Goal: Task Accomplishment & Management: Manage account settings

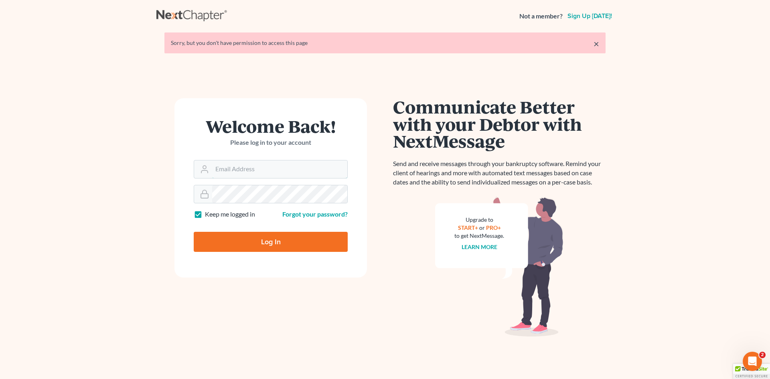
type input "[EMAIL_ADDRESS][DOMAIN_NAME]"
click at [295, 244] on input "Log In" at bounding box center [271, 242] width 154 height 20
type input "Thinking..."
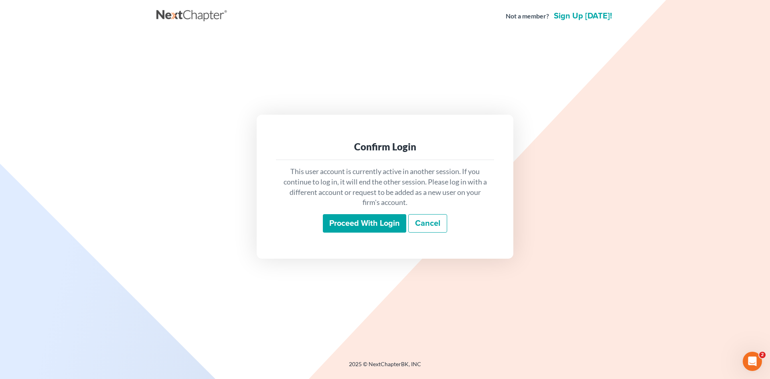
click at [363, 223] on input "Proceed with login" at bounding box center [364, 223] width 83 height 18
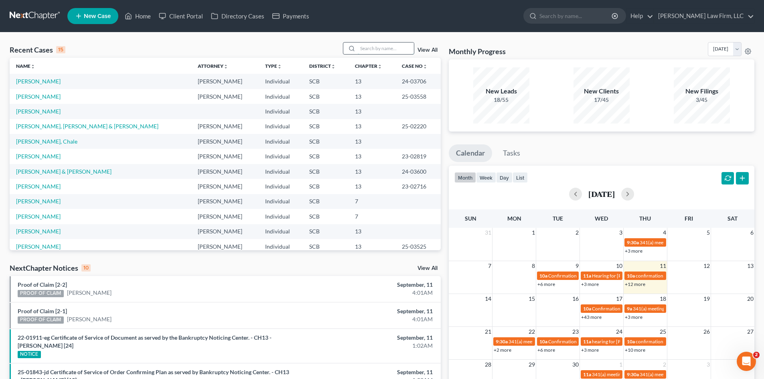
click at [390, 51] on input "search" at bounding box center [386, 48] width 56 height 12
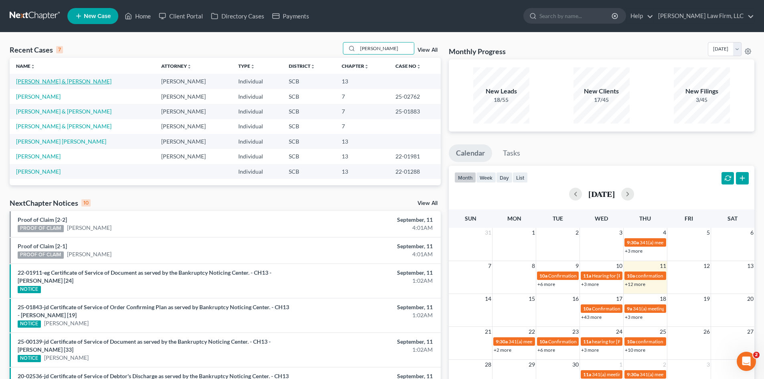
type input "ellis"
click at [49, 83] on link "[PERSON_NAME] & [PERSON_NAME]" at bounding box center [63, 81] width 95 height 7
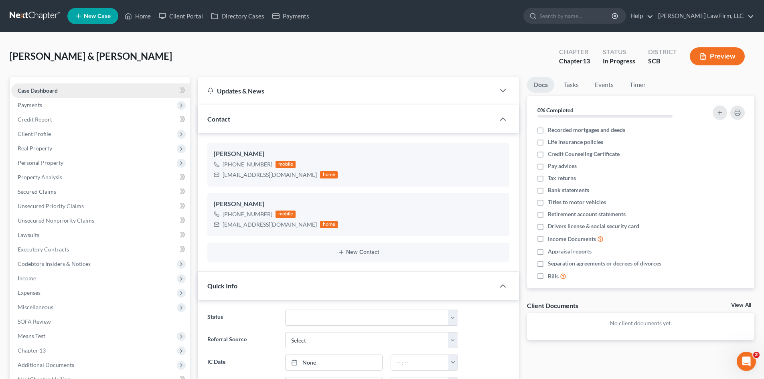
select select "0"
click at [489, 232] on icon "button" at bounding box center [490, 229] width 6 height 6
select select "0"
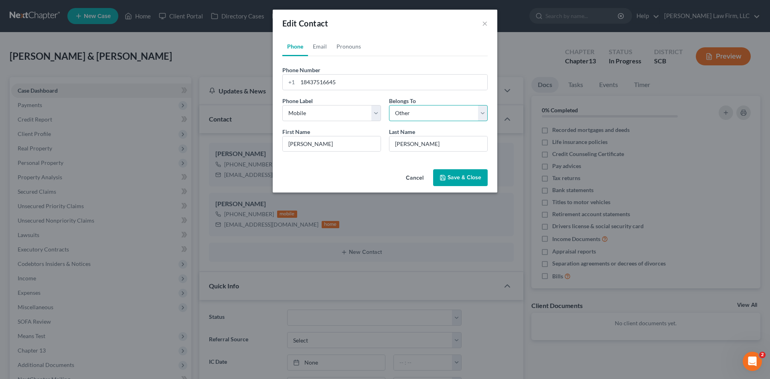
click at [395, 114] on select "Select Client Spouse Other" at bounding box center [438, 113] width 99 height 16
select select "1"
click at [389, 105] on select "Select Client Spouse Other" at bounding box center [438, 113] width 99 height 16
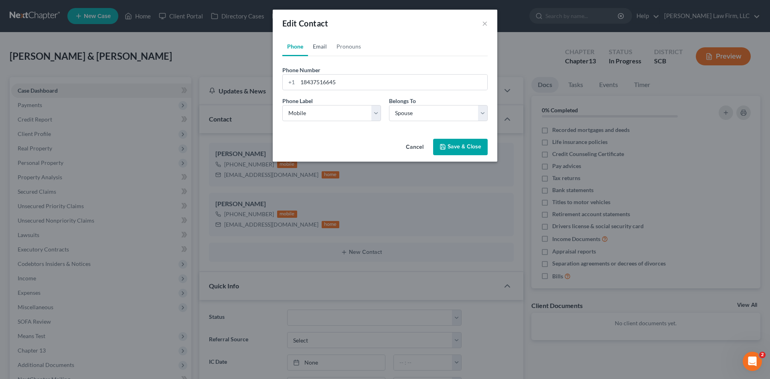
click at [325, 50] on link "Email" at bounding box center [320, 46] width 24 height 19
click at [470, 146] on button "Save & Close" at bounding box center [460, 147] width 55 height 17
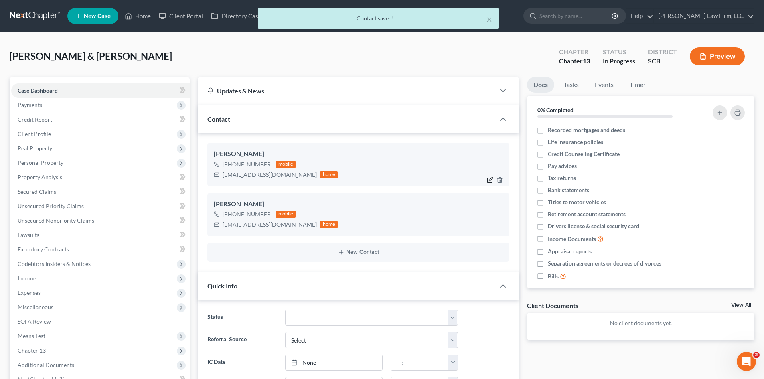
click at [487, 179] on icon "button" at bounding box center [490, 180] width 6 height 6
select select "0"
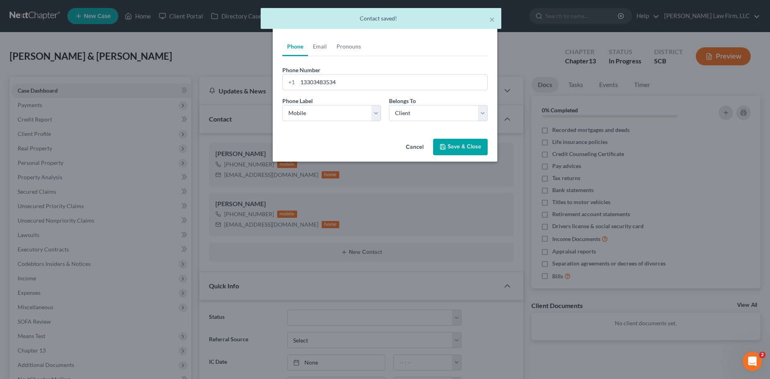
click at [450, 152] on button "Save & Close" at bounding box center [460, 147] width 55 height 17
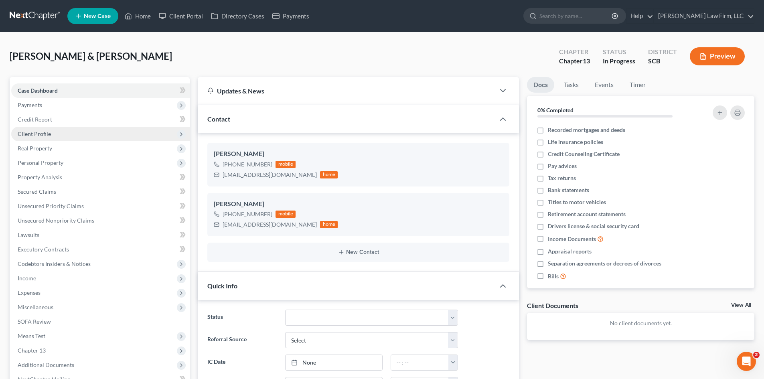
click at [40, 131] on span "Client Profile" at bounding box center [34, 133] width 33 height 7
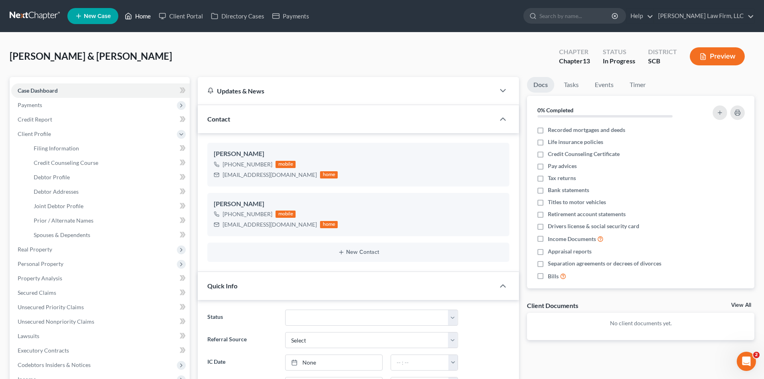
click at [144, 17] on link "Home" at bounding box center [138, 16] width 34 height 14
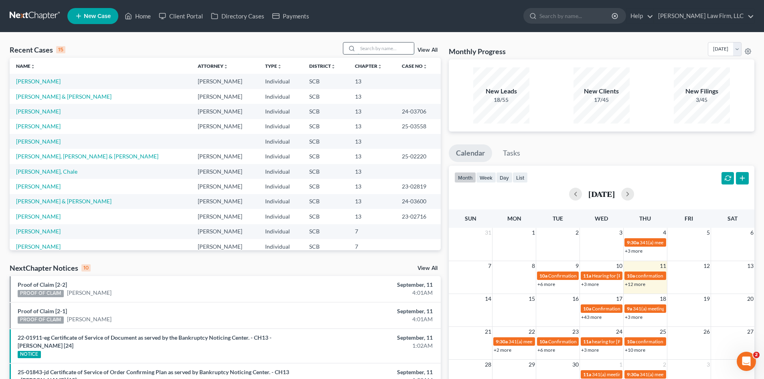
click at [398, 52] on input "search" at bounding box center [386, 48] width 56 height 12
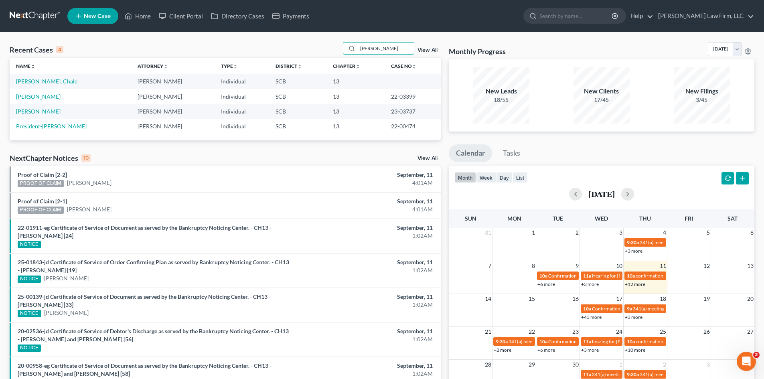
type input "clark"
click at [36, 83] on link "[PERSON_NAME], Chale" at bounding box center [46, 81] width 61 height 7
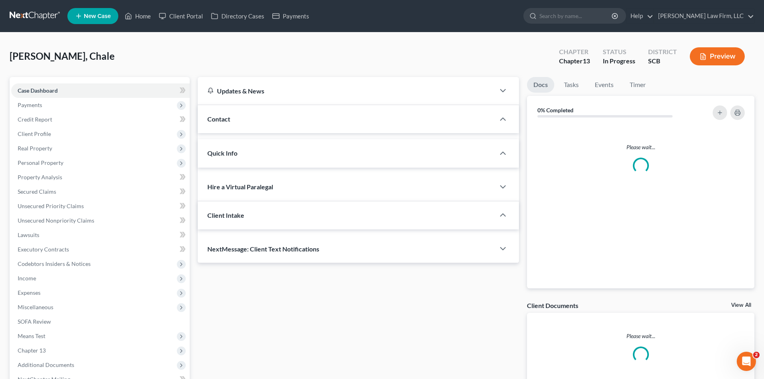
select select "0"
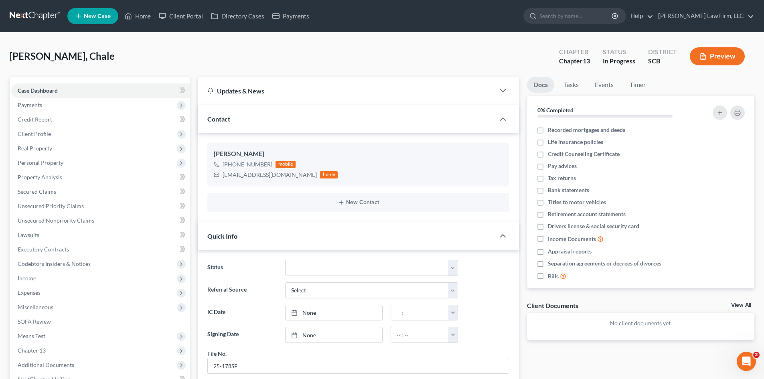
scroll to position [492, 0]
click at [33, 275] on span "Income" at bounding box center [27, 278] width 18 height 7
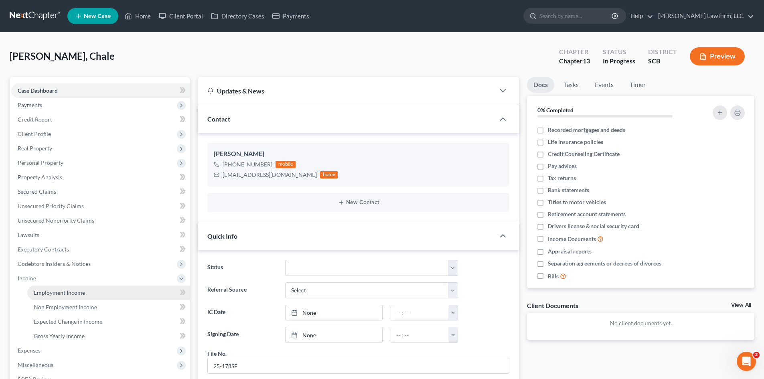
click at [60, 289] on span "Employment Income" at bounding box center [59, 292] width 51 height 7
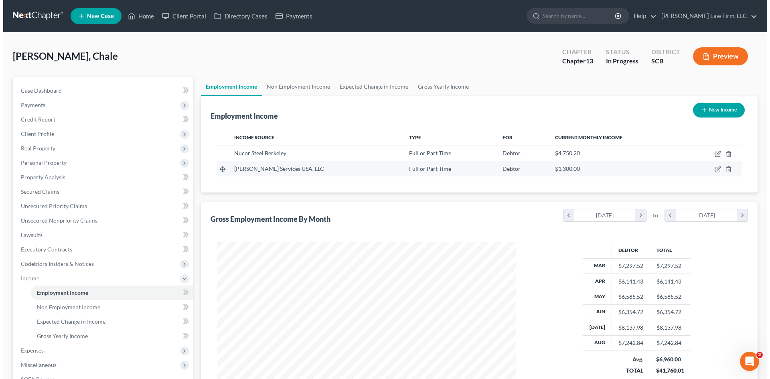
scroll to position [150, 315]
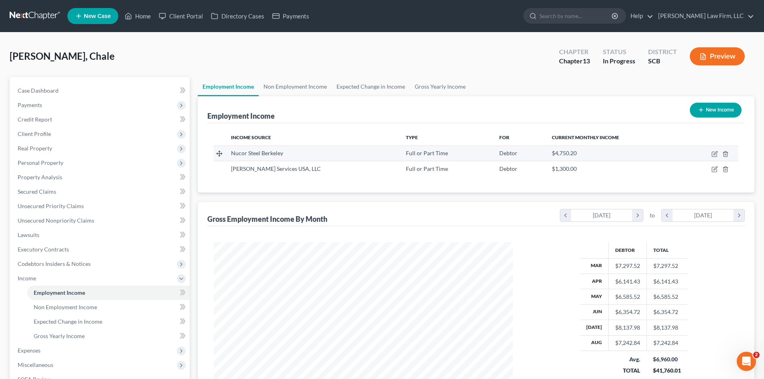
click at [710, 153] on td at bounding box center [709, 153] width 57 height 15
click at [712, 155] on icon "button" at bounding box center [714, 154] width 5 height 5
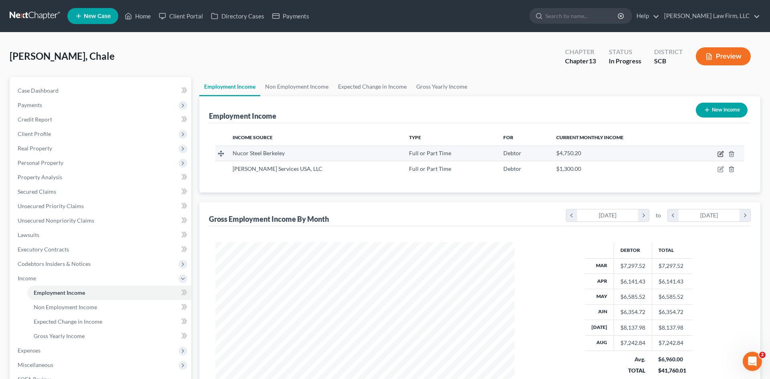
select select "0"
select select "42"
select select "3"
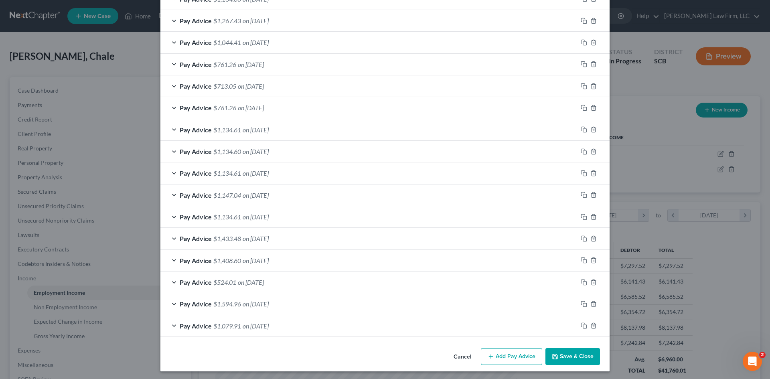
scroll to position [539, 0]
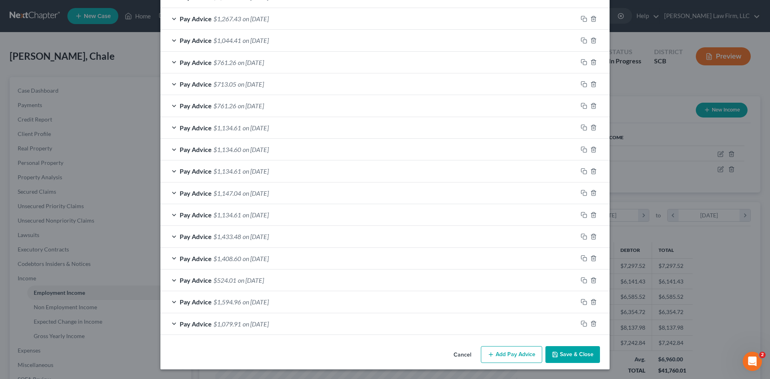
click at [291, 307] on div "Pay Advice $1,594.96 on 03/06/2025" at bounding box center [368, 301] width 417 height 21
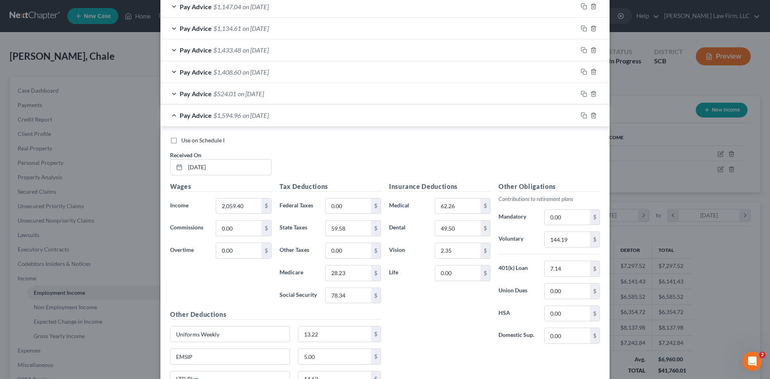
scroll to position [739, 0]
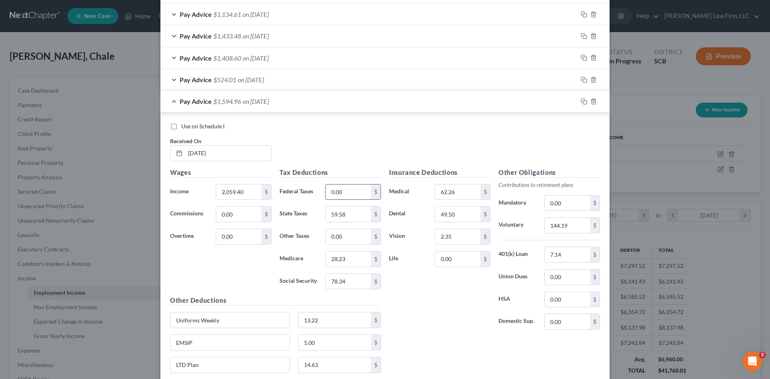
click at [348, 197] on input "0.00" at bounding box center [347, 191] width 45 height 15
type input "119.12"
type input "120.70"
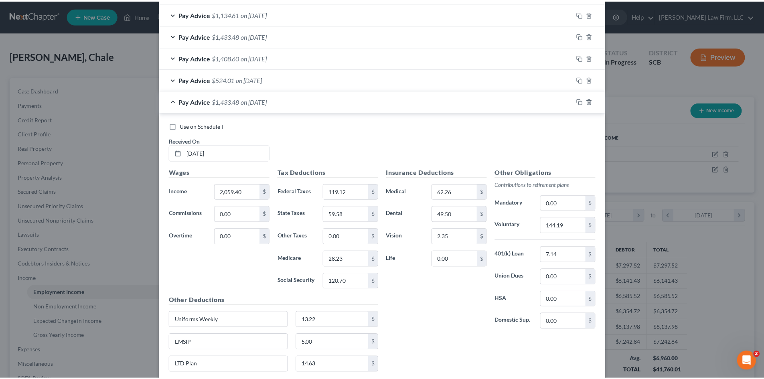
scroll to position [825, 0]
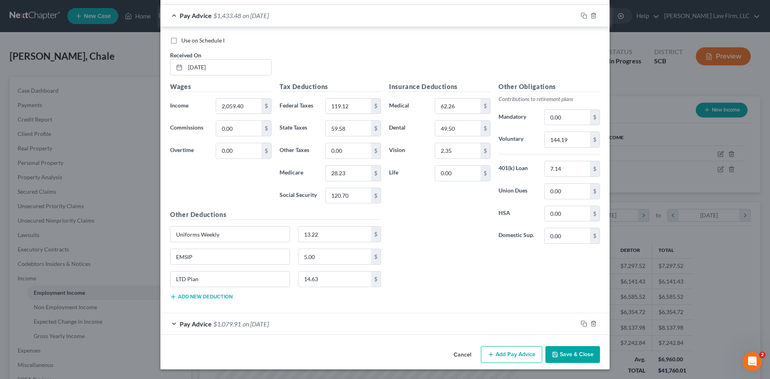
click at [571, 360] on button "Save & Close" at bounding box center [572, 354] width 55 height 17
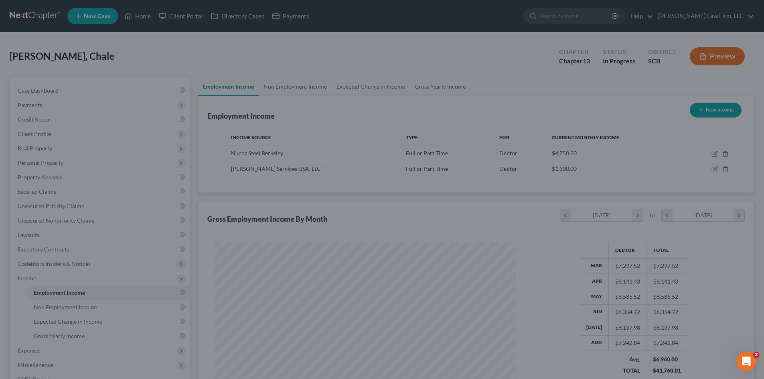
scroll to position [400712, 400546]
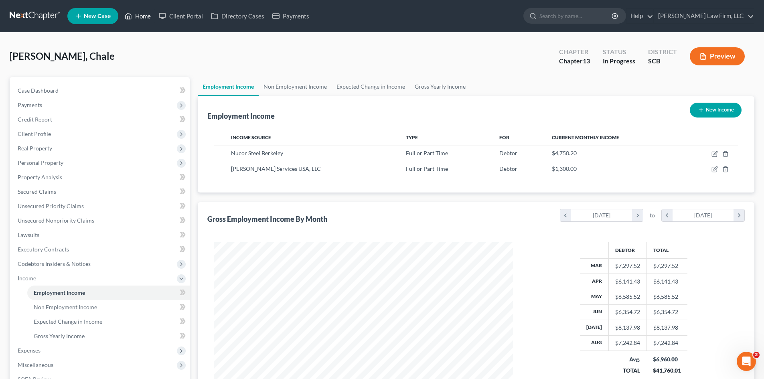
click at [147, 19] on link "Home" at bounding box center [138, 16] width 34 height 14
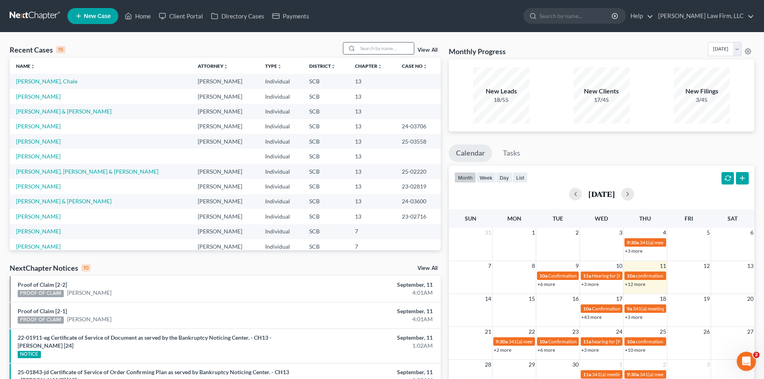
click at [365, 51] on input "search" at bounding box center [386, 48] width 56 height 12
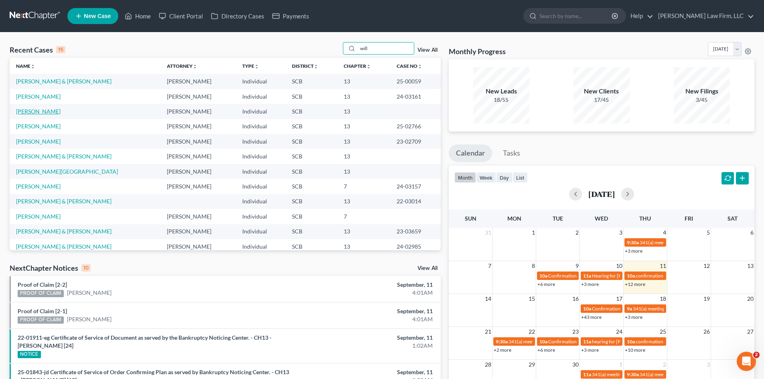
type input "will"
click at [38, 112] on link "Williams-Guinyard, Valentina" at bounding box center [38, 111] width 44 height 7
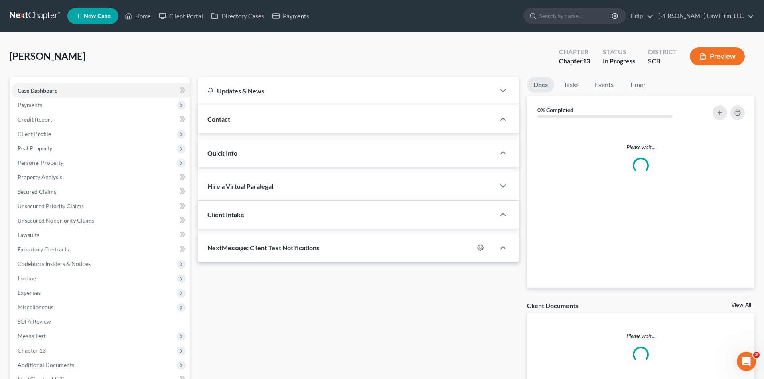
select select "0"
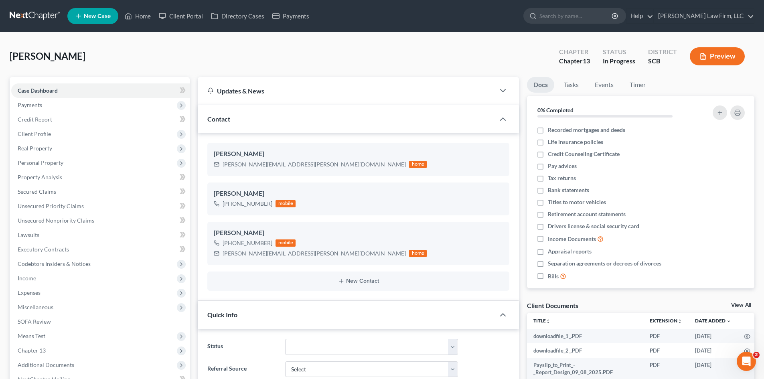
scroll to position [33, 0]
drag, startPoint x: 267, startPoint y: 204, endPoint x: 258, endPoint y: 205, distance: 8.8
click at [258, 205] on div "+1 (803) 261-0249" at bounding box center [247, 204] width 50 height 8
click at [270, 203] on div "+1 (803) 261-0249 mobile" at bounding box center [255, 203] width 82 height 10
drag, startPoint x: 269, startPoint y: 204, endPoint x: 230, endPoint y: 207, distance: 38.2
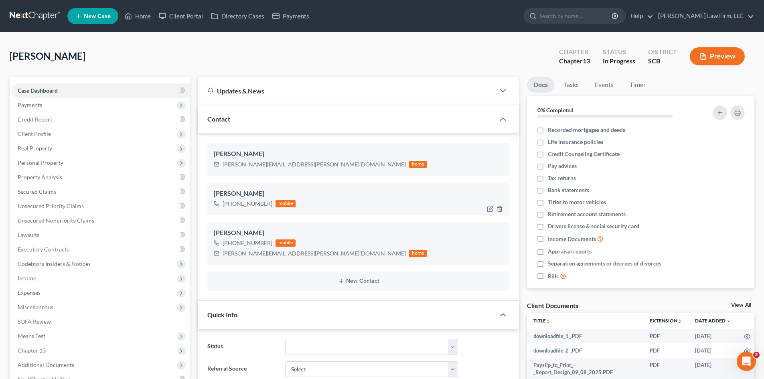
click at [230, 207] on div "+1 (803) 261-0249" at bounding box center [247, 204] width 50 height 8
click at [144, 18] on link "Home" at bounding box center [138, 16] width 34 height 14
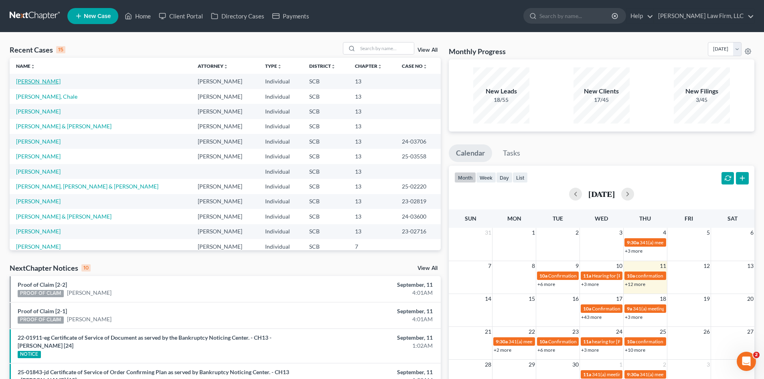
click at [45, 81] on link "Williams-Guinyard, Valentina" at bounding box center [38, 81] width 44 height 7
select select "0"
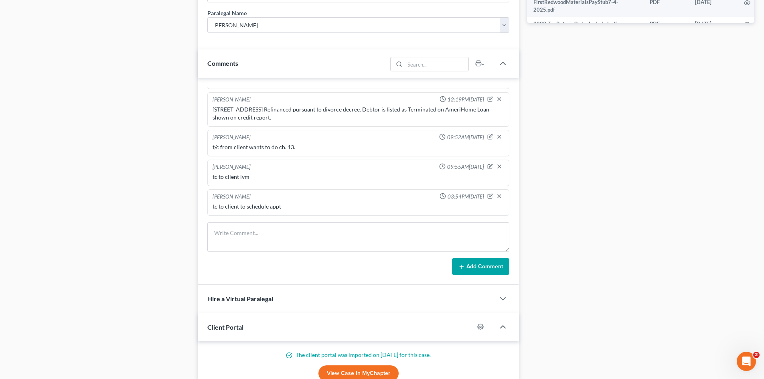
scroll to position [521, 0]
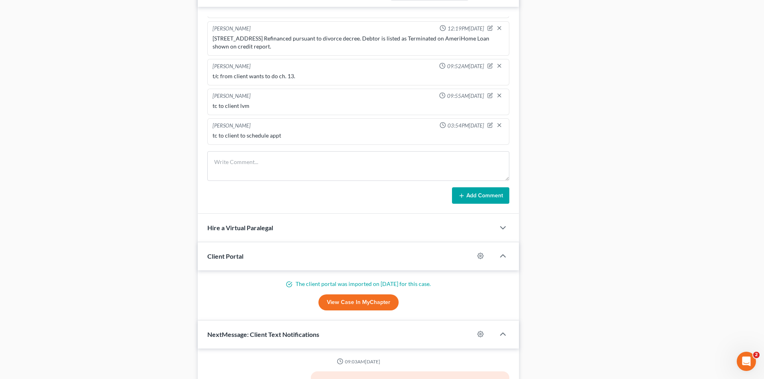
click at [371, 301] on link "View Case in MyChapter" at bounding box center [358, 302] width 80 height 16
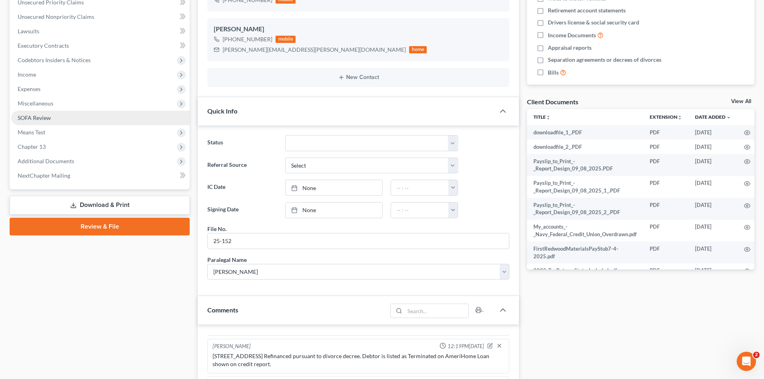
scroll to position [200, 0]
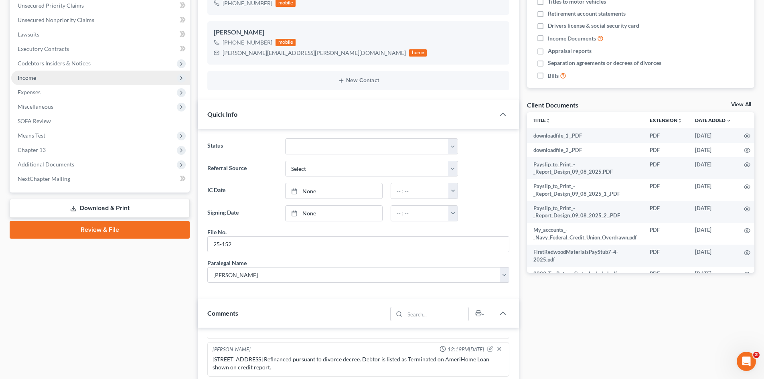
click at [33, 78] on span "Income" at bounding box center [27, 77] width 18 height 7
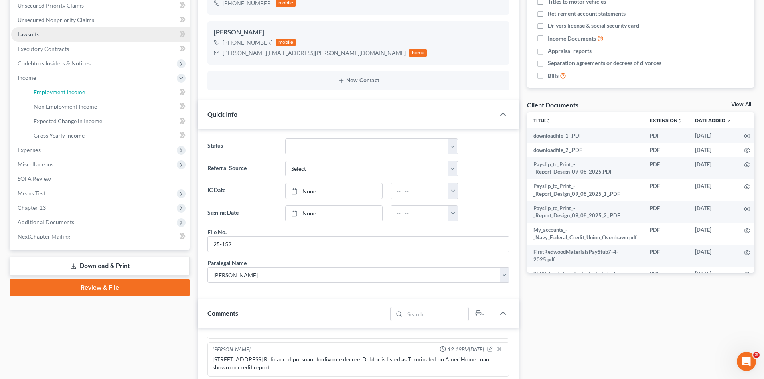
drag, startPoint x: 42, startPoint y: 87, endPoint x: 76, endPoint y: 87, distance: 34.5
click at [42, 87] on link "Employment Income" at bounding box center [108, 92] width 162 height 14
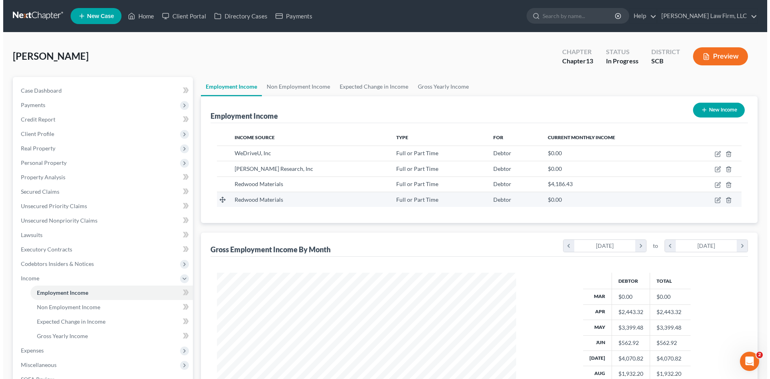
scroll to position [150, 315]
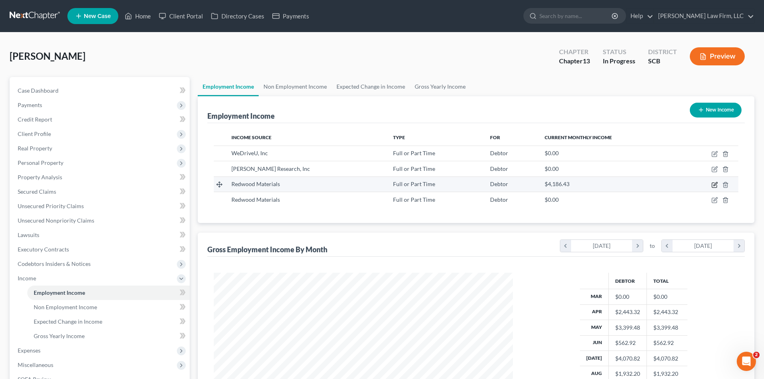
click at [716, 183] on icon "button" at bounding box center [714, 185] width 6 height 6
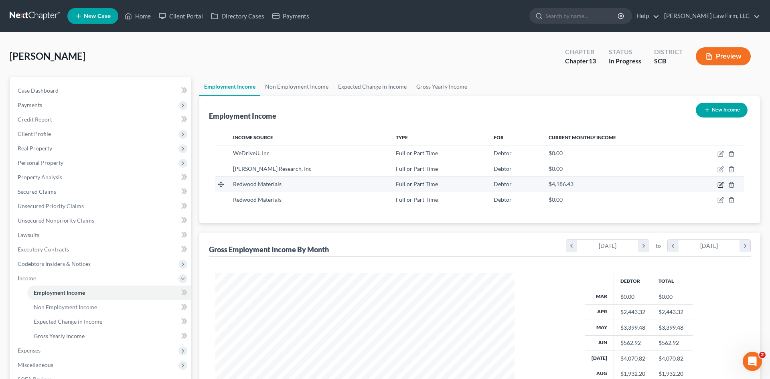
select select "0"
select select "42"
select select "2"
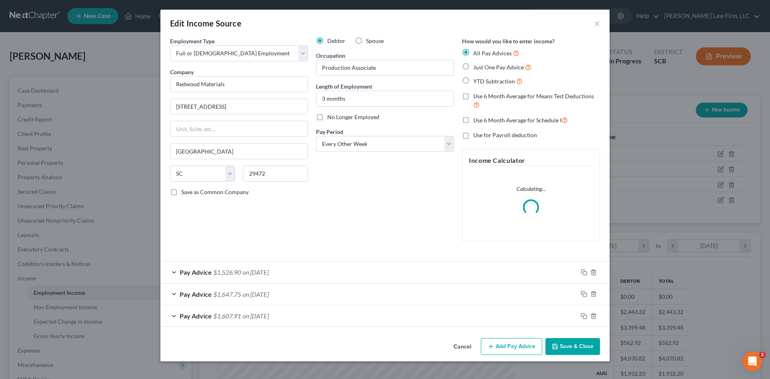
scroll to position [151, 318]
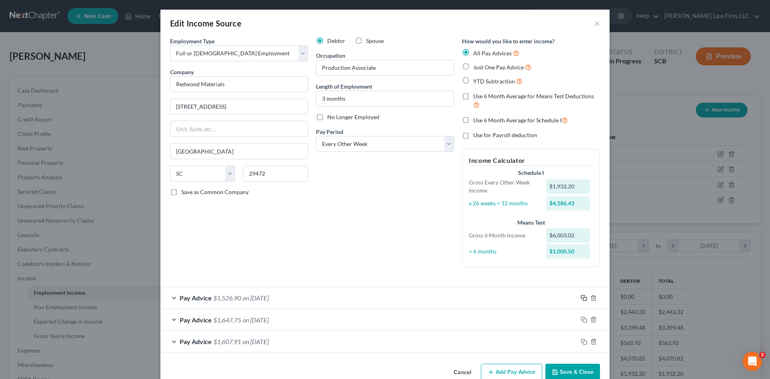
click at [580, 297] on icon "button" at bounding box center [583, 298] width 6 height 6
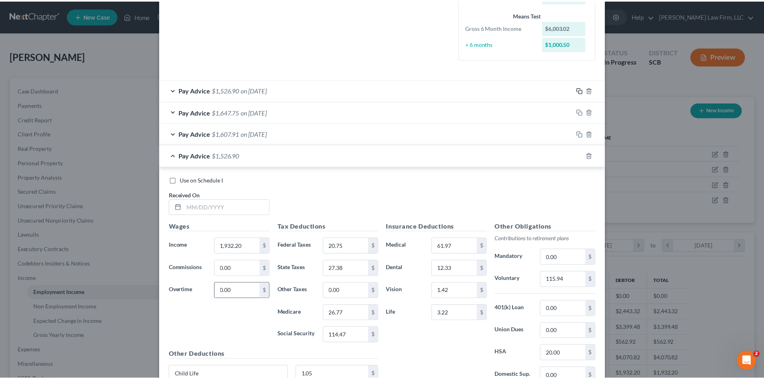
scroll to position [281, 0]
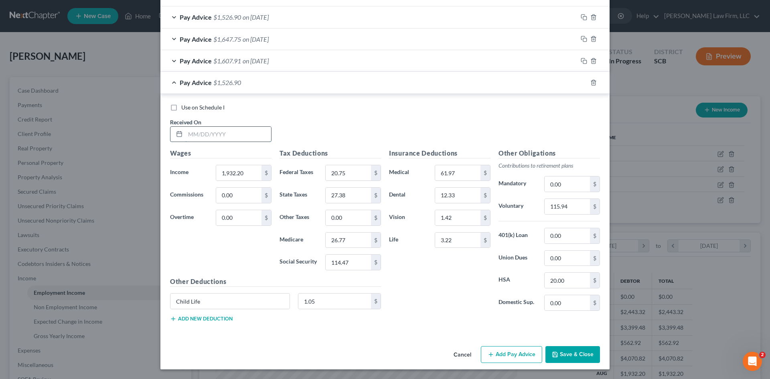
click at [241, 141] on input "text" at bounding box center [228, 134] width 86 height 15
type input "8/15/25"
type input "1,931.83"
type input "20.70"
type input "27.36"
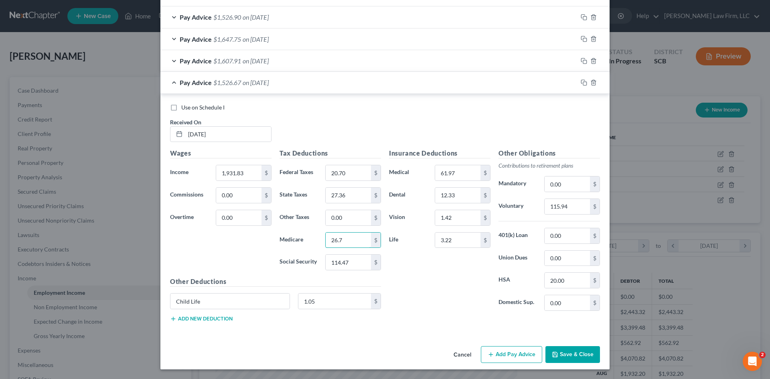
type input "26.77"
type input "114.44"
click at [577, 214] on div "Other Obligations Contributions to retirement plans Mandatory 0.00 $ Voluntary …" at bounding box center [548, 232] width 109 height 169
click at [574, 204] on input "115.94" at bounding box center [566, 206] width 45 height 15
type input "115.92"
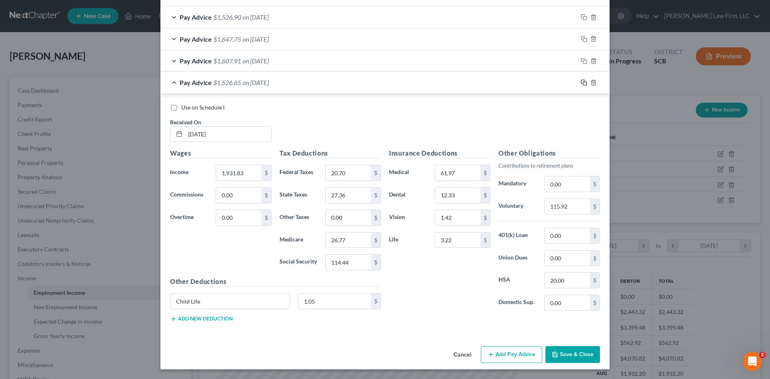
drag, startPoint x: 580, startPoint y: 79, endPoint x: 567, endPoint y: 85, distance: 13.8
click at [580, 79] on icon "button" at bounding box center [583, 82] width 6 height 6
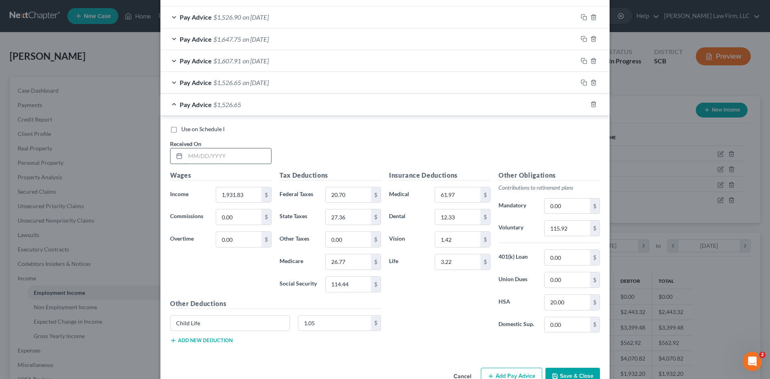
drag, startPoint x: 252, startPoint y: 153, endPoint x: 257, endPoint y: 150, distance: 5.6
click at [252, 153] on input "text" at bounding box center [228, 155] width 86 height 15
type input "8/29/25"
type input "1,929.03"
type input "20.38"
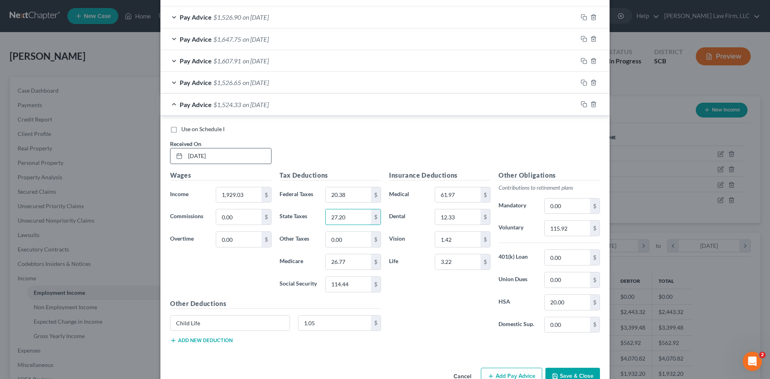
type input "27.20"
type input "26.72"
type input "114.27"
drag, startPoint x: 468, startPoint y: 328, endPoint x: 552, endPoint y: 245, distance: 118.8
click at [468, 328] on div "Insurance Deductions Medical 61.97 $ Dental 12.33 $ Vision 1.42 $ Life 3.22 $" at bounding box center [439, 254] width 109 height 169
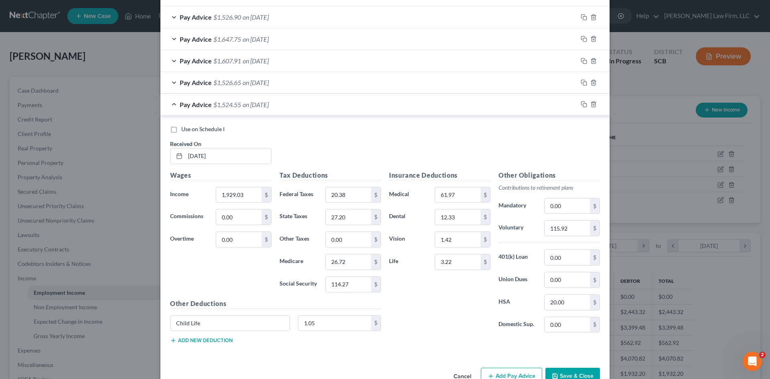
click at [572, 219] on div "Other Obligations Contributions to retirement plans Mandatory 0.00 $ Voluntary …" at bounding box center [548, 254] width 109 height 169
click at [570, 228] on input "115.92" at bounding box center [566, 227] width 45 height 15
paste input "76"
type input "115.76"
click at [582, 372] on button "Save & Close" at bounding box center [572, 376] width 55 height 17
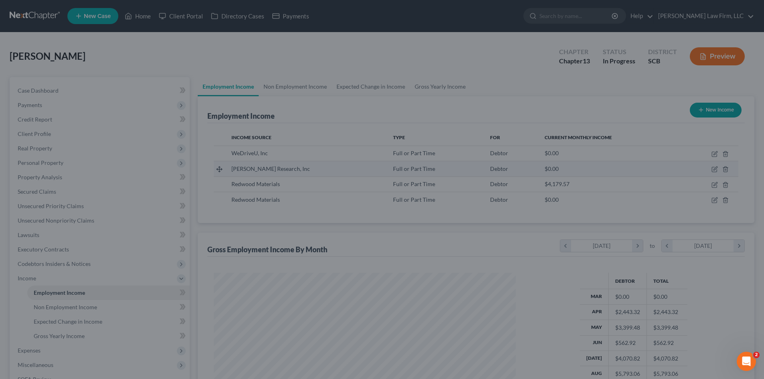
scroll to position [400712, 400546]
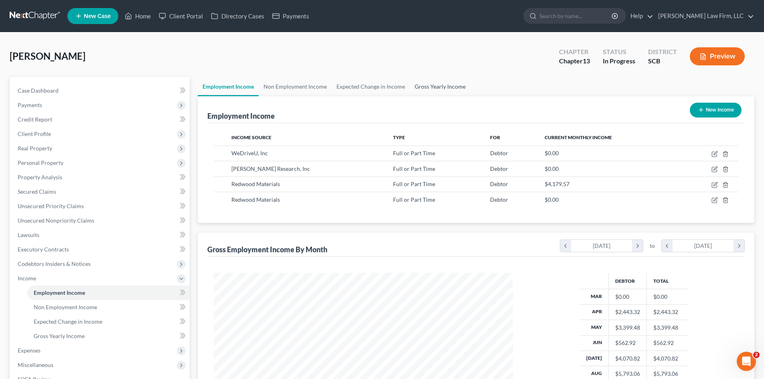
click at [456, 93] on link "Gross Yearly Income" at bounding box center [440, 86] width 61 height 19
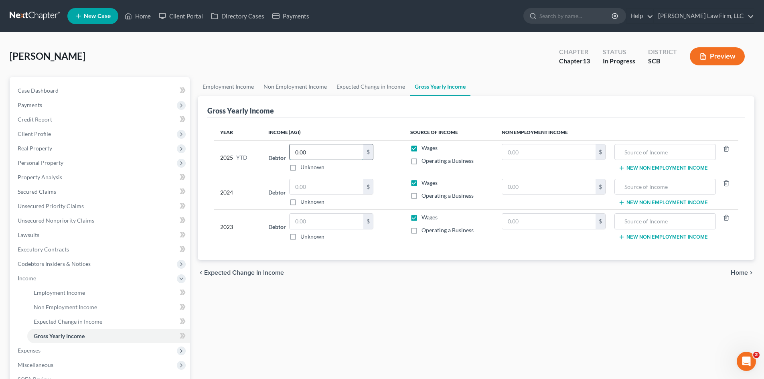
click at [297, 152] on input "0.00" at bounding box center [326, 151] width 74 height 15
paste input "28154.69"
type input "28,154.69"
drag, startPoint x: 297, startPoint y: 186, endPoint x: 301, endPoint y: 187, distance: 4.1
click at [298, 186] on input "text" at bounding box center [326, 186] width 74 height 15
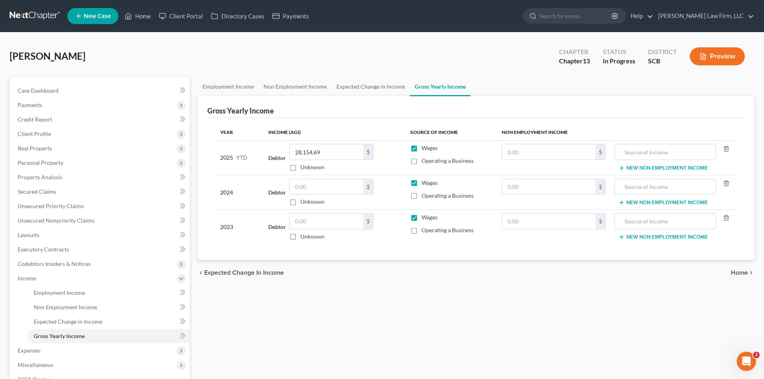
click at [316, 195] on div "$ Unknown" at bounding box center [331, 192] width 84 height 27
click at [317, 191] on input "text" at bounding box center [326, 186] width 74 height 15
type input "69,567"
click at [332, 217] on input "text" at bounding box center [326, 221] width 74 height 15
click at [337, 223] on input "text" at bounding box center [326, 221] width 74 height 15
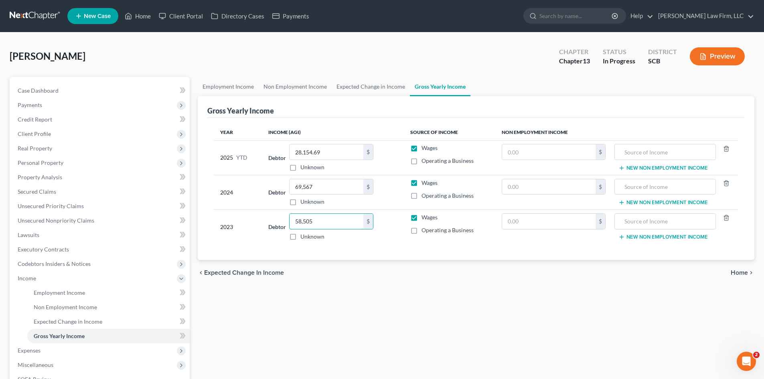
type input "58,505"
click at [361, 78] on link "Expected Change in Income" at bounding box center [371, 86] width 78 height 19
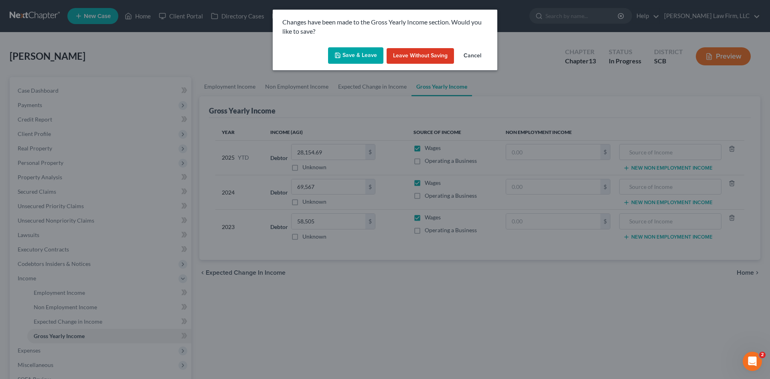
click at [369, 59] on button "Save & Leave" at bounding box center [355, 55] width 55 height 17
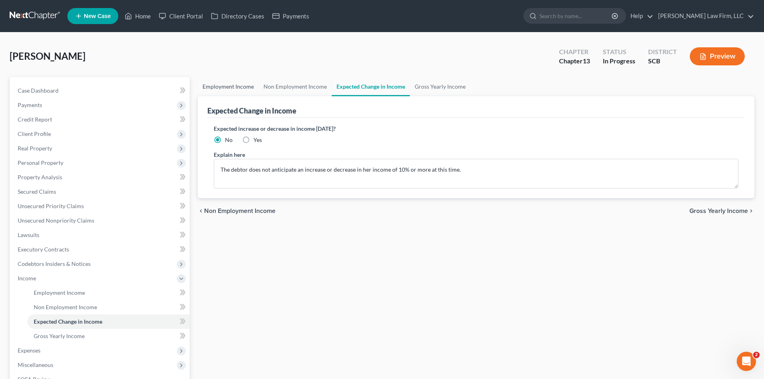
click at [221, 90] on link "Employment Income" at bounding box center [228, 86] width 61 height 19
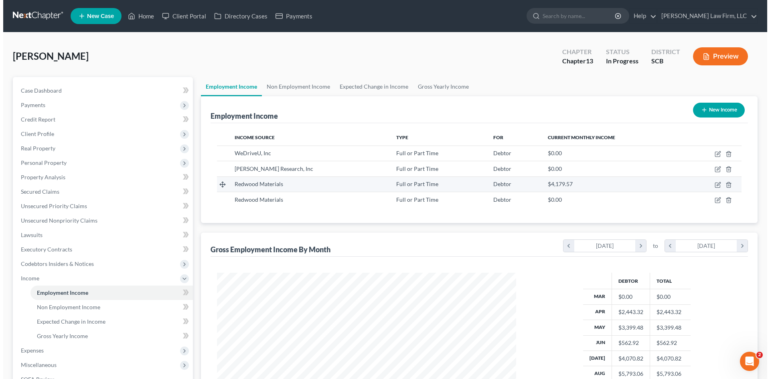
scroll to position [150, 315]
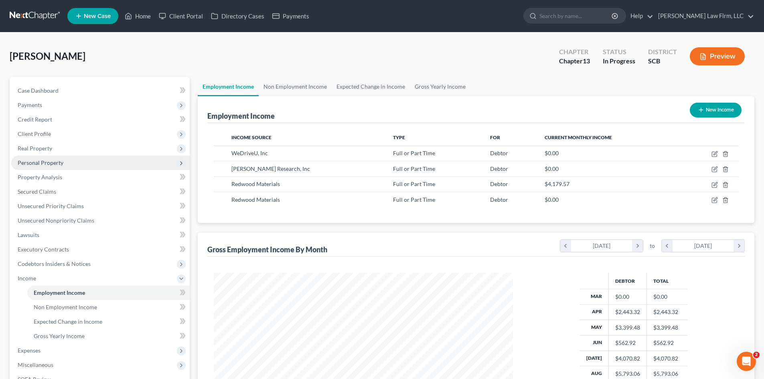
click at [51, 157] on span "Personal Property" at bounding box center [100, 163] width 178 height 14
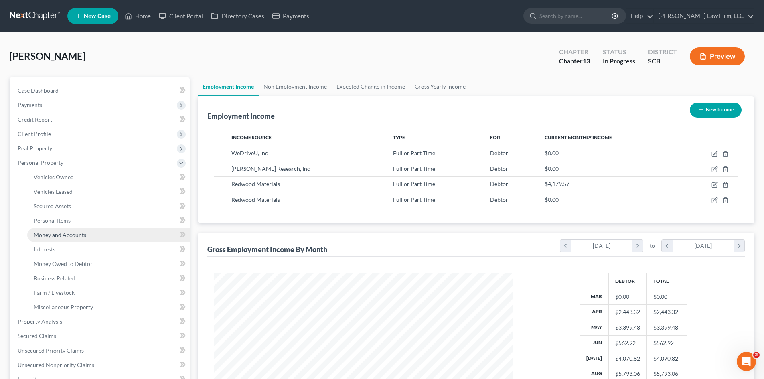
click at [61, 239] on link "Money and Accounts" at bounding box center [108, 235] width 162 height 14
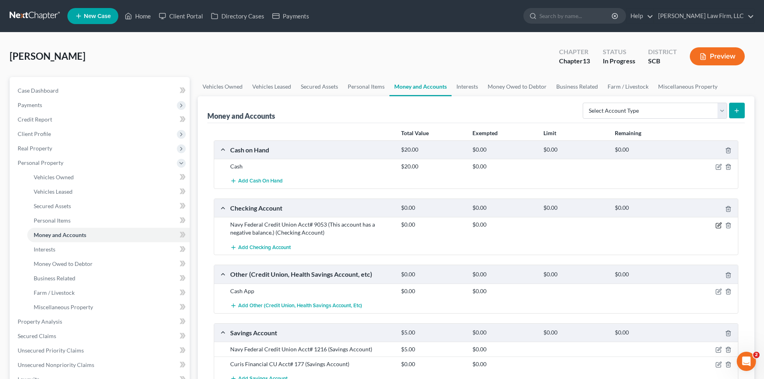
click at [716, 225] on icon "button" at bounding box center [718, 225] width 6 height 6
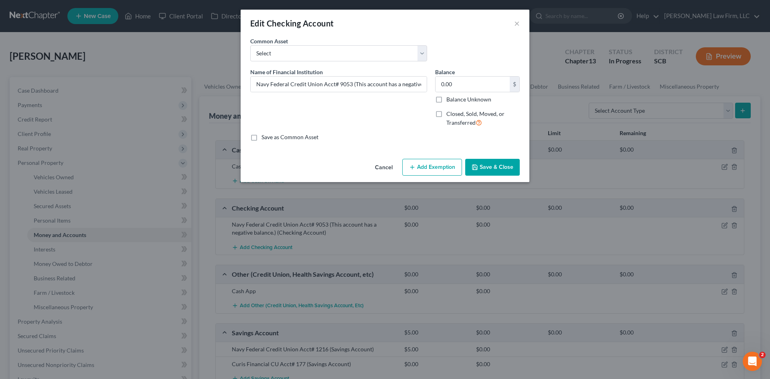
click at [446, 115] on label "Closed, Sold, Moved, or Transferred" at bounding box center [482, 118] width 73 height 17
click at [449, 115] on input "Closed, Sold, Moved, or Transferred" at bounding box center [451, 112] width 5 height 5
checkbox input "true"
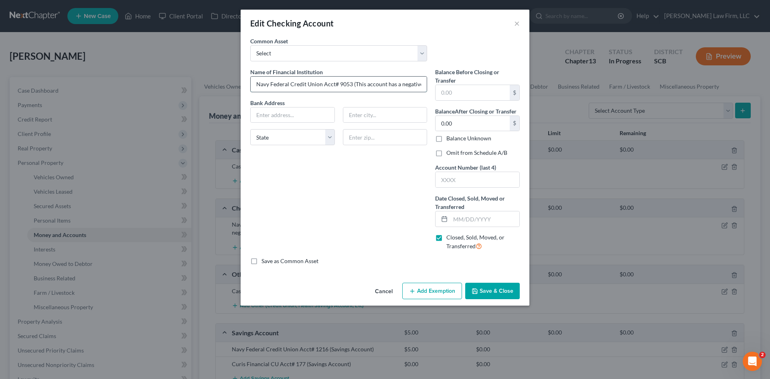
drag, startPoint x: 338, startPoint y: 84, endPoint x: 350, endPoint y: 84, distance: 12.0
click at [350, 84] on input "Navy Federal Credit Union Acct# 9053 (This account has a negative balance.)" at bounding box center [339, 84] width 176 height 15
click at [475, 179] on input "text" at bounding box center [477, 179] width 84 height 15
paste input "9053"
type input "9053"
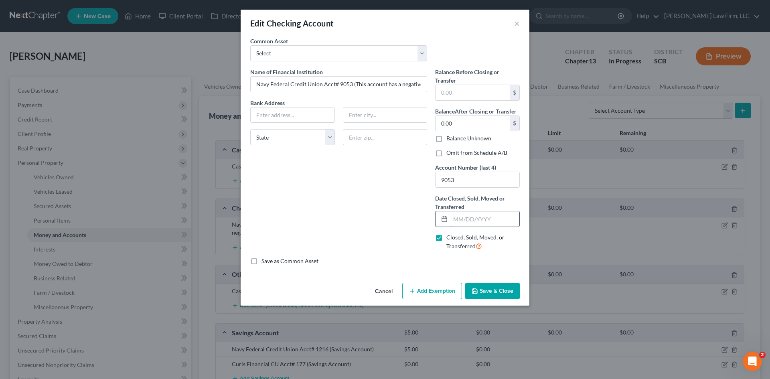
click at [479, 219] on input "text" at bounding box center [484, 218] width 69 height 15
type input "08/25/2025"
click at [464, 123] on input "0.00" at bounding box center [472, 123] width 74 height 15
type input "0.00"
click at [463, 95] on input "text" at bounding box center [472, 92] width 74 height 15
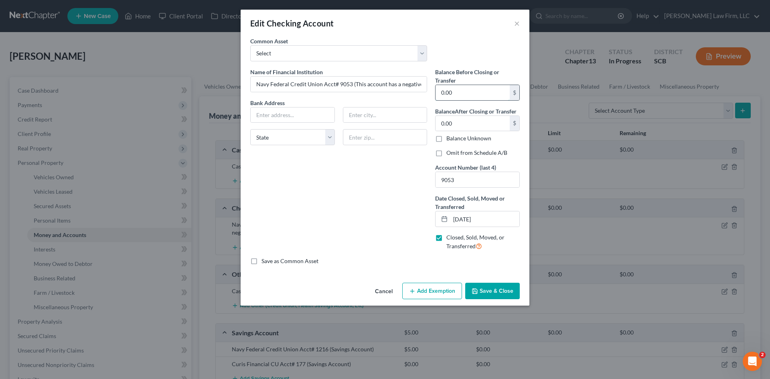
type input "0.00"
drag, startPoint x: 338, startPoint y: 84, endPoint x: 352, endPoint y: 85, distance: 14.1
click at [352, 85] on input "Navy Federal Credit Union Acct# 9053 (This account has a negative balance.)" at bounding box center [339, 84] width 176 height 15
drag, startPoint x: 323, startPoint y: 86, endPoint x: 485, endPoint y: 86, distance: 162.3
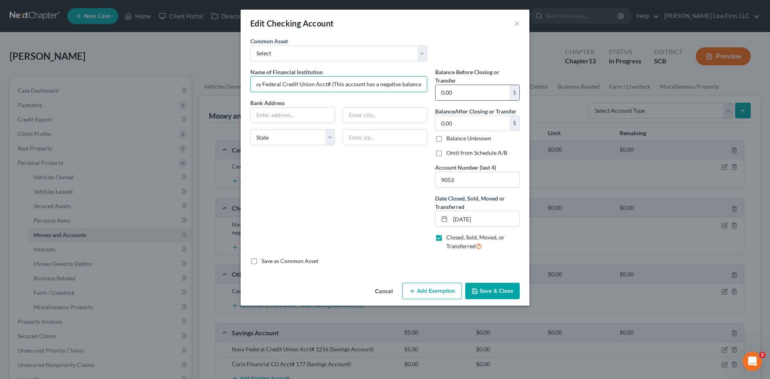
click at [483, 87] on div "Name of Financial Institution * Navy Federal Credit Union Acct# (This account h…" at bounding box center [384, 162] width 277 height 189
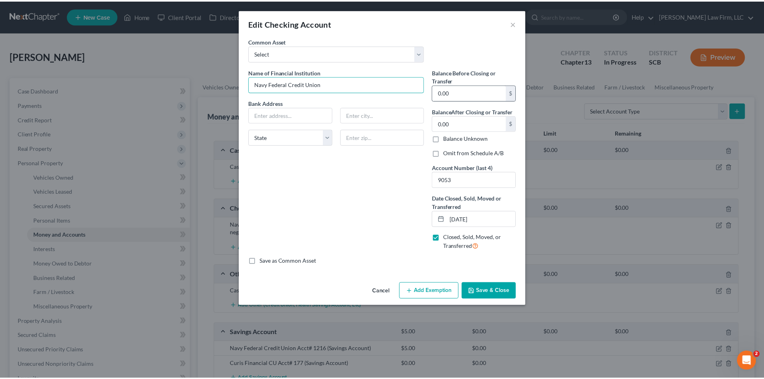
scroll to position [0, 0]
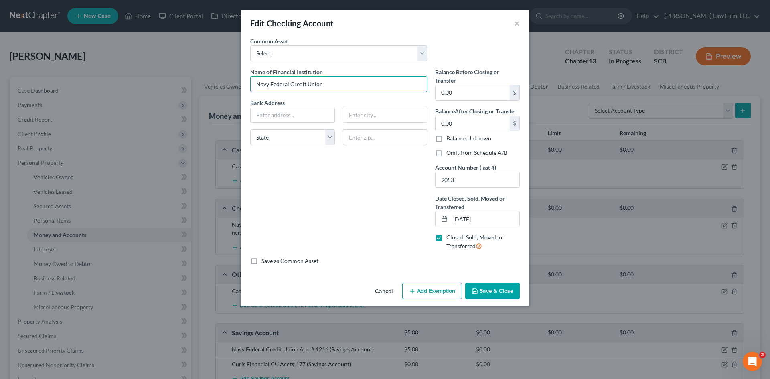
type input "Navy Federal Credit Union"
click at [469, 156] on label "Omit from Schedule A/B" at bounding box center [476, 153] width 61 height 8
click at [455, 154] on input "Omit from Schedule A/B" at bounding box center [451, 151] width 5 height 5
checkbox input "true"
click at [499, 289] on button "Save & Close" at bounding box center [492, 291] width 55 height 17
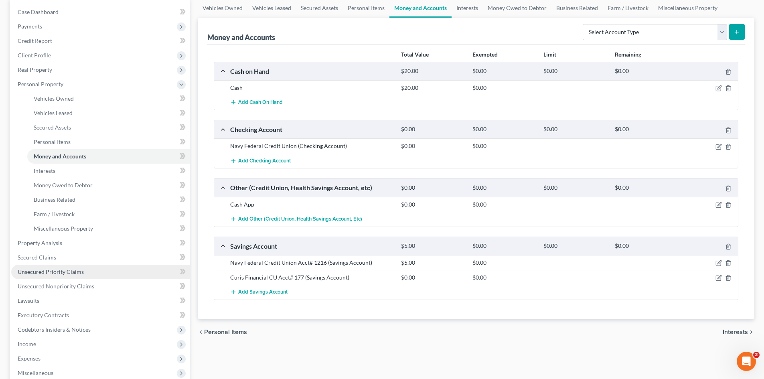
scroll to position [80, 0]
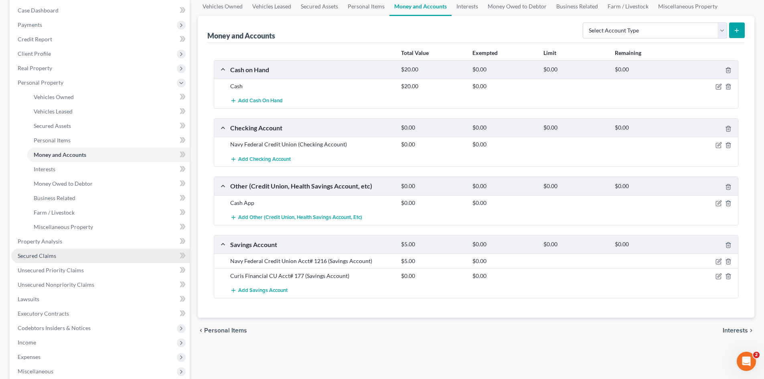
drag, startPoint x: 44, startPoint y: 257, endPoint x: 69, endPoint y: 252, distance: 25.3
click at [44, 257] on span "Secured Claims" at bounding box center [37, 255] width 38 height 7
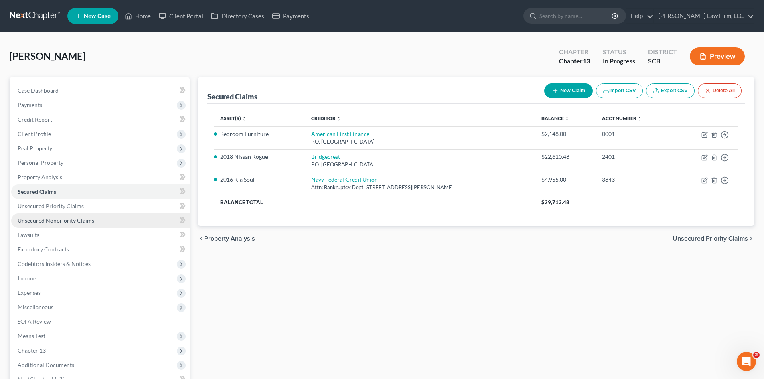
click at [63, 217] on span "Unsecured Nonpriority Claims" at bounding box center [56, 220] width 77 height 7
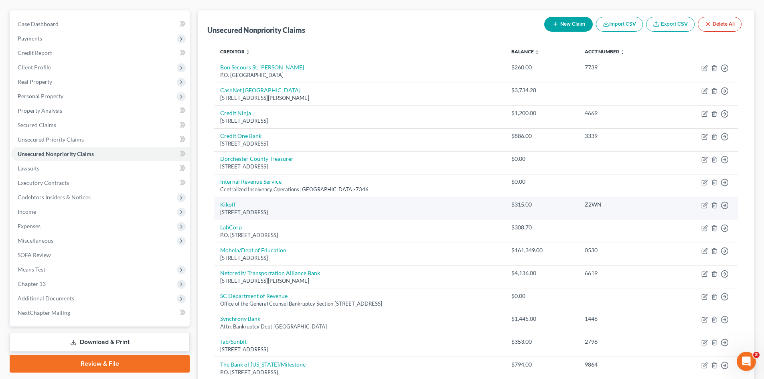
scroll to position [80, 0]
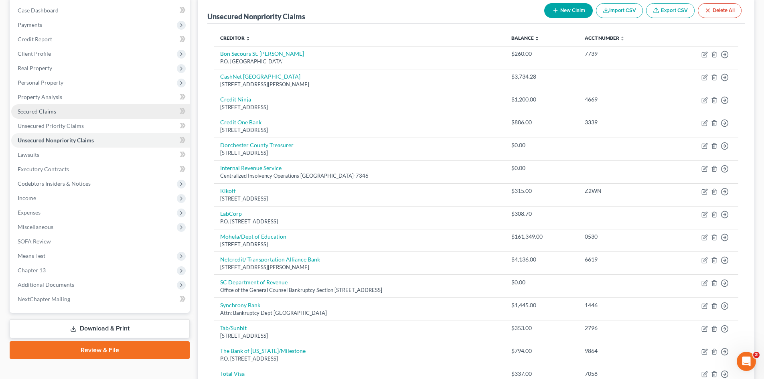
click at [54, 108] on span "Secured Claims" at bounding box center [37, 111] width 38 height 7
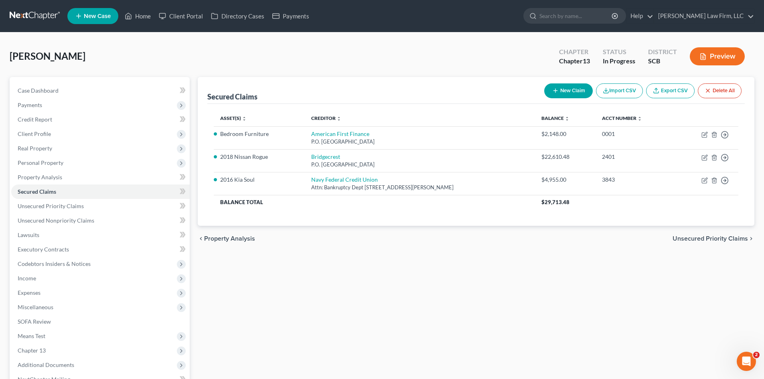
click at [565, 91] on button "New Claim" at bounding box center [568, 90] width 49 height 15
select select "0"
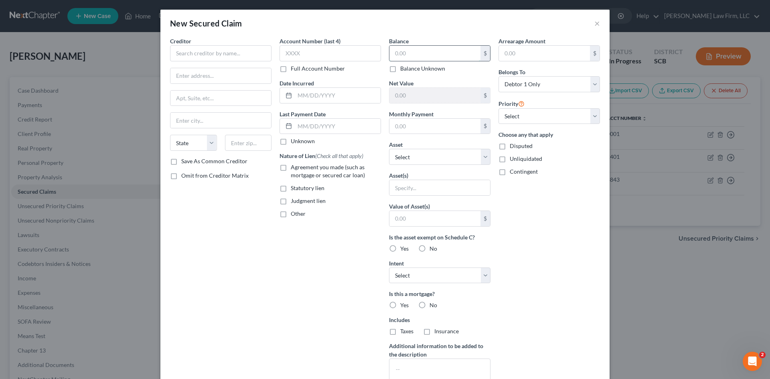
paste input "9053"
type input "9053"
paste input "9053"
type input "9053"
click at [418, 54] on input "9053" at bounding box center [434, 53] width 91 height 15
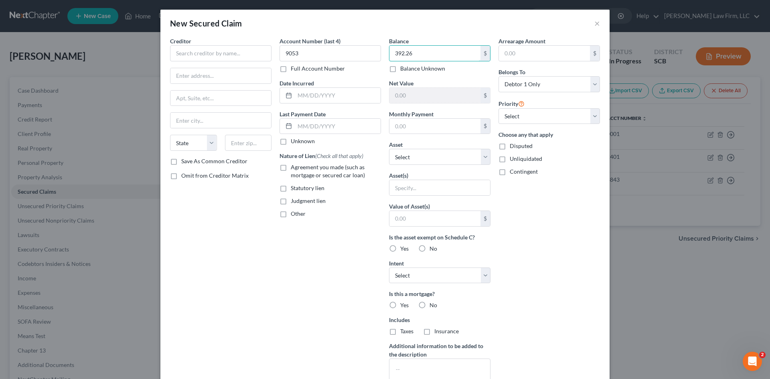
type input "392.26"
click at [291, 166] on label "Agreement you made (such as mortgage or secured car loan)" at bounding box center [336, 171] width 90 height 16
click at [294, 166] on input "Agreement you made (such as mortgage or secured car loan)" at bounding box center [296, 165] width 5 height 5
checkbox input "true"
click at [291, 214] on label "Other" at bounding box center [298, 214] width 15 height 8
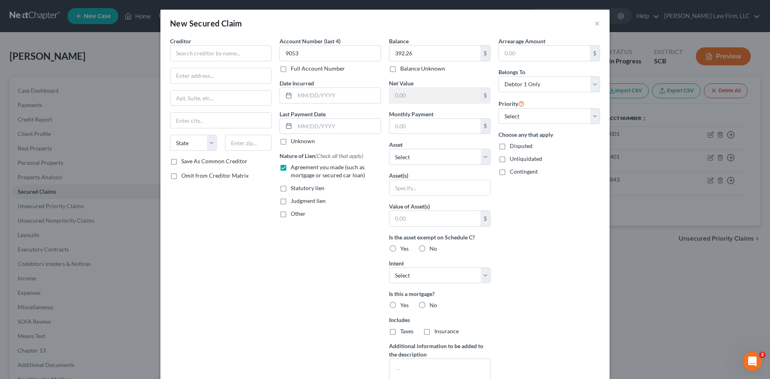
click at [294, 214] on input "Other" at bounding box center [296, 212] width 5 height 5
checkbox input "true"
click at [415, 161] on select "Select Other Multiple Assets 200 Chartwell Road - $170000.0 135 Campbell Thicke…" at bounding box center [439, 157] width 101 height 16
select select
click at [389, 149] on select "Select Other Multiple Assets 200 Chartwell Road - $170000.0 135 Campbell Thicke…" at bounding box center [439, 157] width 101 height 16
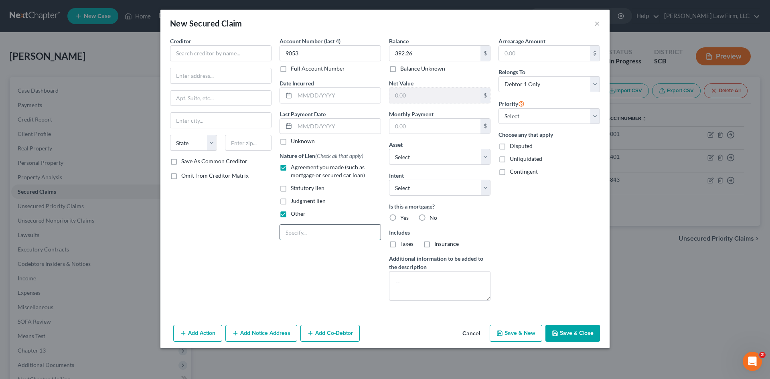
click at [315, 233] on input "text" at bounding box center [330, 231] width 101 height 15
type input "NPMSI-Overdrawn Bank Account"
click at [188, 49] on input "text" at bounding box center [220, 53] width 101 height 16
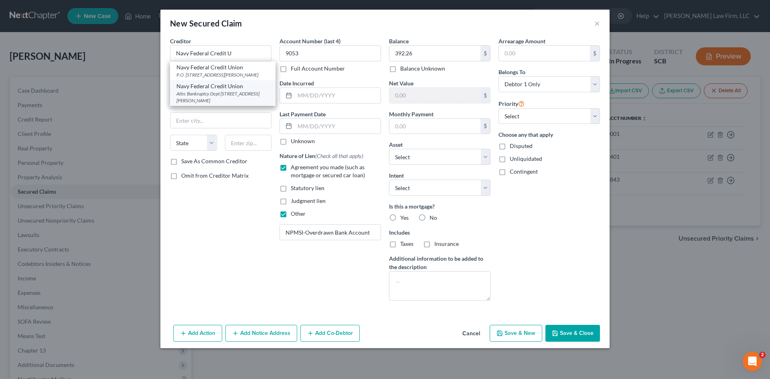
click at [191, 97] on div "Attn: Bankruptcy Dept PO Box 3000, Merrifield, VA 22119" at bounding box center [222, 97] width 93 height 14
type input "Navy Federal Credit Union"
type input "Attn: Bankruptcy Dept"
type input "PO Box 3000"
type input "Merrifield"
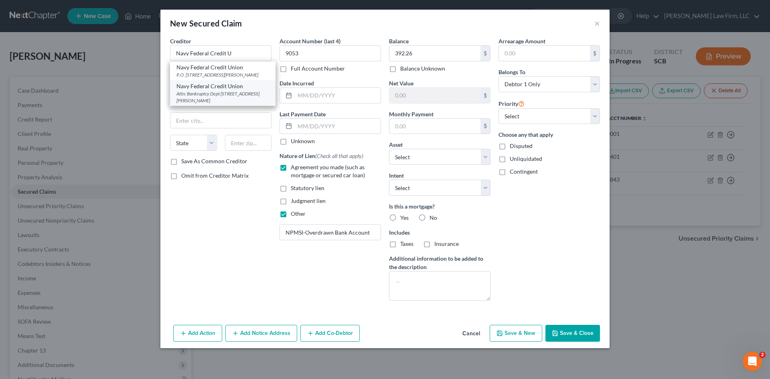
select select "48"
type input "22119"
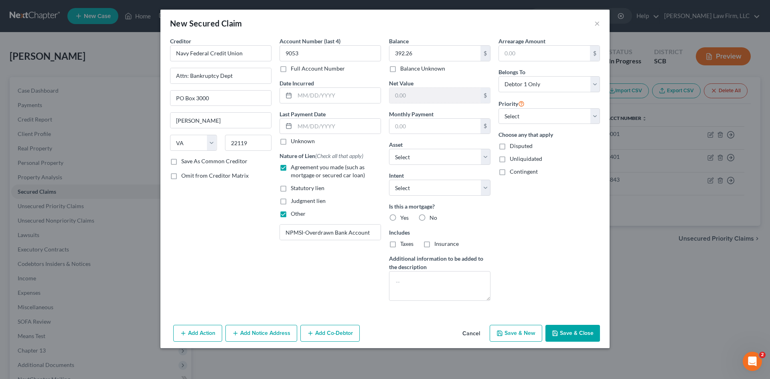
click at [572, 332] on button "Save & Close" at bounding box center [572, 333] width 55 height 17
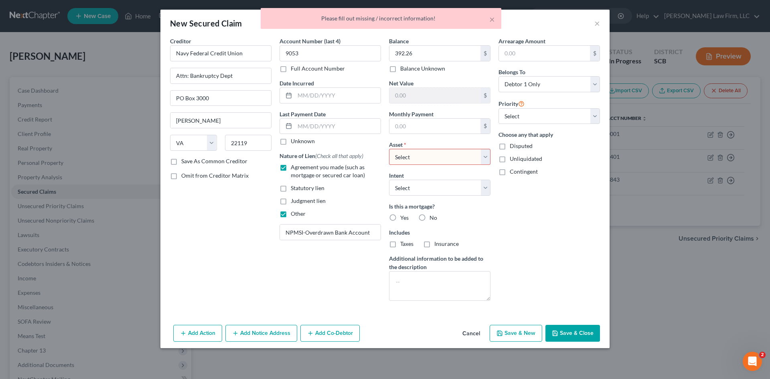
click at [447, 154] on select "Select Other Multiple Assets 200 Chartwell Road - $170000.0 135 Campbell Thicke…" at bounding box center [439, 157] width 101 height 16
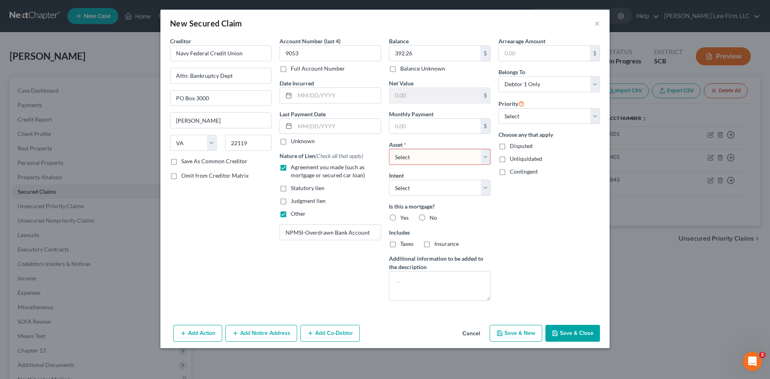
select select "6"
click at [389, 149] on select "Select Other Multiple Assets 200 Chartwell Road - $170000.0 135 Campbell Thicke…" at bounding box center [439, 157] width 101 height 16
click at [572, 330] on button "Save & Close" at bounding box center [572, 333] width 55 height 17
select select
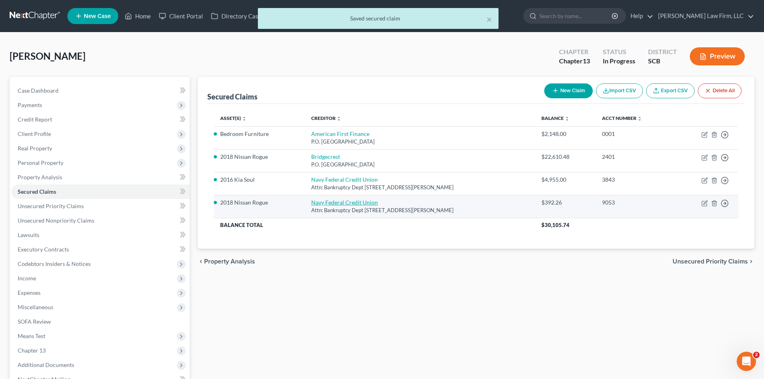
click at [360, 203] on link "Navy Federal Credit Union" at bounding box center [344, 202] width 67 height 7
select select "48"
select select "0"
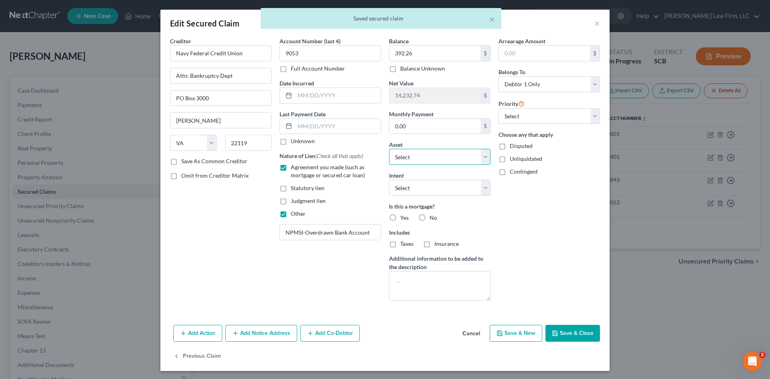
click at [420, 163] on select "Select Other Multiple Assets 200 Chartwell Road - $170000.0 135 Campbell Thicke…" at bounding box center [439, 157] width 101 height 16
select select "4"
click at [389, 149] on select "Select Other Multiple Assets 200 Chartwell Road - $170000.0 135 Campbell Thicke…" at bounding box center [439, 157] width 101 height 16
click at [569, 328] on button "Save & Close" at bounding box center [572, 333] width 55 height 17
select select
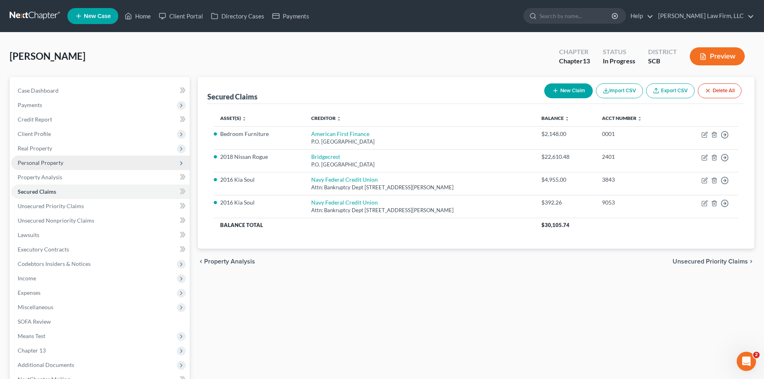
click at [36, 162] on span "Personal Property" at bounding box center [41, 162] width 46 height 7
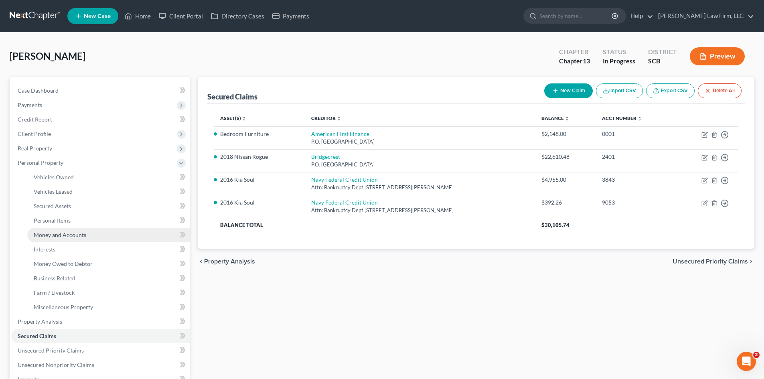
click at [51, 232] on span "Money and Accounts" at bounding box center [60, 234] width 53 height 7
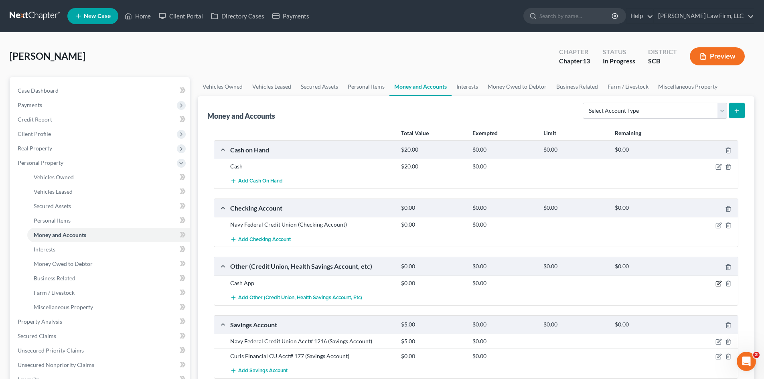
click at [718, 284] on icon "button" at bounding box center [719, 283] width 4 height 4
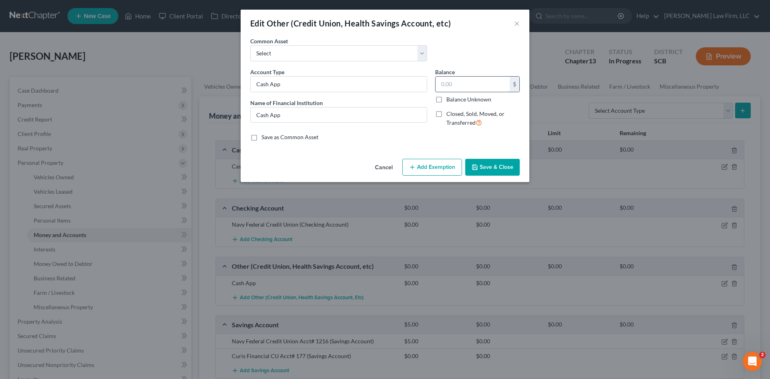
click at [450, 86] on input "text" at bounding box center [472, 84] width 74 height 15
type input "218.93"
click at [480, 165] on button "Save & Close" at bounding box center [492, 167] width 55 height 17
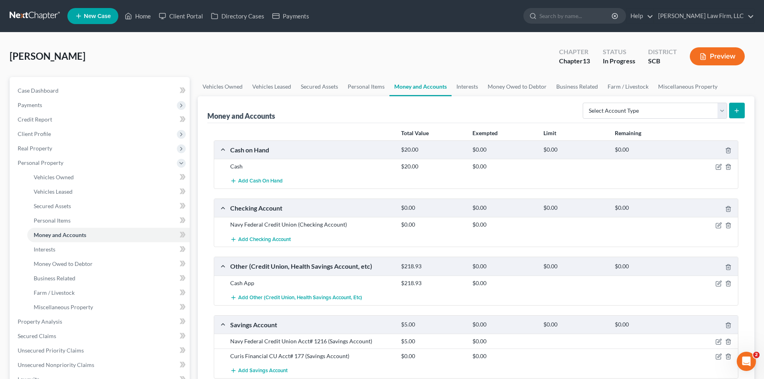
drag, startPoint x: 679, startPoint y: 352, endPoint x: 693, endPoint y: 346, distance: 14.6
click at [687, 350] on div "Curis Financial CU Acct# 177 (Savings Account) $0.00 $0.00" at bounding box center [476, 355] width 524 height 15
click at [719, 357] on icon "button" at bounding box center [719, 356] width 4 height 4
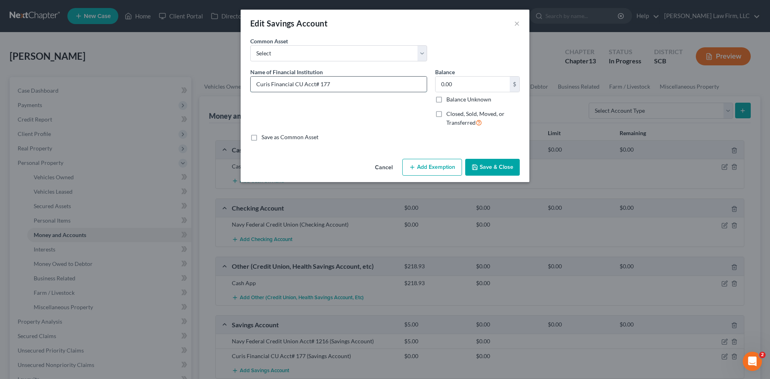
click at [372, 91] on input "Curis Financial CU Acct# 177" at bounding box center [339, 84] width 176 height 15
type input "Curis Financial CU Acct# 177-0001"
type input "19.03"
click at [498, 175] on button "Save & Close" at bounding box center [492, 167] width 55 height 17
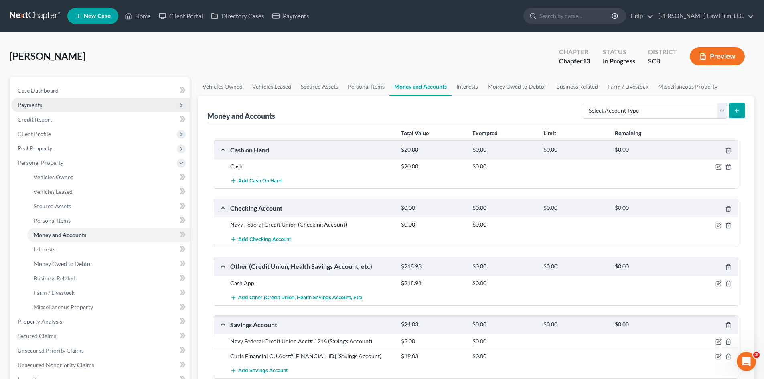
click at [51, 103] on span "Payments" at bounding box center [100, 105] width 178 height 14
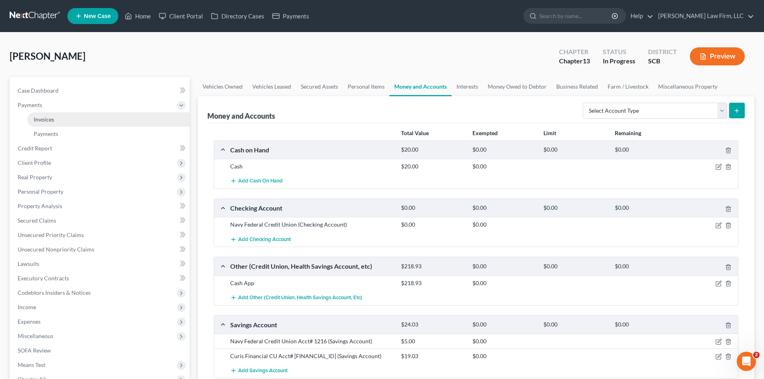
click at [51, 116] on span "Invoices" at bounding box center [44, 119] width 20 height 7
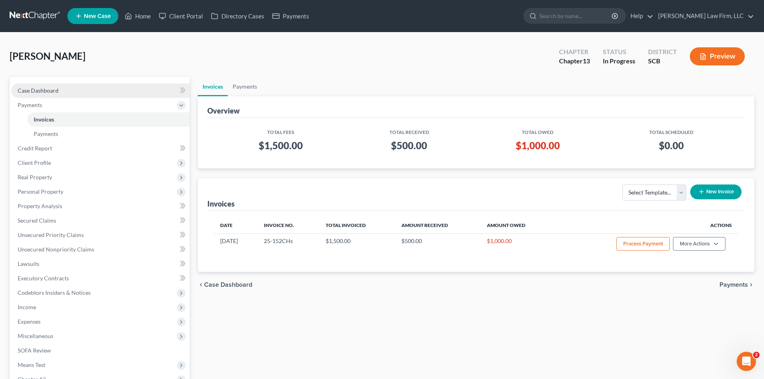
click at [51, 91] on span "Case Dashboard" at bounding box center [38, 90] width 41 height 7
select select "0"
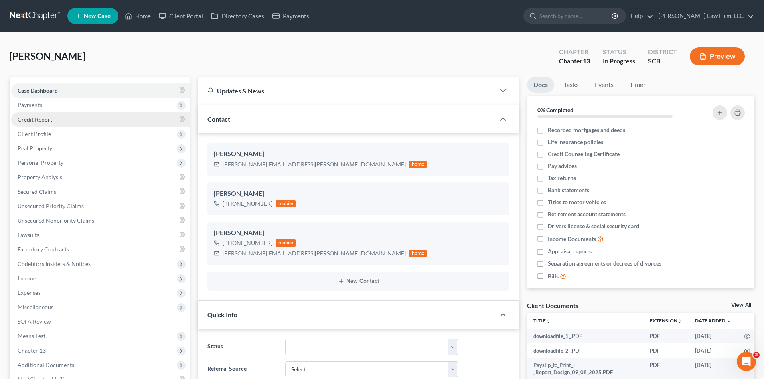
click at [31, 119] on span "Credit Report" at bounding box center [35, 119] width 34 height 7
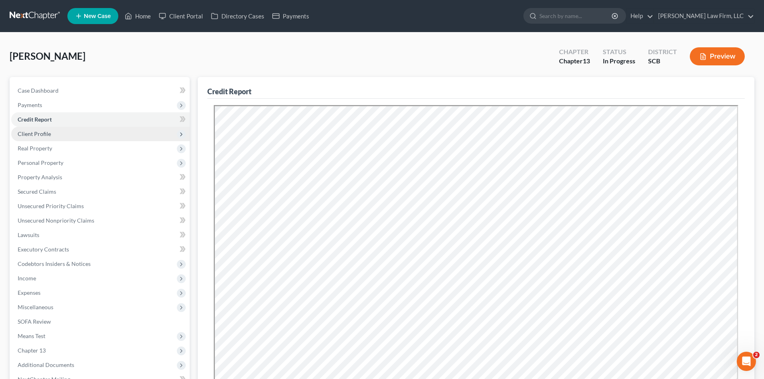
click at [61, 137] on span "Client Profile" at bounding box center [100, 134] width 178 height 14
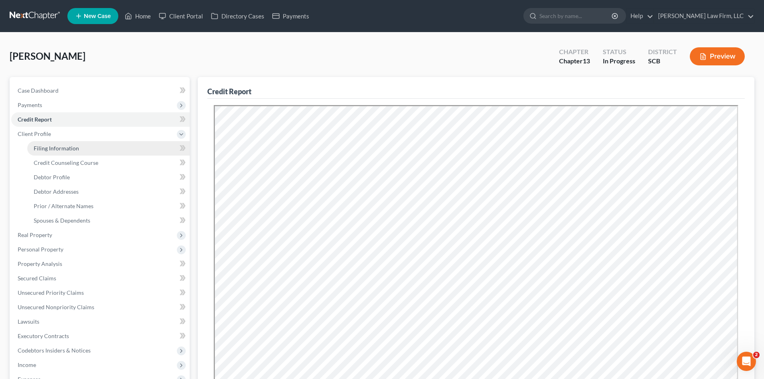
click at [63, 147] on span "Filing Information" at bounding box center [56, 148] width 45 height 7
select select "1"
select select "0"
select select "3"
select select "42"
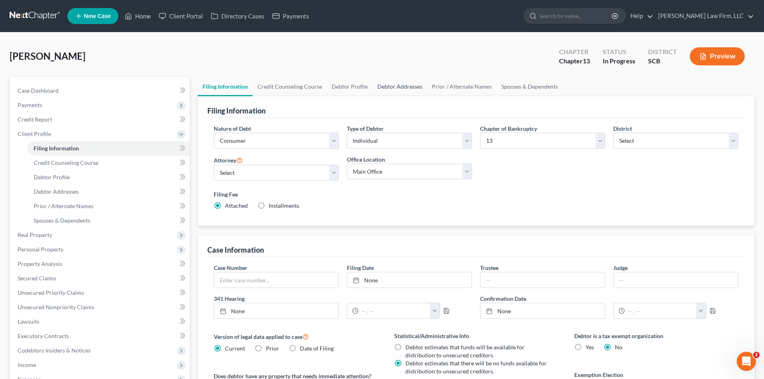
click at [410, 85] on link "Debtor Addresses" at bounding box center [399, 86] width 55 height 19
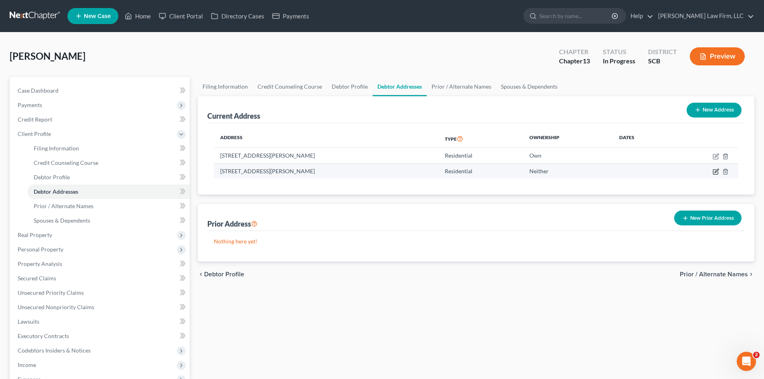
click at [716, 172] on icon "button" at bounding box center [716, 171] width 4 height 4
select select "42"
select select "17"
select select "0"
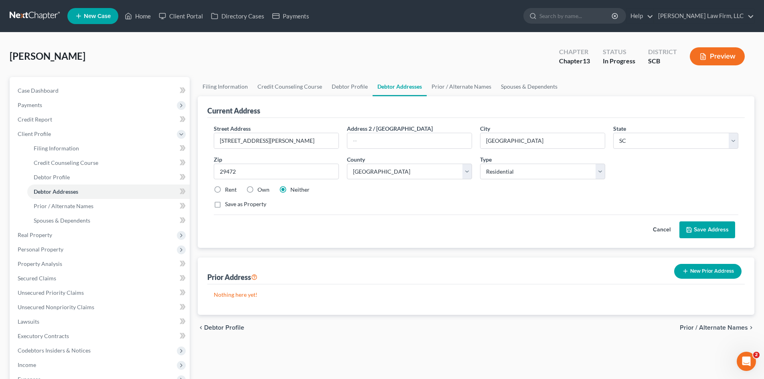
click at [716, 226] on button "Save Address" at bounding box center [707, 229] width 56 height 17
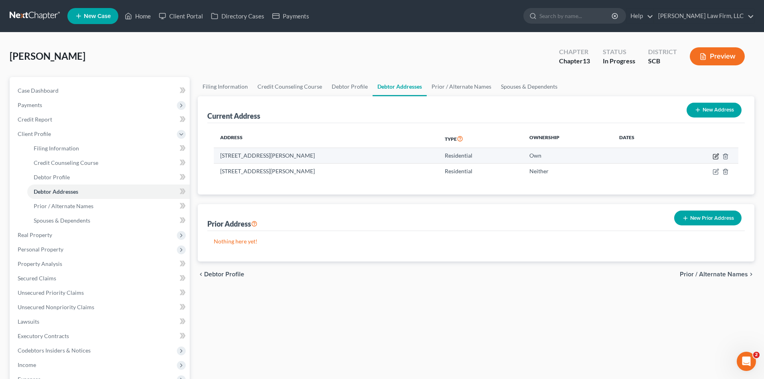
click at [714, 157] on icon "button" at bounding box center [716, 156] width 4 height 4
select select "42"
select select "7"
select select "0"
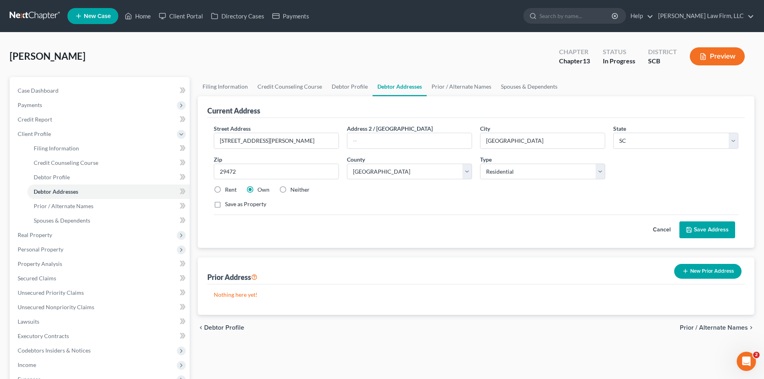
click at [708, 225] on button "Save Address" at bounding box center [707, 229] width 56 height 17
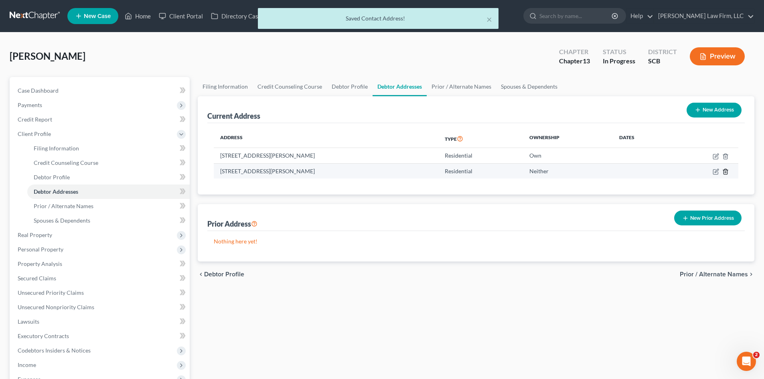
click at [725, 174] on icon "button" at bounding box center [725, 171] width 6 height 6
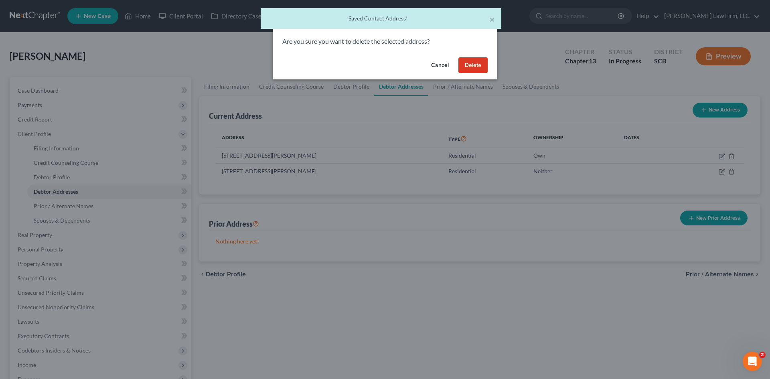
click at [489, 68] on div "Cancel Delete" at bounding box center [385, 67] width 224 height 26
click at [472, 70] on button "Delete" at bounding box center [472, 65] width 29 height 16
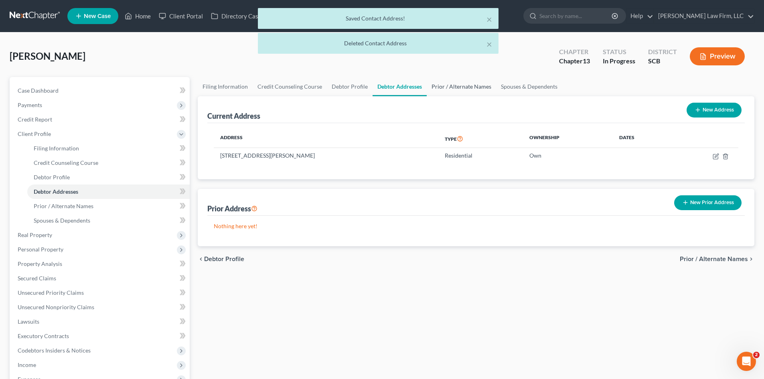
drag, startPoint x: 453, startPoint y: 89, endPoint x: 462, endPoint y: 89, distance: 8.8
click at [453, 89] on link "Prior / Alternate Names" at bounding box center [461, 86] width 69 height 19
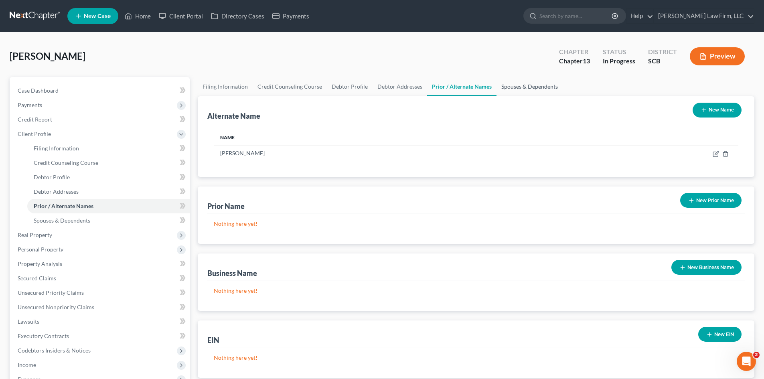
click at [532, 88] on link "Spouses & Dependents" at bounding box center [529, 86] width 66 height 19
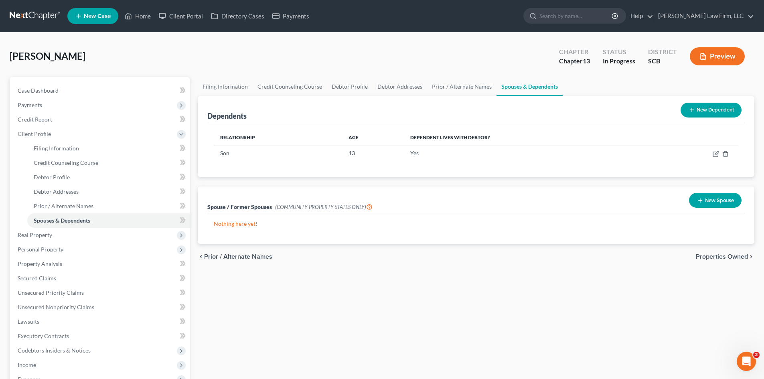
click at [709, 256] on span "Properties Owned" at bounding box center [721, 256] width 52 height 6
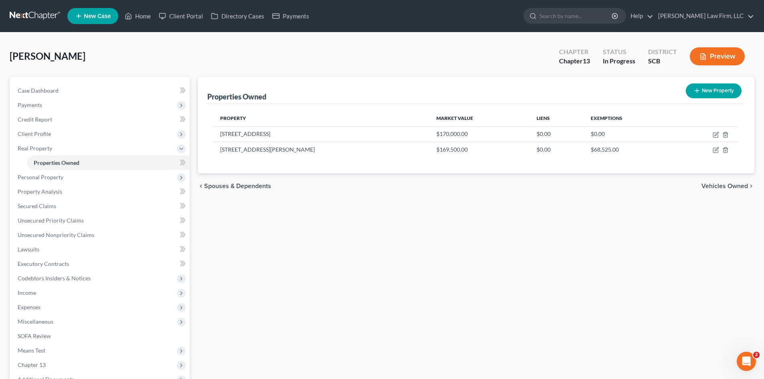
click at [263, 284] on div "Properties Owned New Property Property Market Value Liens Exemptions 200 Chartw…" at bounding box center [476, 265] width 564 height 376
click at [714, 150] on icon "button" at bounding box center [715, 150] width 6 height 6
select select "42"
select select "7"
select select "0"
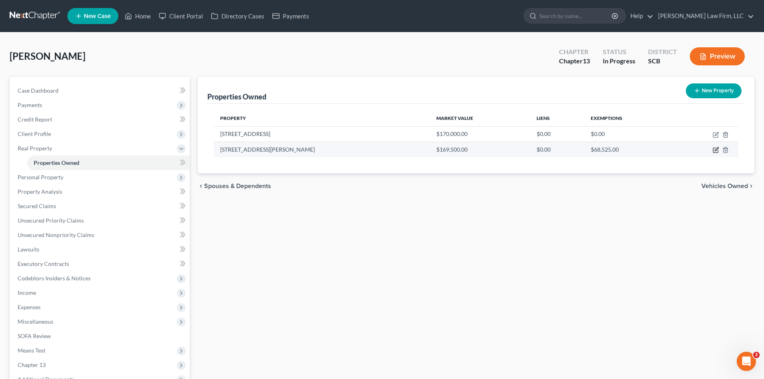
select select "7"
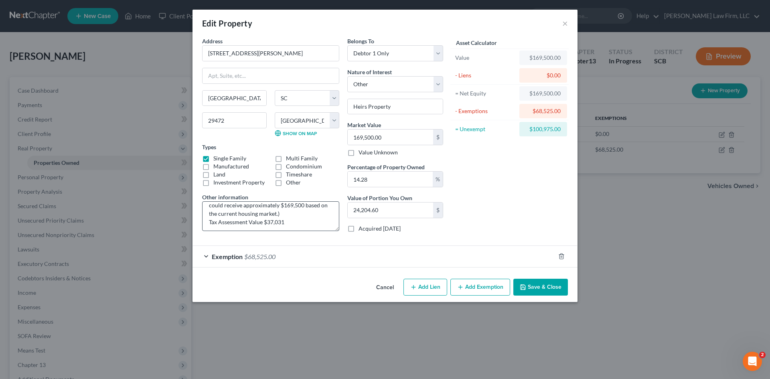
scroll to position [42, 0]
click at [548, 285] on button "Save & Close" at bounding box center [540, 287] width 55 height 17
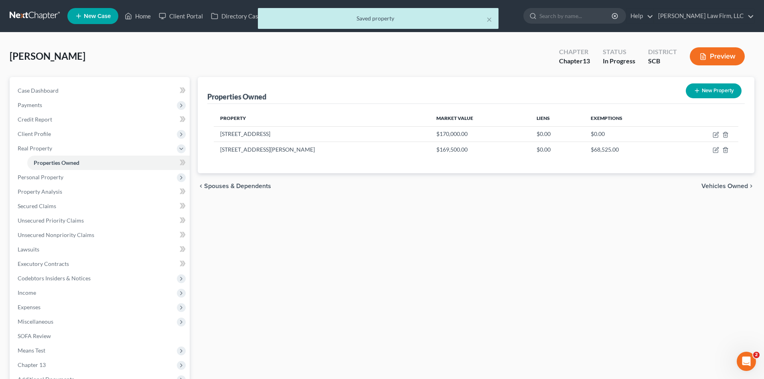
click at [720, 184] on span "Vehicles Owned" at bounding box center [724, 186] width 46 height 6
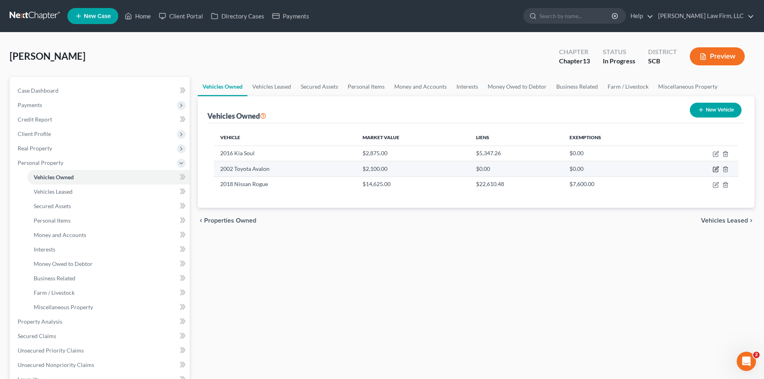
click at [715, 170] on icon "button" at bounding box center [716, 169] width 4 height 4
select select "0"
select select "24"
select select "4"
select select "0"
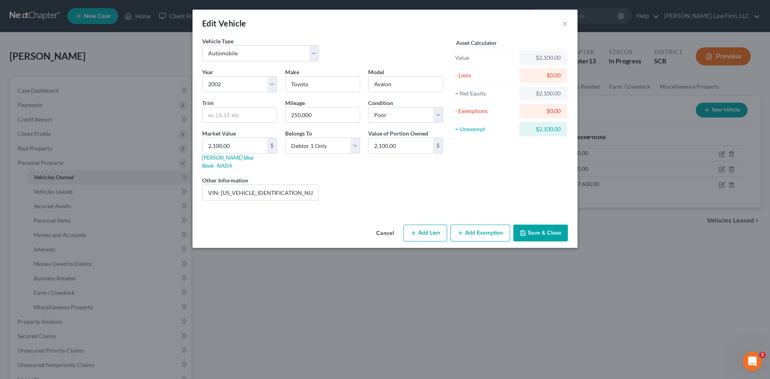
click at [489, 224] on button "Add Exemption" at bounding box center [480, 232] width 60 height 17
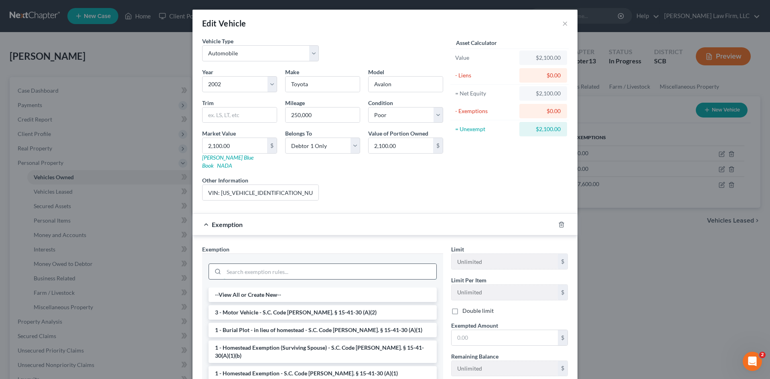
click at [245, 264] on input "search" at bounding box center [330, 271] width 212 height 15
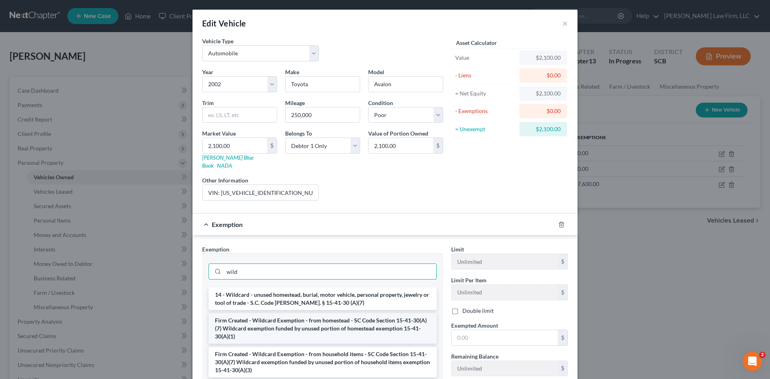
type input "wild"
click at [356, 326] on li "Firm Created - Wildcard Exemption - from homestead - SC Code Section 15-41-30(A…" at bounding box center [322, 328] width 228 height 30
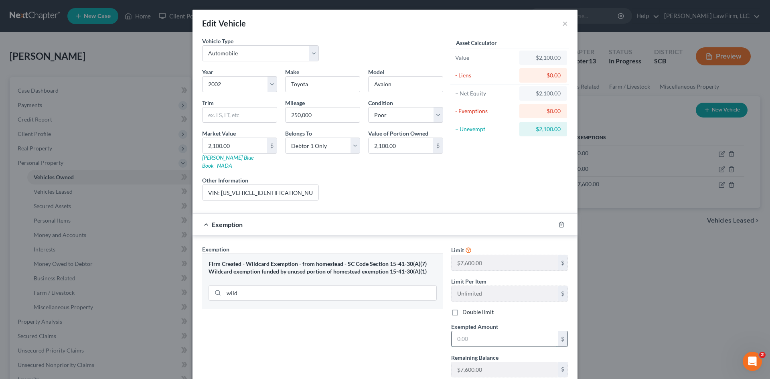
click at [514, 331] on input "text" at bounding box center [504, 338] width 106 height 15
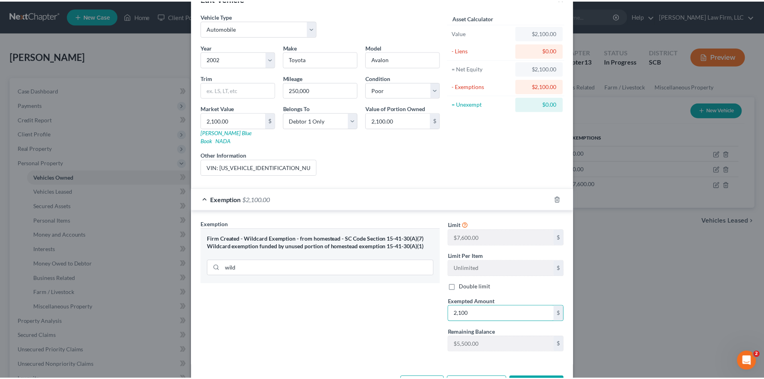
scroll to position [48, 0]
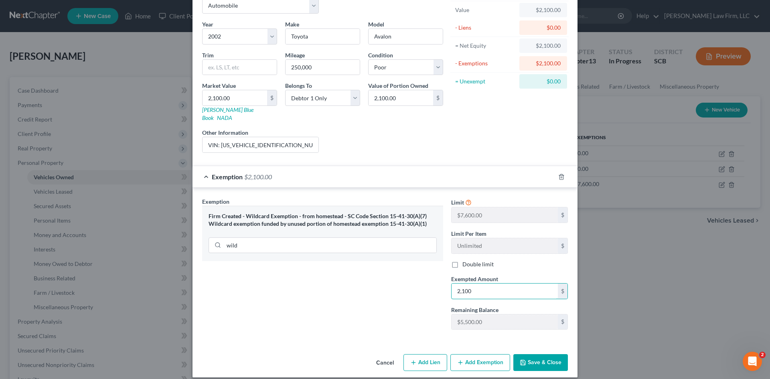
type input "2,100"
click at [541, 354] on button "Save & Close" at bounding box center [540, 362] width 55 height 17
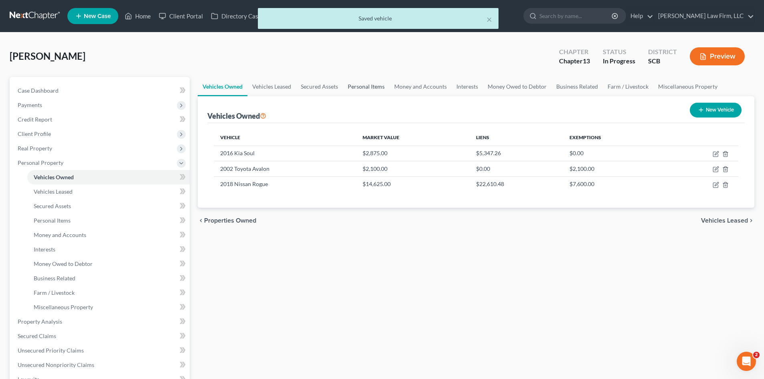
click at [356, 90] on link "Personal Items" at bounding box center [366, 86] width 46 height 19
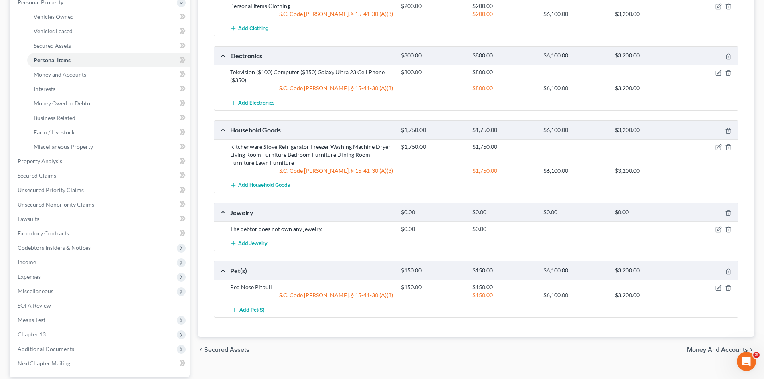
scroll to position [200, 0]
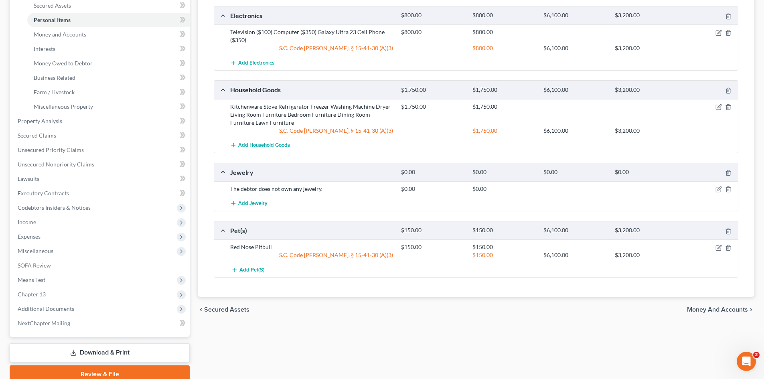
click at [691, 308] on span "Money and Accounts" at bounding box center [717, 309] width 61 height 6
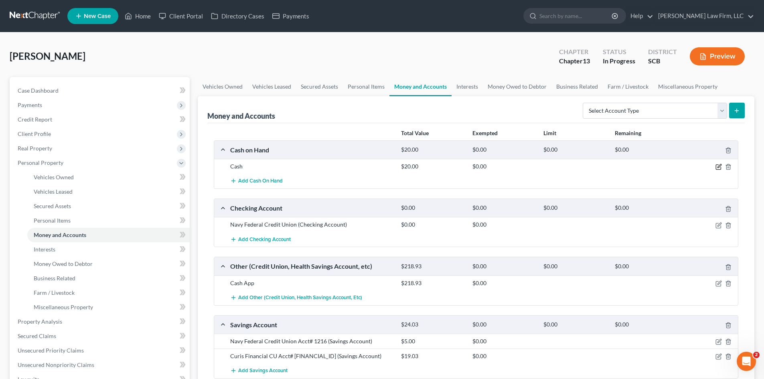
click at [717, 168] on icon "button" at bounding box center [718, 167] width 6 height 6
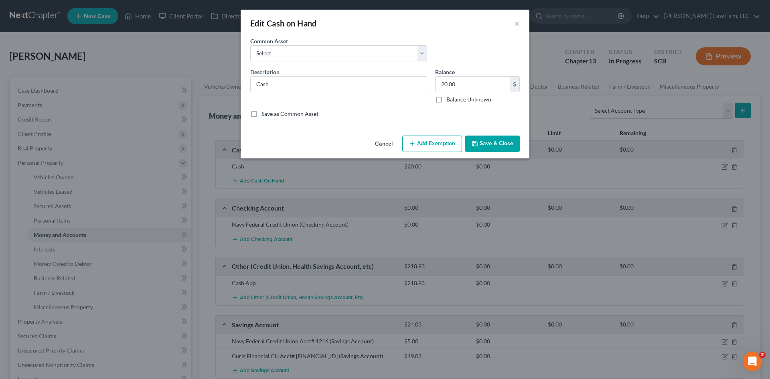
click at [429, 146] on button "Add Exemption" at bounding box center [432, 143] width 60 height 17
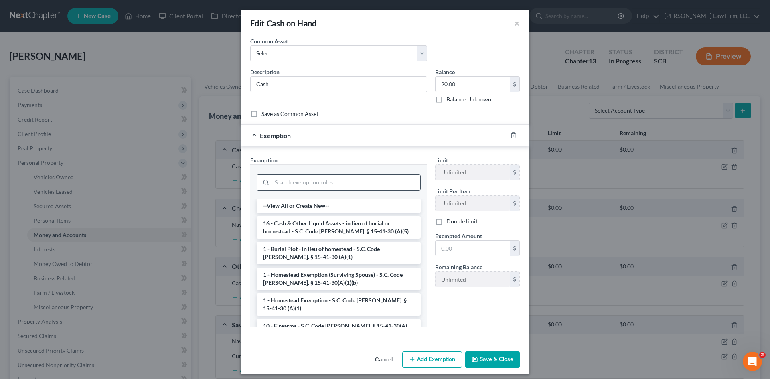
click at [315, 183] on input "search" at bounding box center [346, 182] width 148 height 15
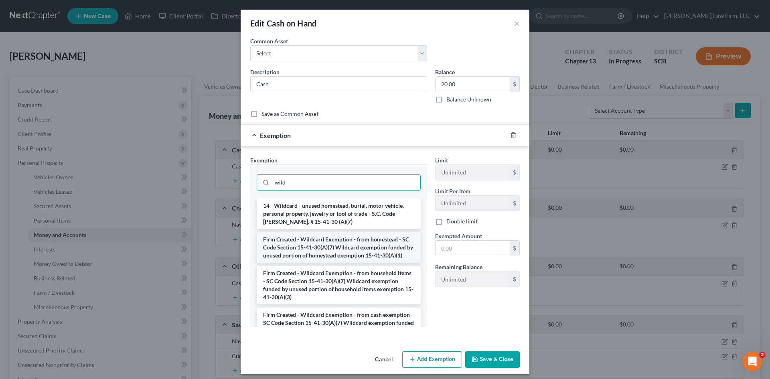
type input "wild"
click at [353, 247] on li "Firm Created - Wildcard Exemption - from homestead - SC Code Section 15-41-30(A…" at bounding box center [339, 247] width 164 height 30
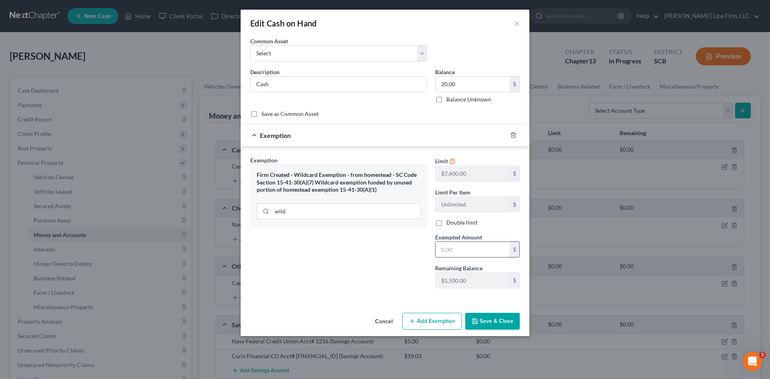
click at [451, 255] on input "text" at bounding box center [472, 249] width 74 height 15
type input "20"
click at [446, 301] on div "Exemption Set must be selected for CA. Exemption * Firm Created - Wildcard Exem…" at bounding box center [385, 223] width 289 height 155
click at [474, 313] on div "Cancel Add Exemption Save & Close" at bounding box center [385, 322] width 289 height 26
click at [480, 317] on button "Save & Close" at bounding box center [492, 321] width 55 height 17
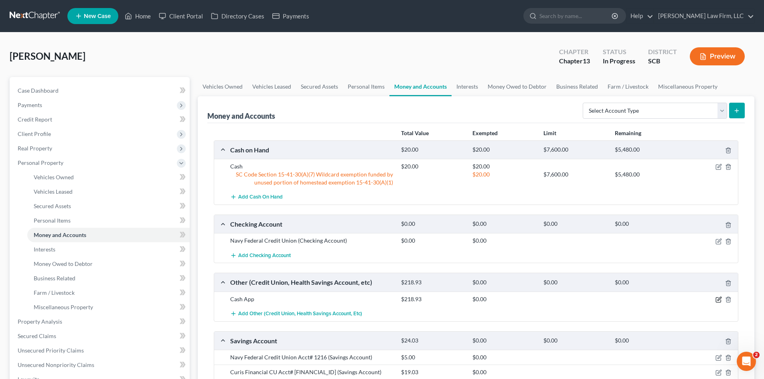
click at [719, 300] on icon "button" at bounding box center [718, 299] width 6 height 6
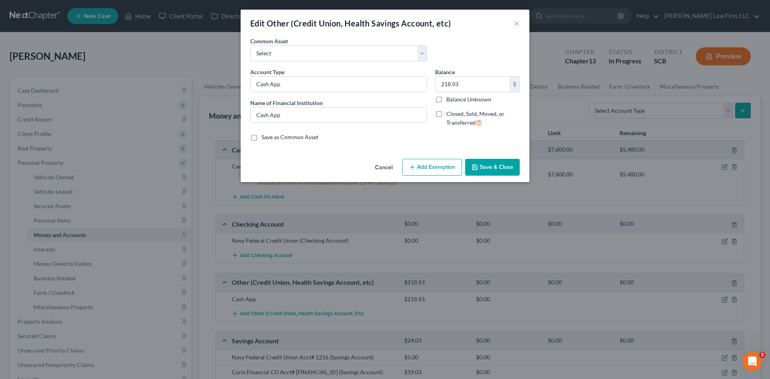
click at [453, 170] on button "Add Exemption" at bounding box center [432, 167] width 60 height 17
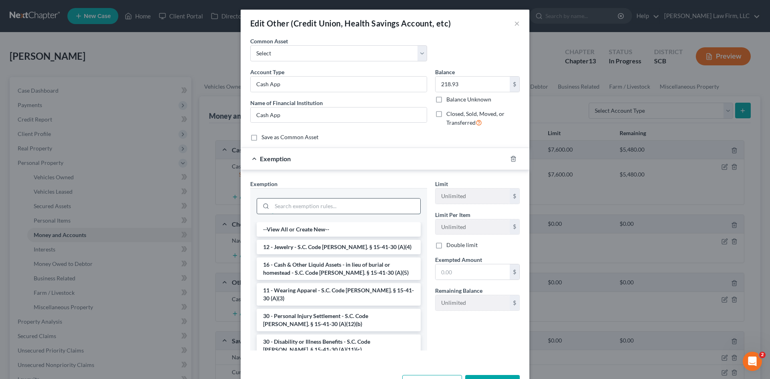
click at [341, 202] on input "search" at bounding box center [346, 205] width 148 height 15
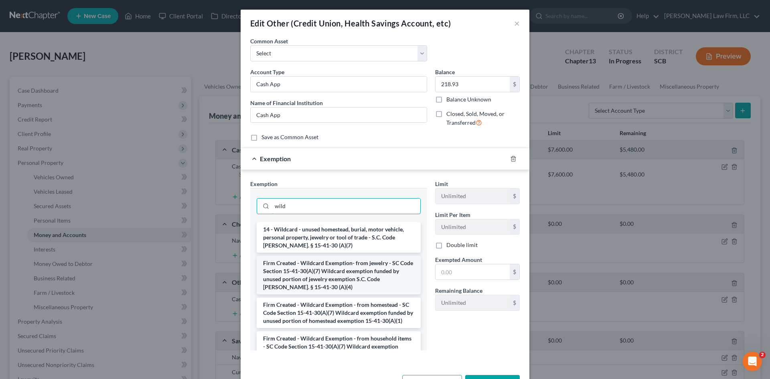
type input "wild"
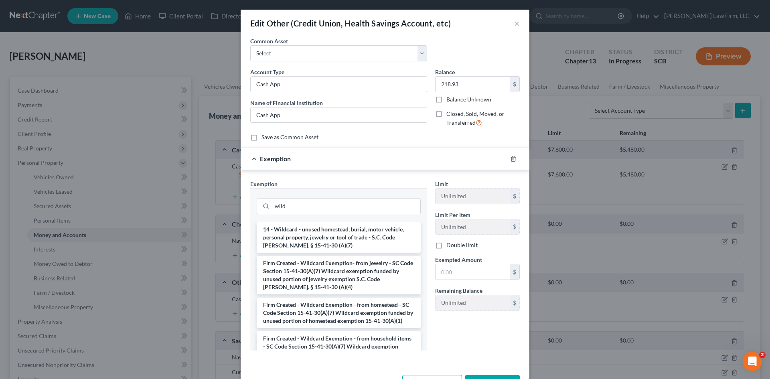
drag, startPoint x: 322, startPoint y: 268, endPoint x: 345, endPoint y: 270, distance: 22.6
click at [323, 269] on li "Firm Created - Wildcard Exemption- from jewelry - SC Code Section 15-41-30(A)(7…" at bounding box center [339, 275] width 164 height 38
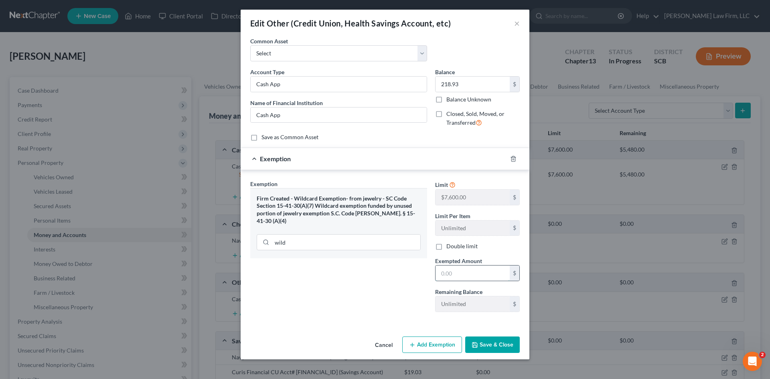
click at [456, 277] on input "text" at bounding box center [472, 272] width 74 height 15
type input "218.93"
drag, startPoint x: 489, startPoint y: 335, endPoint x: 491, endPoint y: 339, distance: 4.5
click at [491, 339] on div "Cancel Add Exemption Save & Close" at bounding box center [385, 346] width 289 height 26
click at [492, 341] on button "Save & Close" at bounding box center [492, 344] width 55 height 17
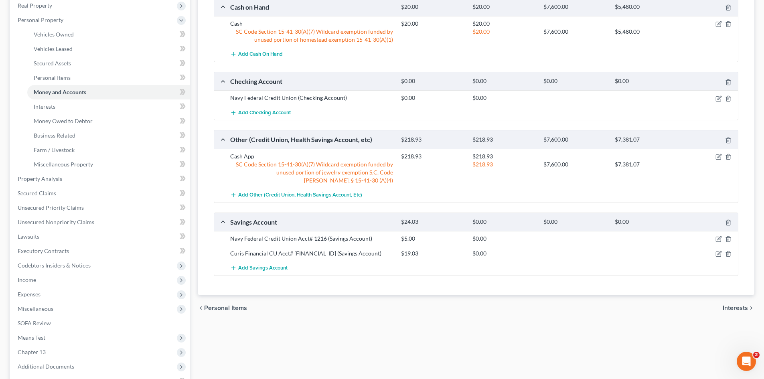
scroll to position [160, 0]
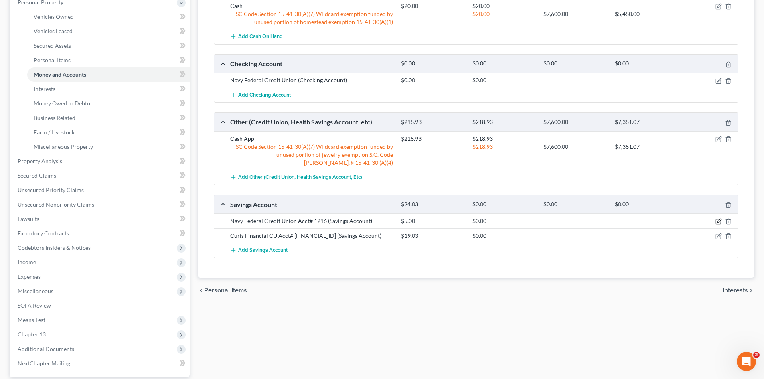
click at [719, 224] on icon "button" at bounding box center [718, 221] width 6 height 6
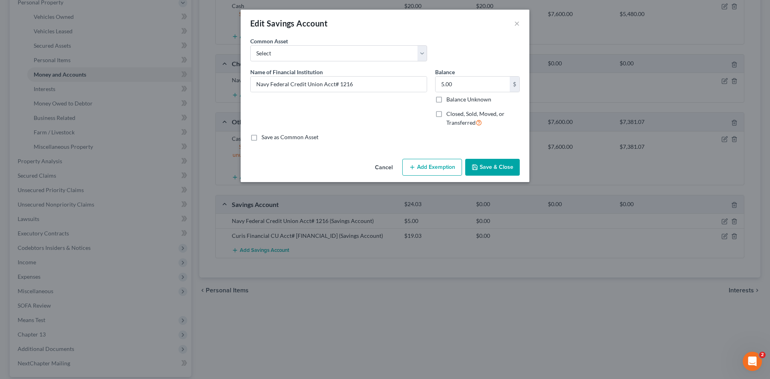
click at [417, 169] on button "Add Exemption" at bounding box center [432, 167] width 60 height 17
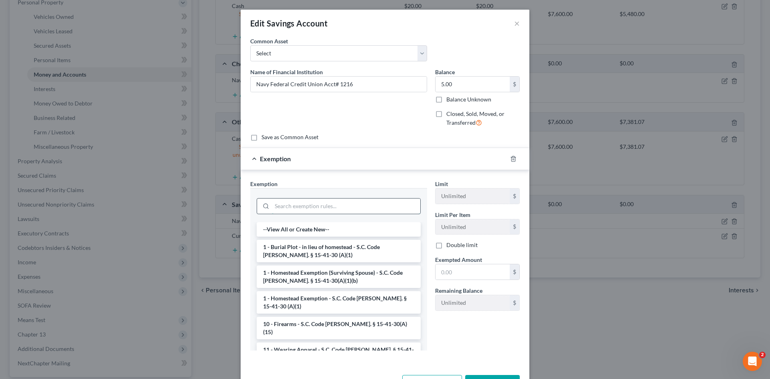
click at [356, 200] on input "search" at bounding box center [346, 205] width 148 height 15
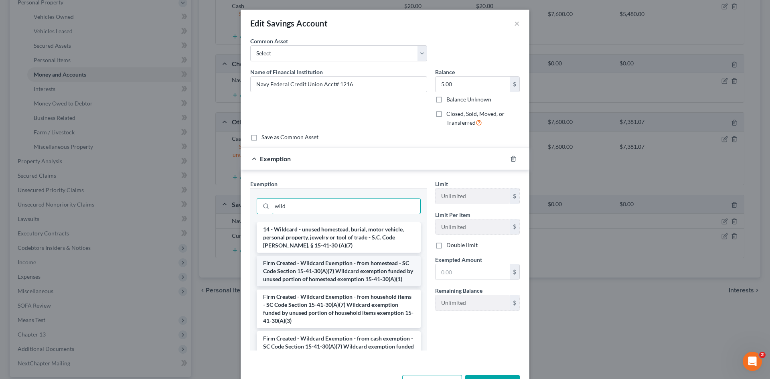
type input "wild"
click at [358, 267] on li "Firm Created - Wildcard Exemption - from homestead - SC Code Section 15-41-30(A…" at bounding box center [339, 271] width 164 height 30
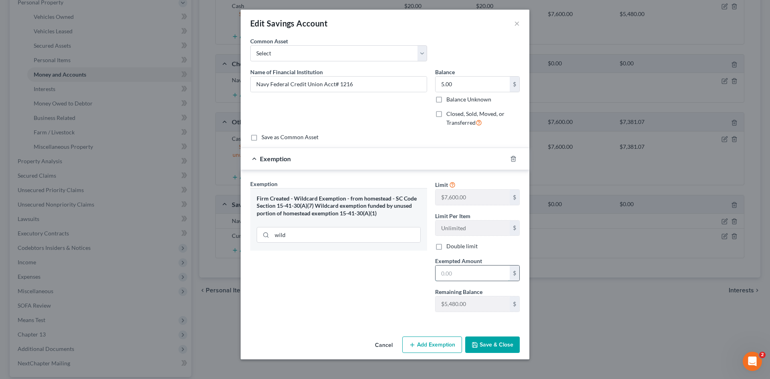
click at [460, 273] on input "text" at bounding box center [472, 272] width 74 height 15
type input "5"
click at [389, 311] on div "Exemption Set must be selected for CA. Exemption * Firm Created - Wildcard Exem…" at bounding box center [338, 249] width 185 height 139
click at [496, 348] on button "Save & Close" at bounding box center [492, 344] width 55 height 17
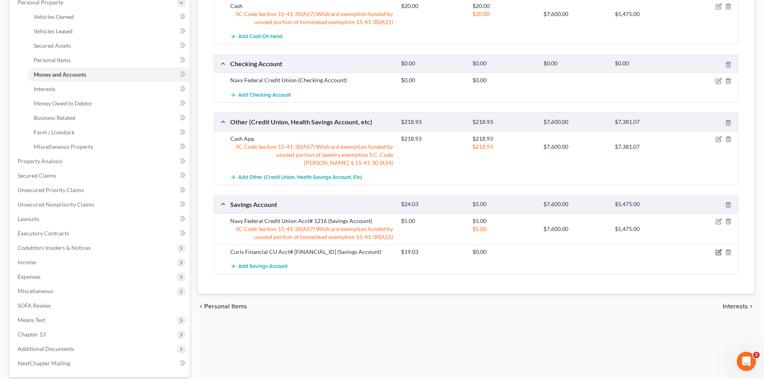
click at [719, 254] on icon "button" at bounding box center [718, 252] width 6 height 6
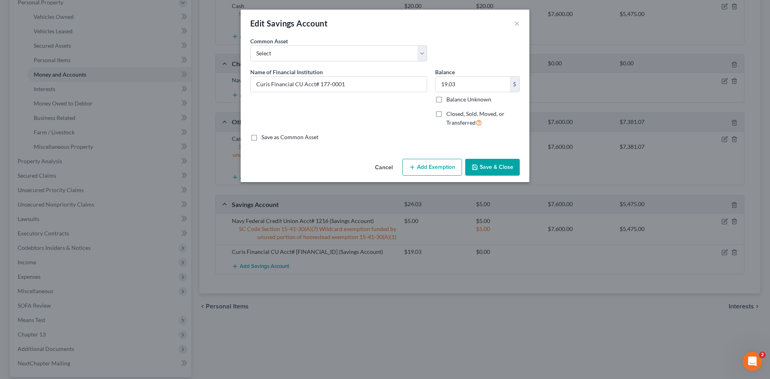
click at [450, 170] on button "Add Exemption" at bounding box center [432, 167] width 60 height 17
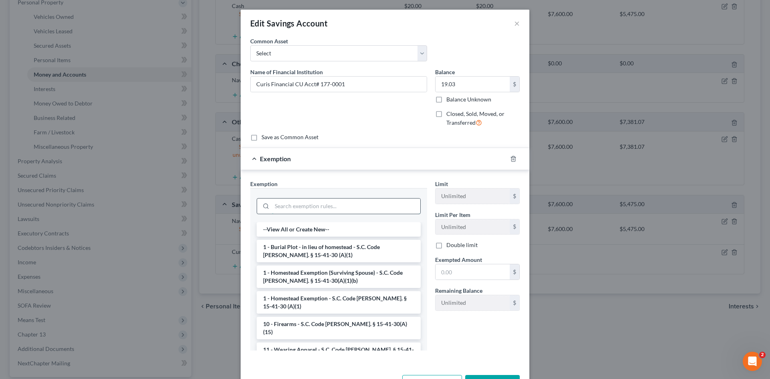
click at [286, 204] on input "search" at bounding box center [346, 205] width 148 height 15
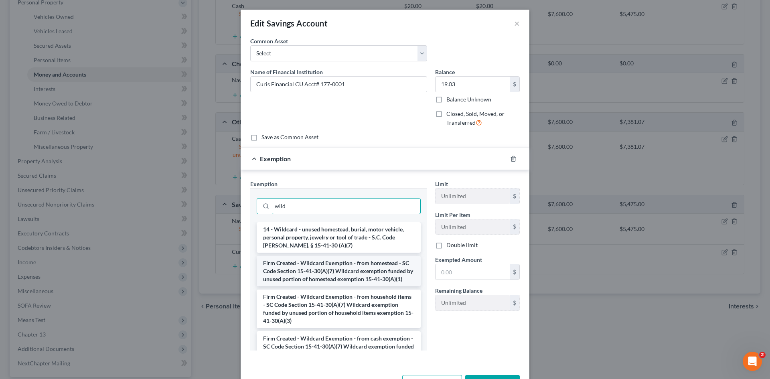
type input "wild"
click at [309, 278] on li "Firm Created - Wildcard Exemption - from homestead - SC Code Section 15-41-30(A…" at bounding box center [339, 271] width 164 height 30
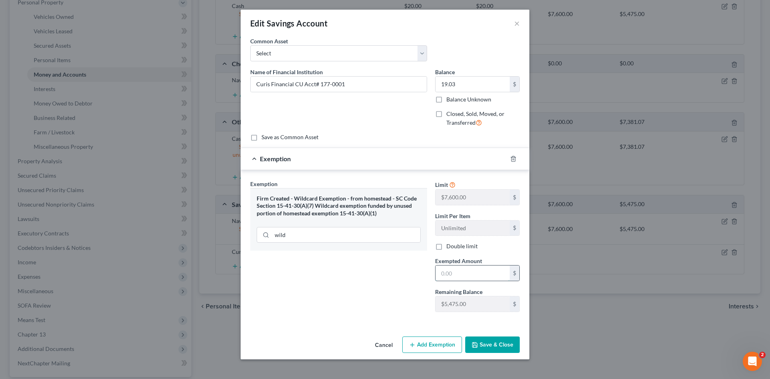
click at [453, 275] on input "text" at bounding box center [472, 272] width 74 height 15
type input "19.03"
click at [485, 341] on button "Save & Close" at bounding box center [492, 344] width 55 height 17
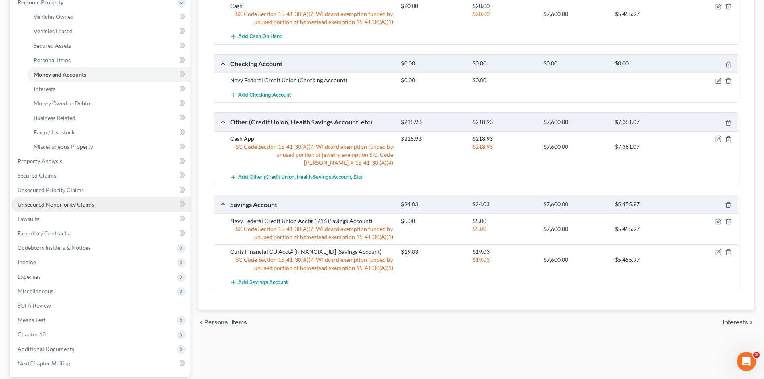
drag, startPoint x: 83, startPoint y: 209, endPoint x: 175, endPoint y: 199, distance: 92.7
click at [83, 209] on link "Unsecured Nonpriority Claims" at bounding box center [100, 204] width 178 height 14
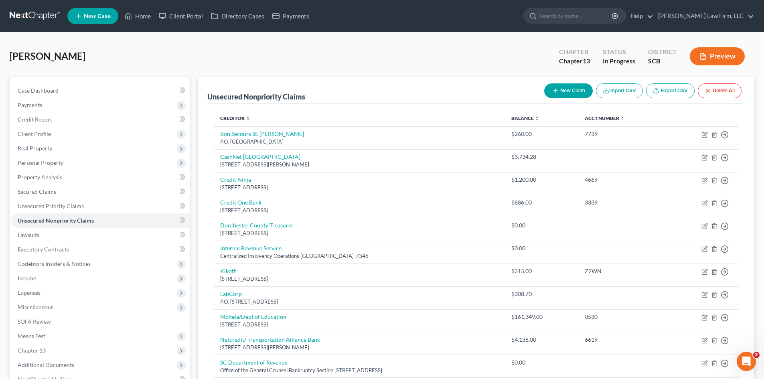
click at [555, 92] on icon "button" at bounding box center [555, 90] width 6 height 6
select select "0"
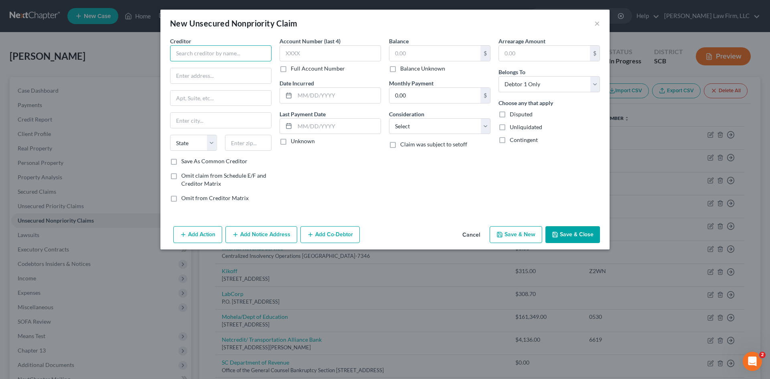
click at [254, 55] on input "text" at bounding box center [220, 53] width 101 height 16
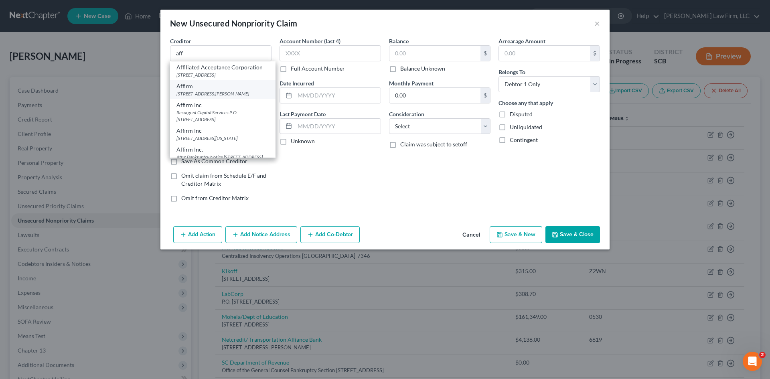
click at [197, 94] on div "30 Isabella St 4th Floor, Pittsburgh, PA 15212" at bounding box center [222, 93] width 93 height 7
type input "Affirm"
type input "30 Isabella St 4th Floor"
type input "Pittsburgh"
select select "39"
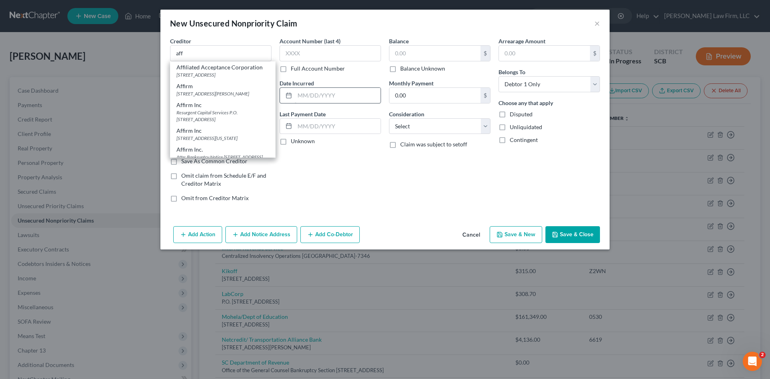
type input "15212"
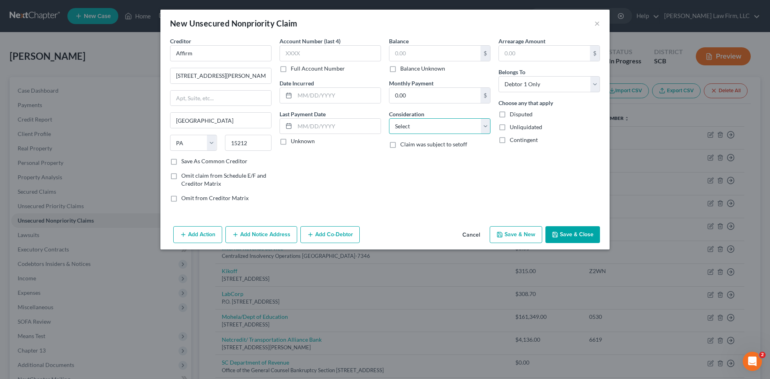
click at [438, 123] on select "Select Cable / Satellite Services Collection Agency Credit Card Debt Debt Couns…" at bounding box center [439, 126] width 101 height 16
select select "14"
click at [389, 118] on select "Select Cable / Satellite Services Collection Agency Credit Card Debt Debt Couns…" at bounding box center [439, 126] width 101 height 16
click at [419, 161] on input "text" at bounding box center [439, 156] width 101 height 15
type input "notice only"
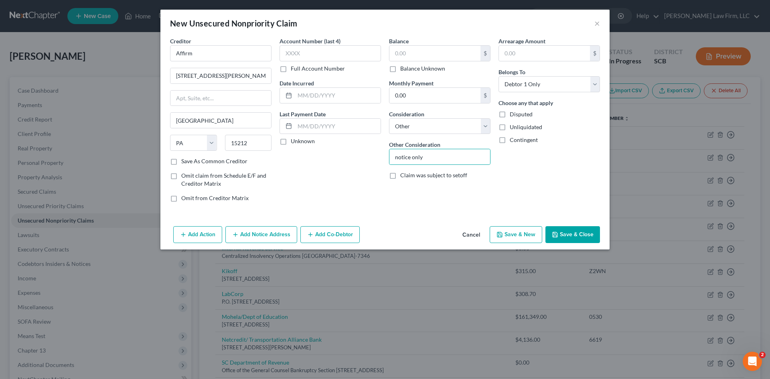
click at [577, 233] on button "Save & Close" at bounding box center [572, 234] width 55 height 17
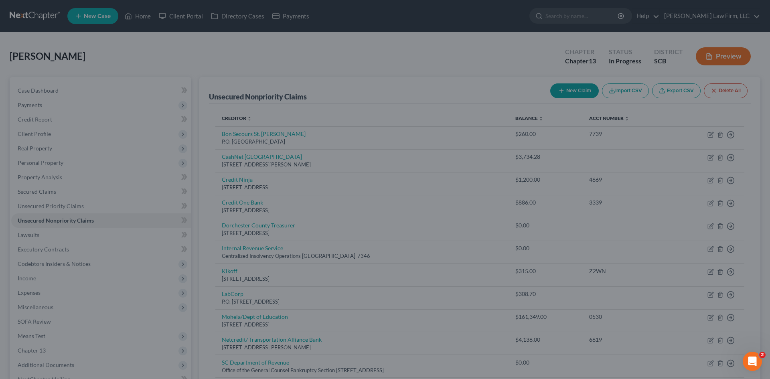
type input "0.00"
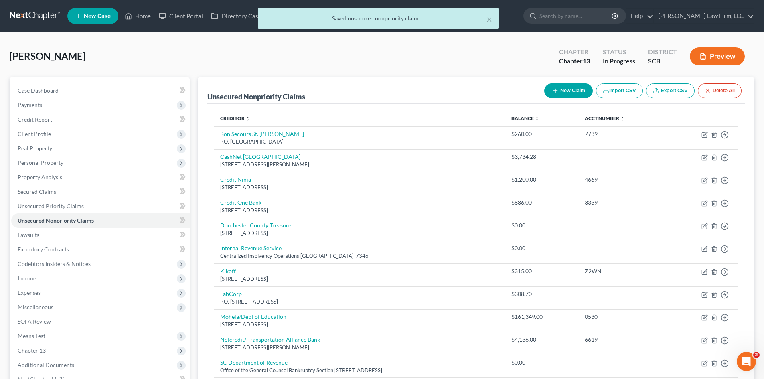
click at [571, 93] on button "New Claim" at bounding box center [568, 90] width 49 height 15
select select "0"
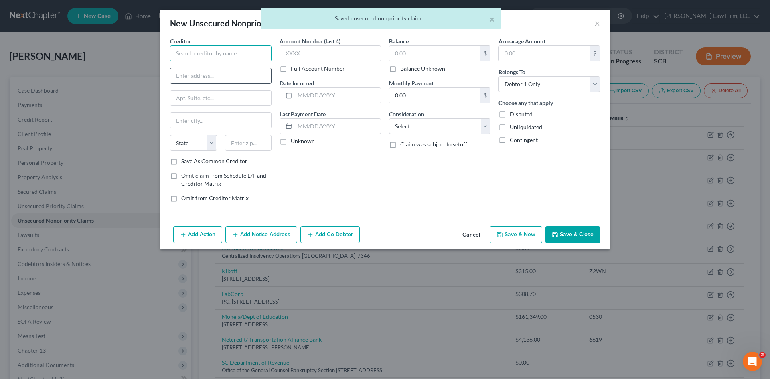
drag, startPoint x: 218, startPoint y: 59, endPoint x: 250, endPoint y: 83, distance: 40.4
click at [217, 59] on input "text" at bounding box center [220, 53] width 101 height 16
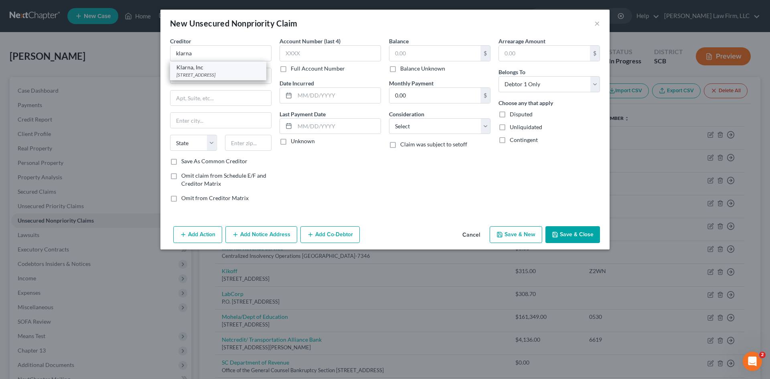
click at [210, 67] on div "Klarna, Inc" at bounding box center [217, 67] width 83 height 8
type input "Klarna, Inc"
type input "629 N High Street"
type input "Suite 300"
type input "Columbus"
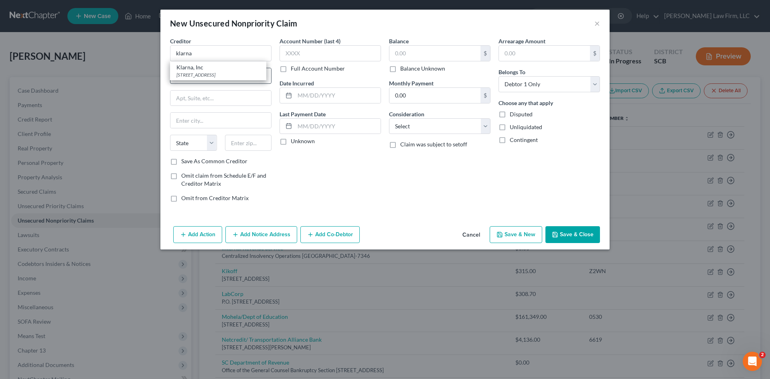
select select "36"
type input "43215"
drag, startPoint x: 433, startPoint y: 127, endPoint x: 433, endPoint y: 133, distance: 5.6
click at [433, 128] on select "Select Cable / Satellite Services Collection Agency Credit Card Debt Debt Couns…" at bounding box center [439, 126] width 101 height 16
select select "14"
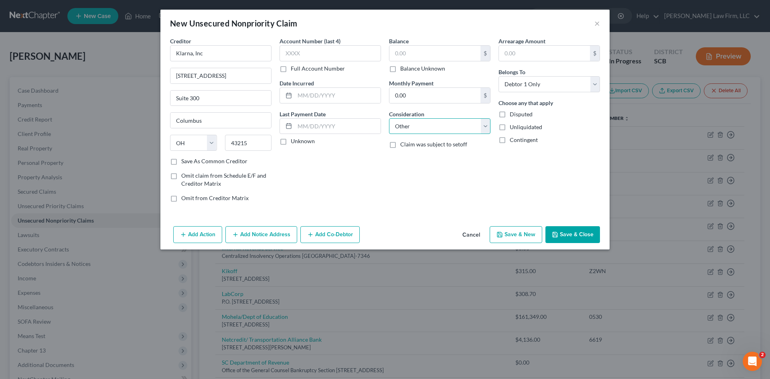
click at [389, 118] on select "Select Cable / Satellite Services Collection Agency Credit Card Debt Debt Couns…" at bounding box center [439, 126] width 101 height 16
drag, startPoint x: 445, startPoint y: 162, endPoint x: 451, endPoint y: 164, distance: 6.3
click at [445, 162] on input "text" at bounding box center [439, 156] width 101 height 15
type input "notice only"
drag, startPoint x: 569, startPoint y: 242, endPoint x: 574, endPoint y: 244, distance: 4.8
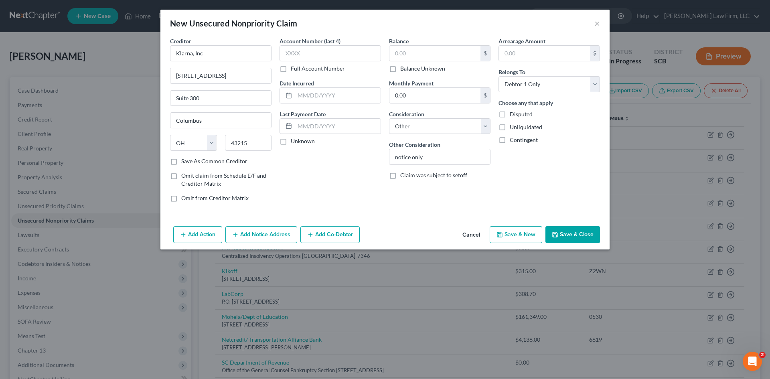
click at [570, 242] on button "Save & Close" at bounding box center [572, 234] width 55 height 17
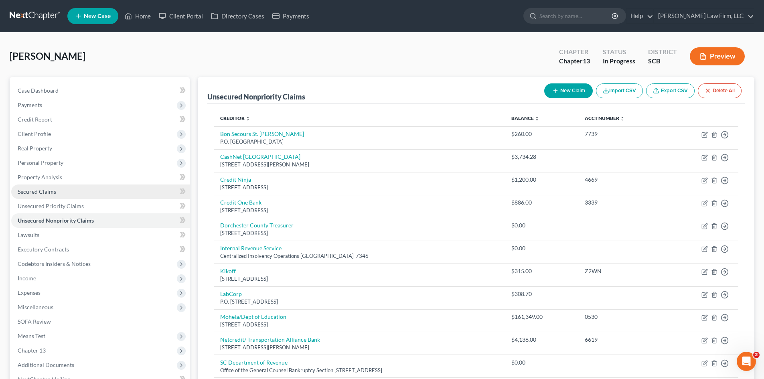
click at [32, 185] on link "Secured Claims" at bounding box center [100, 191] width 178 height 14
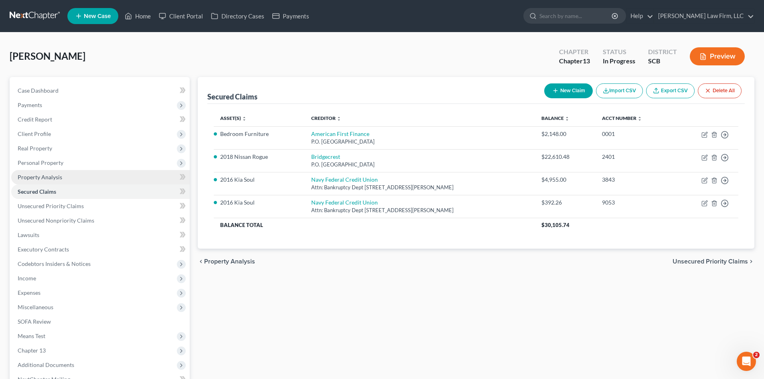
click at [33, 179] on span "Property Analysis" at bounding box center [40, 177] width 44 height 7
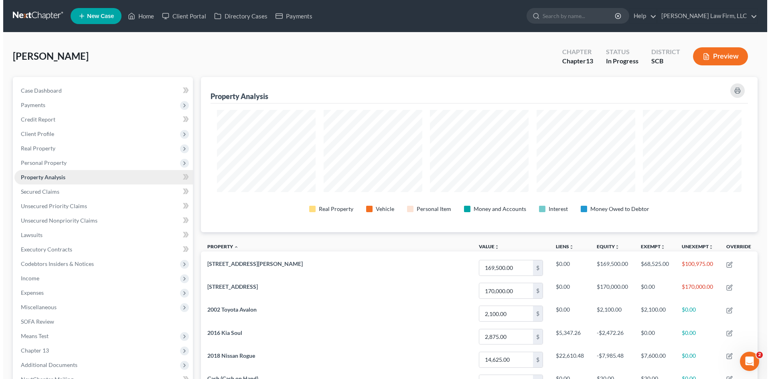
scroll to position [155, 556]
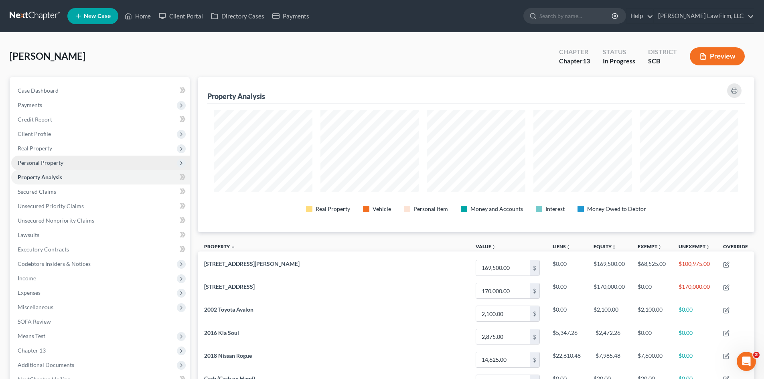
click at [33, 164] on span "Personal Property" at bounding box center [41, 162] width 46 height 7
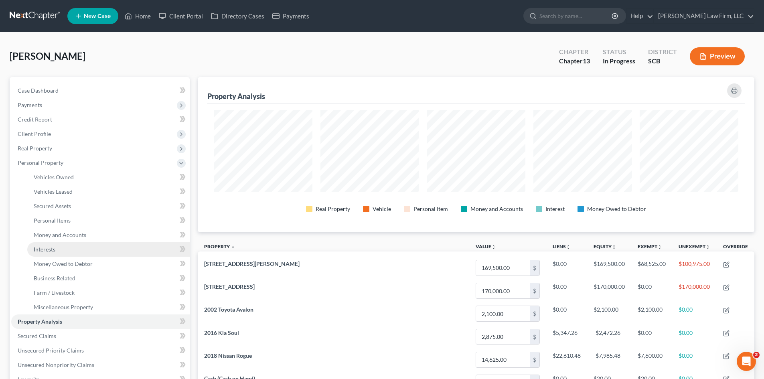
click at [36, 247] on span "Interests" at bounding box center [45, 249] width 22 height 7
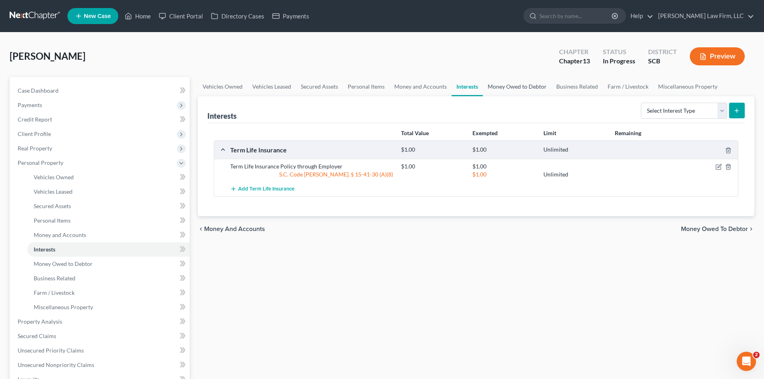
click at [515, 84] on link "Money Owed to Debtor" at bounding box center [517, 86] width 69 height 19
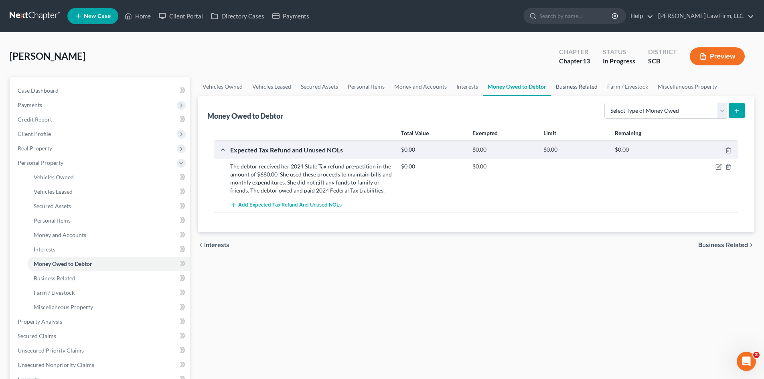
click at [564, 86] on link "Business Related" at bounding box center [576, 86] width 51 height 19
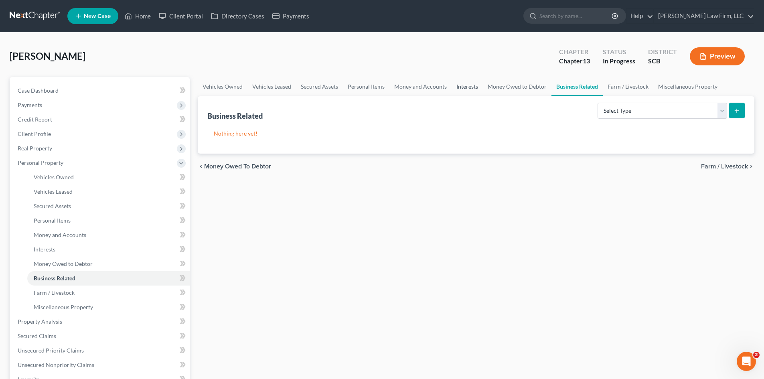
click at [459, 89] on link "Interests" at bounding box center [466, 86] width 31 height 19
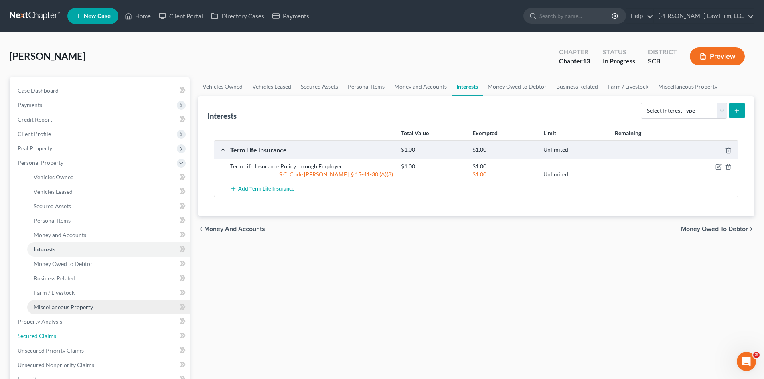
drag, startPoint x: 27, startPoint y: 335, endPoint x: 106, endPoint y: 306, distance: 83.7
click at [28, 335] on span "Secured Claims" at bounding box center [37, 335] width 38 height 7
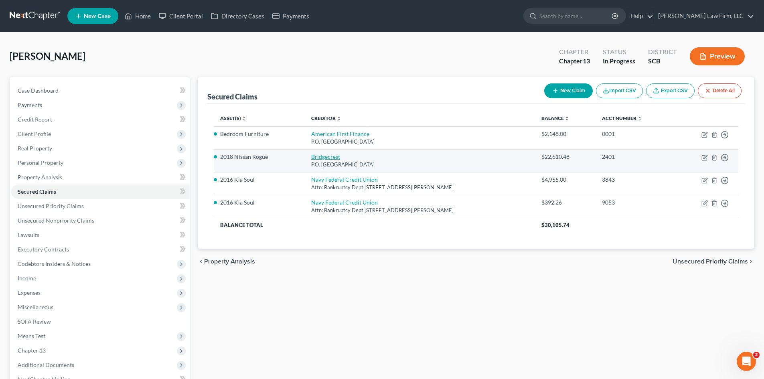
click at [329, 156] on link "Bridgecrest" at bounding box center [325, 156] width 29 height 7
select select "3"
select select "0"
select select "6"
select select "0"
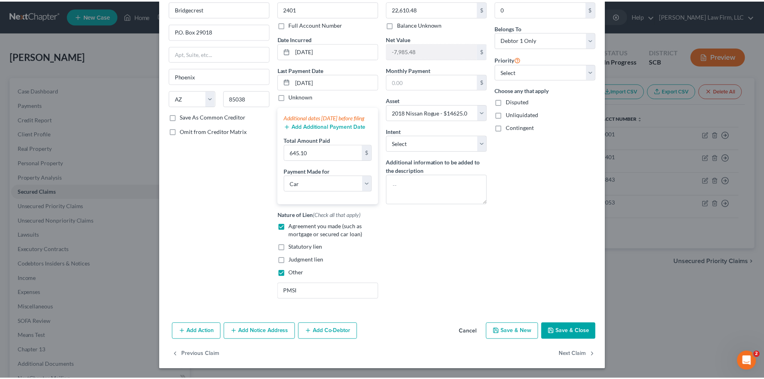
scroll to position [53, 0]
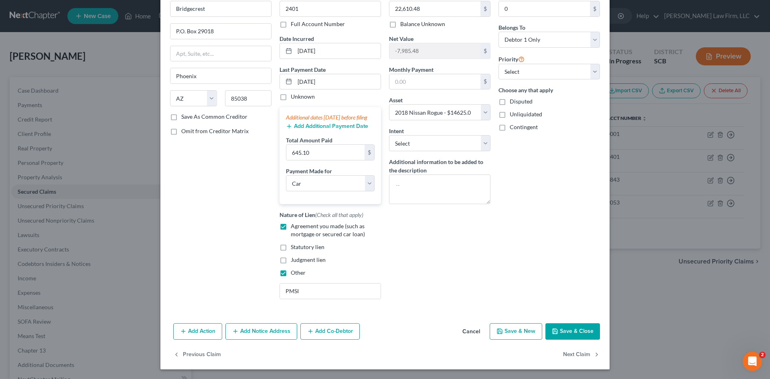
click at [576, 299] on div "Arrearage Amount 0 $ Belongs To * Select Debtor 1 Only Debtor 2 Only Debtor 1 A…" at bounding box center [548, 148] width 109 height 313
click at [575, 335] on button "Save & Close" at bounding box center [572, 331] width 55 height 17
select select
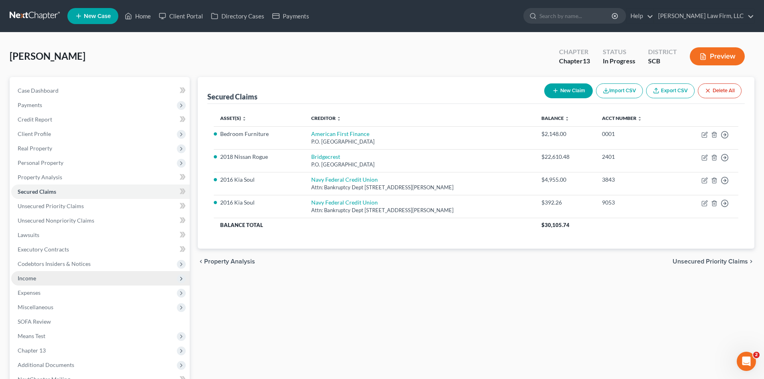
click at [19, 279] on span "Income" at bounding box center [27, 278] width 18 height 7
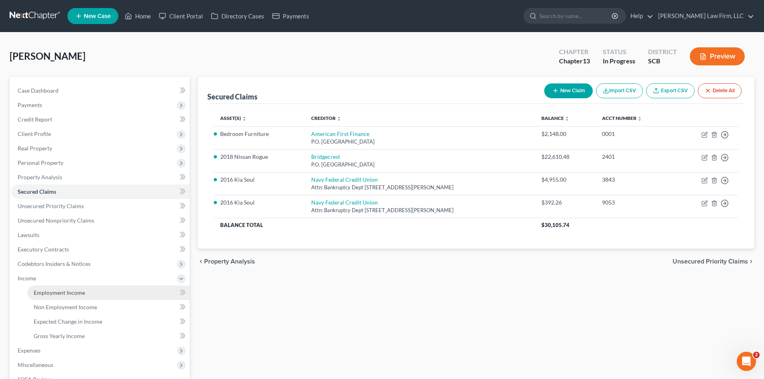
drag, startPoint x: 36, startPoint y: 290, endPoint x: 42, endPoint y: 289, distance: 5.7
click at [36, 290] on span "Employment Income" at bounding box center [59, 292] width 51 height 7
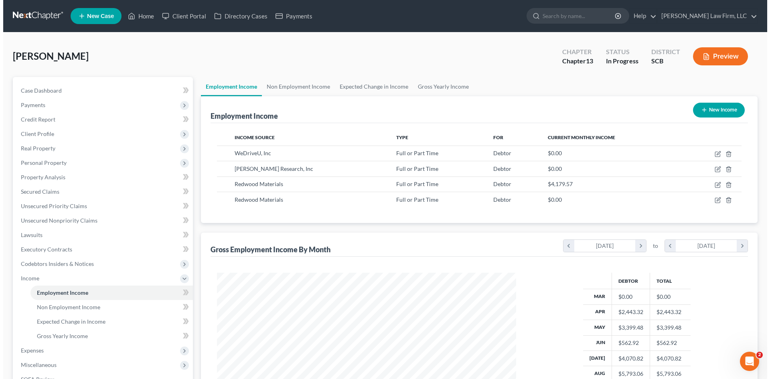
scroll to position [150, 315]
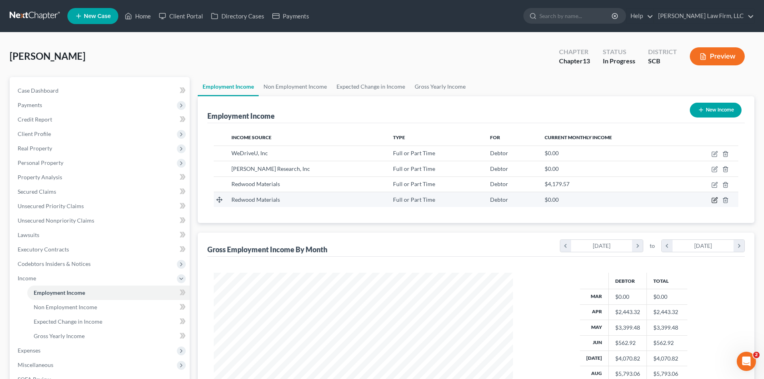
click at [713, 201] on icon "button" at bounding box center [714, 200] width 6 height 6
select select "0"
select select "42"
select select "2"
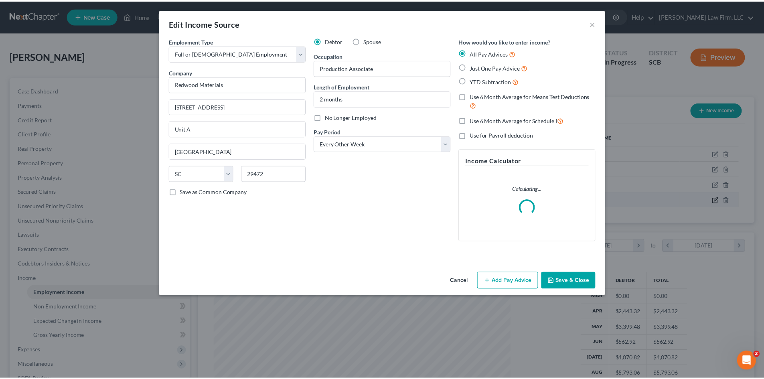
scroll to position [151, 318]
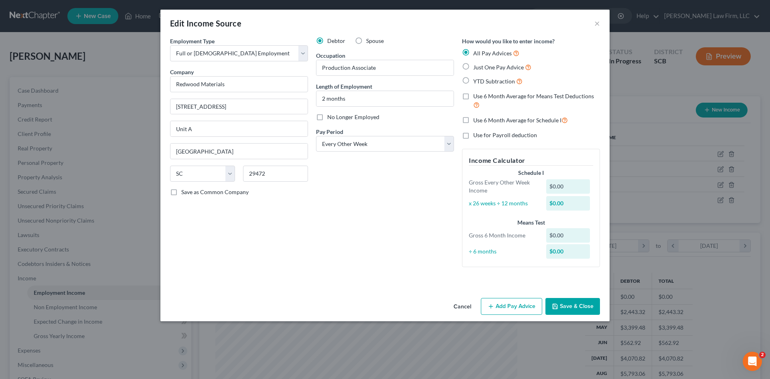
click at [463, 302] on button "Cancel" at bounding box center [462, 307] width 30 height 16
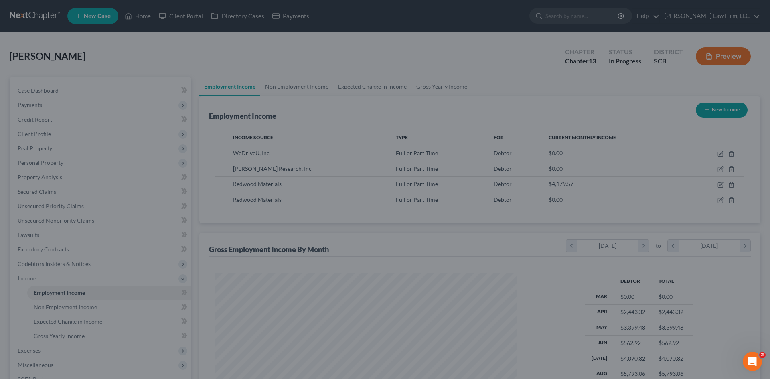
scroll to position [400712, 400546]
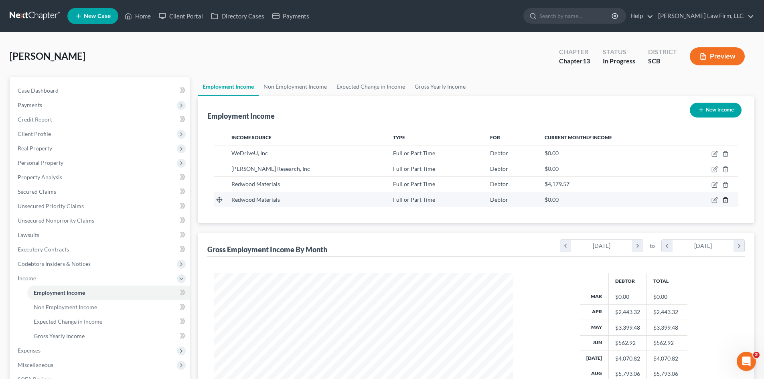
click at [726, 199] on icon "button" at bounding box center [725, 200] width 6 height 6
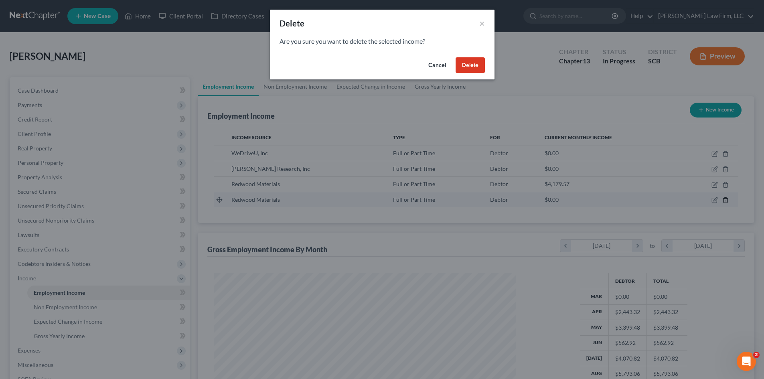
scroll to position [151, 318]
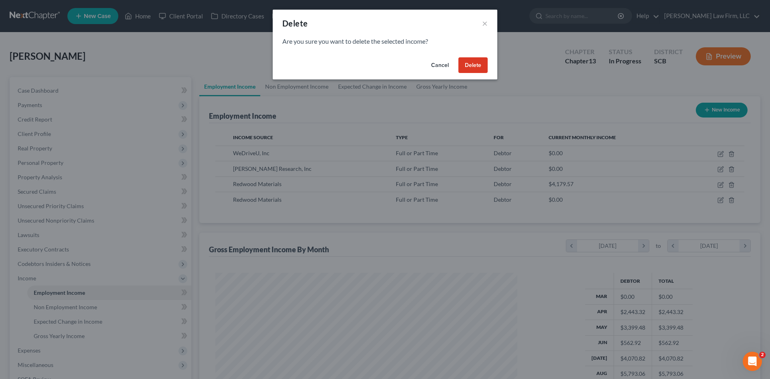
click at [470, 65] on button "Delete" at bounding box center [472, 65] width 29 height 16
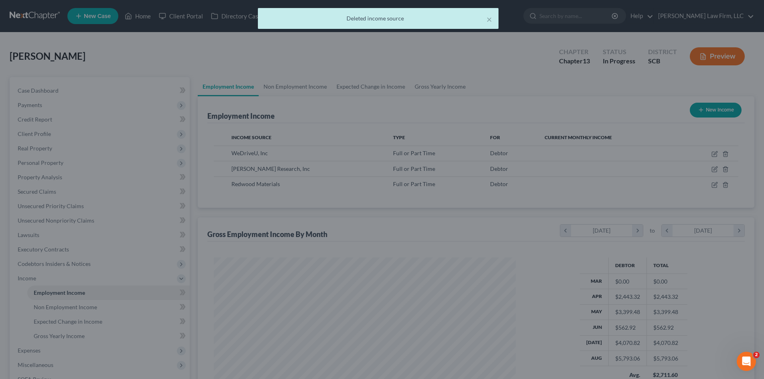
scroll to position [400712, 400546]
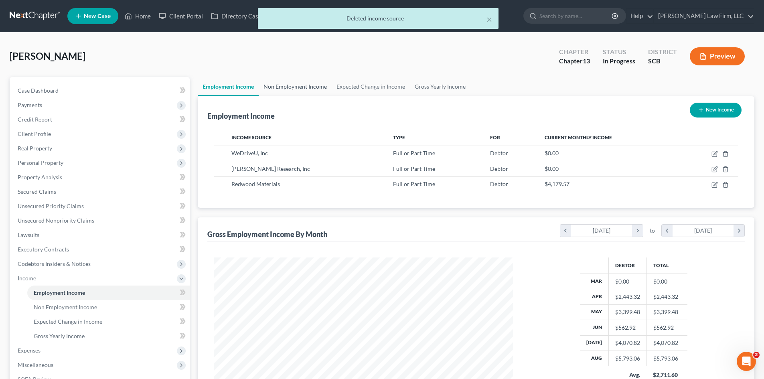
click at [321, 87] on link "Non Employment Income" at bounding box center [295, 86] width 73 height 19
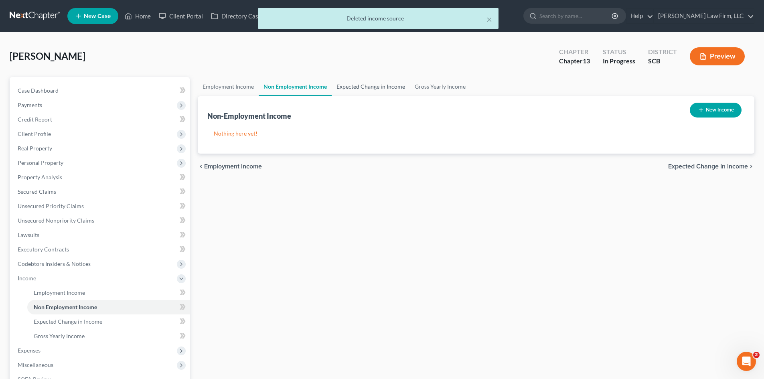
drag, startPoint x: 346, startPoint y: 86, endPoint x: 361, endPoint y: 86, distance: 14.4
click at [347, 86] on link "Expected Change in Income" at bounding box center [371, 86] width 78 height 19
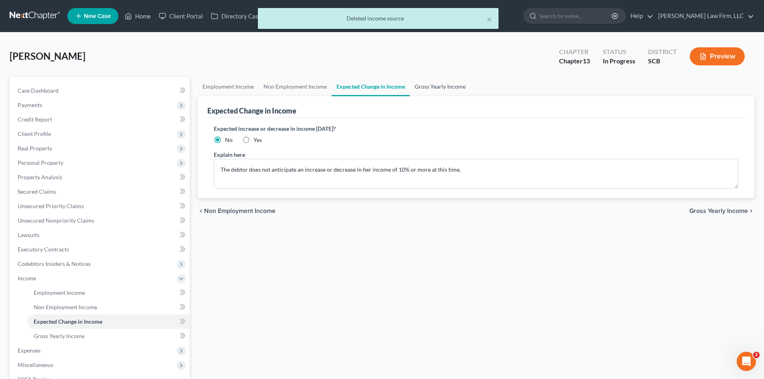
click at [430, 83] on link "Gross Yearly Income" at bounding box center [440, 86] width 61 height 19
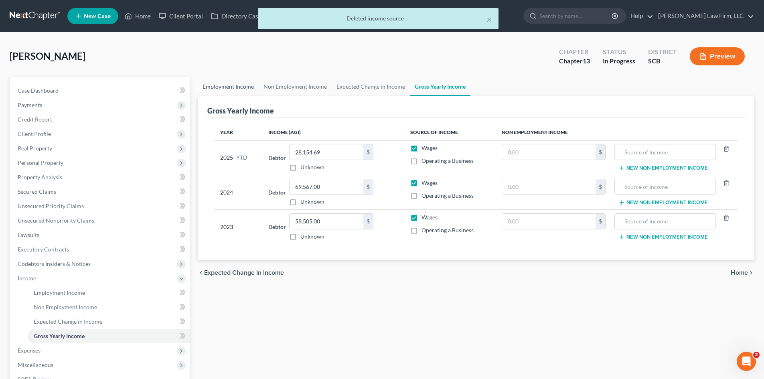
click at [238, 87] on link "Employment Income" at bounding box center [228, 86] width 61 height 19
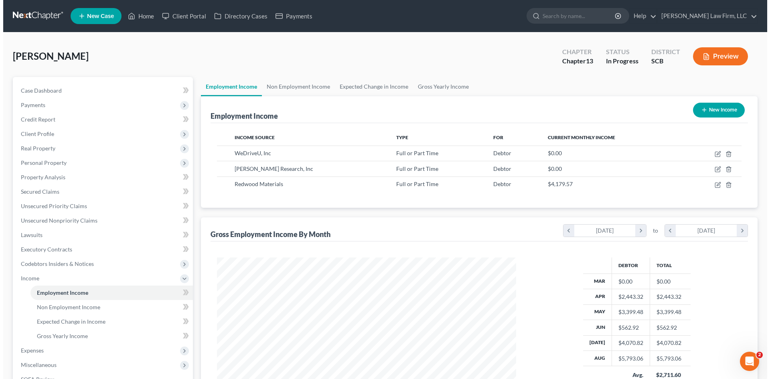
scroll to position [150, 315]
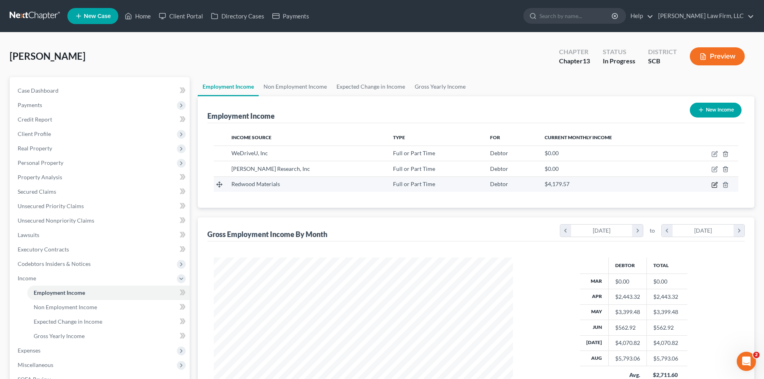
click at [714, 185] on icon "button" at bounding box center [715, 184] width 4 height 4
select select "0"
select select "42"
select select "2"
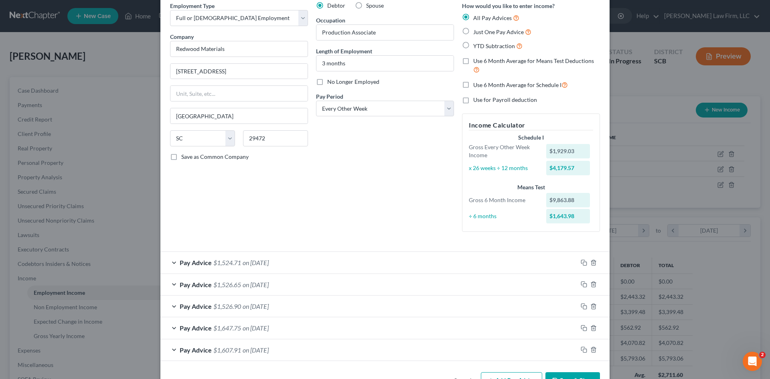
scroll to position [61, 0]
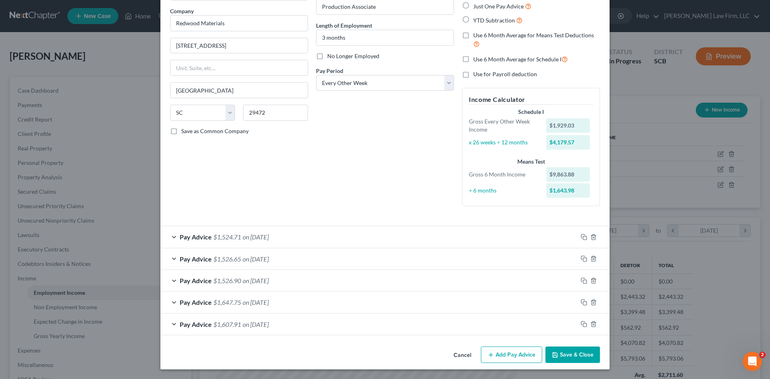
click at [515, 354] on button "Add Pay Advice" at bounding box center [511, 354] width 61 height 17
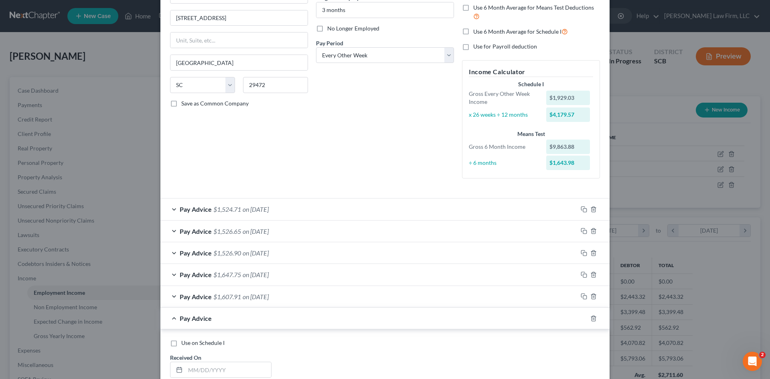
scroll to position [181, 0]
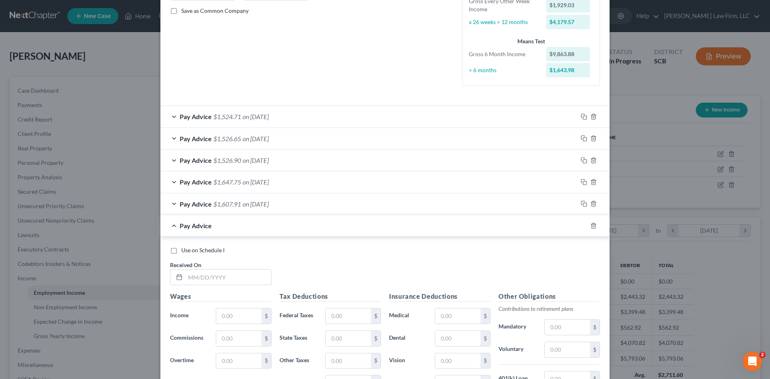
drag, startPoint x: 263, startPoint y: 282, endPoint x: 298, endPoint y: 298, distance: 38.2
click at [263, 282] on input "text" at bounding box center [228, 276] width 86 height 15
type input "9/1/2025"
type input "1,972.77"
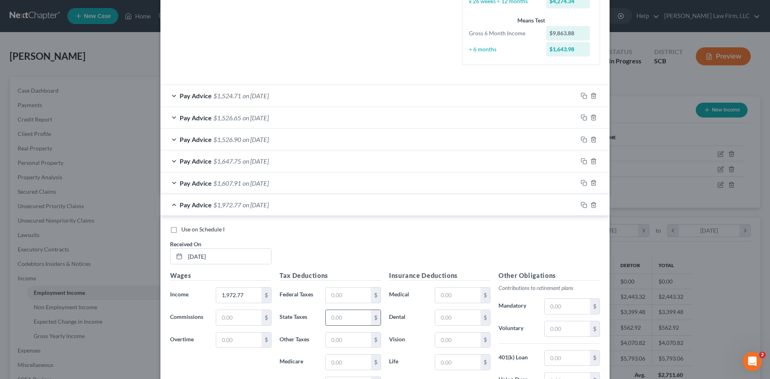
scroll to position [221, 0]
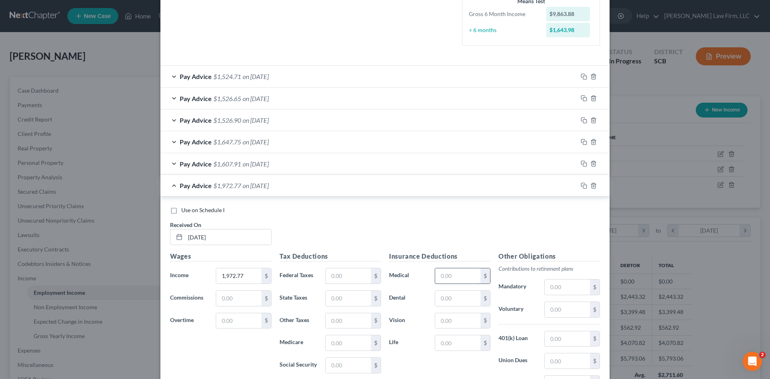
drag, startPoint x: 335, startPoint y: 278, endPoint x: 451, endPoint y: 274, distance: 116.3
click at [335, 278] on input "text" at bounding box center [347, 275] width 45 height 15
click at [338, 277] on input "text" at bounding box center [347, 275] width 45 height 15
type input "25.48"
click at [325, 294] on input "text" at bounding box center [347, 298] width 45 height 15
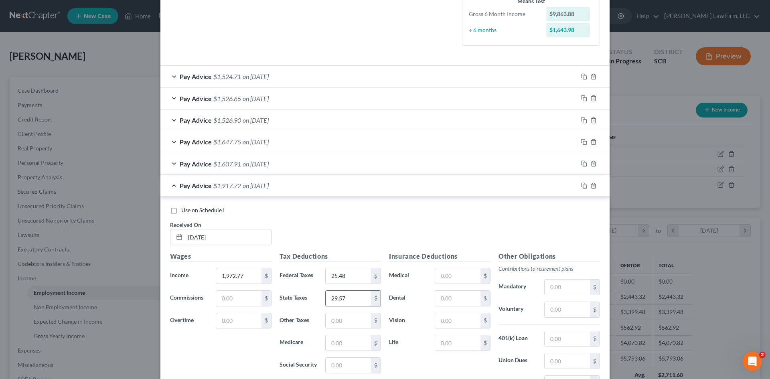
type input "29.57"
drag, startPoint x: 339, startPoint y: 342, endPoint x: 690, endPoint y: 248, distance: 363.5
click at [339, 342] on input "text" at bounding box center [347, 342] width 45 height 15
drag, startPoint x: 327, startPoint y: 342, endPoint x: 354, endPoint y: 347, distance: 27.0
click at [327, 342] on input "text" at bounding box center [347, 342] width 45 height 15
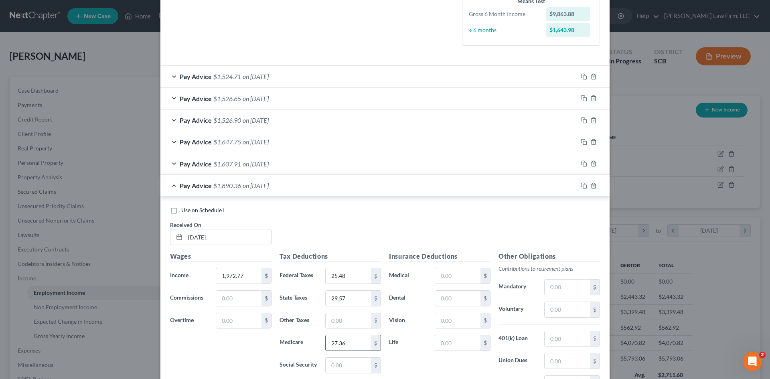
type input "27.36"
drag, startPoint x: 352, startPoint y: 358, endPoint x: 766, endPoint y: 263, distance: 425.1
click at [352, 358] on input "text" at bounding box center [347, 365] width 45 height 15
click at [347, 367] on input "text" at bounding box center [347, 365] width 45 height 15
type input "22.85"
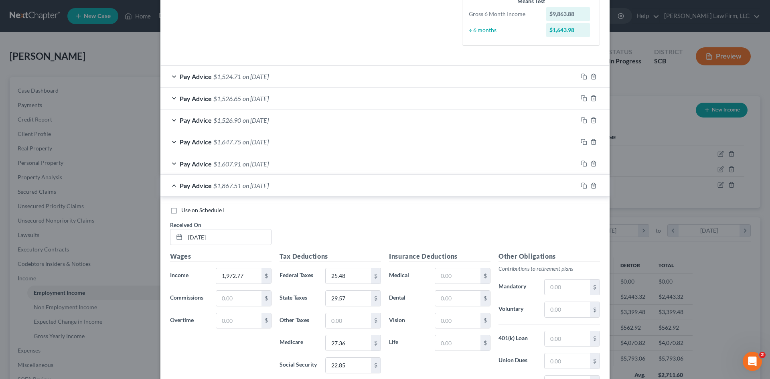
click at [494, 230] on div "Use on Schedule I Received On * 9/1/2025" at bounding box center [385, 228] width 438 height 45
drag, startPoint x: 554, startPoint y: 315, endPoint x: 612, endPoint y: 317, distance: 58.1
click at [554, 315] on input "text" at bounding box center [566, 309] width 45 height 15
click at [316, 161] on div "Pay Advice $1,607.91 on 07/03/2025" at bounding box center [368, 163] width 417 height 21
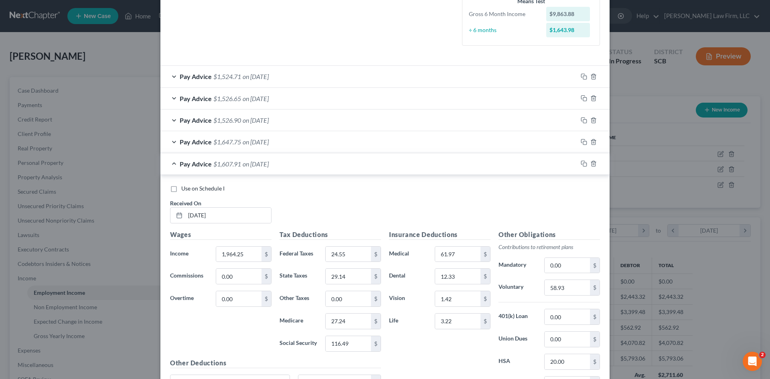
click at [316, 161] on div "Pay Advice $1,607.91 on 07/03/2025" at bounding box center [368, 163] width 417 height 21
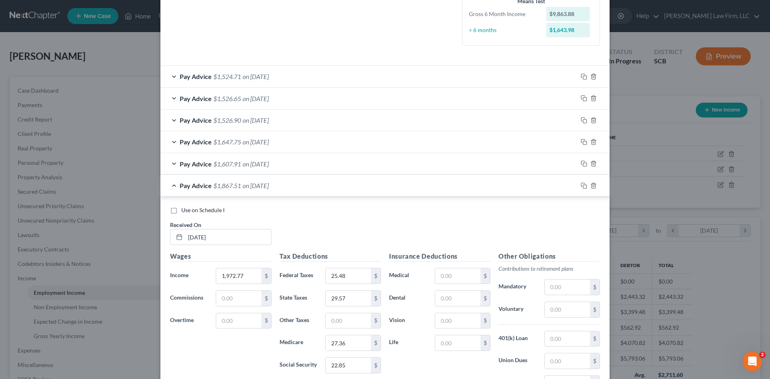
click at [314, 142] on div "Pay Advice $1,647.75 on 07/18/2025" at bounding box center [368, 141] width 417 height 21
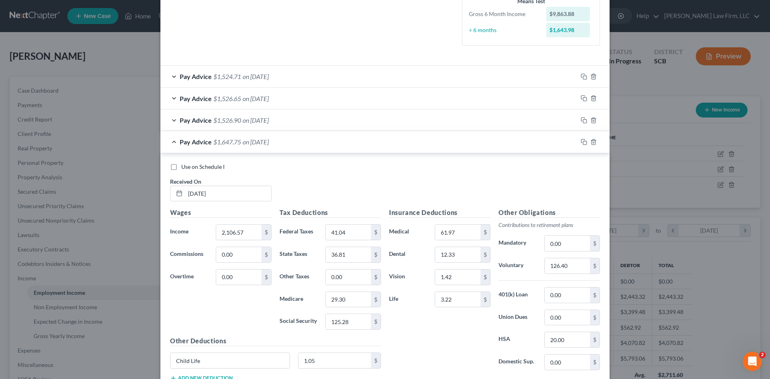
click at [314, 142] on div "Pay Advice $1,647.75 on 07/18/2025" at bounding box center [368, 141] width 417 height 21
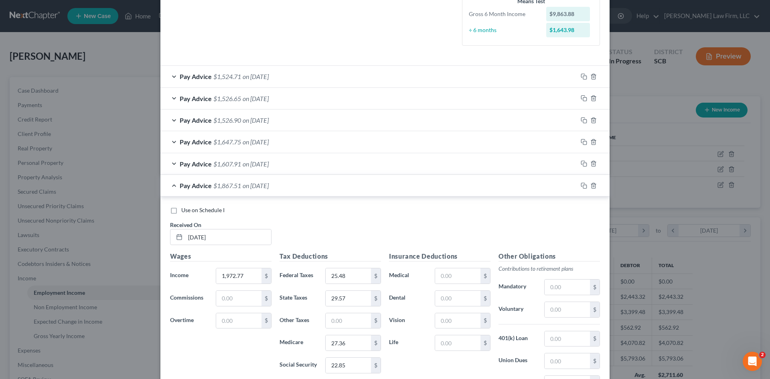
click at [311, 165] on div "Pay Advice $1,607.91 on 07/03/2025" at bounding box center [368, 163] width 417 height 21
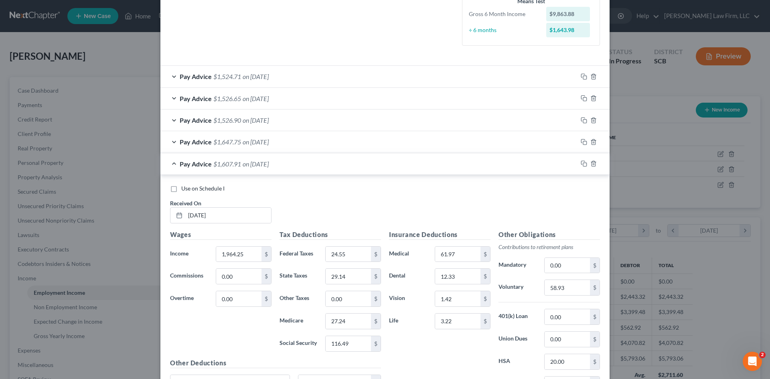
click at [311, 166] on div "Pay Advice $1,607.91 on 07/03/2025" at bounding box center [368, 163] width 417 height 21
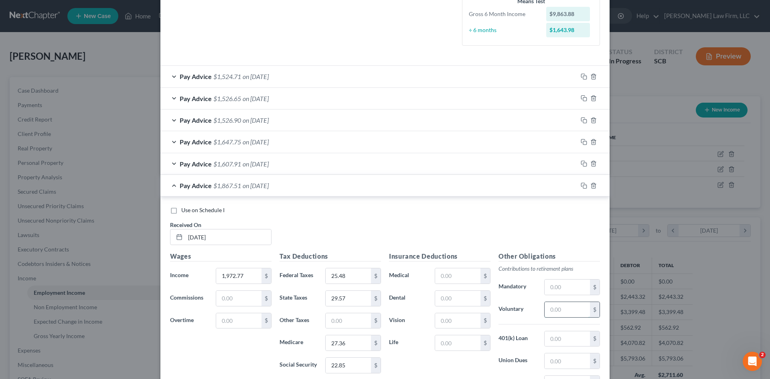
click at [557, 310] on input "text" at bounding box center [566, 309] width 45 height 15
paste input "118.376"
type input "118.37"
drag, startPoint x: 467, startPoint y: 277, endPoint x: 478, endPoint y: 281, distance: 11.0
click at [467, 277] on input "text" at bounding box center [457, 275] width 45 height 15
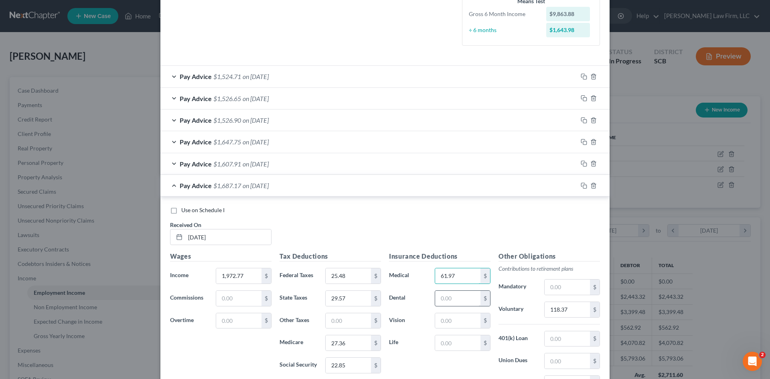
type input "61.97"
click at [467, 295] on input "text" at bounding box center [457, 298] width 45 height 15
type input "12.33"
click at [461, 282] on input "61.97" at bounding box center [457, 275] width 45 height 15
type input "66.24"
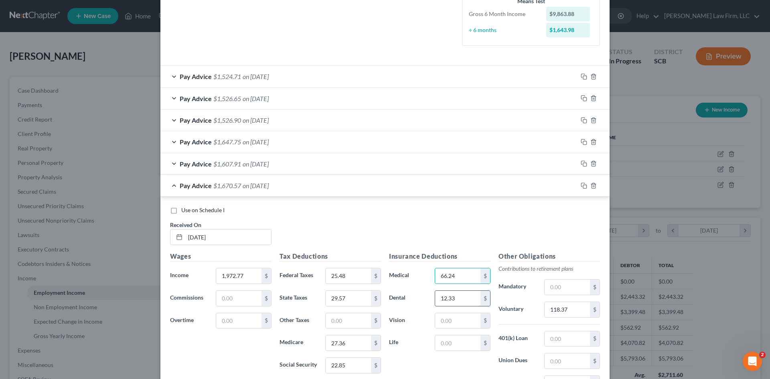
click at [447, 301] on input "12.33" at bounding box center [457, 298] width 45 height 15
click at [457, 323] on input "text" at bounding box center [457, 320] width 45 height 15
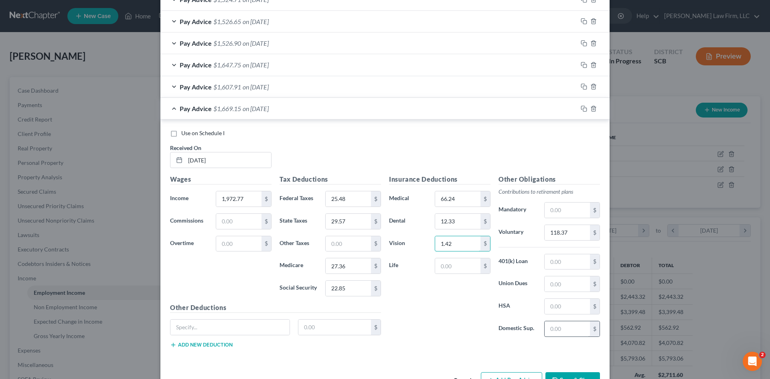
scroll to position [301, 0]
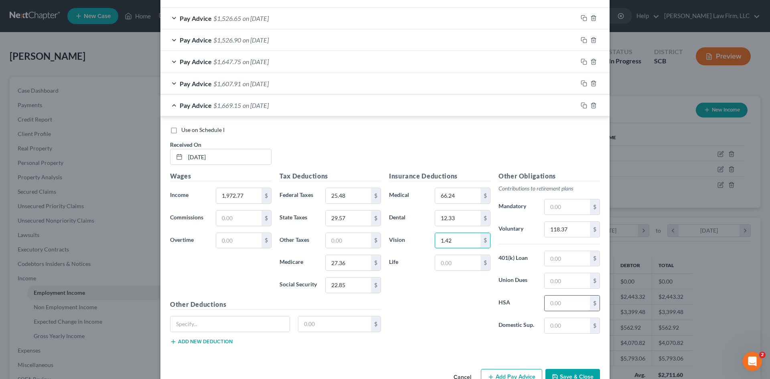
type input "1.42"
click at [551, 309] on input "text" at bounding box center [566, 302] width 45 height 15
type input "20"
drag, startPoint x: 396, startPoint y: 316, endPoint x: 428, endPoint y: 305, distance: 34.5
click at [399, 315] on div "Insurance Deductions Medical 66.24 $ Dental 12.33 $ Vision 1.42 $ Life $" at bounding box center [439, 255] width 109 height 169
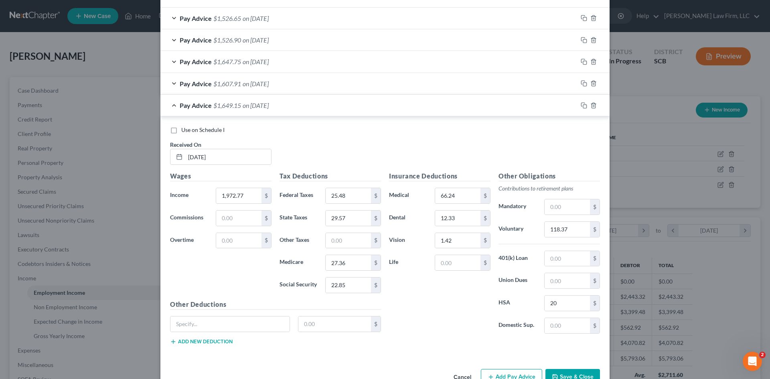
click at [181, 131] on label "Use on Schedule I" at bounding box center [202, 130] width 43 height 8
click at [184, 131] on input "Use on Schedule I" at bounding box center [186, 128] width 5 height 5
checkbox input "true"
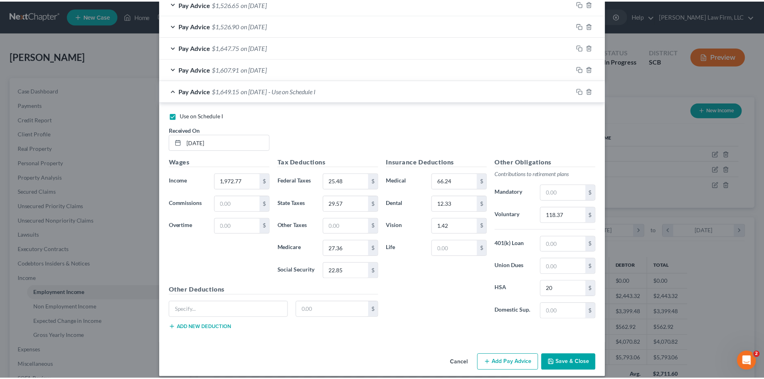
scroll to position [324, 0]
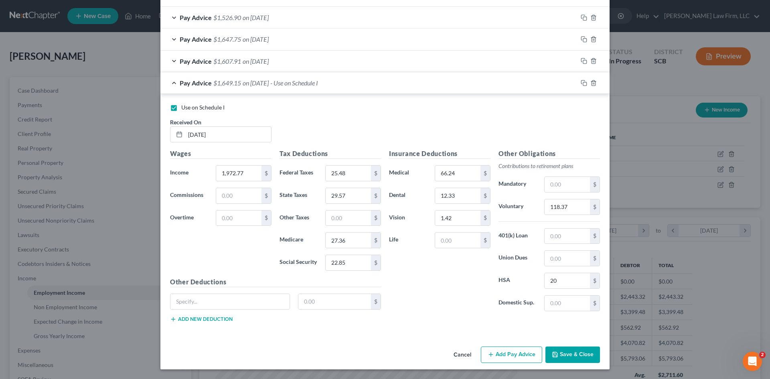
click at [575, 349] on button "Save & Close" at bounding box center [572, 354] width 55 height 17
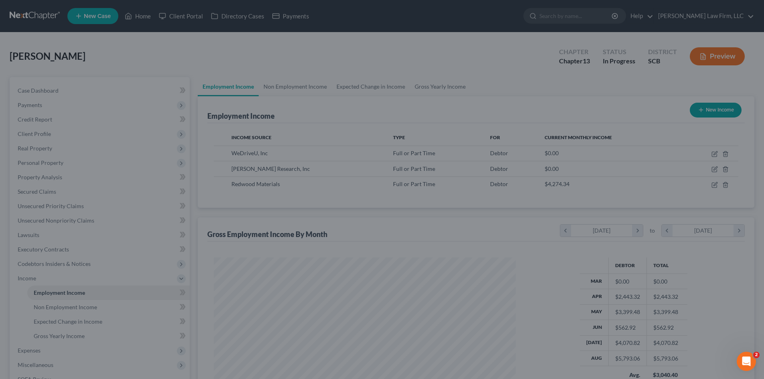
scroll to position [400712, 400546]
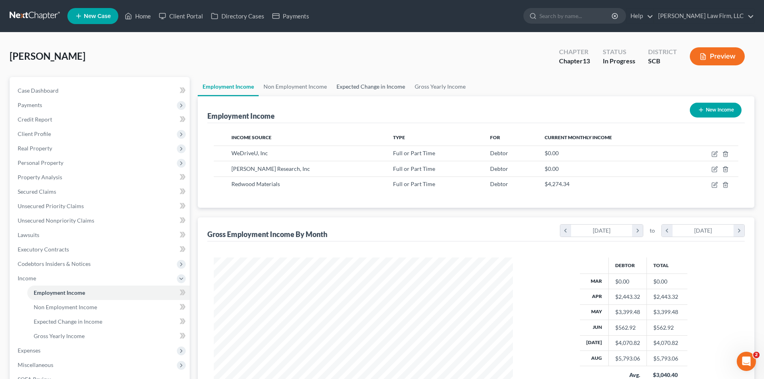
drag, startPoint x: 363, startPoint y: 86, endPoint x: 368, endPoint y: 86, distance: 5.2
click at [363, 86] on link "Expected Change in Income" at bounding box center [371, 86] width 78 height 19
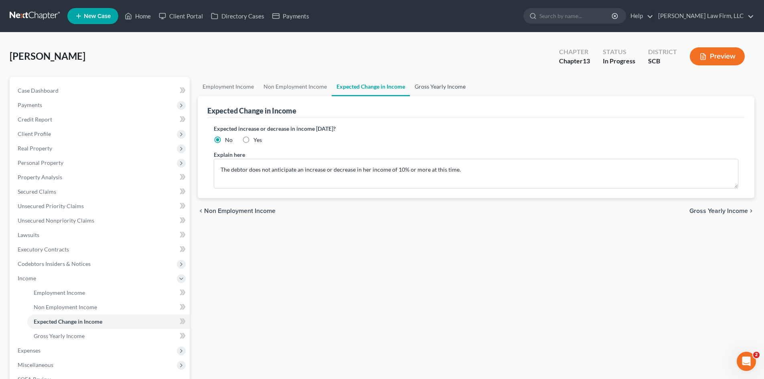
click at [437, 87] on link "Gross Yearly Income" at bounding box center [440, 86] width 61 height 19
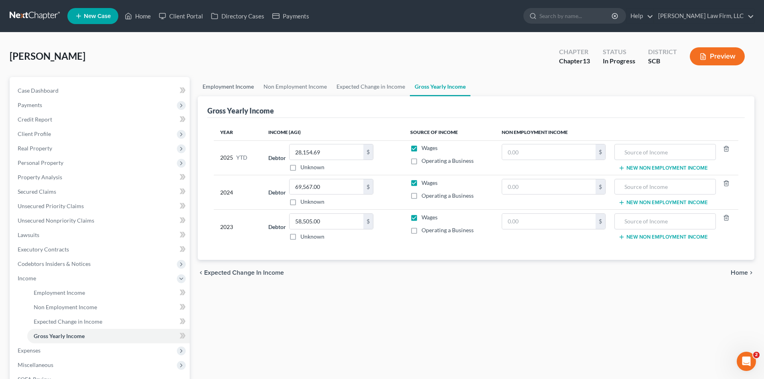
click at [228, 82] on link "Employment Income" at bounding box center [228, 86] width 61 height 19
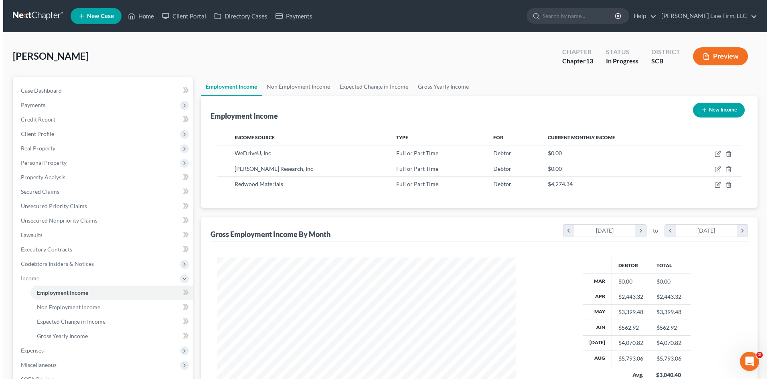
scroll to position [150, 315]
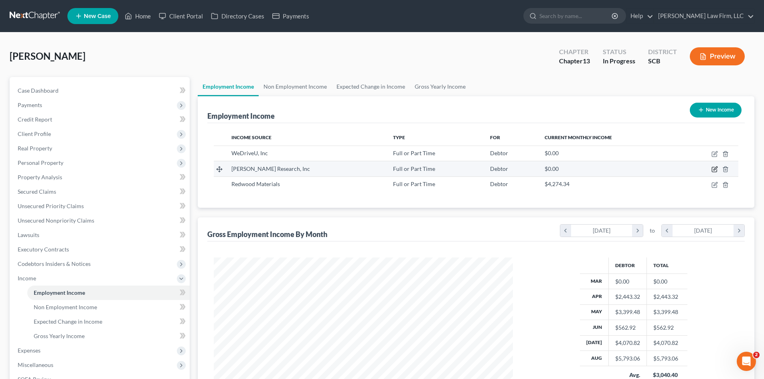
click at [713, 171] on icon "button" at bounding box center [714, 169] width 6 height 6
select select "0"
select select "2"
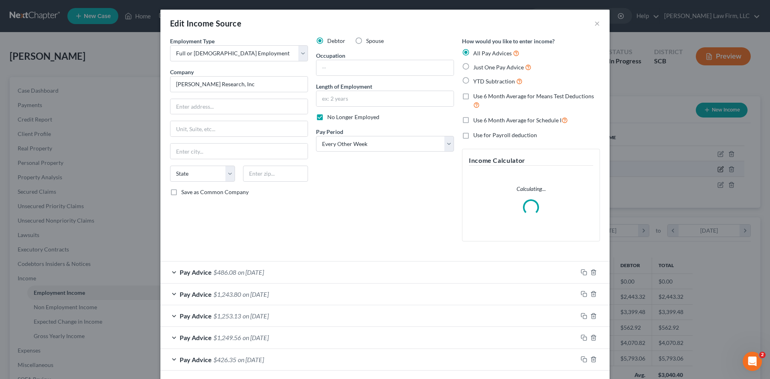
scroll to position [151, 318]
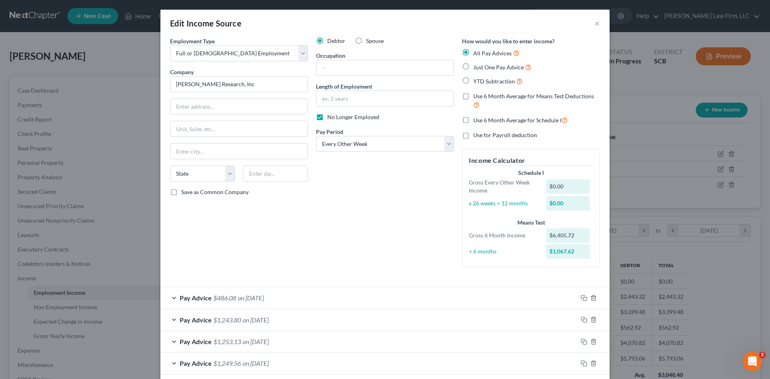
click at [281, 98] on div "Employment Type * Select Full or Part Time Employment Self Employment Company *…" at bounding box center [239, 155] width 146 height 237
click at [275, 91] on input "Thorne Research, Inc" at bounding box center [239, 84] width 138 height 16
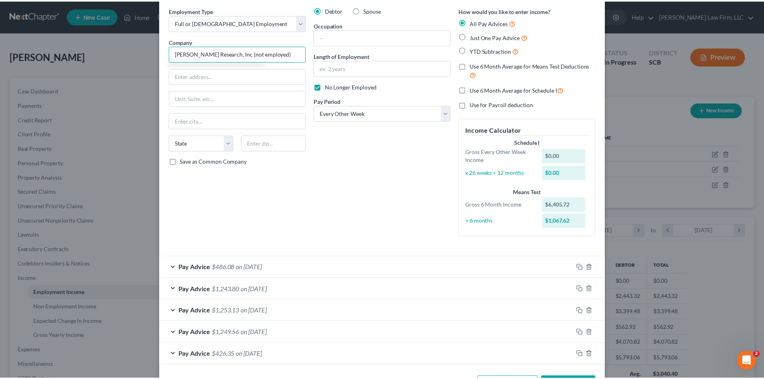
scroll to position [61, 0]
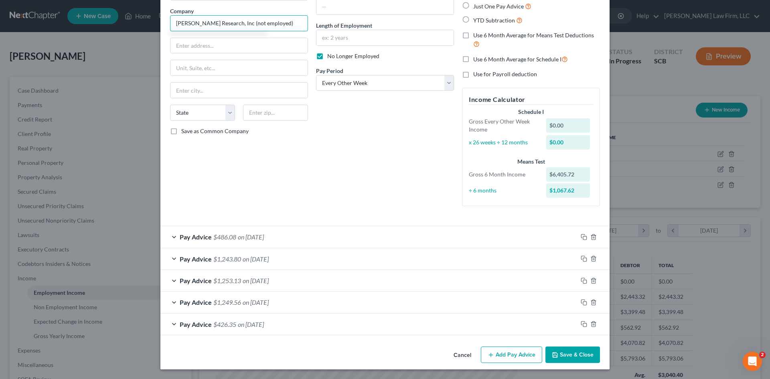
type input "Thorne Research, Inc (not employed)"
click at [560, 350] on button "Save & Close" at bounding box center [572, 354] width 55 height 17
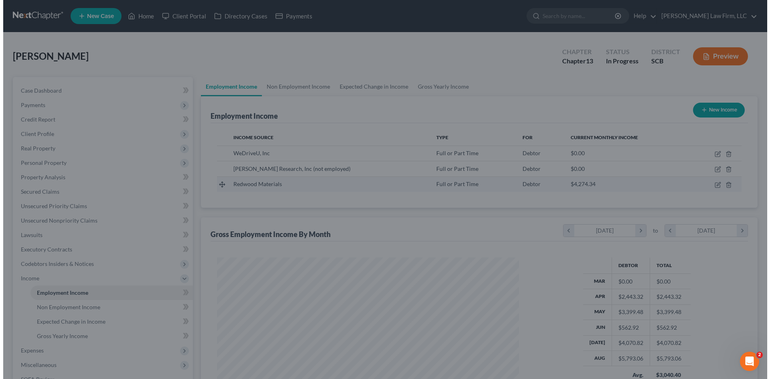
scroll to position [400712, 400546]
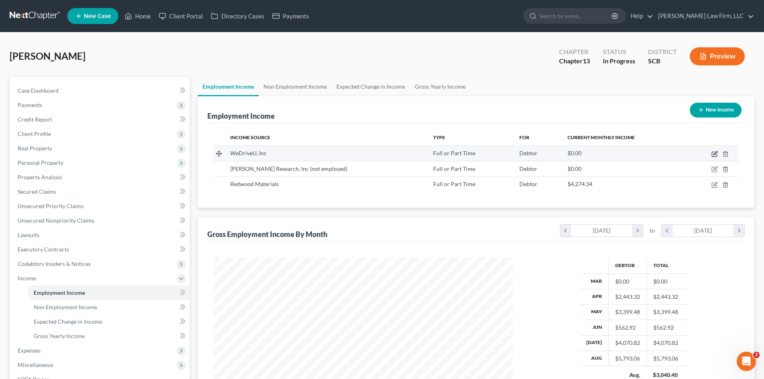
click at [712, 157] on icon "button" at bounding box center [714, 154] width 5 height 5
select select "0"
select select "2"
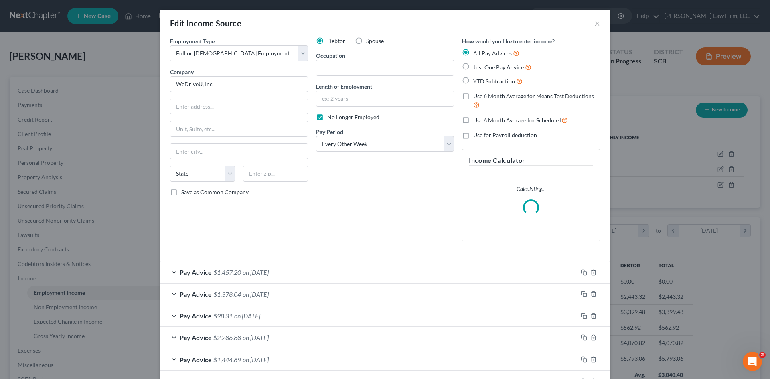
scroll to position [151, 318]
click at [272, 82] on input "WeDriveU, Inc" at bounding box center [239, 84] width 138 height 16
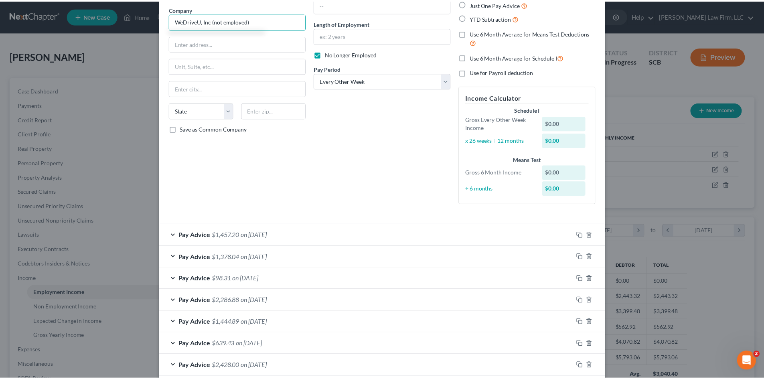
scroll to position [105, 0]
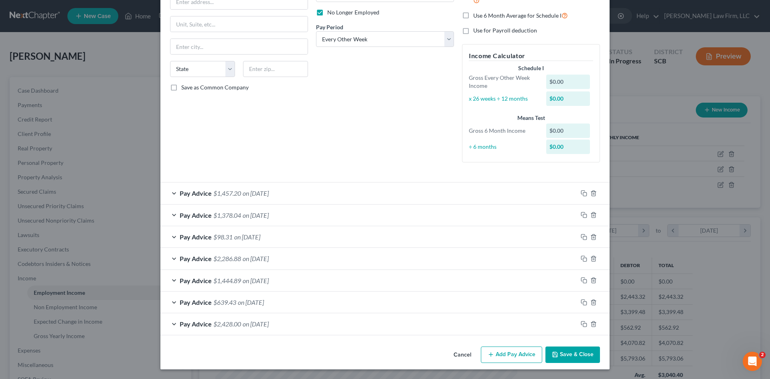
type input "WeDriveU, Inc (not employed)"
click at [576, 356] on button "Save & Close" at bounding box center [572, 354] width 55 height 17
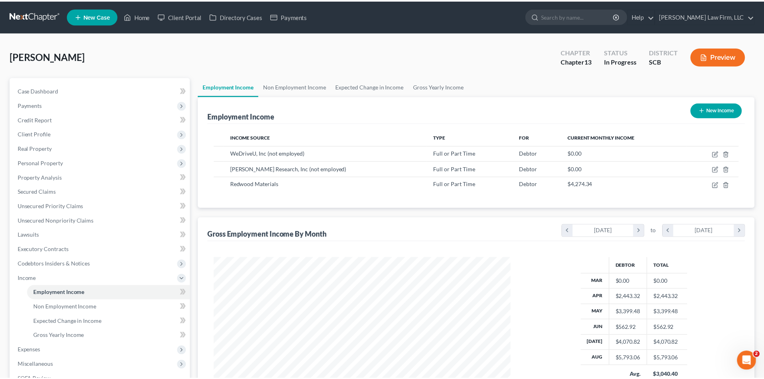
scroll to position [150, 315]
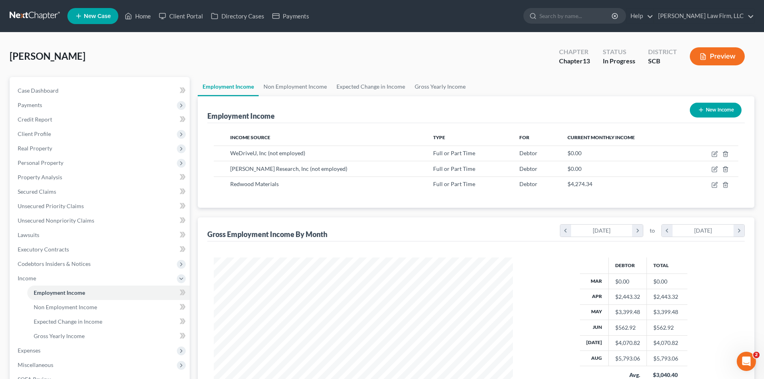
click at [716, 55] on button "Preview" at bounding box center [716, 56] width 55 height 18
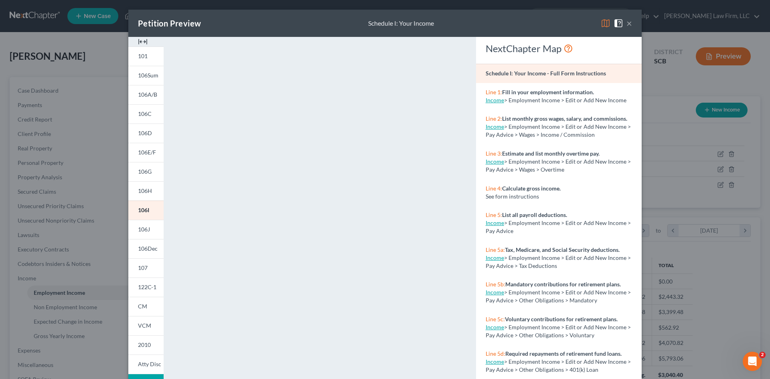
scroll to position [73, 0]
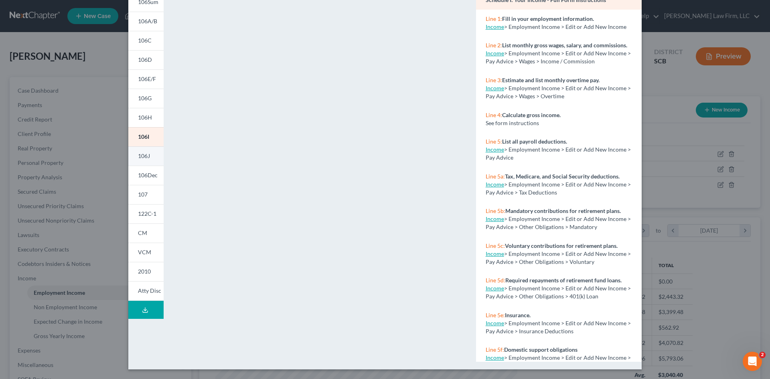
click at [138, 155] on span "106J" at bounding box center [144, 155] width 12 height 7
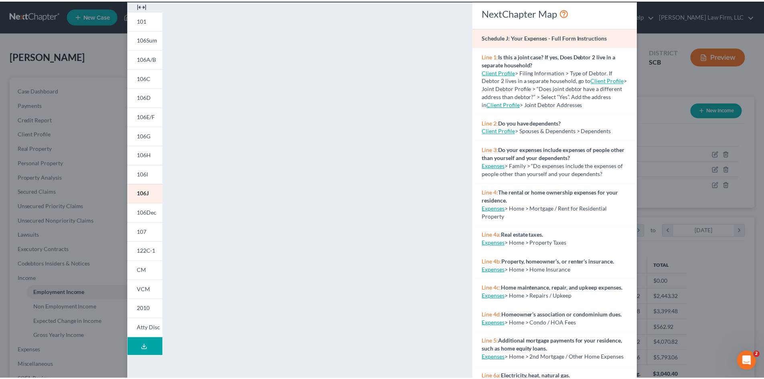
scroll to position [0, 0]
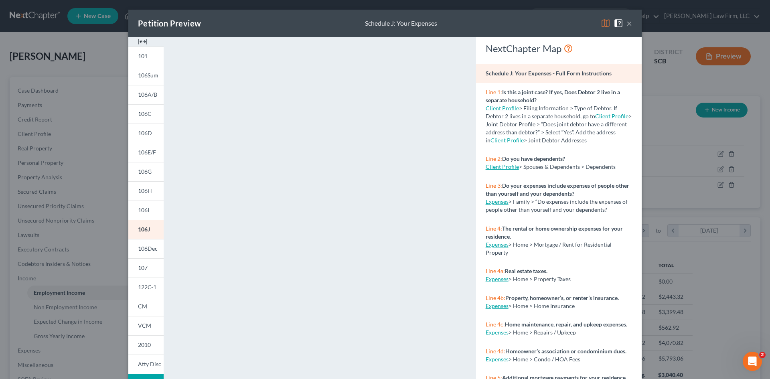
click at [627, 22] on button "×" at bounding box center [629, 23] width 6 height 10
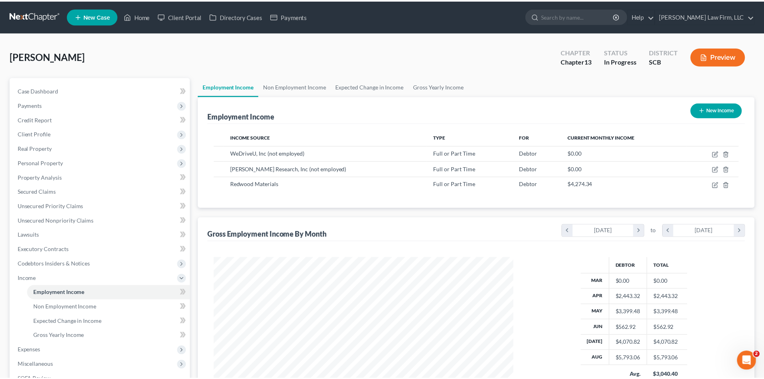
scroll to position [400712, 400546]
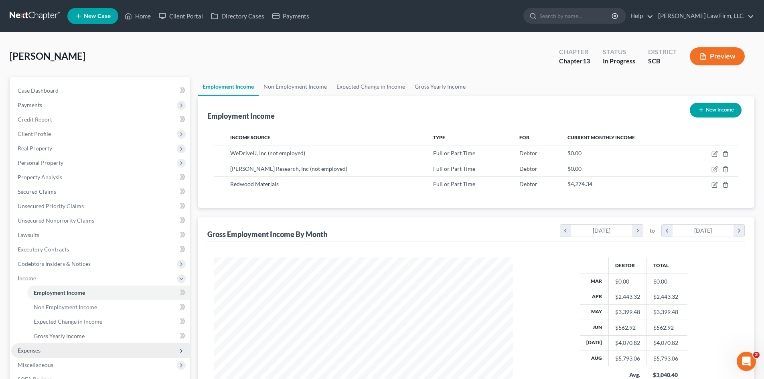
click at [22, 351] on span "Expenses" at bounding box center [29, 350] width 23 height 7
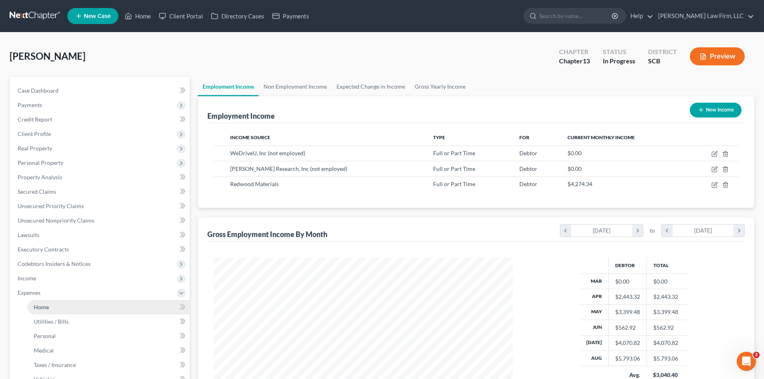
click at [32, 309] on link "Home" at bounding box center [108, 307] width 162 height 14
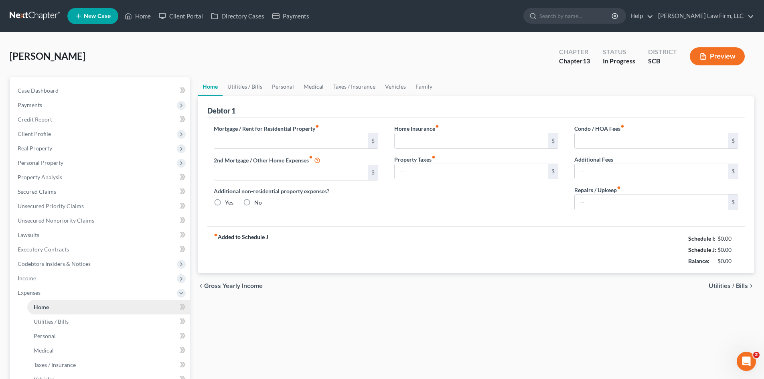
type input "0.00"
radio input "true"
type input "27.00"
type input "0.00"
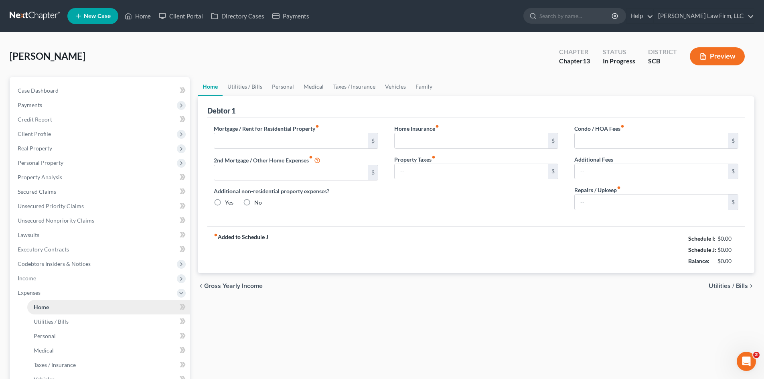
type input "0.00"
click at [386, 87] on link "Vehicles" at bounding box center [395, 86] width 30 height 19
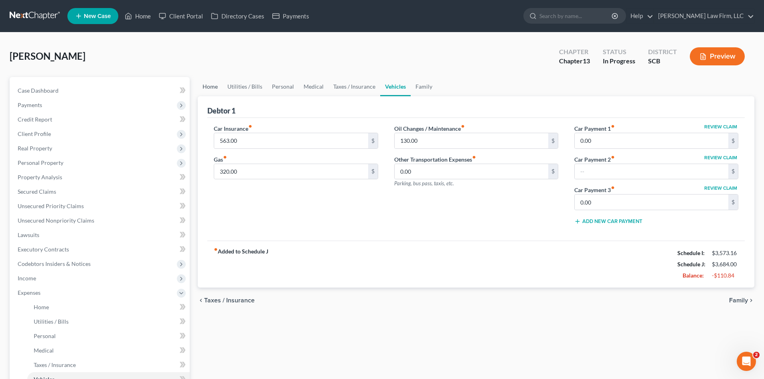
click at [208, 86] on link "Home" at bounding box center [210, 86] width 25 height 19
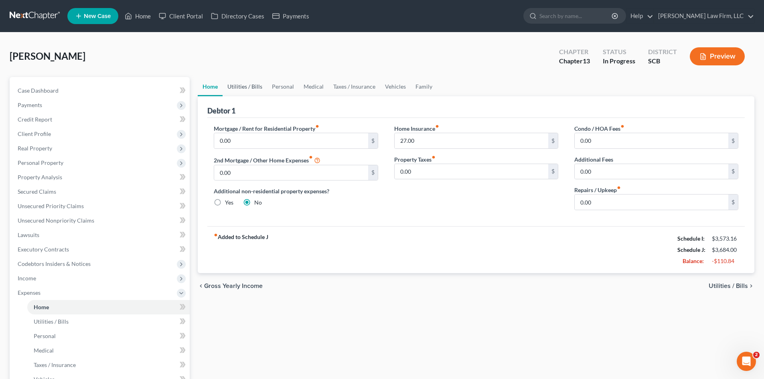
click at [244, 90] on link "Utilities / Bills" at bounding box center [244, 86] width 44 height 19
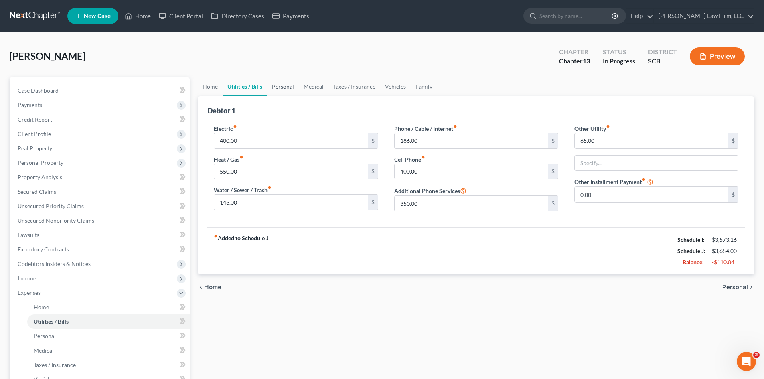
click at [268, 86] on link "Personal" at bounding box center [283, 86] width 32 height 19
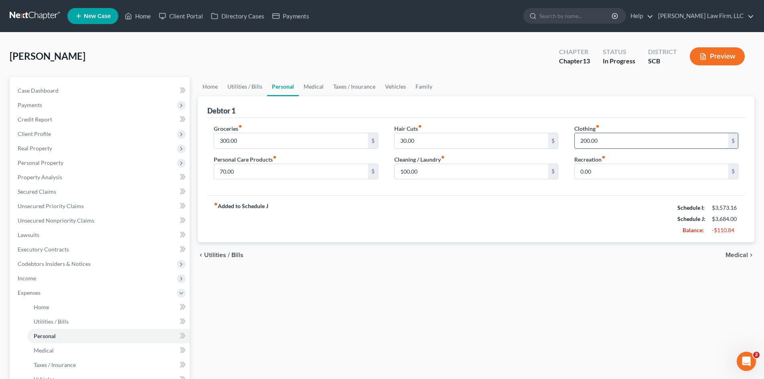
click at [600, 137] on input "200.00" at bounding box center [651, 140] width 154 height 15
click at [455, 178] on input "100.00" at bounding box center [471, 171] width 154 height 15
type input "50"
click at [594, 135] on input "text" at bounding box center [651, 140] width 154 height 15
type input "50"
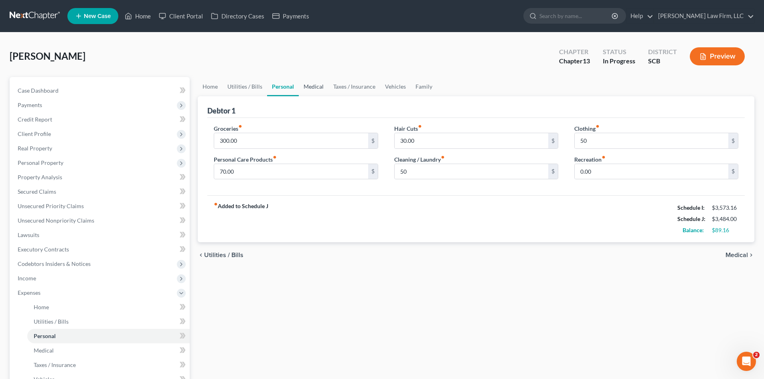
click at [313, 92] on link "Medical" at bounding box center [314, 86] width 30 height 19
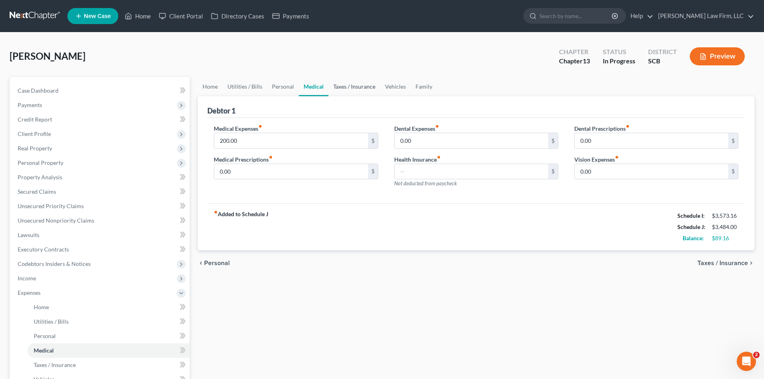
click at [337, 91] on link "Taxes / Insurance" at bounding box center [354, 86] width 52 height 19
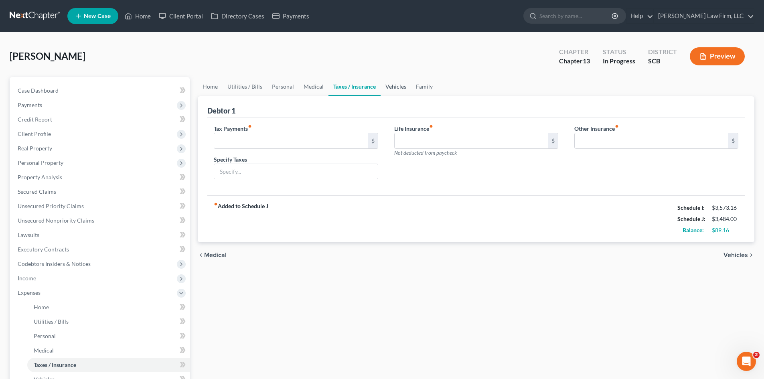
click at [384, 92] on link "Vehicles" at bounding box center [395, 86] width 30 height 19
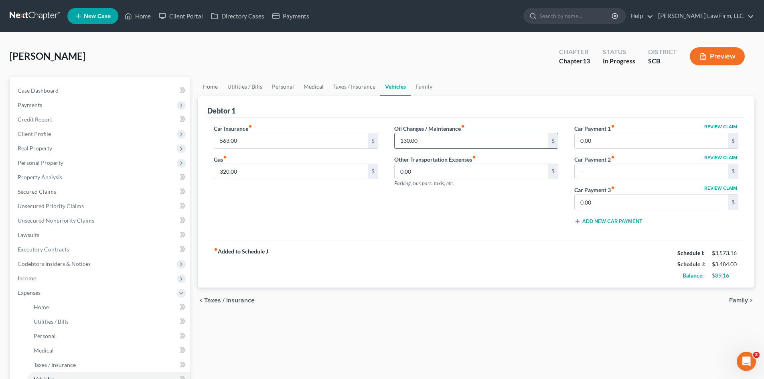
click at [418, 141] on input "130.00" at bounding box center [471, 140] width 154 height 15
click at [437, 147] on input "130.00" at bounding box center [471, 140] width 154 height 15
drag, startPoint x: 436, startPoint y: 145, endPoint x: 386, endPoint y: 142, distance: 49.4
click at [386, 143] on div "Oil Changes / Maintenance fiber_manual_record 130.00 $ Other Transportation Exp…" at bounding box center [476, 177] width 180 height 107
type input "45"
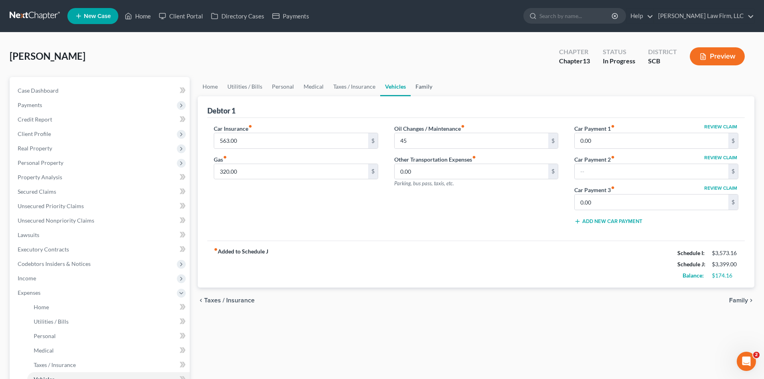
drag, startPoint x: 417, startPoint y: 81, endPoint x: 424, endPoint y: 89, distance: 10.5
click at [417, 81] on link "Family" at bounding box center [423, 86] width 26 height 19
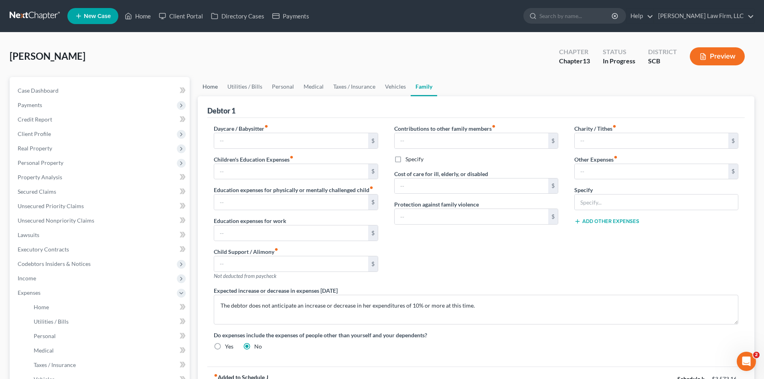
click at [213, 88] on link "Home" at bounding box center [210, 86] width 25 height 19
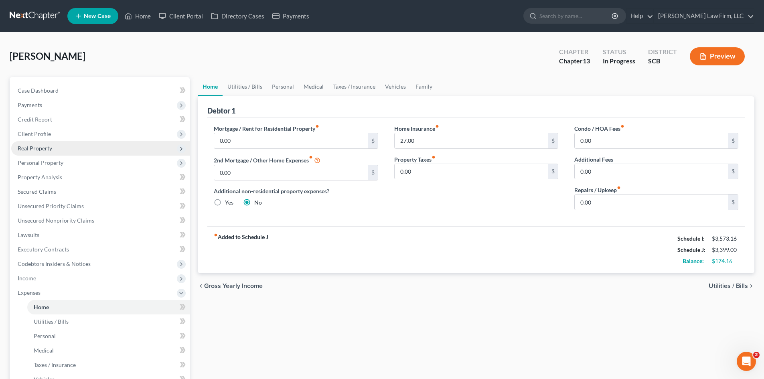
click at [42, 146] on span "Real Property" at bounding box center [35, 148] width 34 height 7
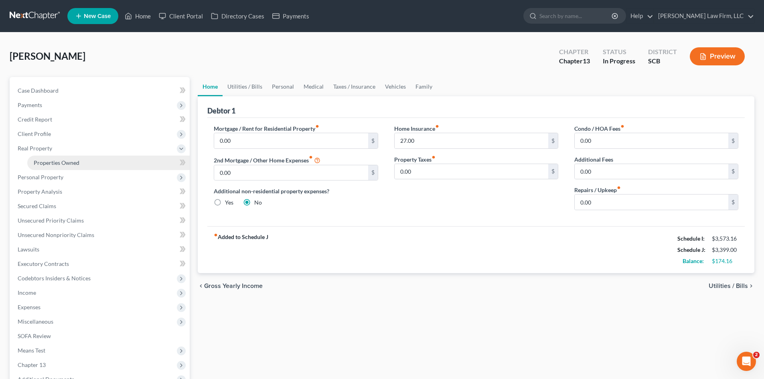
click at [42, 162] on span "Properties Owned" at bounding box center [57, 162] width 46 height 7
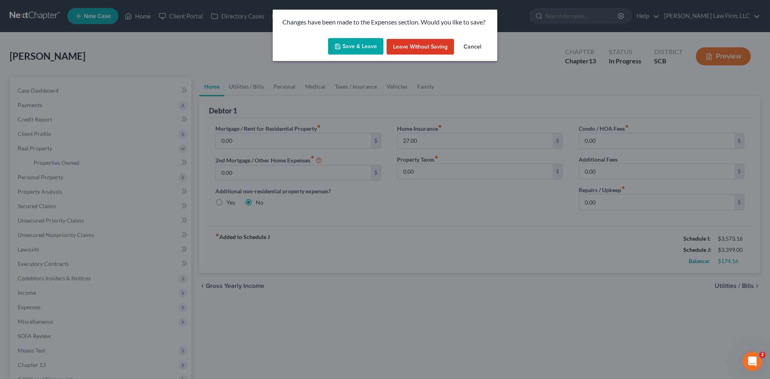
click at [338, 47] on icon "button" at bounding box center [337, 46] width 6 height 6
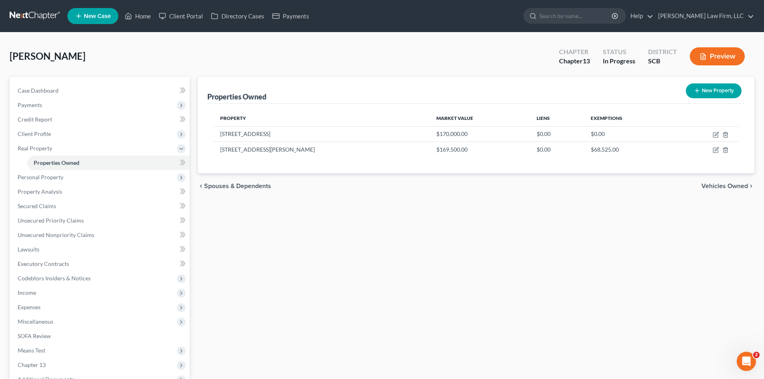
click at [718, 186] on span "Vehicles Owned" at bounding box center [724, 186] width 46 height 6
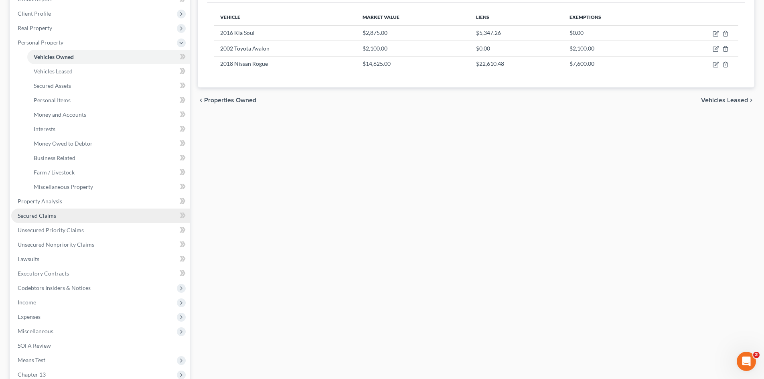
click at [34, 214] on span "Secured Claims" at bounding box center [37, 215] width 38 height 7
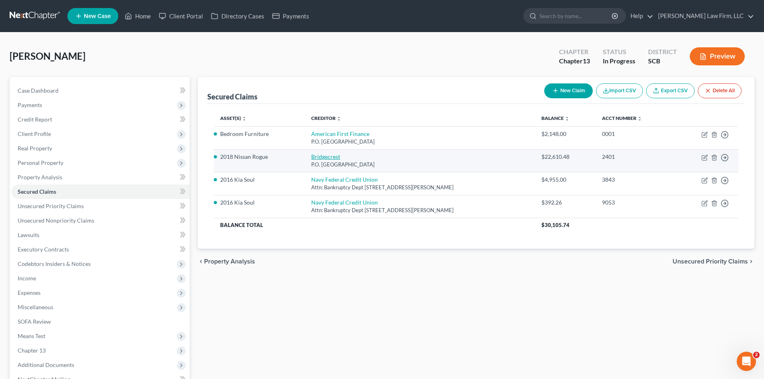
click at [316, 156] on link "Bridgecrest" at bounding box center [325, 156] width 29 height 7
select select "3"
select select "0"
select select "6"
select select "0"
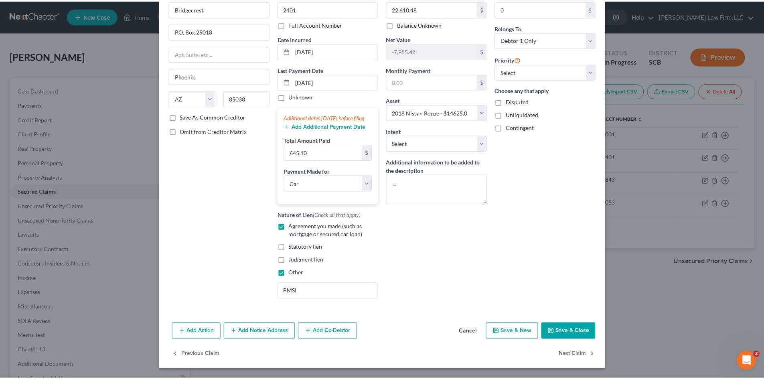
scroll to position [53, 0]
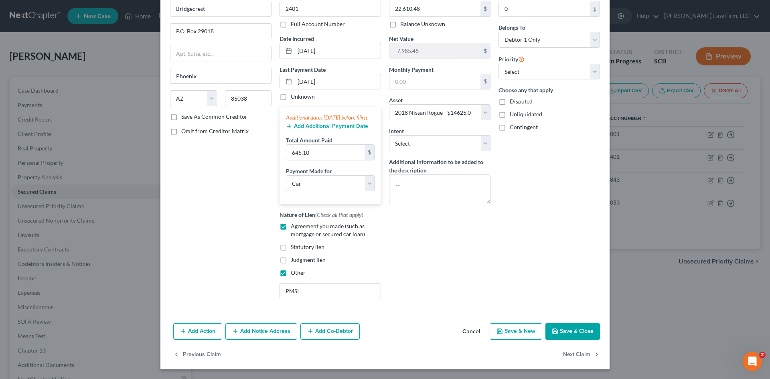
click at [576, 333] on button "Save & Close" at bounding box center [572, 331] width 55 height 17
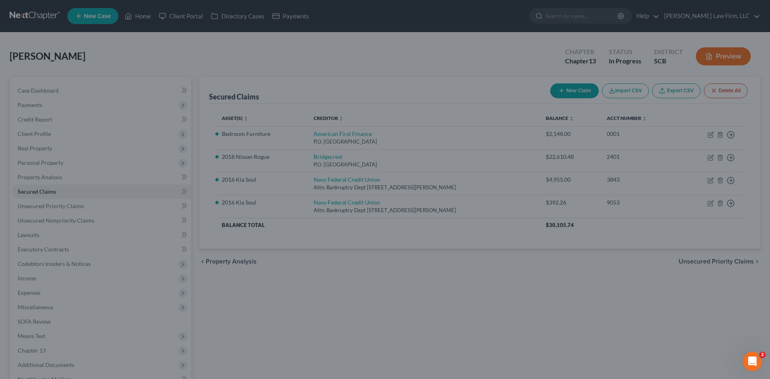
select select "6"
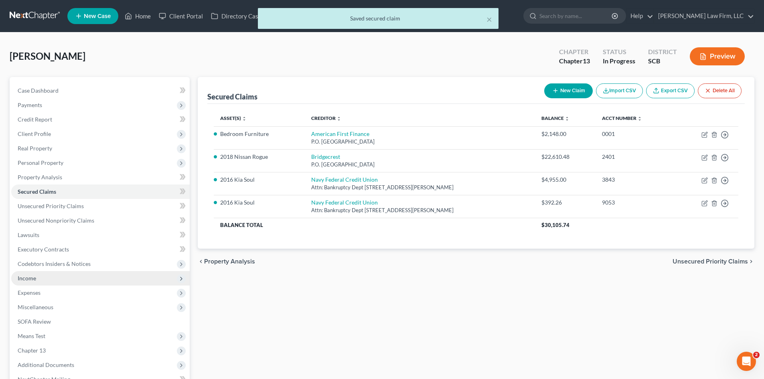
click at [33, 279] on span "Income" at bounding box center [27, 278] width 18 height 7
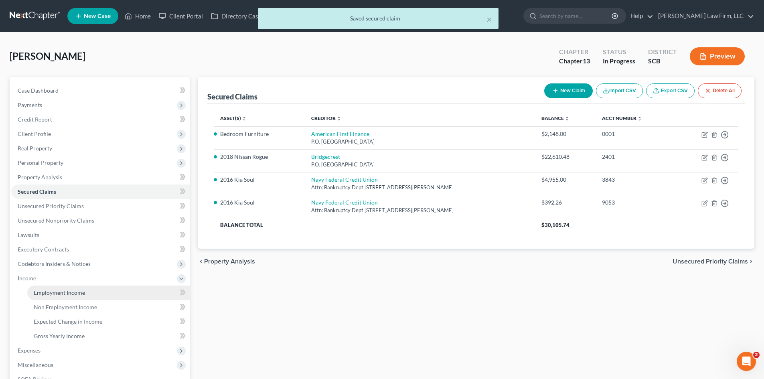
click at [46, 289] on span "Employment Income" at bounding box center [59, 292] width 51 height 7
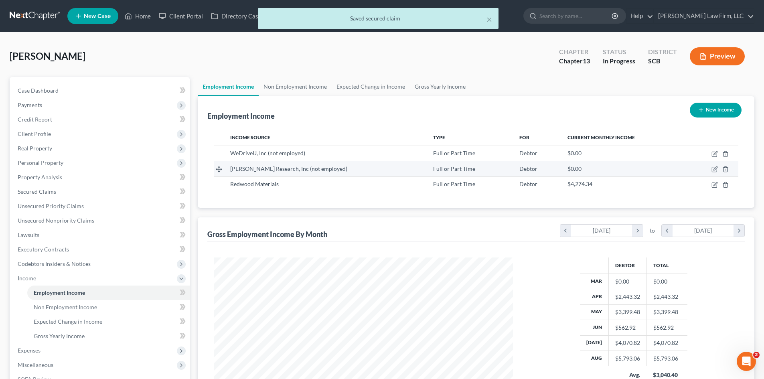
scroll to position [150, 315]
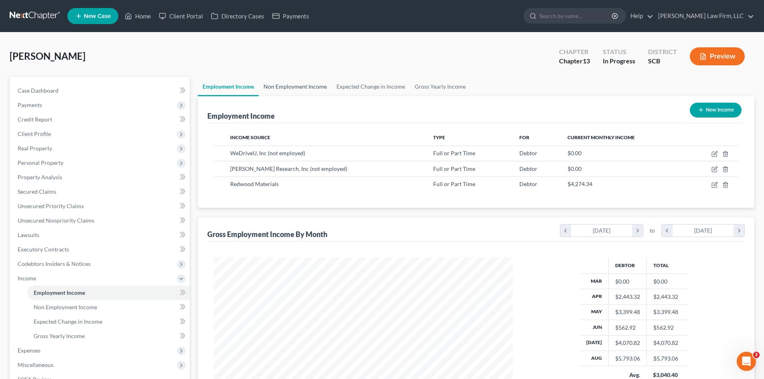
click at [301, 81] on link "Non Employment Income" at bounding box center [295, 86] width 73 height 19
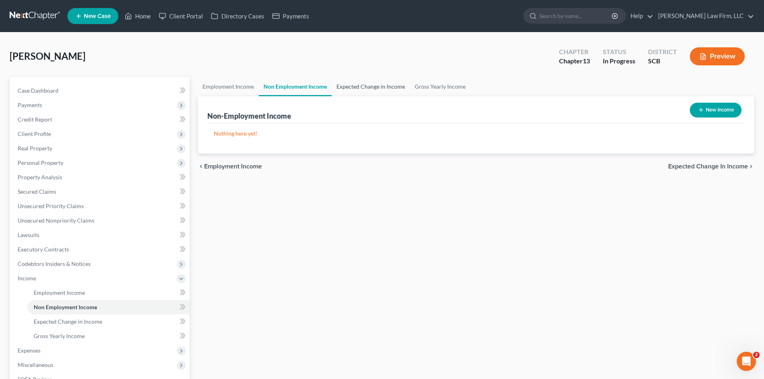
click at [353, 84] on link "Expected Change in Income" at bounding box center [371, 86] width 78 height 19
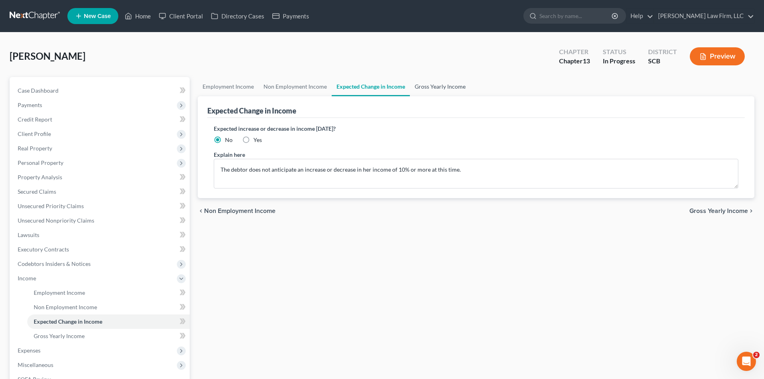
click at [453, 84] on link "Gross Yearly Income" at bounding box center [440, 86] width 61 height 19
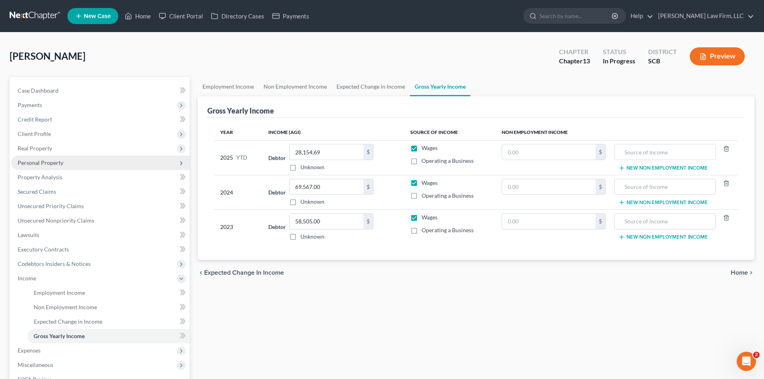
click at [33, 162] on span "Personal Property" at bounding box center [41, 162] width 46 height 7
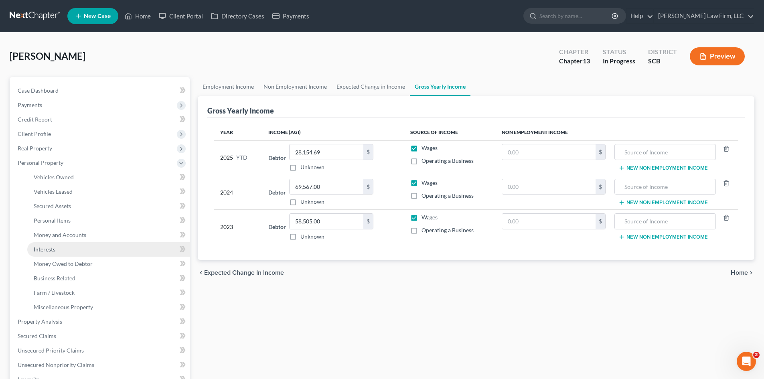
click at [47, 247] on span "Interests" at bounding box center [45, 249] width 22 height 7
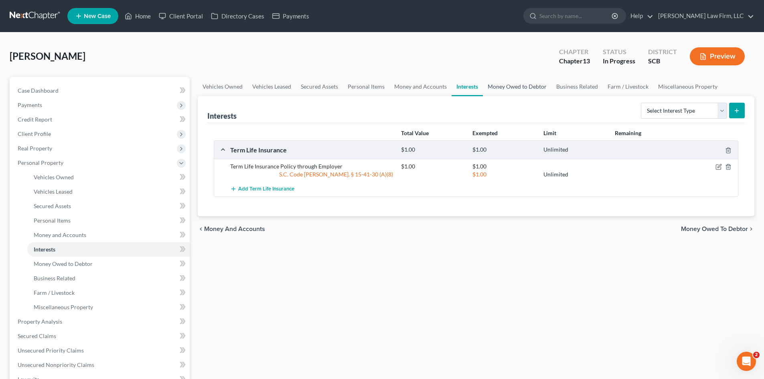
click at [509, 95] on link "Money Owed to Debtor" at bounding box center [517, 86] width 69 height 19
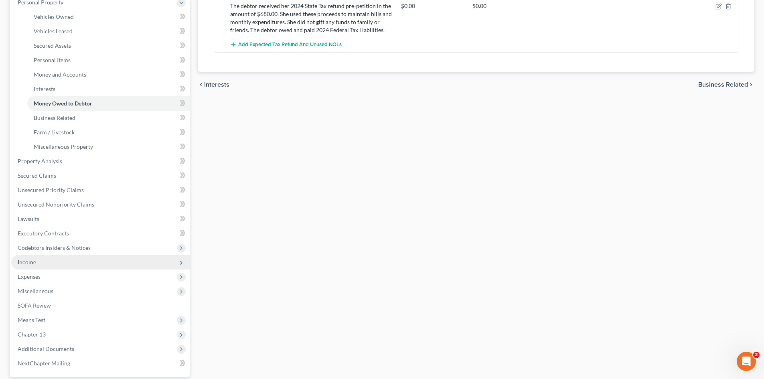
click at [30, 263] on span "Income" at bounding box center [27, 262] width 18 height 7
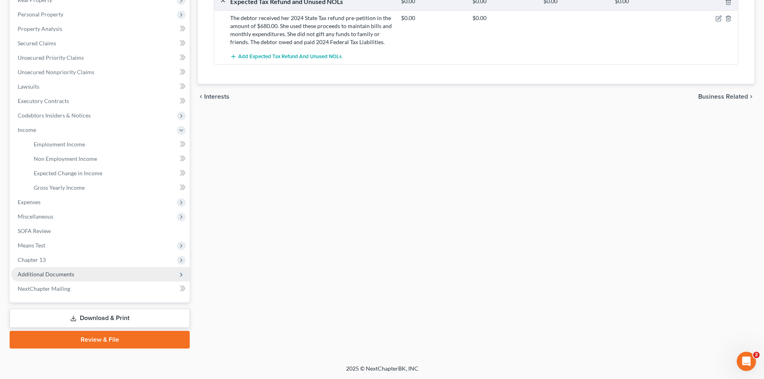
scroll to position [148, 0]
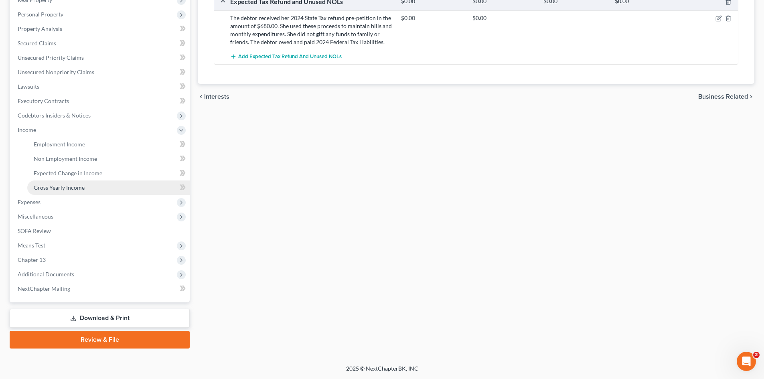
click at [47, 187] on span "Gross Yearly Income" at bounding box center [59, 187] width 51 height 7
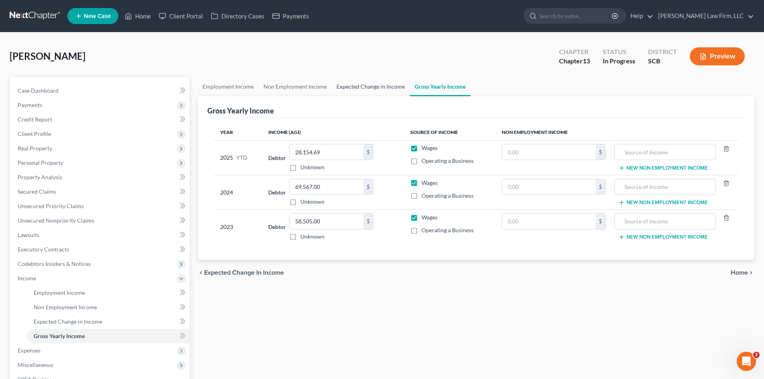
click at [353, 90] on link "Expected Change in Income" at bounding box center [371, 86] width 78 height 19
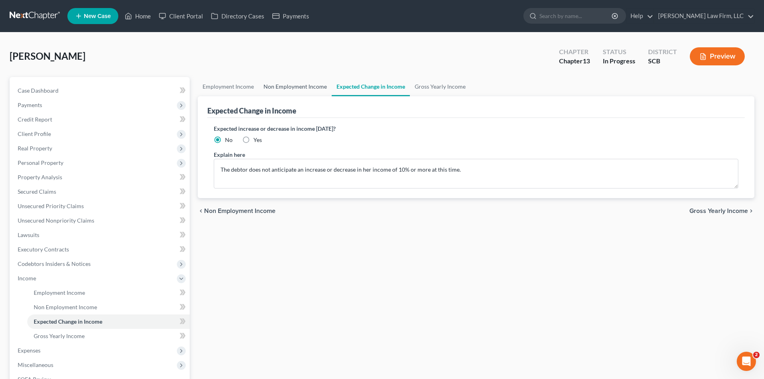
click at [266, 88] on link "Non Employment Income" at bounding box center [295, 86] width 73 height 19
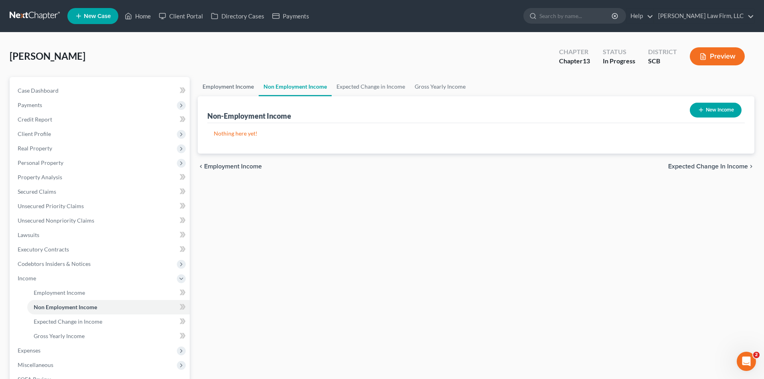
click at [245, 84] on link "Employment Income" at bounding box center [228, 86] width 61 height 19
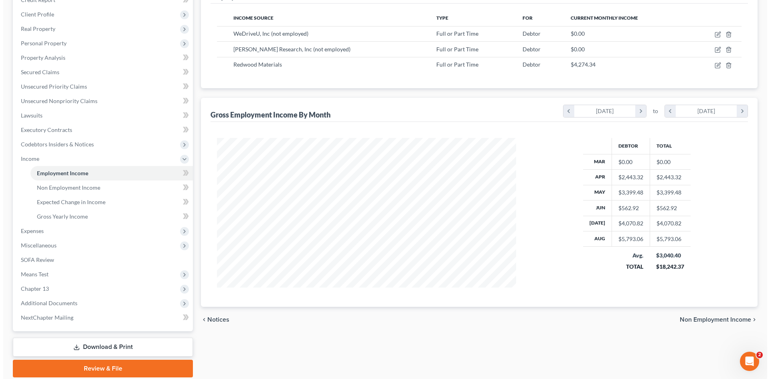
scroll to position [120, 0]
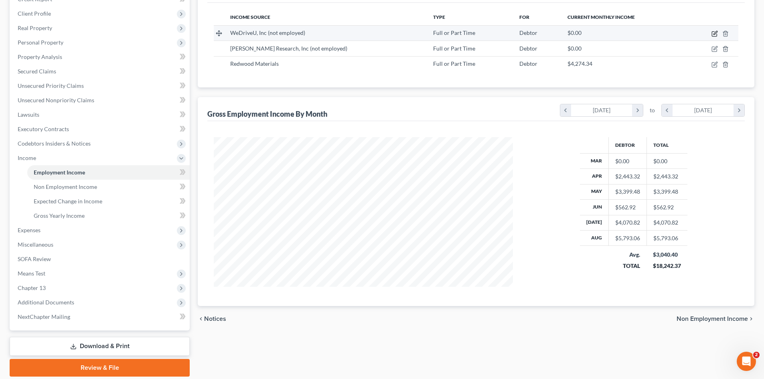
click at [716, 34] on icon "button" at bounding box center [714, 33] width 6 height 6
select select "0"
select select "2"
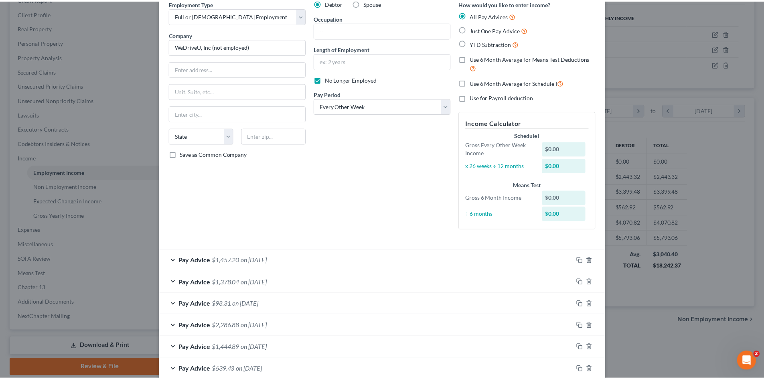
scroll to position [105, 0]
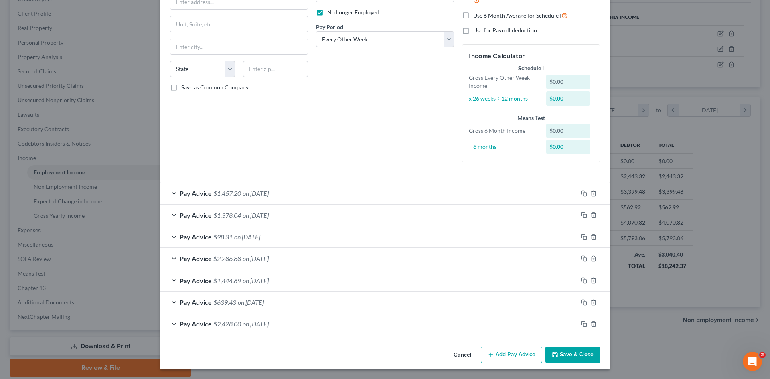
click at [567, 358] on button "Save & Close" at bounding box center [572, 354] width 55 height 17
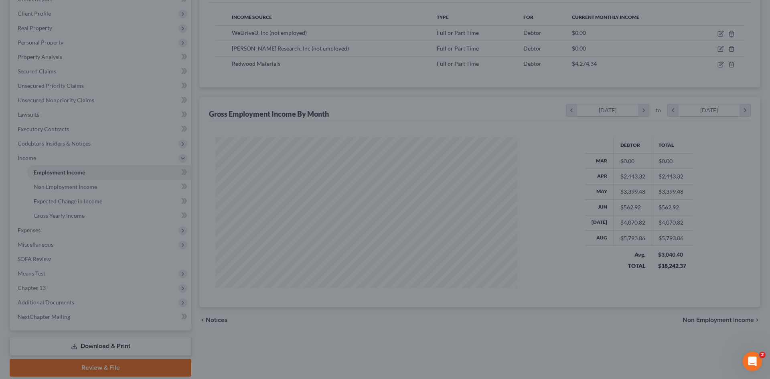
scroll to position [400712, 400546]
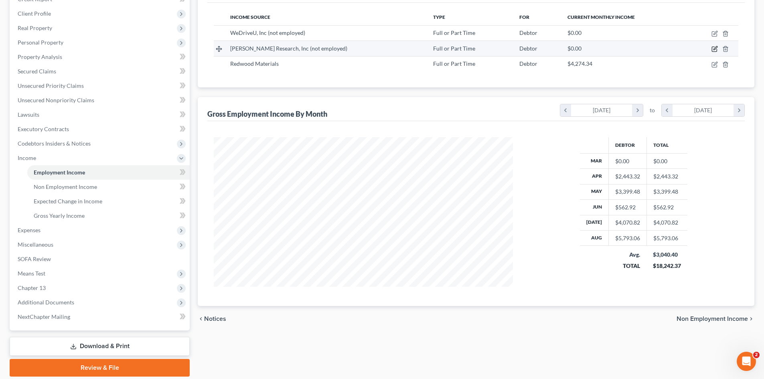
click at [718, 50] on icon "button" at bounding box center [714, 49] width 6 height 6
select select "0"
select select "2"
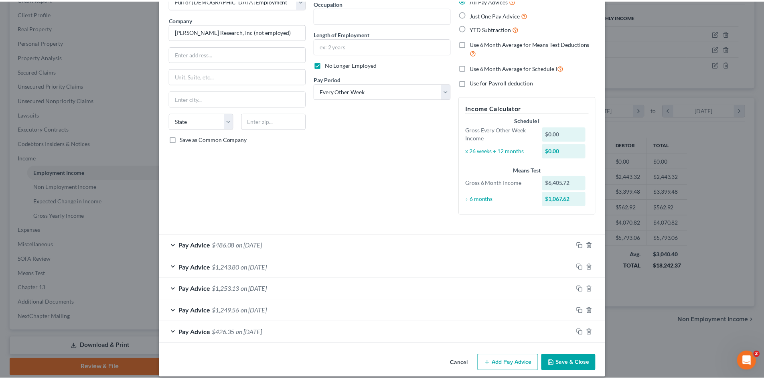
scroll to position [61, 0]
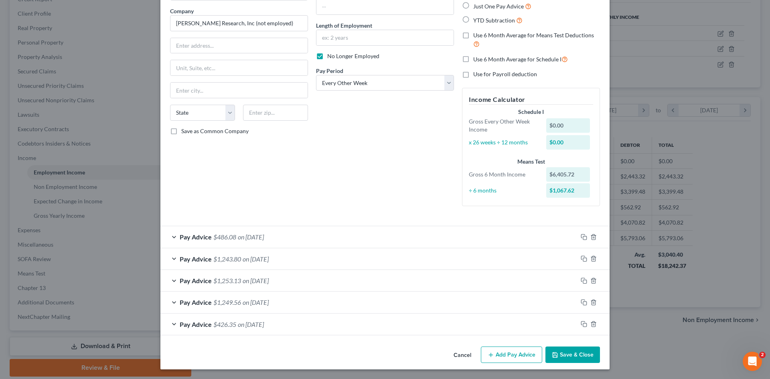
click at [570, 355] on button "Save & Close" at bounding box center [572, 354] width 55 height 17
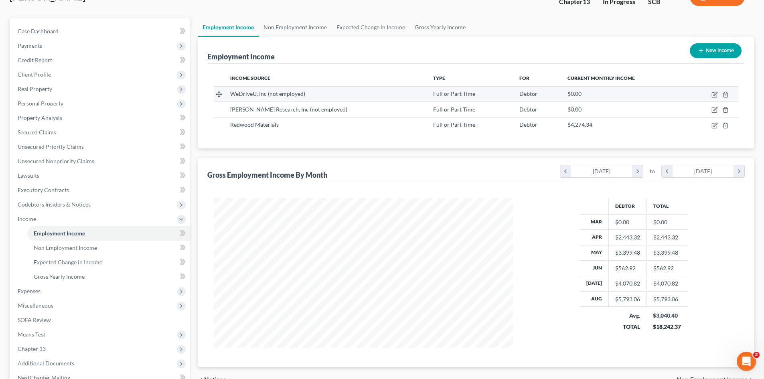
scroll to position [0, 0]
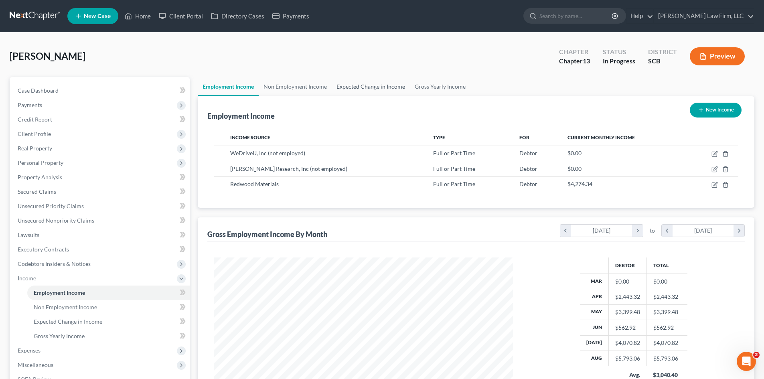
click at [376, 88] on link "Expected Change in Income" at bounding box center [371, 86] width 78 height 19
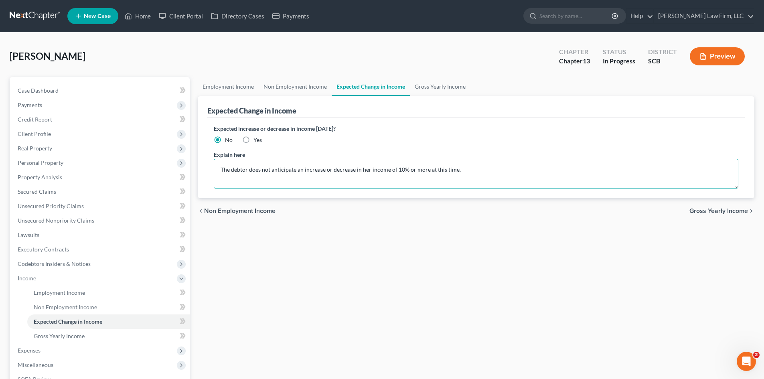
click at [221, 169] on textarea "The debtor does not anticipate an increase or decrease in her income of 10% or …" at bounding box center [476, 174] width 524 height 30
click at [429, 172] on textarea "The debtor did not have any income in March 2025. The debtor does not anticipat…" at bounding box center [476, 174] width 524 height 30
type textarea "The debtor did not have any income in March 2025. The debtor does not anticipat…"
click at [448, 83] on link "Gross Yearly Income" at bounding box center [440, 86] width 61 height 19
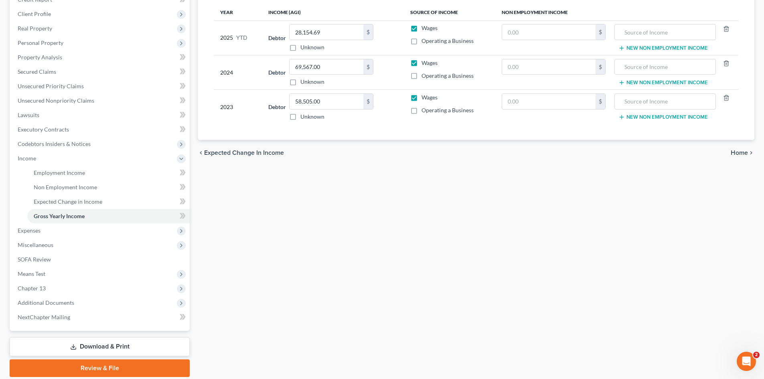
scroll to position [120, 0]
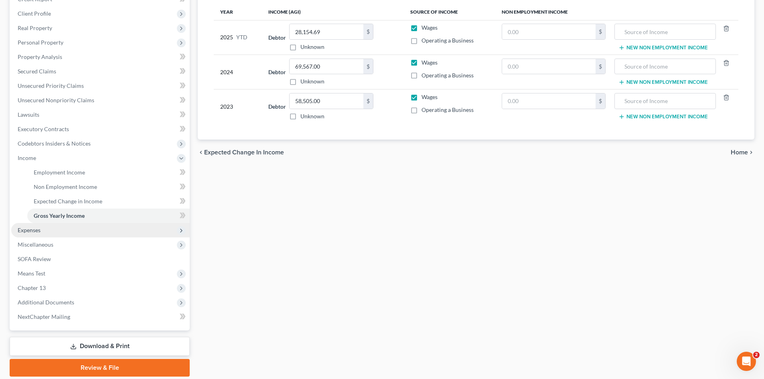
click at [31, 226] on span "Expenses" at bounding box center [100, 230] width 178 height 14
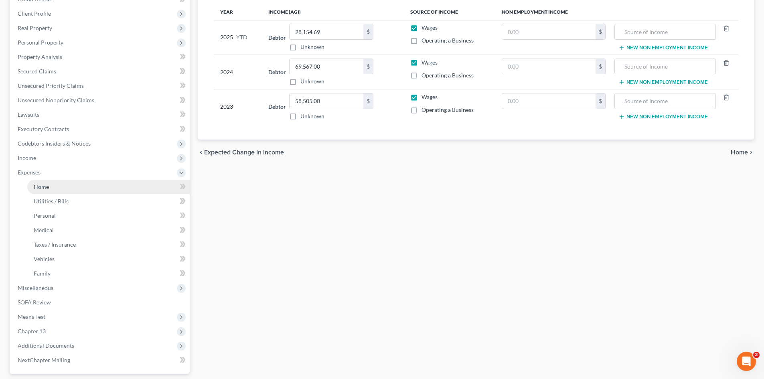
click at [46, 188] on span "Home" at bounding box center [41, 186] width 15 height 7
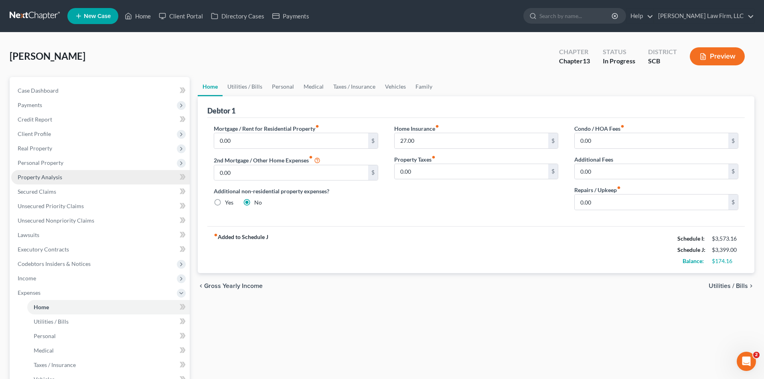
click at [38, 182] on link "Property Analysis" at bounding box center [100, 177] width 178 height 14
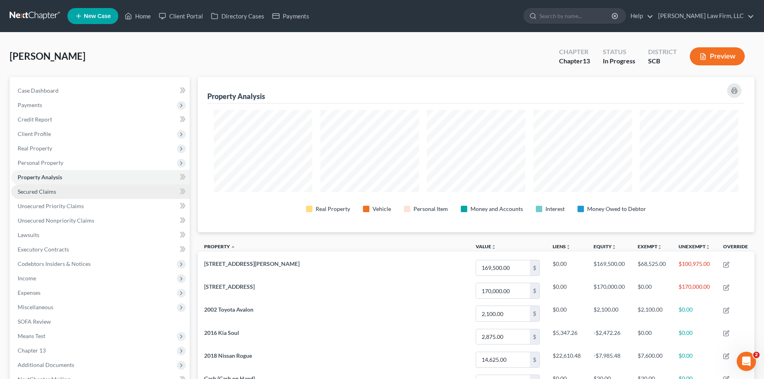
scroll to position [155, 556]
click at [46, 191] on span "Secured Claims" at bounding box center [37, 191] width 38 height 7
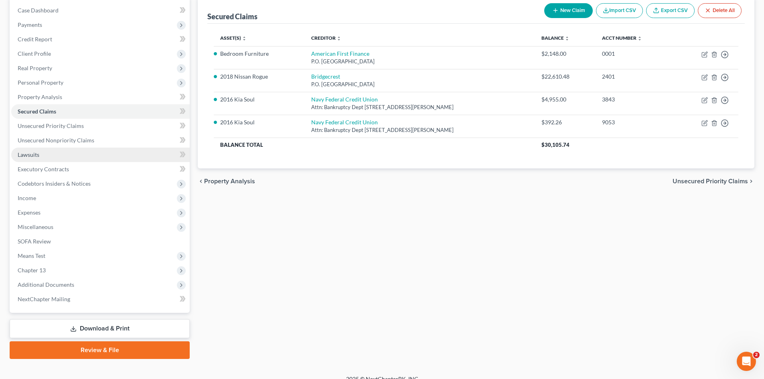
scroll to position [91, 0]
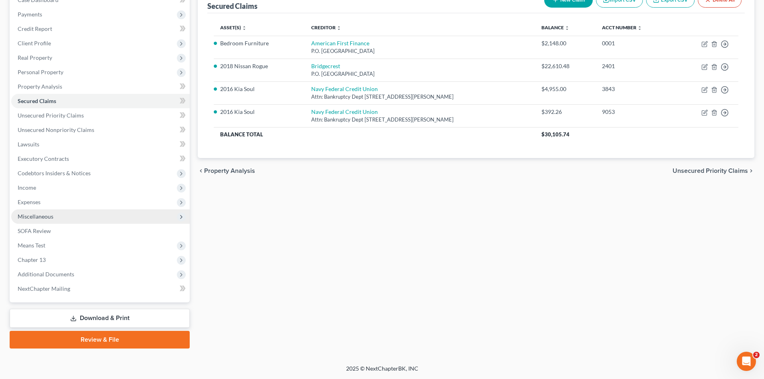
click at [46, 216] on span "Miscellaneous" at bounding box center [36, 216] width 36 height 7
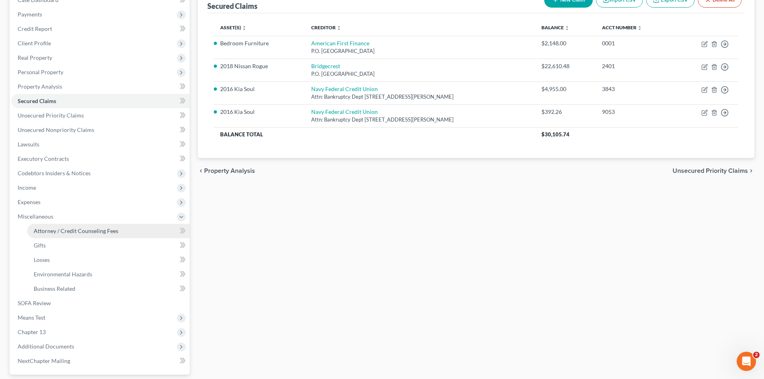
click at [46, 232] on span "Attorney / Credit Counseling Fees" at bounding box center [76, 230] width 85 height 7
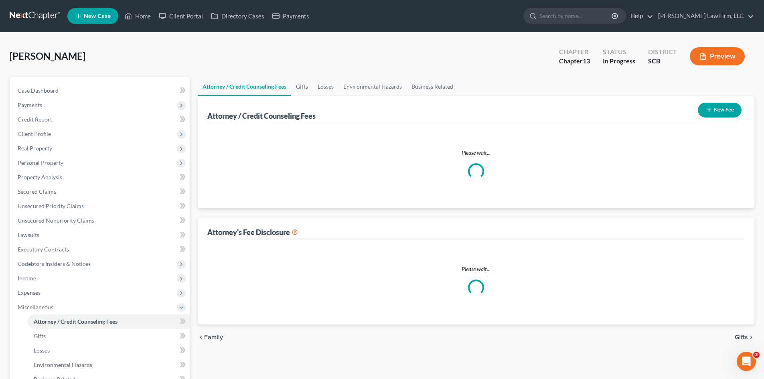
select select "0"
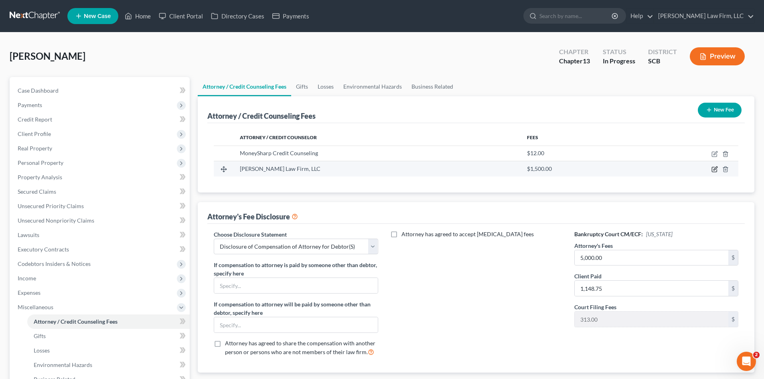
click at [712, 172] on icon "button" at bounding box center [714, 169] width 6 height 6
select select "42"
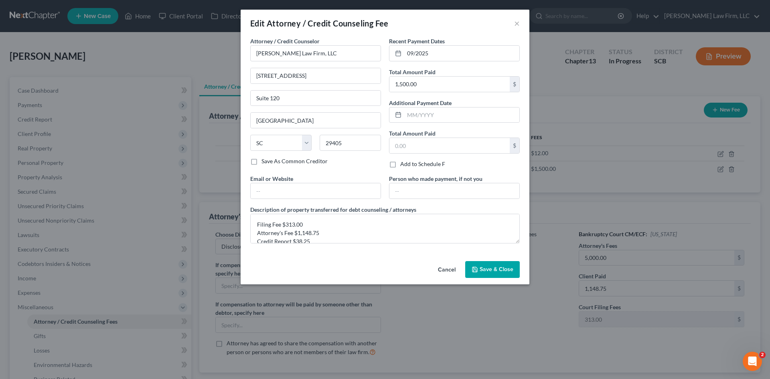
click at [494, 271] on span "Save & Close" at bounding box center [496, 269] width 34 height 7
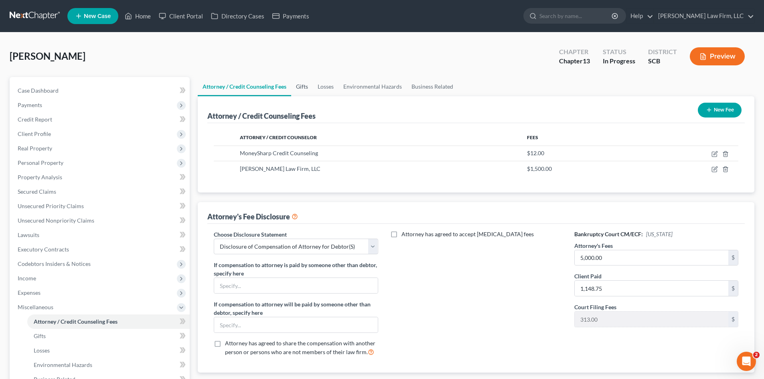
click at [306, 87] on link "Gifts" at bounding box center [302, 86] width 22 height 19
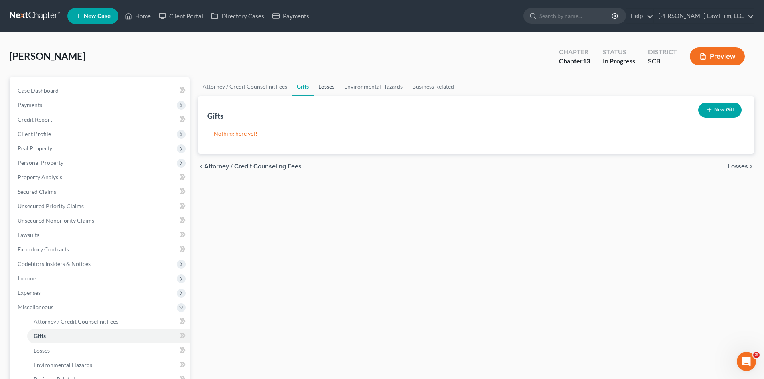
click at [325, 87] on link "Losses" at bounding box center [326, 86] width 26 height 19
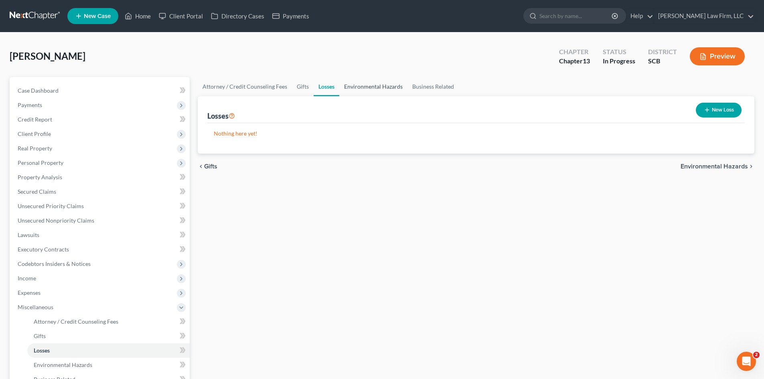
drag, startPoint x: 361, startPoint y: 87, endPoint x: 380, endPoint y: 87, distance: 18.8
click at [362, 87] on link "Environmental Hazards" at bounding box center [373, 86] width 68 height 19
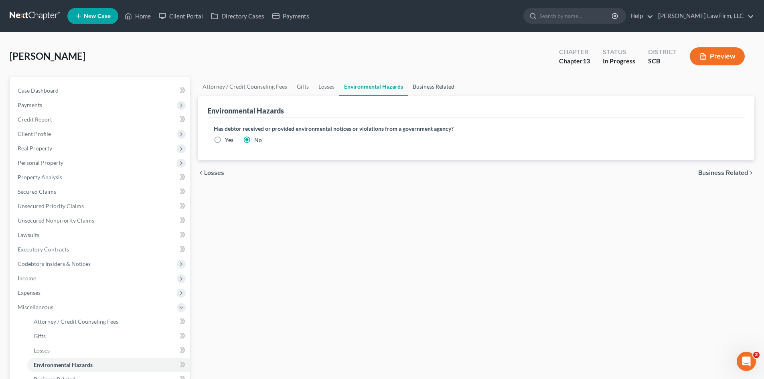
click at [432, 87] on link "Business Related" at bounding box center [433, 86] width 51 height 19
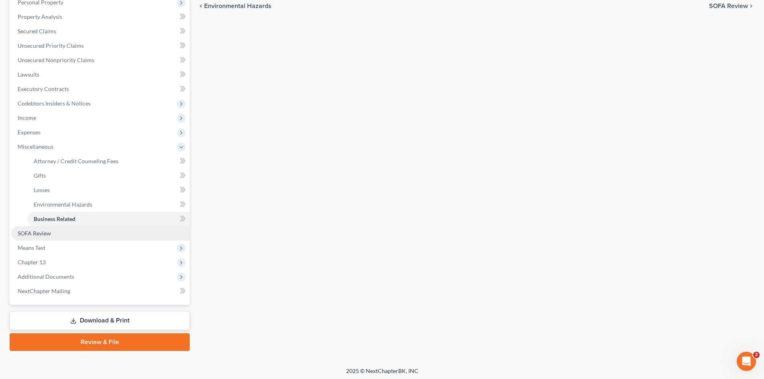
click at [30, 232] on span "SOFA Review" at bounding box center [34, 233] width 33 height 7
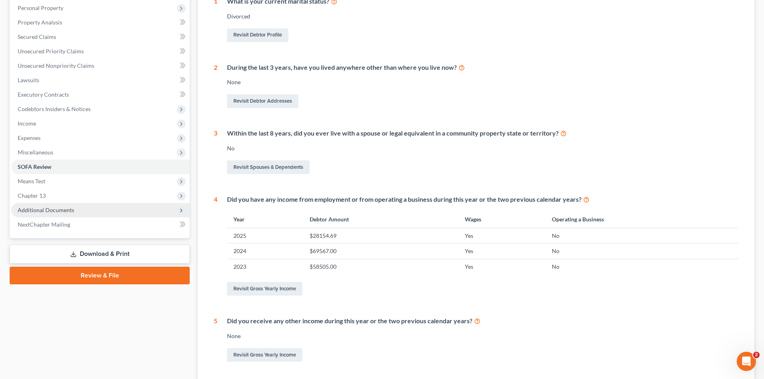
scroll to position [160, 0]
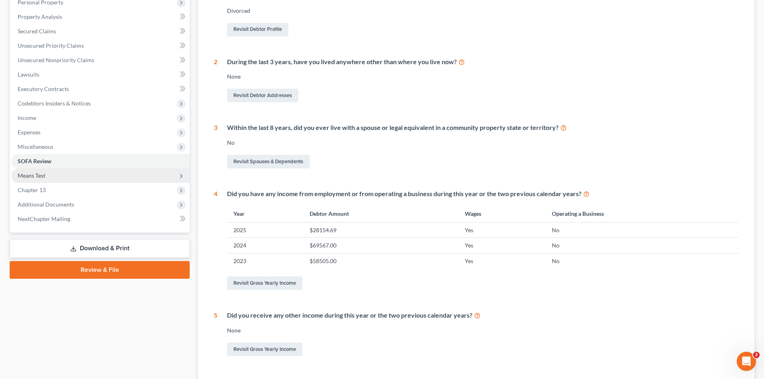
click at [29, 174] on span "Means Test" at bounding box center [32, 175] width 28 height 7
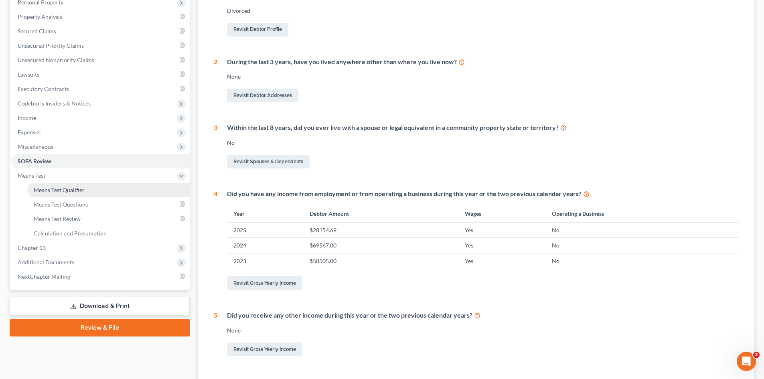
click at [73, 193] on span "Means Test Qualifier" at bounding box center [59, 189] width 51 height 7
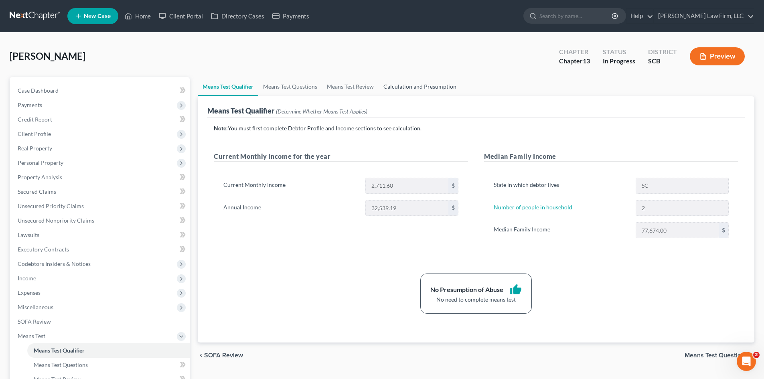
click at [411, 87] on link "Calculation and Presumption" at bounding box center [419, 86] width 83 height 19
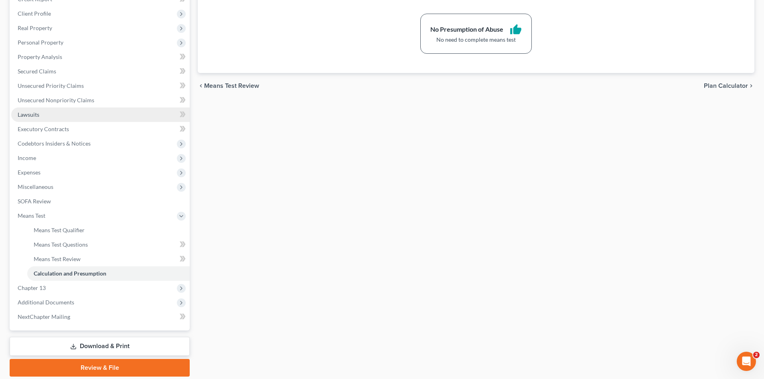
scroll to position [148, 0]
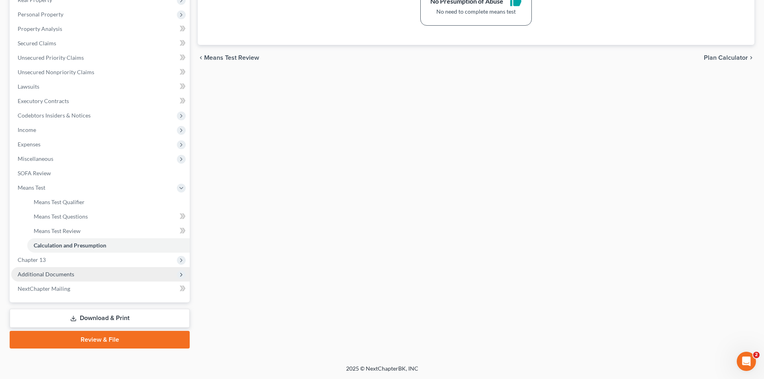
click at [28, 273] on span "Additional Documents" at bounding box center [46, 274] width 57 height 7
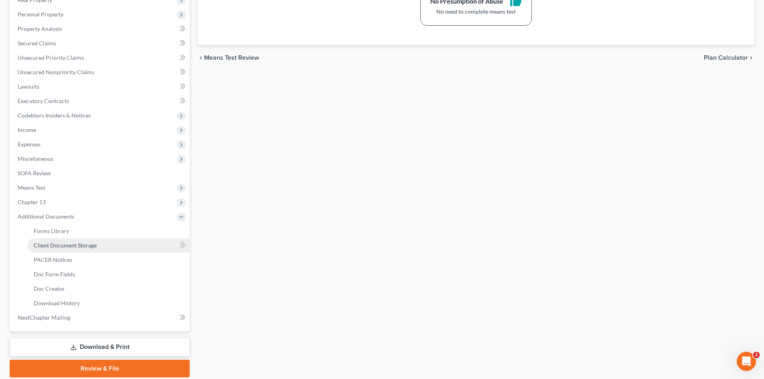
click at [47, 247] on span "Client Document Storage" at bounding box center [65, 245] width 63 height 7
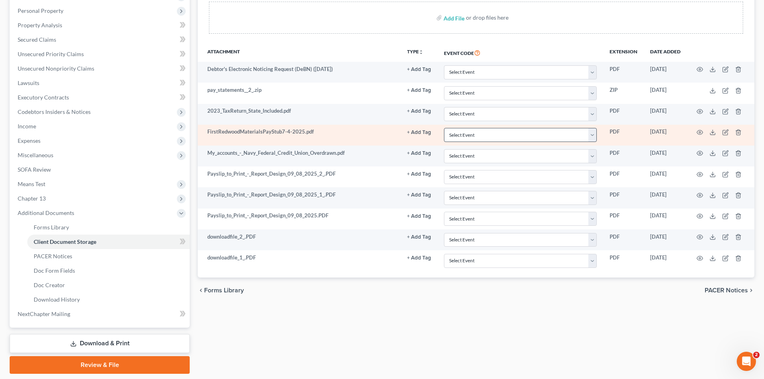
scroll to position [160, 0]
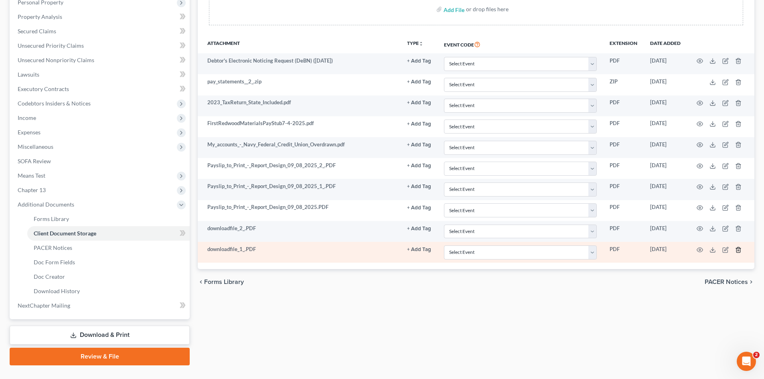
click at [740, 252] on icon "button" at bounding box center [738, 250] width 6 height 6
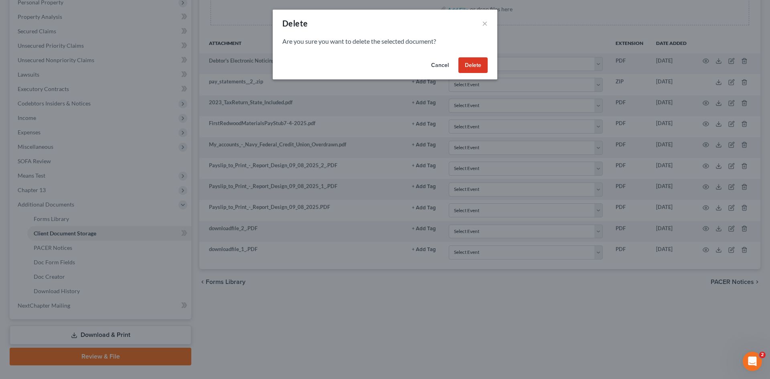
click at [480, 68] on button "Delete" at bounding box center [472, 65] width 29 height 16
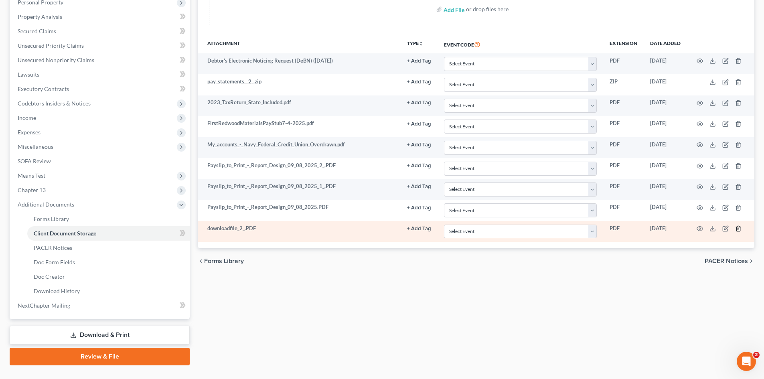
click at [739, 228] on icon "button" at bounding box center [738, 228] width 6 height 6
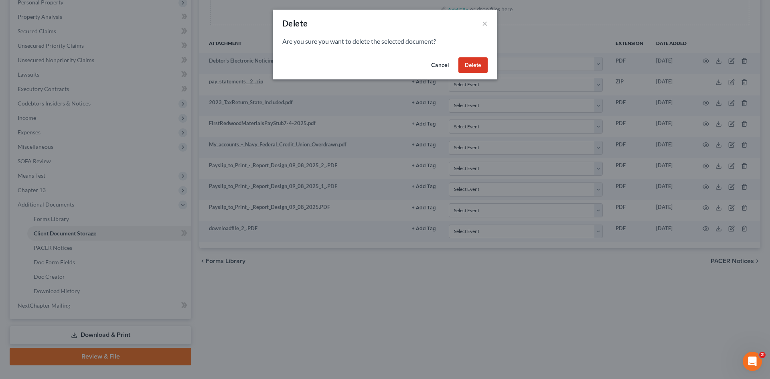
click at [478, 66] on button "Delete" at bounding box center [472, 65] width 29 height 16
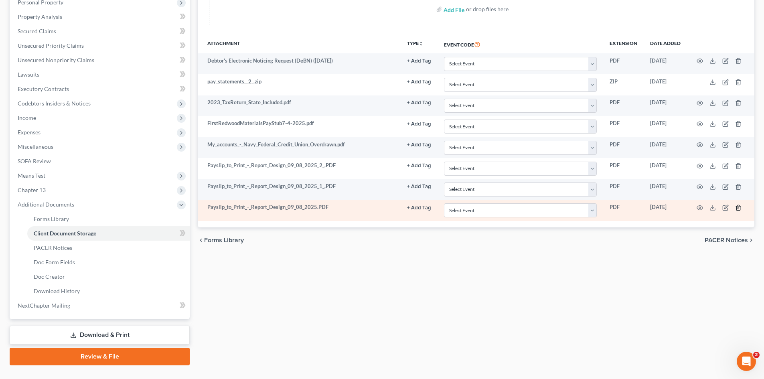
click at [738, 208] on line "button" at bounding box center [738, 208] width 0 height 2
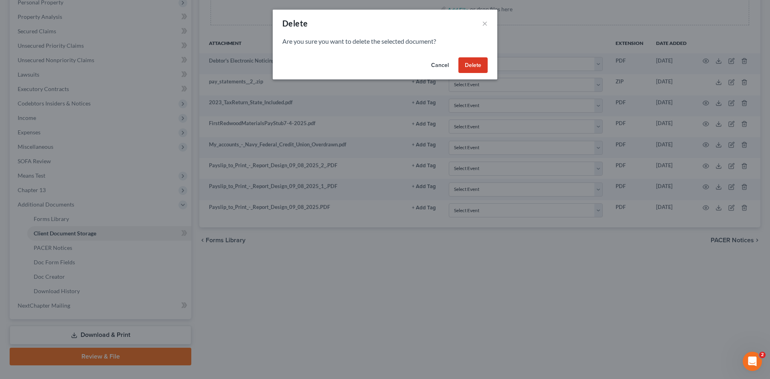
drag, startPoint x: 476, startPoint y: 62, endPoint x: 690, endPoint y: 177, distance: 243.4
click at [476, 62] on button "Delete" at bounding box center [472, 65] width 29 height 16
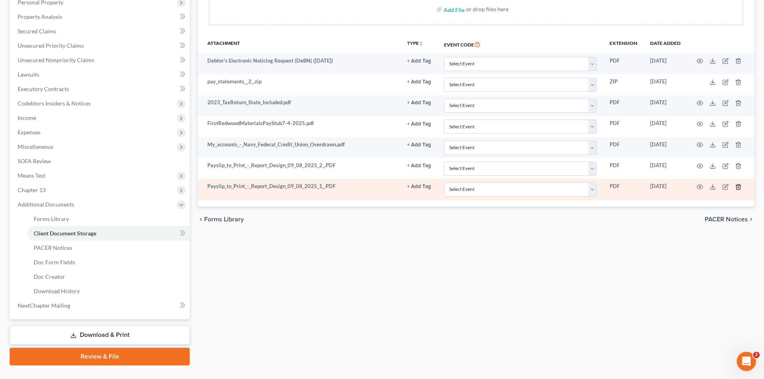
click at [738, 186] on line "button" at bounding box center [738, 187] width 0 height 2
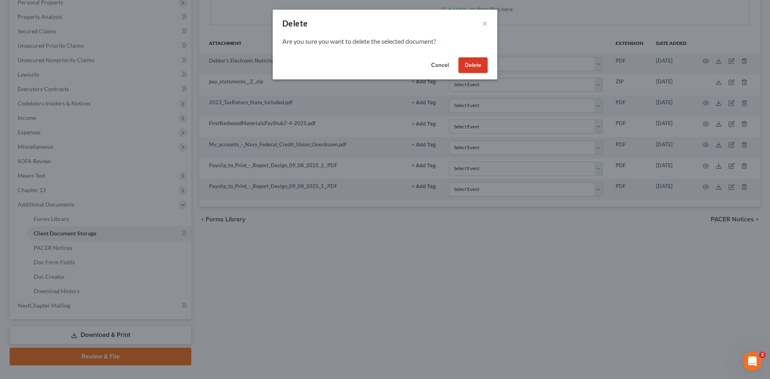
drag, startPoint x: 483, startPoint y: 67, endPoint x: 641, endPoint y: 114, distance: 164.0
click at [484, 67] on button "Delete" at bounding box center [472, 65] width 29 height 16
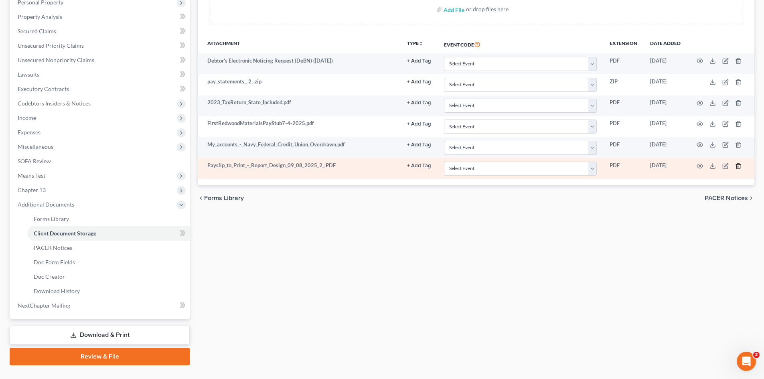
click at [738, 164] on polyline "button" at bounding box center [738, 164] width 5 height 0
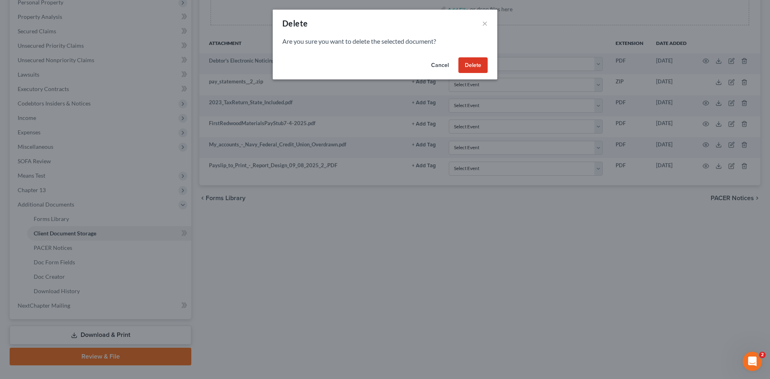
click at [470, 64] on button "Delete" at bounding box center [472, 65] width 29 height 16
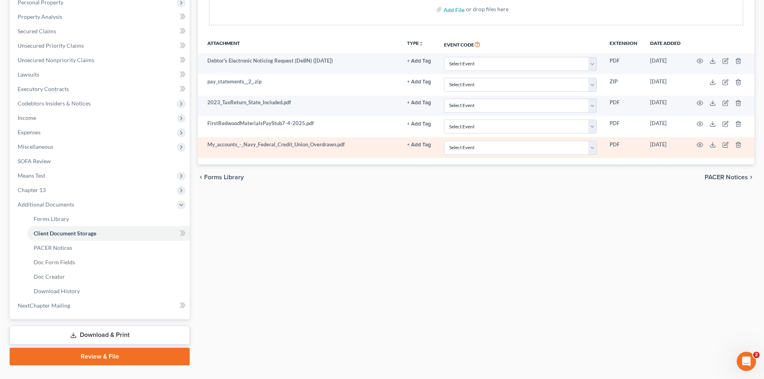
click at [738, 141] on td at bounding box center [720, 147] width 67 height 21
click at [738, 146] on line "button" at bounding box center [738, 146] width 0 height 2
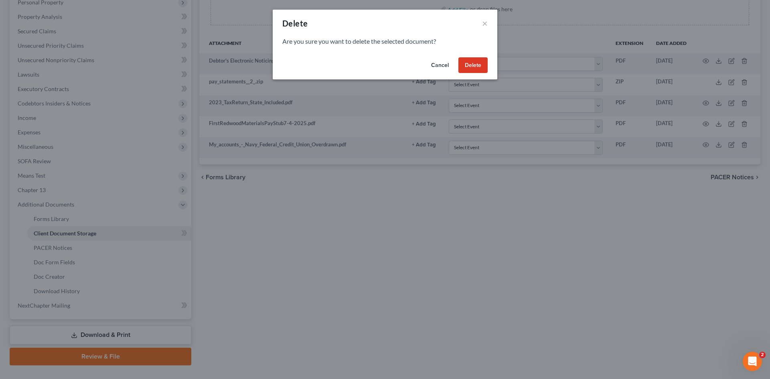
drag, startPoint x: 471, startPoint y: 71, endPoint x: 626, endPoint y: 93, distance: 156.3
click at [473, 71] on button "Delete" at bounding box center [472, 65] width 29 height 16
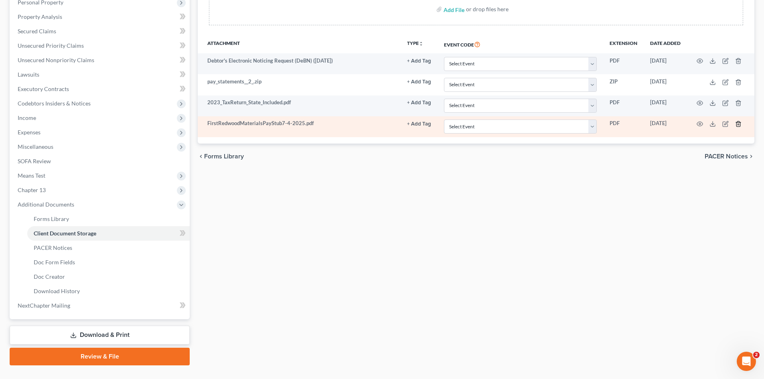
click at [738, 125] on line "button" at bounding box center [738, 124] width 0 height 2
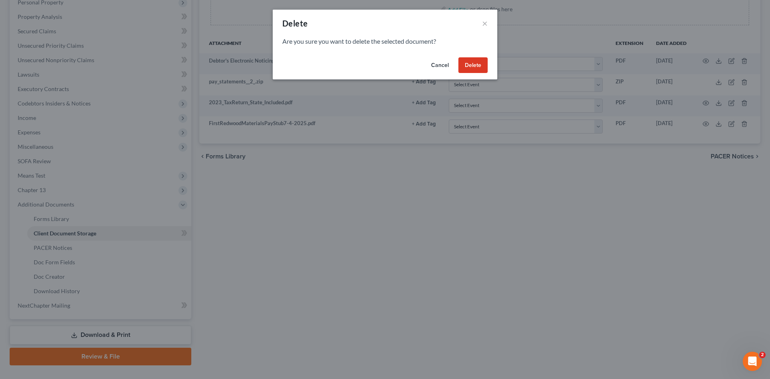
drag, startPoint x: 472, startPoint y: 66, endPoint x: 592, endPoint y: 64, distance: 119.5
click at [473, 66] on button "Delete" at bounding box center [472, 65] width 29 height 16
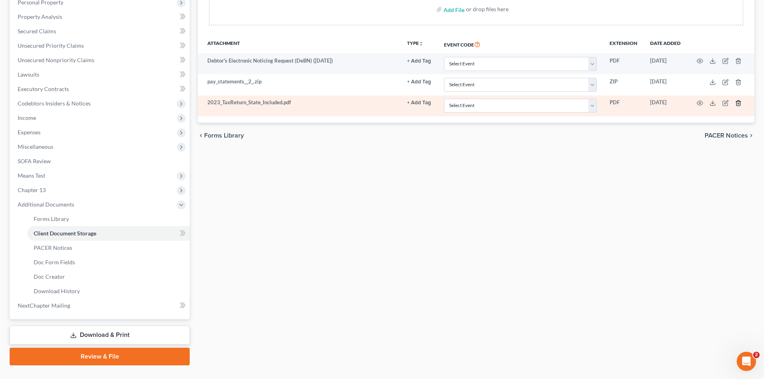
click at [739, 105] on icon "button" at bounding box center [738, 103] width 6 height 6
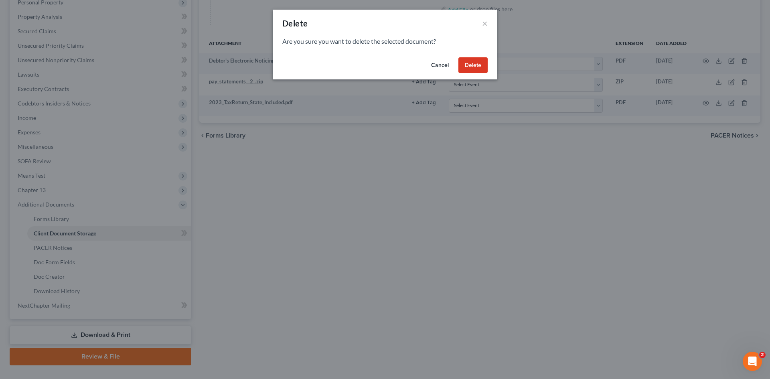
drag, startPoint x: 471, startPoint y: 65, endPoint x: 590, endPoint y: 58, distance: 119.3
click at [472, 65] on button "Delete" at bounding box center [472, 65] width 29 height 16
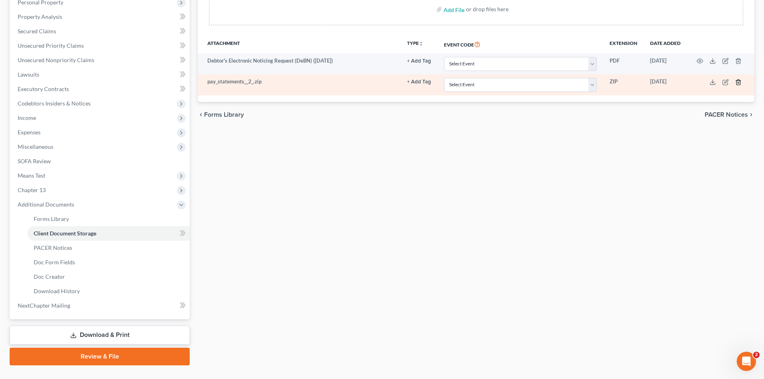
click at [738, 82] on line "button" at bounding box center [738, 83] width 0 height 2
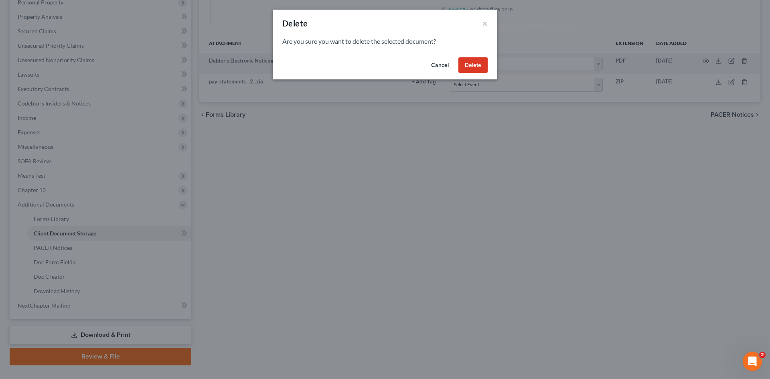
click at [463, 68] on button "Delete" at bounding box center [472, 65] width 29 height 16
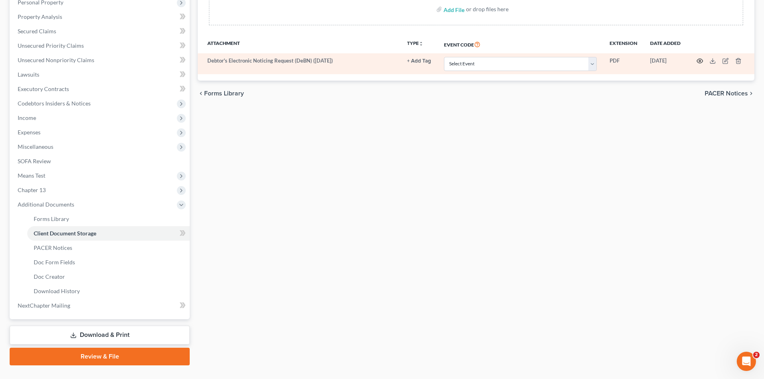
click at [702, 61] on td at bounding box center [720, 63] width 67 height 21
click at [699, 63] on icon "button" at bounding box center [699, 61] width 6 height 6
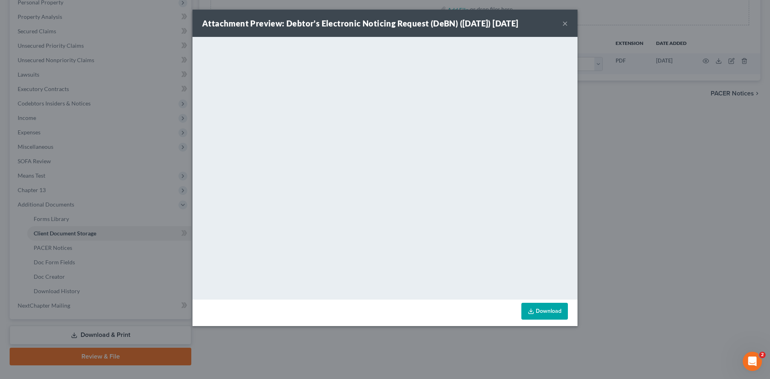
click at [553, 315] on link "Download" at bounding box center [544, 311] width 46 height 17
drag, startPoint x: 563, startPoint y: 23, endPoint x: 538, endPoint y: 41, distance: 30.5
click at [564, 23] on button "×" at bounding box center [565, 23] width 6 height 10
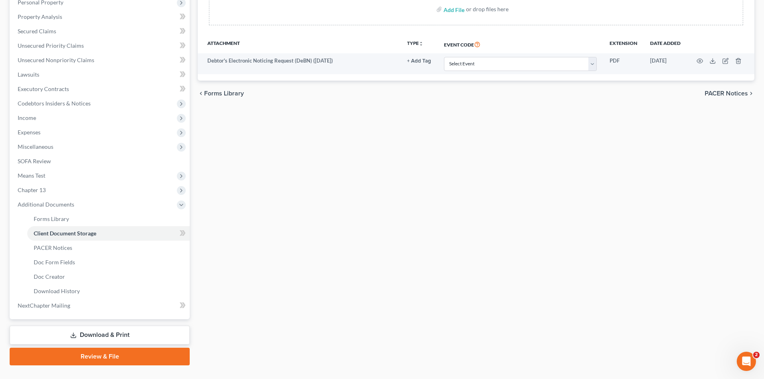
click at [117, 332] on link "Download & Print" at bounding box center [100, 334] width 180 height 19
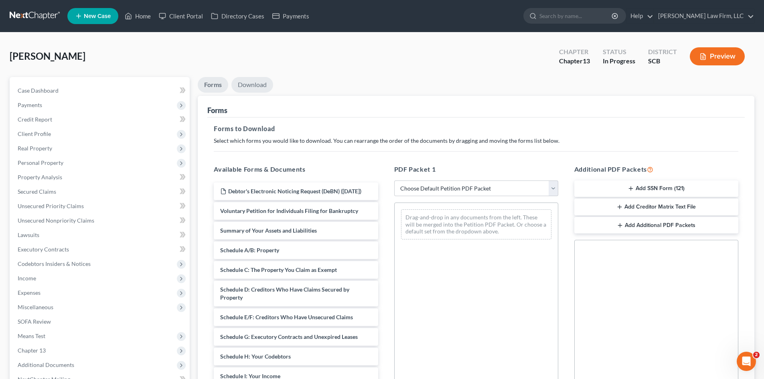
click at [251, 85] on link "Download" at bounding box center [252, 85] width 42 height 16
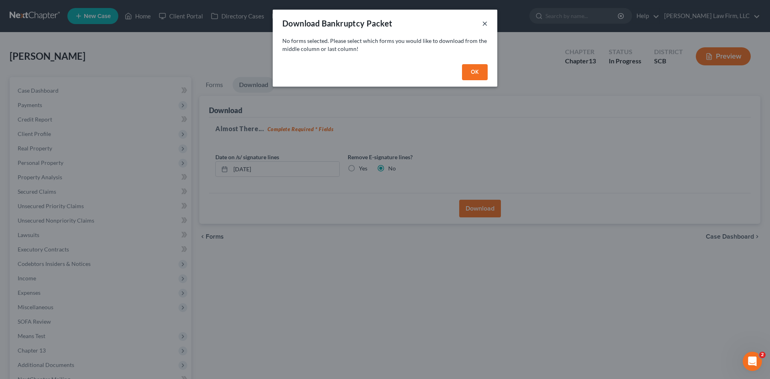
click at [485, 26] on button "×" at bounding box center [485, 23] width 6 height 10
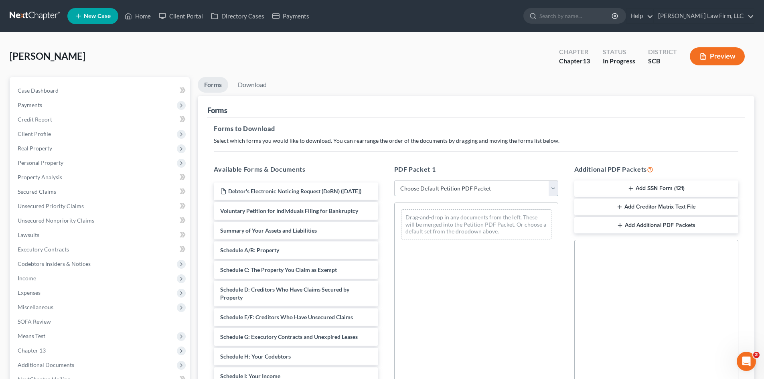
drag, startPoint x: 442, startPoint y: 186, endPoint x: 443, endPoint y: 192, distance: 5.7
click at [442, 186] on select "Choose Default Petition PDF Packet Complete Bankruptcy Petition (all forms and …" at bounding box center [476, 188] width 164 height 16
select select "0"
click at [394, 180] on select "Choose Default Petition PDF Packet Complete Bankruptcy Petition (all forms and …" at bounding box center [476, 188] width 164 height 16
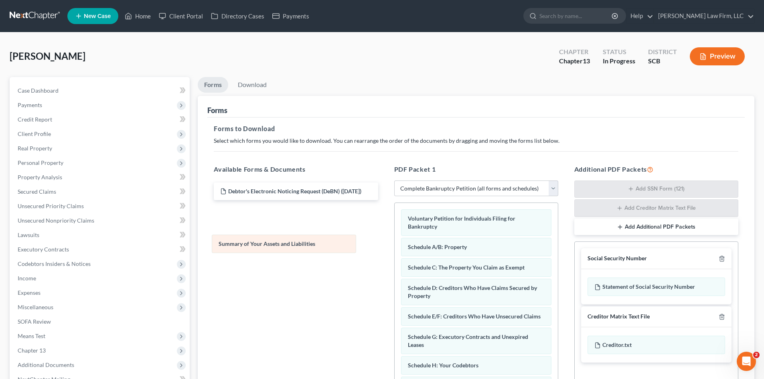
drag, startPoint x: 486, startPoint y: 244, endPoint x: 297, endPoint y: 240, distance: 189.2
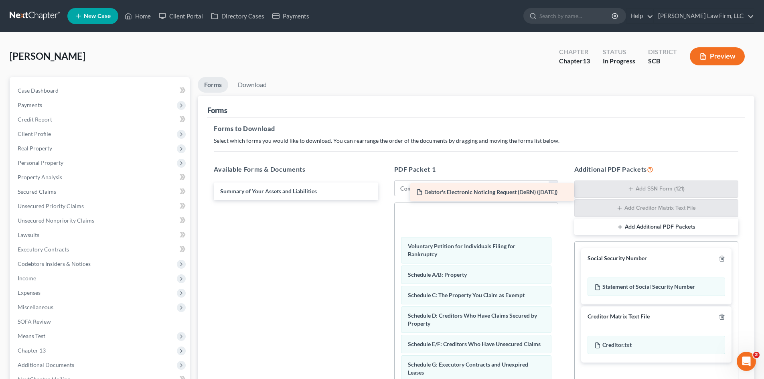
drag, startPoint x: 273, startPoint y: 194, endPoint x: 552, endPoint y: 207, distance: 278.5
click at [384, 199] on div "Debtor's Electronic Noticing Request (DeBN) (09/09/2025) Debtor's Electronic No…" at bounding box center [295, 191] width 177 height 18
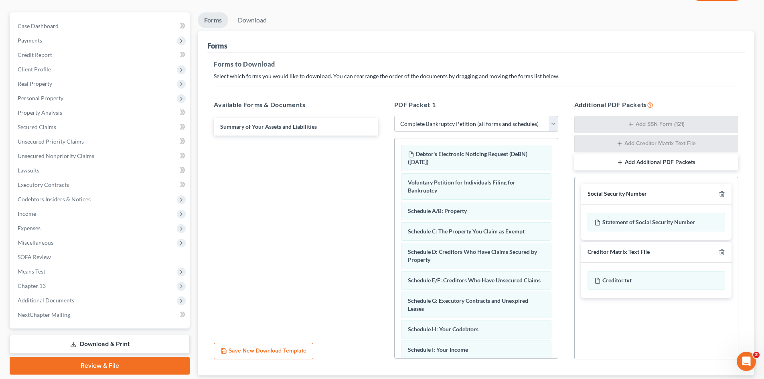
scroll to position [117, 0]
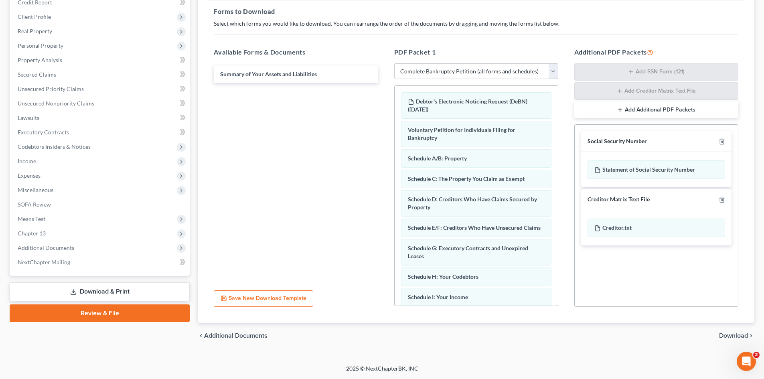
click at [731, 336] on span "Download" at bounding box center [733, 335] width 29 height 6
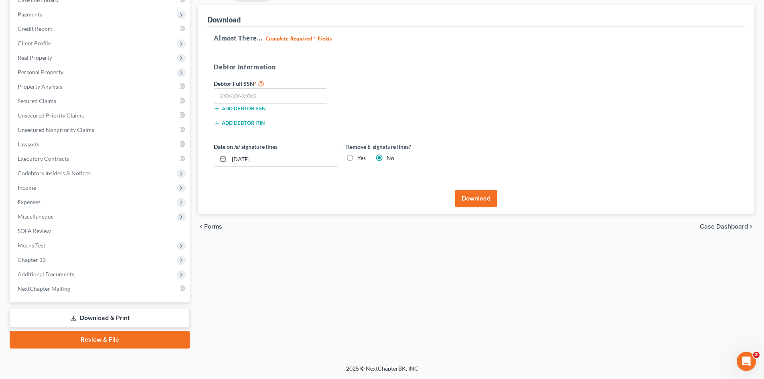
scroll to position [91, 0]
click at [302, 100] on input "text" at bounding box center [270, 96] width 113 height 16
type input "249-43-9115"
drag, startPoint x: 299, startPoint y: 162, endPoint x: 224, endPoint y: 162, distance: 75.0
click at [224, 162] on div at bounding box center [276, 159] width 124 height 16
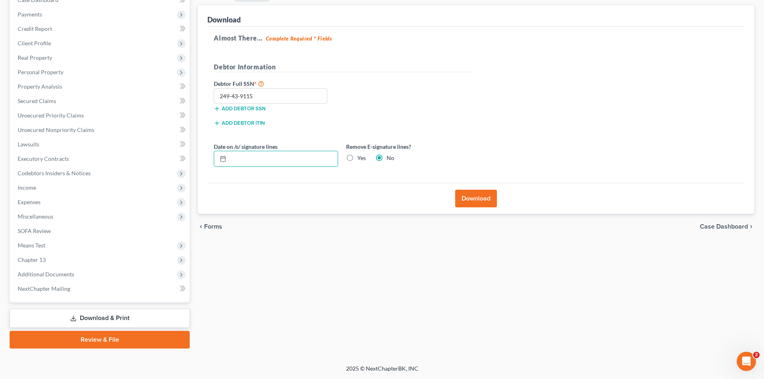
click at [357, 160] on label "Yes" at bounding box center [361, 158] width 8 height 8
click at [360, 159] on input "Yes" at bounding box center [362, 156] width 5 height 5
radio input "true"
radio input "false"
click at [481, 193] on button "Download" at bounding box center [476, 199] width 42 height 18
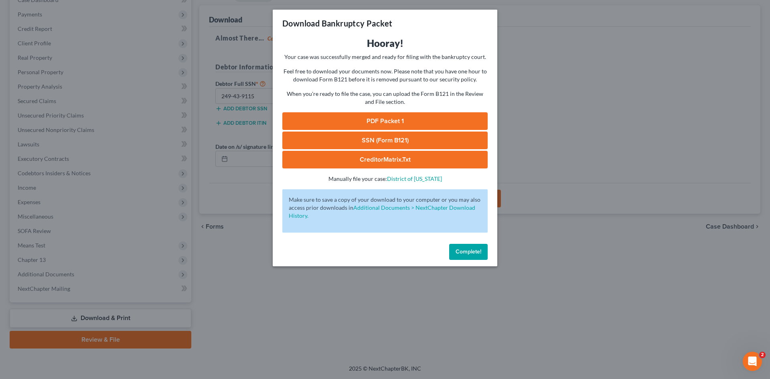
drag, startPoint x: 341, startPoint y: 118, endPoint x: 354, endPoint y: 117, distance: 13.7
click at [341, 118] on link "PDF Packet 1" at bounding box center [384, 121] width 205 height 18
drag, startPoint x: 441, startPoint y: 140, endPoint x: 558, endPoint y: 157, distance: 119.0
click at [441, 140] on link "SSN (Form B121)" at bounding box center [384, 140] width 205 height 18
click at [469, 255] on button "Complete!" at bounding box center [468, 252] width 38 height 16
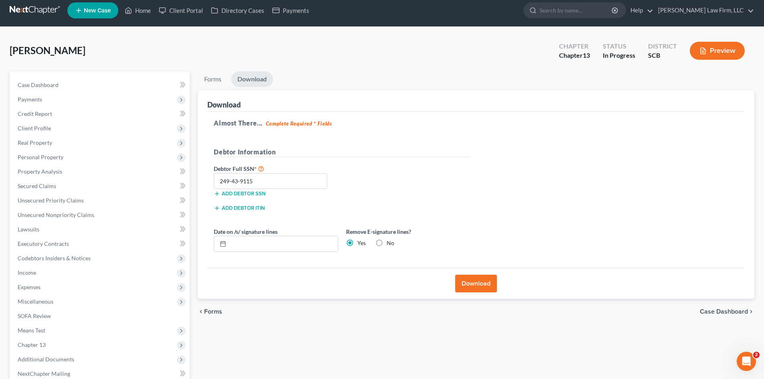
scroll to position [0, 0]
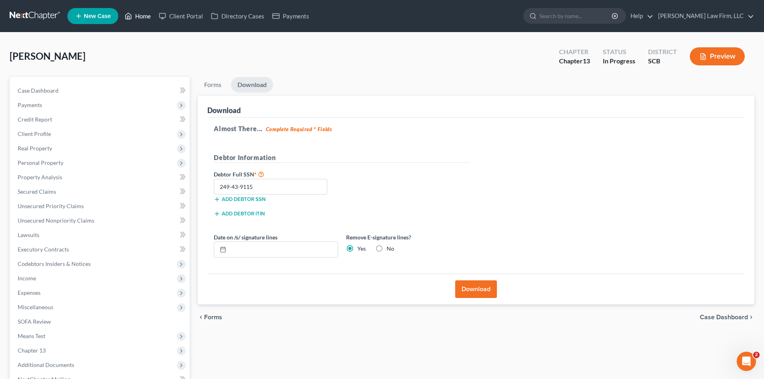
click at [148, 16] on link "Home" at bounding box center [138, 16] width 34 height 14
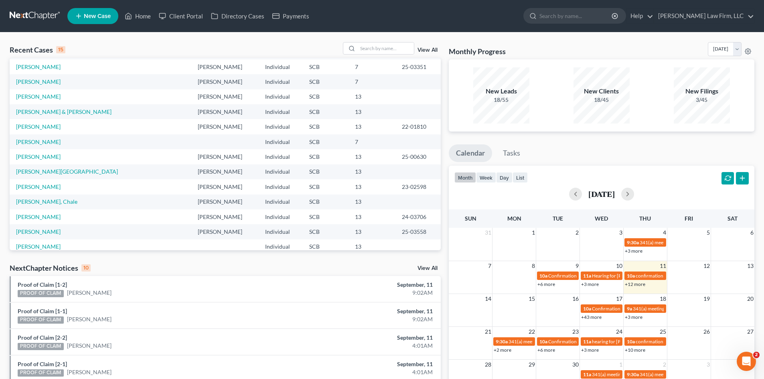
scroll to position [55, 0]
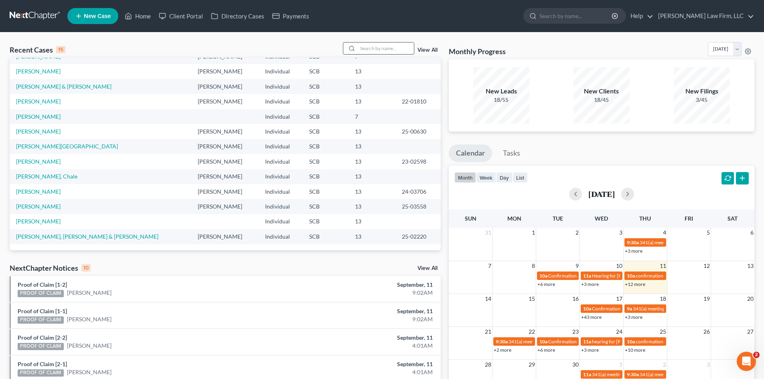
click at [392, 50] on input "search" at bounding box center [386, 48] width 56 height 12
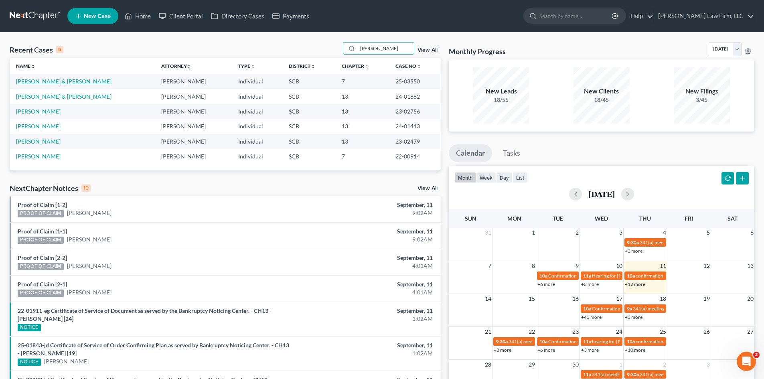
type input "morgan"
click at [101, 80] on link "Morgan, Sean & Johnson, Courtney" at bounding box center [63, 81] width 95 height 7
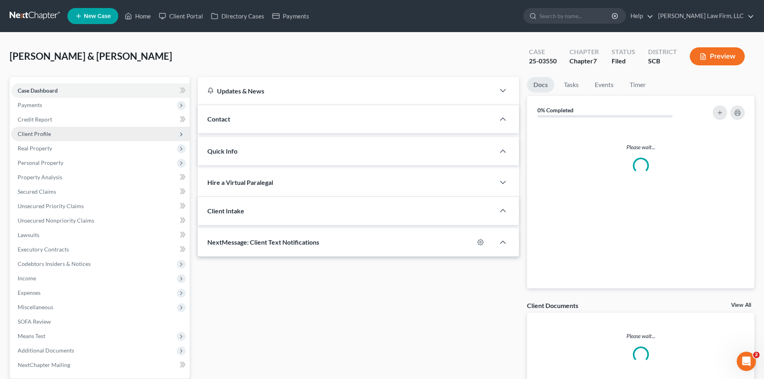
select select "0"
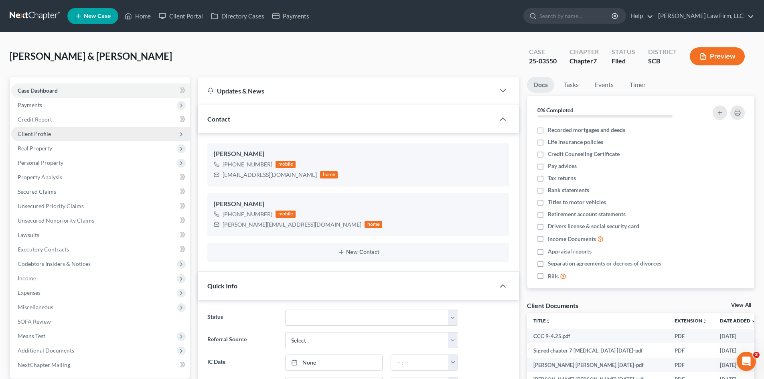
click at [51, 133] on span "Client Profile" at bounding box center [100, 134] width 178 height 14
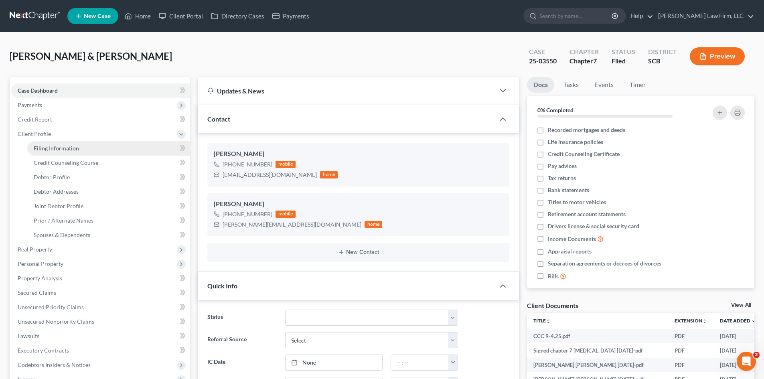
scroll to position [285, 0]
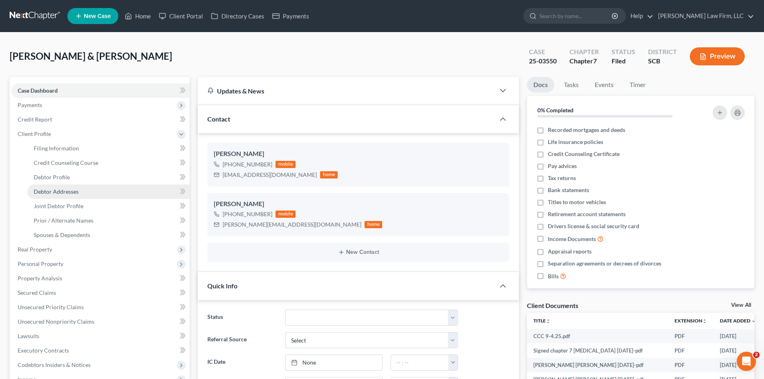
drag, startPoint x: 55, startPoint y: 191, endPoint x: 311, endPoint y: 195, distance: 256.6
click at [55, 191] on span "Debtor Addresses" at bounding box center [56, 191] width 45 height 7
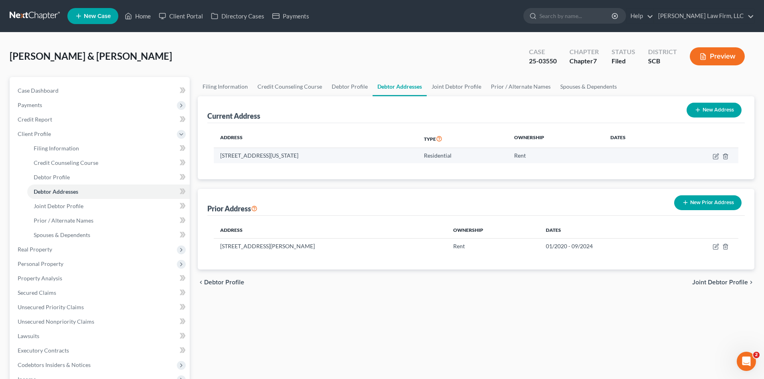
drag, startPoint x: 220, startPoint y: 155, endPoint x: 323, endPoint y: 159, distance: 103.1
click at [323, 159] on td "1316 Maryland Drive, Ladson, SC 29456" at bounding box center [315, 155] width 203 height 15
copy td "1316 Maryland Drive, Ladson, SC 29456"
drag, startPoint x: 47, startPoint y: 294, endPoint x: 192, endPoint y: 273, distance: 146.3
click at [47, 294] on span "Secured Claims" at bounding box center [37, 292] width 38 height 7
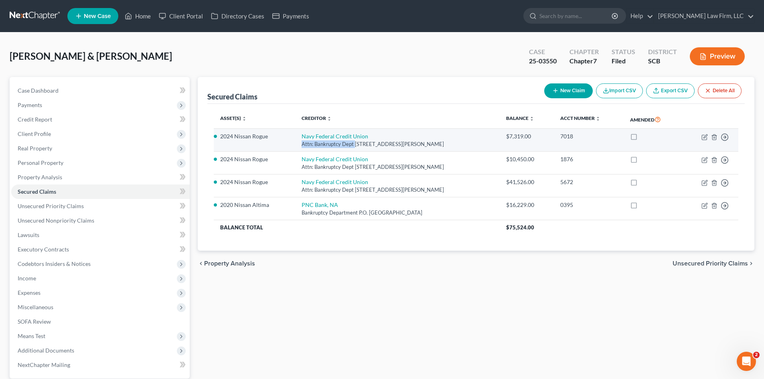
drag, startPoint x: 301, startPoint y: 145, endPoint x: 353, endPoint y: 147, distance: 52.1
click at [353, 147] on div "Attn: Bankruptcy Dept PO Box 3000, Merrifield, VA 22119" at bounding box center [397, 144] width 192 height 8
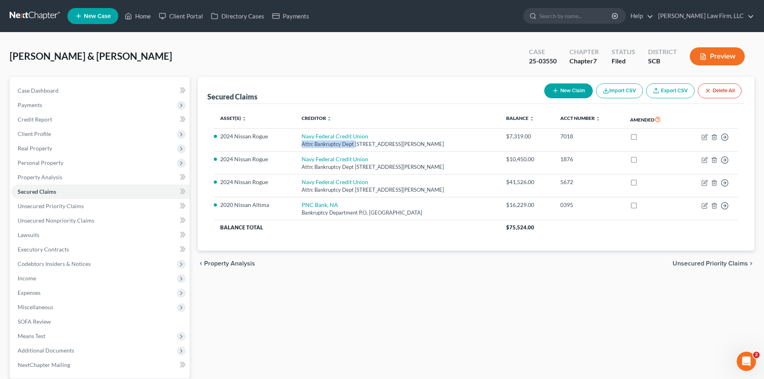
copy div "Attn: Bankruptcy Dept"
click at [141, 20] on link "Home" at bounding box center [138, 16] width 34 height 14
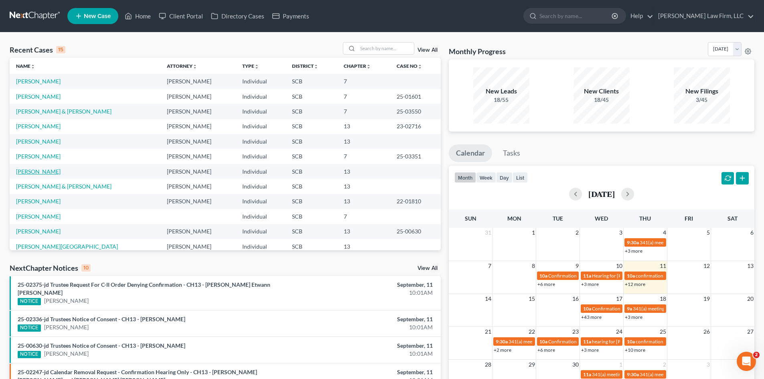
click at [61, 171] on link "Williams-Guinyard, Valentina" at bounding box center [38, 171] width 44 height 7
click at [49, 174] on link "Williams-Guinyard, Valentina" at bounding box center [38, 171] width 44 height 7
select select "0"
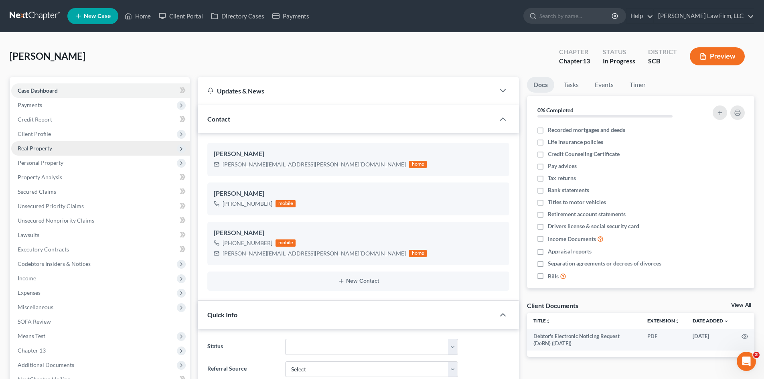
scroll to position [33, 0]
click at [32, 160] on span "Personal Property" at bounding box center [41, 162] width 46 height 7
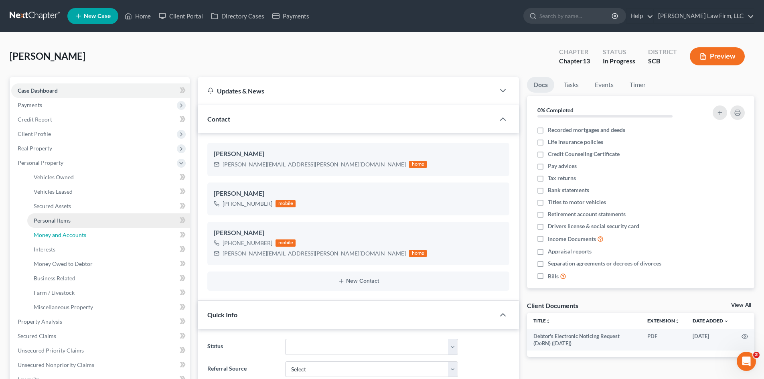
drag, startPoint x: 43, startPoint y: 235, endPoint x: 102, endPoint y: 224, distance: 59.9
click at [44, 235] on span "Money and Accounts" at bounding box center [60, 234] width 53 height 7
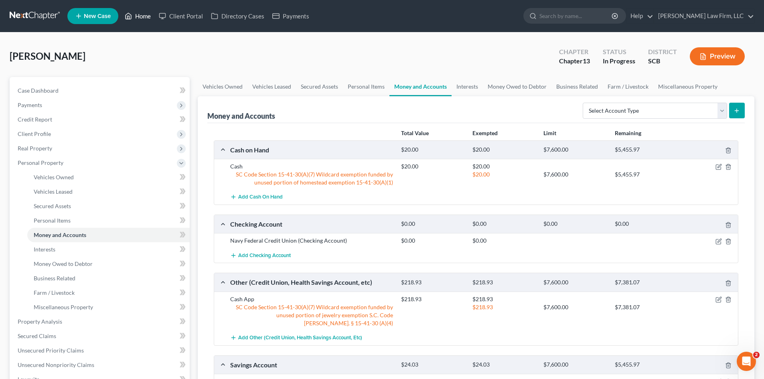
click at [143, 21] on link "Home" at bounding box center [138, 16] width 34 height 14
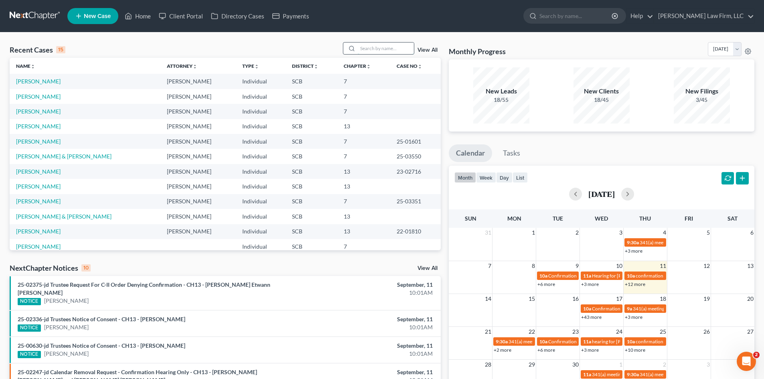
click at [363, 49] on input "search" at bounding box center [386, 48] width 56 height 12
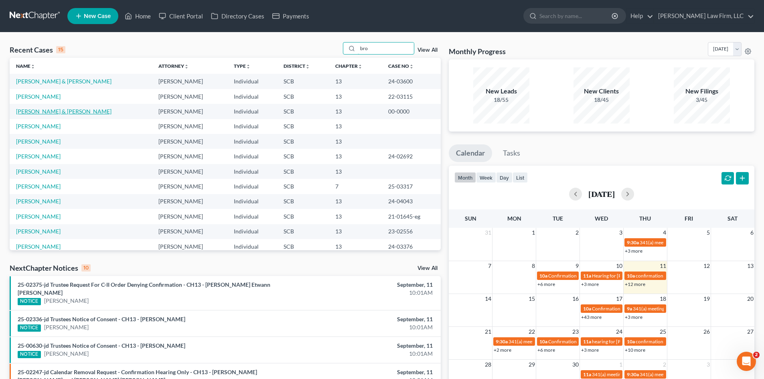
type input "bro"
click at [82, 113] on link "Brown, Travis & Legare-Brown, Samantha" at bounding box center [63, 111] width 95 height 7
select select "1"
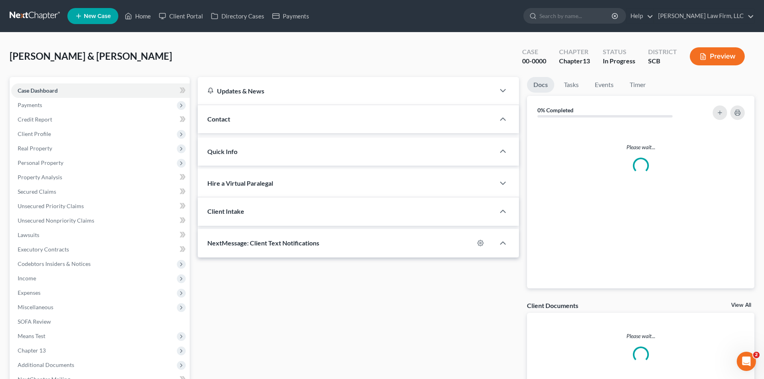
select select "0"
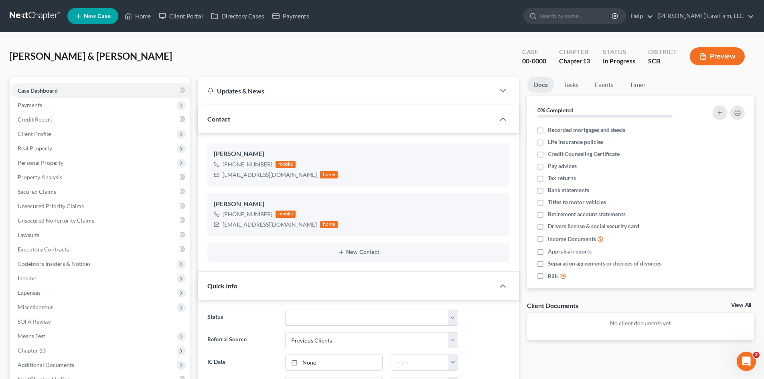
scroll to position [106, 0]
click at [45, 193] on span "Secured Claims" at bounding box center [37, 191] width 38 height 7
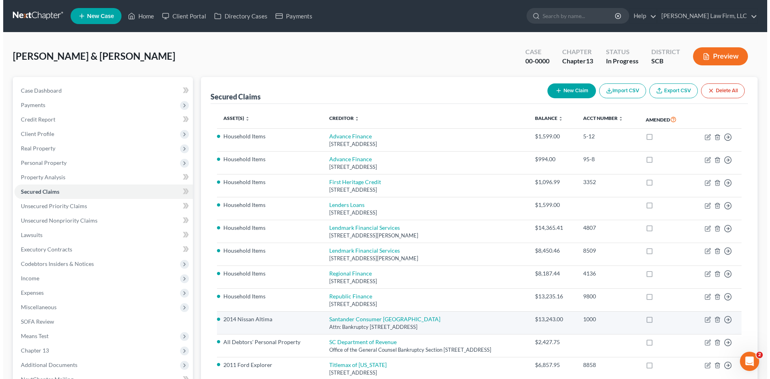
scroll to position [40, 0]
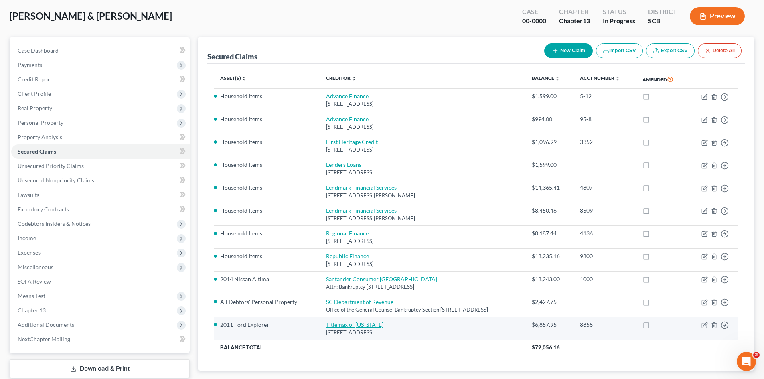
click at [334, 322] on link "Titlemax of South Carolina" at bounding box center [354, 324] width 57 height 7
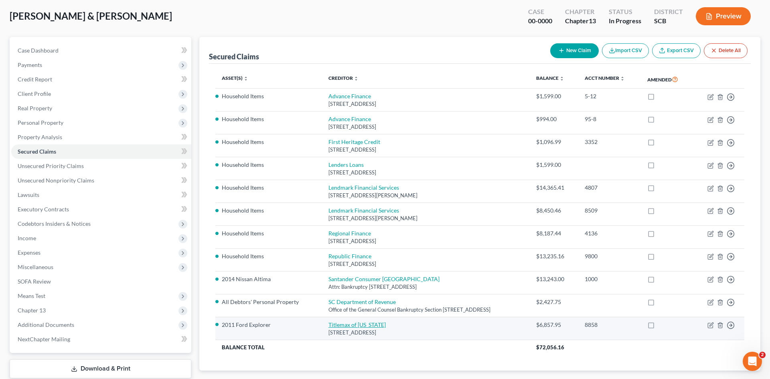
select select "42"
select select "5"
select select "1"
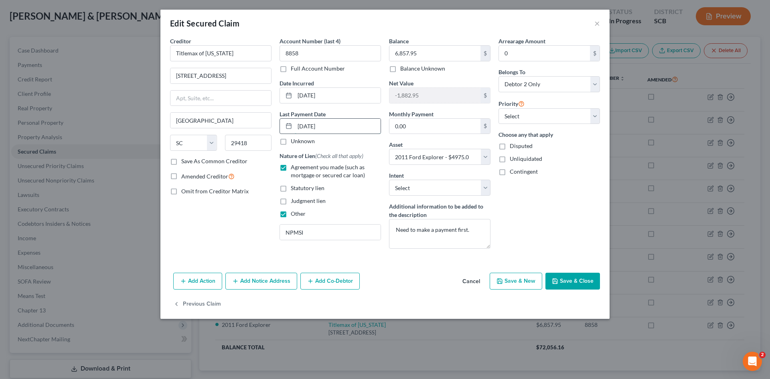
drag, startPoint x: 345, startPoint y: 123, endPoint x: 289, endPoint y: 128, distance: 56.7
click at [289, 128] on div "09/08/2023" at bounding box center [329, 126] width 101 height 16
type input "9/12/2025"
select select "0"
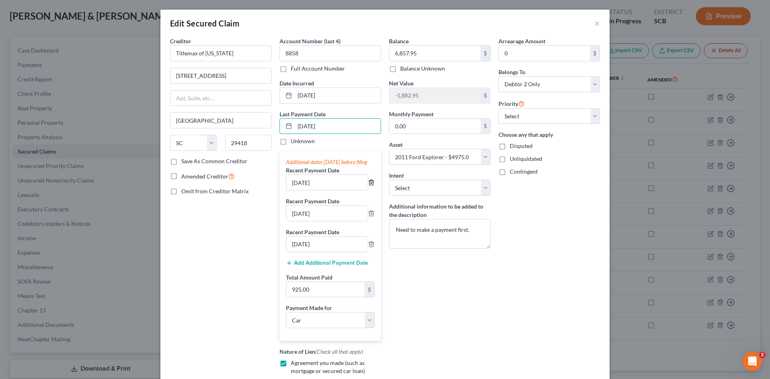
type input "9/12/2025"
click at [369, 185] on icon "button" at bounding box center [371, 182] width 4 height 5
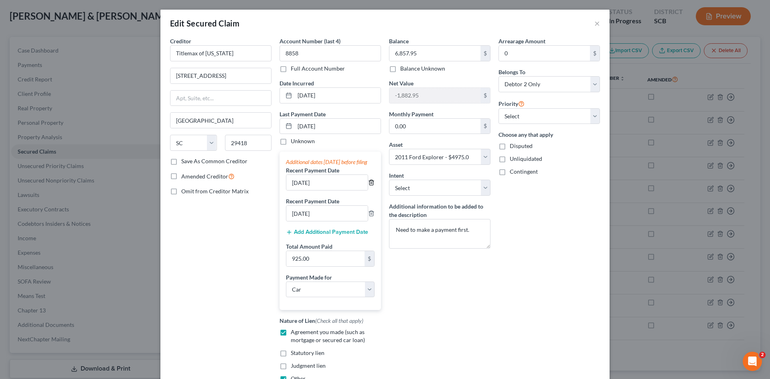
click at [369, 185] on icon "button" at bounding box center [371, 182] width 4 height 5
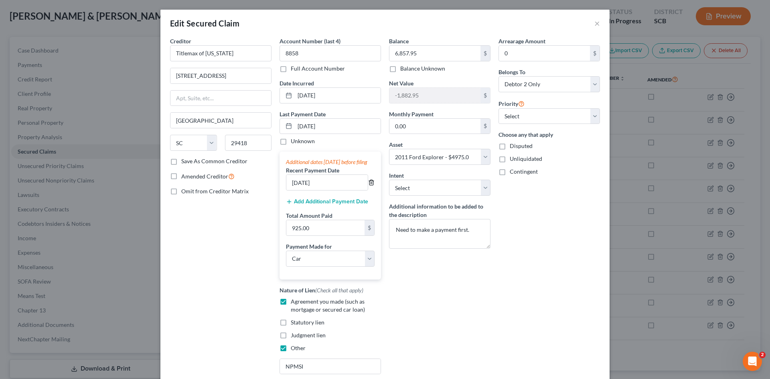
click at [369, 185] on icon "button" at bounding box center [371, 182] width 4 height 5
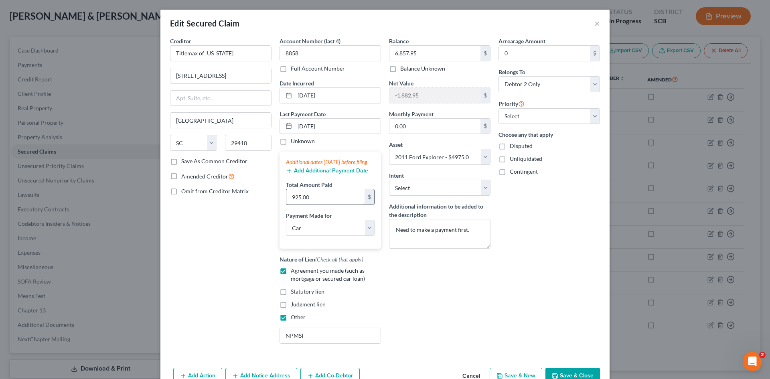
click at [342, 204] on input "925.00" at bounding box center [325, 196] width 78 height 15
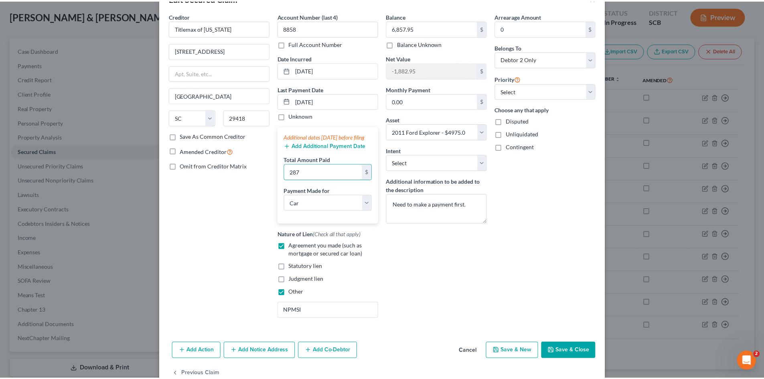
scroll to position [53, 0]
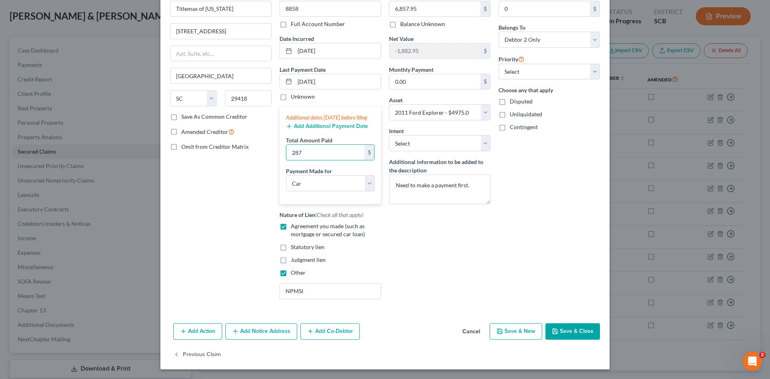
type input "287"
click at [573, 332] on button "Save & Close" at bounding box center [572, 331] width 55 height 17
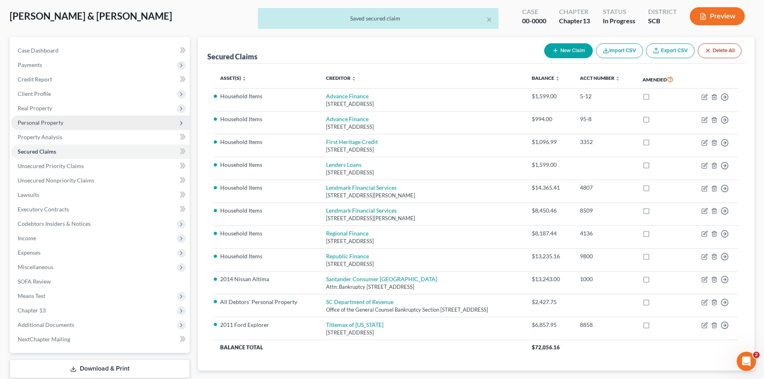
drag, startPoint x: 34, startPoint y: 120, endPoint x: 103, endPoint y: 121, distance: 69.0
click at [34, 120] on span "Personal Property" at bounding box center [41, 122] width 46 height 7
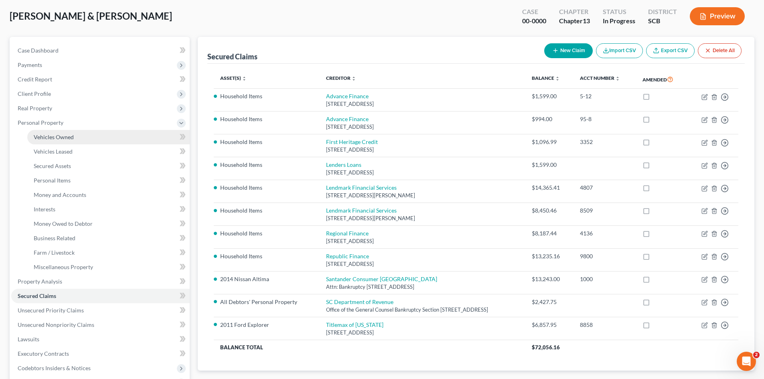
click at [73, 137] on span "Vehicles Owned" at bounding box center [54, 136] width 40 height 7
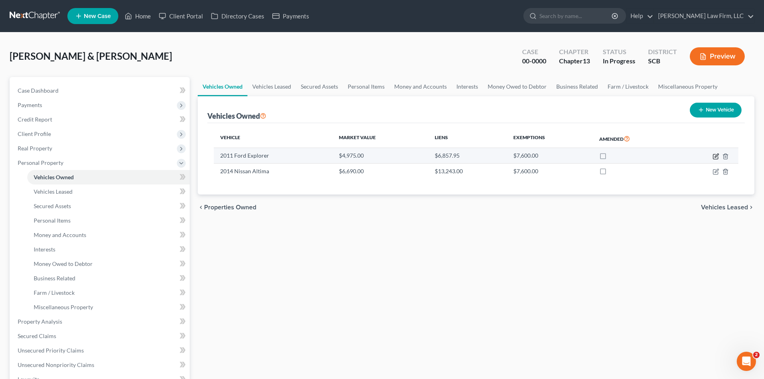
click at [714, 157] on icon "button" at bounding box center [715, 156] width 6 height 6
select select "0"
select select "15"
select select "2"
select select "1"
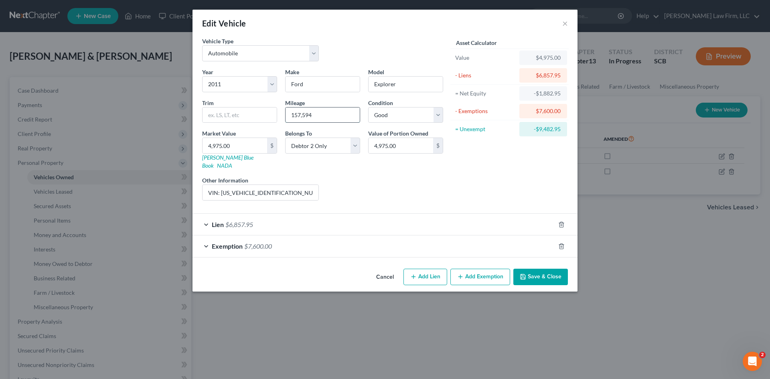
drag, startPoint x: 317, startPoint y: 116, endPoint x: 287, endPoint y: 116, distance: 30.1
click at [287, 116] on input "157,594" at bounding box center [322, 114] width 74 height 15
type input "158,556"
drag, startPoint x: 285, startPoint y: 183, endPoint x: 221, endPoint y: 186, distance: 64.6
click at [221, 186] on input "VIN: 1FMHK7B86BG194190" at bounding box center [260, 192] width 116 height 15
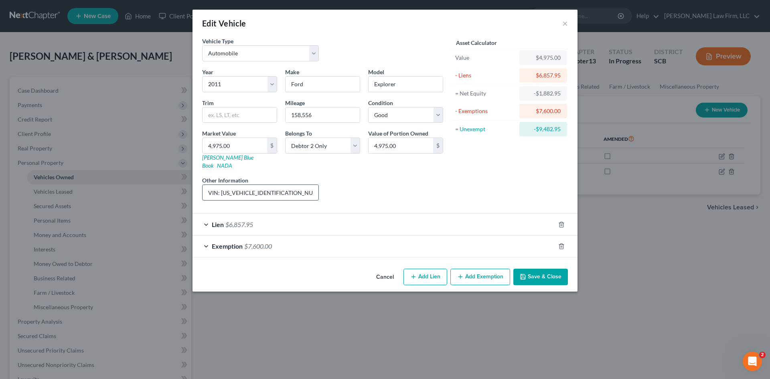
click at [295, 185] on input "VIN: 1FMHK7B86BG194190" at bounding box center [260, 192] width 116 height 15
click at [407, 216] on div "Lien $6,857.95" at bounding box center [373, 224] width 362 height 21
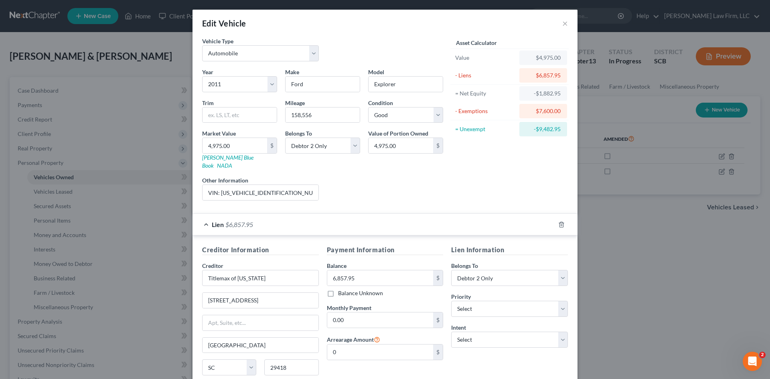
click at [407, 216] on div "Lien $6,857.95" at bounding box center [373, 224] width 362 height 21
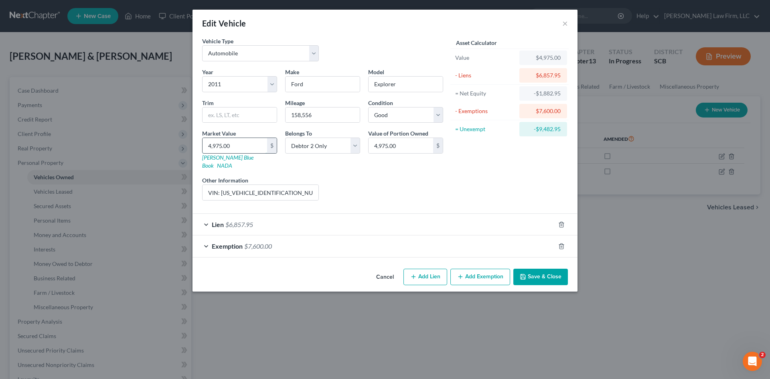
click at [265, 148] on input "4,975.00" at bounding box center [234, 145] width 65 height 15
type input "2"
type input "2.00"
type input "24"
type input "24.00"
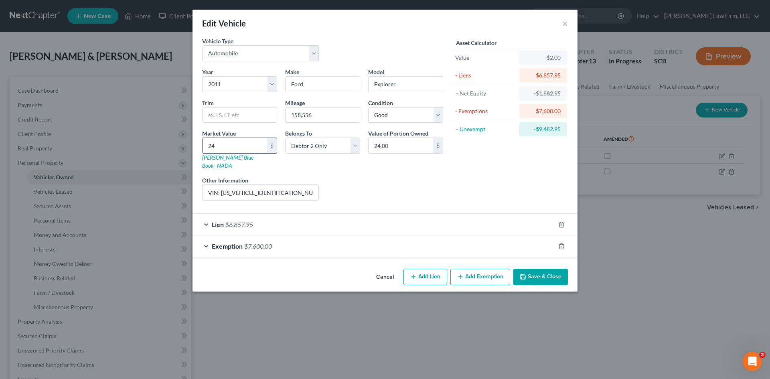
type input "242"
type input "242.00"
type input "2425"
click at [546, 269] on button "Save & Close" at bounding box center [540, 277] width 55 height 17
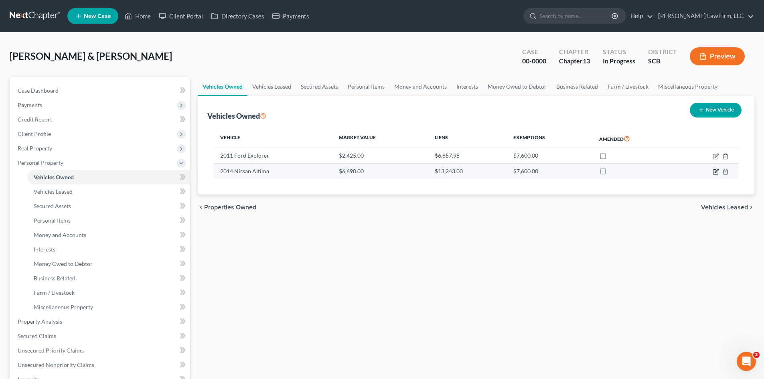
click at [714, 173] on icon "button" at bounding box center [715, 171] width 6 height 6
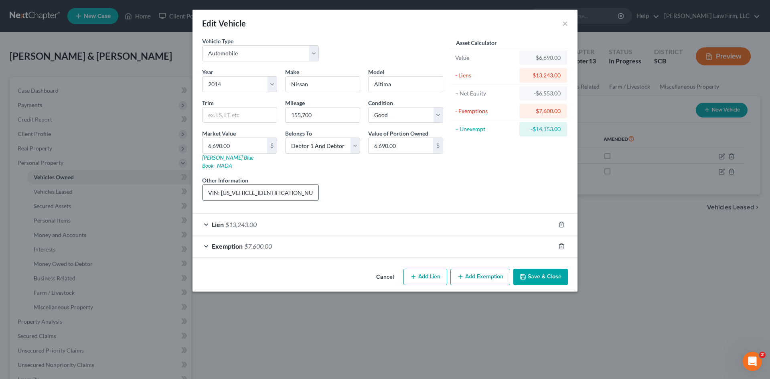
drag, startPoint x: 283, startPoint y: 182, endPoint x: 222, endPoint y: 188, distance: 61.6
click at [222, 188] on input "VIN: 1N4AL3AP6EN259259" at bounding box center [260, 192] width 116 height 15
click at [322, 117] on input "155,700" at bounding box center [322, 114] width 74 height 15
drag, startPoint x: 323, startPoint y: 116, endPoint x: 279, endPoint y: 118, distance: 44.1
click at [282, 118] on div "Mileage 155,700" at bounding box center [322, 111] width 83 height 24
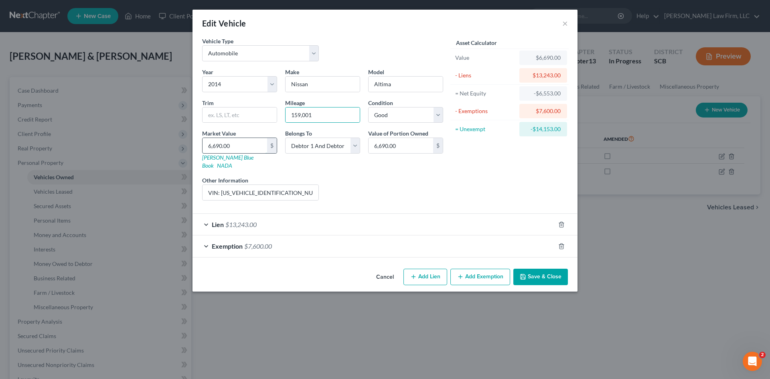
click at [243, 141] on input "6,690.00" at bounding box center [234, 145] width 65 height 15
click at [555, 272] on button "Save & Close" at bounding box center [540, 277] width 55 height 17
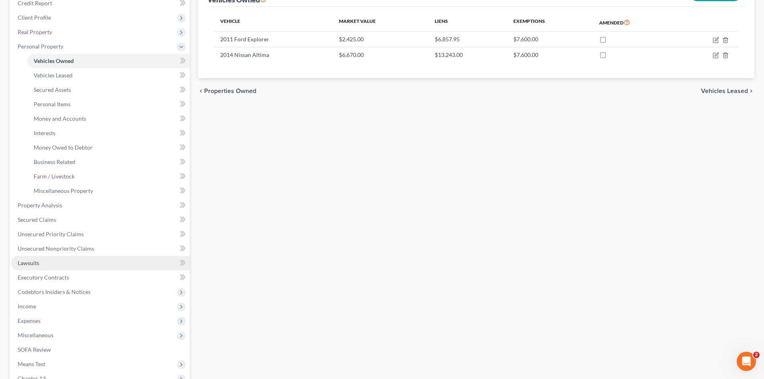
scroll to position [120, 0]
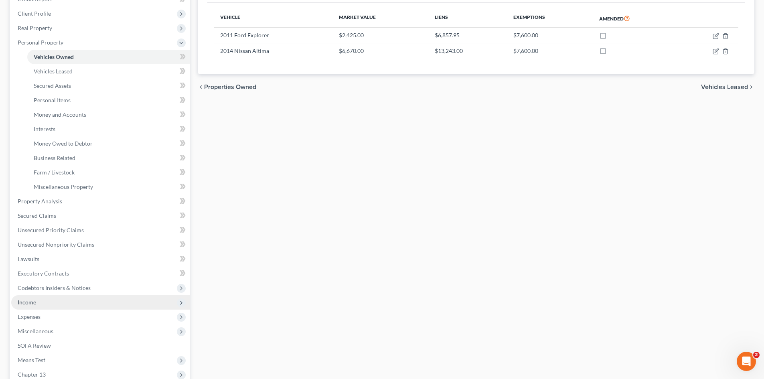
click at [34, 303] on span "Income" at bounding box center [27, 302] width 18 height 7
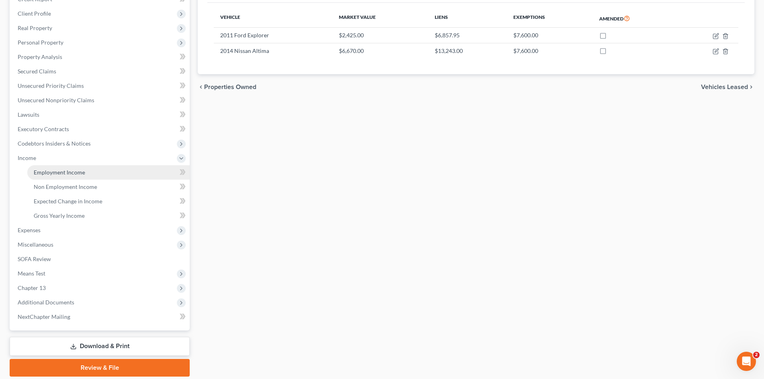
click at [72, 177] on link "Employment Income" at bounding box center [108, 172] width 162 height 14
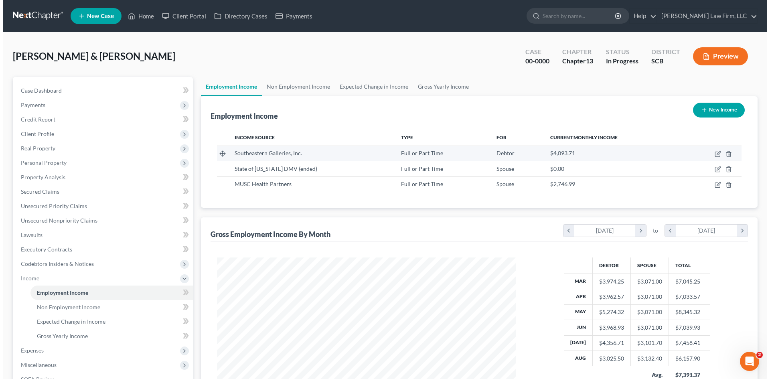
scroll to position [150, 315]
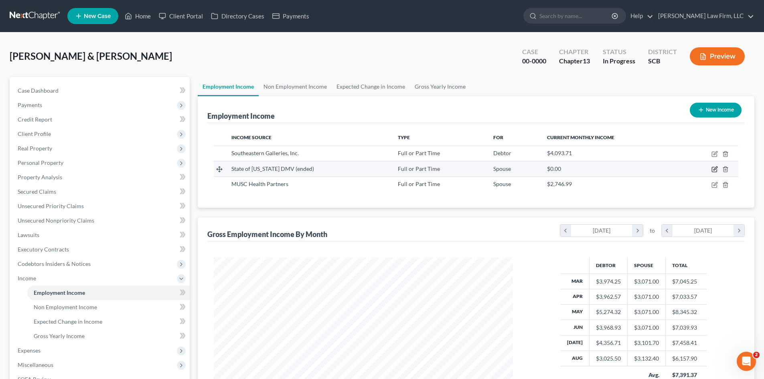
click at [713, 168] on icon "button" at bounding box center [714, 169] width 6 height 6
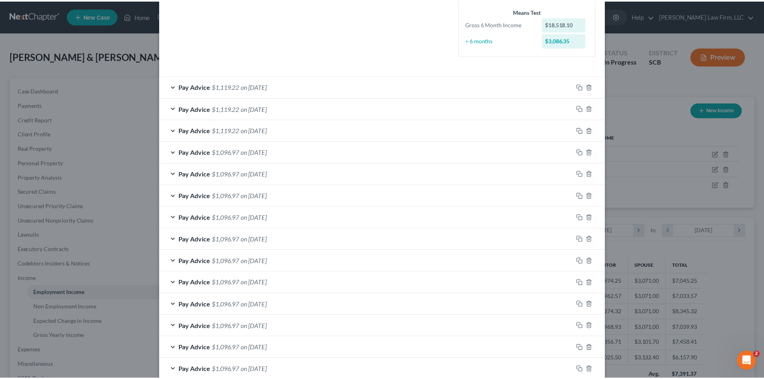
scroll to position [255, 0]
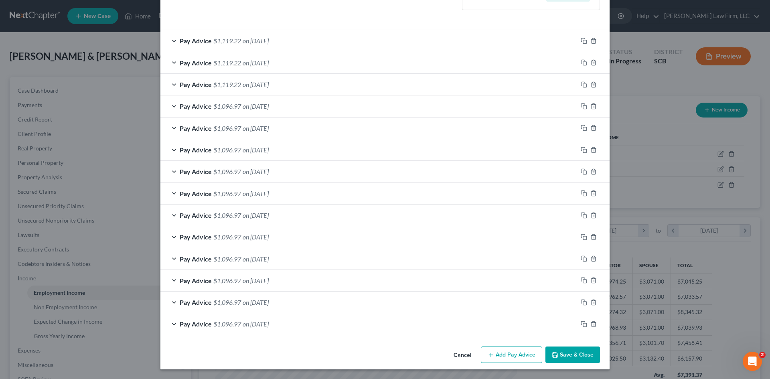
click at [556, 352] on button "Save & Close" at bounding box center [572, 354] width 55 height 17
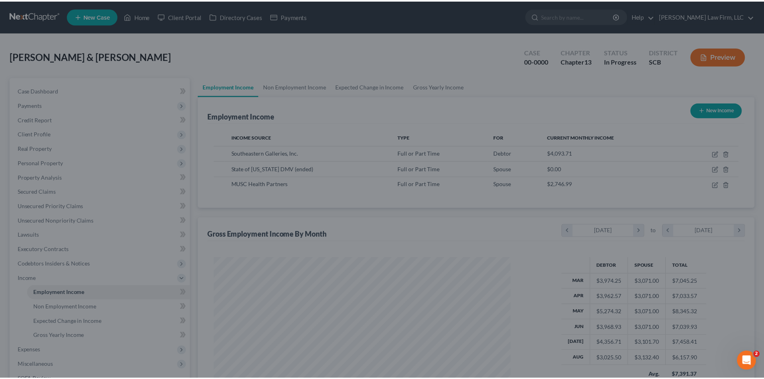
scroll to position [400712, 400546]
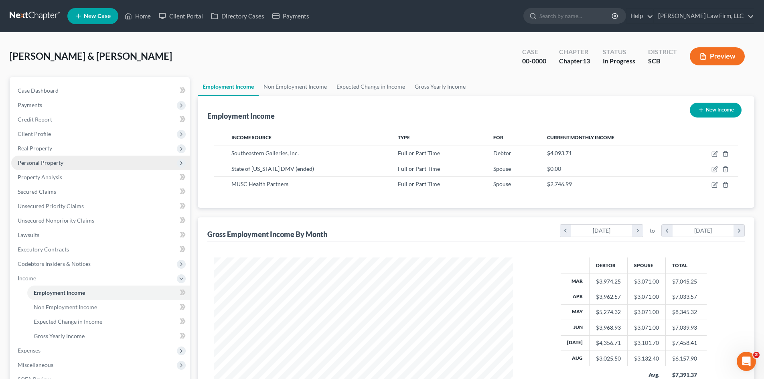
click at [53, 165] on span "Personal Property" at bounding box center [41, 162] width 46 height 7
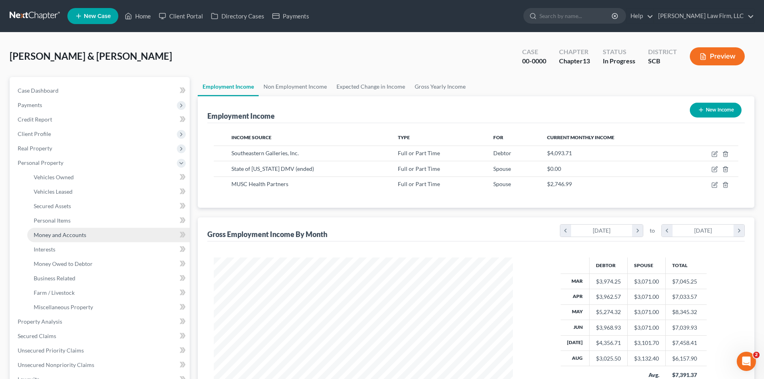
click at [57, 238] on span "Money and Accounts" at bounding box center [60, 234] width 53 height 7
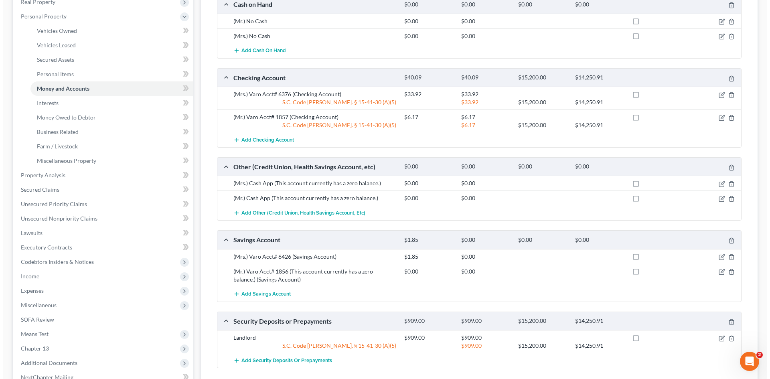
scroll to position [160, 0]
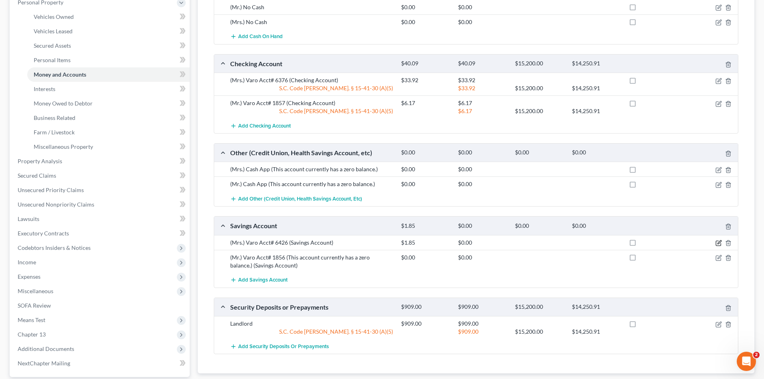
click at [717, 243] on icon "button" at bounding box center [718, 243] width 6 height 6
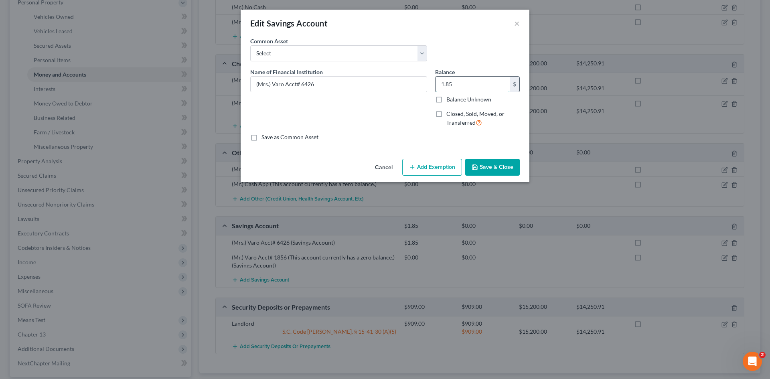
click at [450, 83] on input "1.85" at bounding box center [472, 84] width 74 height 15
click at [491, 173] on button "Save & Close" at bounding box center [492, 167] width 55 height 17
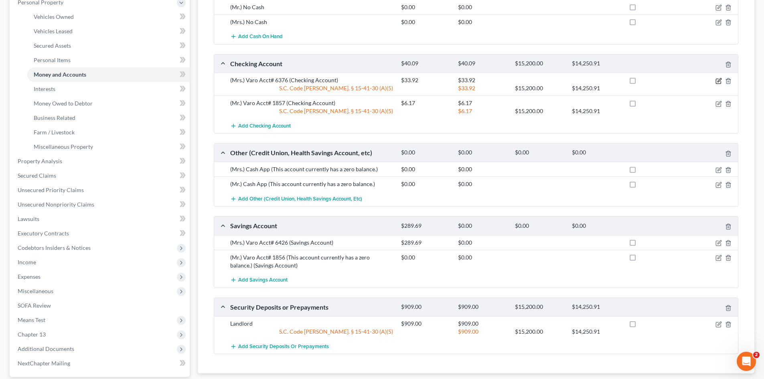
drag, startPoint x: 719, startPoint y: 82, endPoint x: 647, endPoint y: 78, distance: 72.7
click at [719, 82] on icon "button" at bounding box center [718, 81] width 6 height 6
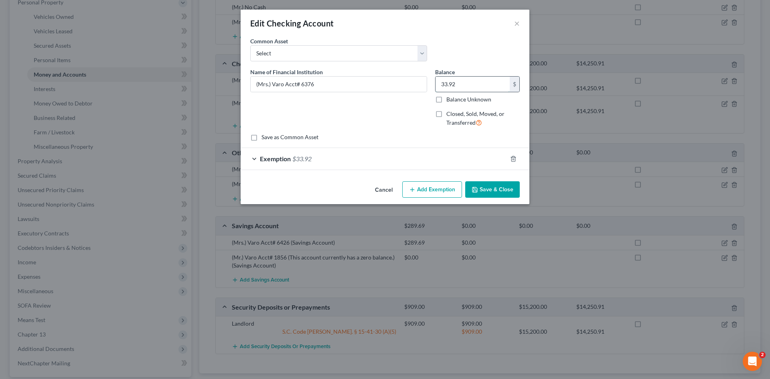
click at [476, 87] on input "33.92" at bounding box center [472, 84] width 74 height 15
click at [345, 158] on div "Exemption $33.92" at bounding box center [374, 158] width 266 height 21
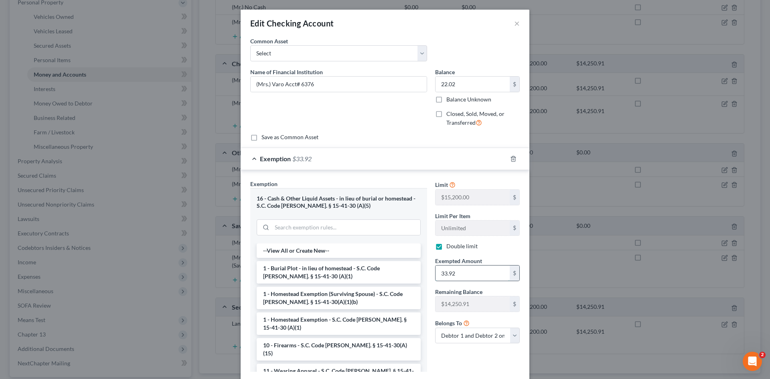
click at [494, 274] on input "33.92" at bounding box center [472, 272] width 74 height 15
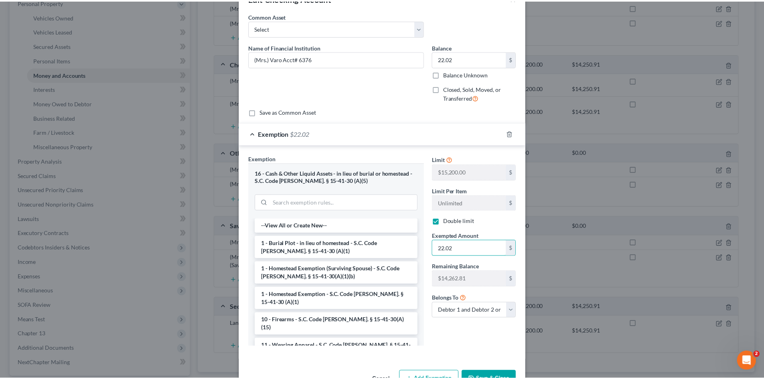
scroll to position [50, 0]
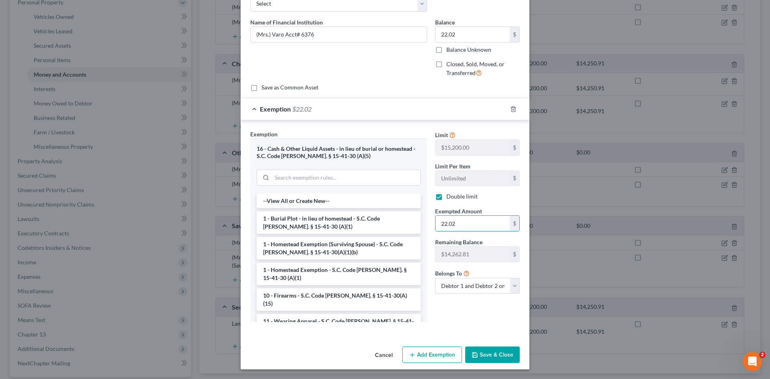
click at [507, 349] on button "Save & Close" at bounding box center [492, 354] width 55 height 17
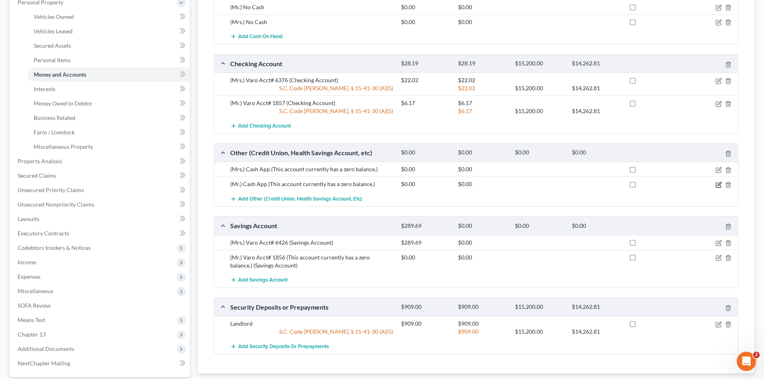
click at [718, 186] on icon "button" at bounding box center [718, 185] width 6 height 6
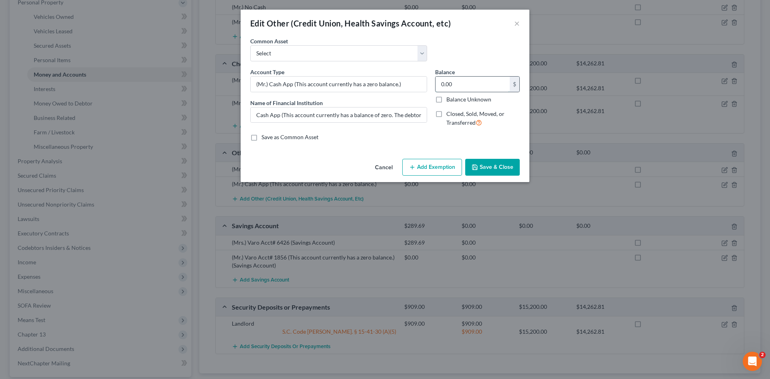
click at [449, 81] on input "0.00" at bounding box center [472, 84] width 74 height 15
drag, startPoint x: 491, startPoint y: 169, endPoint x: 746, endPoint y: 119, distance: 259.4
click at [491, 169] on button "Save & Close" at bounding box center [492, 167] width 55 height 17
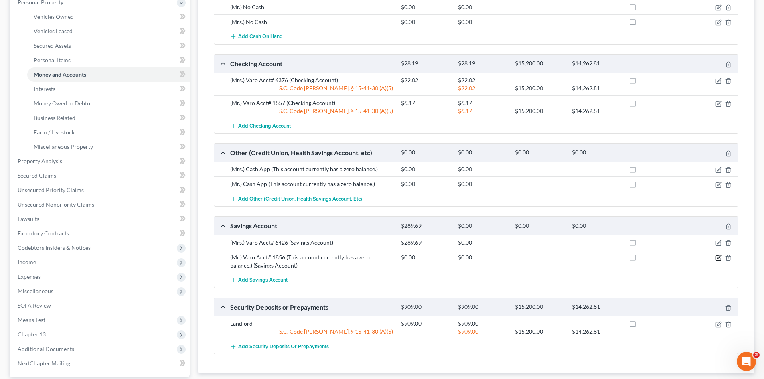
drag, startPoint x: 718, startPoint y: 257, endPoint x: 574, endPoint y: 228, distance: 147.2
click at [718, 257] on icon "button" at bounding box center [718, 258] width 6 height 6
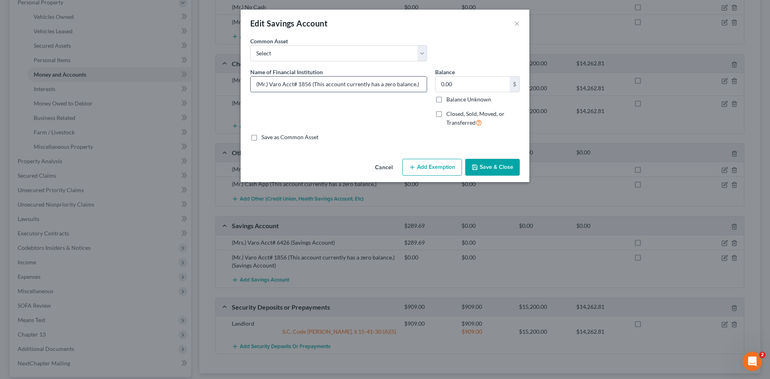
drag, startPoint x: 415, startPoint y: 87, endPoint x: 349, endPoint y: 84, distance: 66.6
click at [310, 94] on div "Name of Financial Institution * (Mr.) Varo Acct# 1856 (This account currently h…" at bounding box center [338, 101] width 185 height 66
click at [483, 83] on input "0.00" at bounding box center [472, 84] width 74 height 15
click at [481, 164] on button "Save & Close" at bounding box center [492, 167] width 55 height 17
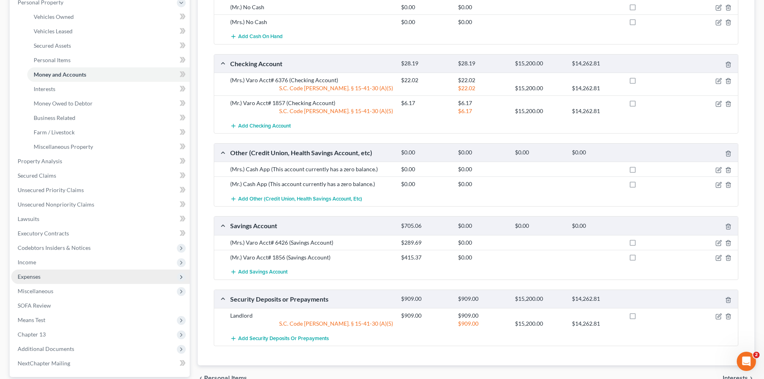
drag, startPoint x: 40, startPoint y: 265, endPoint x: 42, endPoint y: 269, distance: 4.7
click at [40, 265] on span "Income" at bounding box center [100, 262] width 178 height 14
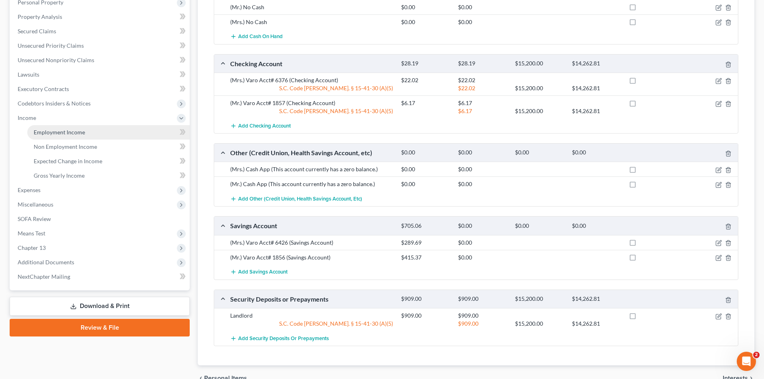
click at [62, 134] on span "Employment Income" at bounding box center [59, 132] width 51 height 7
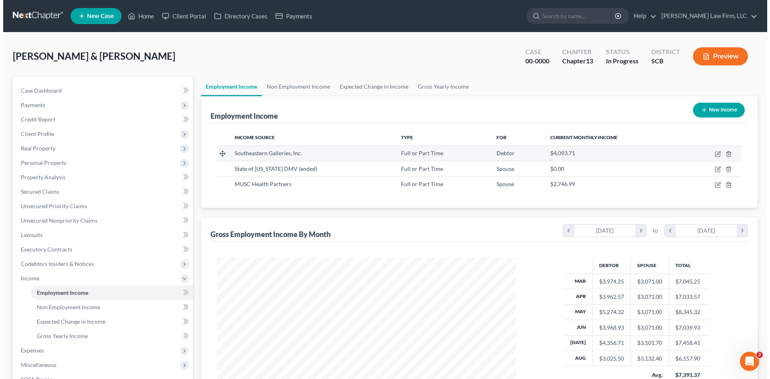
scroll to position [150, 315]
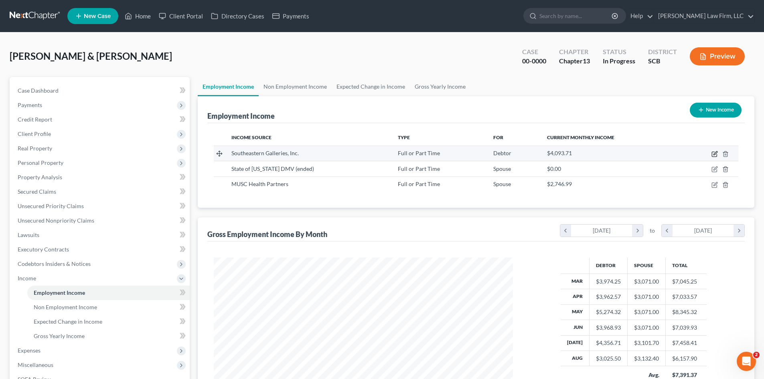
click at [714, 154] on icon "button" at bounding box center [715, 153] width 4 height 4
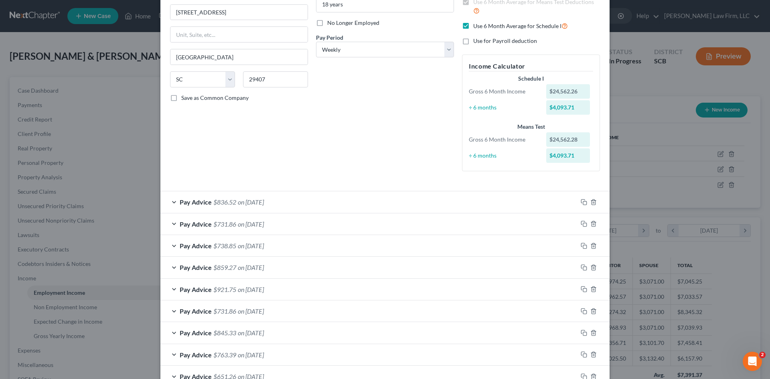
scroll to position [40, 0]
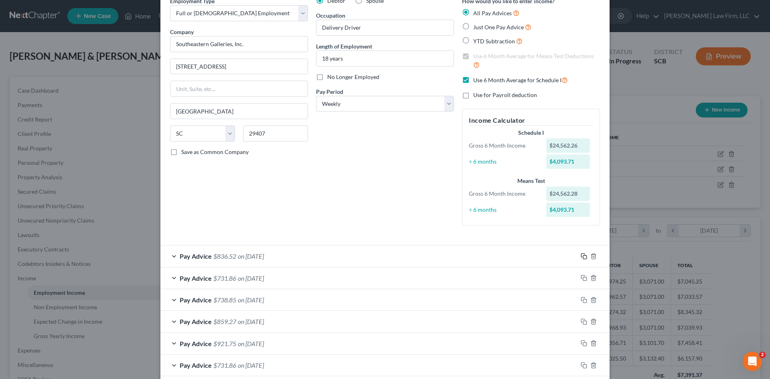
drag, startPoint x: 578, startPoint y: 258, endPoint x: 528, endPoint y: 273, distance: 52.4
click at [580, 258] on icon "button" at bounding box center [583, 256] width 6 height 6
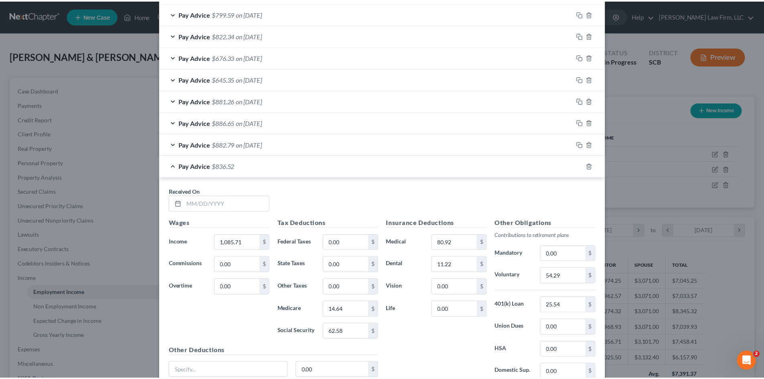
scroll to position [809, 0]
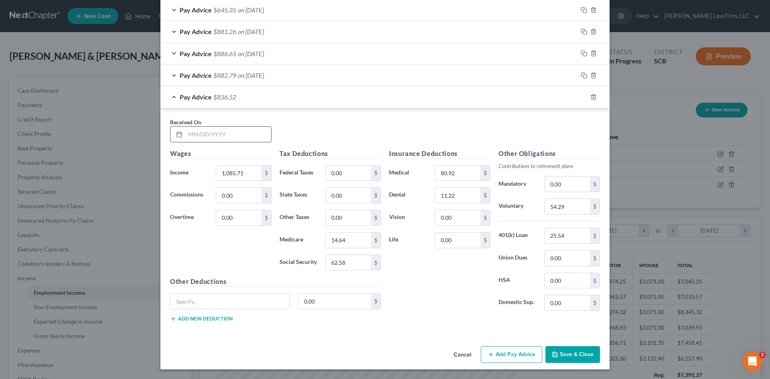
click at [242, 140] on input "text" at bounding box center [228, 134] width 86 height 15
click at [578, 207] on input "54.29" at bounding box center [566, 206] width 45 height 15
click at [581, 97] on icon "button" at bounding box center [583, 97] width 6 height 6
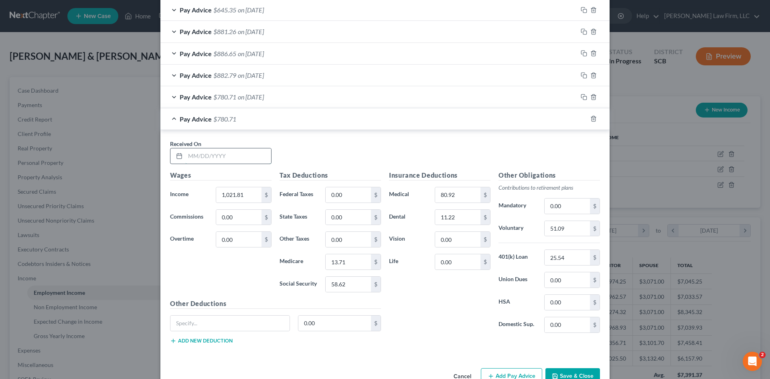
click at [264, 153] on input "text" at bounding box center [228, 155] width 86 height 15
click at [567, 234] on input "51.09" at bounding box center [566, 228] width 45 height 15
click at [550, 369] on button "Save & Close" at bounding box center [572, 376] width 55 height 17
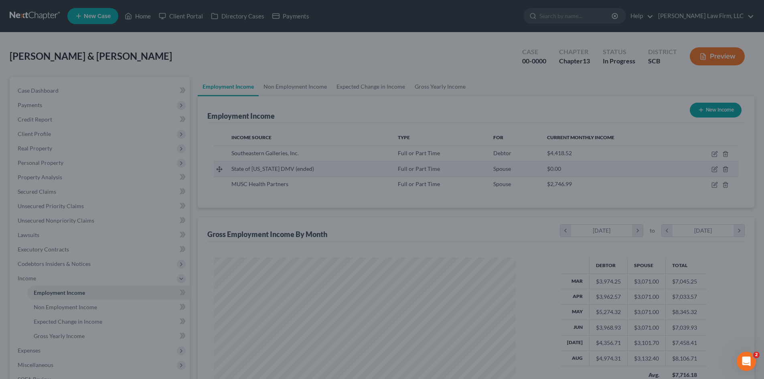
scroll to position [400712, 400546]
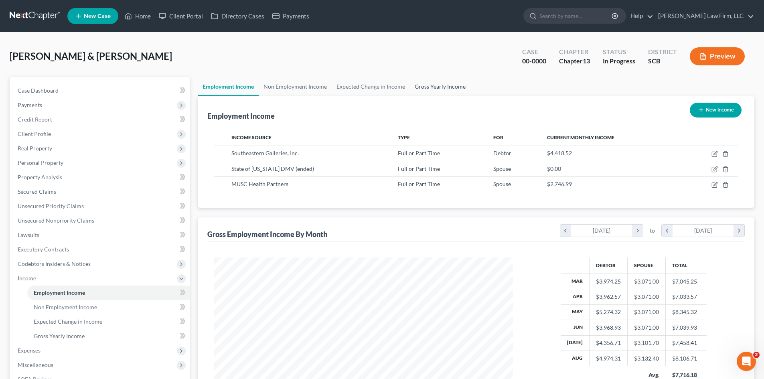
click at [444, 84] on link "Gross Yearly Income" at bounding box center [440, 86] width 61 height 19
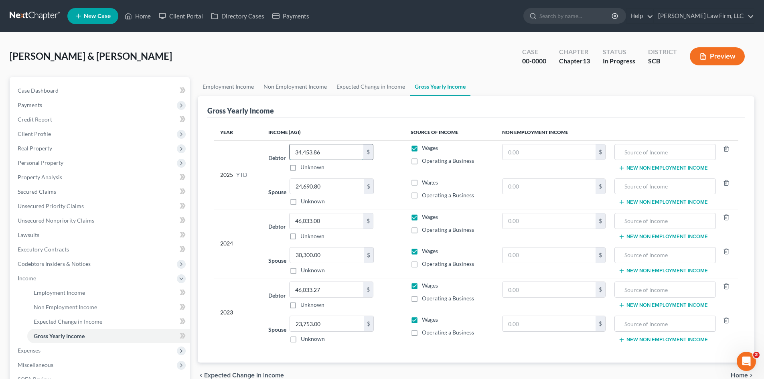
click at [349, 153] on input "34,453.86" at bounding box center [326, 151] width 74 height 15
click at [26, 163] on span "Personal Property" at bounding box center [41, 162] width 46 height 7
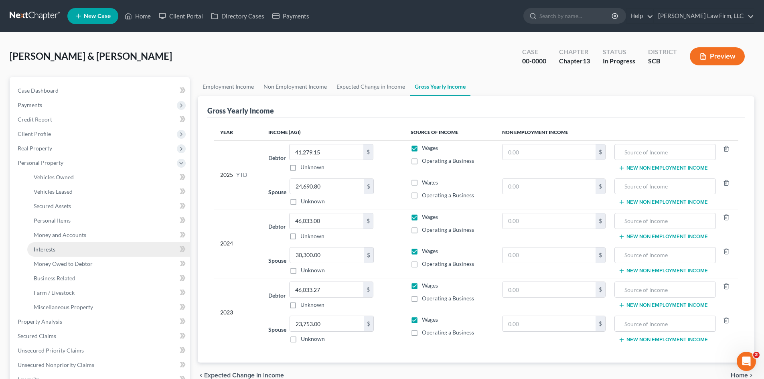
click at [42, 248] on span "Interests" at bounding box center [45, 249] width 22 height 7
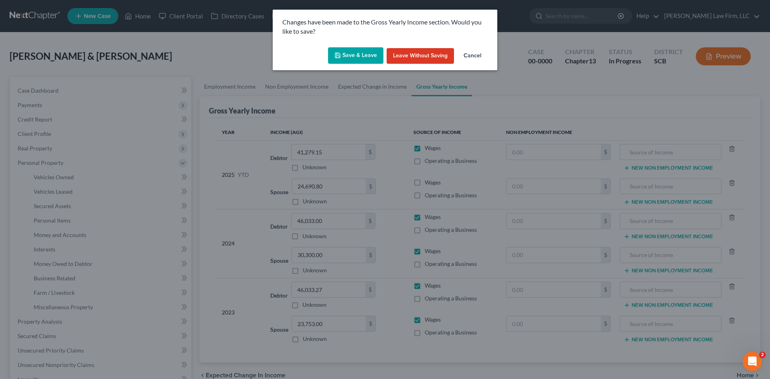
click at [358, 59] on button "Save & Leave" at bounding box center [355, 55] width 55 height 17
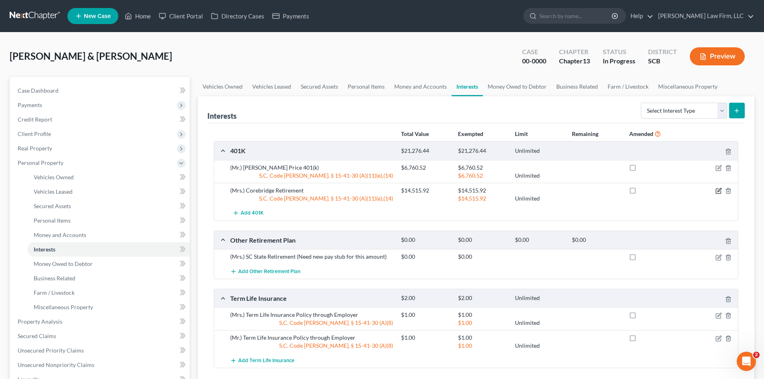
click at [717, 192] on icon "button" at bounding box center [718, 191] width 6 height 6
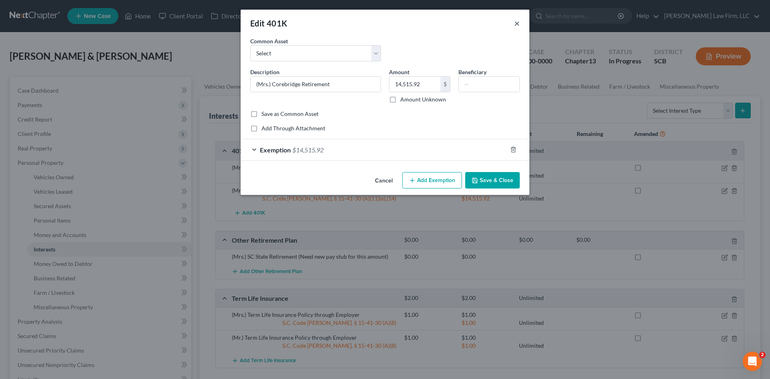
drag, startPoint x: 518, startPoint y: 26, endPoint x: 750, endPoint y: 36, distance: 232.4
click at [518, 26] on button "×" at bounding box center [517, 23] width 6 height 10
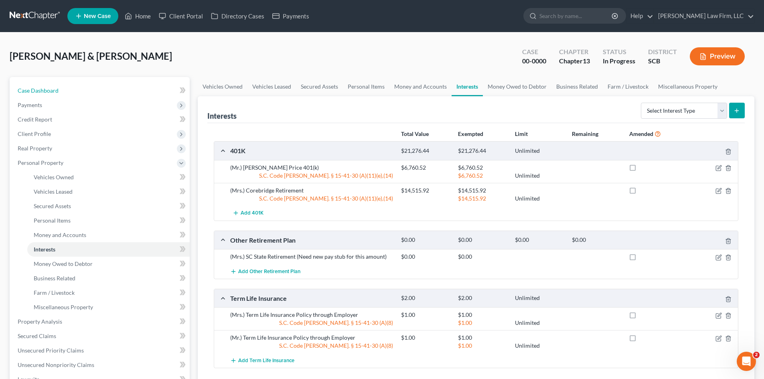
drag, startPoint x: 48, startPoint y: 87, endPoint x: 188, endPoint y: 78, distance: 140.6
click at [48, 87] on span "Case Dashboard" at bounding box center [38, 90] width 41 height 7
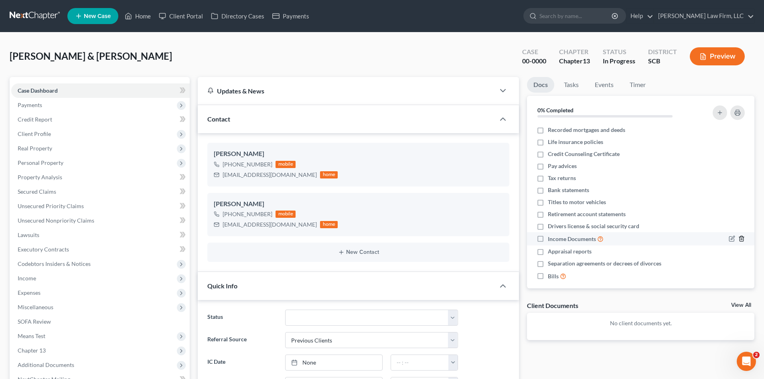
scroll to position [106, 0]
drag, startPoint x: 42, startPoint y: 150, endPoint x: 59, endPoint y: 129, distance: 26.3
click at [42, 150] on span "Real Property" at bounding box center [35, 148] width 34 height 7
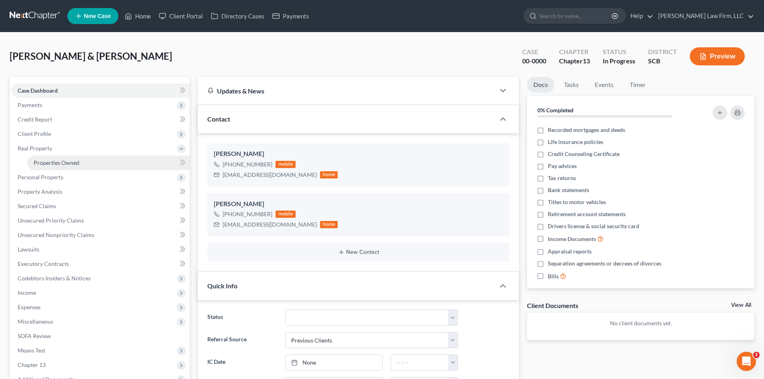
click at [42, 157] on link "Properties Owned" at bounding box center [108, 163] width 162 height 14
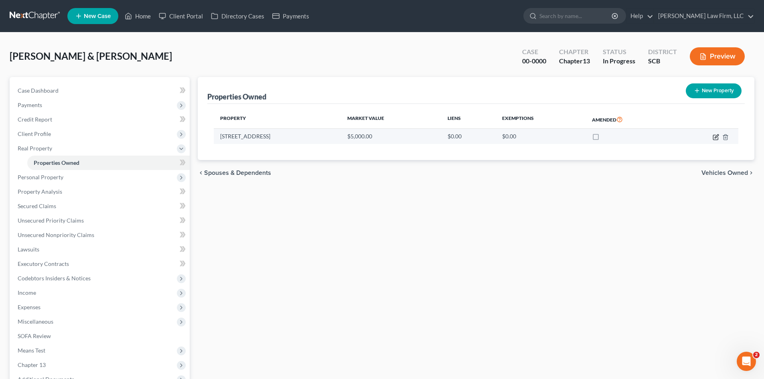
click at [714, 139] on icon "button" at bounding box center [715, 137] width 6 height 6
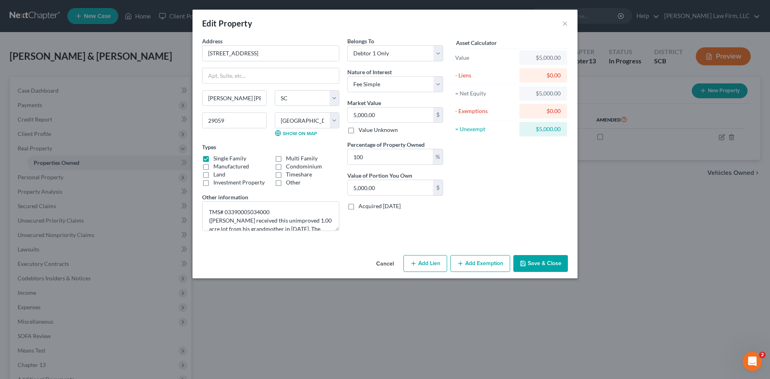
click at [538, 264] on button "Save & Close" at bounding box center [540, 263] width 55 height 17
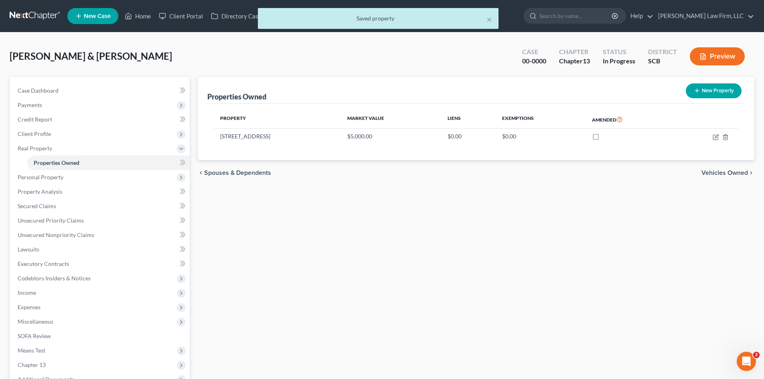
click at [717, 174] on span "Vehicles Owned" at bounding box center [724, 173] width 46 height 6
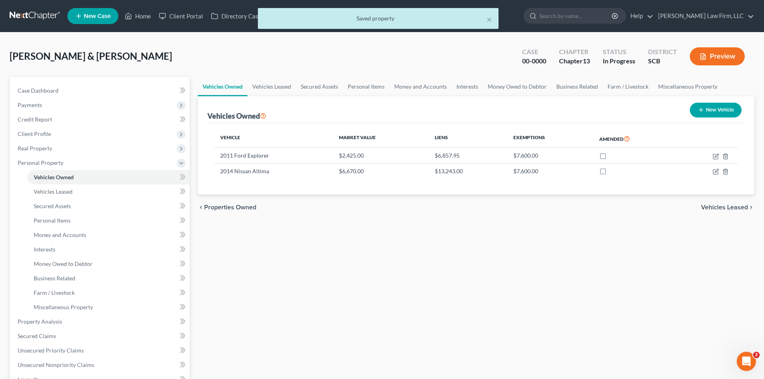
click at [707, 206] on span "Vehicles Leased" at bounding box center [724, 207] width 47 height 6
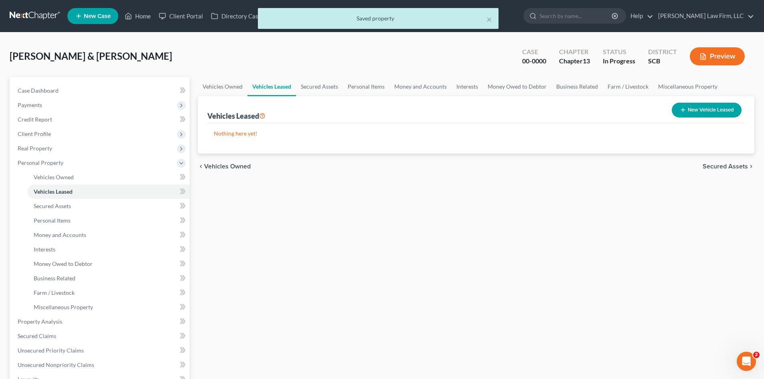
click at [726, 165] on span "Secured Assets" at bounding box center [724, 166] width 45 height 6
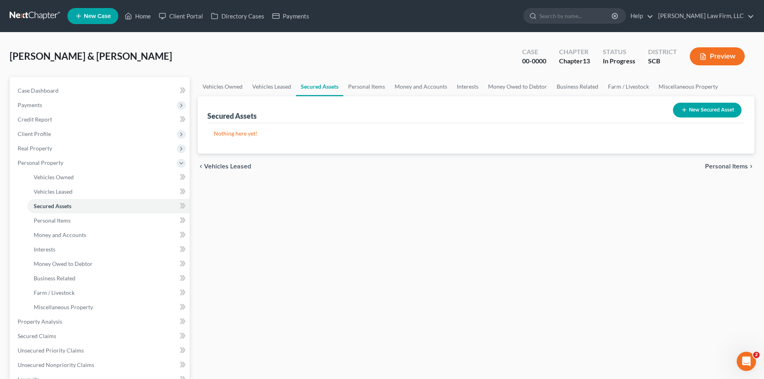
click at [726, 166] on span "Personal Items" at bounding box center [726, 166] width 43 height 6
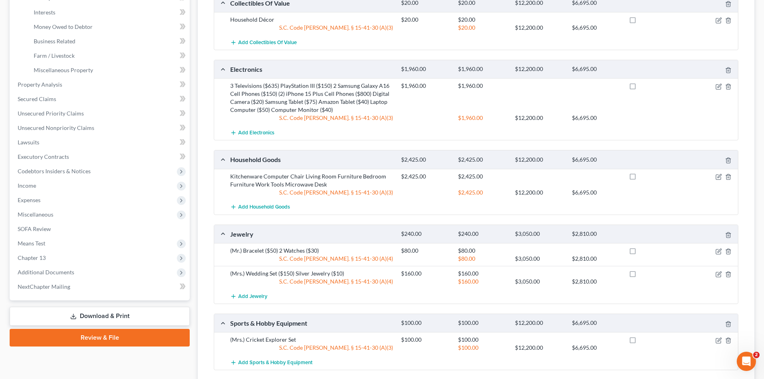
scroll to position [303, 0]
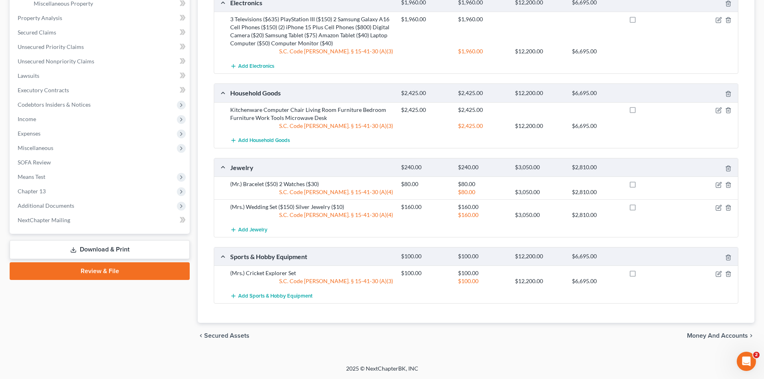
click at [721, 337] on span "Money and Accounts" at bounding box center [717, 335] width 61 height 6
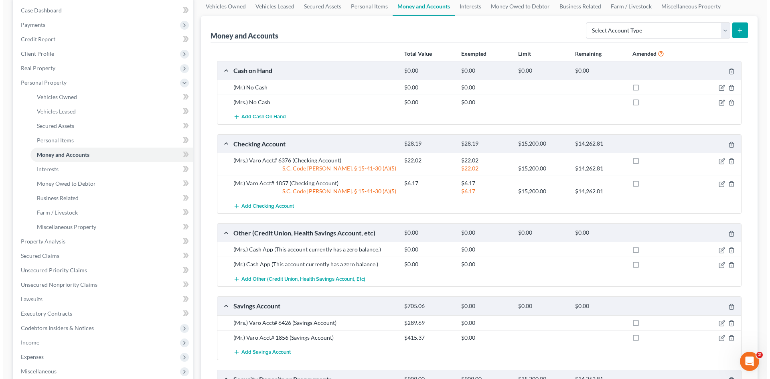
scroll to position [120, 0]
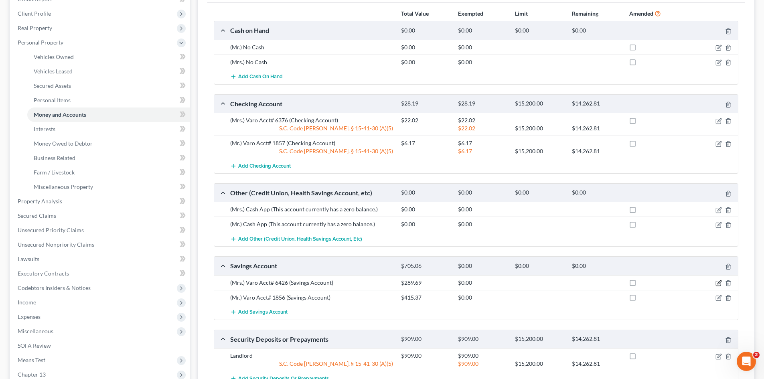
click at [719, 282] on icon "button" at bounding box center [719, 282] width 4 height 4
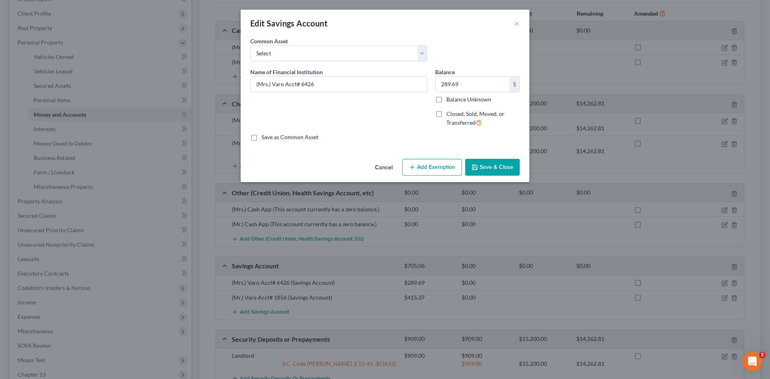
click at [436, 167] on button "Add Exemption" at bounding box center [432, 167] width 60 height 17
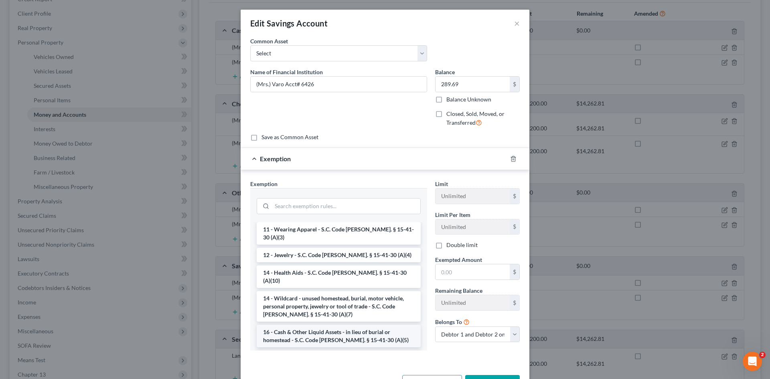
click at [336, 325] on li "16 - Cash & Other Liquid Assets - in lieu of burial or homestead - S.C. Code An…" at bounding box center [339, 336] width 164 height 22
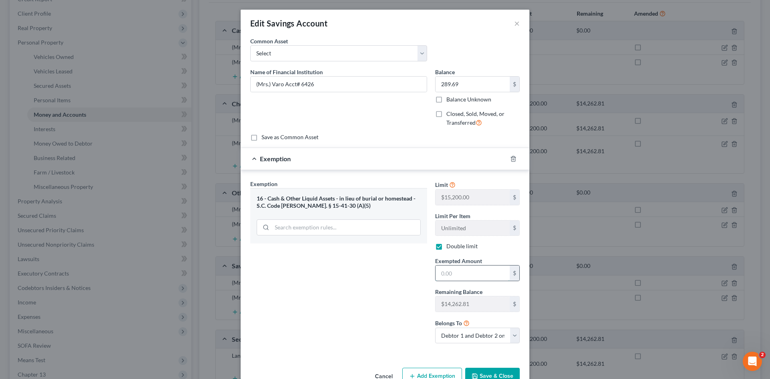
click at [494, 268] on input "text" at bounding box center [472, 272] width 74 height 15
click at [482, 372] on button "Save & Close" at bounding box center [492, 376] width 55 height 17
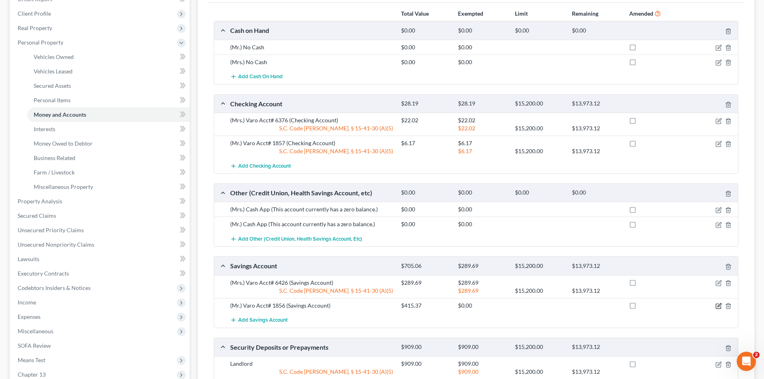
click at [718, 307] on icon "button" at bounding box center [719, 305] width 4 height 4
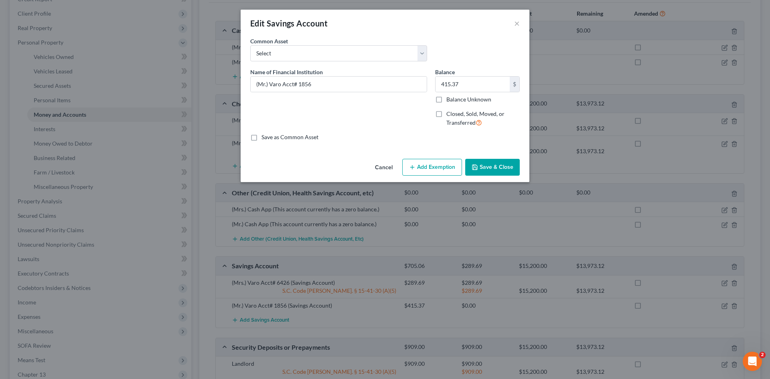
click at [425, 170] on button "Add Exemption" at bounding box center [432, 167] width 60 height 17
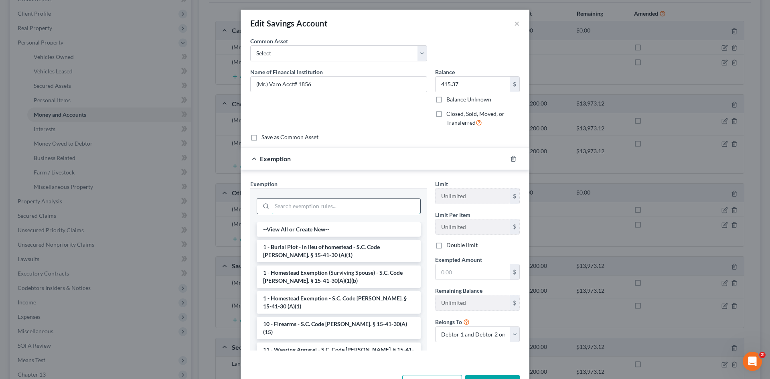
click at [311, 206] on input "search" at bounding box center [346, 205] width 148 height 15
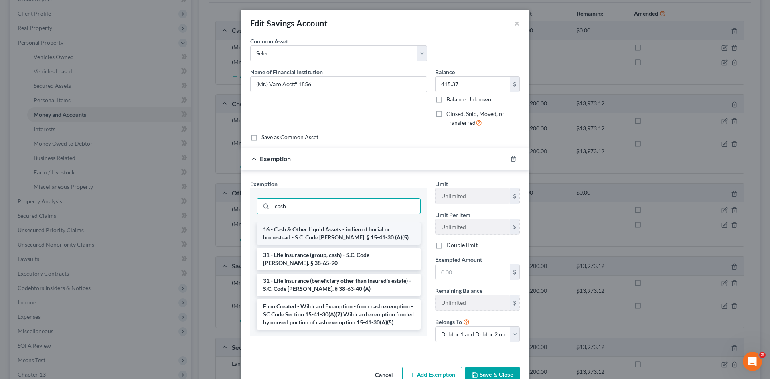
click at [324, 233] on li "16 - Cash & Other Liquid Assets - in lieu of burial or homestead - S.C. Code An…" at bounding box center [339, 233] width 164 height 22
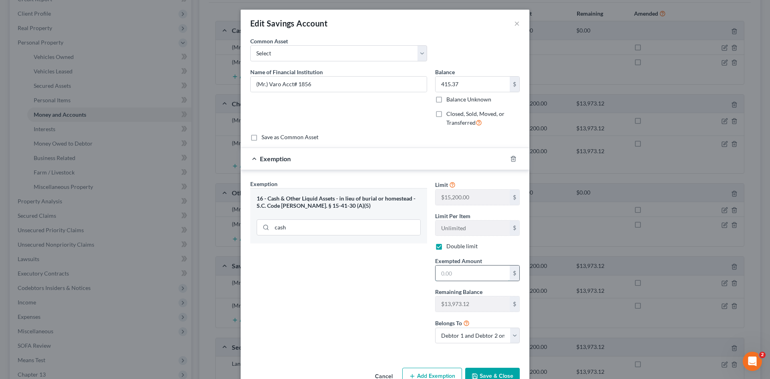
click at [495, 279] on input "text" at bounding box center [472, 272] width 74 height 15
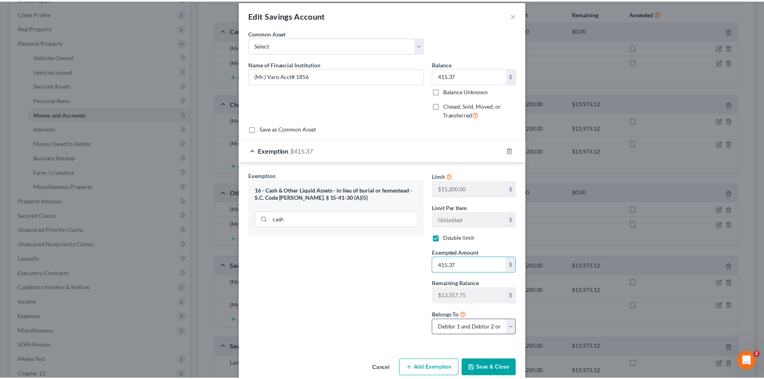
scroll to position [22, 0]
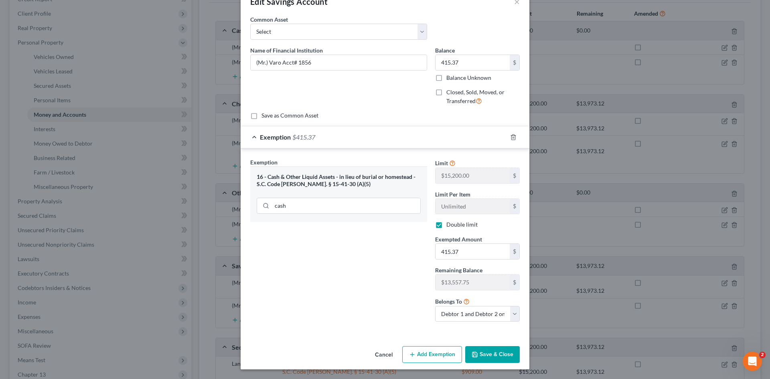
click at [476, 358] on button "Save & Close" at bounding box center [492, 354] width 55 height 17
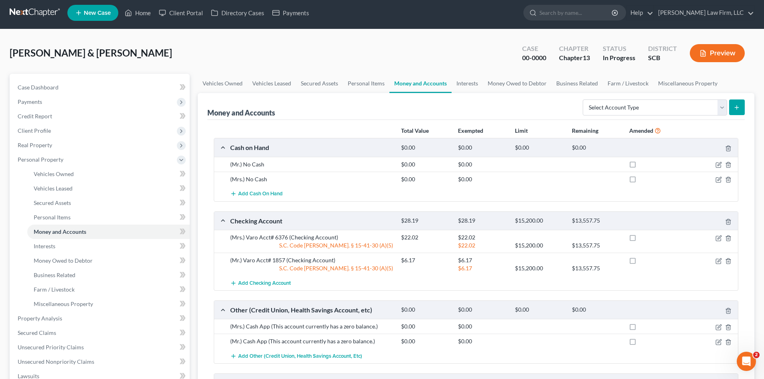
scroll to position [0, 0]
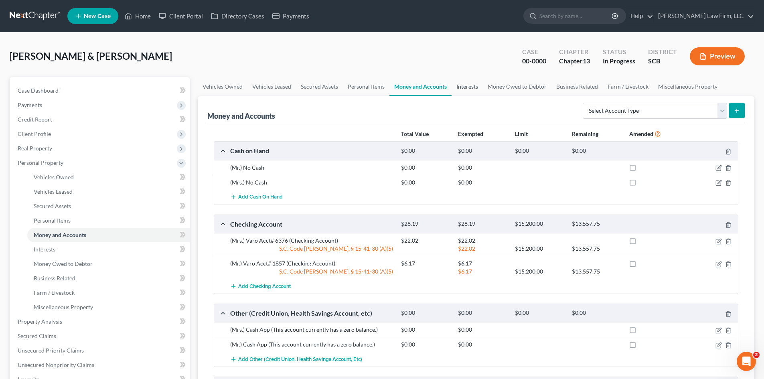
click at [469, 83] on link "Interests" at bounding box center [466, 86] width 31 height 19
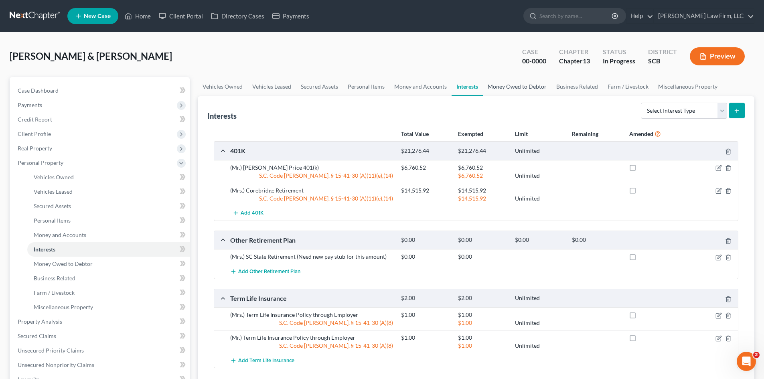
click at [518, 91] on link "Money Owed to Debtor" at bounding box center [517, 86] width 69 height 19
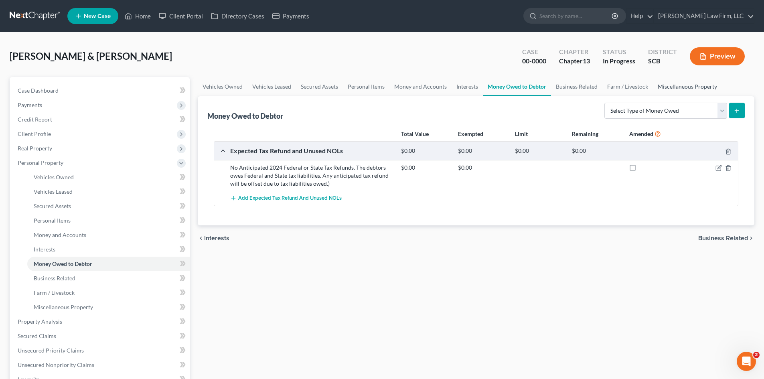
click at [665, 84] on link "Miscellaneous Property" at bounding box center [687, 86] width 69 height 19
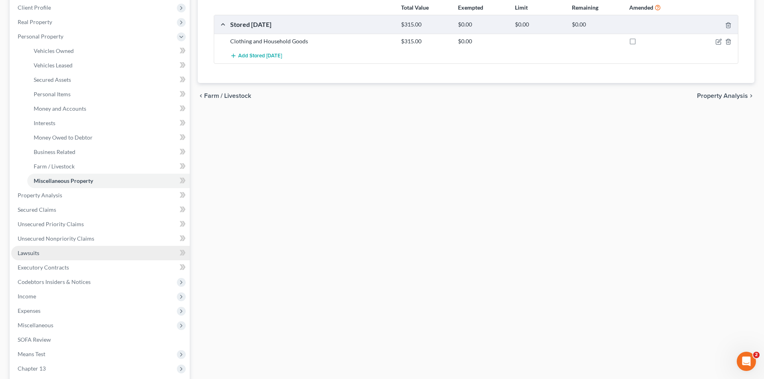
scroll to position [160, 0]
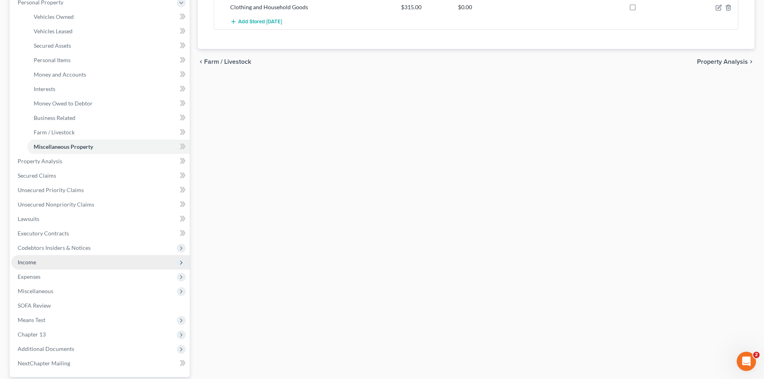
click at [28, 257] on span "Income" at bounding box center [100, 262] width 178 height 14
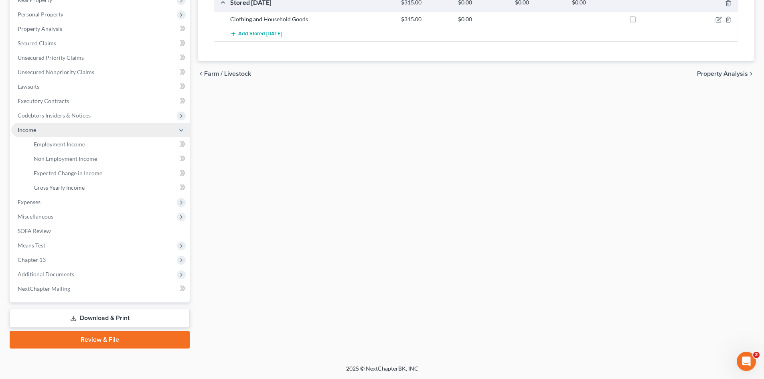
scroll to position [148, 0]
click at [60, 146] on span "Employment Income" at bounding box center [59, 144] width 51 height 7
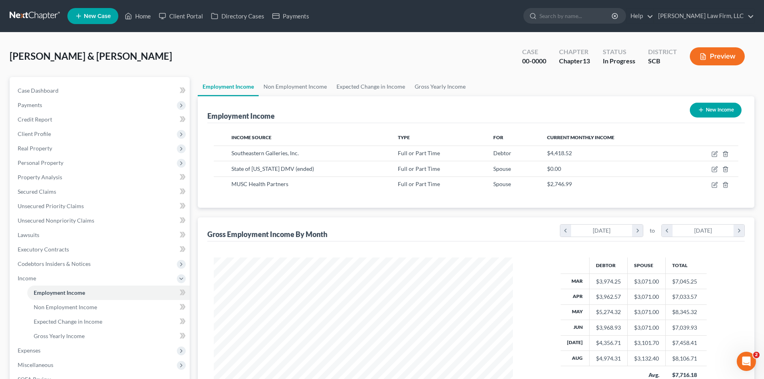
scroll to position [150, 315]
click at [303, 91] on link "Non Employment Income" at bounding box center [295, 86] width 73 height 19
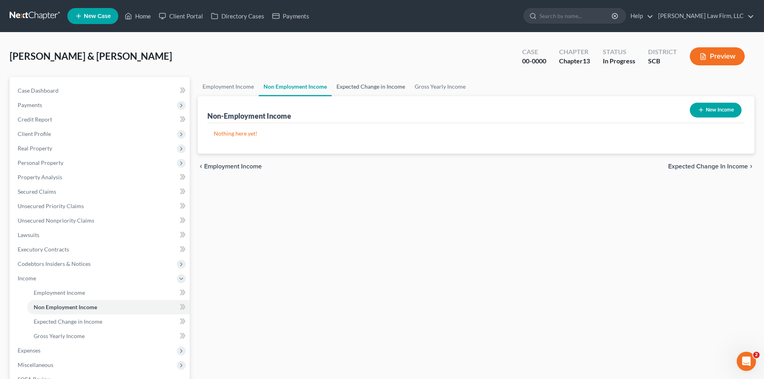
click at [356, 92] on link "Expected Change in Income" at bounding box center [371, 86] width 78 height 19
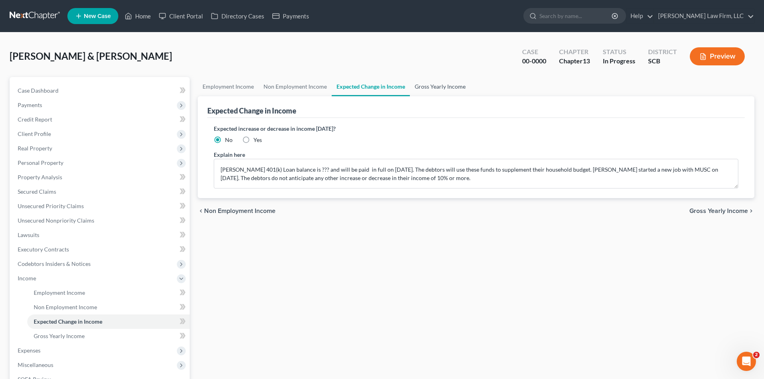
click at [445, 84] on link "Gross Yearly Income" at bounding box center [440, 86] width 61 height 19
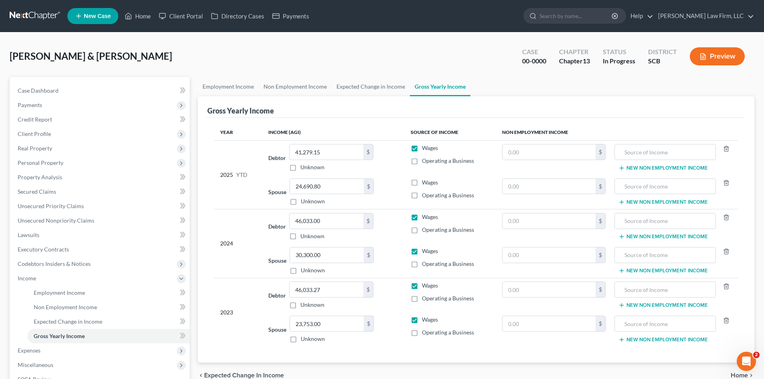
click at [422, 182] on label "Wages" at bounding box center [430, 182] width 16 height 8
click at [425, 182] on input "Wages" at bounding box center [427, 180] width 5 height 5
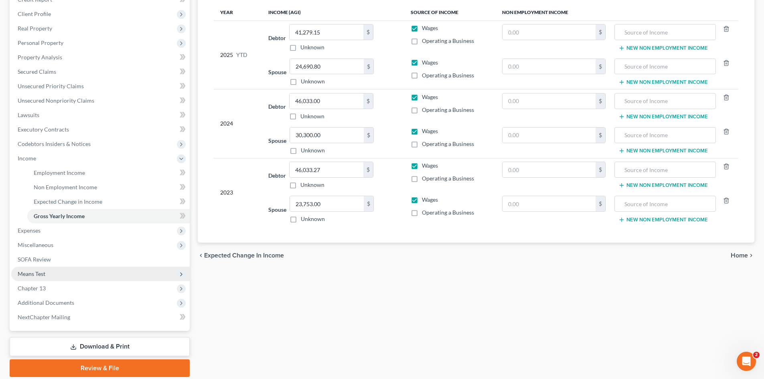
scroll to position [120, 0]
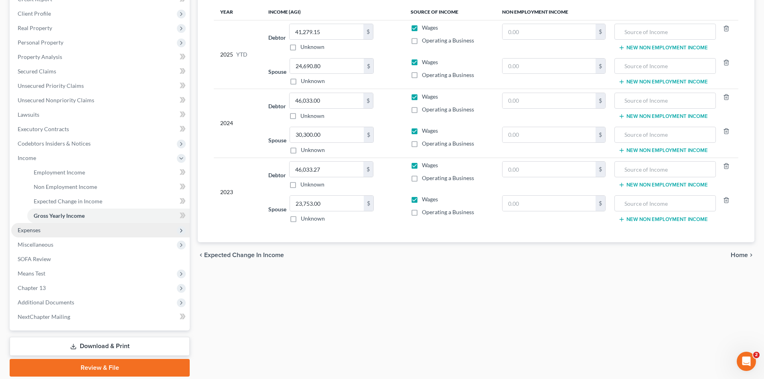
click at [29, 230] on span "Expenses" at bounding box center [29, 229] width 23 height 7
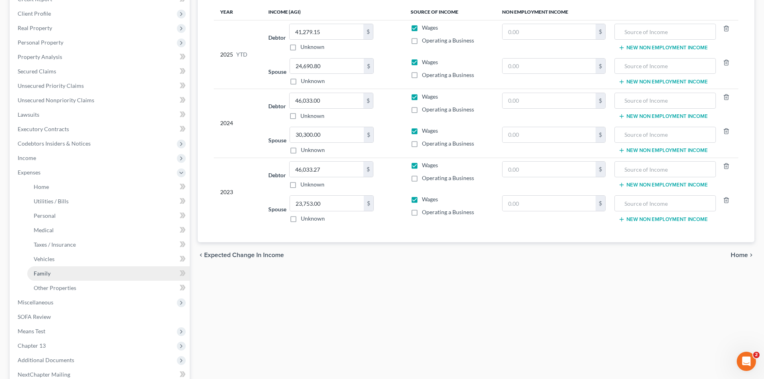
click at [50, 275] on span "Family" at bounding box center [42, 273] width 17 height 7
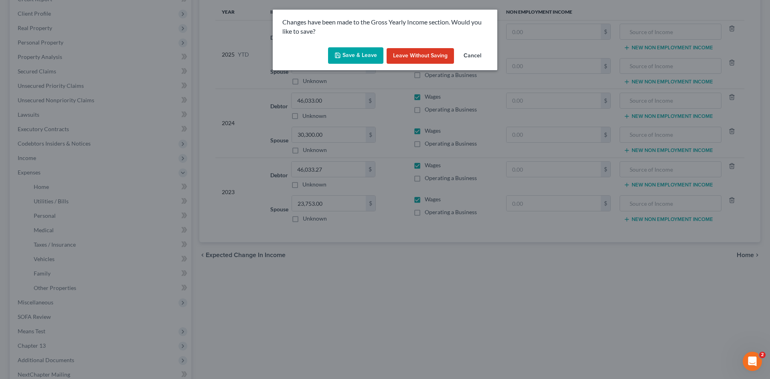
click at [376, 51] on button "Save & Leave" at bounding box center [355, 55] width 55 height 17
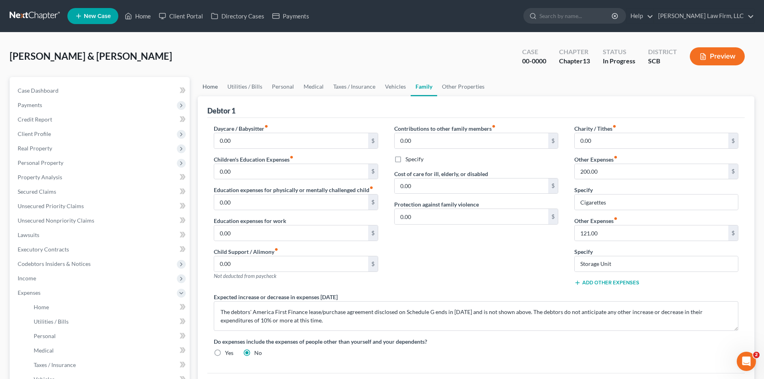
click at [209, 88] on link "Home" at bounding box center [210, 86] width 25 height 19
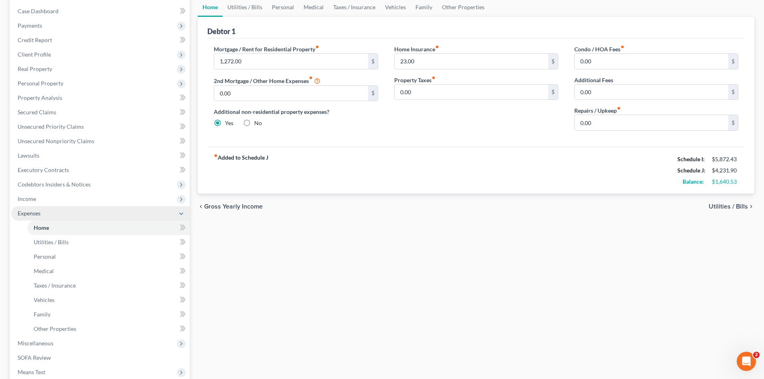
scroll to position [80, 0]
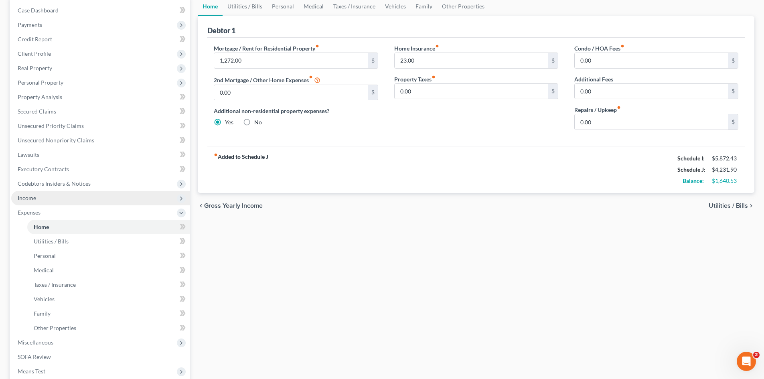
drag, startPoint x: 30, startPoint y: 197, endPoint x: 44, endPoint y: 200, distance: 14.3
click at [30, 197] on span "Income" at bounding box center [27, 197] width 18 height 7
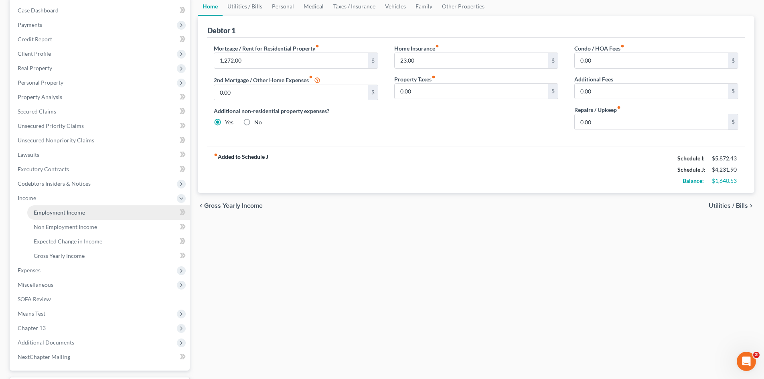
click at [60, 211] on span "Employment Income" at bounding box center [59, 212] width 51 height 7
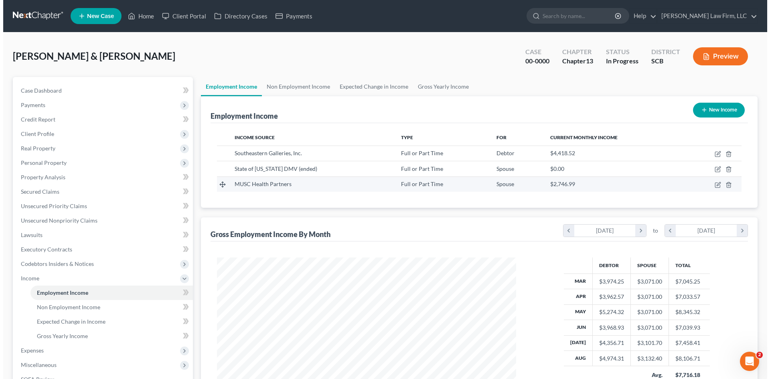
scroll to position [150, 315]
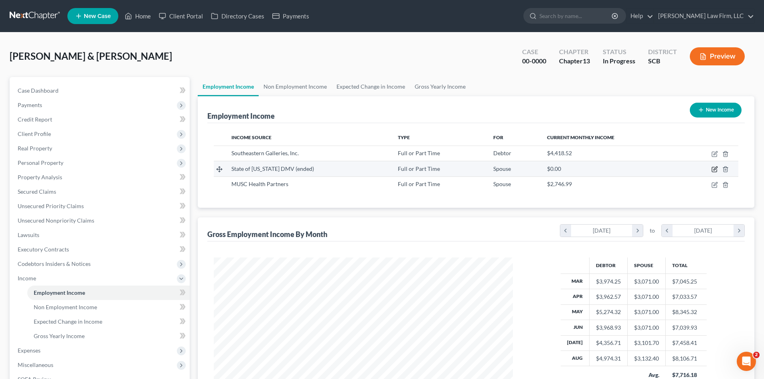
click at [711, 170] on icon "button" at bounding box center [714, 169] width 6 height 6
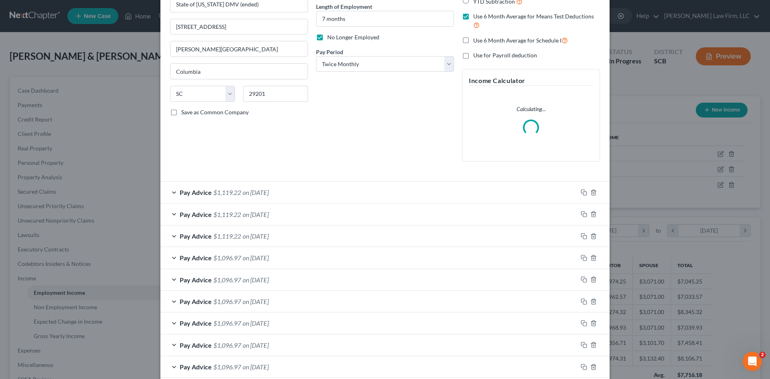
scroll to position [80, 0]
click at [264, 193] on span "on 08/15/2025" at bounding box center [256, 192] width 26 height 8
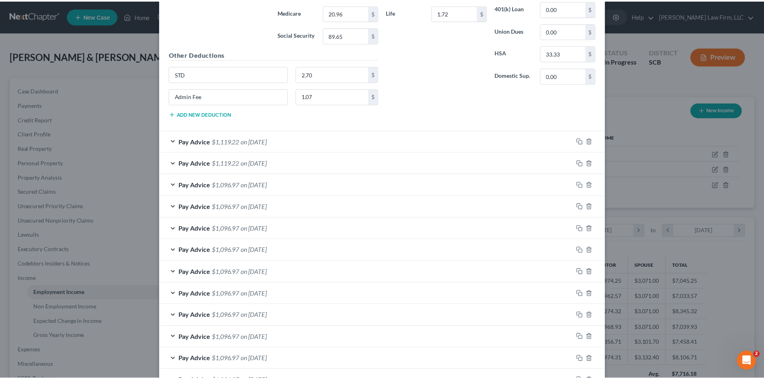
scroll to position [520, 0]
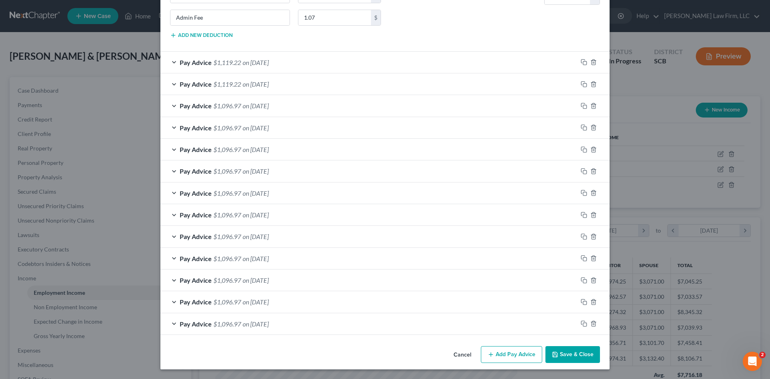
click at [580, 350] on button "Save & Close" at bounding box center [572, 354] width 55 height 17
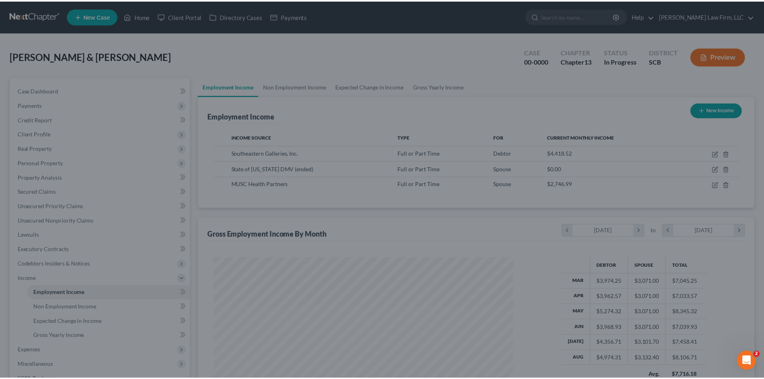
scroll to position [400712, 400546]
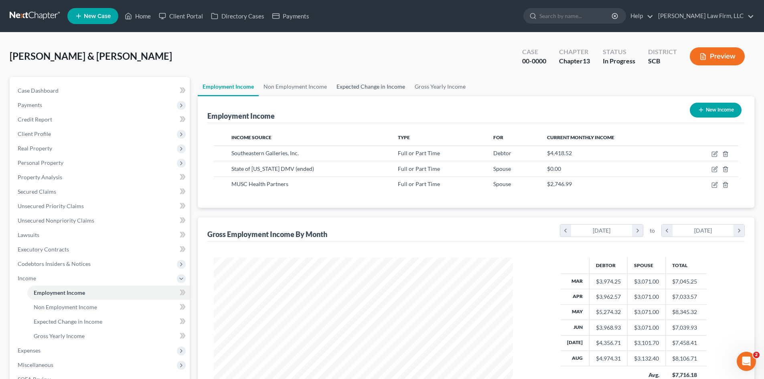
click at [353, 95] on link "Expected Change in Income" at bounding box center [371, 86] width 78 height 19
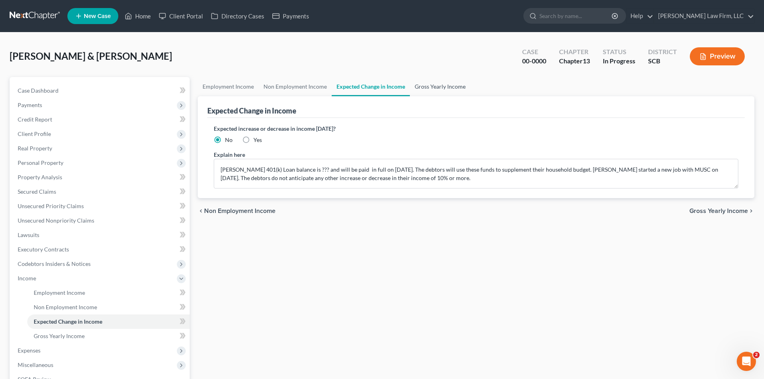
click at [433, 90] on link "Gross Yearly Income" at bounding box center [440, 86] width 61 height 19
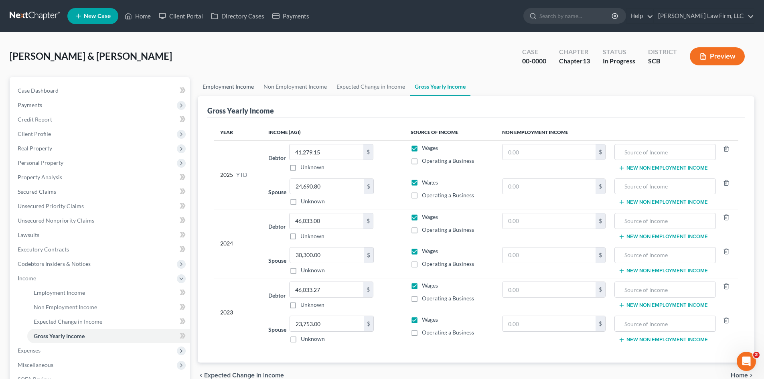
click at [241, 84] on link "Employment Income" at bounding box center [228, 86] width 61 height 19
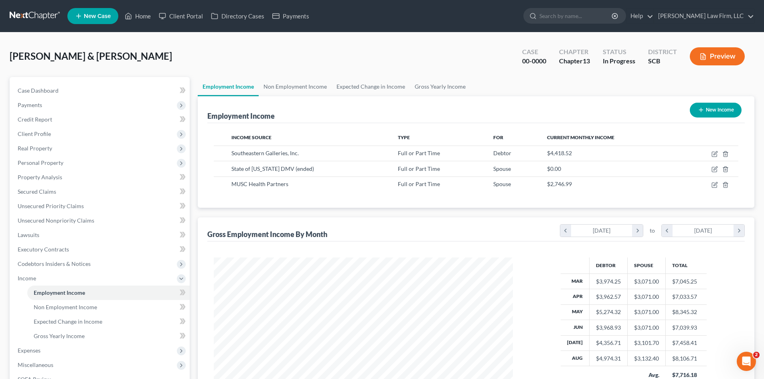
scroll to position [150, 315]
click at [139, 15] on link "Home" at bounding box center [138, 16] width 34 height 14
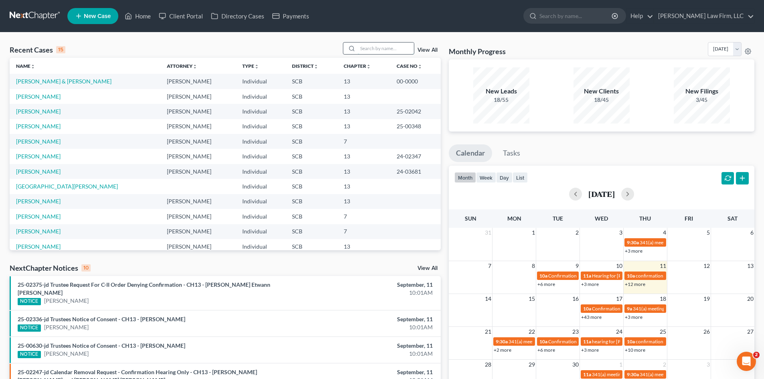
click at [386, 47] on input "search" at bounding box center [386, 48] width 56 height 12
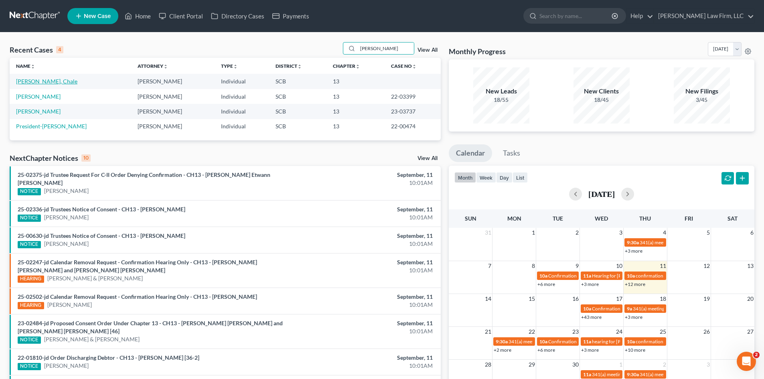
click at [33, 83] on link "Clark, Chale" at bounding box center [46, 81] width 61 height 7
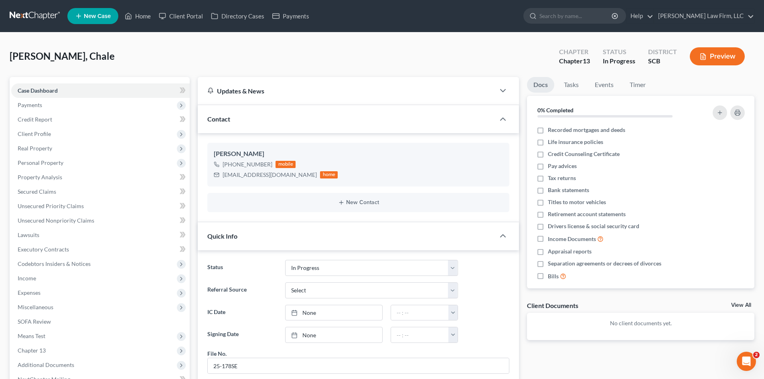
scroll to position [492, 0]
click at [31, 221] on span "Unsecured Nonpriority Claims" at bounding box center [56, 220] width 77 height 7
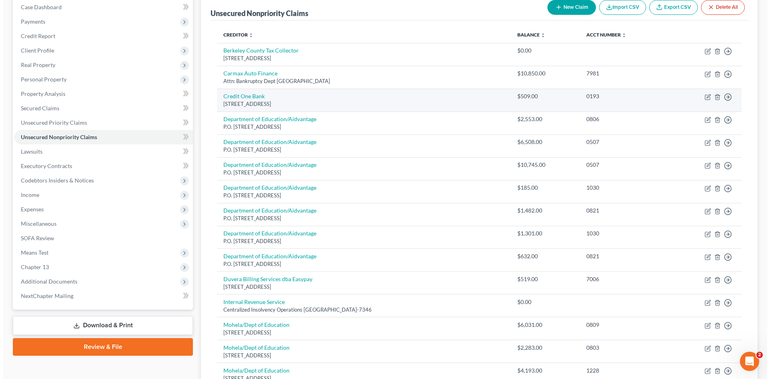
scroll to position [120, 0]
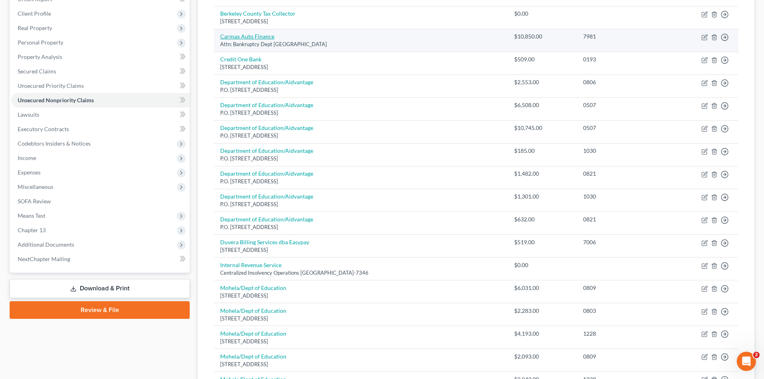
click at [259, 37] on link "Carmax Auto Finance" at bounding box center [247, 36] width 54 height 7
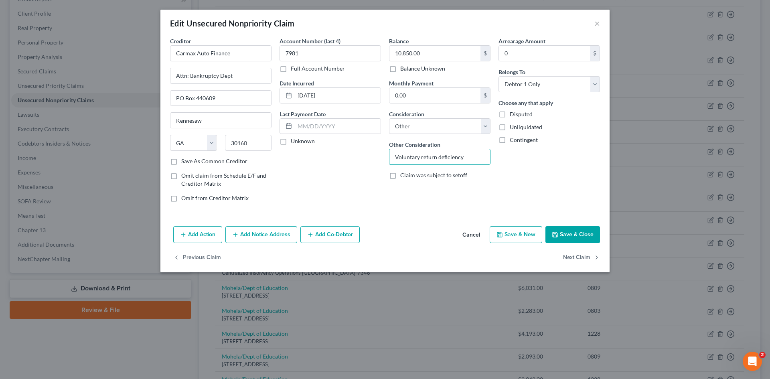
drag, startPoint x: 394, startPoint y: 159, endPoint x: 515, endPoint y: 155, distance: 121.1
click at [519, 160] on div "Creditor * Carmax Auto Finance Attn: Bankruptcy Dept PO Box 440609 Kennesaw Sta…" at bounding box center [385, 123] width 438 height 172
click at [207, 235] on button "Add Action" at bounding box center [197, 234] width 49 height 17
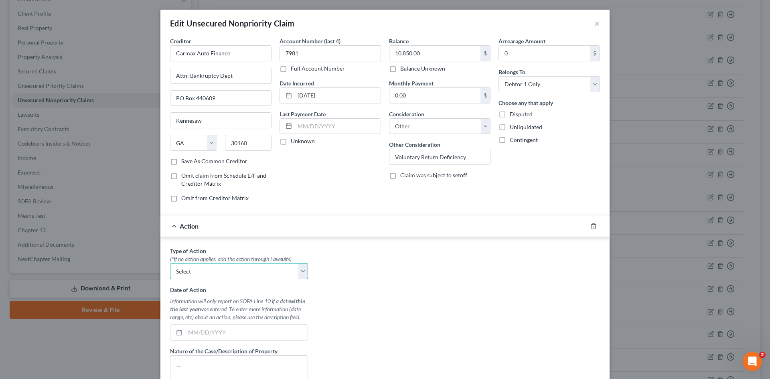
drag, startPoint x: 221, startPoint y: 269, endPoint x: 220, endPoint y: 277, distance: 9.0
click at [221, 269] on select "Select Repossession Garnishment Foreclosure Personal Injury Attached, Seized, O…" at bounding box center [239, 271] width 138 height 16
click at [170, 263] on select "Select Repossession Garnishment Foreclosure Personal Injury Attached, Seized, O…" at bounding box center [239, 271] width 138 height 16
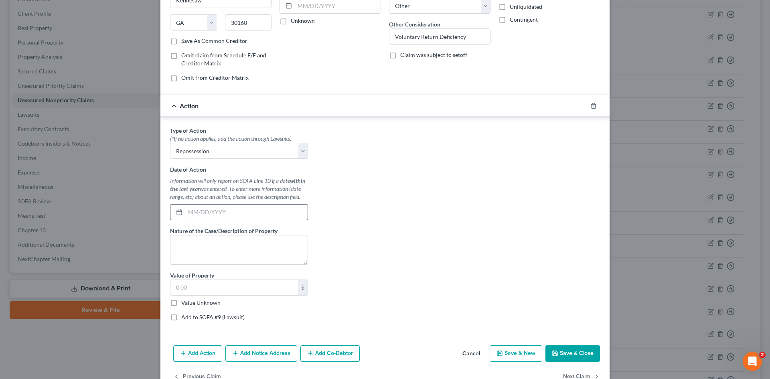
click at [255, 206] on input "text" at bounding box center [246, 211] width 122 height 15
drag, startPoint x: 204, startPoint y: 288, endPoint x: 237, endPoint y: 269, distance: 38.8
click at [204, 289] on input "text" at bounding box center [233, 287] width 127 height 15
click at [573, 354] on button "Save & Close" at bounding box center [572, 353] width 55 height 17
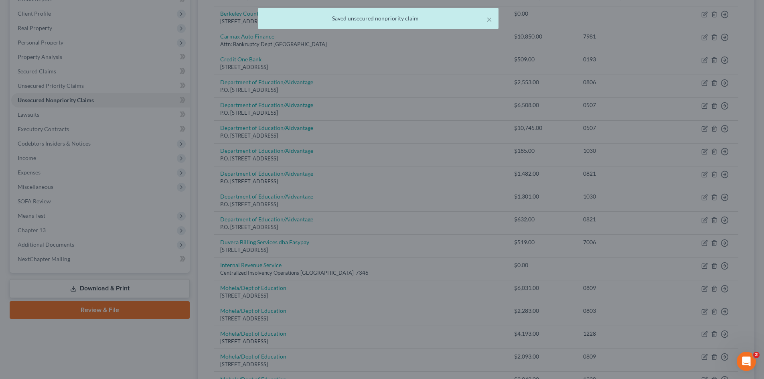
scroll to position [0, 0]
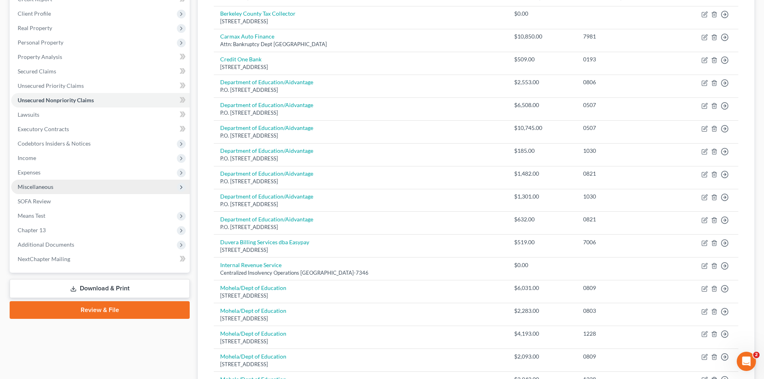
click at [36, 189] on span "Miscellaneous" at bounding box center [36, 186] width 36 height 7
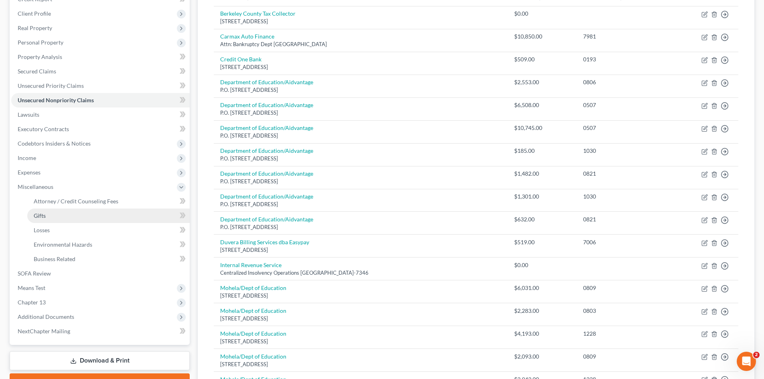
click at [53, 211] on link "Gifts" at bounding box center [108, 215] width 162 height 14
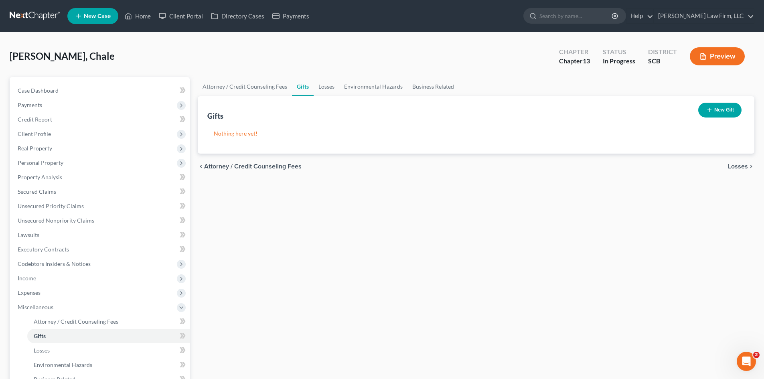
click at [706, 112] on icon "button" at bounding box center [709, 110] width 6 height 6
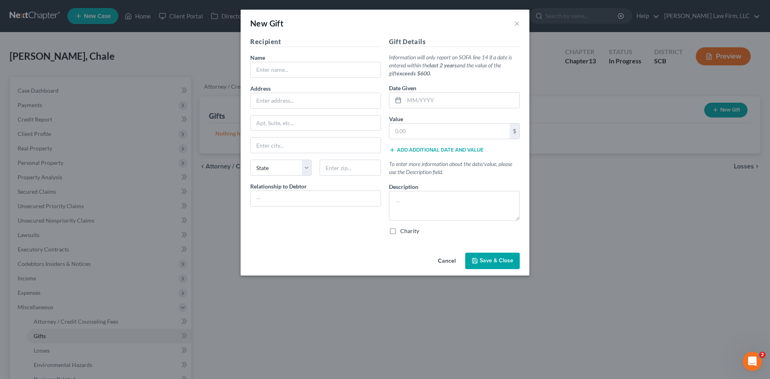
click at [328, 78] on div "Recipient Name * Address Apt, Suite, etc State State AL AK AR AZ CA CO CT DE DC…" at bounding box center [315, 139] width 139 height 204
click at [338, 73] on input "text" at bounding box center [316, 69] width 130 height 15
click at [464, 105] on input "text" at bounding box center [461, 100] width 115 height 15
click at [447, 130] on input "text" at bounding box center [449, 130] width 120 height 15
click at [429, 204] on textarea at bounding box center [454, 206] width 131 height 30
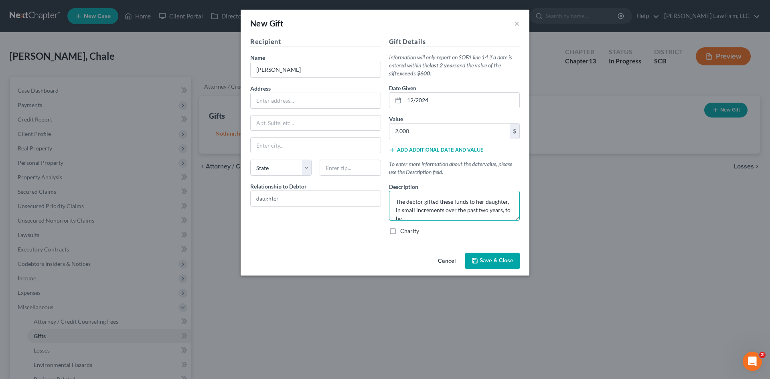
scroll to position [2, 0]
click at [499, 265] on button "Save & Close" at bounding box center [492, 261] width 55 height 17
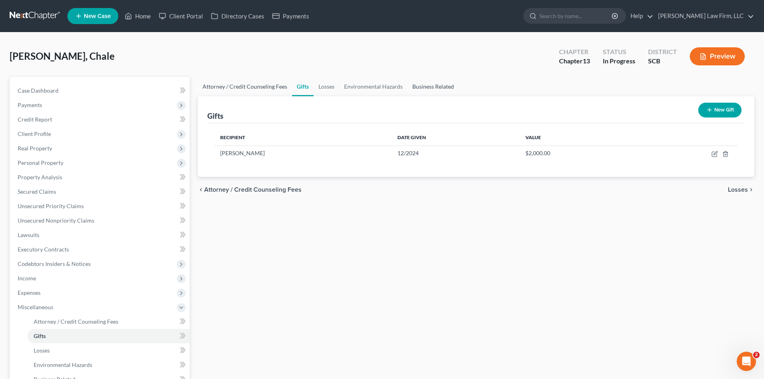
drag, startPoint x: 251, startPoint y: 85, endPoint x: 429, endPoint y: 85, distance: 177.6
click at [251, 85] on link "Attorney / Credit Counseling Fees" at bounding box center [245, 86] width 94 height 19
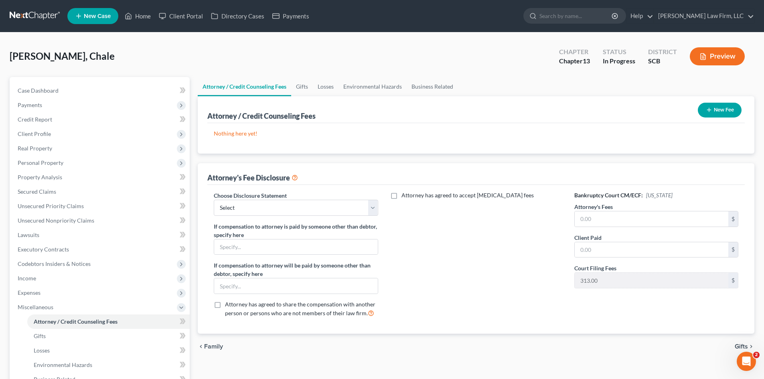
click at [729, 109] on button "New Fee" at bounding box center [719, 110] width 44 height 15
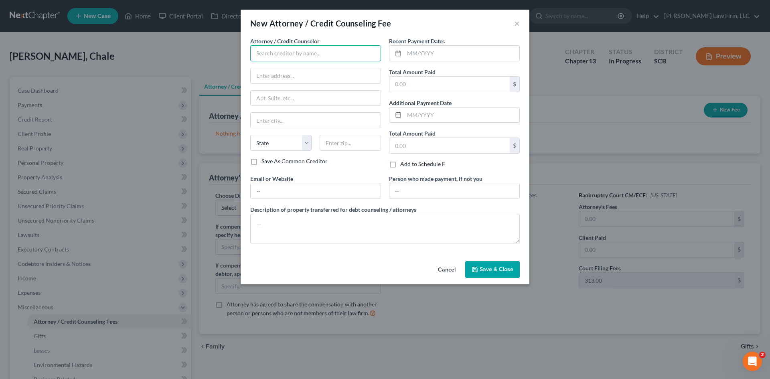
click at [297, 55] on input "text" at bounding box center [315, 53] width 131 height 16
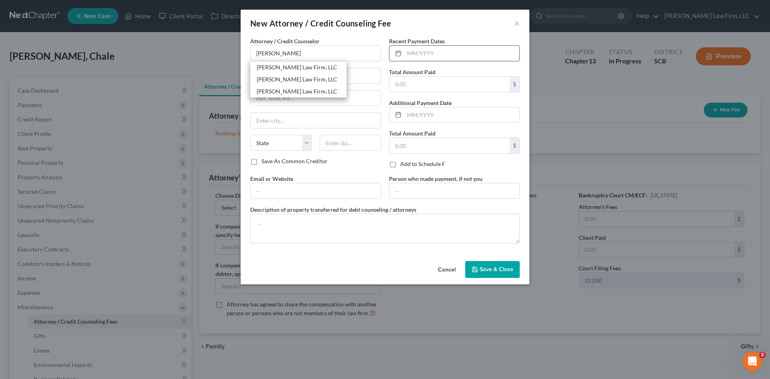
click at [256, 77] on div "[PERSON_NAME] Law Firm, LLC" at bounding box center [298, 79] width 96 height 12
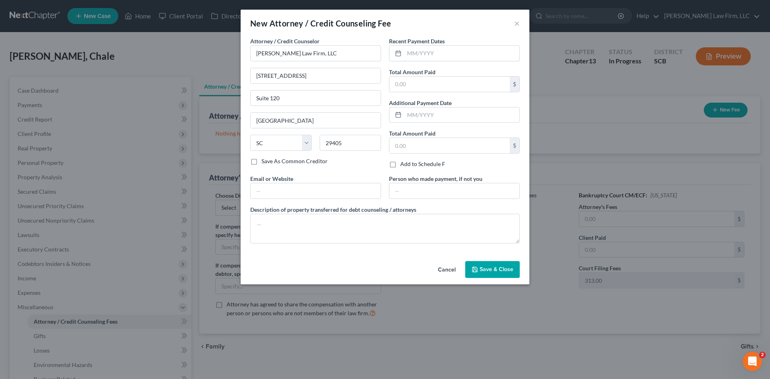
drag, startPoint x: 419, startPoint y: 59, endPoint x: 439, endPoint y: 64, distance: 21.1
click at [419, 59] on input "text" at bounding box center [461, 53] width 115 height 15
click at [346, 223] on textarea at bounding box center [384, 229] width 269 height 30
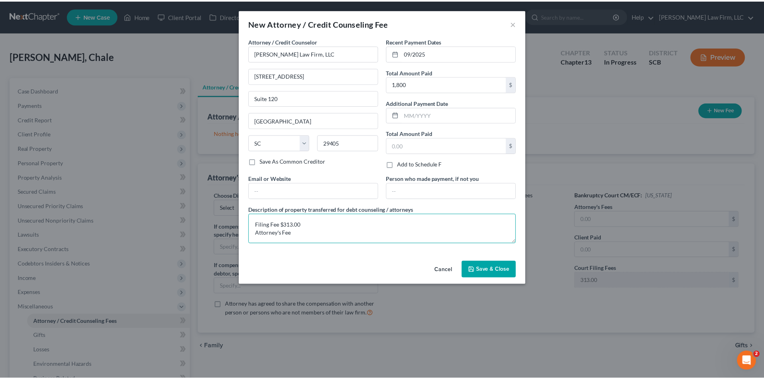
scroll to position [2, 0]
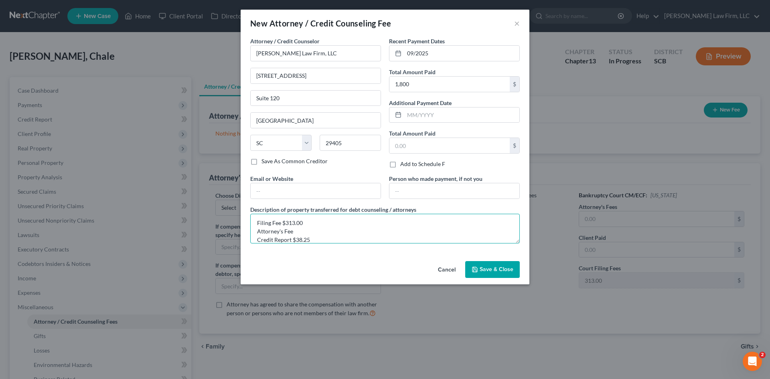
drag, startPoint x: 295, startPoint y: 239, endPoint x: 300, endPoint y: 230, distance: 10.6
click at [295, 239] on textarea "Filing Fee $313.00 Attorney's Fee Credit Report $38.25" at bounding box center [384, 229] width 269 height 30
click at [300, 230] on textarea "Filing Fee $313.00 Attorney's Fee Credit Report $38.25" at bounding box center [384, 229] width 269 height 30
paste textarea "1448.75"
click at [303, 230] on textarea "Filing Fee $313.00 Attorney's Fee $1448.75 Credit Report $38.25" at bounding box center [384, 229] width 269 height 30
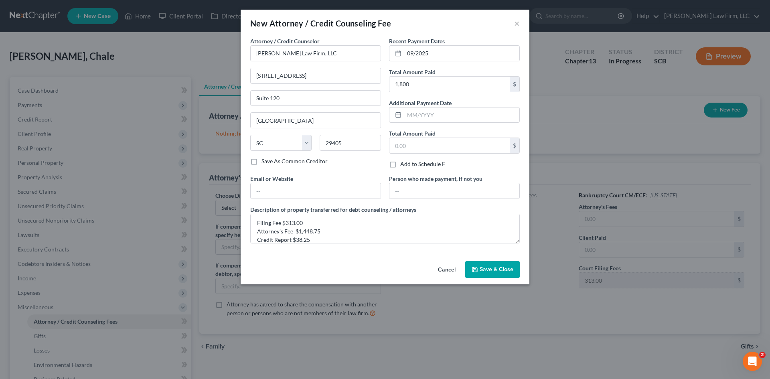
click at [475, 267] on icon "button" at bounding box center [474, 269] width 6 height 6
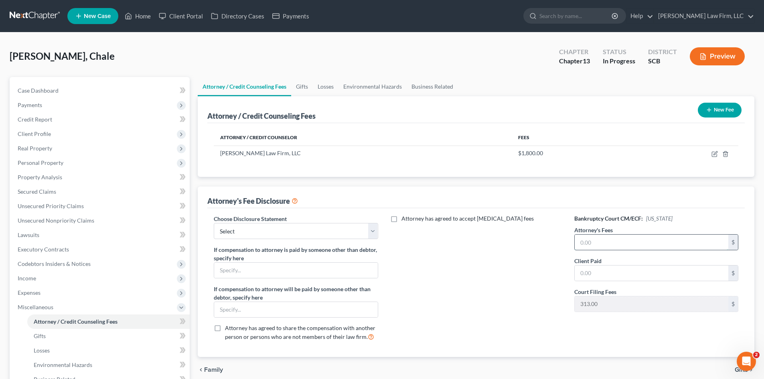
click at [615, 249] on input "text" at bounding box center [651, 242] width 154 height 15
drag, startPoint x: 627, startPoint y: 272, endPoint x: 630, endPoint y: 279, distance: 7.4
click at [628, 273] on input "text" at bounding box center [651, 272] width 154 height 15
paste input "1448.75"
click at [631, 238] on input "text" at bounding box center [651, 242] width 154 height 15
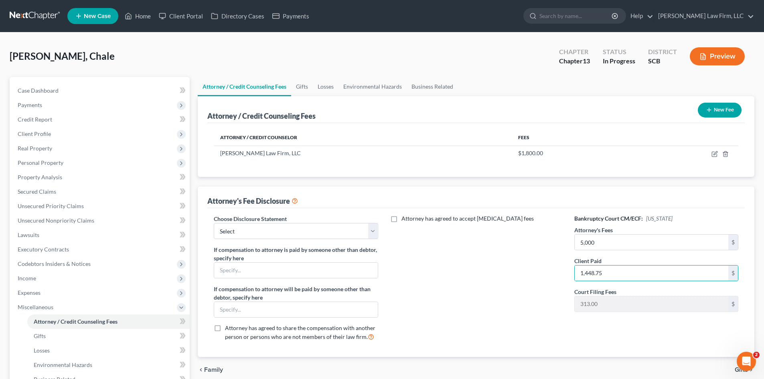
click at [513, 265] on div "Attorney has agreed to accept retainer fees" at bounding box center [476, 280] width 180 height 133
drag, startPoint x: 372, startPoint y: 235, endPoint x: 369, endPoint y: 239, distance: 4.9
click at [372, 235] on select "Select Disclosure of Compensation of Attorney for Debtor(S)" at bounding box center [296, 231] width 164 height 16
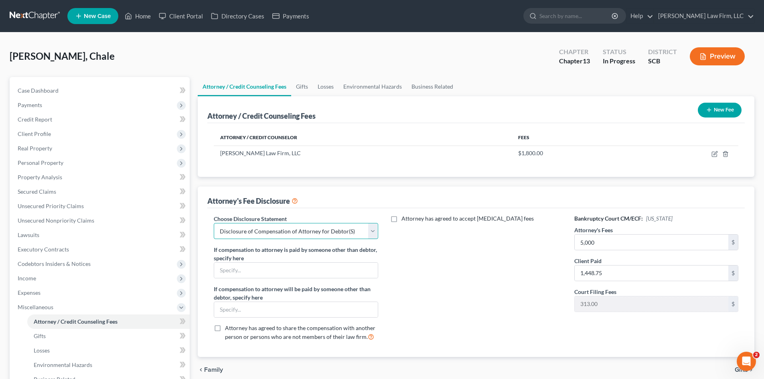
click at [214, 223] on select "Select Disclosure of Compensation of Attorney for Debtor(S)" at bounding box center [296, 231] width 164 height 16
click at [720, 111] on button "New Fee" at bounding box center [719, 110] width 44 height 15
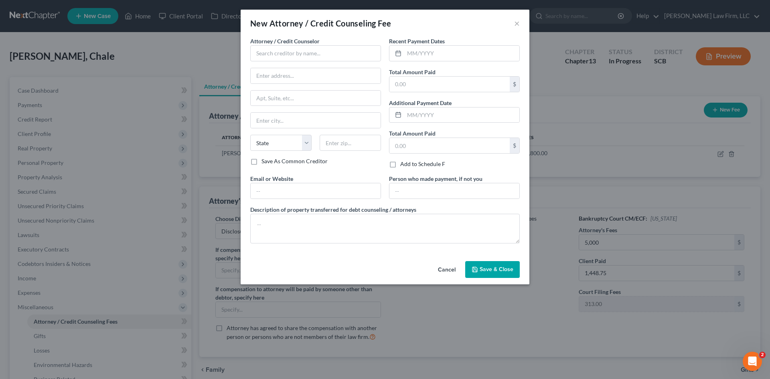
click at [299, 63] on div "Attorney / Credit Counselor * State AL AK AR AZ CA CO CT DE DC FL GA GU HI ID I…" at bounding box center [315, 97] width 131 height 120
click at [304, 53] on input "text" at bounding box center [315, 53] width 131 height 16
click at [289, 66] on div "MoneySharp Credit Counseling" at bounding box center [298, 67] width 83 height 8
click at [479, 57] on input "text" at bounding box center [461, 53] width 115 height 15
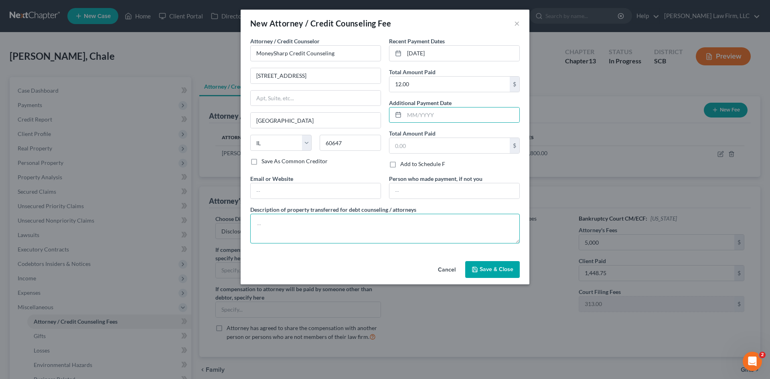
click at [415, 226] on textarea at bounding box center [384, 229] width 269 height 30
drag, startPoint x: 484, startPoint y: 275, endPoint x: 489, endPoint y: 275, distance: 4.4
click at [485, 275] on button "Save & Close" at bounding box center [492, 269] width 55 height 17
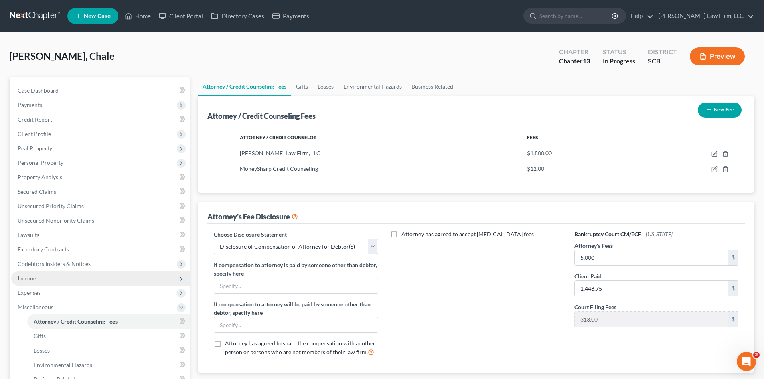
click at [39, 275] on span "Income" at bounding box center [100, 278] width 178 height 14
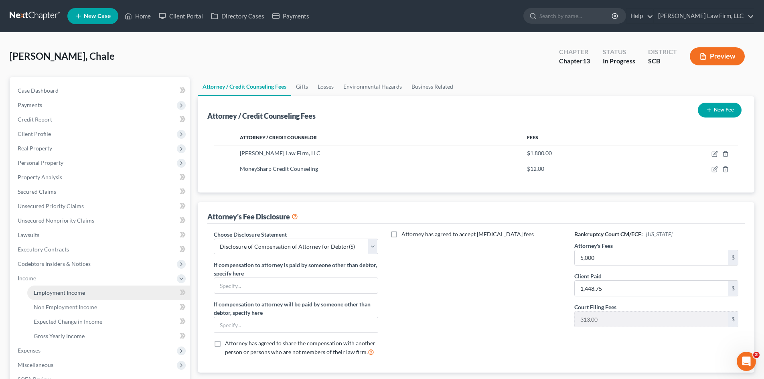
click at [68, 290] on span "Employment Income" at bounding box center [59, 292] width 51 height 7
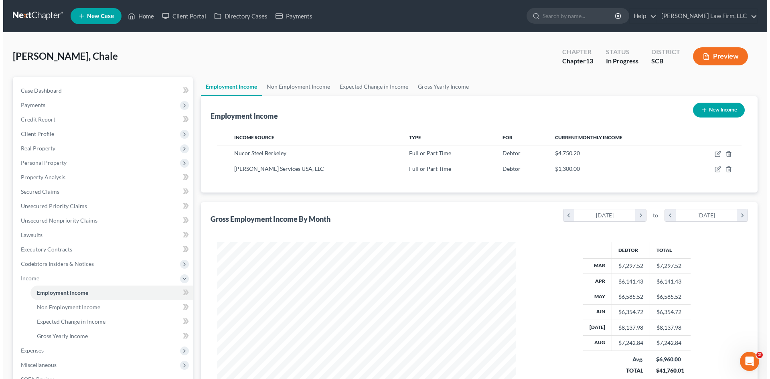
scroll to position [150, 315]
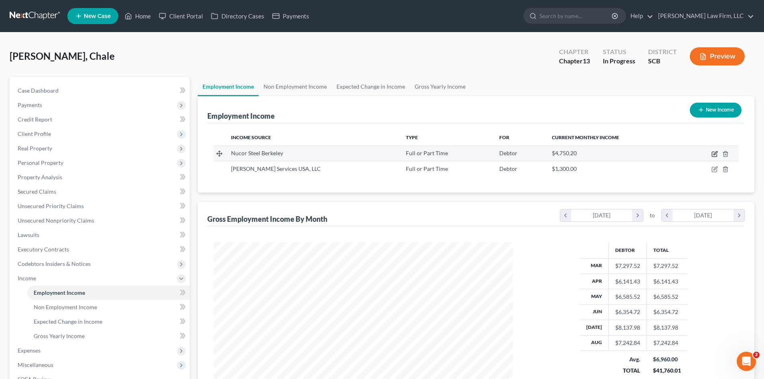
click at [714, 156] on icon "button" at bounding box center [714, 154] width 6 height 6
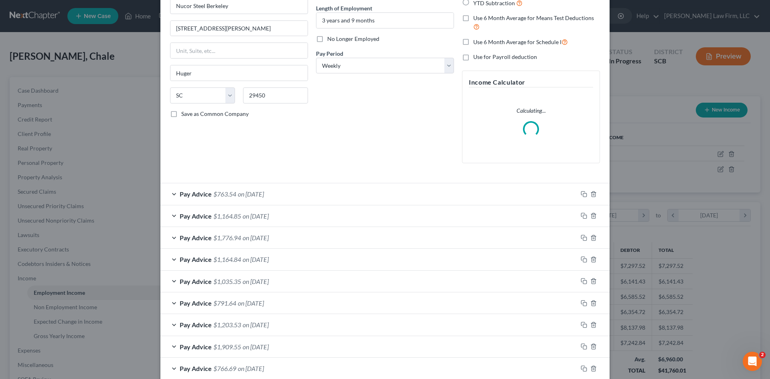
scroll to position [80, 0]
click at [324, 200] on div "Pay Advice $763.54 on 08/28/2025" at bounding box center [368, 191] width 417 height 21
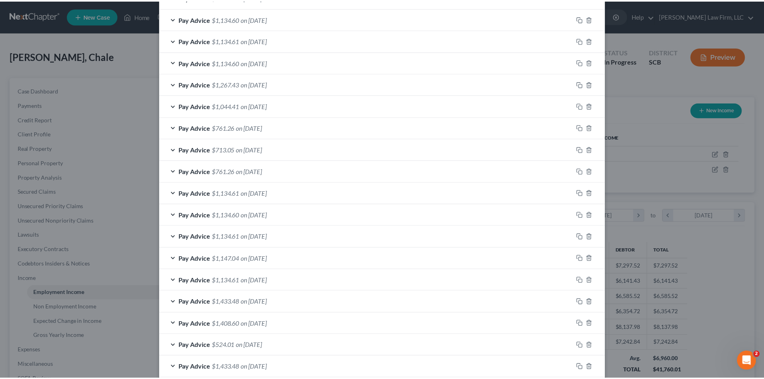
scroll to position [834, 0]
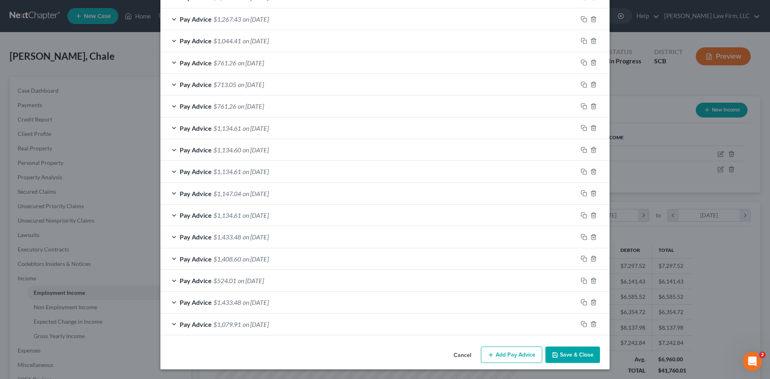
click at [577, 356] on button "Save & Close" at bounding box center [572, 354] width 55 height 17
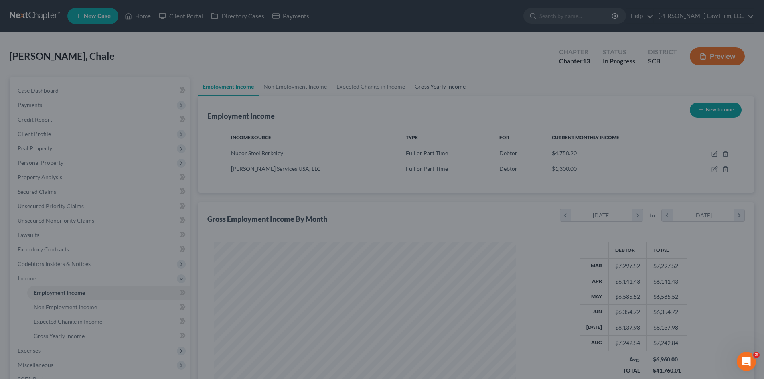
scroll to position [400712, 400546]
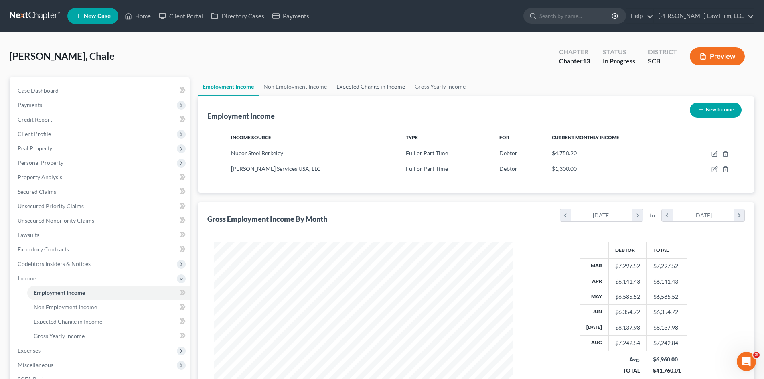
drag, startPoint x: 390, startPoint y: 85, endPoint x: 385, endPoint y: 92, distance: 7.8
click at [390, 85] on link "Expected Change in Income" at bounding box center [371, 86] width 78 height 19
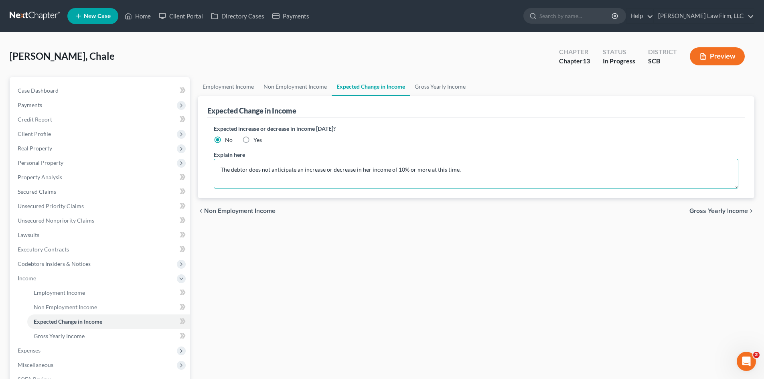
click at [218, 169] on textarea "The debtor does not anticipate an increase or decrease in her income of 10% or …" at bounding box center [476, 174] width 524 height 30
click at [507, 169] on textarea "Ms. Clark's 401(k) loan balance is $91.56 and will be paid in full November 17,…" at bounding box center [476, 174] width 524 height 30
drag, startPoint x: 235, startPoint y: 91, endPoint x: 277, endPoint y: 87, distance: 42.6
click at [235, 91] on link "Employment Income" at bounding box center [228, 86] width 61 height 19
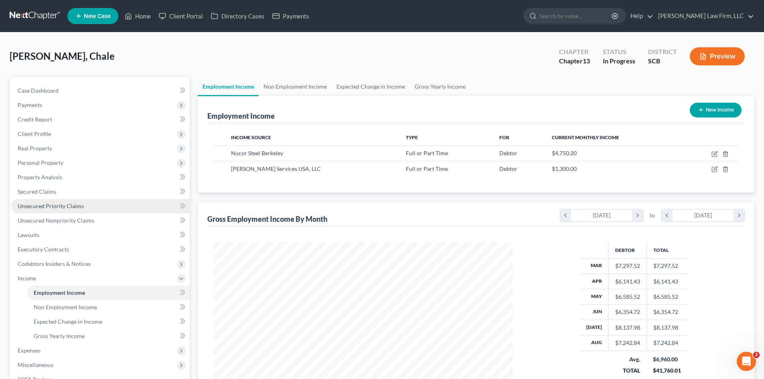
scroll to position [150, 315]
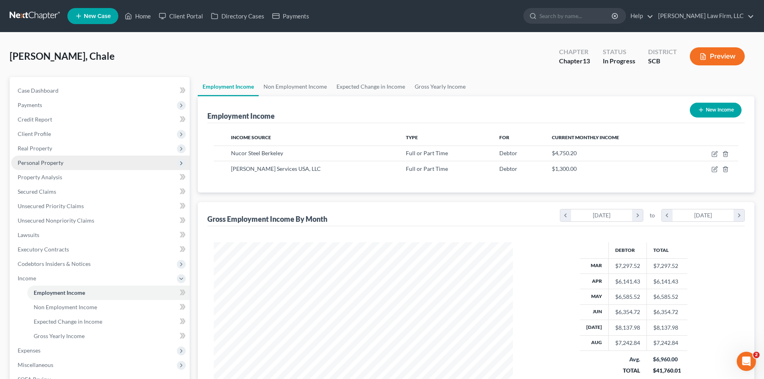
click at [38, 163] on span "Personal Property" at bounding box center [41, 162] width 46 height 7
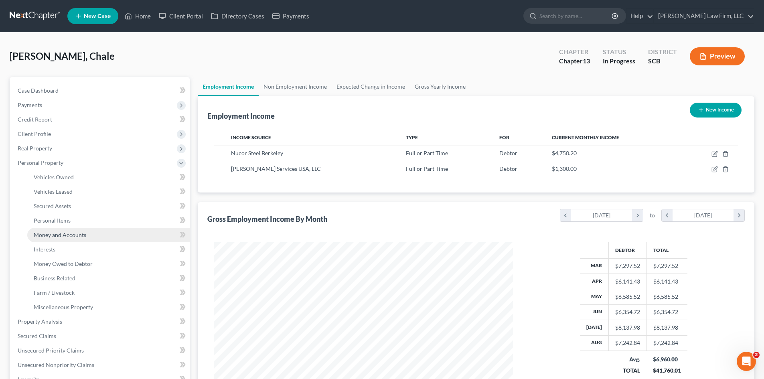
click at [58, 238] on link "Money and Accounts" at bounding box center [108, 235] width 162 height 14
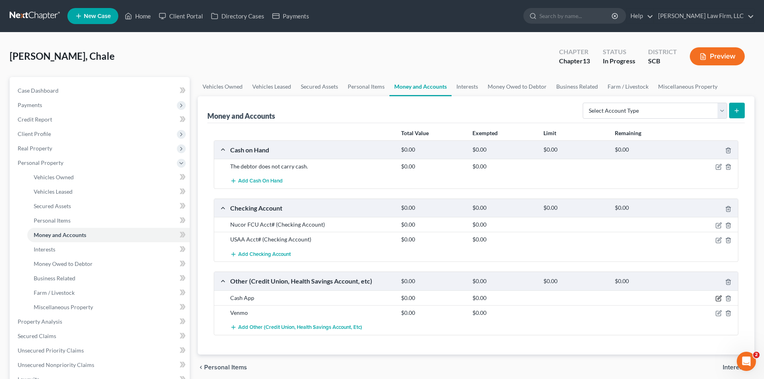
click at [720, 301] on div at bounding box center [709, 298] width 57 height 8
click at [719, 300] on icon "button" at bounding box center [718, 298] width 6 height 6
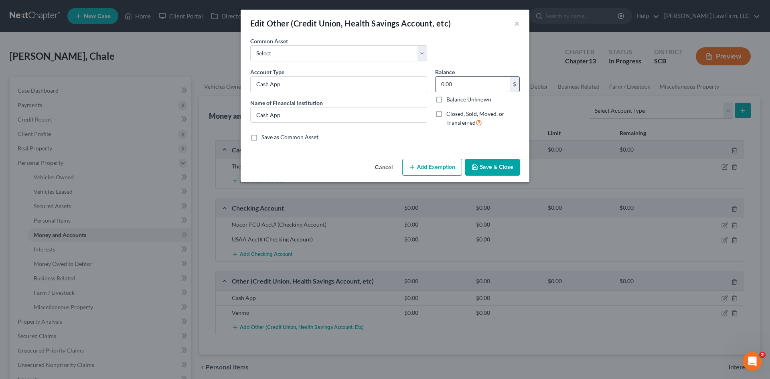
click at [458, 88] on input "0.00" at bounding box center [472, 84] width 74 height 15
drag, startPoint x: 494, startPoint y: 164, endPoint x: 756, endPoint y: 162, distance: 261.8
click at [494, 164] on button "Save & Close" at bounding box center [492, 167] width 55 height 17
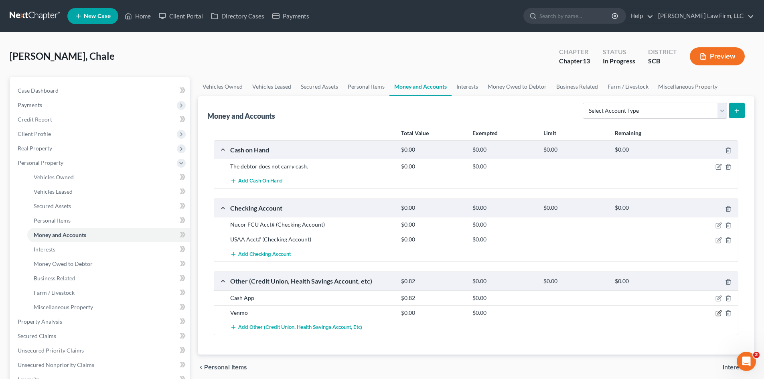
drag, startPoint x: 719, startPoint y: 313, endPoint x: 504, endPoint y: 130, distance: 282.4
click at [719, 313] on icon "button" at bounding box center [718, 313] width 6 height 6
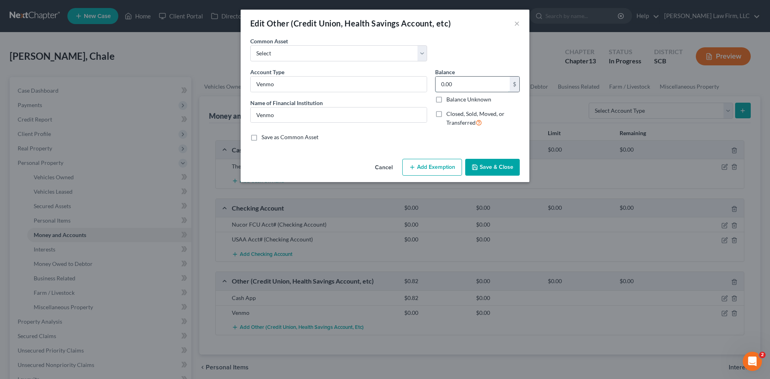
click at [454, 87] on input "0.00" at bounding box center [472, 84] width 74 height 15
click at [497, 164] on button "Save & Close" at bounding box center [492, 167] width 55 height 17
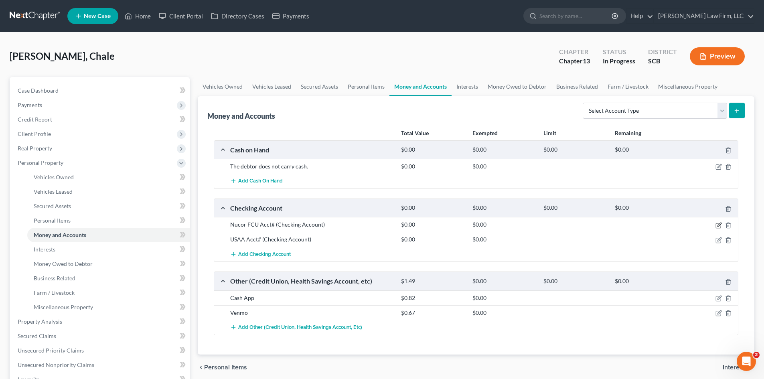
drag, startPoint x: 717, startPoint y: 224, endPoint x: 765, endPoint y: 195, distance: 56.3
click at [717, 224] on icon "button" at bounding box center [718, 225] width 6 height 6
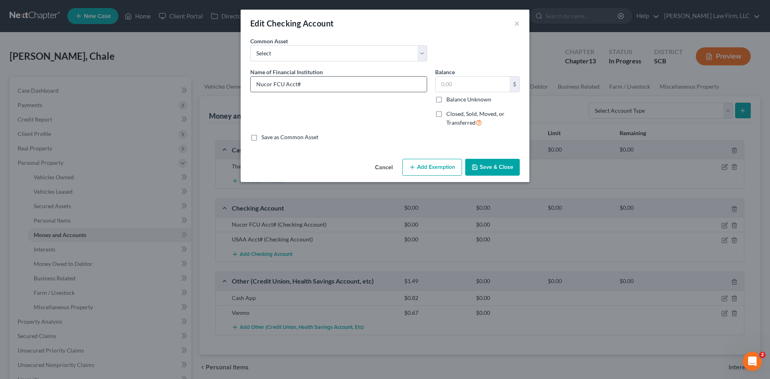
click at [357, 83] on input "Nucor FCU Acct#" at bounding box center [339, 84] width 176 height 15
click at [473, 84] on input "text" at bounding box center [472, 84] width 74 height 15
click at [493, 163] on button "Save & Close" at bounding box center [492, 167] width 55 height 17
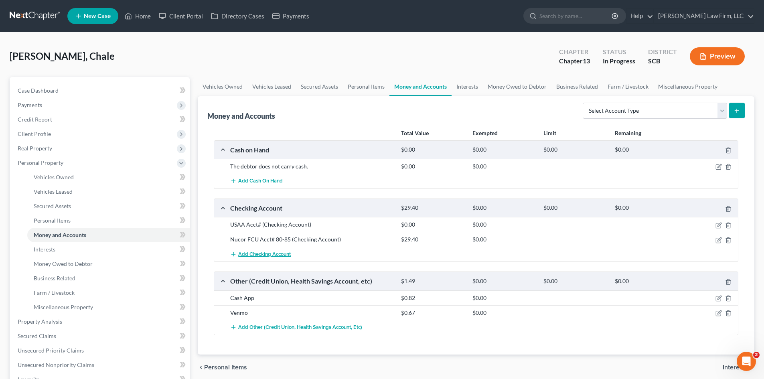
click at [267, 253] on span "Add Checking Account" at bounding box center [264, 254] width 53 height 6
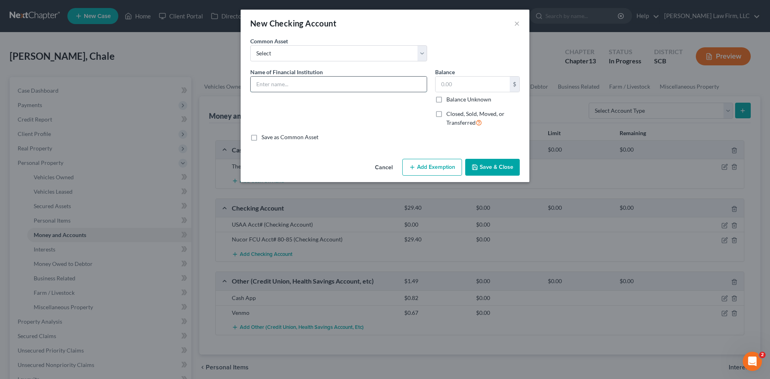
click at [283, 79] on input "text" at bounding box center [339, 84] width 176 height 15
click at [478, 167] on icon "button" at bounding box center [474, 167] width 6 height 6
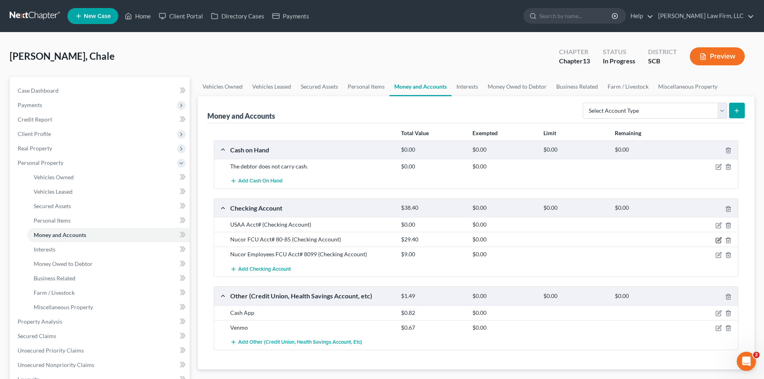
click at [717, 241] on icon "button" at bounding box center [719, 239] width 4 height 4
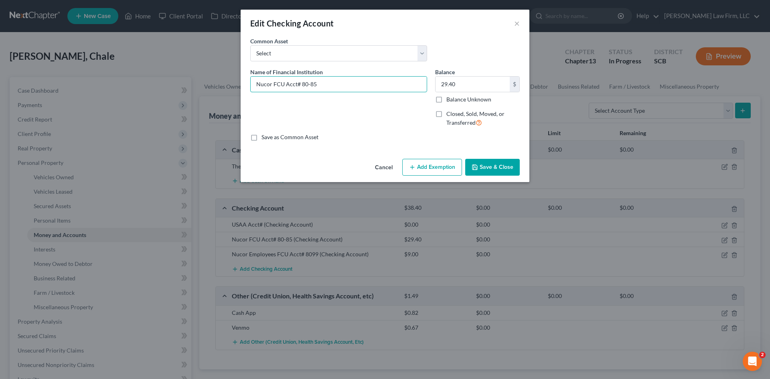
drag, startPoint x: 326, startPoint y: 84, endPoint x: 236, endPoint y: 95, distance: 90.5
click at [205, 87] on div "Edit Checking Account × An exemption set must first be selected from the Filing…" at bounding box center [385, 189] width 770 height 379
click at [495, 165] on button "Save & Close" at bounding box center [492, 167] width 55 height 17
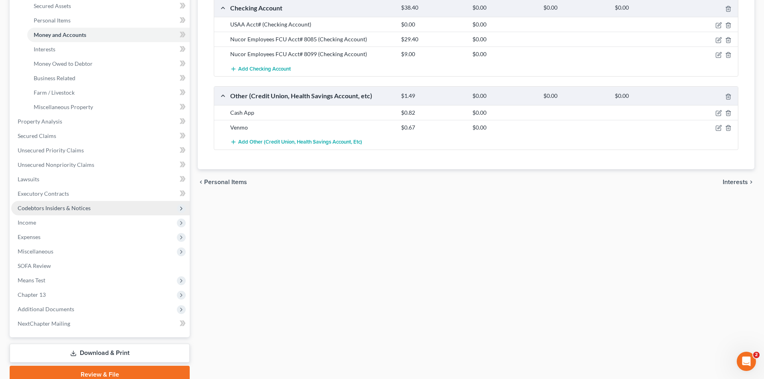
scroll to position [200, 0]
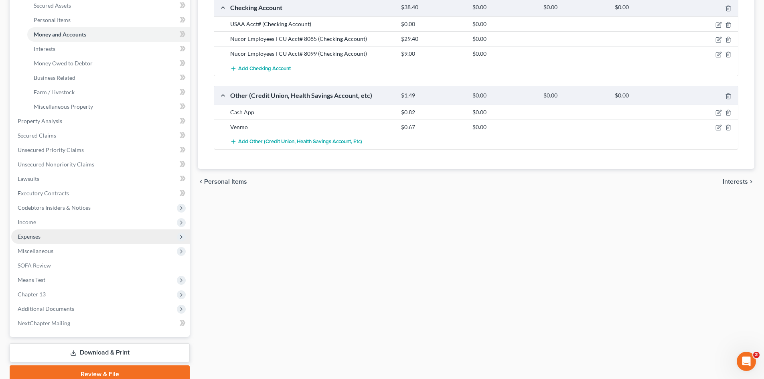
click at [42, 236] on span "Expenses" at bounding box center [100, 236] width 178 height 14
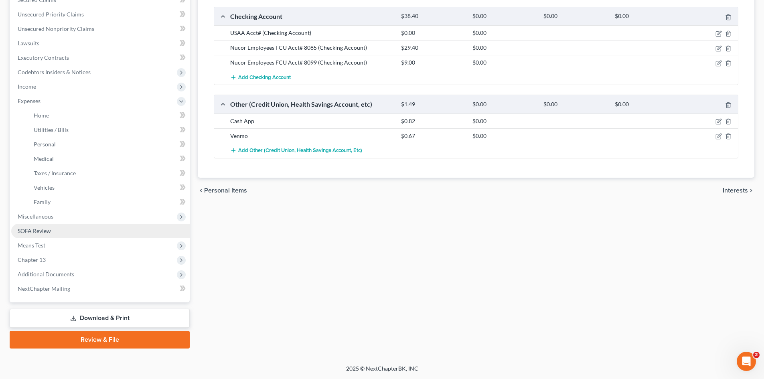
scroll to position [192, 0]
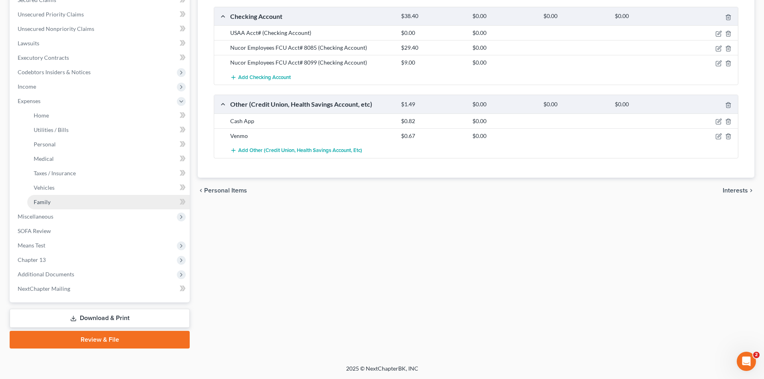
click at [49, 205] on span "Family" at bounding box center [42, 201] width 17 height 7
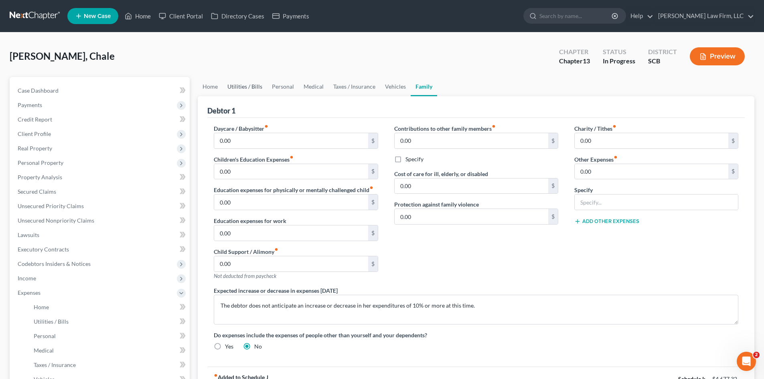
click at [246, 83] on link "Utilities / Bills" at bounding box center [244, 86] width 44 height 19
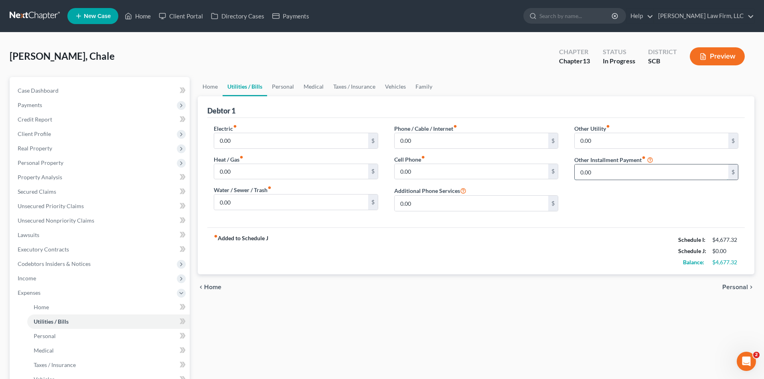
click at [616, 174] on input "0.00" at bounding box center [651, 171] width 154 height 15
click at [591, 199] on input "text" at bounding box center [655, 194] width 163 height 15
drag, startPoint x: 651, startPoint y: 193, endPoint x: 665, endPoint y: 194, distance: 13.7
click at [664, 194] on input "Student Loans (Interest Rate 4.125%)" at bounding box center [655, 194] width 163 height 15
click at [48, 277] on span "Income" at bounding box center [100, 278] width 178 height 14
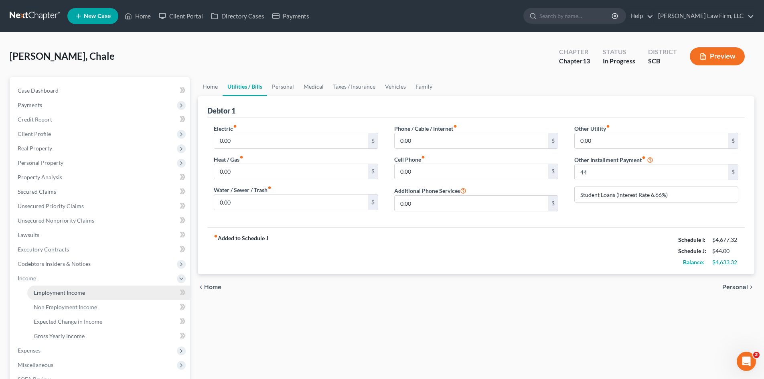
click at [47, 285] on link "Employment Income" at bounding box center [108, 292] width 162 height 14
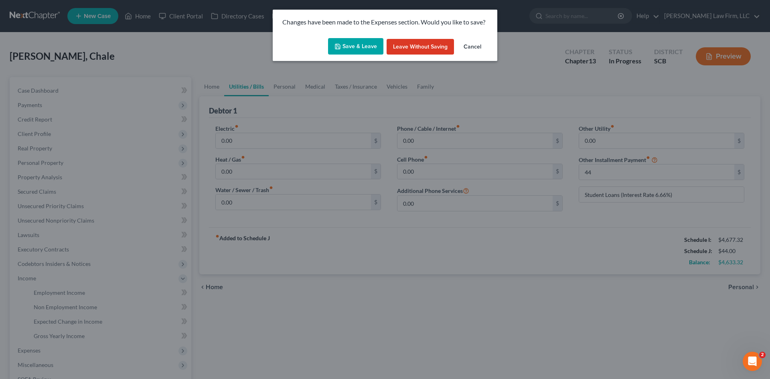
click at [366, 43] on button "Save & Leave" at bounding box center [355, 46] width 55 height 17
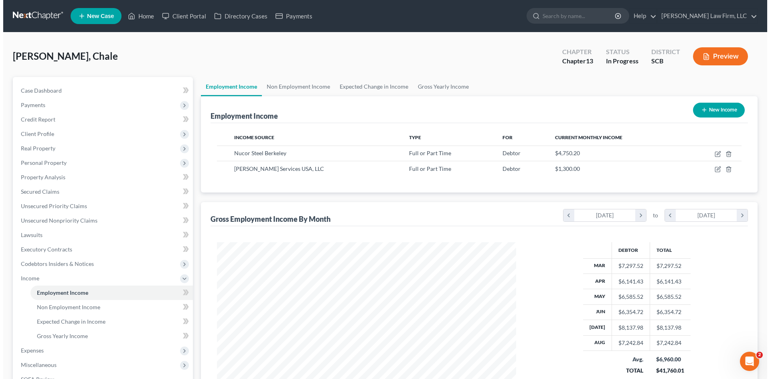
scroll to position [150, 315]
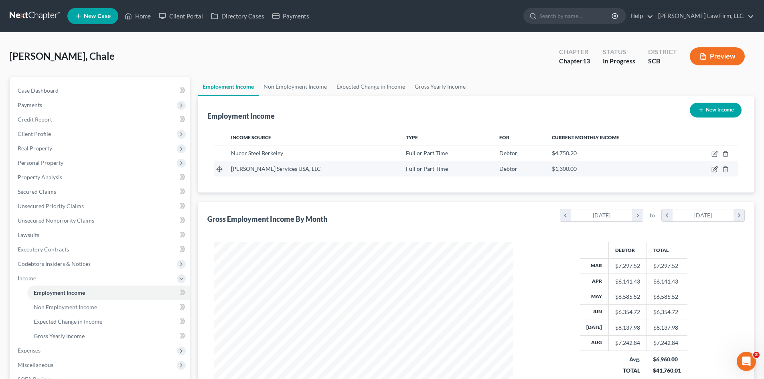
click at [714, 170] on icon "button" at bounding box center [714, 169] width 6 height 6
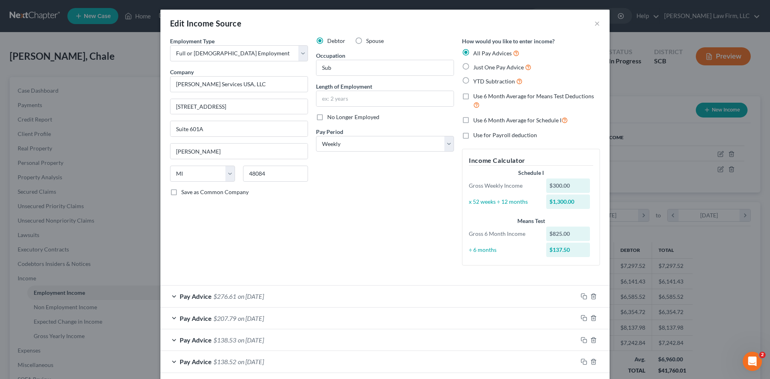
scroll to position [38, 0]
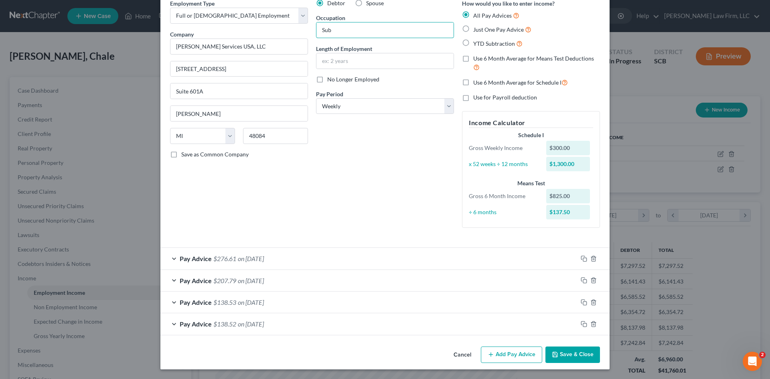
drag, startPoint x: 376, startPoint y: 34, endPoint x: 291, endPoint y: 37, distance: 85.5
click at [291, 39] on div "Employment Type * Select Full or Part Time Employment Self Employment Company *…" at bounding box center [385, 120] width 438 height 242
drag, startPoint x: 435, startPoint y: 230, endPoint x: 454, endPoint y: 224, distance: 19.5
click at [435, 227] on div "Debtor Spouse Occupation Length of Employment No Longer Employed Pay Period * S…" at bounding box center [385, 116] width 146 height 235
click at [583, 258] on rect "button" at bounding box center [585, 260] width 4 height 4
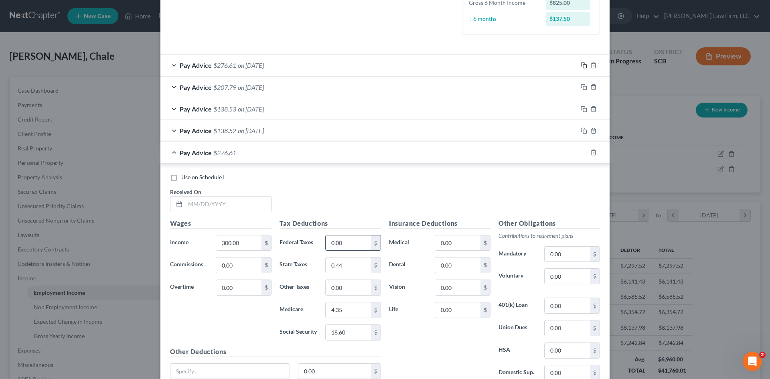
scroll to position [238, 0]
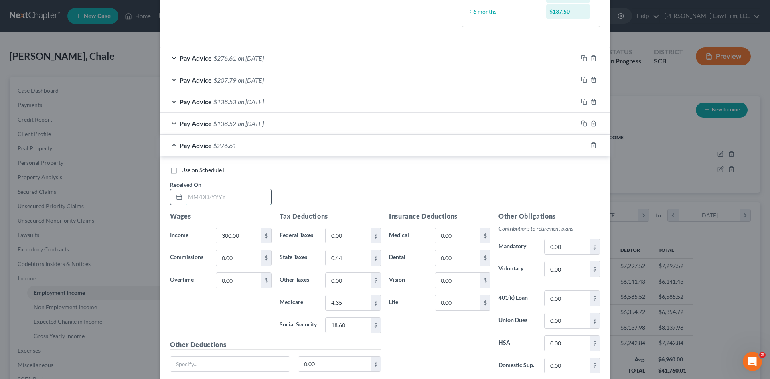
click at [242, 200] on input "text" at bounding box center [228, 196] width 86 height 15
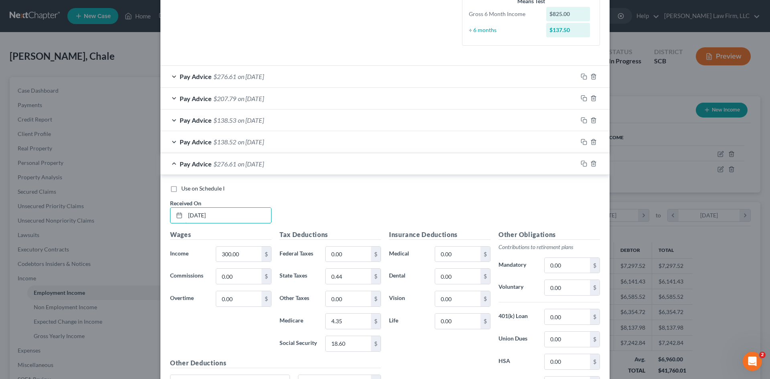
scroll to position [301, 0]
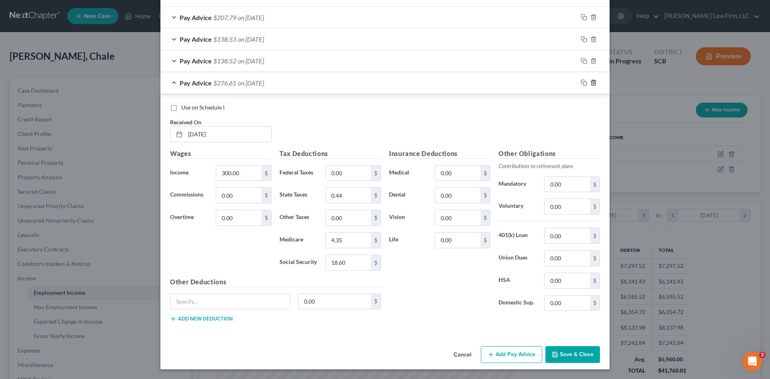
click at [591, 85] on icon "button" at bounding box center [593, 82] width 6 height 6
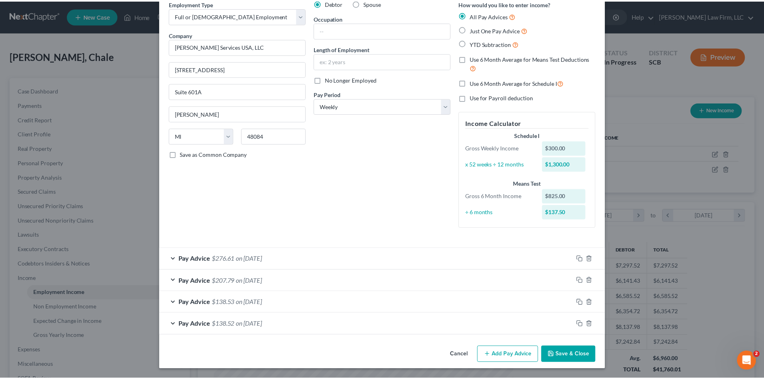
scroll to position [38, 0]
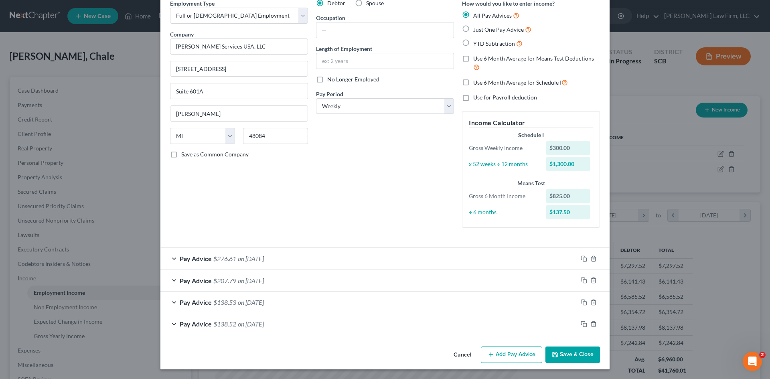
click at [562, 351] on button "Save & Close" at bounding box center [572, 354] width 55 height 17
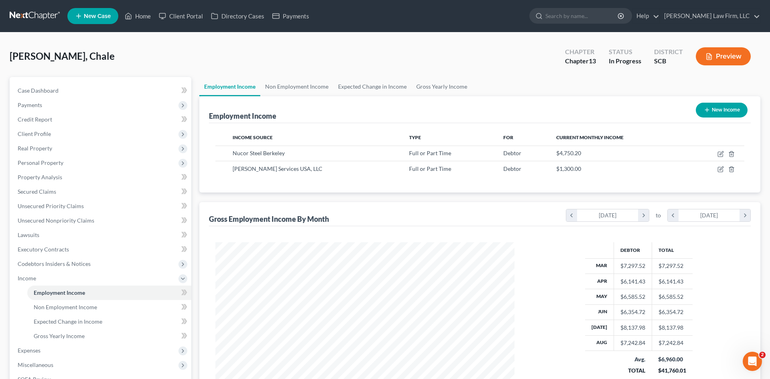
scroll to position [400712, 400546]
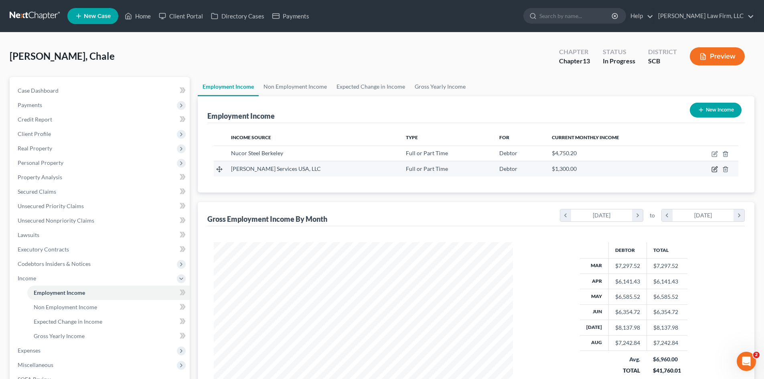
click at [713, 166] on icon "button" at bounding box center [714, 169] width 6 height 6
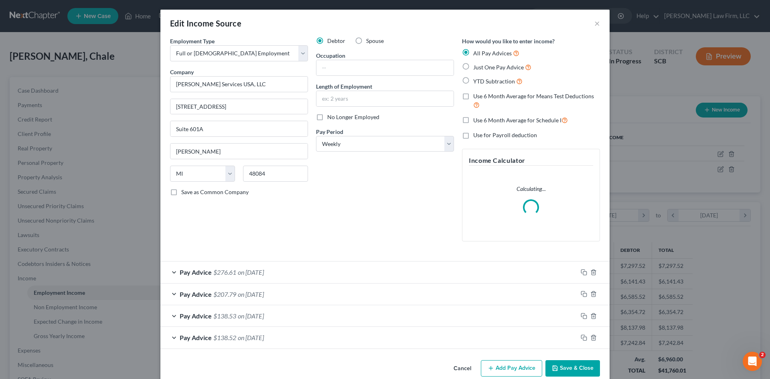
scroll to position [151, 318]
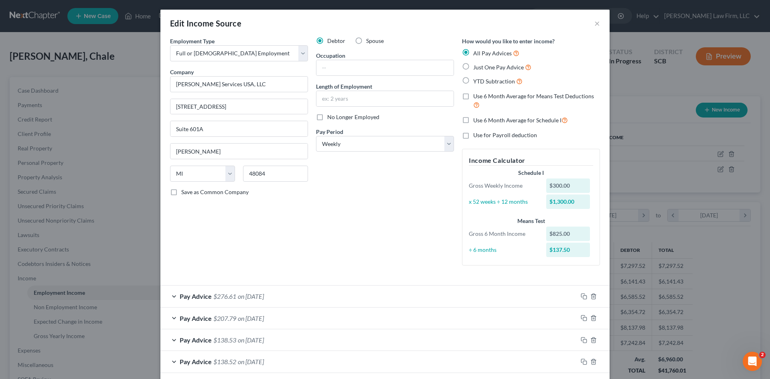
click at [327, 117] on label "No Longer Employed" at bounding box center [353, 117] width 52 height 8
click at [330, 117] on input "No Longer Employed" at bounding box center [332, 115] width 5 height 5
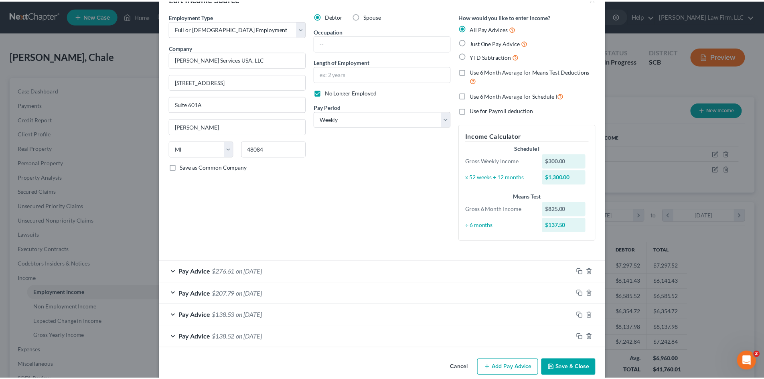
scroll to position [38, 0]
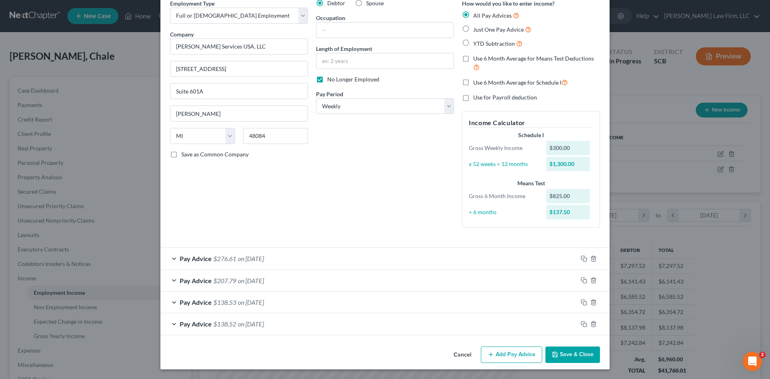
click at [567, 361] on button "Save & Close" at bounding box center [572, 354] width 55 height 17
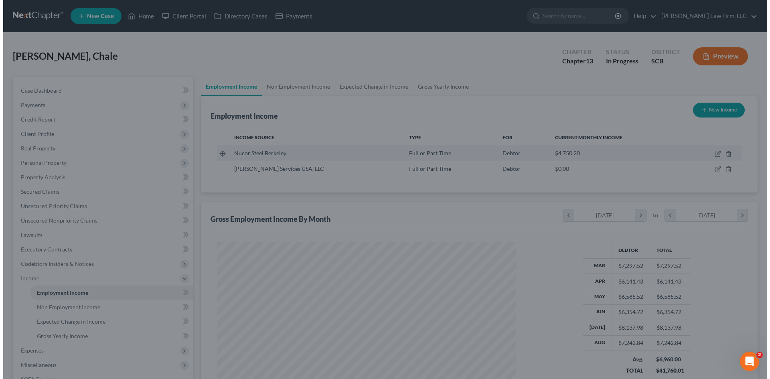
scroll to position [400712, 400546]
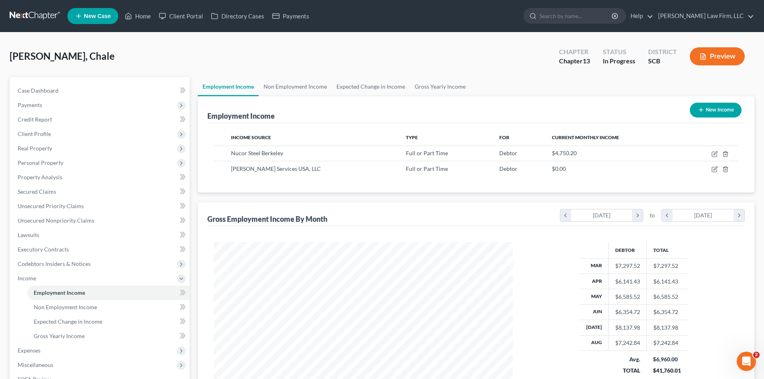
click at [720, 113] on button "New Income" at bounding box center [715, 110] width 52 height 15
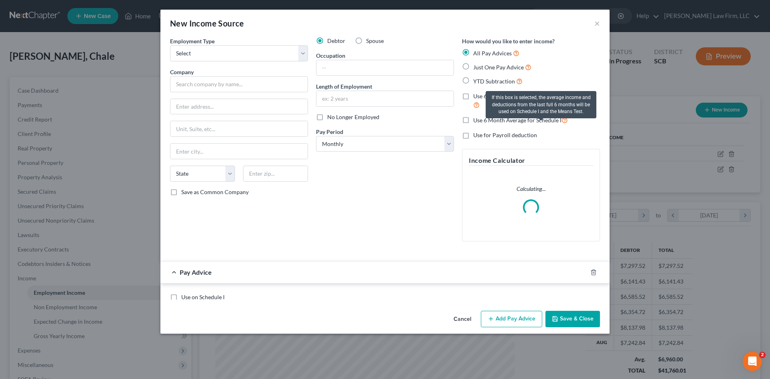
scroll to position [151, 318]
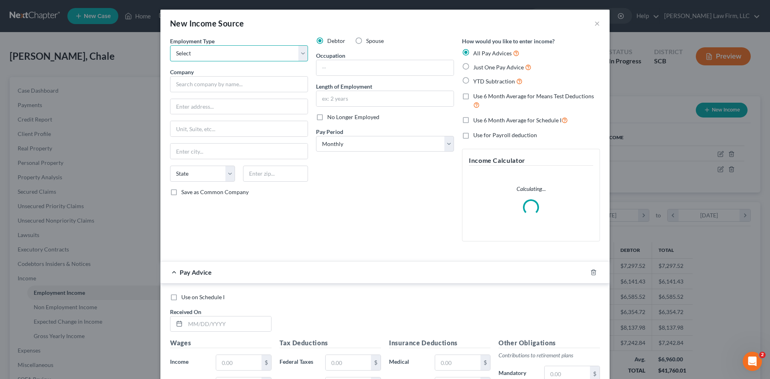
drag, startPoint x: 248, startPoint y: 55, endPoint x: 245, endPoint y: 60, distance: 6.0
click at [248, 55] on select "Select Full or Part Time Employment Self Employment" at bounding box center [239, 53] width 138 height 16
click at [170, 45] on select "Select Full or Part Time Employment Self Employment" at bounding box center [239, 53] width 138 height 16
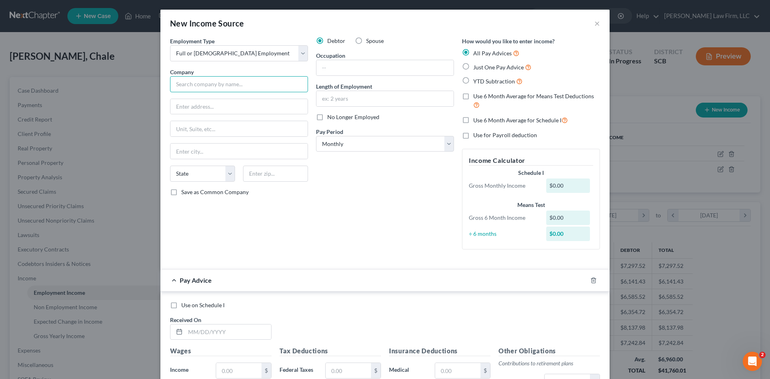
drag, startPoint x: 233, startPoint y: 87, endPoint x: 243, endPoint y: 82, distance: 11.1
click at [233, 87] on input "text" at bounding box center [239, 84] width 138 height 16
click at [219, 101] on div "Kelly Services USA, LLC" at bounding box center [221, 98] width 90 height 8
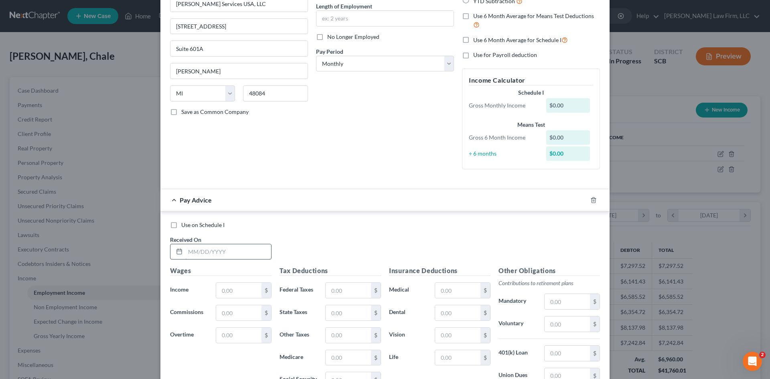
click at [214, 259] on input "text" at bounding box center [228, 251] width 86 height 15
click at [239, 296] on input "text" at bounding box center [238, 290] width 45 height 15
click at [360, 69] on select "Select Monthly Twice Monthly Every Other Week Weekly" at bounding box center [385, 64] width 138 height 16
click at [316, 56] on select "Select Monthly Twice Monthly Every Other Week Weekly" at bounding box center [385, 64] width 138 height 16
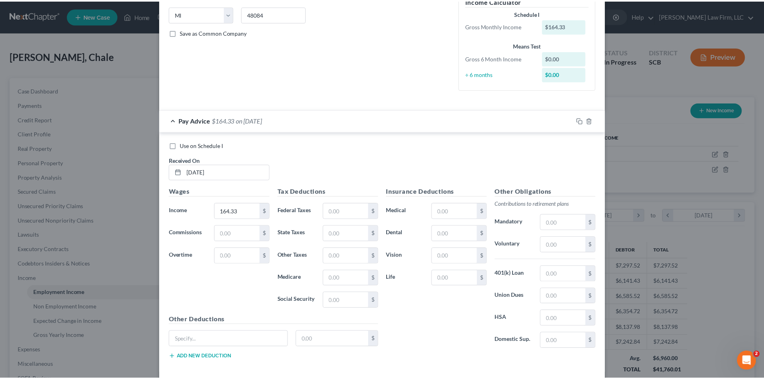
scroll to position [198, 0]
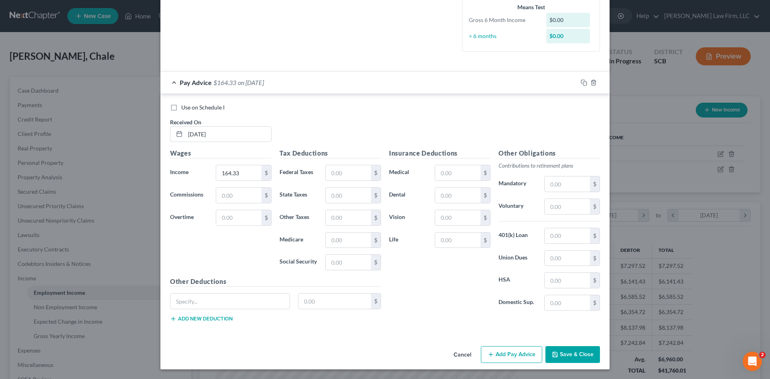
click at [554, 353] on icon "button" at bounding box center [555, 354] width 6 height 6
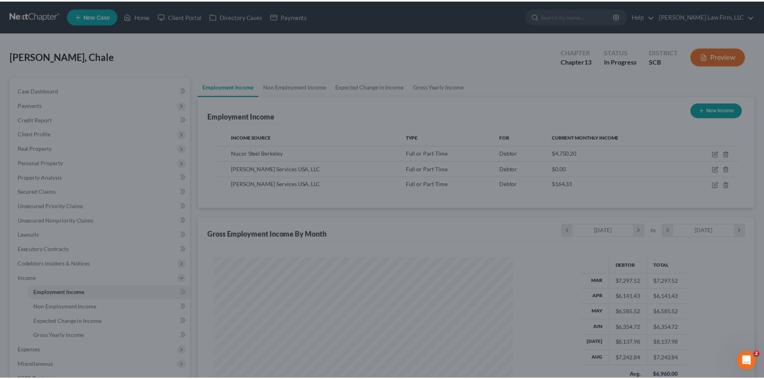
scroll to position [400712, 400546]
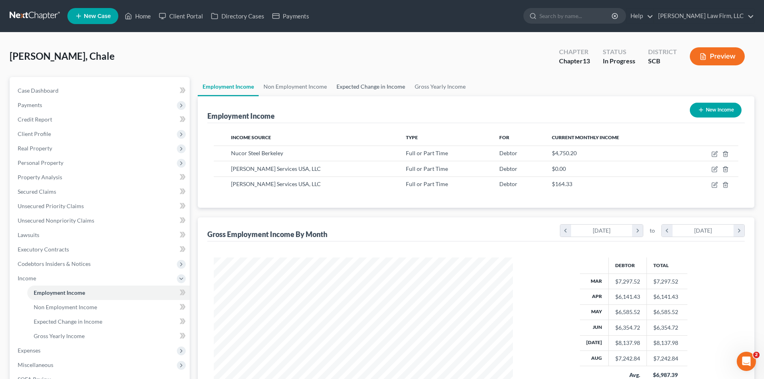
click at [367, 86] on link "Expected Change in Income" at bounding box center [371, 86] width 78 height 19
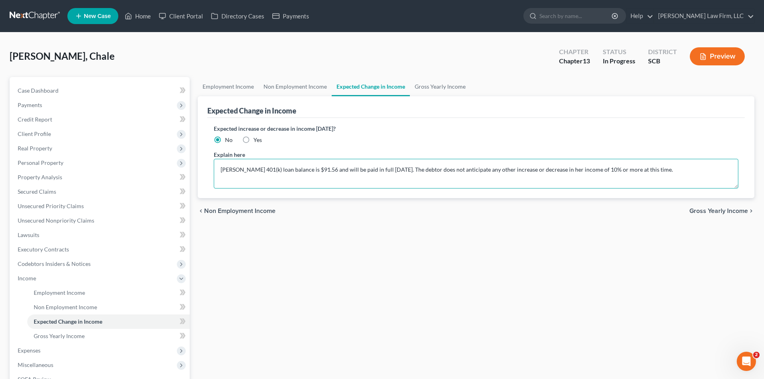
drag, startPoint x: 424, startPoint y: 170, endPoint x: 467, endPoint y: 170, distance: 43.7
click at [424, 170] on textarea "Ms. Clark's 401(k) loan balance is $91.56 and will be paid in full November 17,…" at bounding box center [476, 174] width 524 height 30
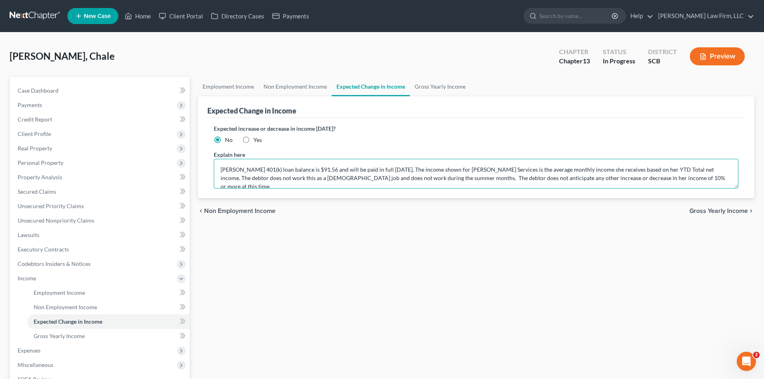
click at [700, 178] on textarea "Ms. Clark's 401(k) loan balance is $91.56 and will be paid in full November 17,…" at bounding box center [476, 174] width 524 height 30
click at [446, 79] on link "Gross Yearly Income" at bounding box center [440, 86] width 61 height 19
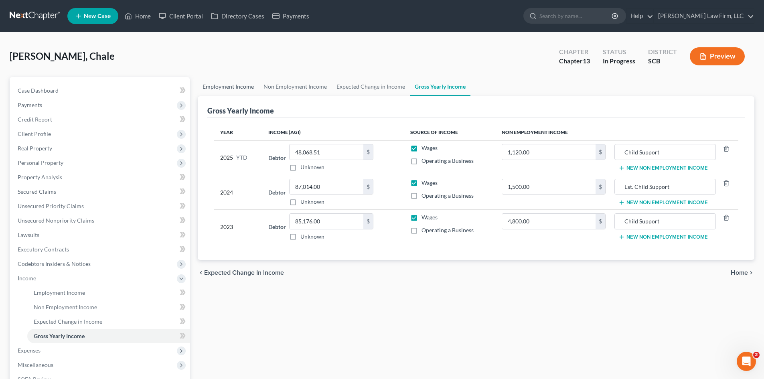
drag, startPoint x: 220, startPoint y: 90, endPoint x: 226, endPoint y: 87, distance: 5.9
click at [220, 91] on link "Employment Income" at bounding box center [228, 86] width 61 height 19
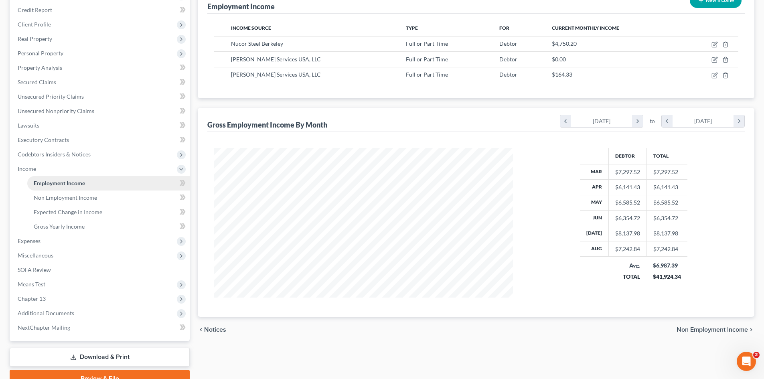
scroll to position [120, 0]
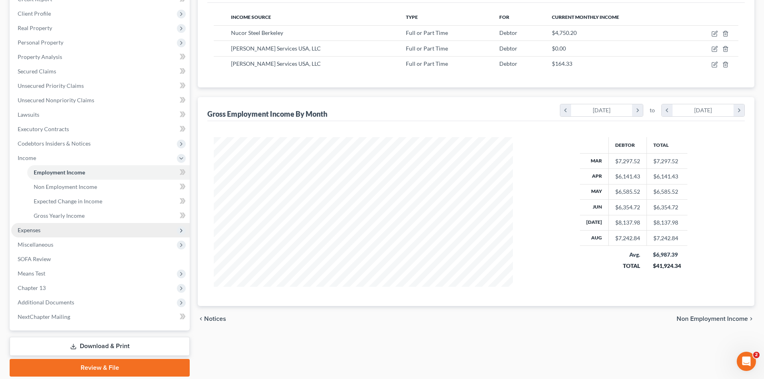
click at [55, 230] on span "Expenses" at bounding box center [100, 230] width 178 height 14
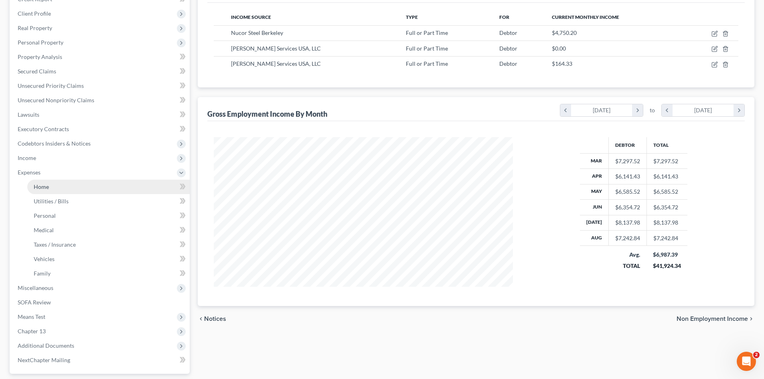
click at [43, 188] on span "Home" at bounding box center [41, 186] width 15 height 7
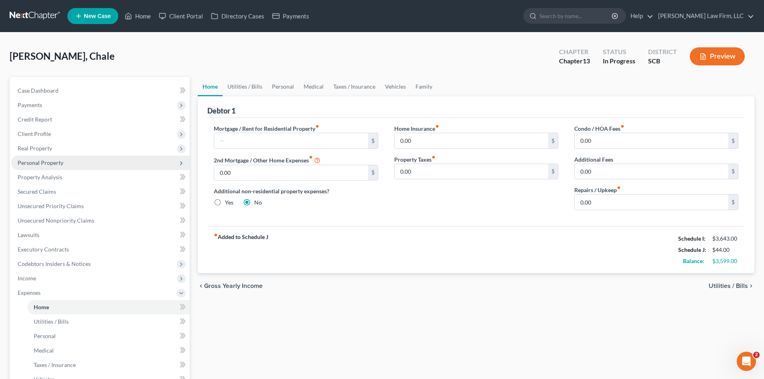
click at [41, 162] on span "Personal Property" at bounding box center [41, 162] width 46 height 7
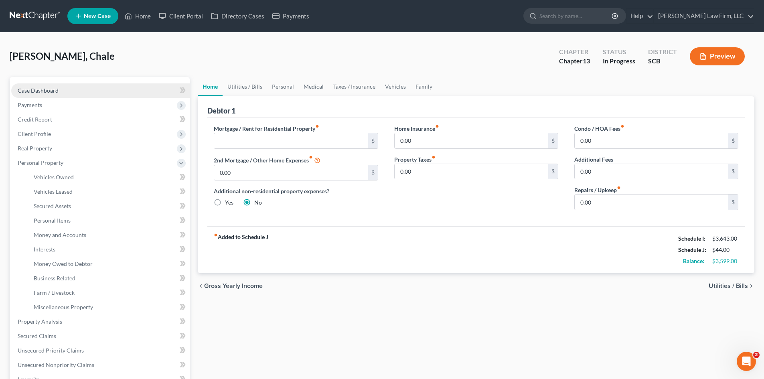
click at [57, 89] on span "Case Dashboard" at bounding box center [38, 90] width 41 height 7
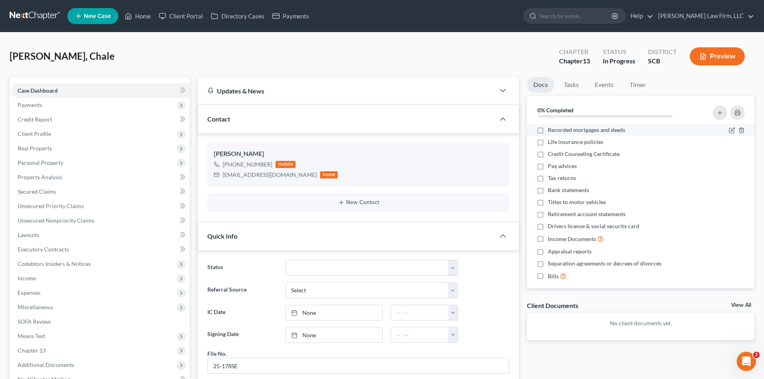
click at [548, 131] on label "Recorded mortgages and deeds" at bounding box center [586, 130] width 77 height 8
click at [551, 131] on input "Recorded mortgages and deeds" at bounding box center [553, 128] width 5 height 5
click at [548, 141] on label "Life insurance policies" at bounding box center [575, 142] width 55 height 8
click at [551, 141] on input "Life insurance policies" at bounding box center [553, 140] width 5 height 5
click at [548, 153] on label "Credit Counseling Certificate" at bounding box center [584, 154] width 72 height 8
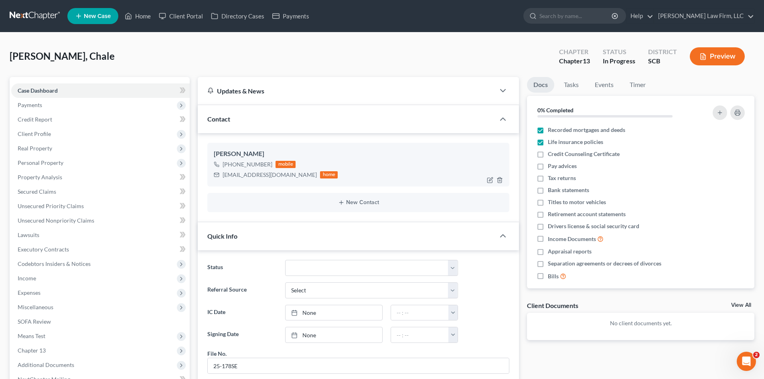
click at [551, 153] on input "Credit Counseling Certificate" at bounding box center [553, 152] width 5 height 5
click at [548, 167] on label "Pay advices" at bounding box center [562, 166] width 29 height 8
click at [551, 167] on input "Pay advices" at bounding box center [553, 164] width 5 height 5
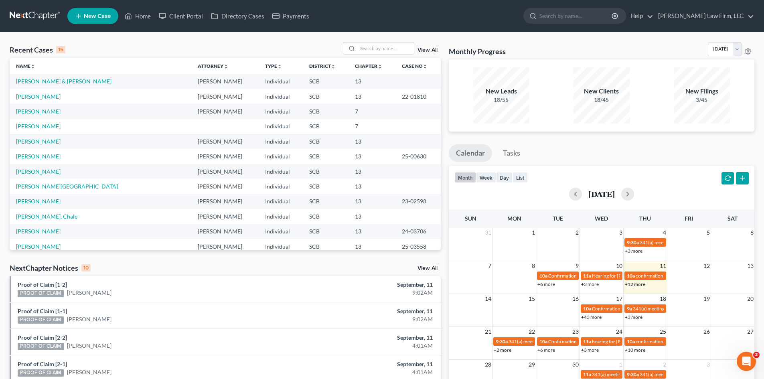
click at [47, 83] on link "Ellis, James & Myriam" at bounding box center [63, 81] width 95 height 7
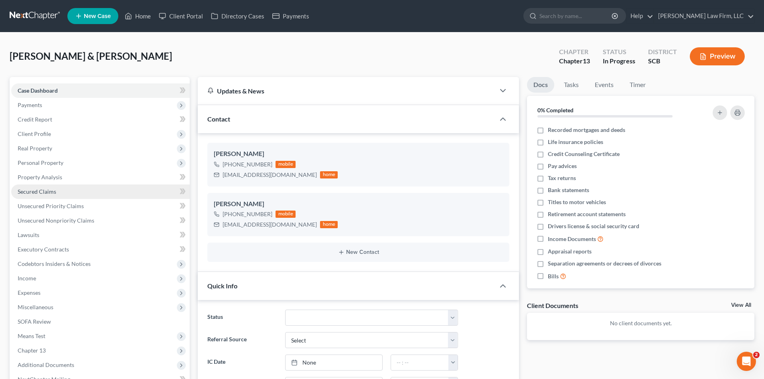
select select "0"
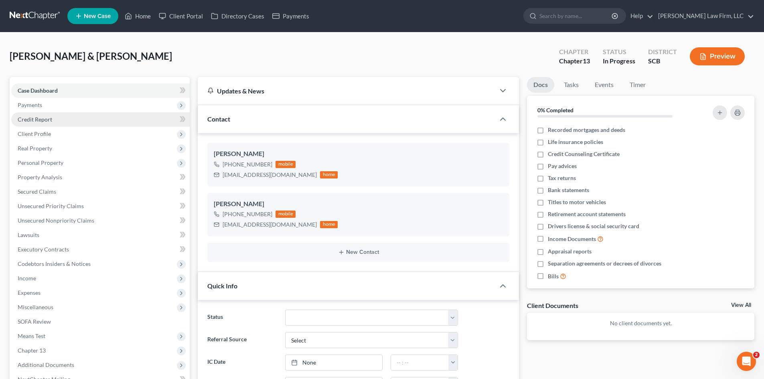
click at [35, 118] on span "Credit Report" at bounding box center [35, 119] width 34 height 7
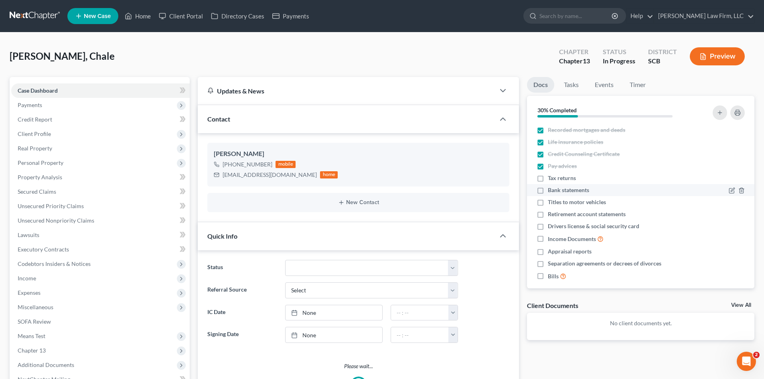
scroll to position [492, 0]
select select "0"
click at [548, 179] on label "Tax returns" at bounding box center [562, 178] width 28 height 8
click at [551, 179] on input "Tax returns" at bounding box center [553, 176] width 5 height 5
checkbox input "true"
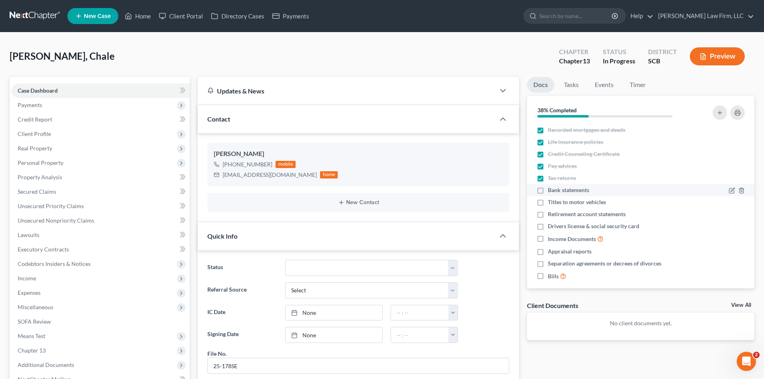
click at [548, 190] on label "Bank statements" at bounding box center [568, 190] width 41 height 8
click at [551, 190] on input "Bank statements" at bounding box center [553, 188] width 5 height 5
checkbox input "true"
click at [548, 202] on label "Titles to motor vehicles" at bounding box center [577, 202] width 58 height 8
click at [551, 202] on input "Titles to motor vehicles" at bounding box center [553, 200] width 5 height 5
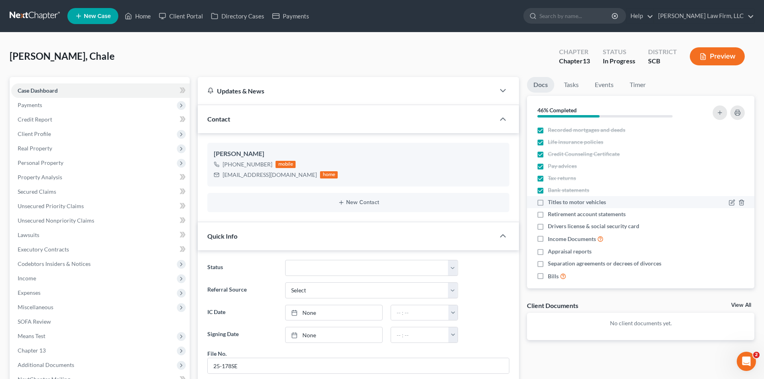
checkbox input "true"
click at [548, 212] on label "Retirement account statements" at bounding box center [587, 214] width 78 height 8
click at [551, 212] on input "Retirement account statements" at bounding box center [553, 212] width 5 height 5
checkbox input "true"
click at [548, 226] on label "Drivers license & social security card" at bounding box center [593, 226] width 91 height 8
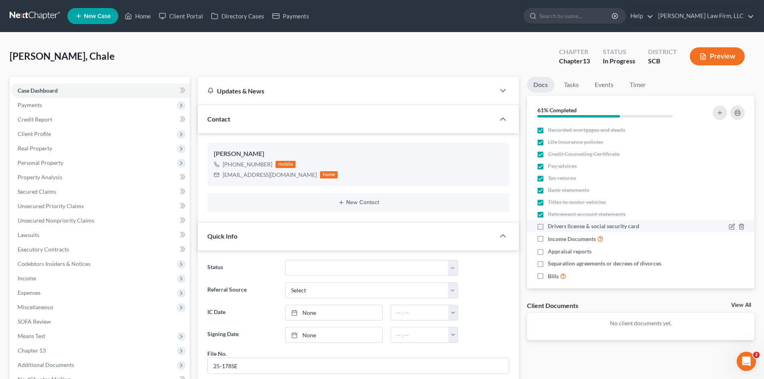
click at [551, 226] on input "Drivers license & social security card" at bounding box center [553, 224] width 5 height 5
checkbox input "true"
click at [548, 239] on label "Income Documents" at bounding box center [576, 238] width 56 height 9
click at [551, 239] on input "Income Documents" at bounding box center [553, 236] width 5 height 5
checkbox input "true"
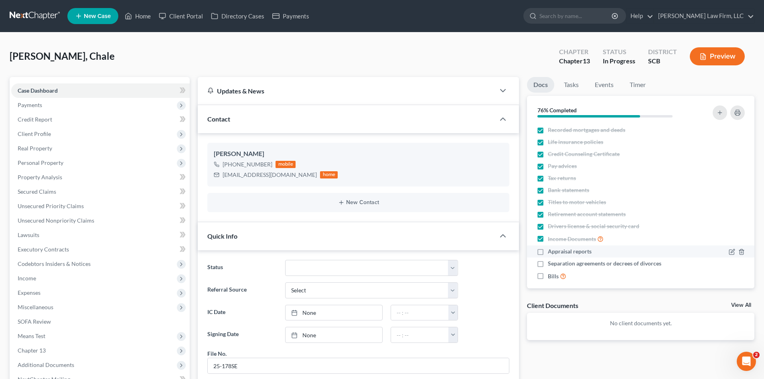
click at [548, 252] on label "Appraisal reports" at bounding box center [570, 251] width 44 height 8
click at [551, 252] on input "Appraisal reports" at bounding box center [553, 249] width 5 height 5
checkbox input "true"
click at [548, 263] on label "Separation agreements or decrees of divorces" at bounding box center [604, 263] width 113 height 8
click at [551, 263] on input "Separation agreements or decrees of divorces" at bounding box center [553, 261] width 5 height 5
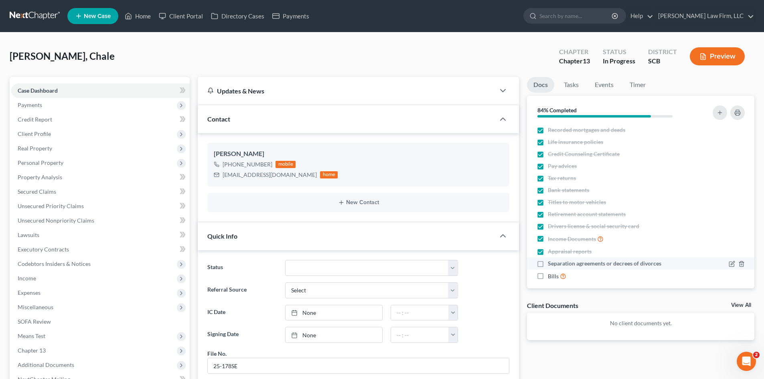
checkbox input "true"
click at [548, 276] on label "Bills" at bounding box center [557, 275] width 18 height 9
click at [551, 276] on input "Bills" at bounding box center [553, 273] width 5 height 5
checkbox input "true"
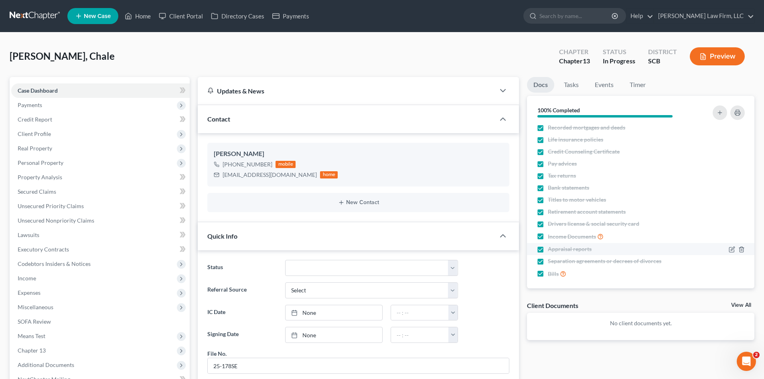
scroll to position [0, 0]
click at [42, 92] on span "Case Dashboard" at bounding box center [38, 90] width 40 height 7
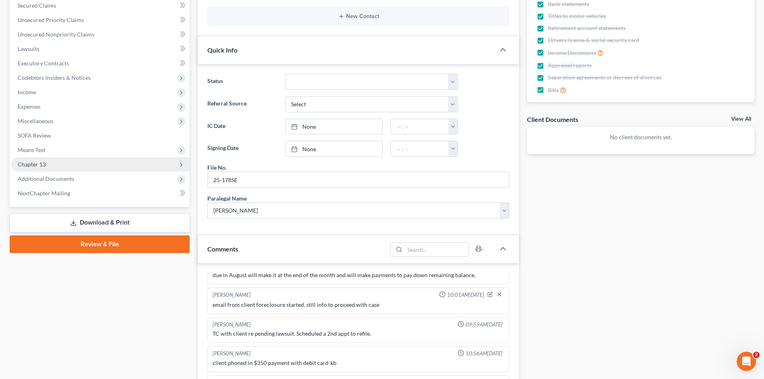
scroll to position [200, 0]
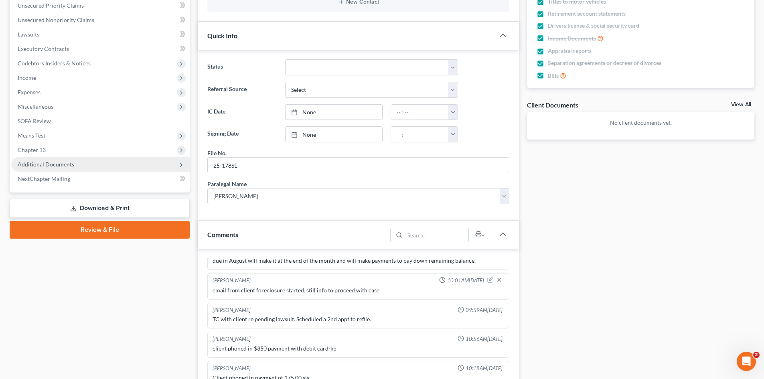
click at [30, 167] on span "Additional Documents" at bounding box center [46, 164] width 57 height 7
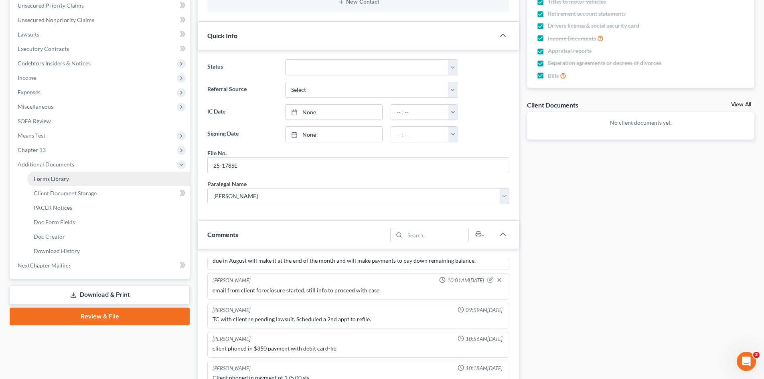
click at [45, 178] on span "Forms Library" at bounding box center [51, 178] width 35 height 7
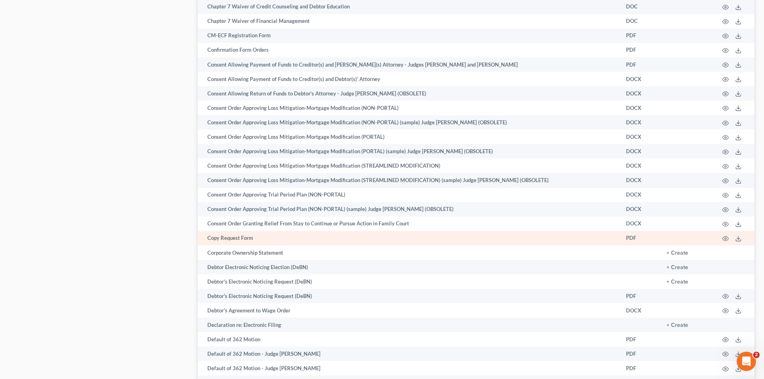
scroll to position [762, 0]
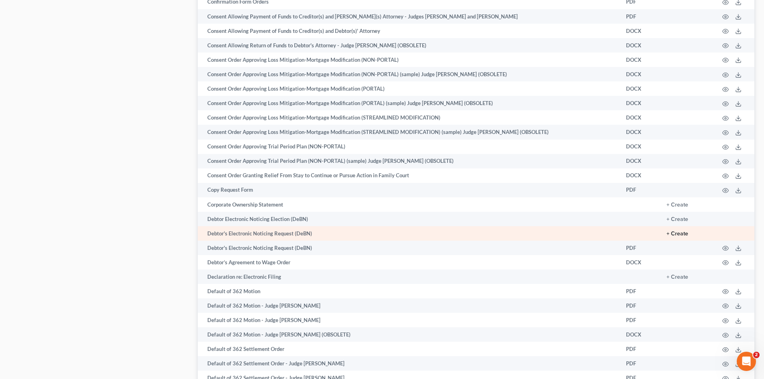
click at [682, 232] on button "+ Create" at bounding box center [677, 234] width 22 height 6
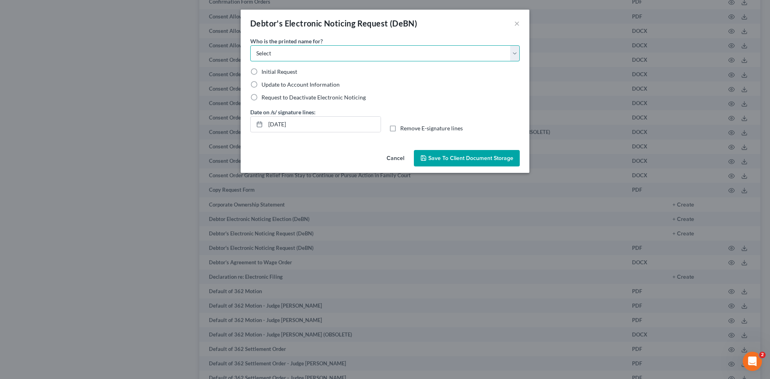
drag, startPoint x: 305, startPoint y: 56, endPoint x: 301, endPoint y: 59, distance: 4.3
click at [305, 56] on select "Select Debtor Attorney" at bounding box center [384, 53] width 269 height 16
select select "0"
click at [250, 45] on select "Select Debtor Attorney" at bounding box center [384, 53] width 269 height 16
click at [261, 74] on label "Initial Request" at bounding box center [279, 72] width 36 height 8
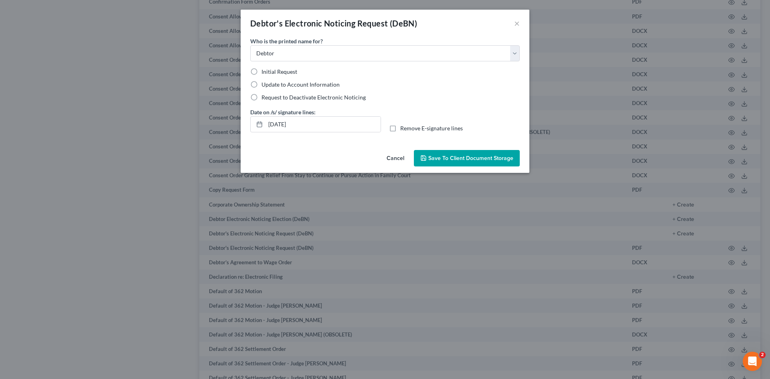
click at [265, 73] on input "Initial Request" at bounding box center [267, 70] width 5 height 5
radio input "true"
drag, startPoint x: 277, startPoint y: 127, endPoint x: 300, endPoint y: 125, distance: 22.9
click at [300, 125] on input "09/11/2025" at bounding box center [322, 124] width 115 height 15
drag, startPoint x: 393, startPoint y: 129, endPoint x: 401, endPoint y: 133, distance: 9.3
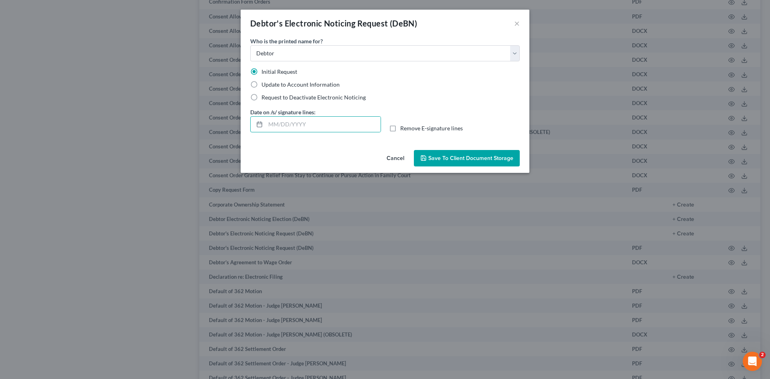
click at [400, 129] on label "Remove E-signature lines" at bounding box center [431, 128] width 63 height 8
click at [403, 129] on input "Remove E-signature lines" at bounding box center [405, 126] width 5 height 5
checkbox input "true"
click at [459, 160] on span "Save to Client Document Storage" at bounding box center [470, 158] width 85 height 7
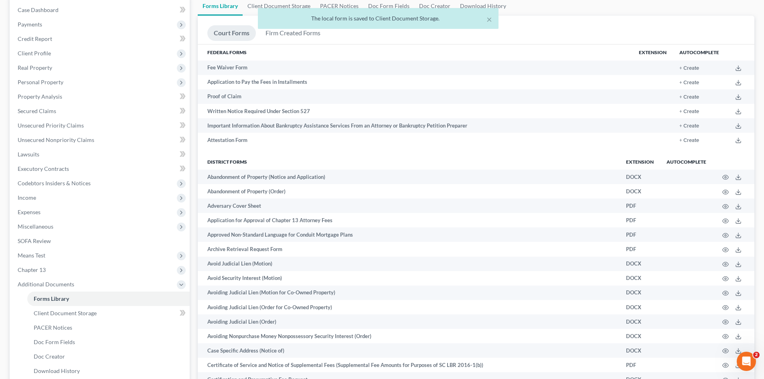
scroll to position [0, 0]
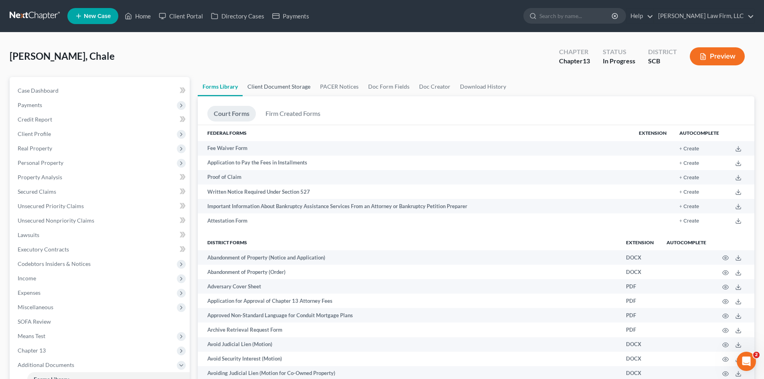
click at [299, 87] on link "Client Document Storage" at bounding box center [279, 86] width 73 height 19
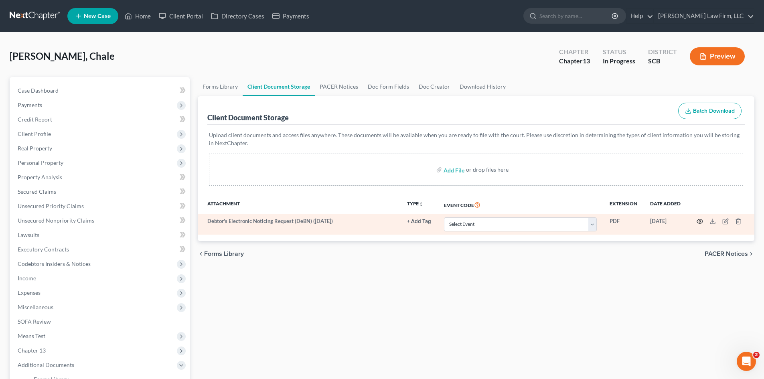
click at [701, 222] on icon "button" at bounding box center [699, 221] width 6 height 6
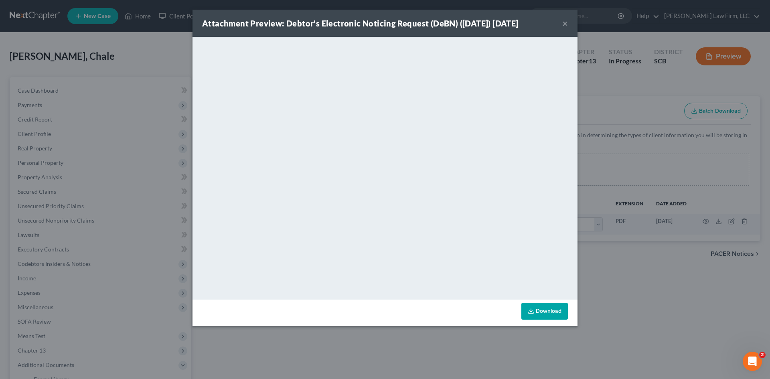
click at [565, 24] on button "×" at bounding box center [565, 23] width 6 height 10
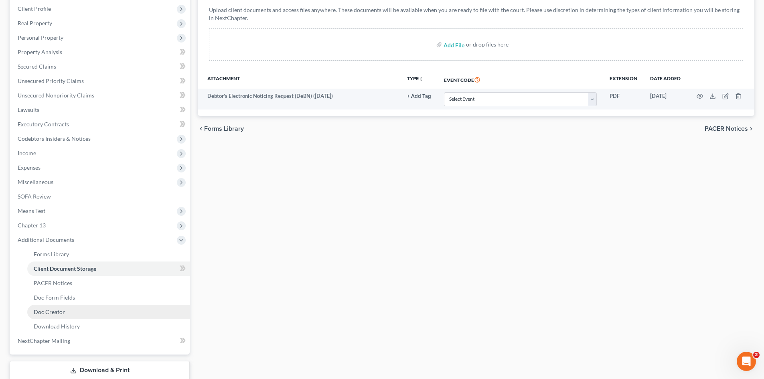
scroll to position [177, 0]
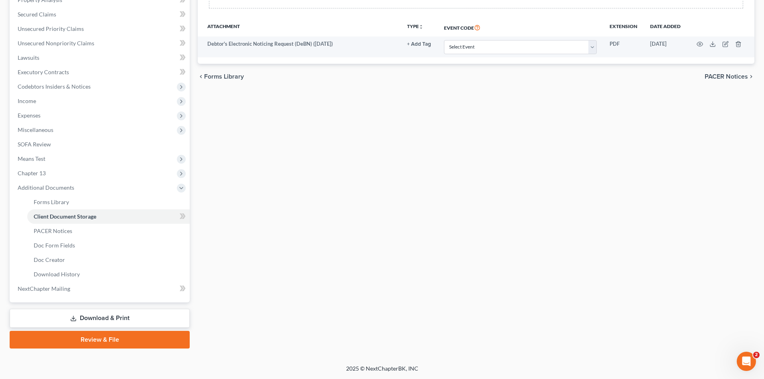
click at [66, 313] on link "Download & Print" at bounding box center [100, 318] width 180 height 19
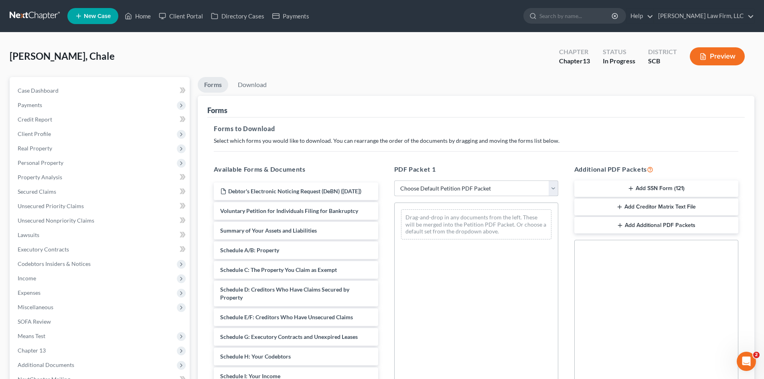
click at [434, 192] on select "Choose Default Petition PDF Packet Complete Bankruptcy Petition (all forms and …" at bounding box center [476, 188] width 164 height 16
select select "0"
click at [394, 180] on select "Choose Default Petition PDF Packet Complete Bankruptcy Petition (all forms and …" at bounding box center [476, 188] width 164 height 16
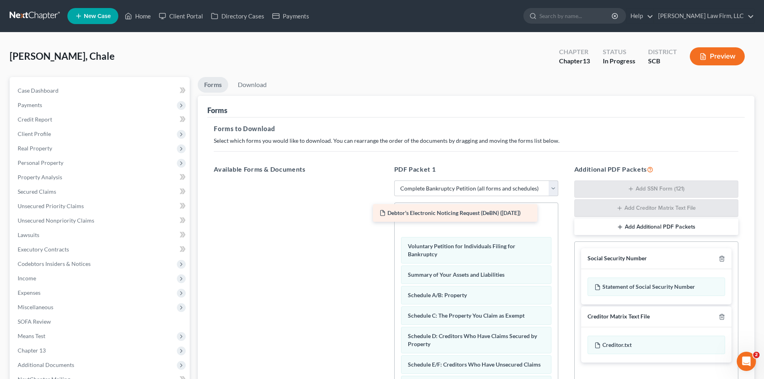
drag, startPoint x: 306, startPoint y: 196, endPoint x: 465, endPoint y: 218, distance: 160.6
click at [384, 180] on div "Debtor's Electronic Noticing Request (DeBN) (09/11/2025) Debtor's Electronic No…" at bounding box center [295, 180] width 177 height 0
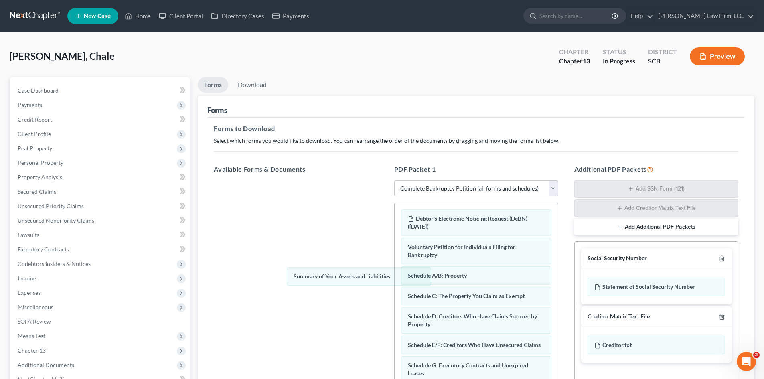
drag, startPoint x: 459, startPoint y: 273, endPoint x: 334, endPoint y: 272, distance: 125.1
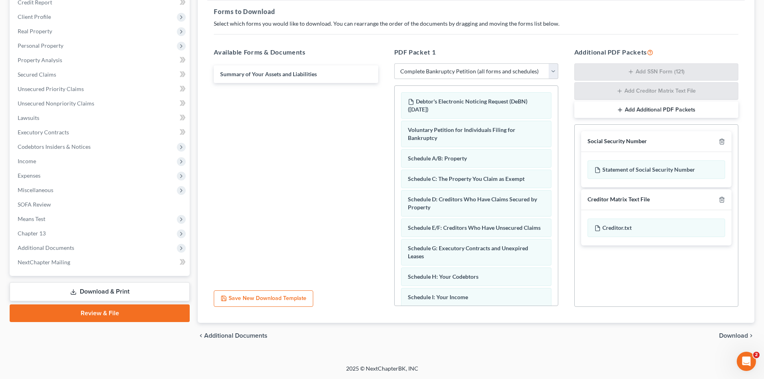
click at [732, 336] on span "Download" at bounding box center [733, 335] width 29 height 6
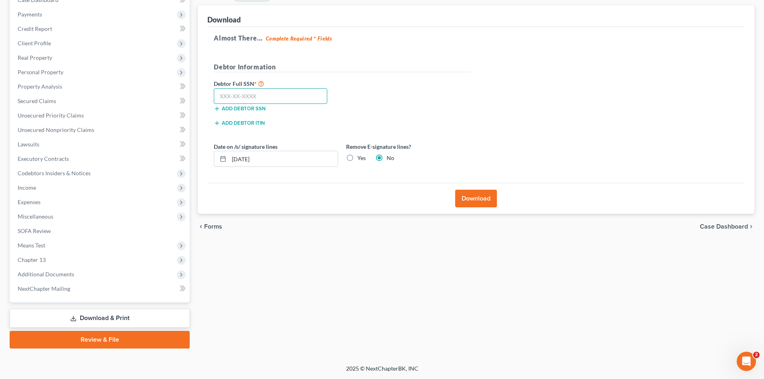
click at [279, 98] on input "text" at bounding box center [270, 96] width 113 height 16
type input "249-59-5414"
drag, startPoint x: 270, startPoint y: 165, endPoint x: 222, endPoint y: 169, distance: 48.6
click at [223, 168] on div "Date on /s/ signature lines 09/11/2025 Remove E-signature lines? Yes No" at bounding box center [342, 157] width 265 height 31
click at [362, 156] on label "Yes" at bounding box center [361, 158] width 8 height 8
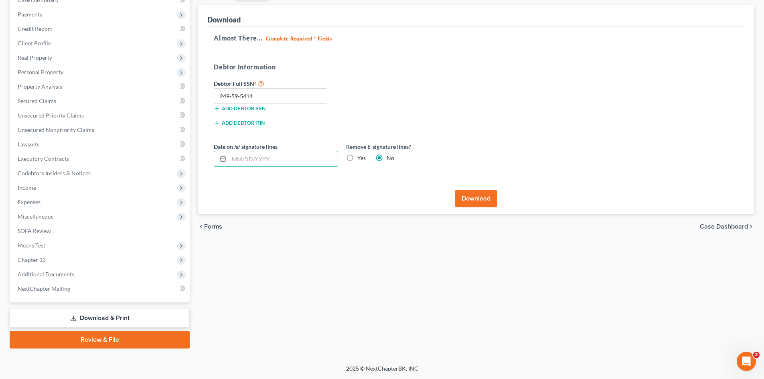
click at [362, 156] on input "Yes" at bounding box center [362, 156] width 5 height 5
radio input "true"
radio input "false"
click at [470, 197] on button "Download" at bounding box center [476, 199] width 42 height 18
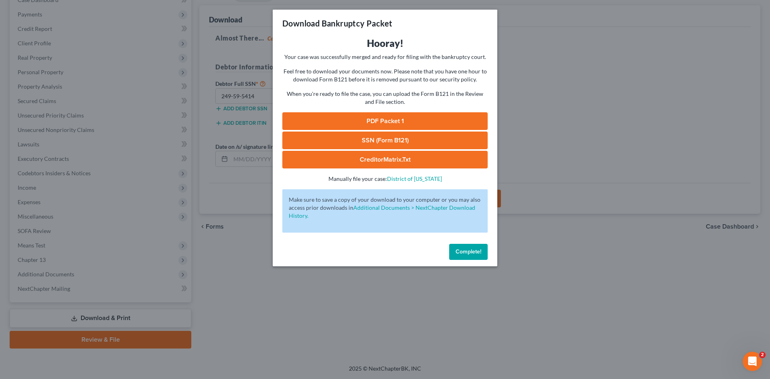
click at [427, 119] on link "PDF Packet 1" at bounding box center [384, 121] width 205 height 18
click at [328, 135] on link "SSN (Form B121)" at bounding box center [384, 140] width 205 height 18
click at [458, 251] on span "Complete!" at bounding box center [468, 251] width 26 height 7
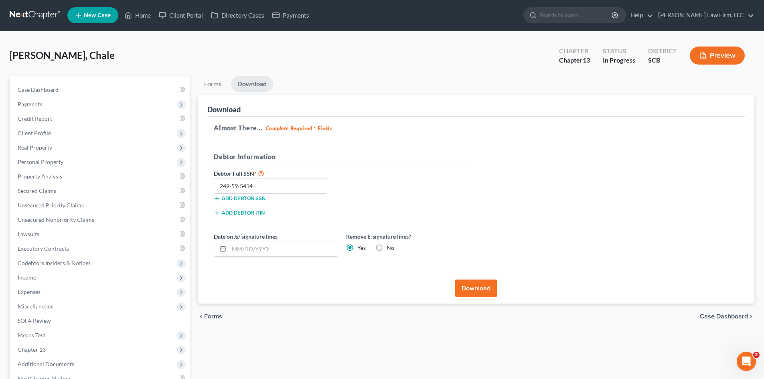
scroll to position [0, 0]
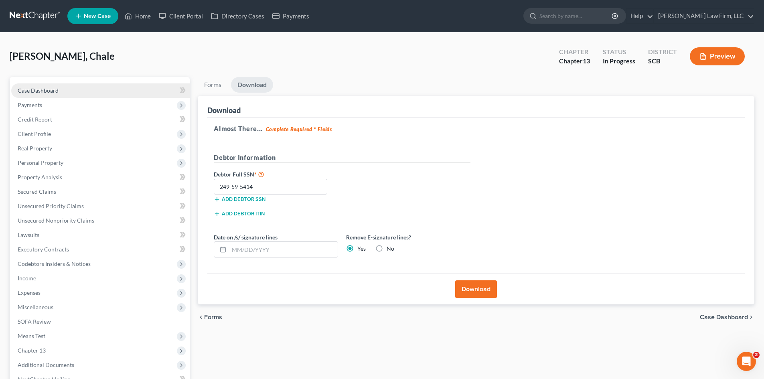
click at [32, 89] on span "Case Dashboard" at bounding box center [38, 90] width 41 height 7
select select "0"
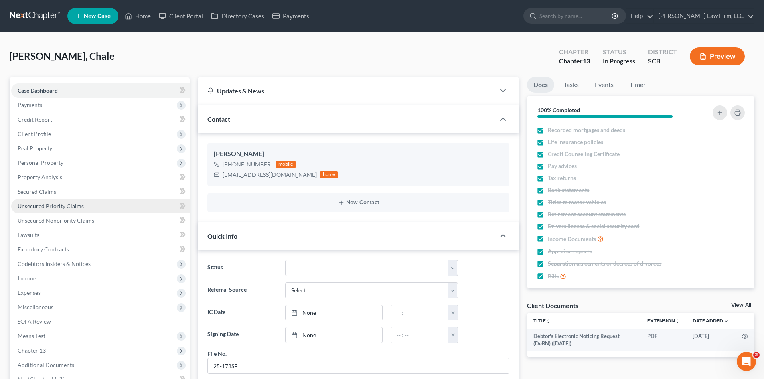
scroll to position [492, 0]
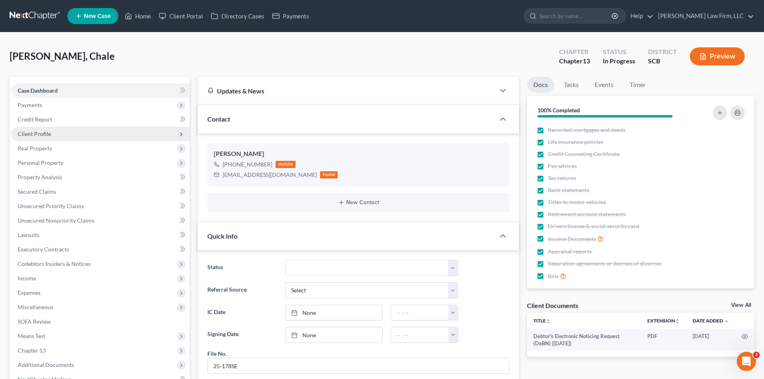
click at [29, 134] on span "Client Profile" at bounding box center [34, 133] width 33 height 7
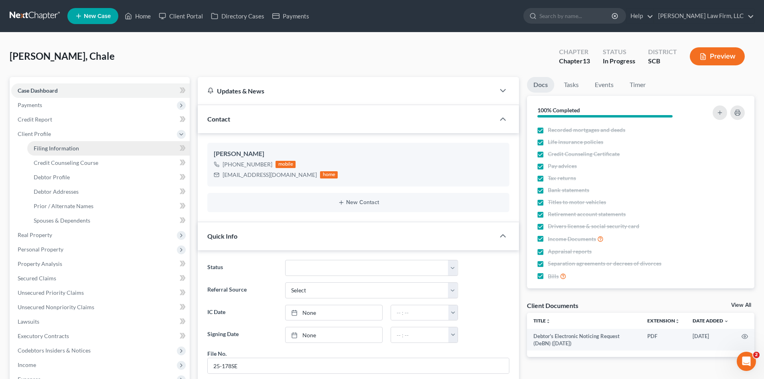
click at [36, 146] on span "Filing Information" at bounding box center [56, 148] width 45 height 7
select select "1"
select select "0"
select select "3"
select select "42"
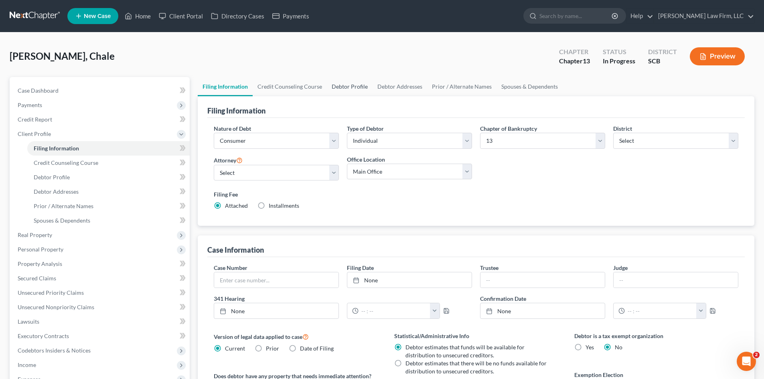
click at [348, 89] on link "Debtor Profile" at bounding box center [350, 86] width 46 height 19
select select "3"
select select "2"
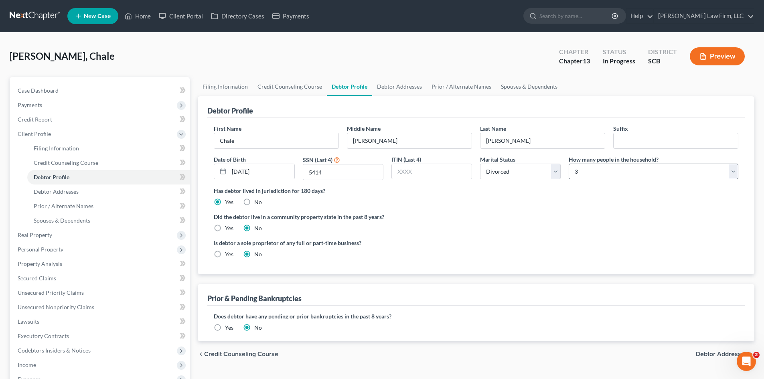
radio input "true"
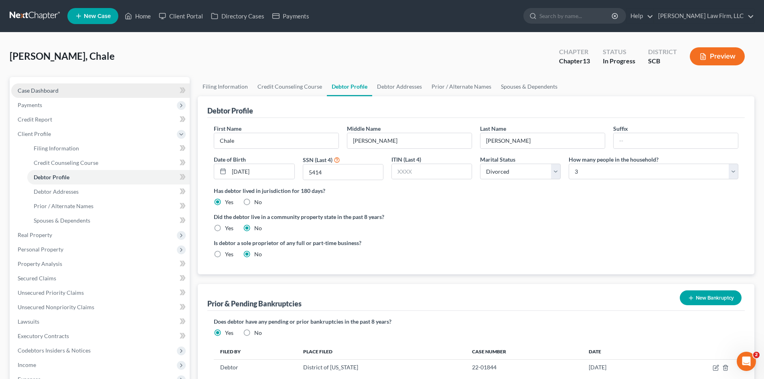
click at [54, 91] on span "Case Dashboard" at bounding box center [38, 90] width 41 height 7
select select "0"
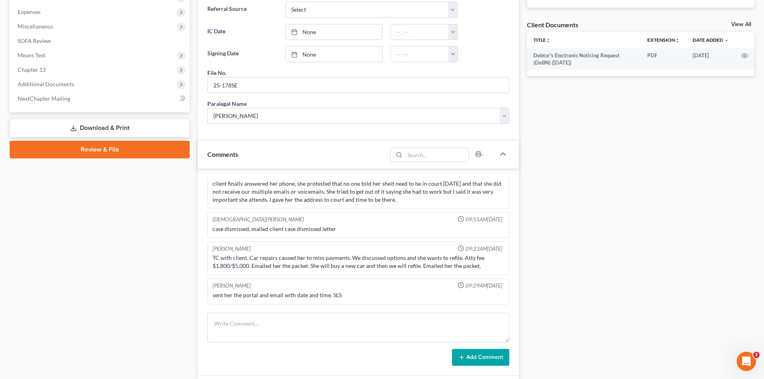
scroll to position [372, 0]
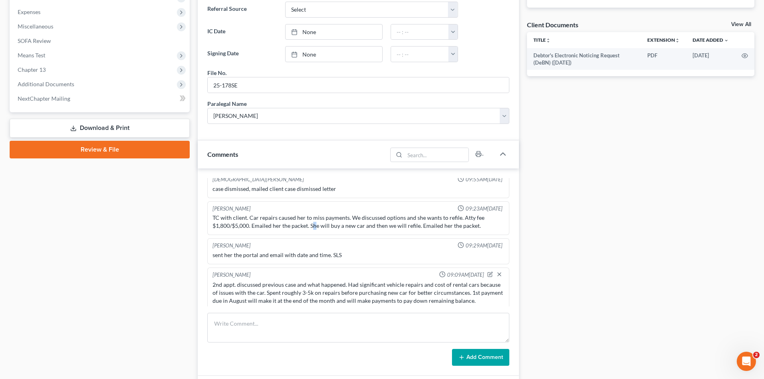
click at [315, 223] on div "TC with client. Car repairs caused her to miss payments. We discussed options a…" at bounding box center [357, 222] width 291 height 16
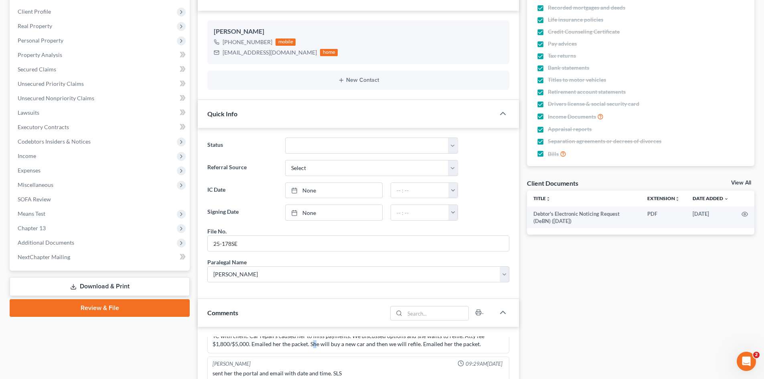
scroll to position [120, 0]
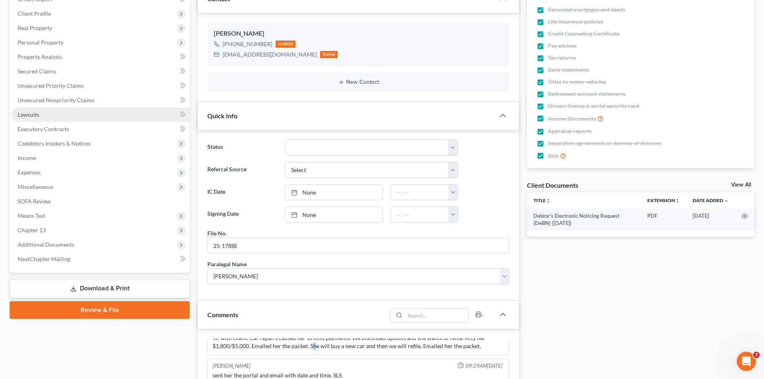
click at [36, 111] on span "Lawsuits" at bounding box center [29, 114] width 22 height 7
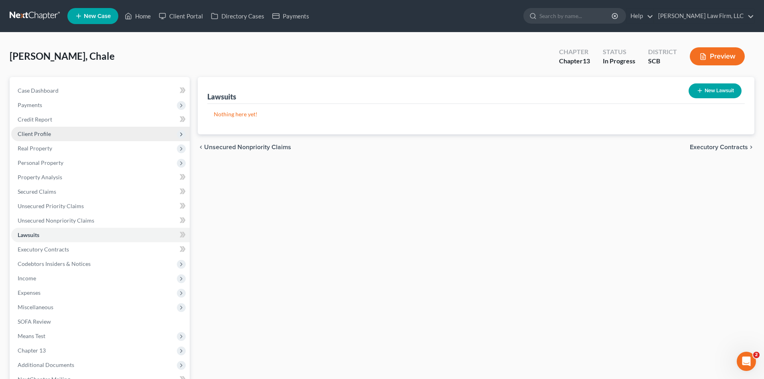
click at [61, 139] on span "Client Profile" at bounding box center [100, 134] width 178 height 14
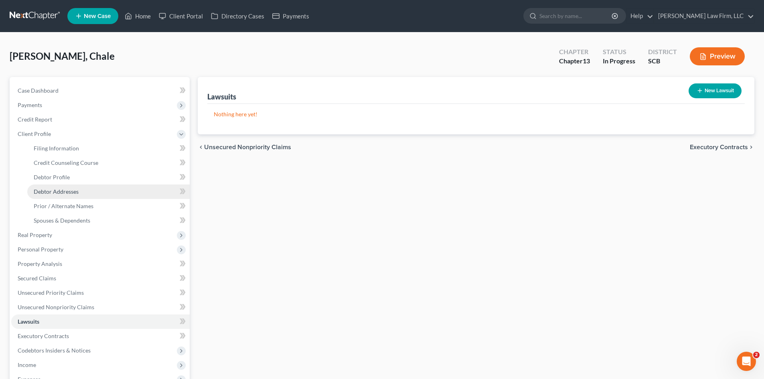
click at [61, 188] on span "Debtor Addresses" at bounding box center [56, 191] width 45 height 7
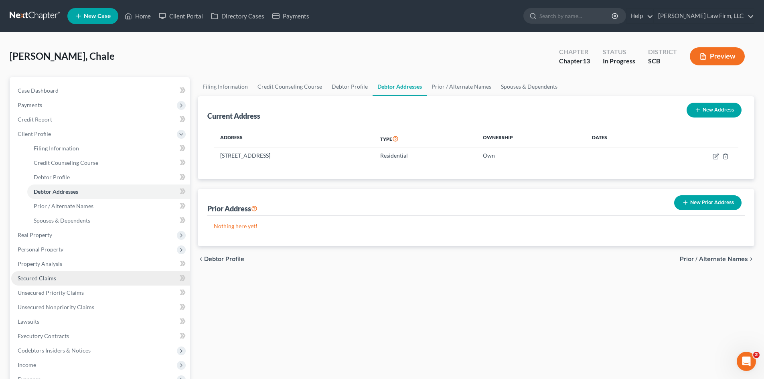
click at [30, 277] on span "Secured Claims" at bounding box center [37, 278] width 38 height 7
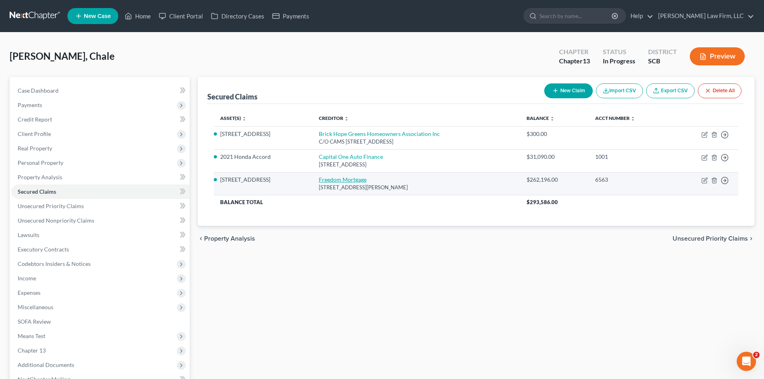
click at [352, 179] on link "Freedom Mortgage" at bounding box center [343, 179] width 48 height 7
select select "15"
select select "0"
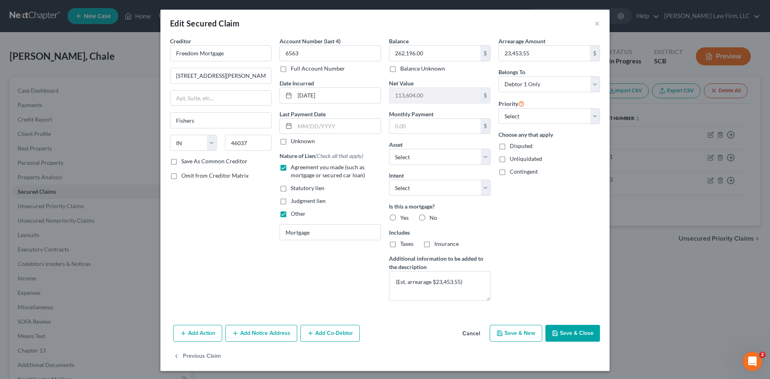
click at [266, 335] on button "Add Notice Address" at bounding box center [261, 333] width 72 height 17
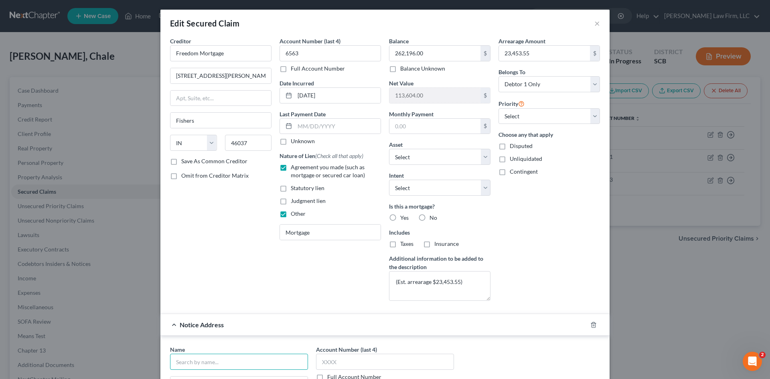
click at [263, 355] on input "text" at bounding box center [239, 362] width 138 height 16
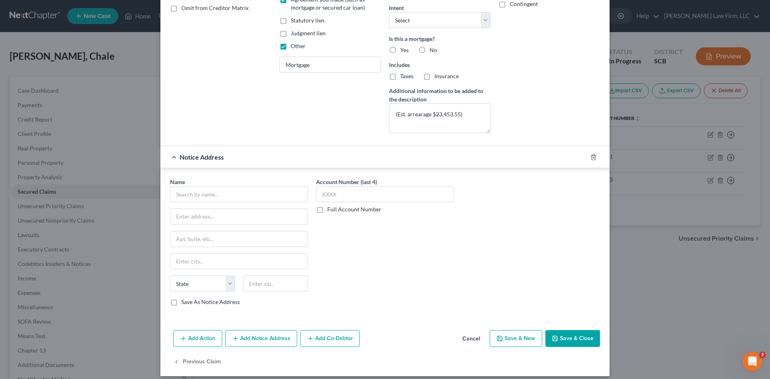
scroll to position [174, 0]
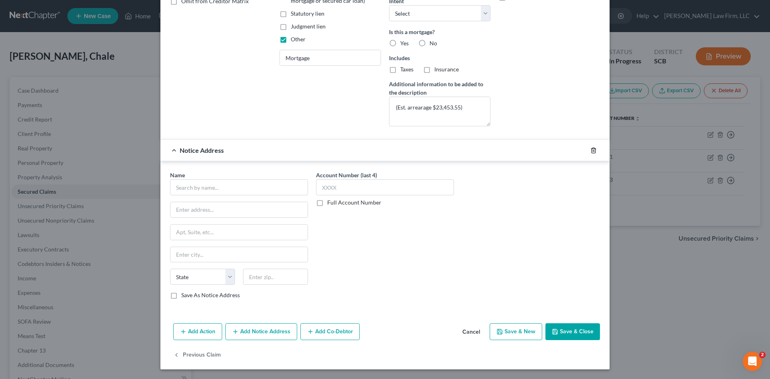
click at [593, 150] on icon "button" at bounding box center [593, 150] width 6 height 6
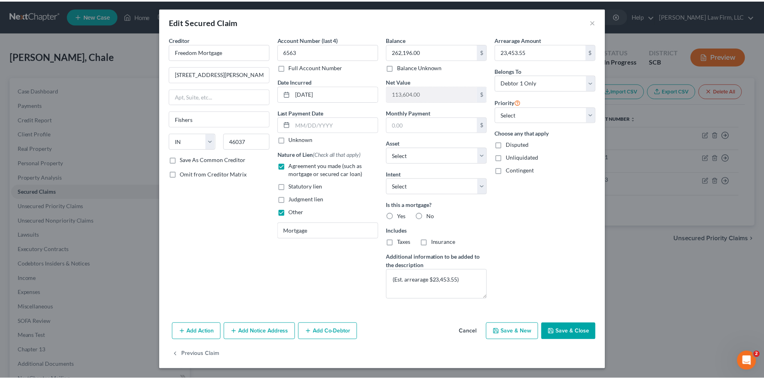
scroll to position [2, 0]
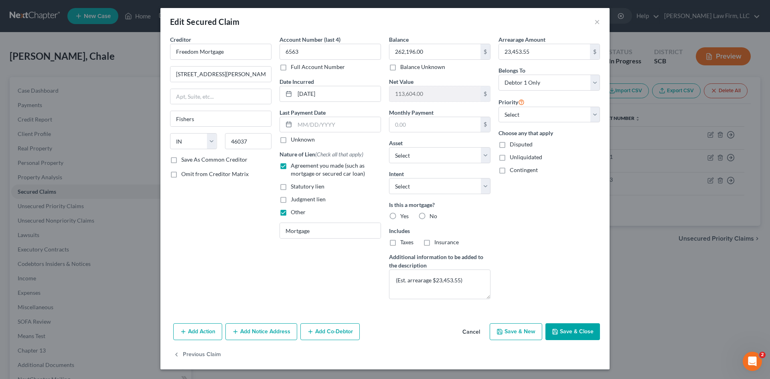
click at [578, 335] on button "Save & Close" at bounding box center [572, 331] width 55 height 17
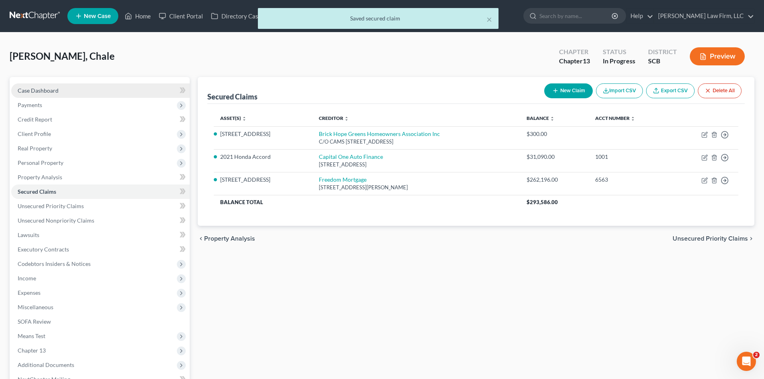
click at [67, 91] on link "Case Dashboard" at bounding box center [100, 90] width 178 height 14
select select "0"
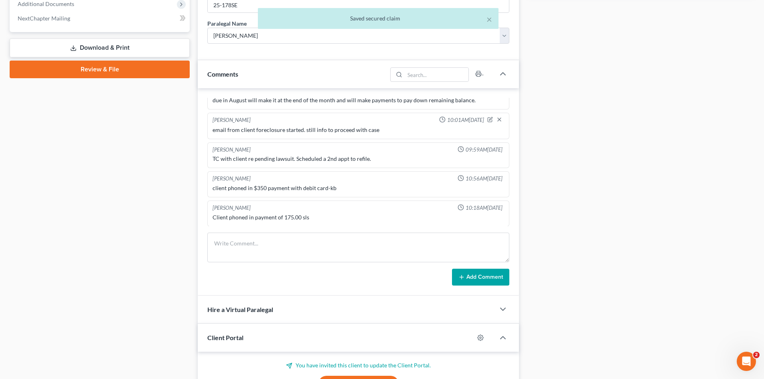
scroll to position [442, 0]
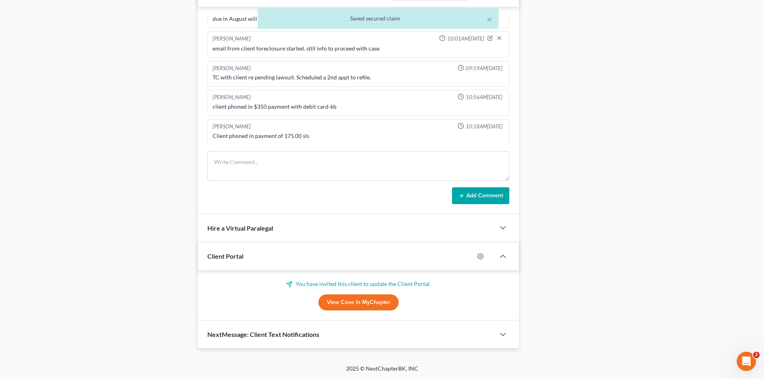
click at [279, 332] on span "NextMessage: Client Text Notifications" at bounding box center [263, 334] width 112 height 8
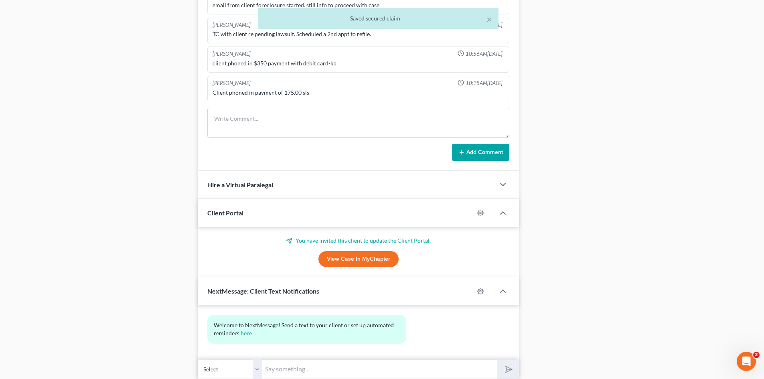
scroll to position [516, 0]
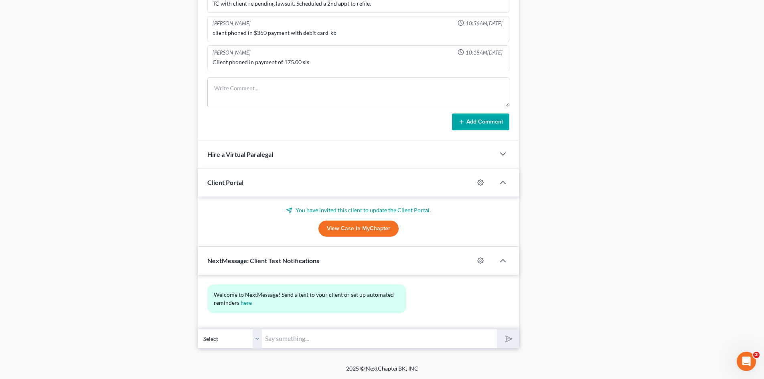
click at [308, 337] on input "text" at bounding box center [379, 339] width 235 height 20
type input "can you drop off the foreclosure documents or email them to me please. The coun…"
click at [497, 329] on button "submit" at bounding box center [508, 338] width 22 height 19
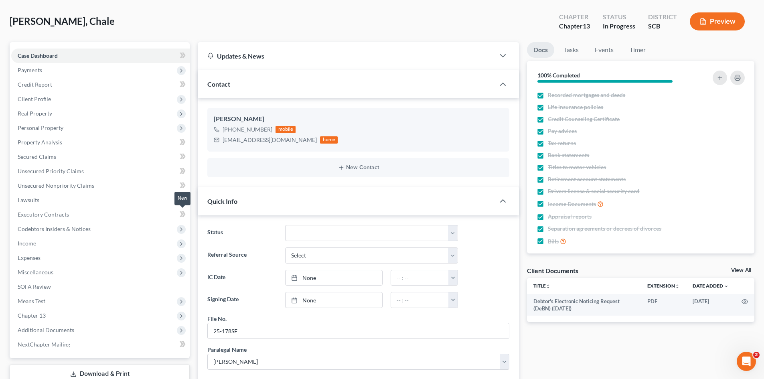
scroll to position [0, 0]
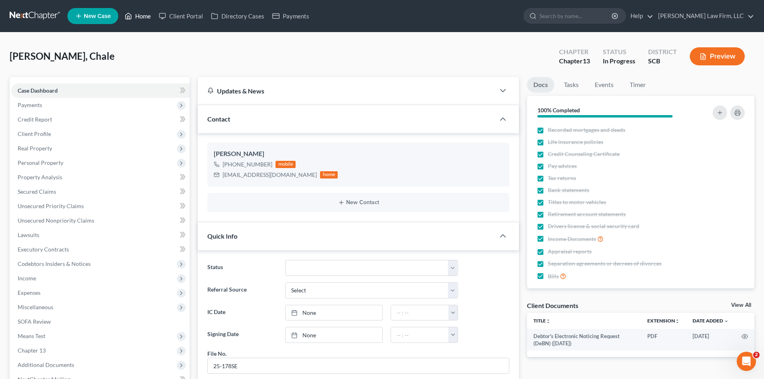
click at [139, 21] on link "Home" at bounding box center [138, 16] width 34 height 14
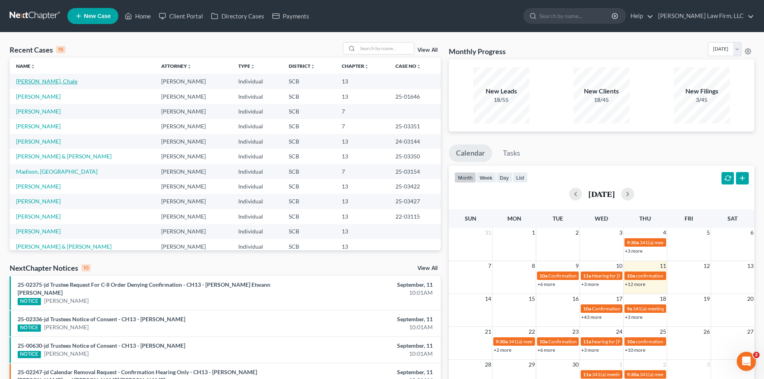
click at [36, 83] on link "Clark, Chale" at bounding box center [46, 81] width 61 height 7
select select "0"
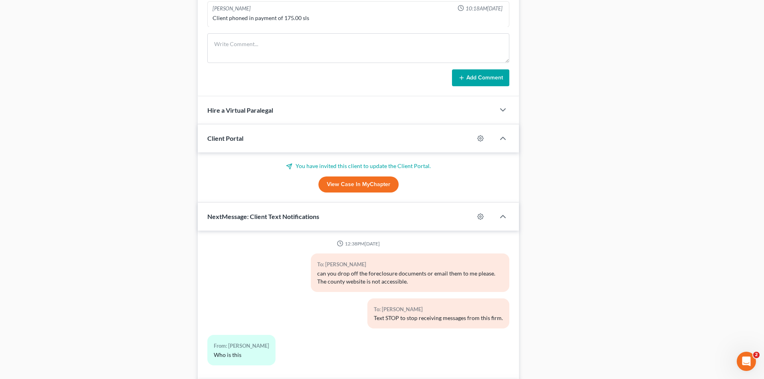
scroll to position [612, 0]
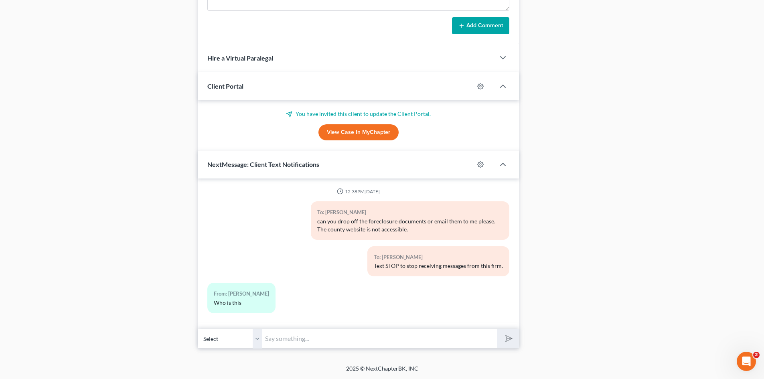
click at [362, 338] on input "text" at bounding box center [379, 339] width 235 height 20
click at [497, 329] on button "submit" at bounding box center [508, 338] width 22 height 19
type input "disregard. this is the Meredith Law Firm Shawnda thank you.."
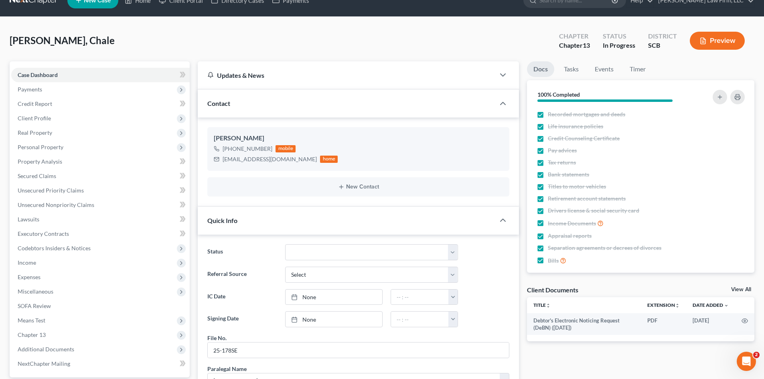
scroll to position [0, 0]
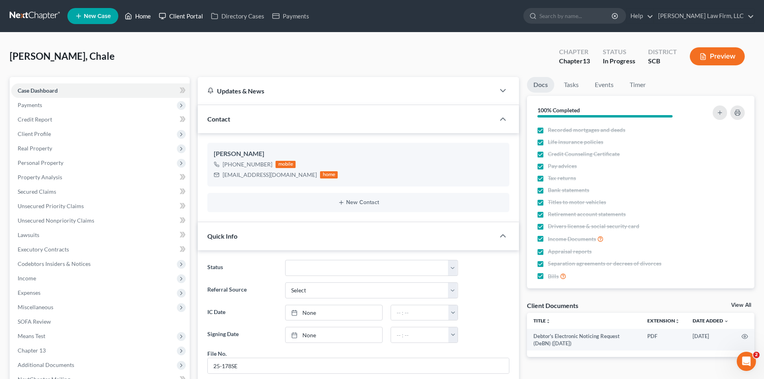
drag, startPoint x: 145, startPoint y: 12, endPoint x: 185, endPoint y: 9, distance: 39.8
click at [145, 13] on link "Home" at bounding box center [138, 16] width 34 height 14
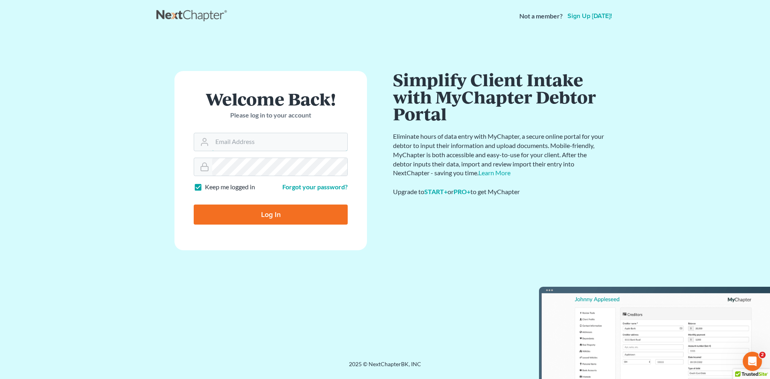
type input "[EMAIL_ADDRESS][DOMAIN_NAME]"
click at [268, 215] on input "Log In" at bounding box center [271, 214] width 154 height 20
type input "Thinking..."
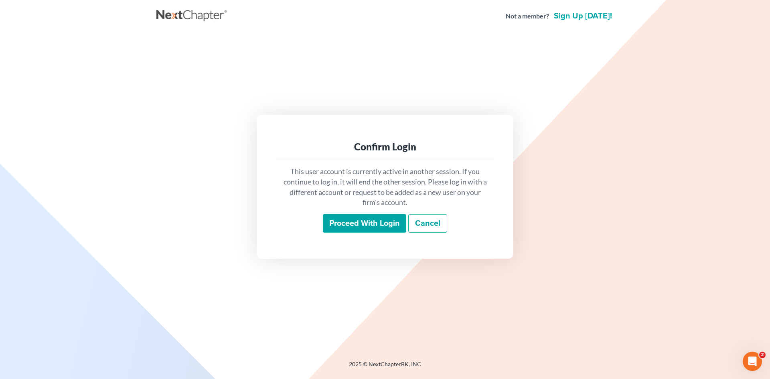
click at [347, 216] on div "This user account is currently active in another session. If you continue to lo…" at bounding box center [385, 199] width 218 height 79
click at [350, 219] on input "Proceed with login" at bounding box center [364, 223] width 83 height 18
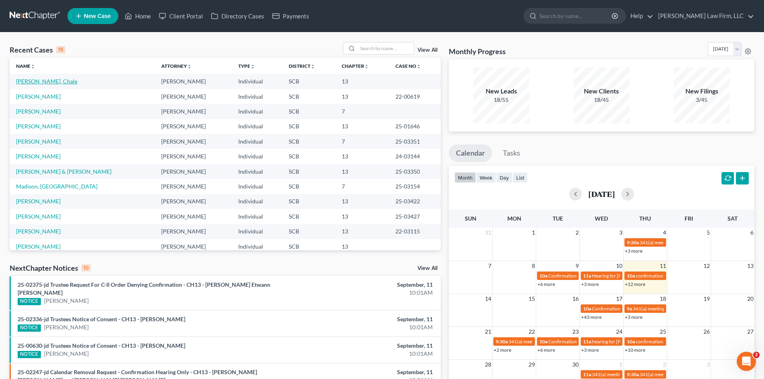
click at [43, 83] on link "[PERSON_NAME], Chale" at bounding box center [46, 81] width 61 height 7
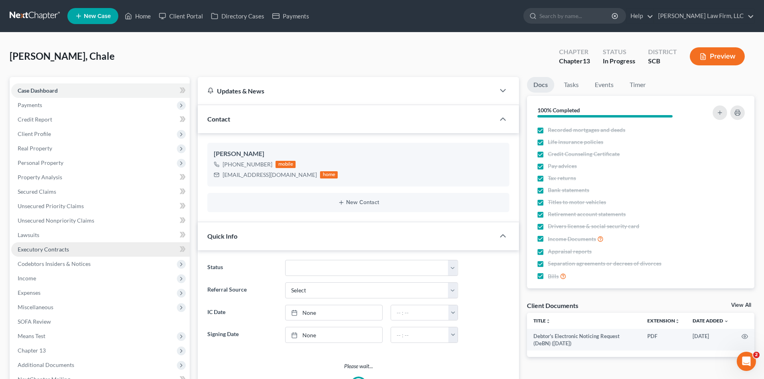
select select "0"
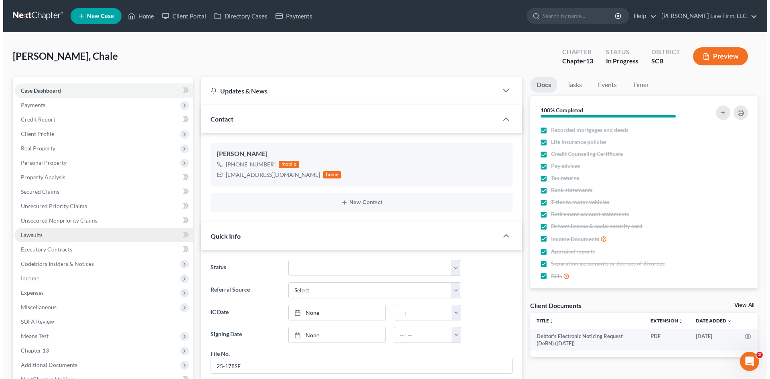
scroll to position [492, 0]
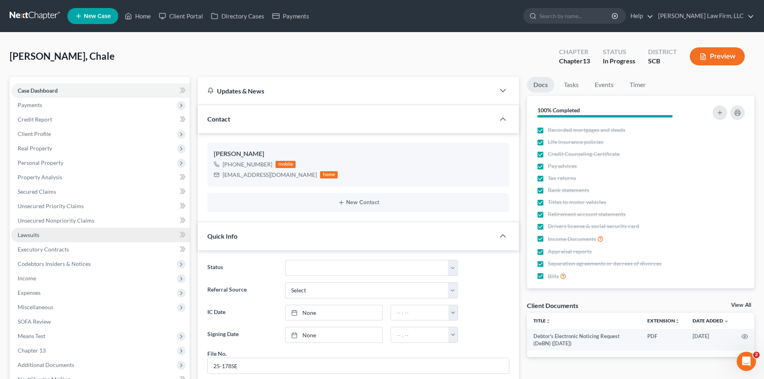
click at [25, 231] on span "Lawsuits" at bounding box center [29, 234] width 22 height 7
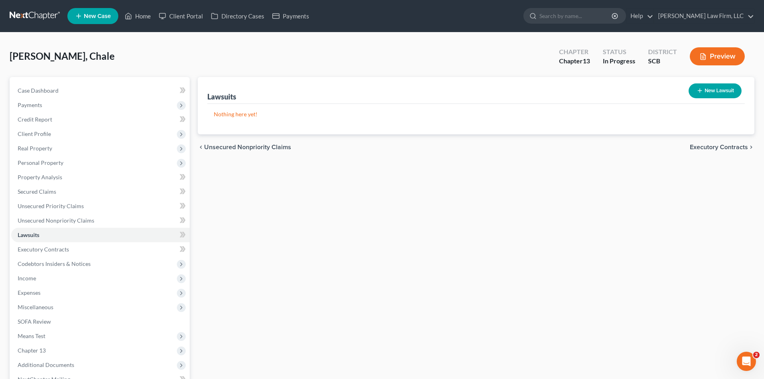
click at [701, 95] on button "New Lawsuit" at bounding box center [714, 90] width 53 height 15
select select "0"
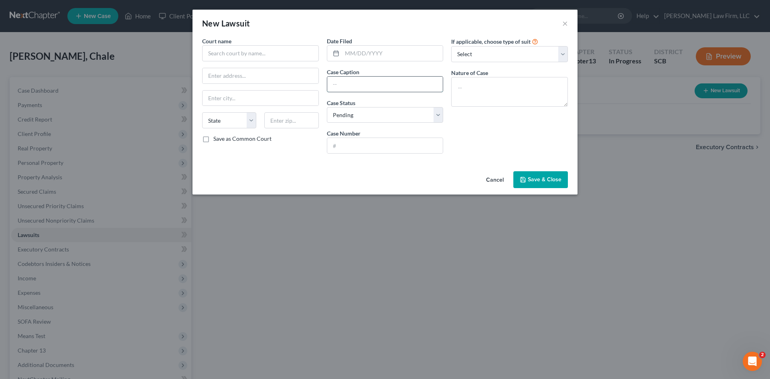
click at [372, 89] on input "text" at bounding box center [385, 84] width 116 height 15
paste input "Freedom Mortgage Corporation"
click at [434, 88] on input "Freedom Mortgage Corporation v." at bounding box center [385, 84] width 116 height 15
paste input "[PERSON_NAME]"
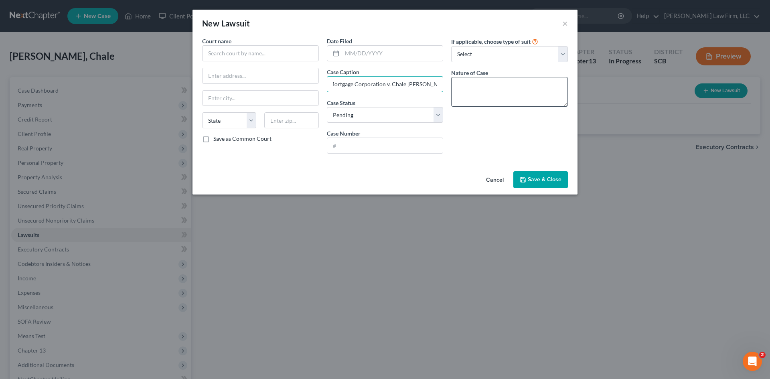
type input "Freedom Mortgage Corporation v. Chale [PERSON_NAME]"
click at [503, 83] on textarea at bounding box center [509, 92] width 117 height 30
type textarea "Foreclosure"
click at [389, 147] on input "text" at bounding box center [385, 145] width 116 height 15
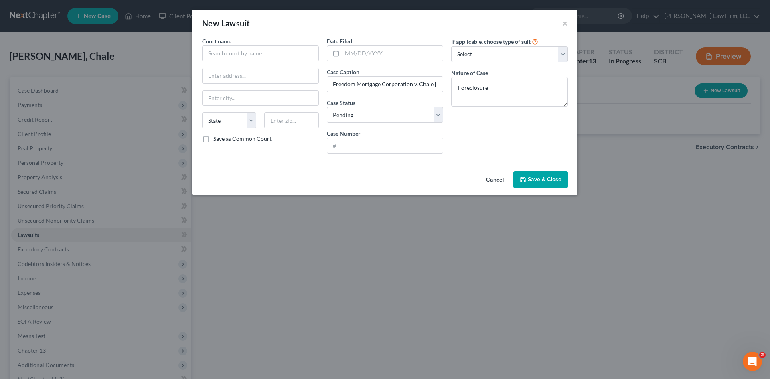
drag, startPoint x: 394, startPoint y: 155, endPoint x: 395, endPoint y: 151, distance: 4.3
click at [394, 154] on div "Date Filed Case Caption Freedom Mortgage Corporation v. Chale [PERSON_NAME] Cas…" at bounding box center [385, 98] width 125 height 123
click at [396, 148] on input "text" at bounding box center [385, 145] width 116 height 15
paste input "2025LP0800421"
type input "2025LP0800421"
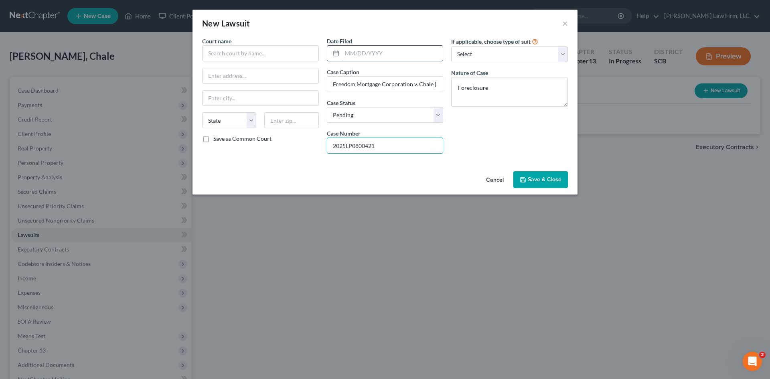
click at [408, 49] on input "text" at bounding box center [392, 53] width 101 height 15
type input "[DATE]"
click at [285, 49] on input "text" at bounding box center [260, 53] width 117 height 16
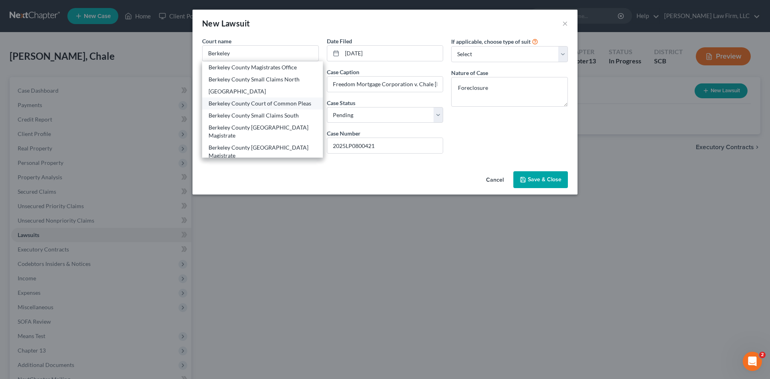
click at [269, 103] on div "Berkeley County Court of Common Pleas" at bounding box center [262, 103] width 108 height 8
type input "Berkeley County Court of Common Pleas"
type input "[STREET_ADDRESS][US_STATE]"
type input "Moncks Corner"
select select "42"
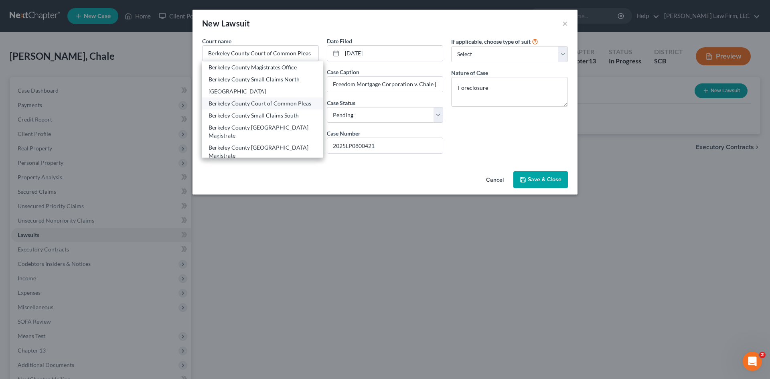
type input "29461"
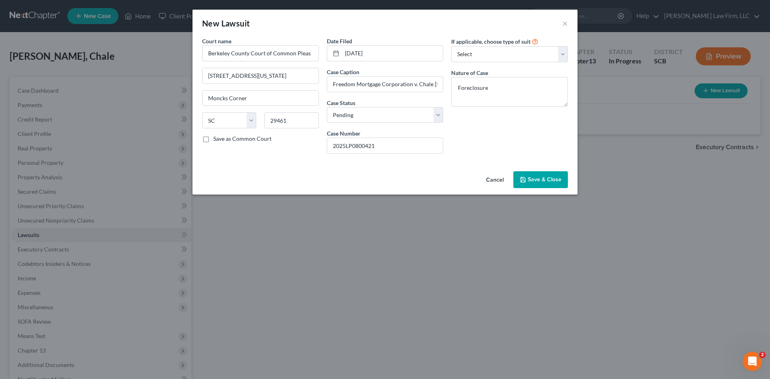
click at [535, 175] on button "Save & Close" at bounding box center [540, 179] width 55 height 17
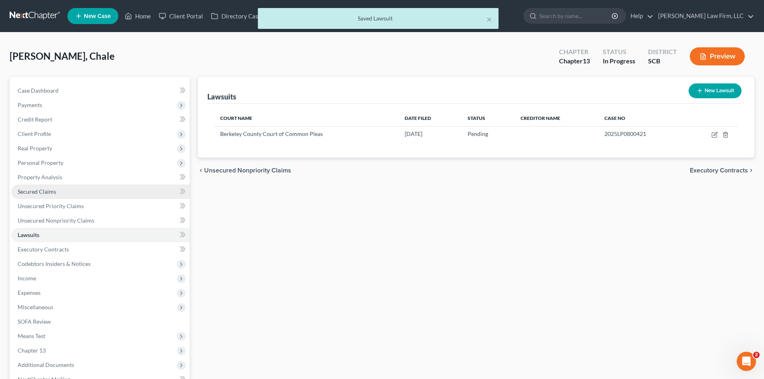
click at [58, 192] on link "Secured Claims" at bounding box center [100, 191] width 178 height 14
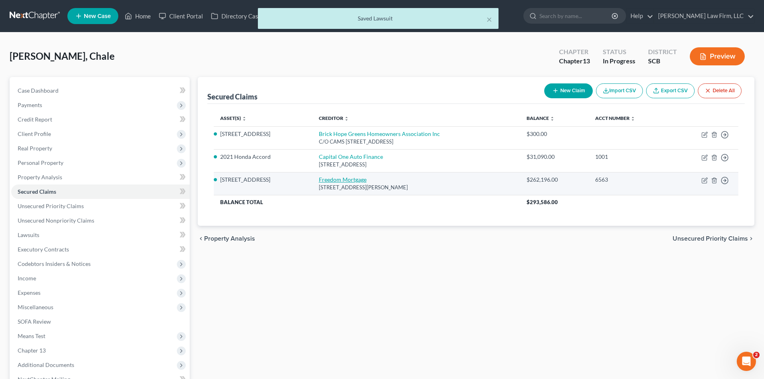
click at [350, 182] on link "Freedom Mortgage" at bounding box center [343, 179] width 48 height 7
select select "15"
select select "0"
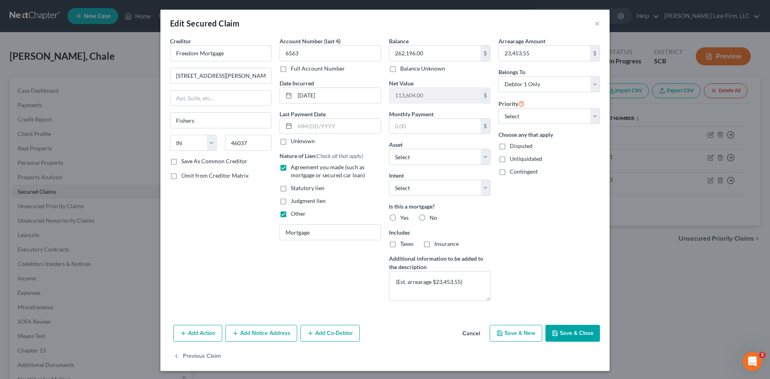
click at [255, 338] on button "Add Notice Address" at bounding box center [261, 333] width 72 height 17
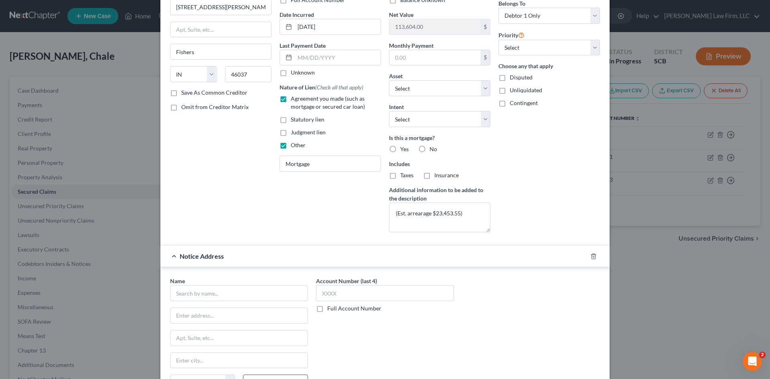
scroll to position [174, 0]
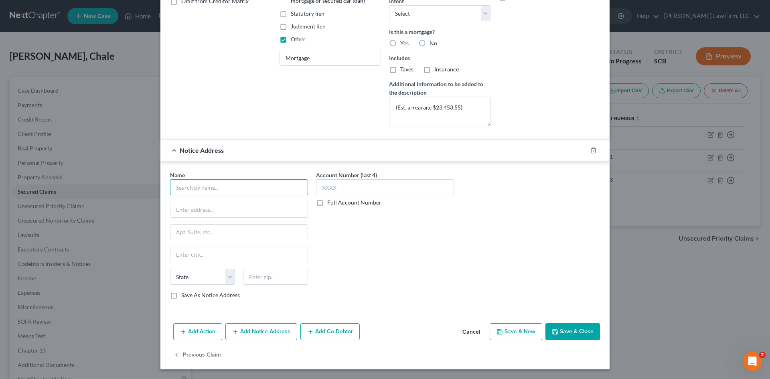
click at [218, 190] on input "text" at bounding box center [239, 187] width 138 height 16
click at [220, 206] on div "PO Box 8237, Columbia, SC 29202" at bounding box center [217, 208] width 83 height 7
type input "Hutchens Law Firm"
type input "PO Box 8237"
type input "Columbia"
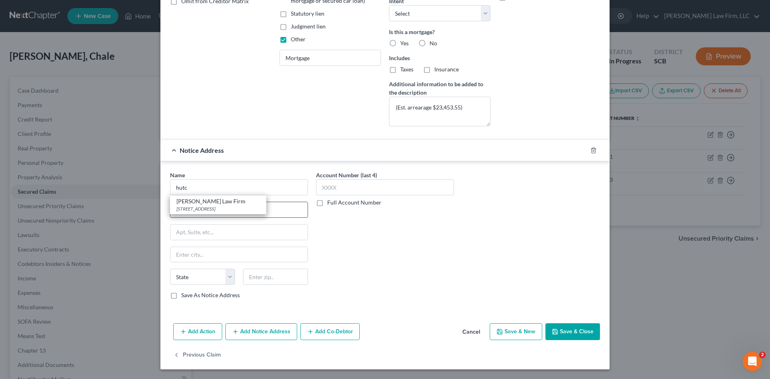
select select "42"
type input "29202"
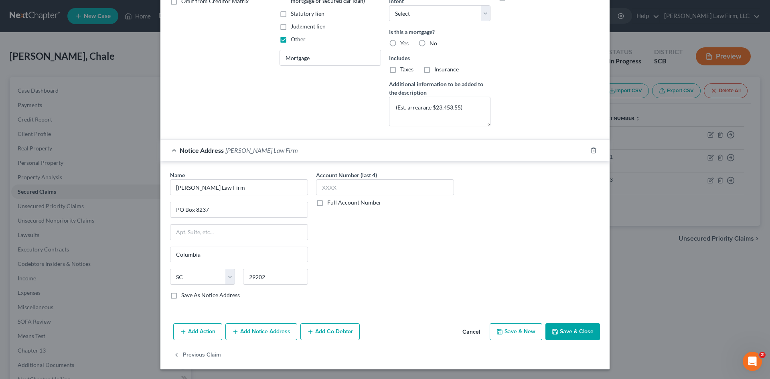
drag, startPoint x: 248, startPoint y: 335, endPoint x: 255, endPoint y: 336, distance: 6.9
click at [248, 335] on button "Add Notice Address" at bounding box center [261, 331] width 72 height 17
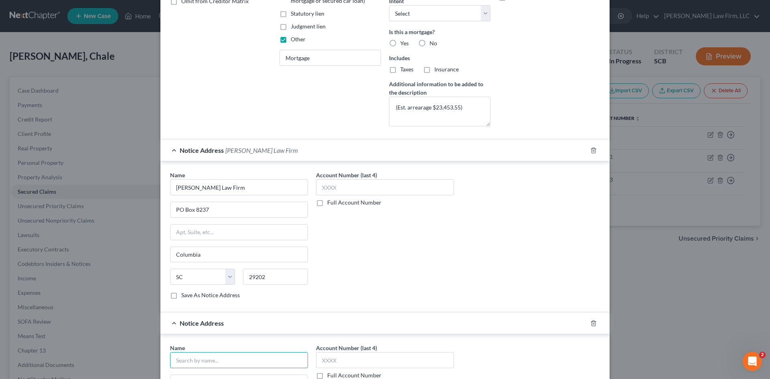
click at [223, 359] on input "text" at bounding box center [239, 360] width 138 height 16
type input "Hutchens Law Firm"
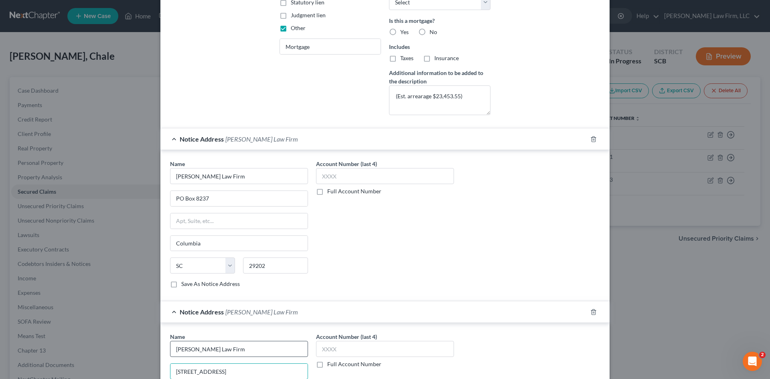
type input "240 Stoneridge Drive Ste 400"
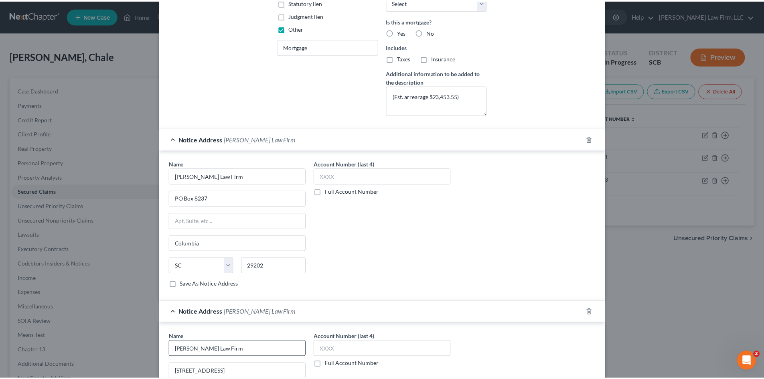
scroll to position [348, 0]
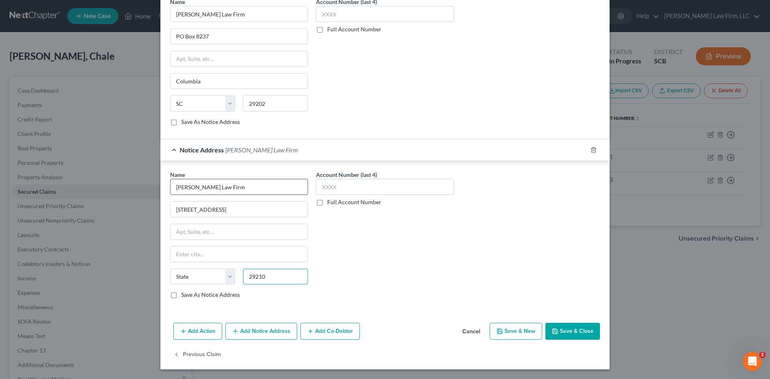
type input "29210"
type input "Columbia"
select select "42"
click at [588, 333] on button "Save & Close" at bounding box center [572, 331] width 55 height 17
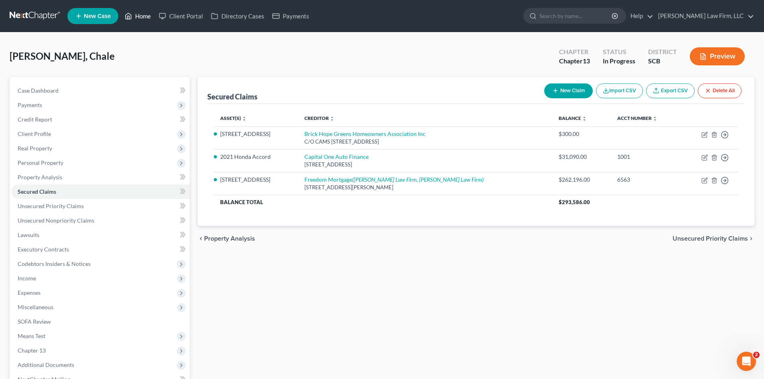
click at [145, 17] on link "Home" at bounding box center [138, 16] width 34 height 14
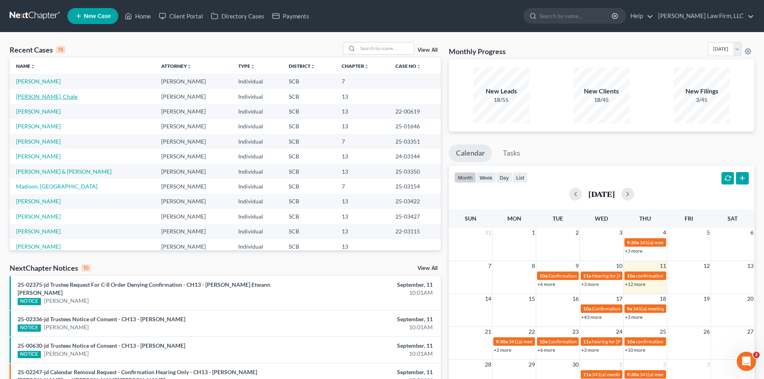
click at [42, 96] on link "Clark, Chale" at bounding box center [46, 96] width 61 height 7
select select "0"
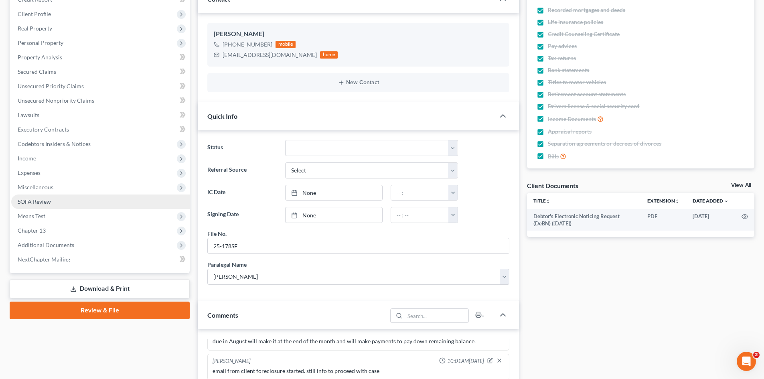
scroll to position [120, 0]
click at [69, 283] on link "Download & Print" at bounding box center [100, 288] width 180 height 19
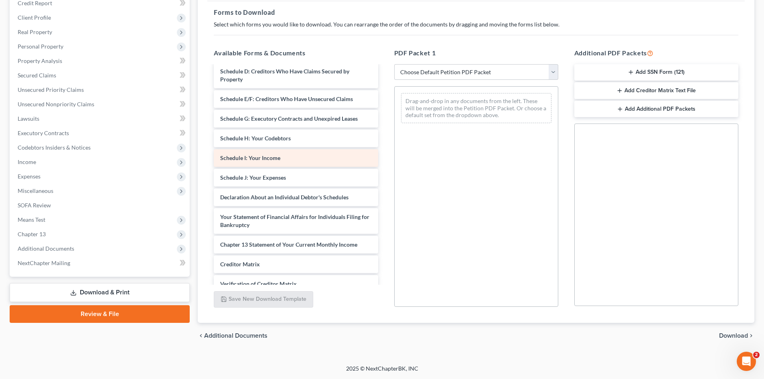
scroll to position [120, 0]
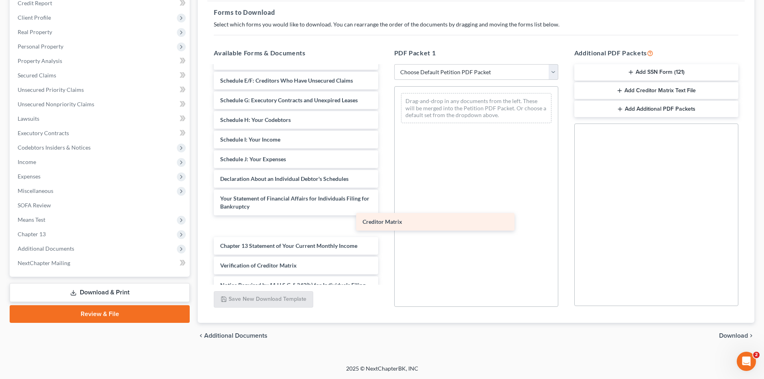
drag, startPoint x: 251, startPoint y: 250, endPoint x: 435, endPoint y: 206, distance: 188.5
click at [384, 206] on div "Creditor Matrix Debtor's Electronic Noticing Request (DeBN) (09/11/2025) Volunt…" at bounding box center [295, 134] width 177 height 376
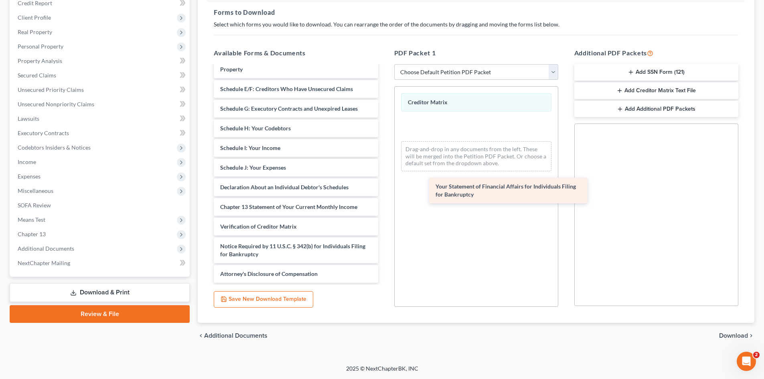
scroll to position [120, 0]
drag, startPoint x: 292, startPoint y: 205, endPoint x: 509, endPoint y: 184, distance: 217.9
click at [384, 184] on div "Your Statement of Financial Affairs for Individuals Filing for Bankruptcy Debto…" at bounding box center [295, 118] width 177 height 328
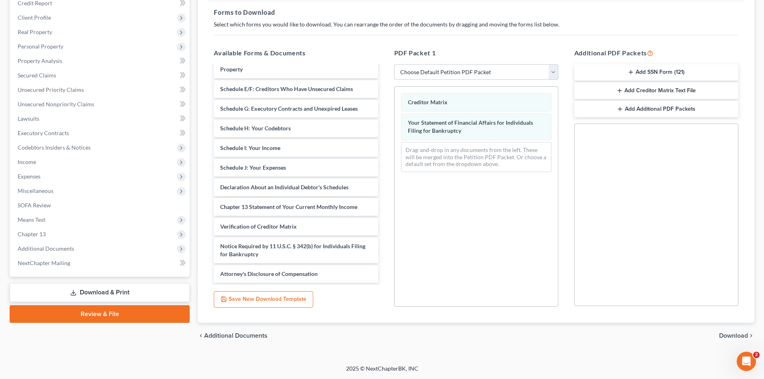
click at [726, 334] on span "Download" at bounding box center [733, 335] width 29 height 6
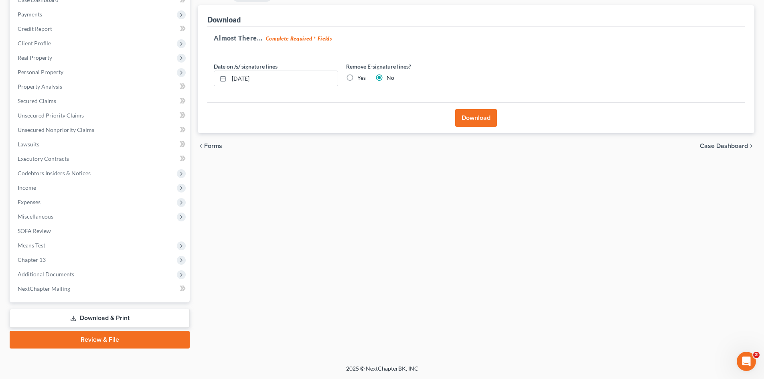
scroll to position [91, 0]
drag, startPoint x: 264, startPoint y: 78, endPoint x: 227, endPoint y: 83, distance: 36.8
click at [243, 82] on input "09/11/2025" at bounding box center [283, 78] width 109 height 15
type input "0"
click at [343, 79] on div "Remove E-signature lines? Yes No" at bounding box center [408, 74] width 132 height 24
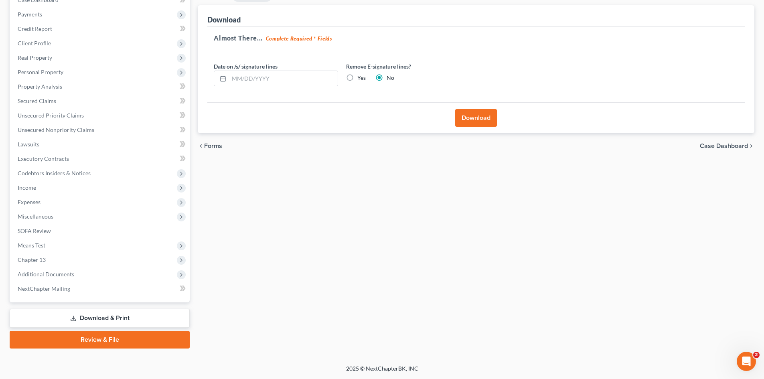
click at [357, 79] on label "Yes" at bounding box center [361, 78] width 8 height 8
click at [360, 79] on input "Yes" at bounding box center [362, 76] width 5 height 5
radio input "true"
radio input "false"
click at [459, 121] on button "Download" at bounding box center [476, 118] width 42 height 18
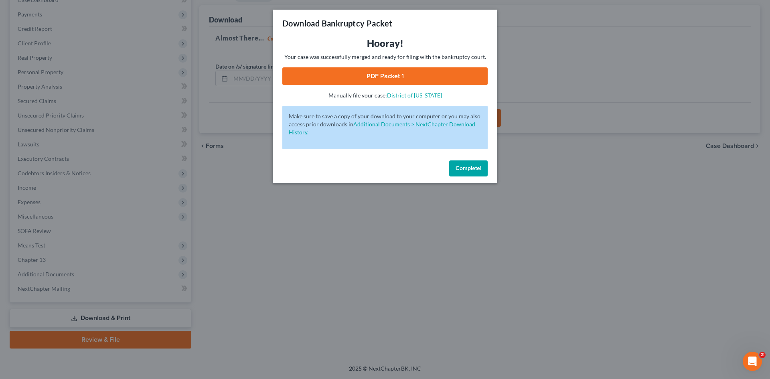
click at [426, 83] on link "PDF Packet 1" at bounding box center [384, 76] width 205 height 18
click at [463, 173] on button "Complete!" at bounding box center [468, 168] width 38 height 16
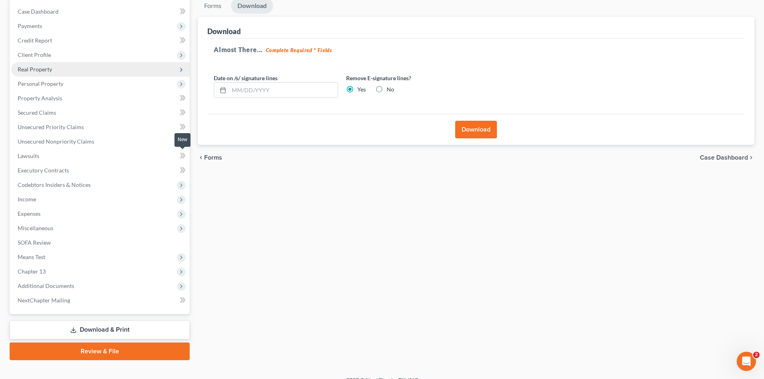
scroll to position [0, 0]
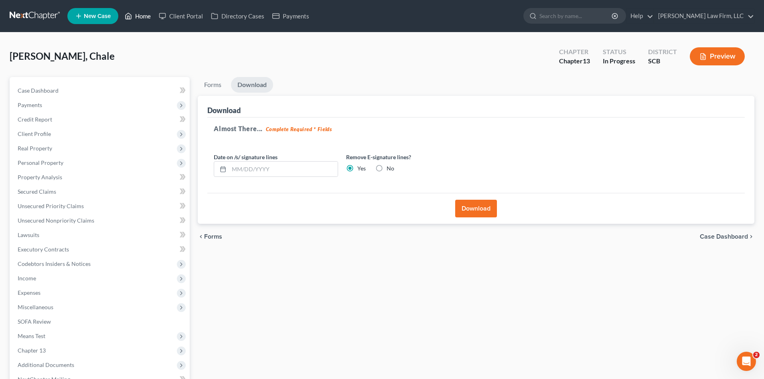
click at [139, 14] on link "Home" at bounding box center [138, 16] width 34 height 14
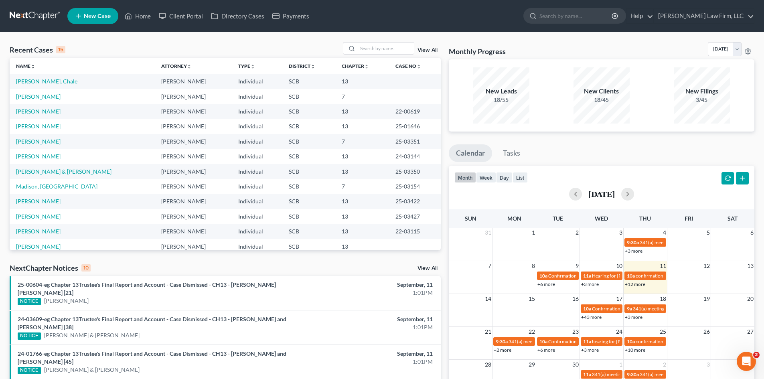
click at [381, 60] on th "Chapter unfold_more expand_more expand_less" at bounding box center [362, 66] width 54 height 16
click at [378, 49] on input "search" at bounding box center [386, 48] width 56 height 12
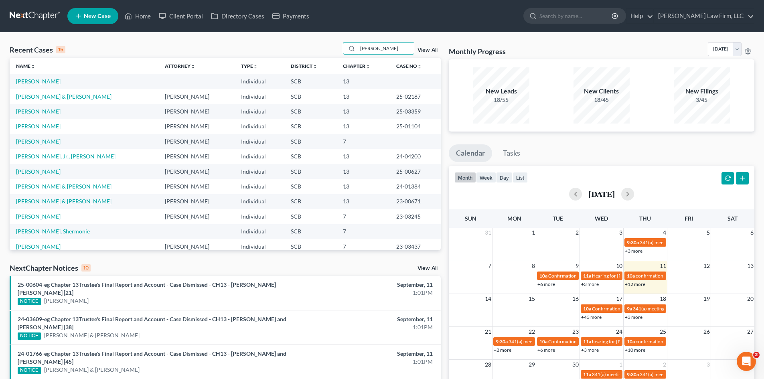
type input "allen"
click at [21, 76] on td "[PERSON_NAME]" at bounding box center [84, 81] width 149 height 15
click at [25, 83] on link "[PERSON_NAME]" at bounding box center [38, 81] width 44 height 7
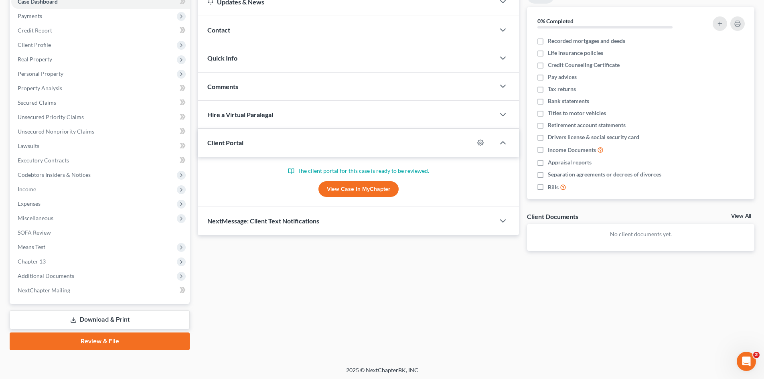
scroll to position [91, 0]
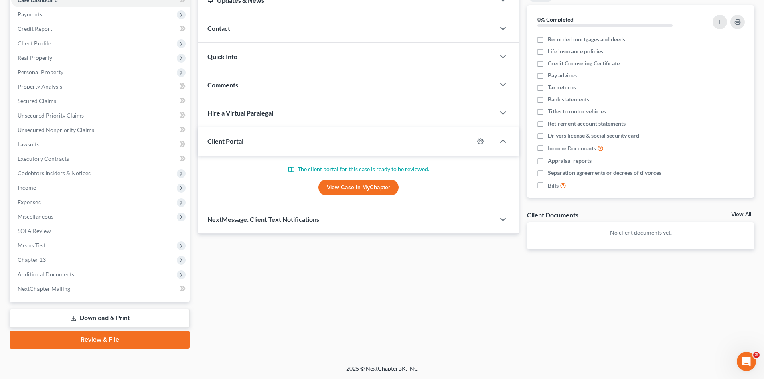
click at [381, 190] on link "View Case in MyChapter" at bounding box center [358, 188] width 80 height 16
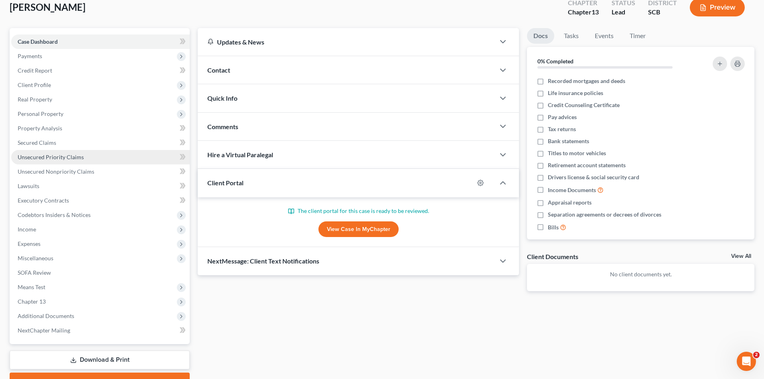
scroll to position [0, 0]
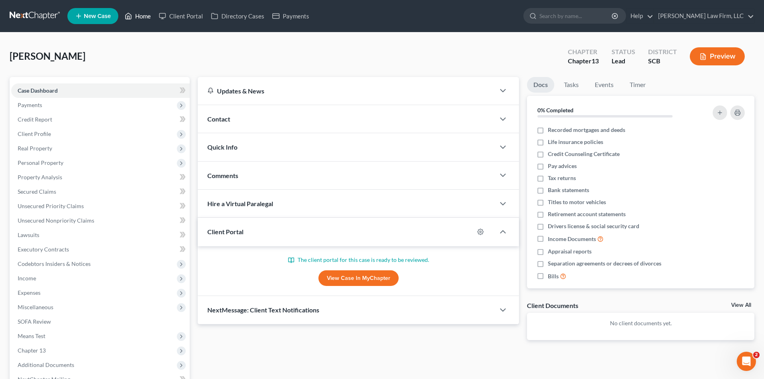
click at [146, 18] on link "Home" at bounding box center [138, 16] width 34 height 14
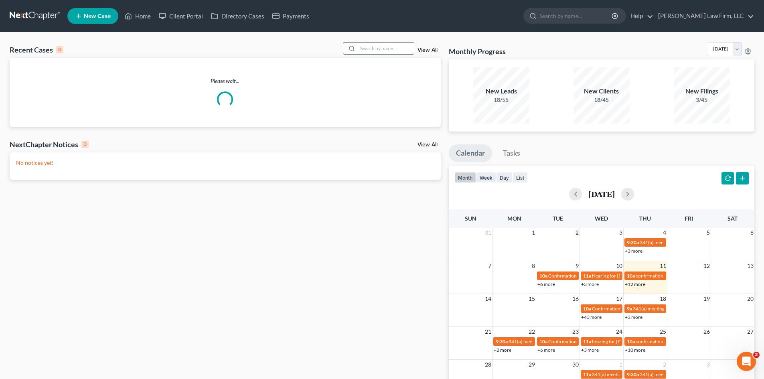
click at [368, 53] on input "search" at bounding box center [386, 48] width 56 height 12
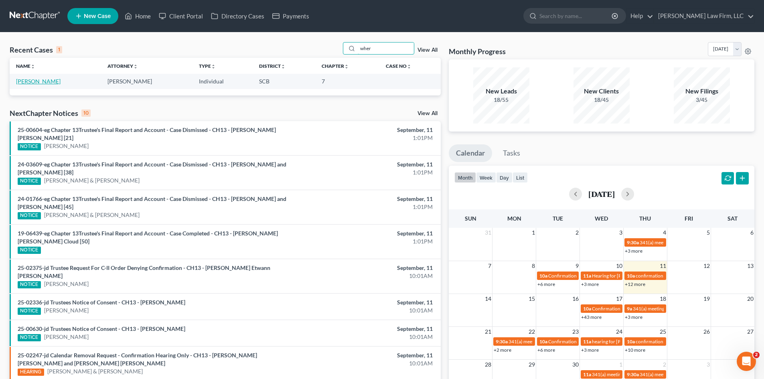
type input "wher"
click at [48, 84] on link "Wherry, Ronica" at bounding box center [38, 81] width 44 height 7
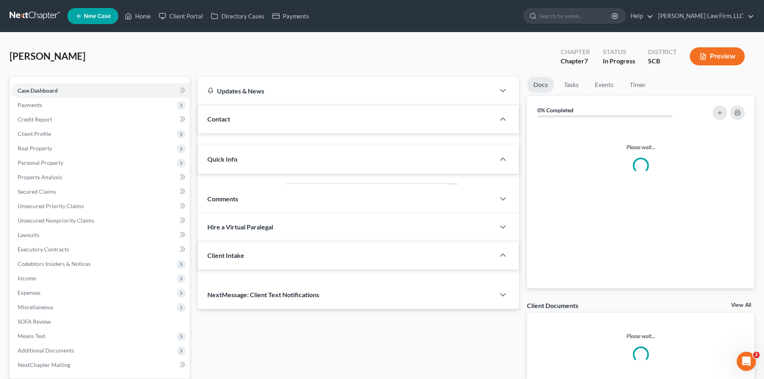
select select "0"
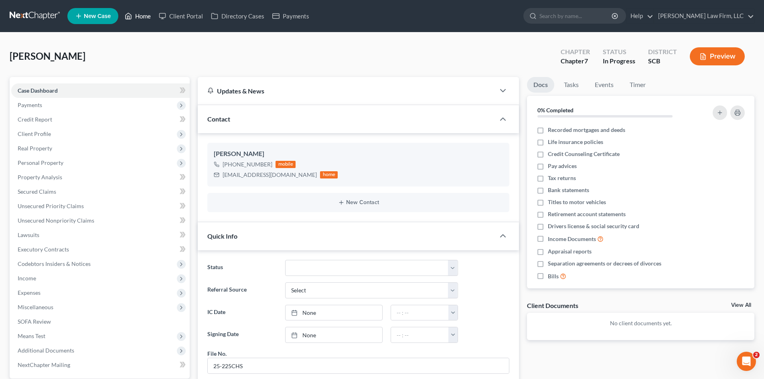
click at [143, 19] on link "Home" at bounding box center [138, 16] width 34 height 14
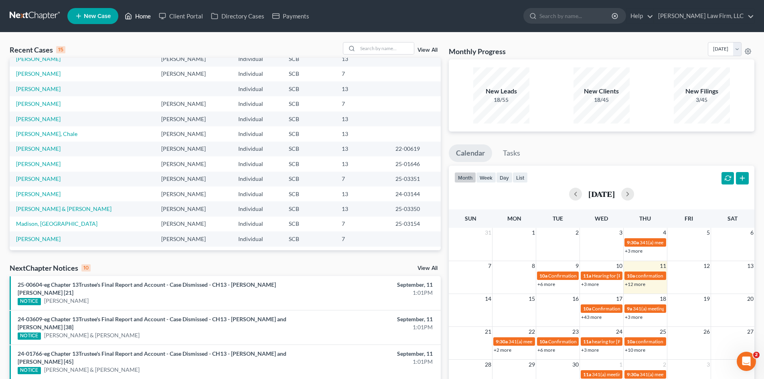
scroll to position [55, 0]
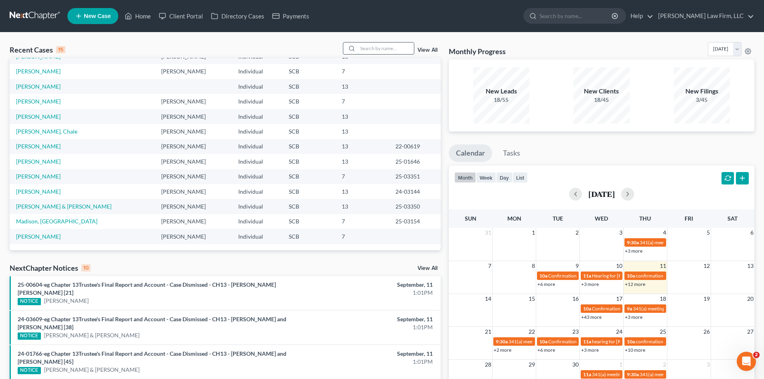
click at [373, 47] on input "search" at bounding box center [386, 48] width 56 height 12
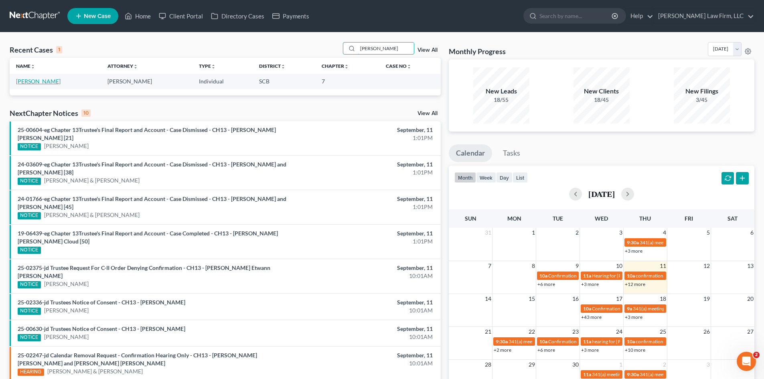
type input "wherry"
click at [37, 79] on link "Wherry, Ronica" at bounding box center [38, 81] width 44 height 7
select select "0"
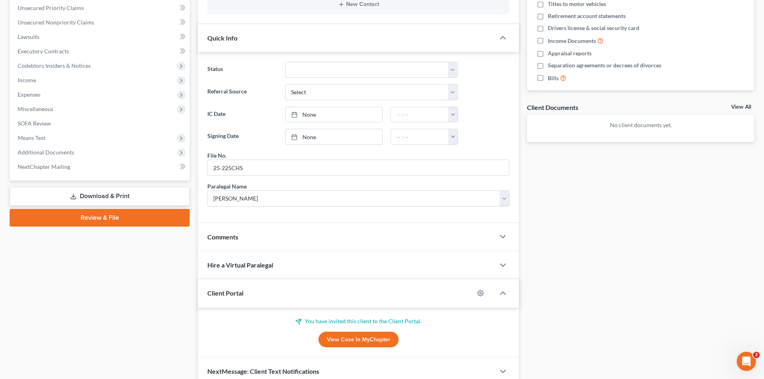
scroll to position [235, 0]
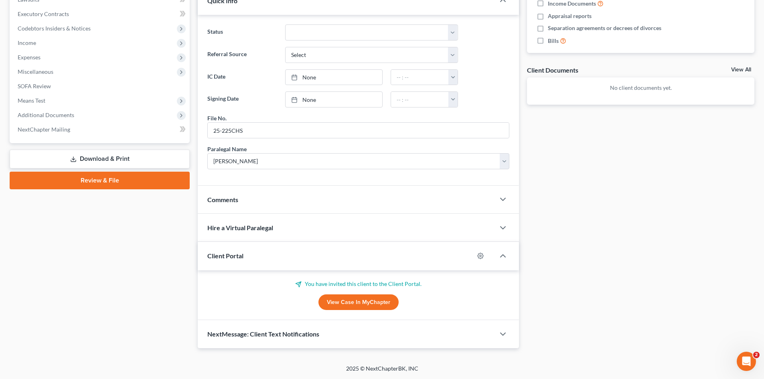
click at [269, 202] on div "Comments" at bounding box center [346, 200] width 297 height 28
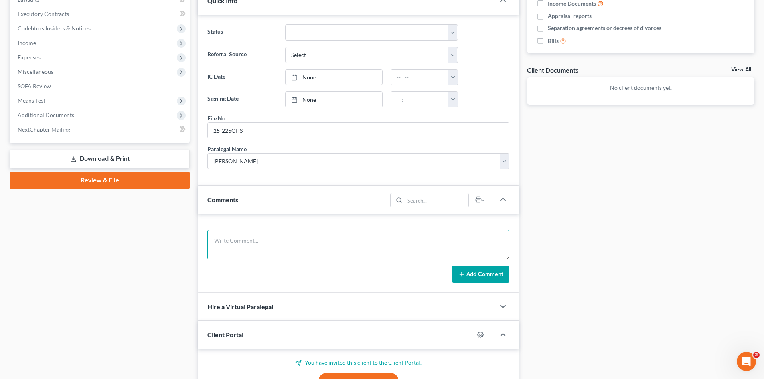
click at [277, 240] on textarea at bounding box center [358, 245] width 302 height 30
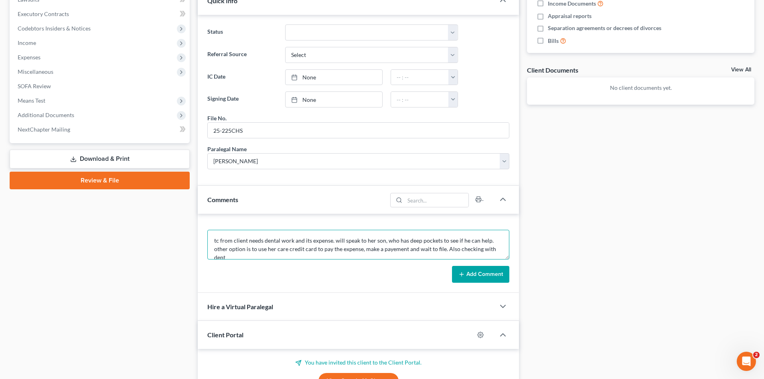
scroll to position [2, 0]
type textarea "tc from client needs dental work and its expense. will speak to her son, who ha…"
click at [464, 277] on icon at bounding box center [461, 274] width 6 height 6
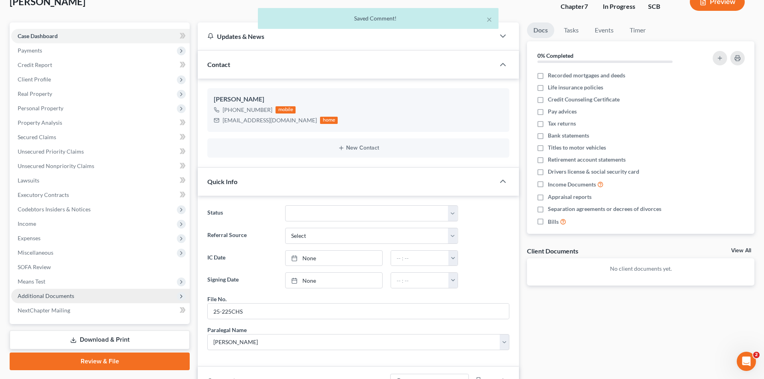
scroll to position [0, 0]
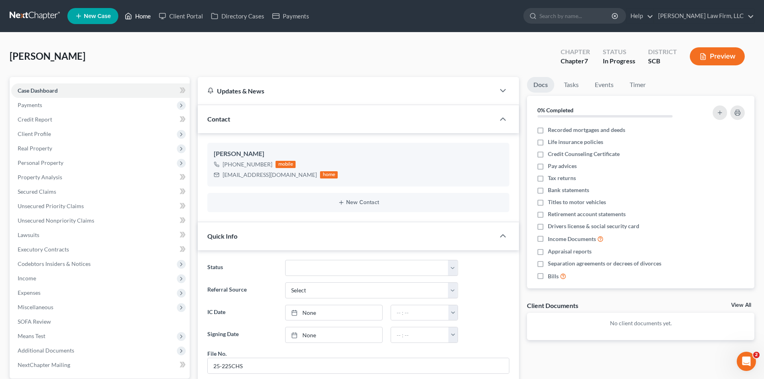
click at [153, 18] on link "Home" at bounding box center [138, 16] width 34 height 14
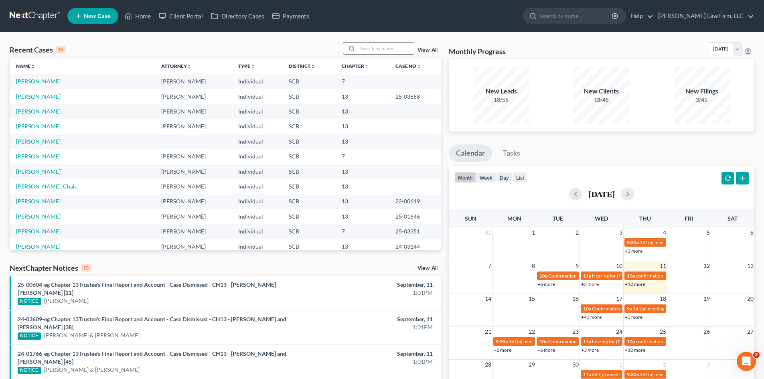
click at [376, 53] on input "search" at bounding box center [386, 48] width 56 height 12
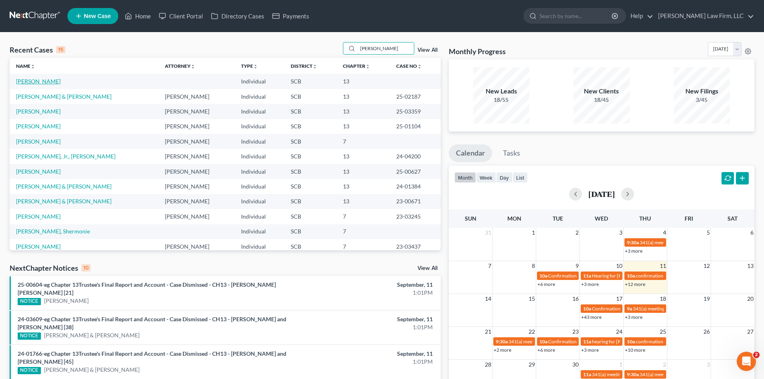
type input "allen"
click at [37, 80] on link "[PERSON_NAME]" at bounding box center [38, 81] width 44 height 7
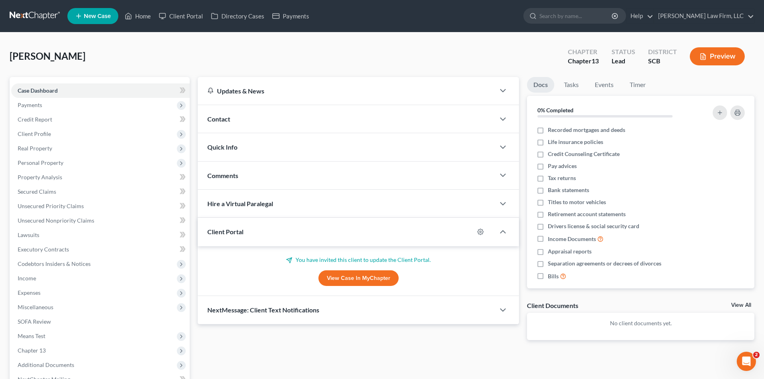
click at [231, 172] on span "Comments" at bounding box center [222, 176] width 31 height 8
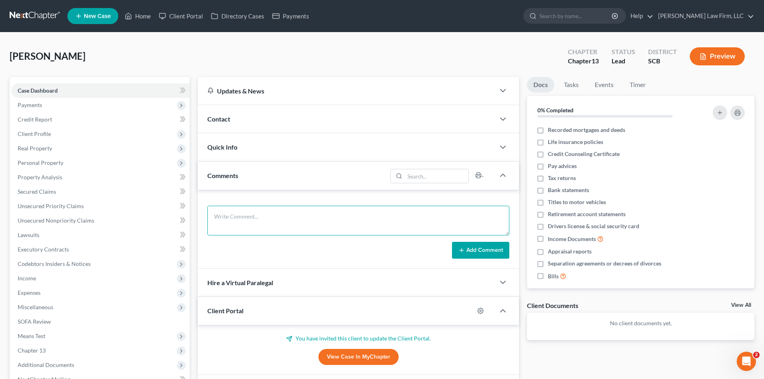
click at [277, 214] on textarea at bounding box center [358, 221] width 302 height 30
type textarea "tc from client re: portal check portal have DL. Some paycheck stubs, mortgage s…"
click at [490, 254] on button "Add Comment" at bounding box center [480, 250] width 57 height 17
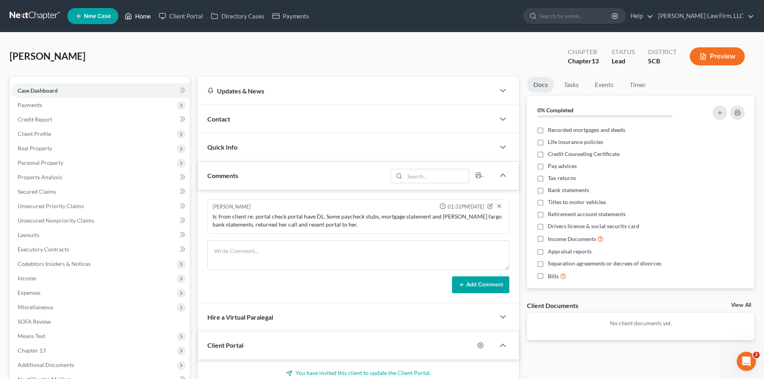
drag, startPoint x: 143, startPoint y: 16, endPoint x: 153, endPoint y: 17, distance: 10.5
click at [143, 16] on link "Home" at bounding box center [138, 16] width 34 height 14
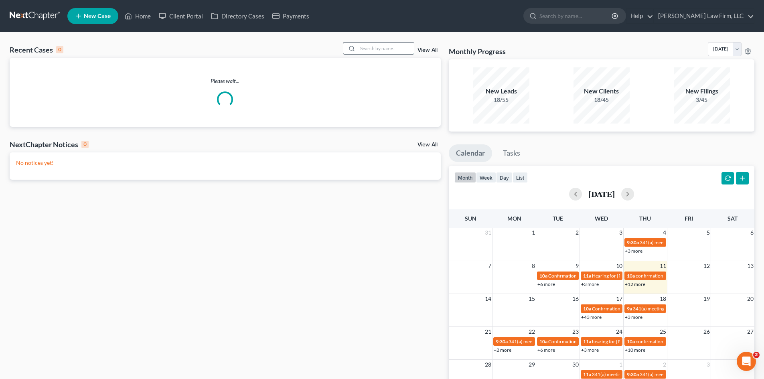
click at [382, 46] on input "search" at bounding box center [386, 48] width 56 height 12
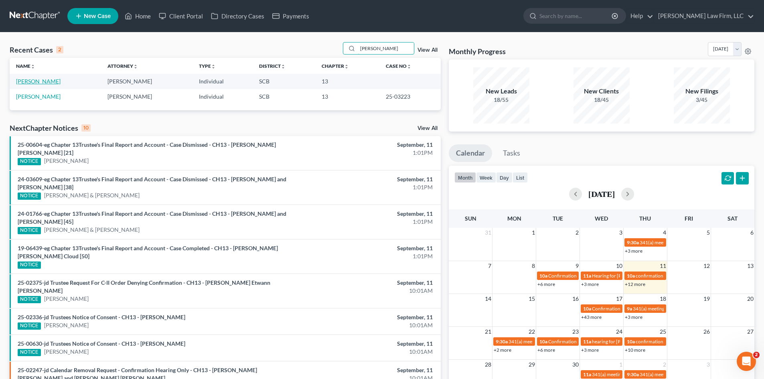
type input "chapman"
click at [36, 82] on link "[PERSON_NAME]" at bounding box center [38, 81] width 44 height 7
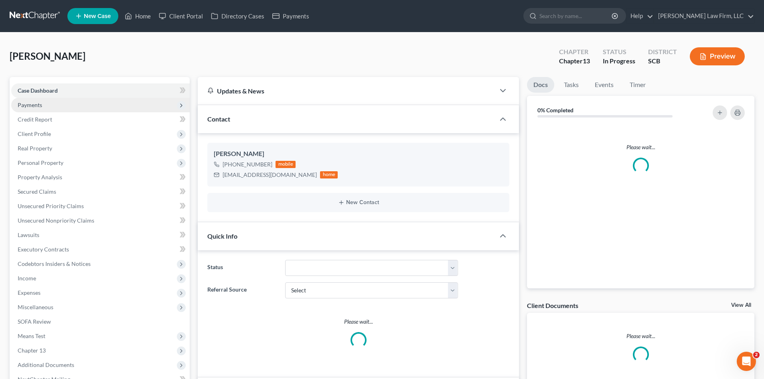
click at [33, 107] on span "Payments" at bounding box center [30, 104] width 24 height 7
select select "0"
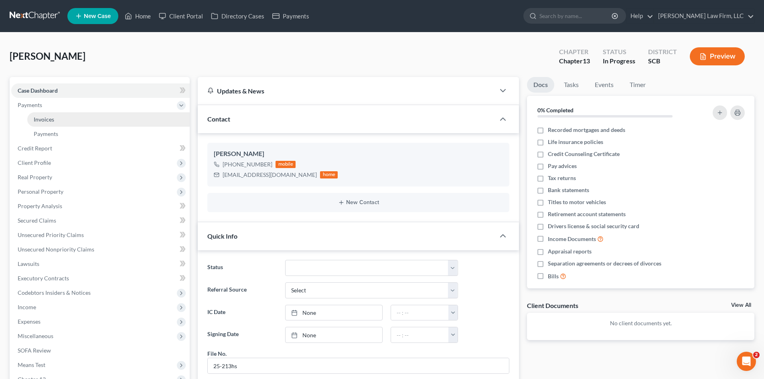
click at [37, 117] on span "Invoices" at bounding box center [44, 119] width 20 height 7
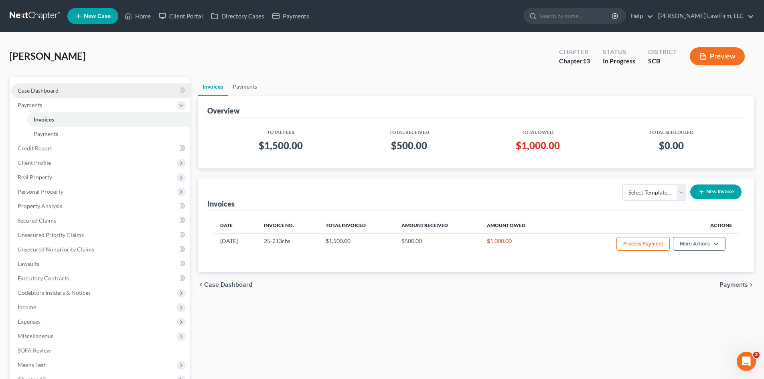
click at [39, 93] on span "Case Dashboard" at bounding box center [38, 90] width 41 height 7
select select "0"
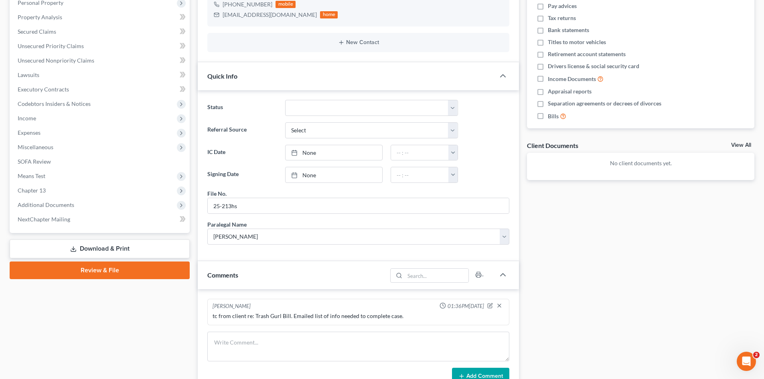
scroll to position [160, 0]
click at [408, 344] on textarea at bounding box center [358, 346] width 302 height 30
click at [276, 341] on textarea at bounding box center [358, 346] width 302 height 30
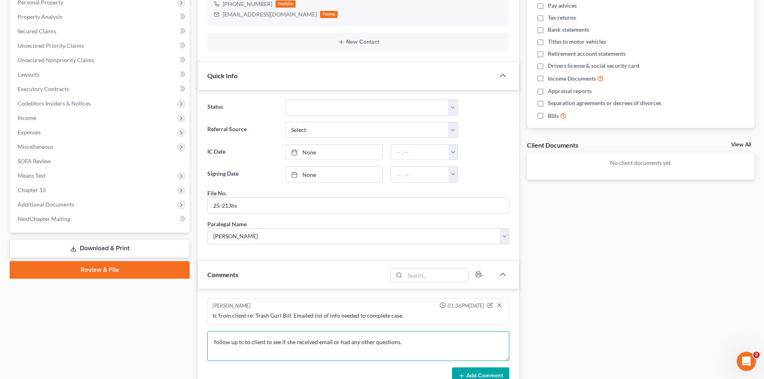
click at [417, 342] on textarea "follow up tc to client to see if she received email or had any other questions." at bounding box center [358, 346] width 302 height 30
drag, startPoint x: 398, startPoint y: 353, endPoint x: 428, endPoint y: 358, distance: 30.2
click at [429, 360] on textarea "follow up tc to client to see if she received email or had any other questions.…" at bounding box center [358, 346] width 302 height 30
drag, startPoint x: 420, startPoint y: 352, endPoint x: 393, endPoint y: 355, distance: 26.7
click at [393, 355] on textarea "follow up tc to client to see if she received email or had any other questions.…" at bounding box center [358, 346] width 302 height 30
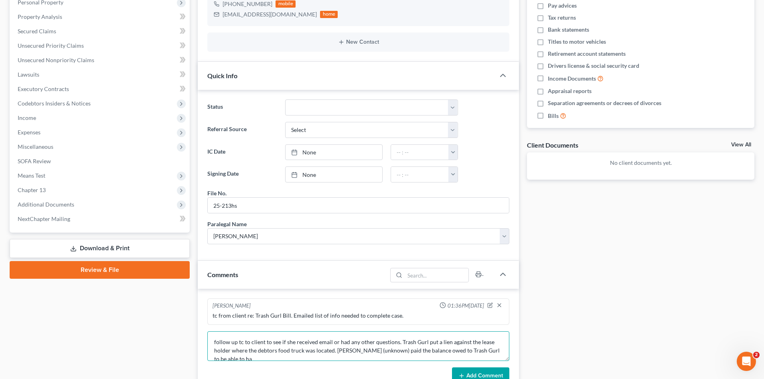
scroll to position [2, 0]
type textarea "follow up tc to client to see if she received email or had any other questions.…"
drag, startPoint x: 394, startPoint y: 355, endPoint x: 613, endPoint y: 328, distance: 220.9
click at [613, 328] on div "Docs Tasks Events Timer 0% Completed Nothing here yet! Recorded mortgages and d…" at bounding box center [640, 223] width 235 height 612
click at [473, 373] on button "Add Comment" at bounding box center [480, 375] width 57 height 17
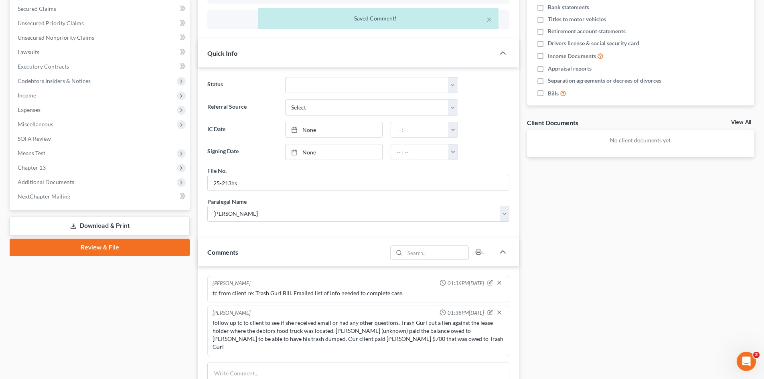
scroll to position [241, 0]
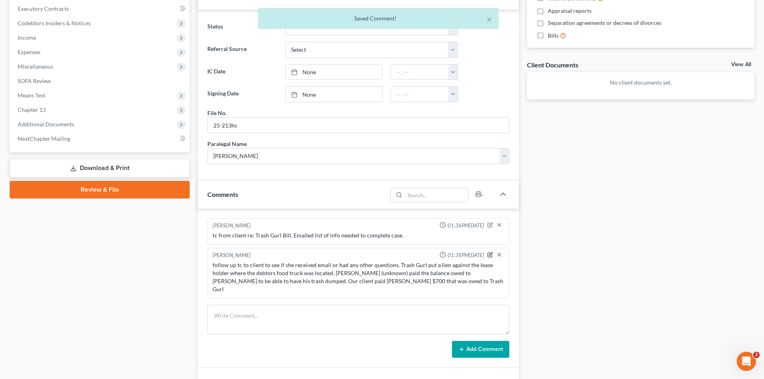
drag, startPoint x: 489, startPoint y: 256, endPoint x: 474, endPoint y: 265, distance: 17.3
click at [489, 256] on icon "button" at bounding box center [490, 255] width 6 height 6
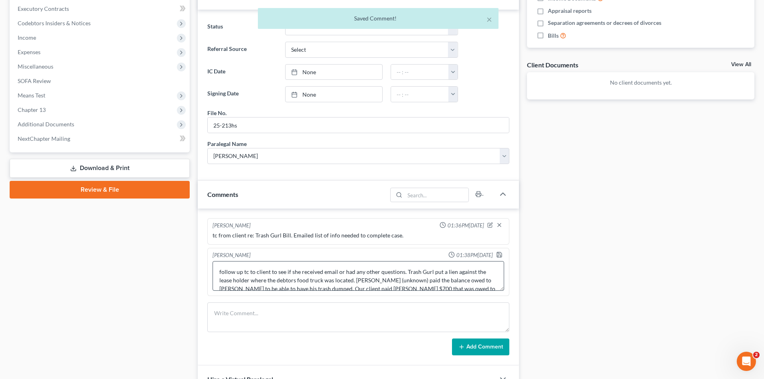
scroll to position [8, 0]
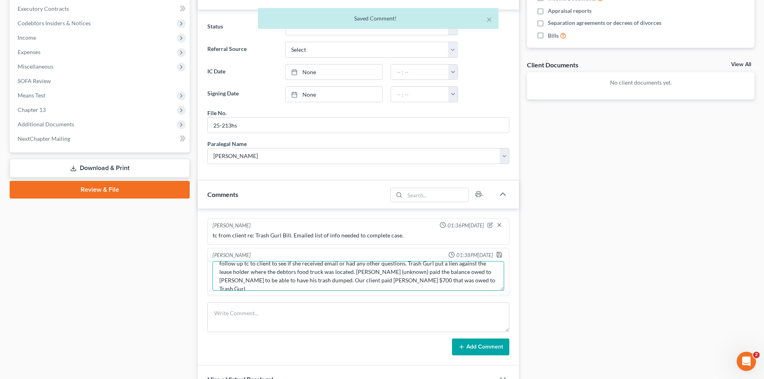
click at [451, 282] on textarea "follow up tc to client to see if she received email or had any other questions.…" at bounding box center [357, 276] width 291 height 30
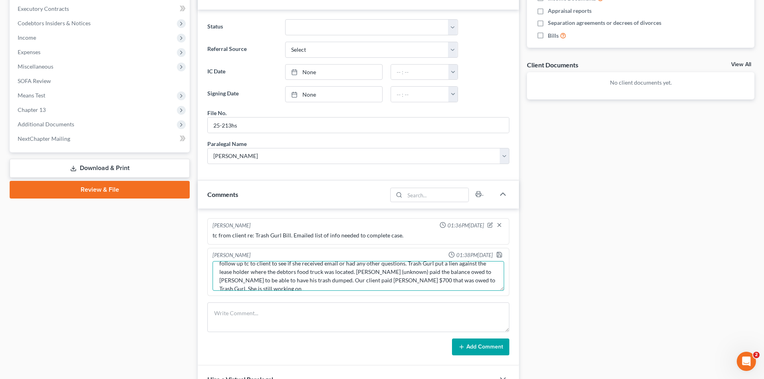
scroll to position [10, 0]
type textarea "follow up tc to client to see if she received email or had any other questions.…"
click at [497, 254] on icon "button" at bounding box center [499, 254] width 5 height 5
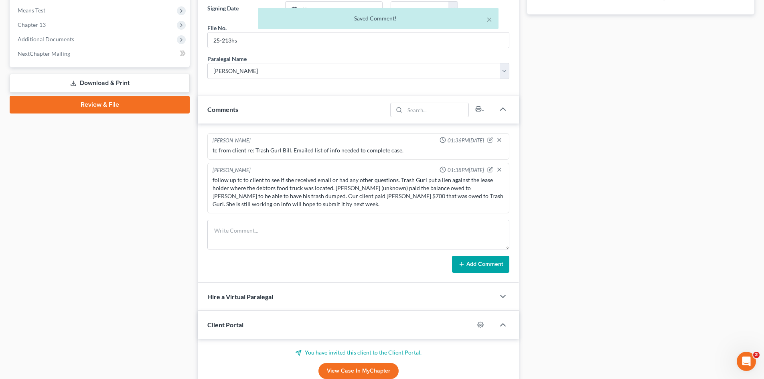
scroll to position [394, 0]
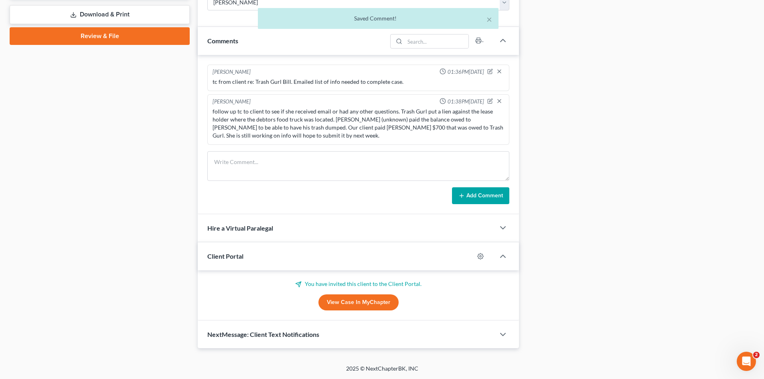
click at [368, 299] on link "View Case in MyChapter" at bounding box center [358, 302] width 80 height 16
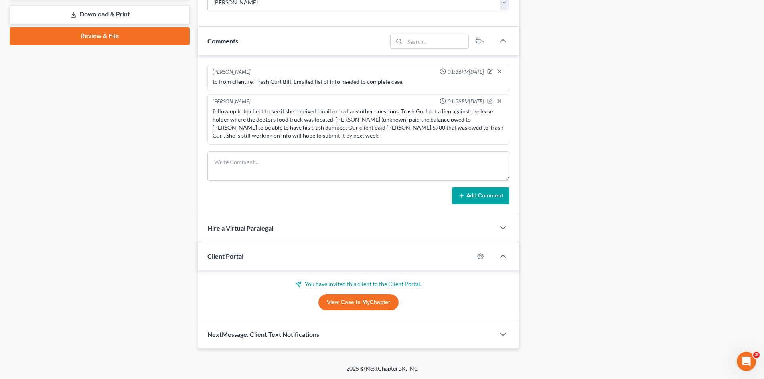
drag, startPoint x: 135, startPoint y: 248, endPoint x: 137, endPoint y: 241, distance: 7.2
click at [135, 246] on div "Case Dashboard Payments Invoices Payments Payments Credit Report Client Profile" at bounding box center [100, 16] width 188 height 666
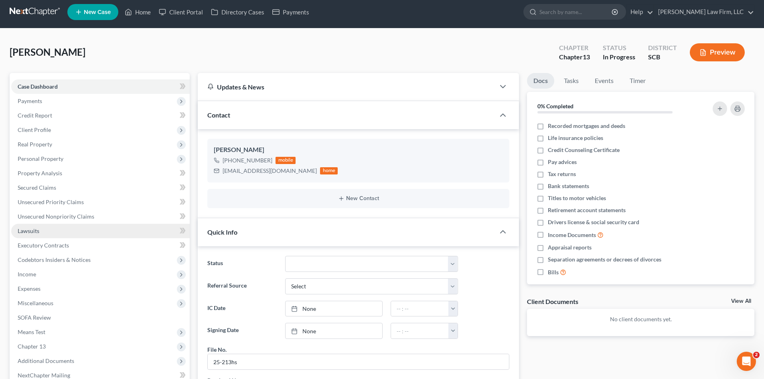
scroll to position [0, 0]
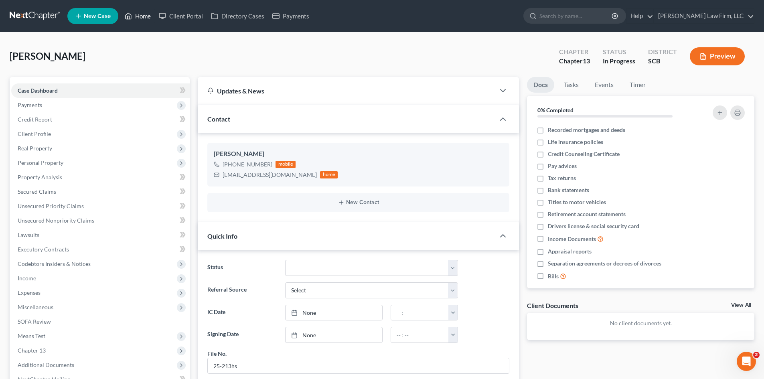
click at [142, 14] on link "Home" at bounding box center [138, 16] width 34 height 14
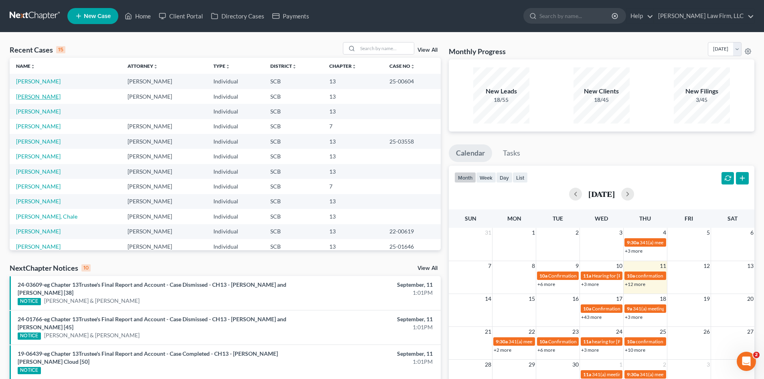
click at [42, 95] on link "[PERSON_NAME]" at bounding box center [38, 96] width 44 height 7
select select "3"
select select "0"
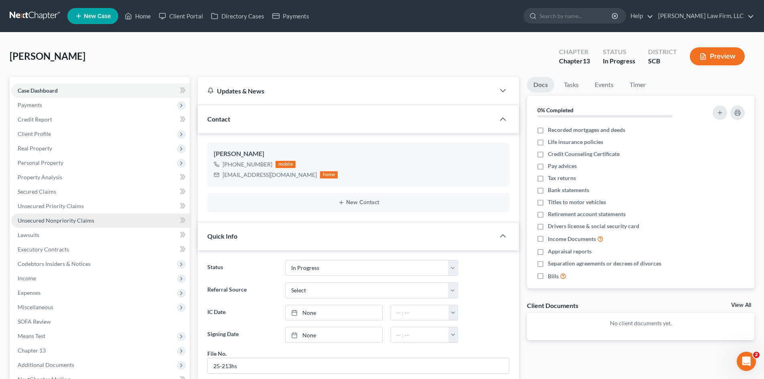
click at [43, 221] on span "Unsecured Nonpriority Claims" at bounding box center [56, 220] width 77 height 7
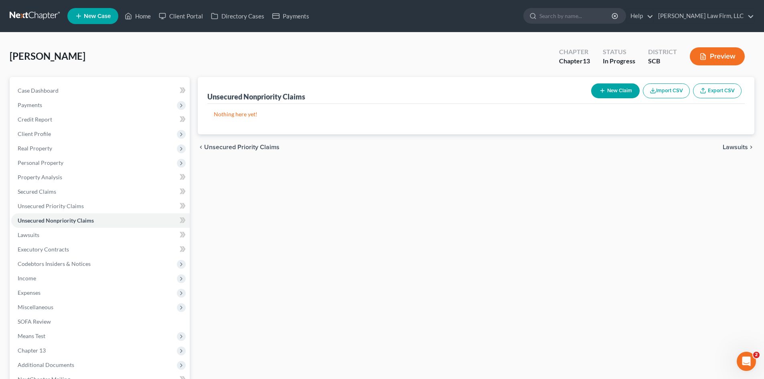
click at [611, 95] on button "New Claim" at bounding box center [615, 90] width 49 height 15
select select "0"
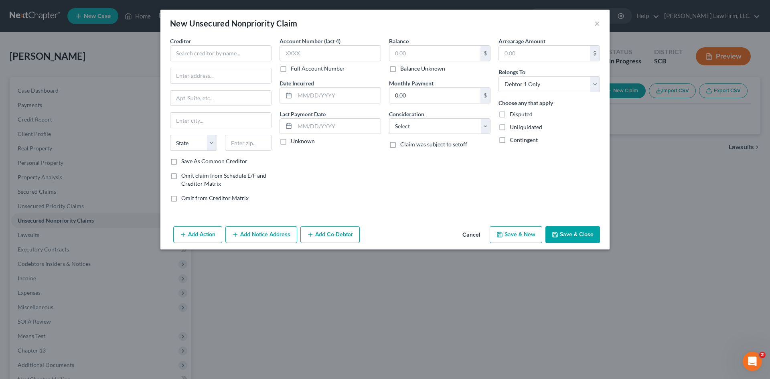
click at [472, 237] on button "Cancel" at bounding box center [471, 235] width 30 height 16
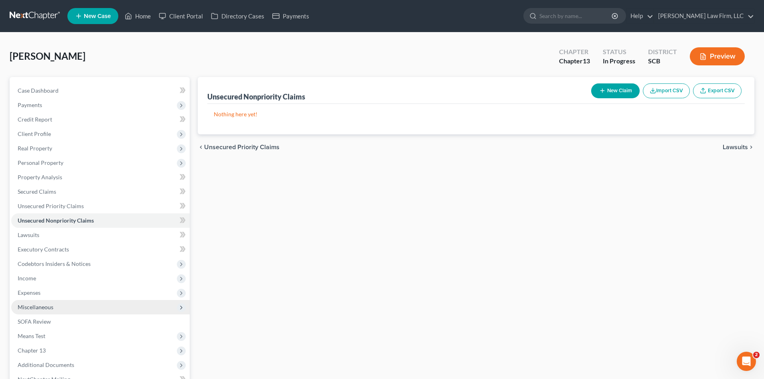
click at [38, 310] on span "Miscellaneous" at bounding box center [36, 306] width 36 height 7
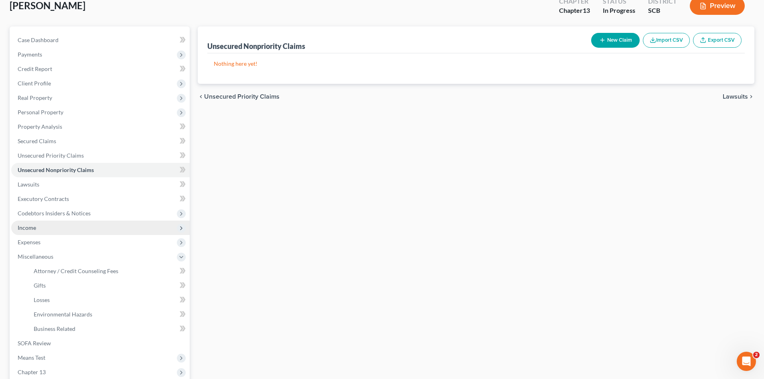
scroll to position [40, 0]
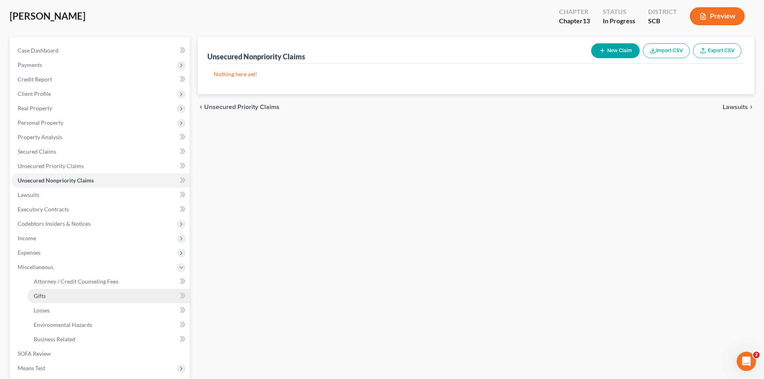
click at [49, 294] on link "Gifts" at bounding box center [108, 296] width 162 height 14
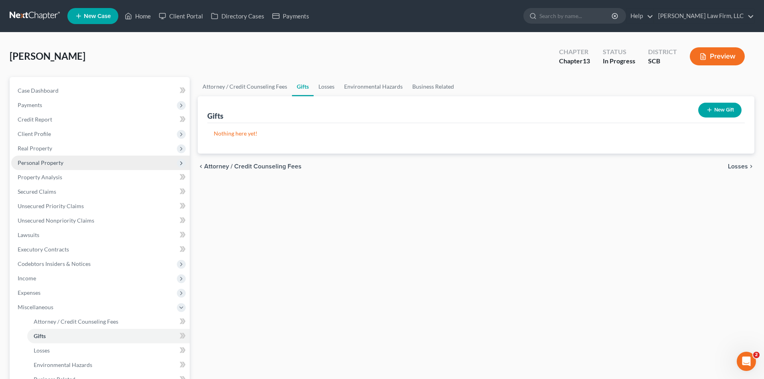
click at [41, 165] on span "Personal Property" at bounding box center [41, 162] width 46 height 7
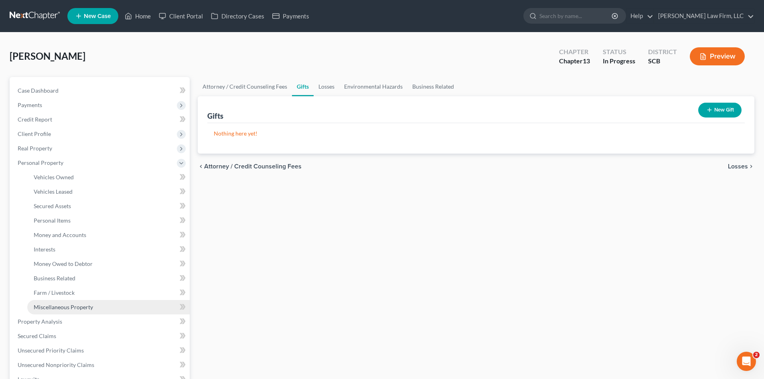
click at [48, 301] on link "Miscellaneous Property" at bounding box center [108, 307] width 162 height 14
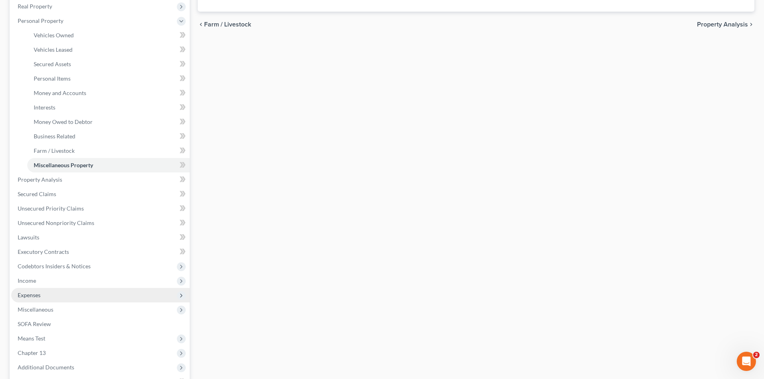
scroll to position [160, 0]
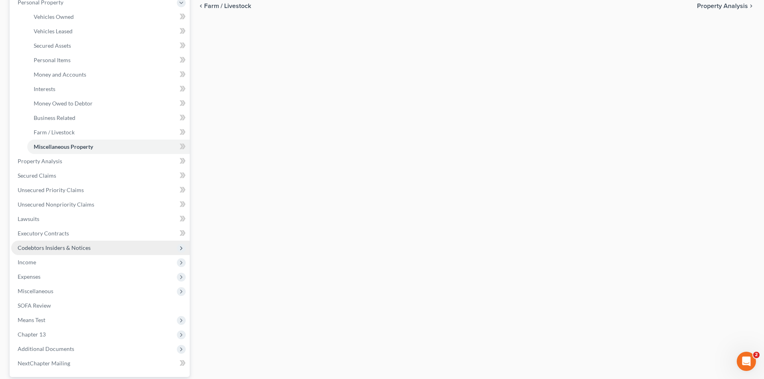
click at [41, 250] on span "Codebtors Insiders & Notices" at bounding box center [54, 247] width 73 height 7
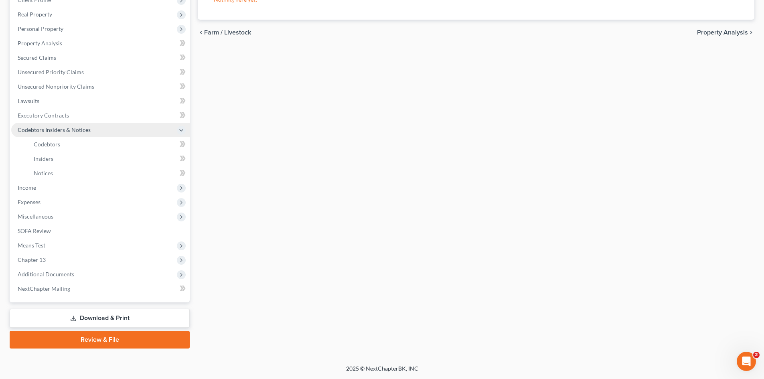
scroll to position [134, 0]
click at [34, 161] on span "Insiders" at bounding box center [44, 158] width 20 height 7
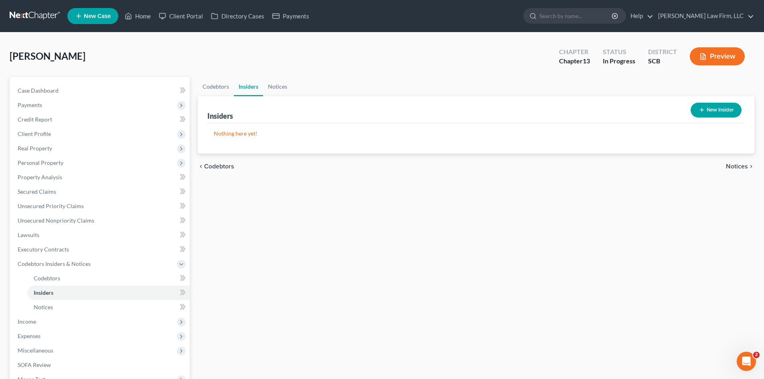
click at [726, 113] on button "New Insider" at bounding box center [715, 110] width 51 height 15
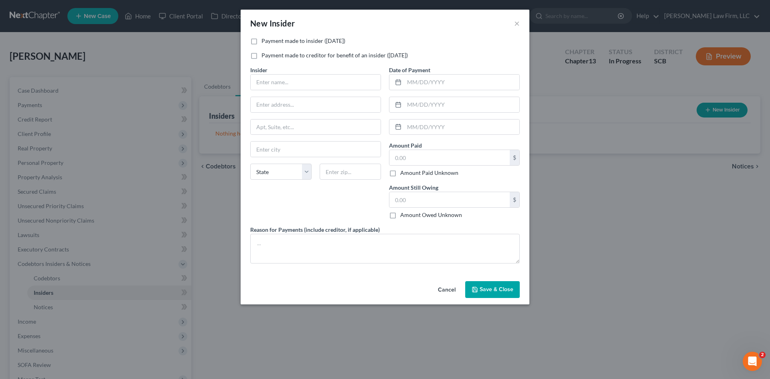
click at [261, 41] on label "Payment made to insider (within 1 year)" at bounding box center [303, 41] width 84 height 8
click at [265, 41] on input "Payment made to insider (within 1 year)" at bounding box center [267, 39] width 5 height 5
checkbox input "true"
click at [277, 81] on input "text" at bounding box center [316, 82] width 130 height 15
type input "Kelvin"
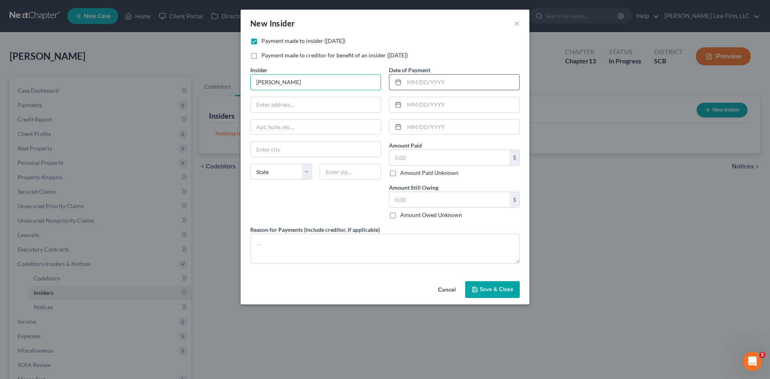
click at [484, 89] on input "text" at bounding box center [461, 82] width 115 height 15
type input "09/09/2025"
click at [431, 158] on input "text" at bounding box center [449, 157] width 120 height 15
type input "700"
click at [428, 198] on input "text" at bounding box center [449, 199] width 120 height 15
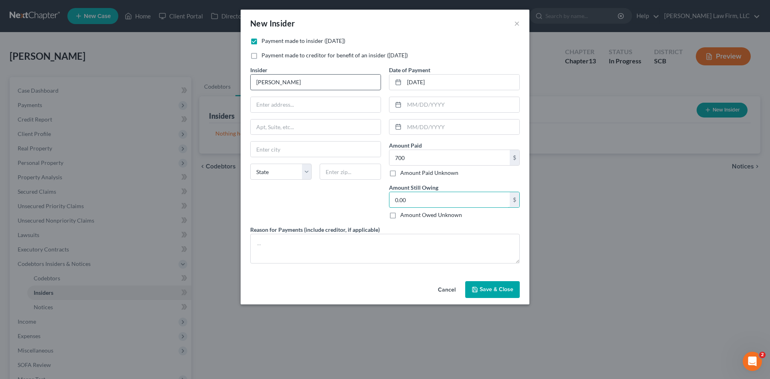
type input "0.00"
click at [352, 81] on input "Kelvin" at bounding box center [316, 82] width 130 height 15
type input "Kelvin (unknown last name)"
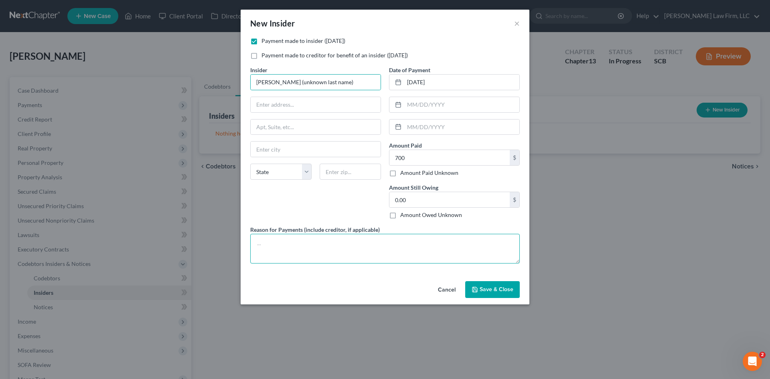
click at [266, 239] on textarea at bounding box center [384, 249] width 269 height 30
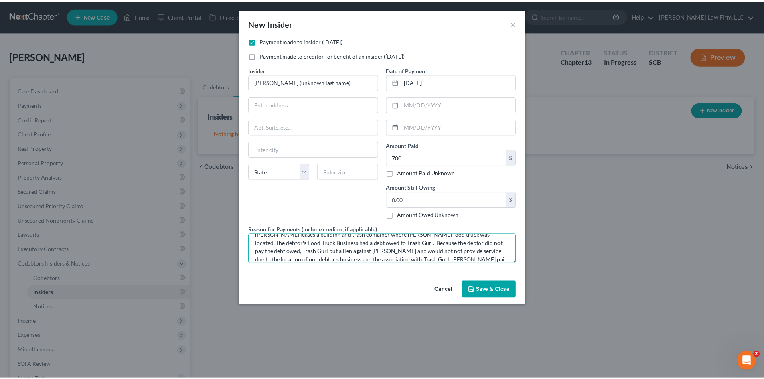
scroll to position [18, 0]
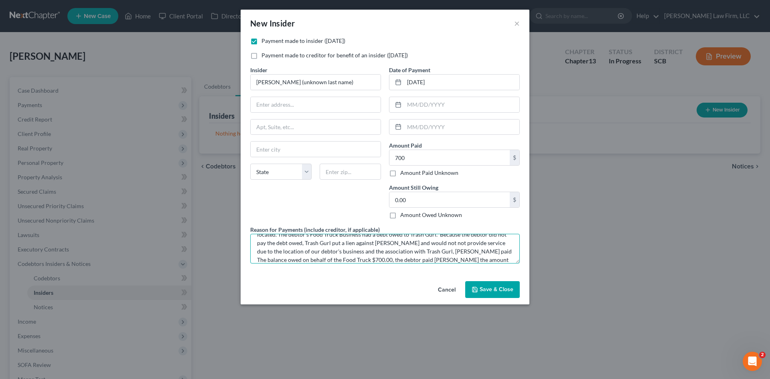
type textarea "Kelvin leases a building and trash container where Ms. Chapman's food truck was…"
click at [503, 296] on button "Save & Close" at bounding box center [492, 289] width 55 height 17
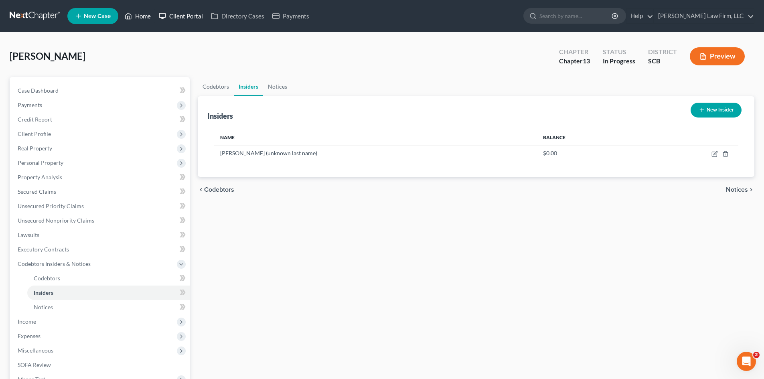
drag, startPoint x: 149, startPoint y: 14, endPoint x: 192, endPoint y: 17, distance: 43.0
click at [149, 14] on link "Home" at bounding box center [138, 16] width 34 height 14
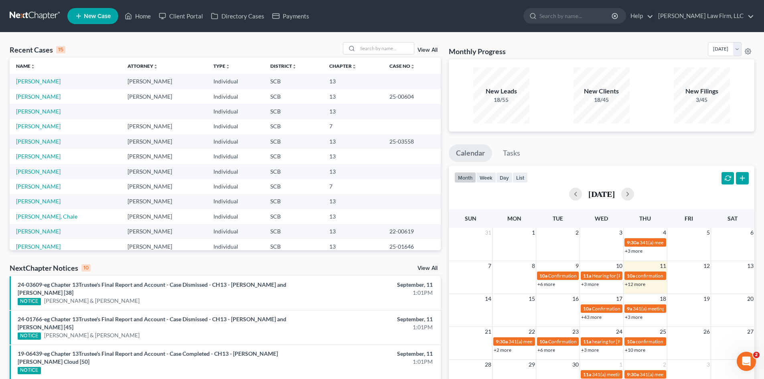
click at [389, 42] on div "Recent Cases 15 View All Name unfold_more expand_more expand_less Attorney unfo…" at bounding box center [382, 321] width 764 height 578
click at [387, 47] on input "search" at bounding box center [386, 48] width 56 height 12
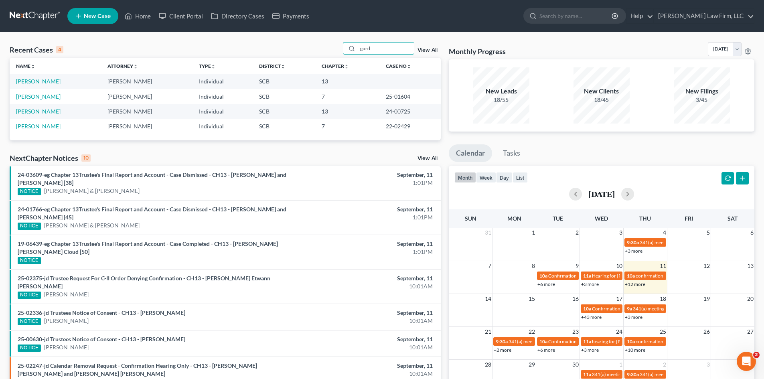
type input "gord"
click at [42, 81] on link "[PERSON_NAME]" at bounding box center [38, 81] width 44 height 7
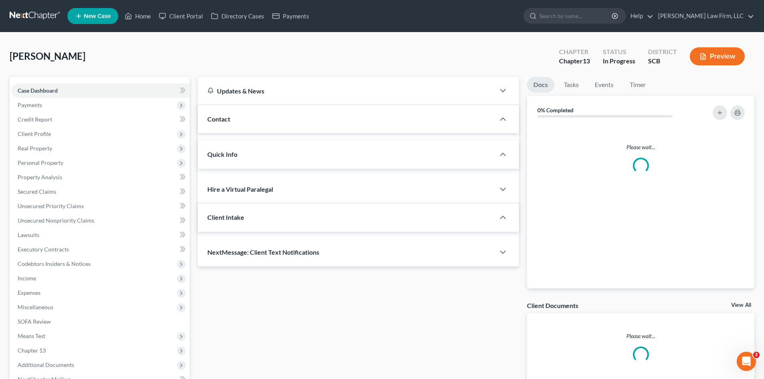
select select "0"
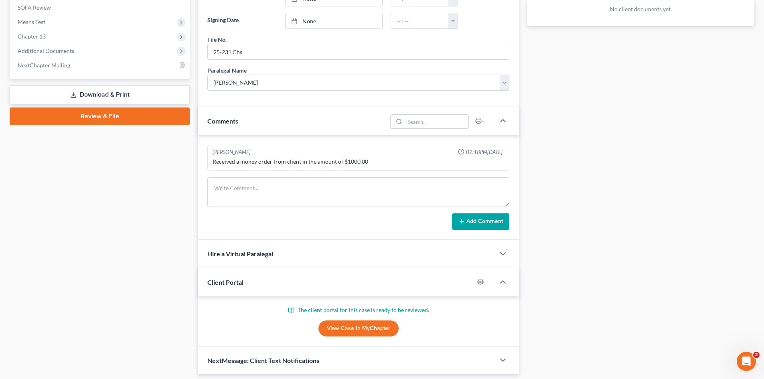
scroll to position [321, 0]
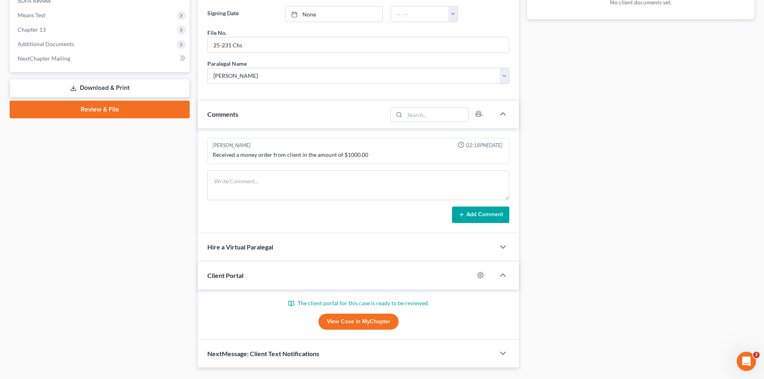
click at [366, 321] on link "View Case in MyChapter" at bounding box center [358, 321] width 80 height 16
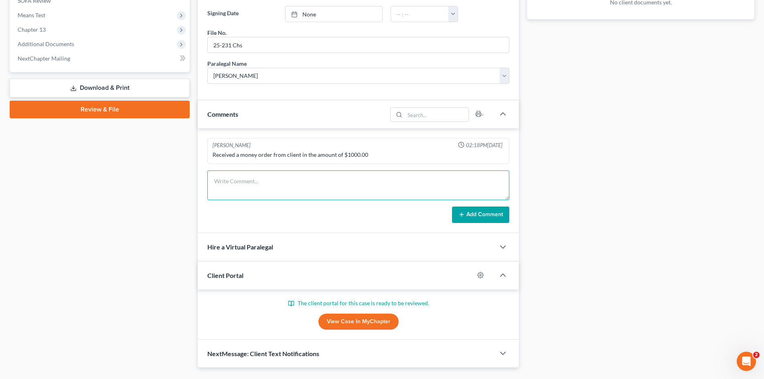
click at [264, 189] on textarea at bounding box center [358, 185] width 302 height 30
type textarea "e"
type textarea "tc from client emailed her a list of info still needed. followed up w/tc"
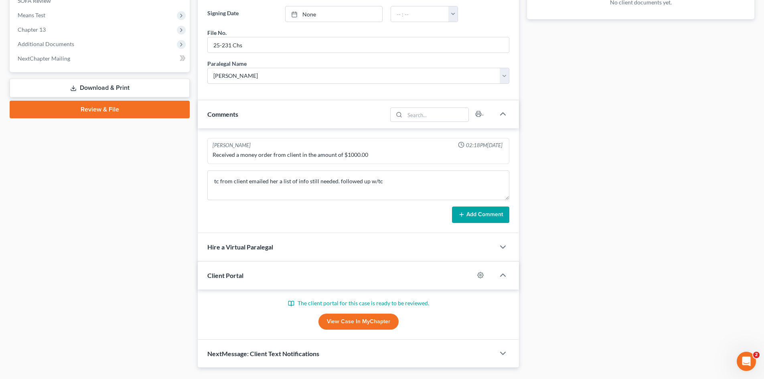
click at [496, 220] on button "Add Comment" at bounding box center [480, 214] width 57 height 17
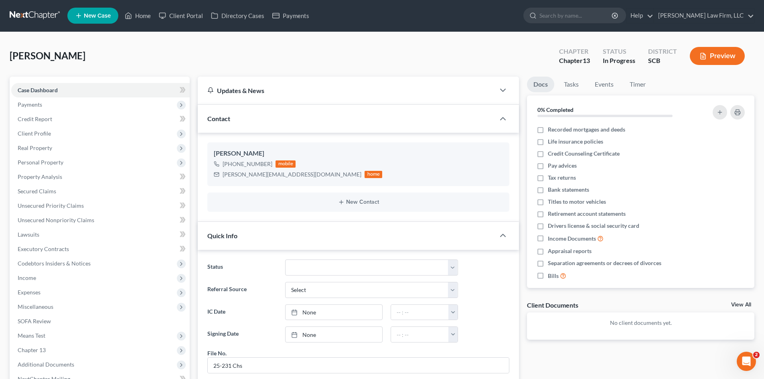
scroll to position [0, 0]
click at [146, 13] on link "Home" at bounding box center [138, 16] width 34 height 14
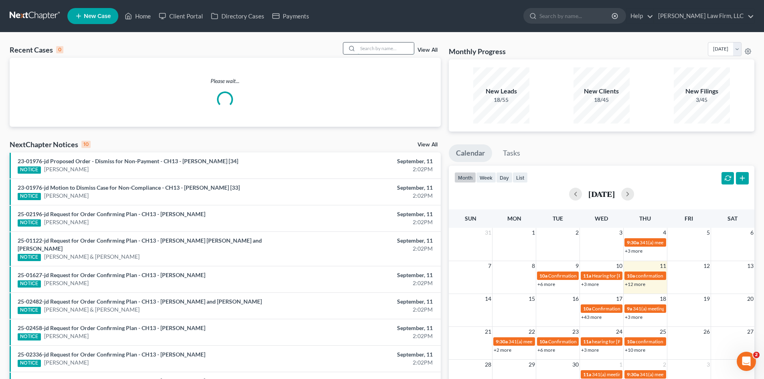
click at [388, 52] on input "search" at bounding box center [386, 48] width 56 height 12
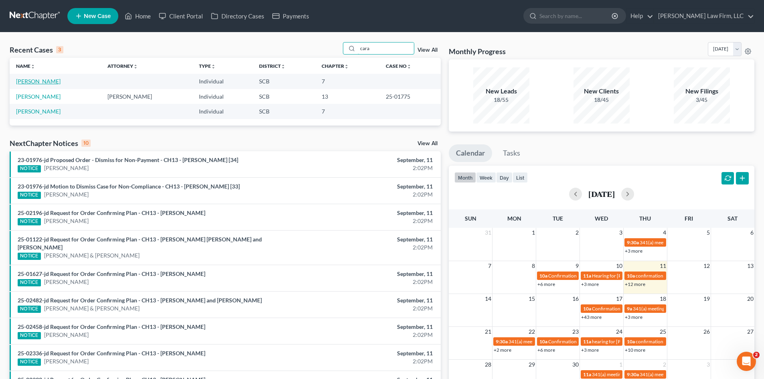
type input "cara"
click at [56, 81] on link "[PERSON_NAME]" at bounding box center [38, 81] width 44 height 7
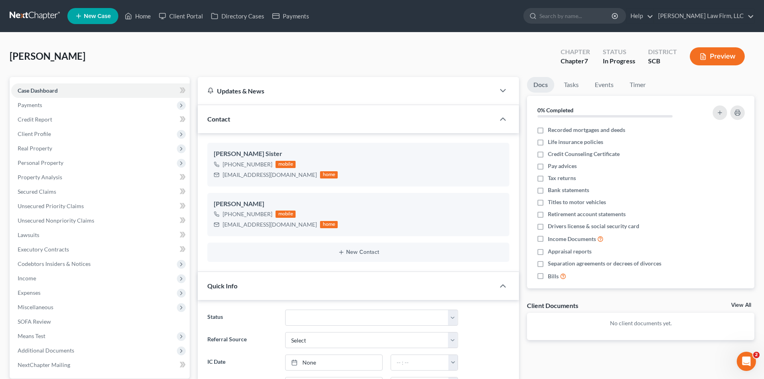
select select "0"
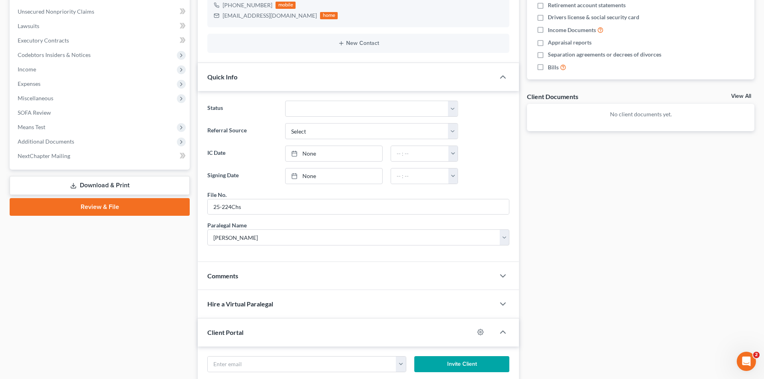
scroll to position [281, 0]
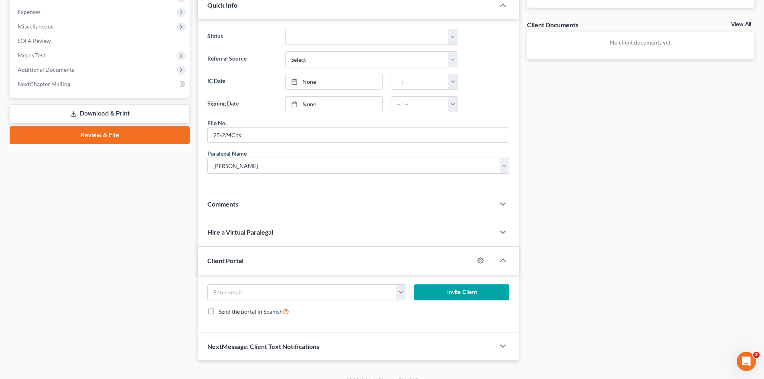
click at [279, 210] on div "Comments" at bounding box center [346, 204] width 297 height 28
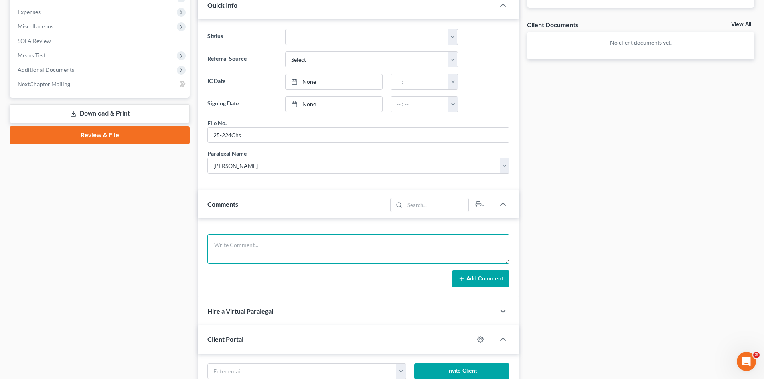
click at [292, 258] on textarea at bounding box center [358, 249] width 302 height 30
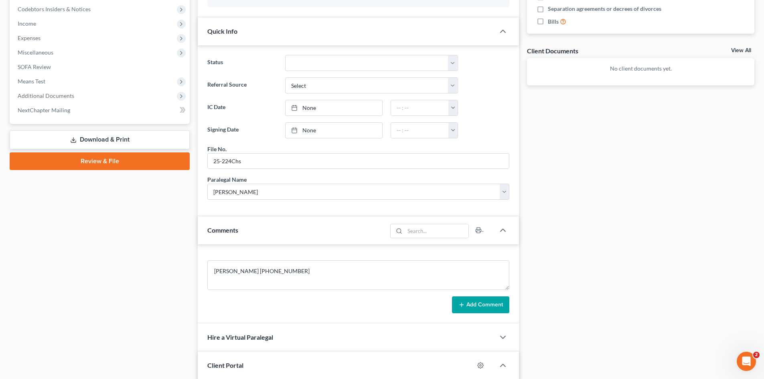
scroll to position [241, 0]
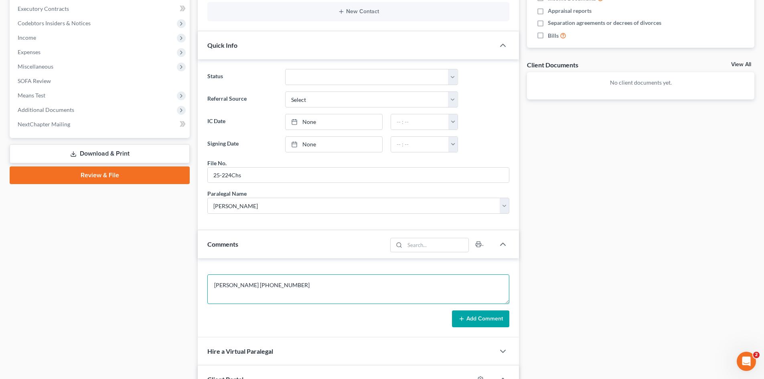
click at [324, 283] on textarea "Sherran Wingler 843-459-3694" at bounding box center [358, 289] width 302 height 30
type textarea "Sherran Wingler 843-459-3694-sister, mailbox full sent email re: credit counsel…"
click at [483, 321] on button "Add Comment" at bounding box center [480, 318] width 57 height 17
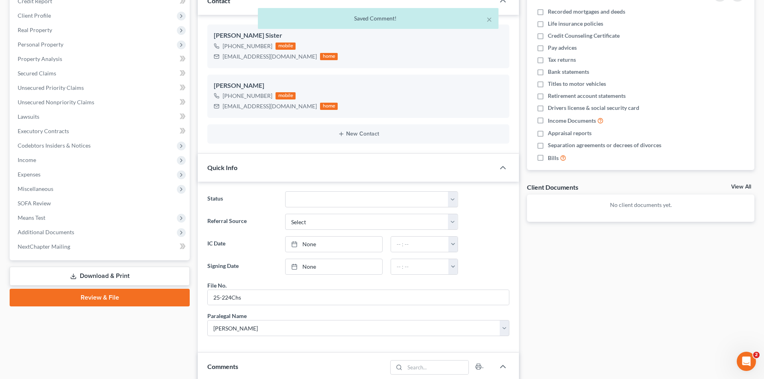
scroll to position [0, 0]
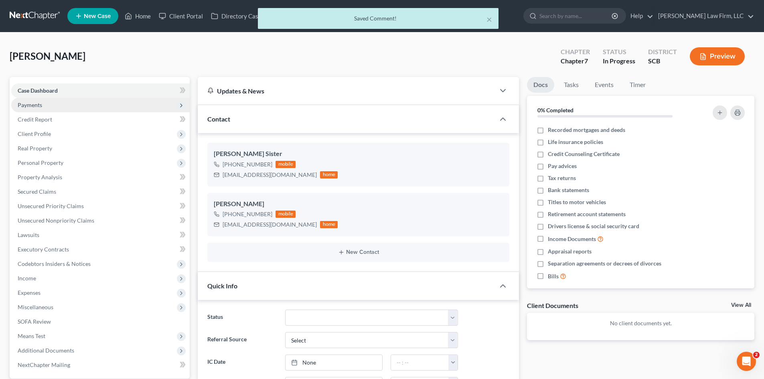
click at [36, 105] on span "Payments" at bounding box center [30, 104] width 24 height 7
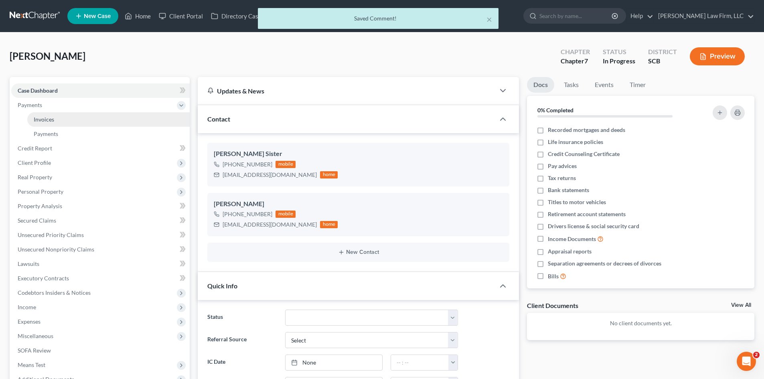
click at [41, 116] on span "Invoices" at bounding box center [44, 119] width 20 height 7
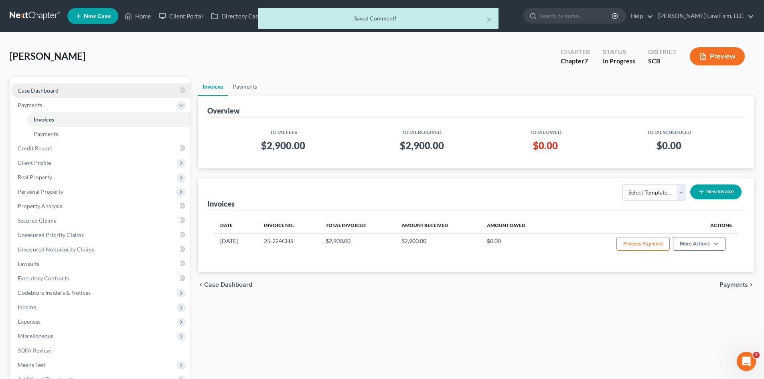
click at [47, 88] on span "Case Dashboard" at bounding box center [38, 90] width 41 height 7
select select "0"
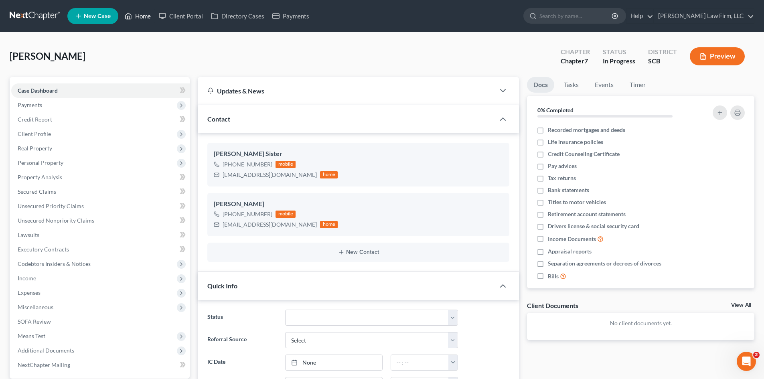
drag, startPoint x: 135, startPoint y: 19, endPoint x: 138, endPoint y: 16, distance: 4.5
click at [135, 19] on link "Home" at bounding box center [138, 16] width 34 height 14
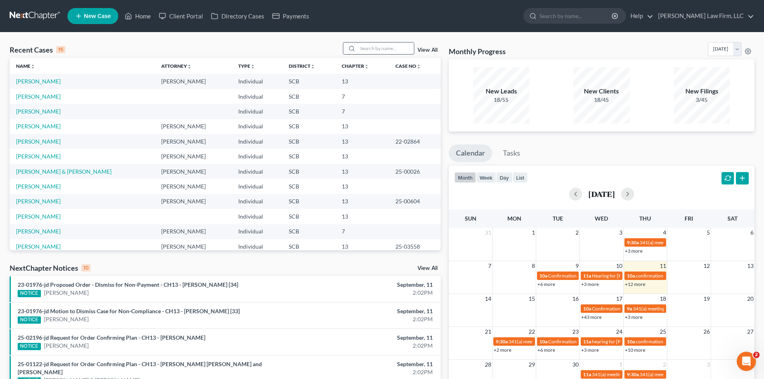
click at [362, 51] on input "search" at bounding box center [386, 48] width 56 height 12
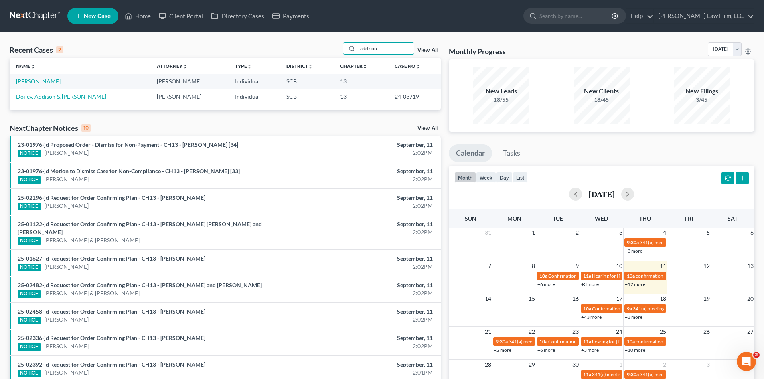
type input "addison"
click at [46, 84] on link "[PERSON_NAME]" at bounding box center [38, 81] width 44 height 7
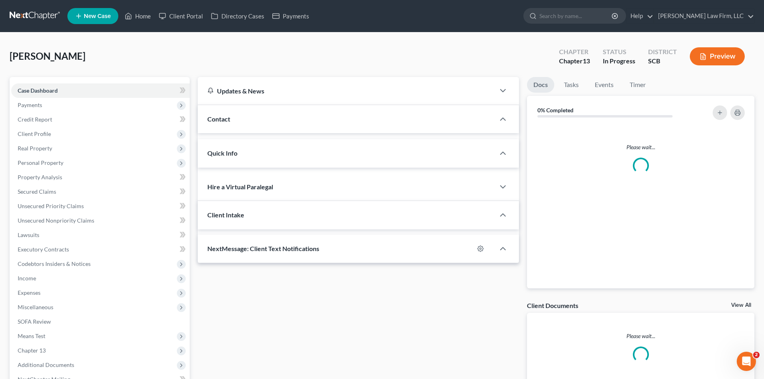
select select "0"
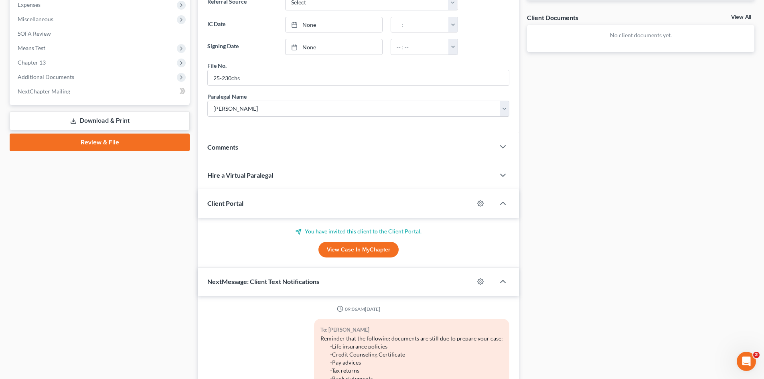
scroll to position [46, 0]
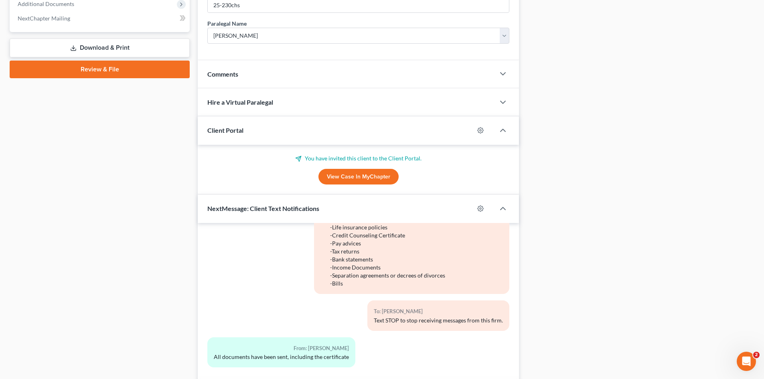
click at [351, 182] on link "View Case in MyChapter" at bounding box center [358, 177] width 80 height 16
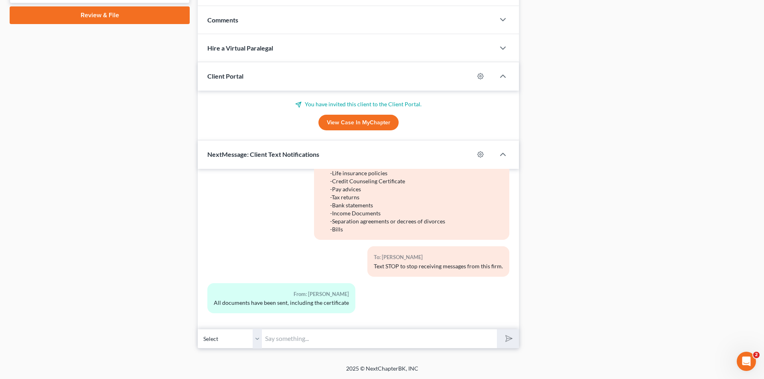
drag, startPoint x: 327, startPoint y: 342, endPoint x: 331, endPoint y: 340, distance: 4.5
click at [327, 342] on input "text" at bounding box center [379, 339] width 235 height 20
type input "i"
type input "i've check the portal and sent it back, not all information was uploaded to the…"
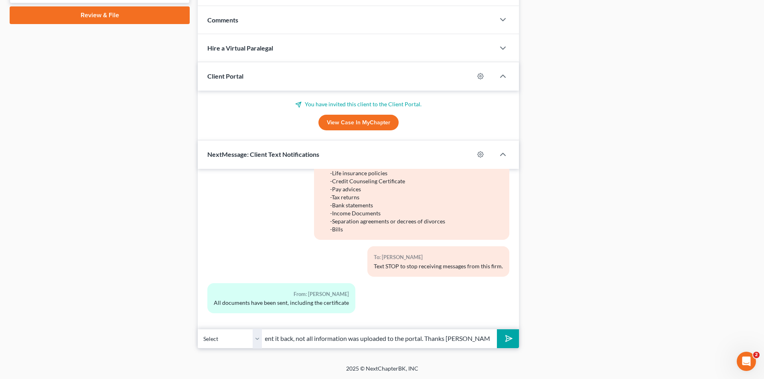
click at [497, 329] on button "submit" at bounding box center [508, 338] width 22 height 19
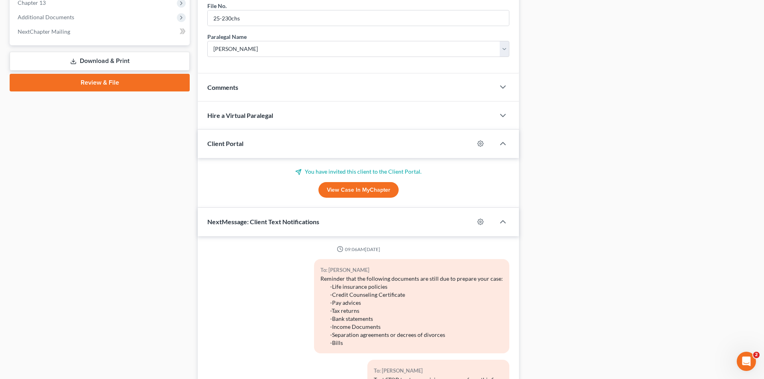
scroll to position [255, 0]
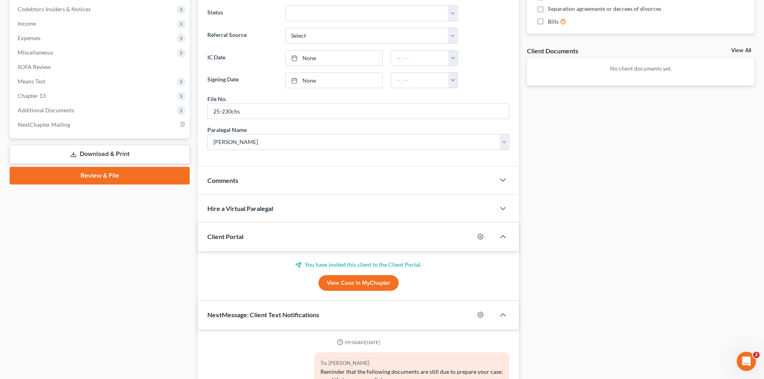
click at [288, 193] on div "Comments" at bounding box center [346, 180] width 297 height 28
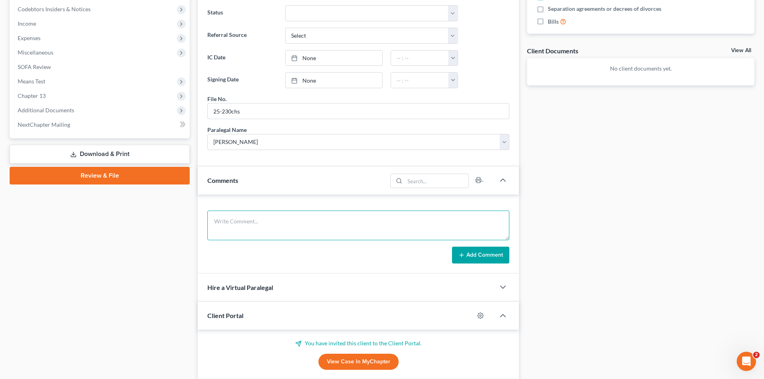
click at [273, 226] on textarea at bounding box center [358, 225] width 302 height 30
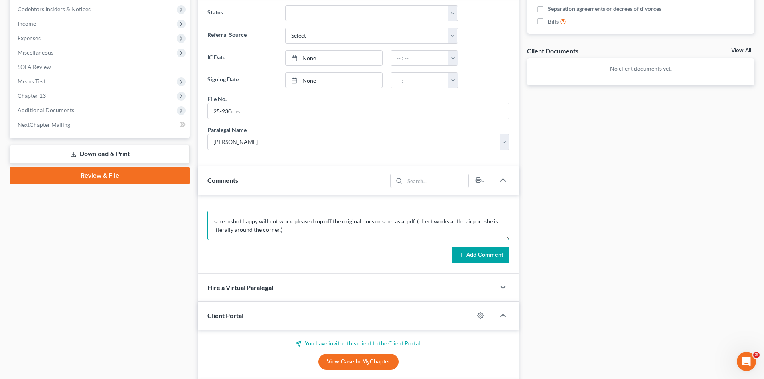
type textarea "screenshot happy will not work. please drop off the original docs or send as a …"
click at [468, 256] on button "Add Comment" at bounding box center [480, 255] width 57 height 17
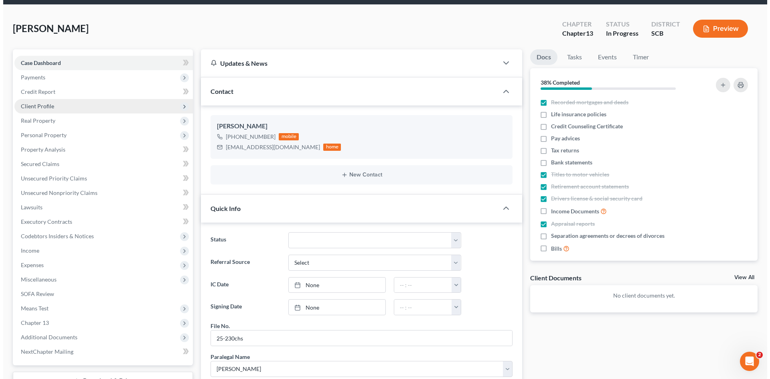
scroll to position [0, 0]
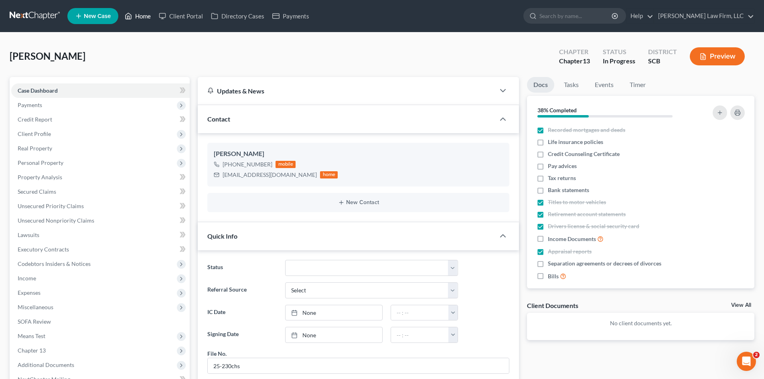
click at [148, 20] on link "Home" at bounding box center [138, 16] width 34 height 14
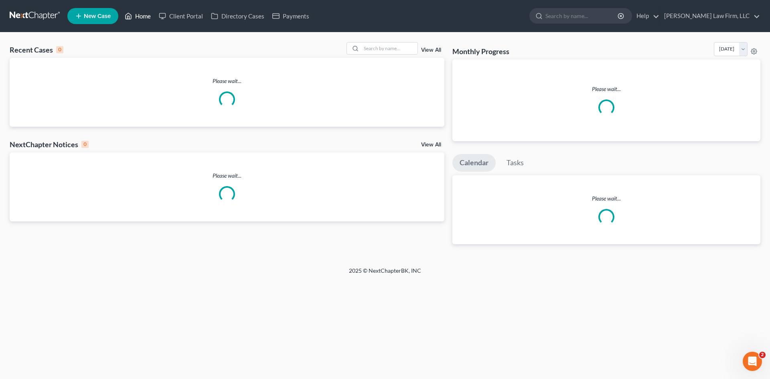
click at [149, 15] on link "Home" at bounding box center [138, 16] width 34 height 14
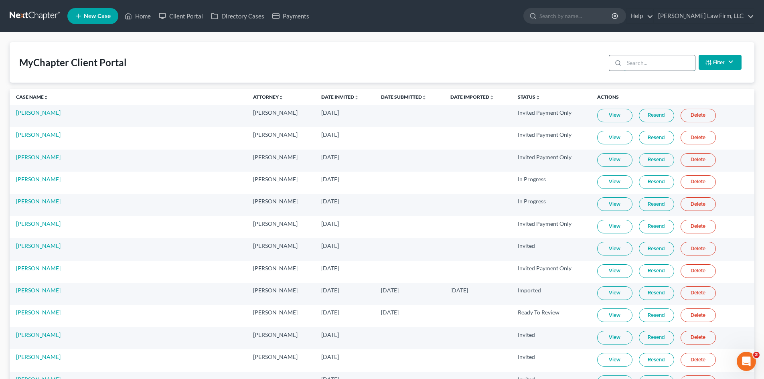
click at [641, 61] on input "search" at bounding box center [659, 62] width 71 height 15
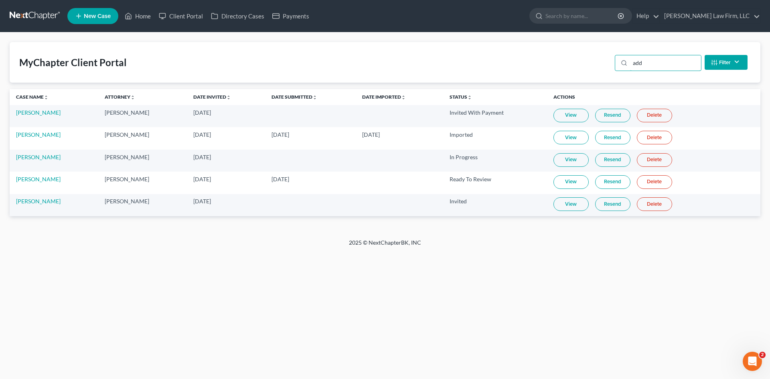
type input "add"
click at [584, 183] on link "View" at bounding box center [570, 182] width 35 height 14
click at [609, 180] on link "Resend" at bounding box center [612, 182] width 35 height 14
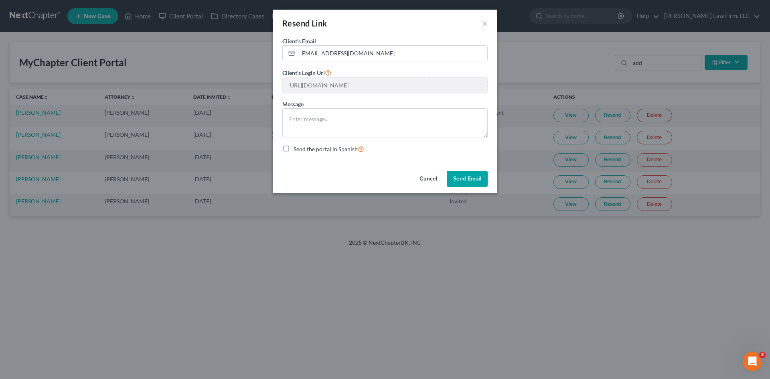
click at [478, 175] on button "Send Email" at bounding box center [467, 179] width 41 height 16
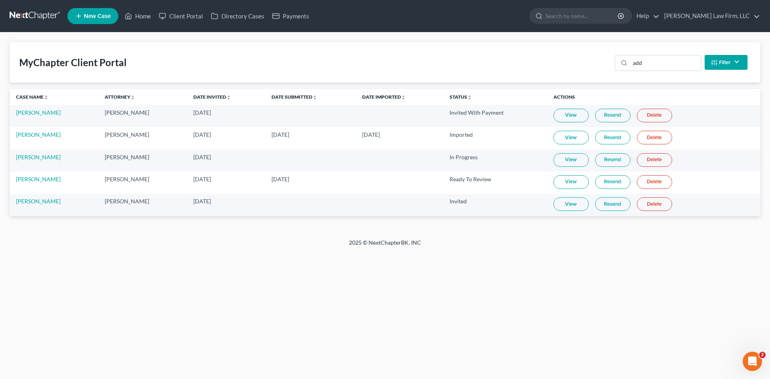
click at [577, 207] on link "View" at bounding box center [570, 204] width 35 height 14
click at [577, 183] on link "View" at bounding box center [570, 182] width 35 height 14
click at [621, 184] on link "Resend" at bounding box center [612, 182] width 35 height 14
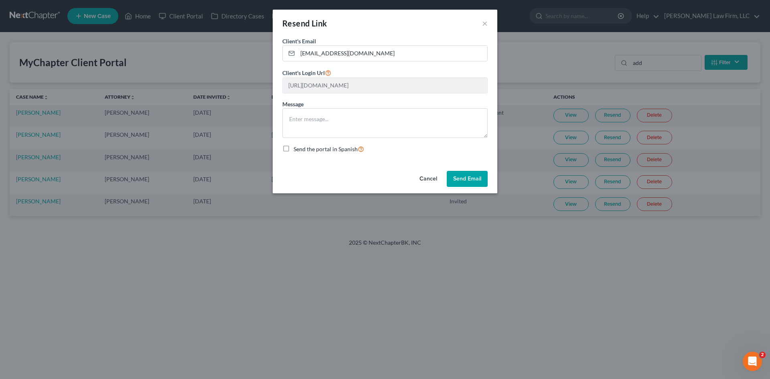
click at [465, 176] on button "Send Email" at bounding box center [467, 179] width 41 height 16
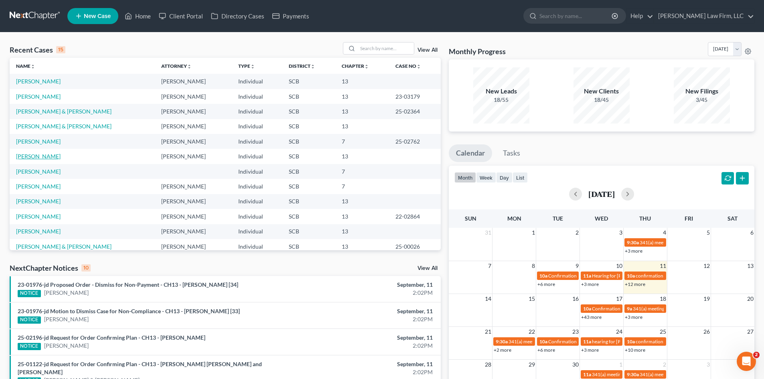
click at [42, 156] on link "[PERSON_NAME]" at bounding box center [38, 156] width 44 height 7
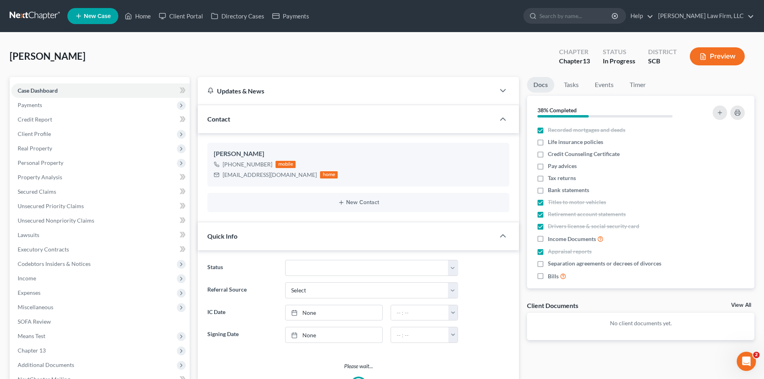
select select "0"
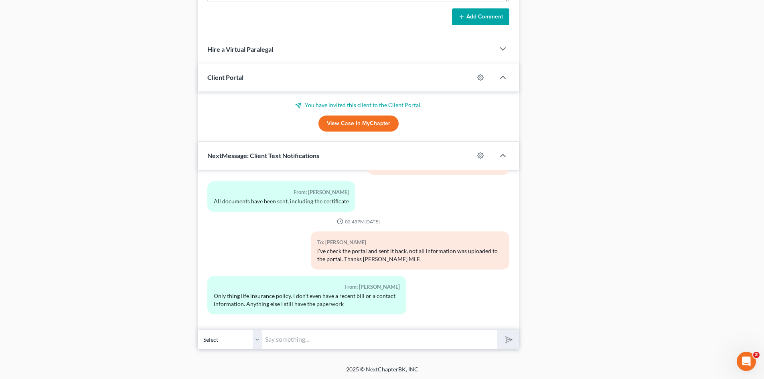
scroll to position [528, 0]
click at [258, 341] on select "Select [PHONE_NUMBER] - [PERSON_NAME]" at bounding box center [230, 339] width 64 height 20
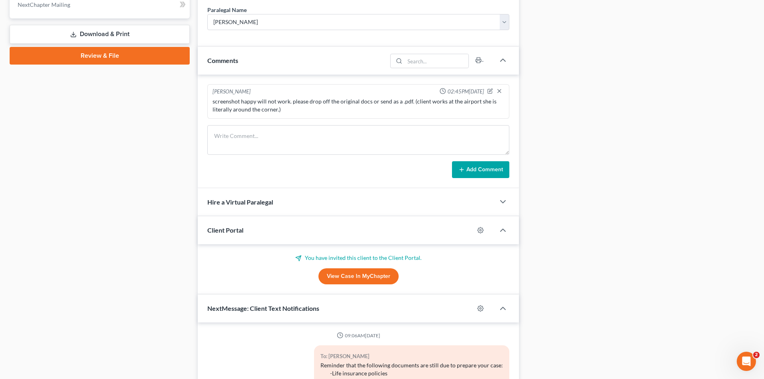
scroll to position [287, 0]
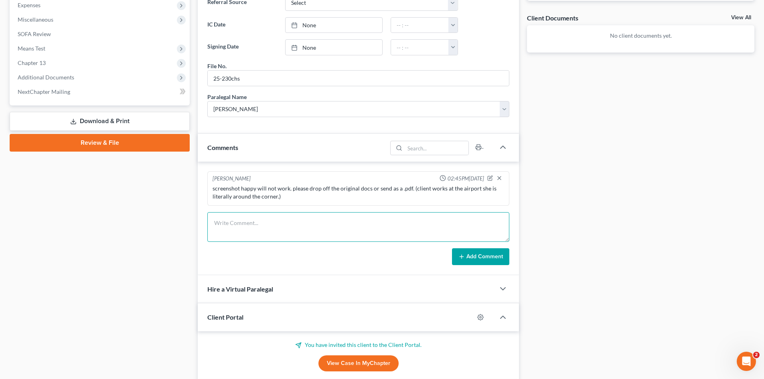
click at [265, 221] on textarea at bounding box center [358, 227] width 302 height 30
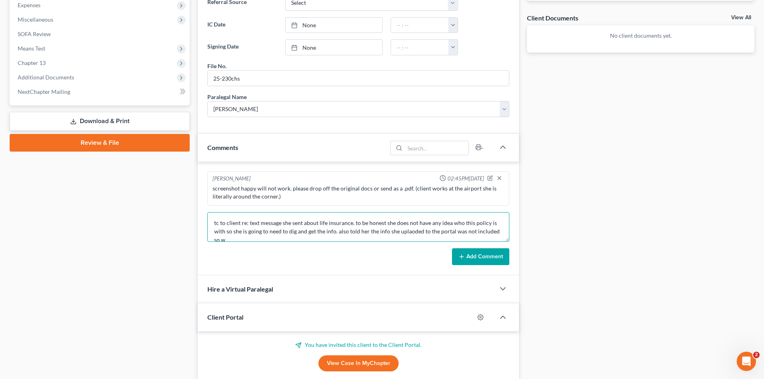
scroll to position [2, 0]
type textarea "tc to client re: text message she sent about life insurance. to be honest she d…"
click at [466, 254] on button "Add Comment" at bounding box center [480, 256] width 57 height 17
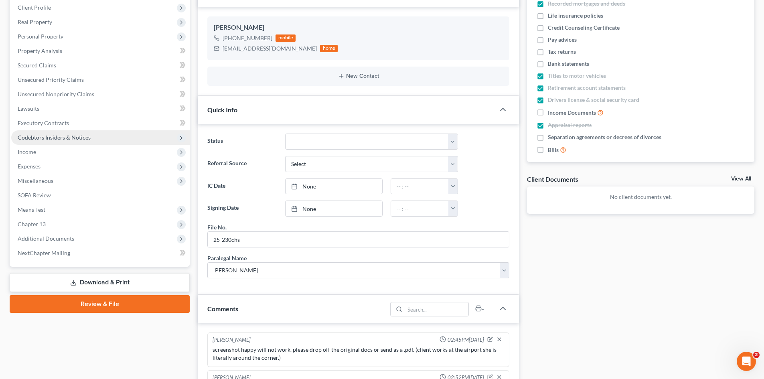
scroll to position [0, 0]
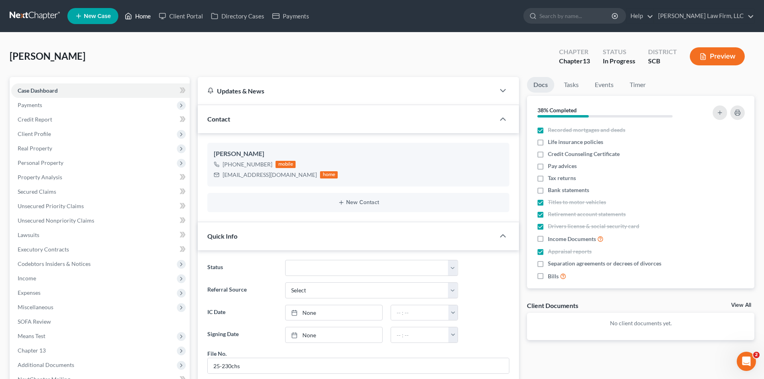
click at [145, 23] on link "Home" at bounding box center [138, 16] width 34 height 14
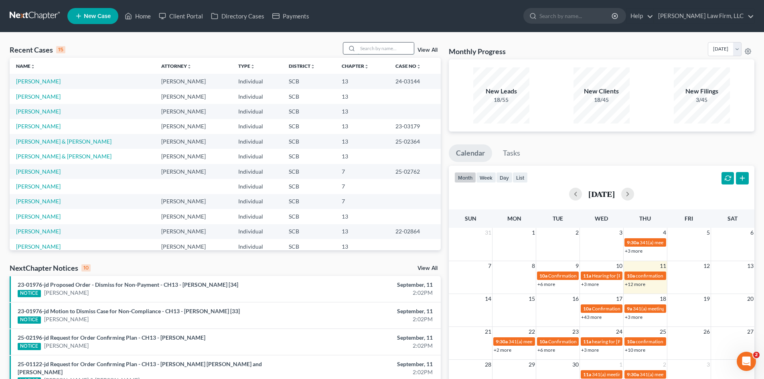
click at [362, 47] on input "search" at bounding box center [386, 48] width 56 height 12
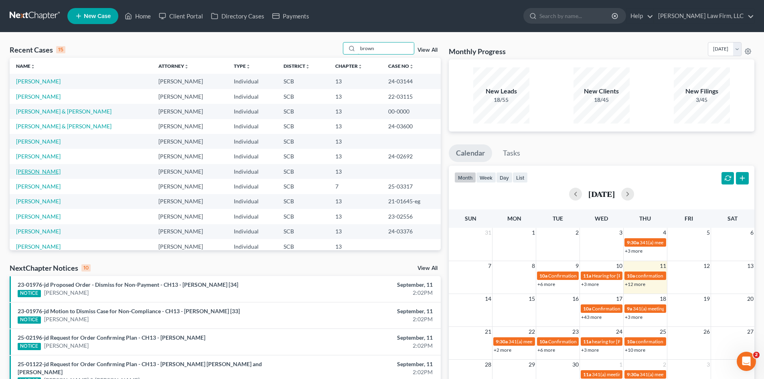
type input "brown"
click at [48, 170] on link "Brown, Jasmine" at bounding box center [38, 171] width 44 height 7
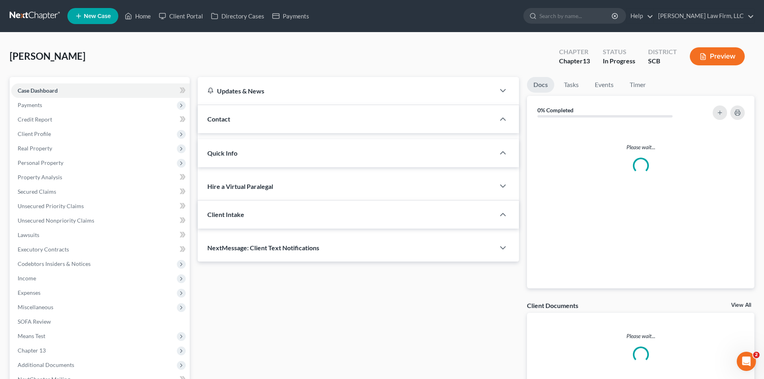
select select "0"
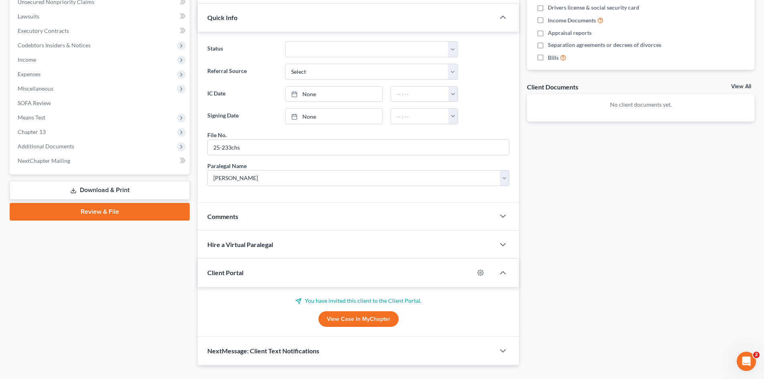
scroll to position [235, 0]
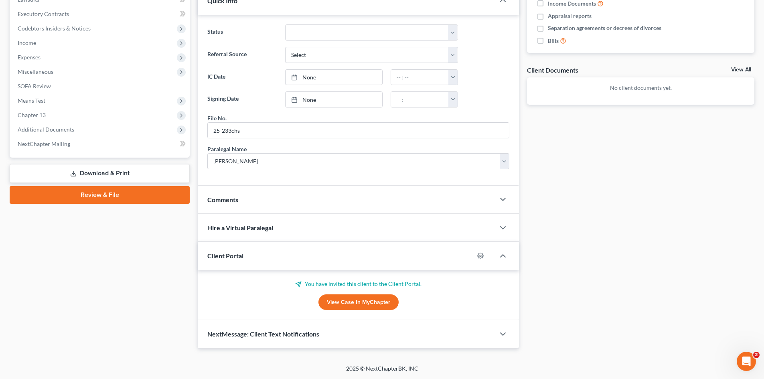
click at [359, 296] on link "View Case in MyChapter" at bounding box center [358, 302] width 80 height 16
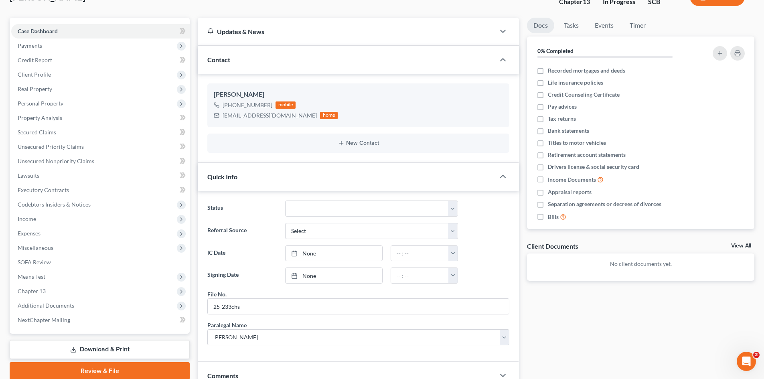
scroll to position [0, 0]
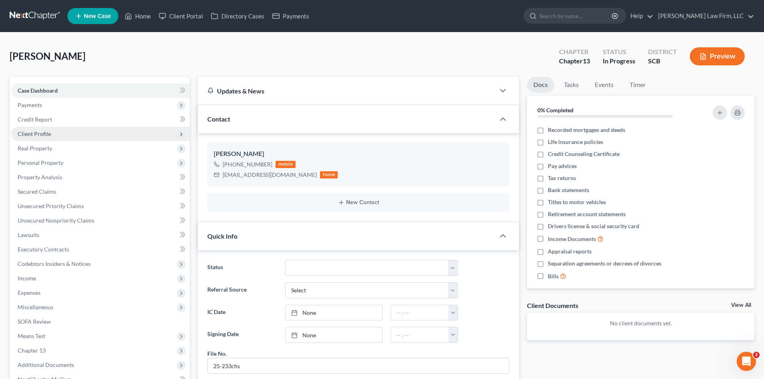
click at [40, 134] on span "Client Profile" at bounding box center [34, 133] width 33 height 7
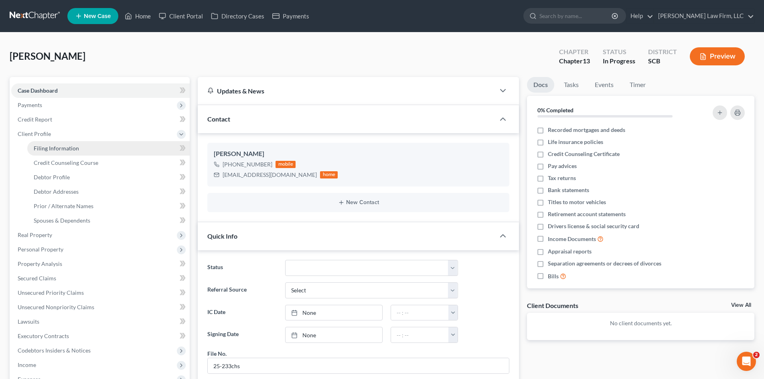
click at [49, 147] on span "Filing Information" at bounding box center [56, 148] width 45 height 7
select select "1"
select select "0"
select select "3"
select select "42"
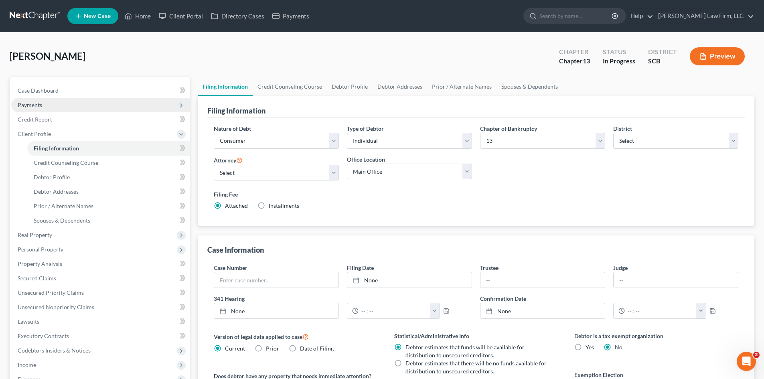
click at [35, 105] on span "Payments" at bounding box center [30, 104] width 24 height 7
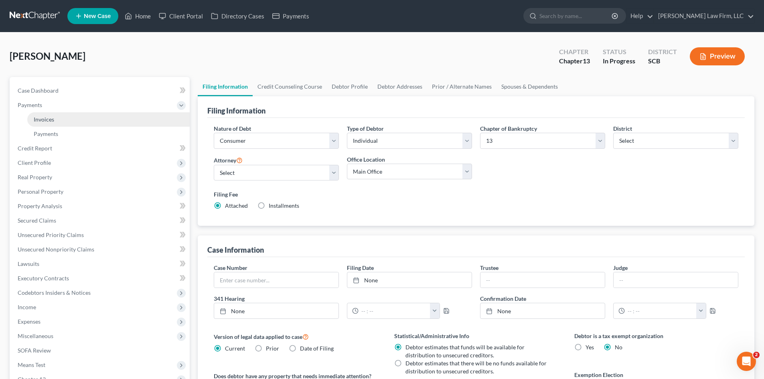
click at [49, 123] on link "Invoices" at bounding box center [108, 119] width 162 height 14
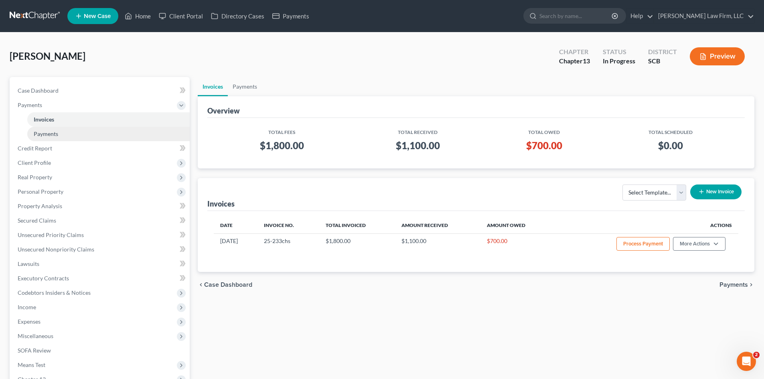
click at [51, 131] on span "Payments" at bounding box center [46, 133] width 24 height 7
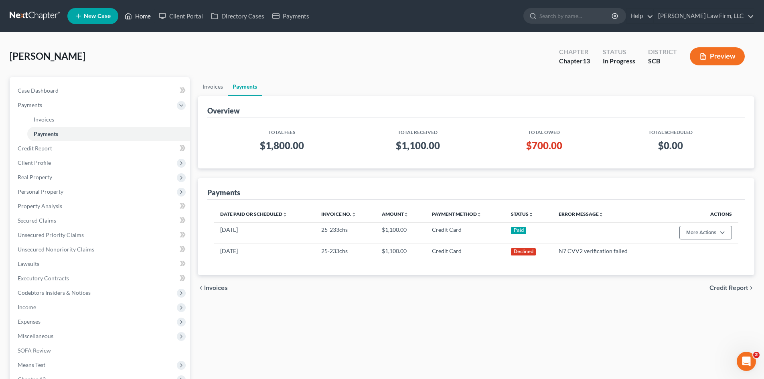
click at [133, 19] on link "Home" at bounding box center [138, 16] width 34 height 14
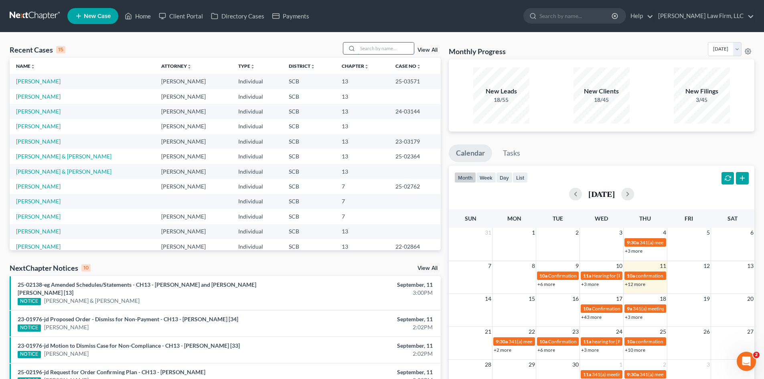
click at [364, 47] on input "search" at bounding box center [386, 48] width 56 height 12
click at [135, 16] on link "Home" at bounding box center [138, 16] width 34 height 14
click at [383, 49] on input "search" at bounding box center [386, 48] width 56 height 12
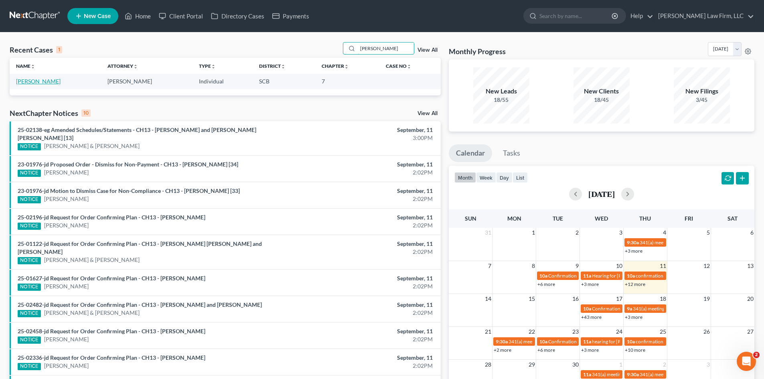
type input "webb"
click at [35, 80] on link "Webb, James" at bounding box center [38, 81] width 44 height 7
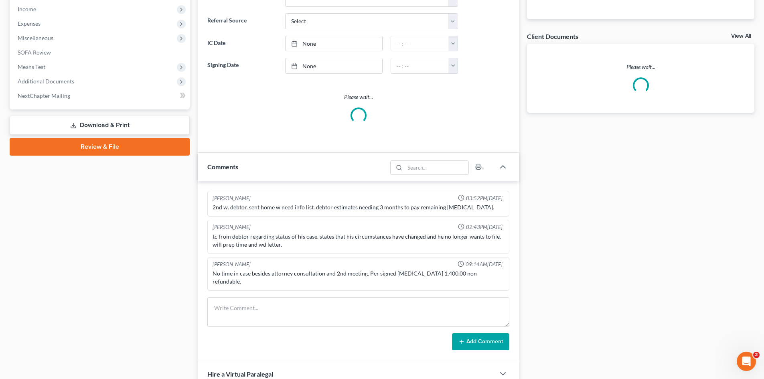
scroll to position [281, 0]
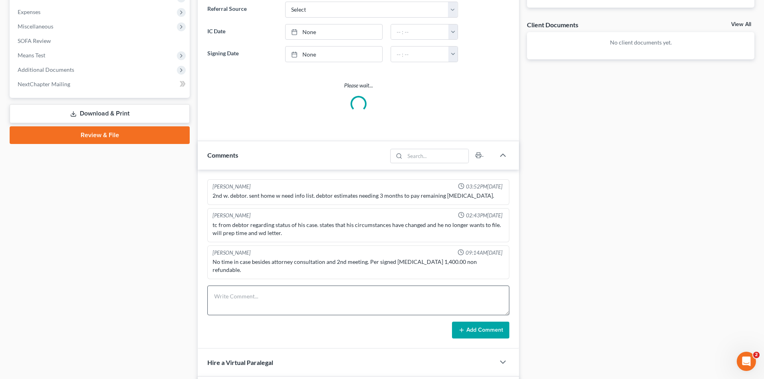
select select "1"
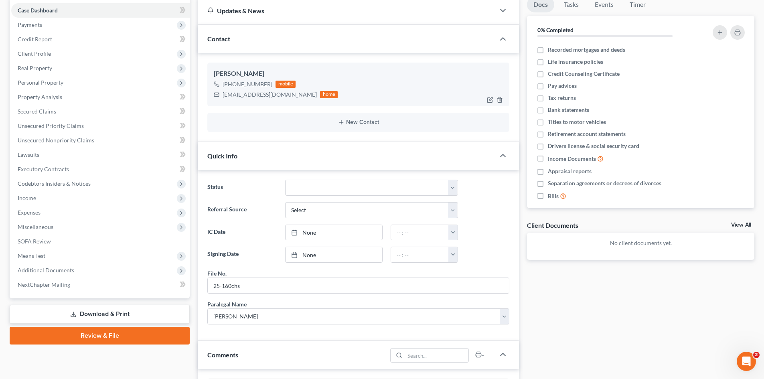
scroll to position [0, 0]
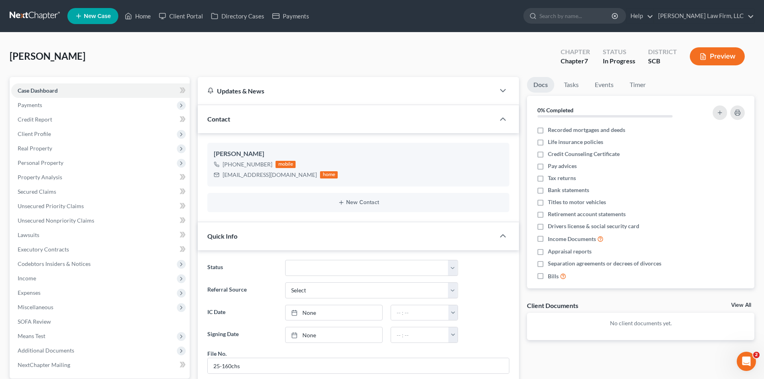
click at [149, 24] on ul "New Case Home Client Portal Directory Cases Payments - No Result - See all resu…" at bounding box center [410, 16] width 687 height 21
click at [146, 20] on link "Home" at bounding box center [138, 16] width 34 height 14
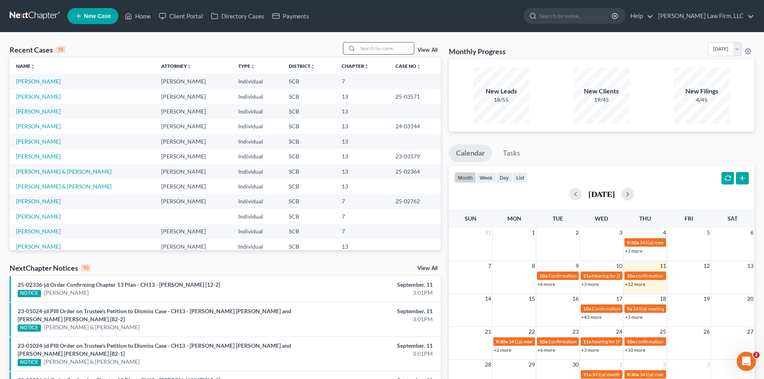
click at [363, 47] on input "search" at bounding box center [386, 48] width 56 height 12
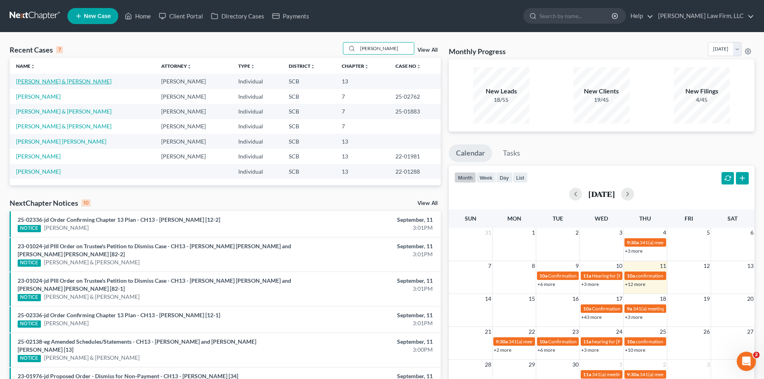
type input "[PERSON_NAME]"
click at [43, 82] on link "Ellis, James & Myriam" at bounding box center [63, 81] width 95 height 7
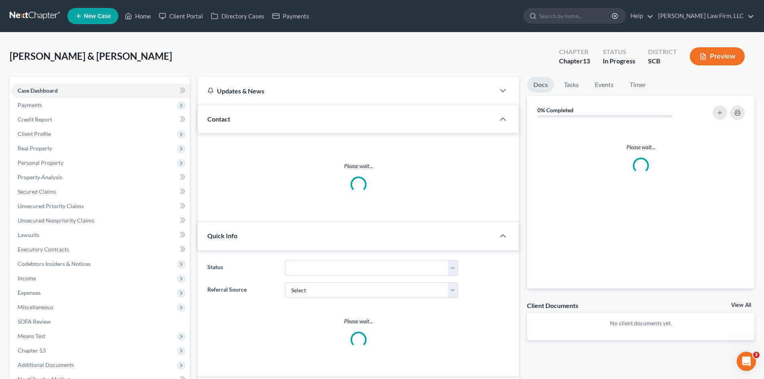
select select "0"
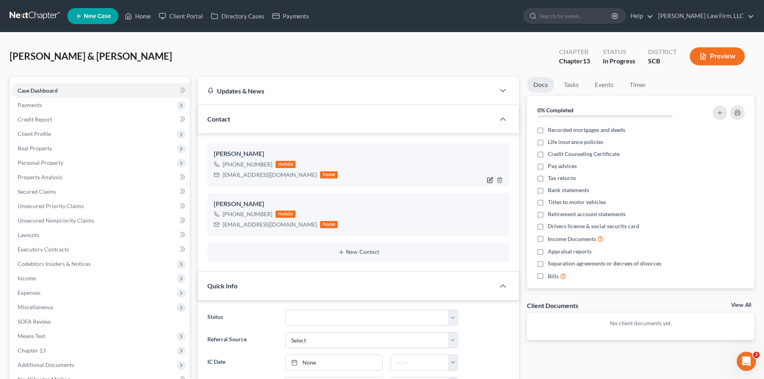
click at [489, 180] on icon "button" at bounding box center [491, 179] width 4 height 4
select select "0"
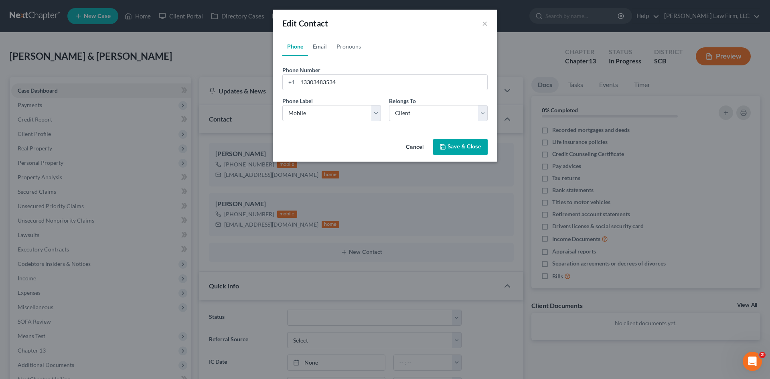
click at [315, 49] on link "Email" at bounding box center [320, 46] width 24 height 19
click at [334, 84] on input "jameslellis@htomai.com" at bounding box center [392, 82] width 190 height 15
drag, startPoint x: 348, startPoint y: 83, endPoint x: 358, endPoint y: 79, distance: 10.6
click at [349, 83] on input "jameslellis@hotmai.com" at bounding box center [392, 82] width 190 height 15
type input "[EMAIL_ADDRESS][DOMAIN_NAME]"
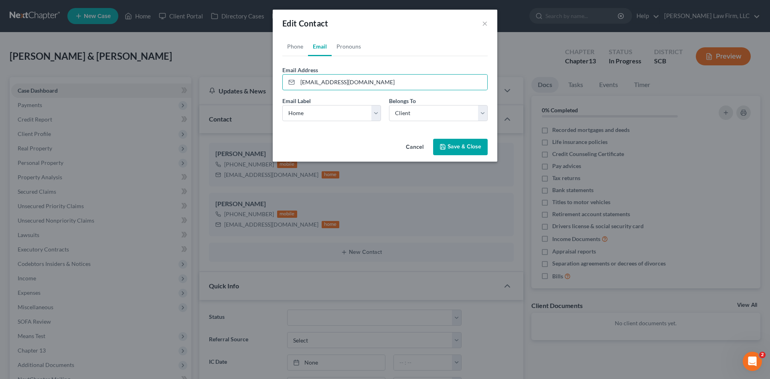
click at [452, 142] on button "Save & Close" at bounding box center [460, 147] width 55 height 17
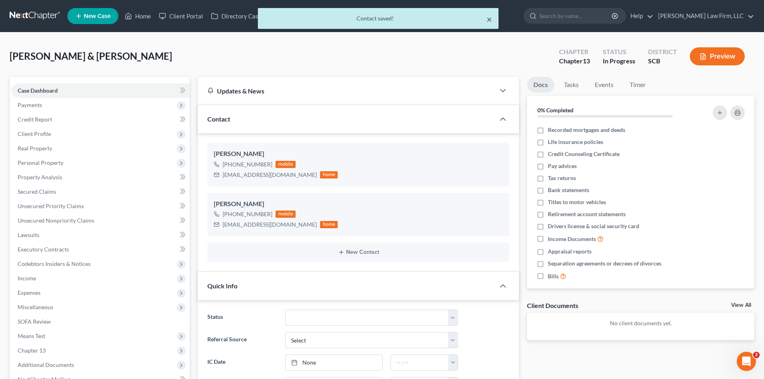
click at [491, 21] on button "×" at bounding box center [489, 19] width 6 height 10
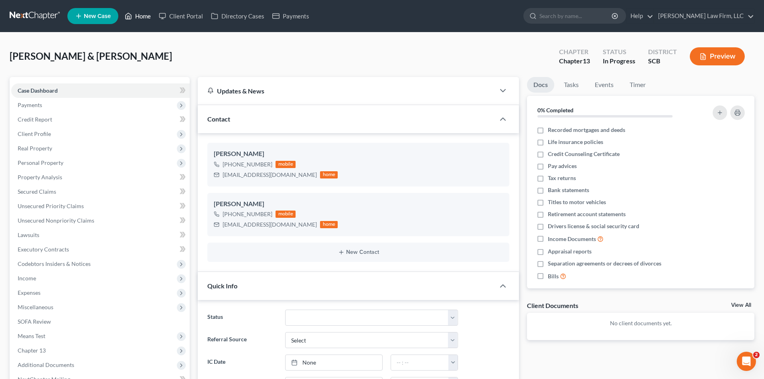
click at [148, 19] on link "Home" at bounding box center [138, 16] width 34 height 14
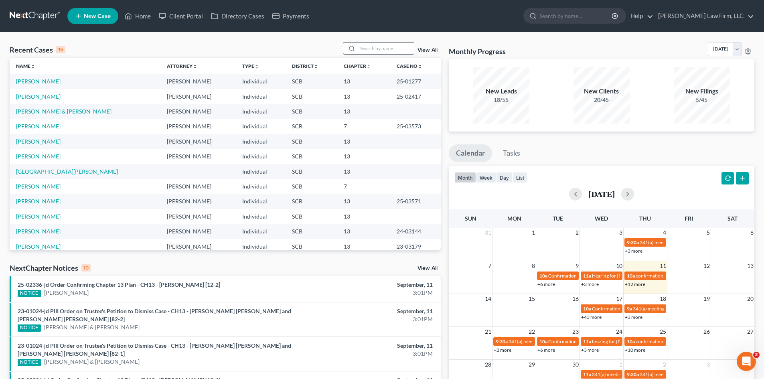
click at [372, 53] on input "search" at bounding box center [386, 48] width 56 height 12
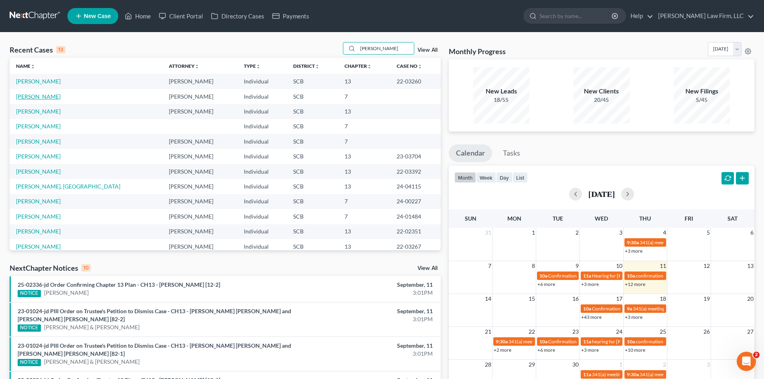
type input "anderson"
click at [53, 97] on link "Anderson, Chenise" at bounding box center [38, 96] width 44 height 7
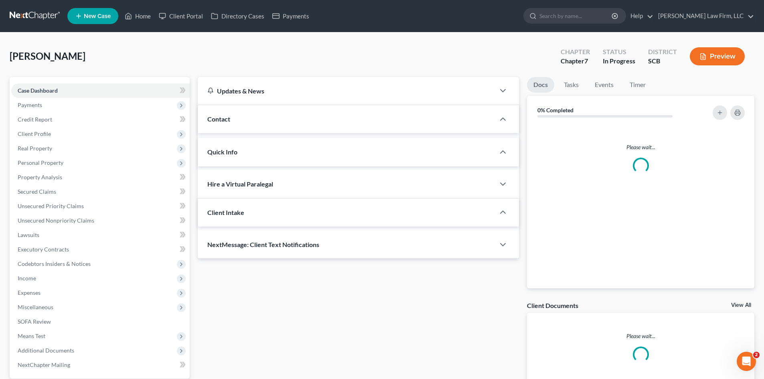
select select "0"
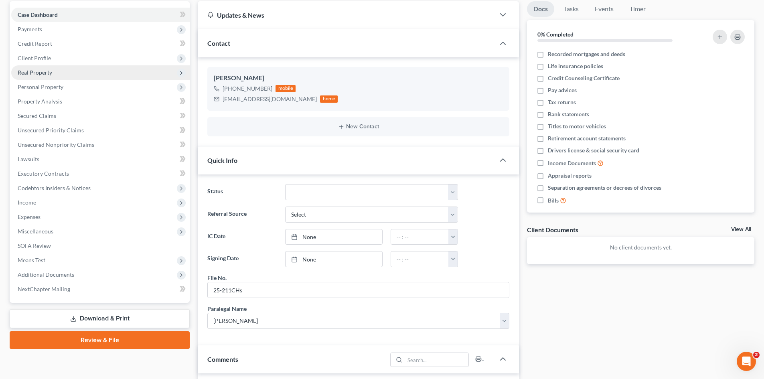
scroll to position [40, 0]
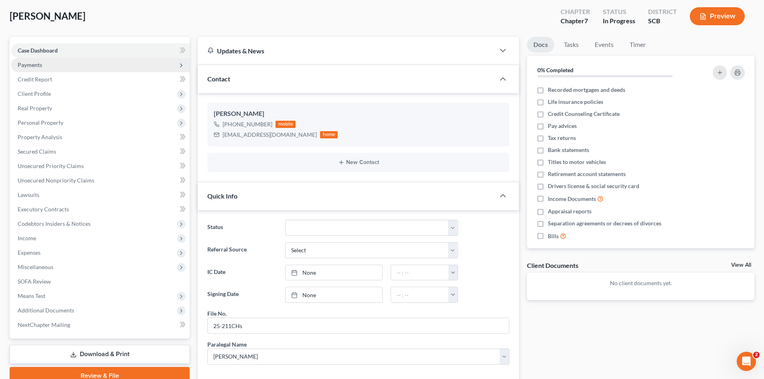
click at [33, 61] on span "Payments" at bounding box center [30, 64] width 24 height 7
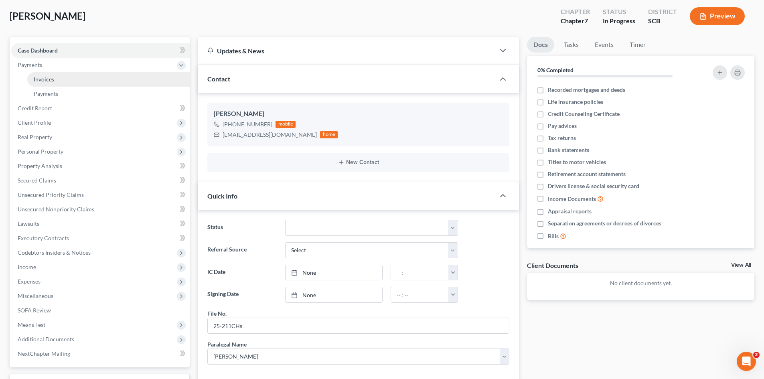
click at [40, 77] on span "Invoices" at bounding box center [44, 79] width 20 height 7
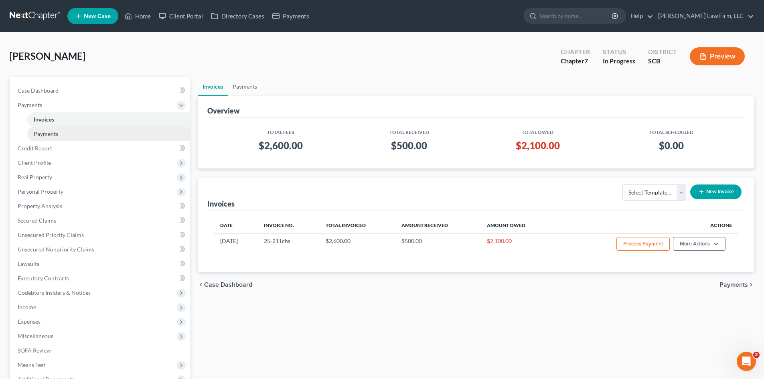
click at [51, 133] on span "Payments" at bounding box center [46, 133] width 24 height 7
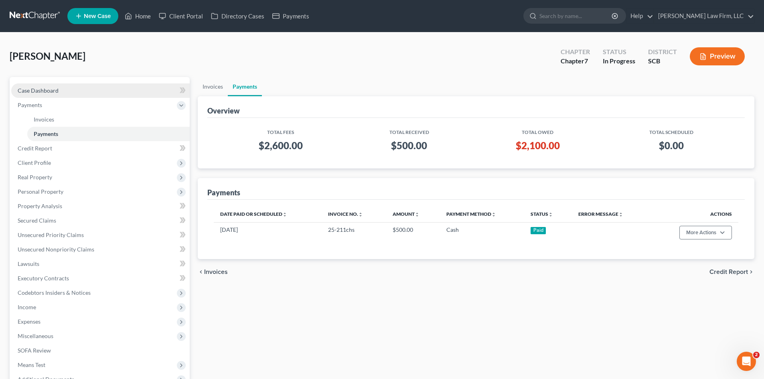
click at [53, 87] on span "Case Dashboard" at bounding box center [38, 90] width 41 height 7
select select "0"
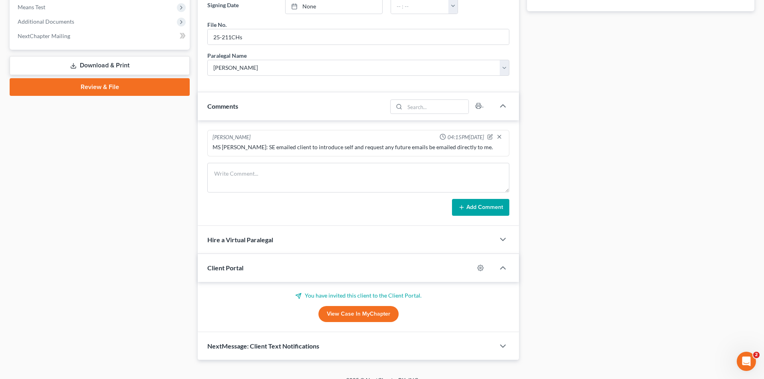
scroll to position [340, 0]
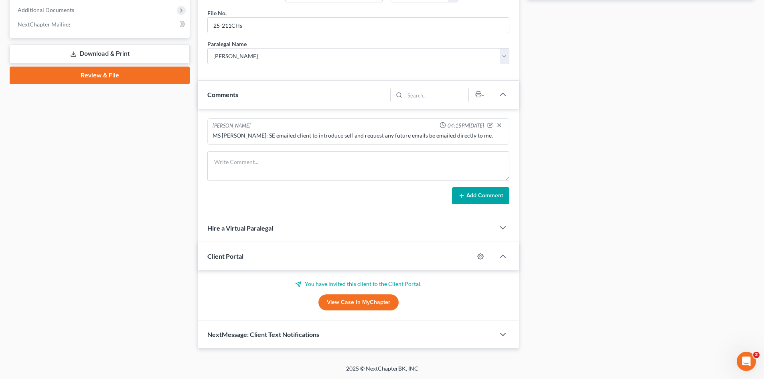
click at [353, 298] on link "View Case in MyChapter" at bounding box center [358, 302] width 80 height 16
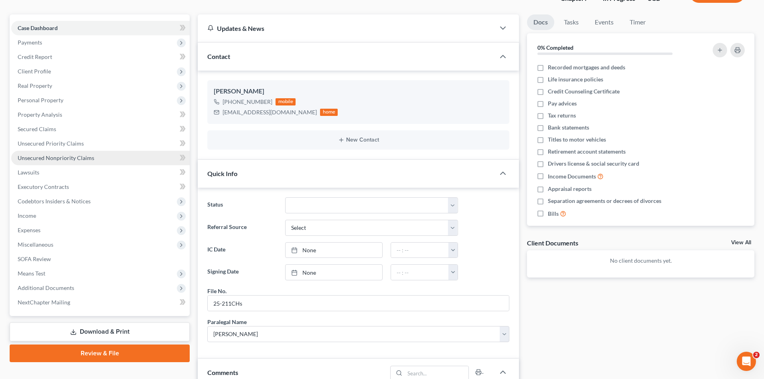
scroll to position [0, 0]
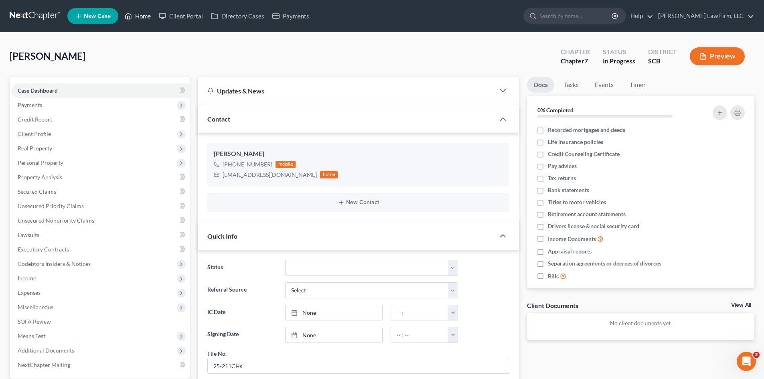
click at [141, 17] on link "Home" at bounding box center [138, 16] width 34 height 14
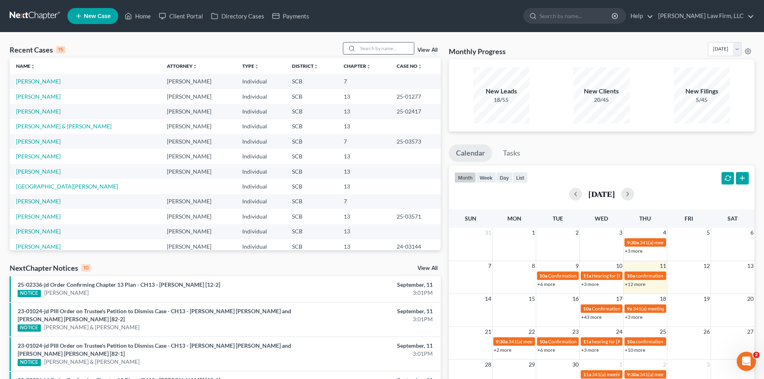
click at [370, 51] on input "search" at bounding box center [386, 48] width 56 height 12
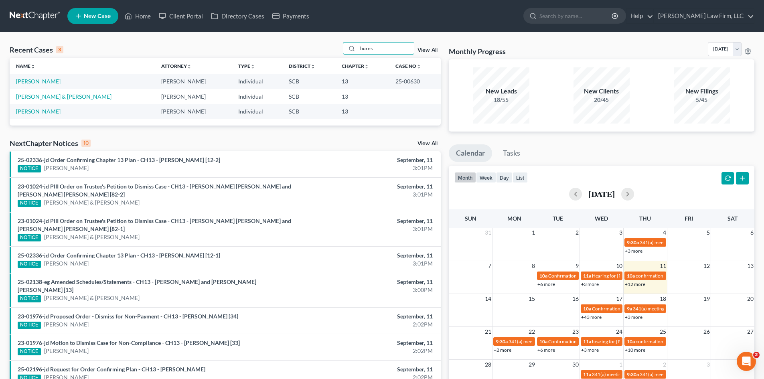
type input "burns"
click at [31, 81] on link "Burns, Lisa" at bounding box center [38, 81] width 44 height 7
select select "1"
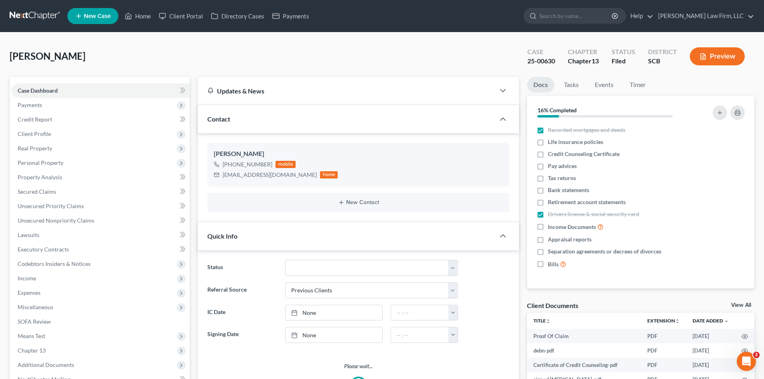
select select "0"
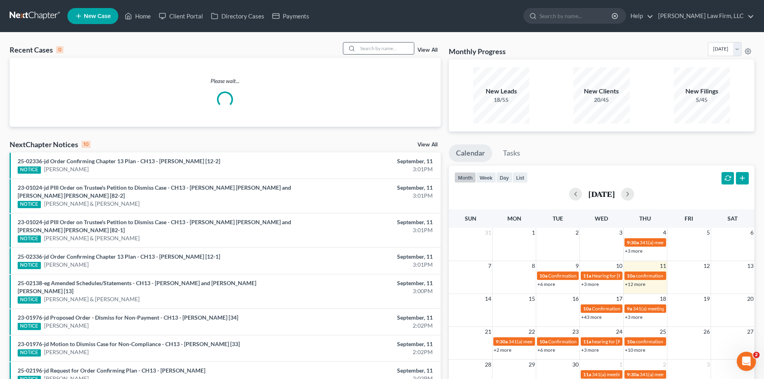
click at [366, 47] on input "search" at bounding box center [386, 48] width 56 height 12
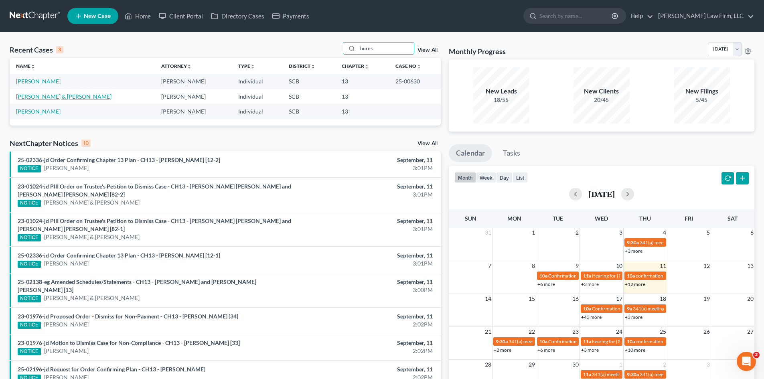
type input "burns"
click at [43, 95] on link "Burns, Kayla & Lori" at bounding box center [63, 96] width 95 height 7
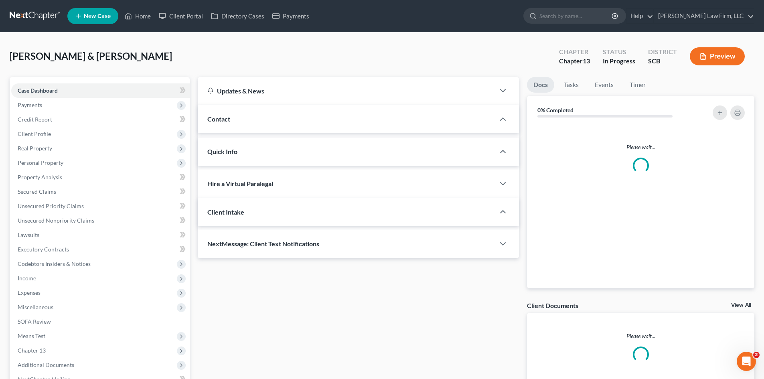
select select "1"
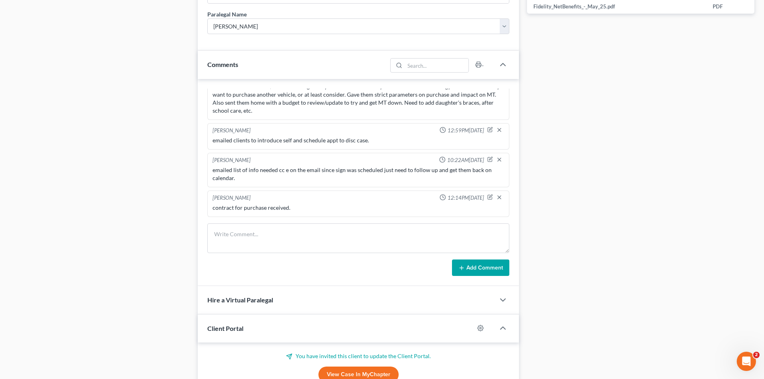
scroll to position [532, 0]
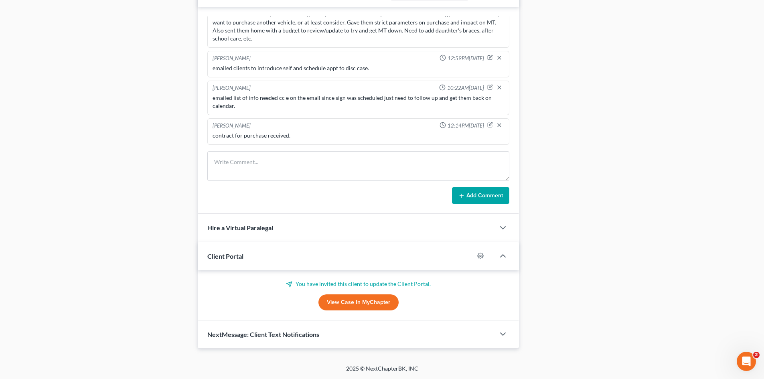
click at [348, 303] on link "View Case in MyChapter" at bounding box center [358, 302] width 80 height 16
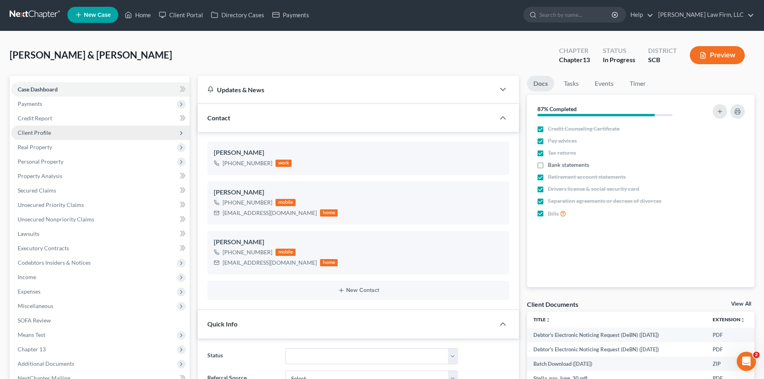
scroll to position [0, 0]
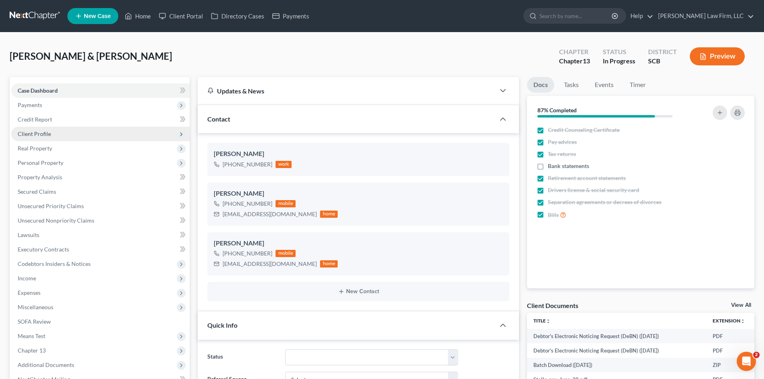
click at [37, 135] on span "Client Profile" at bounding box center [34, 133] width 33 height 7
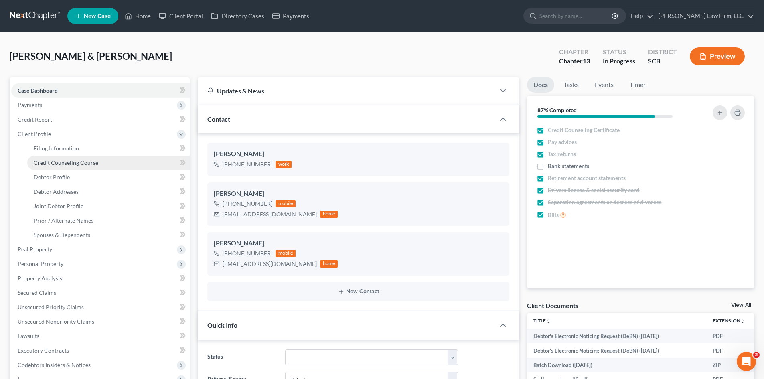
click at [44, 162] on span "Credit Counseling Course" at bounding box center [66, 162] width 65 height 7
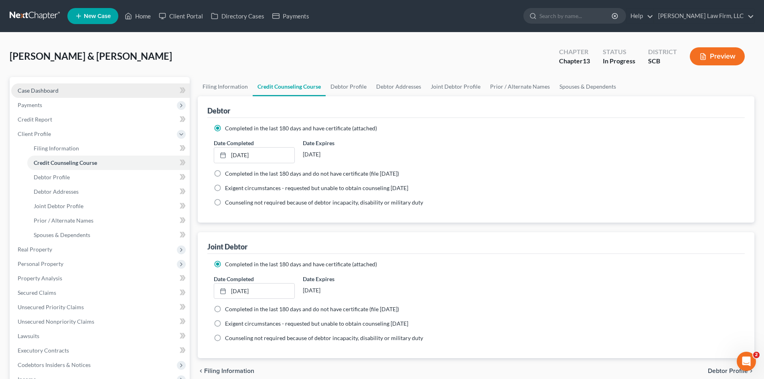
click at [48, 93] on span "Case Dashboard" at bounding box center [38, 90] width 41 height 7
select select "1"
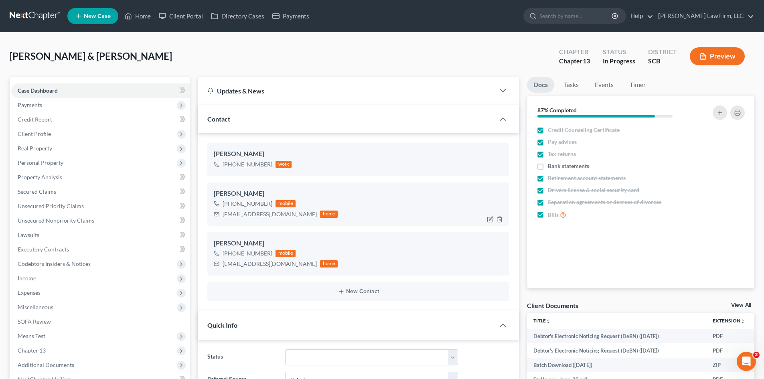
scroll to position [143, 0]
click at [135, 16] on link "Home" at bounding box center [138, 16] width 34 height 14
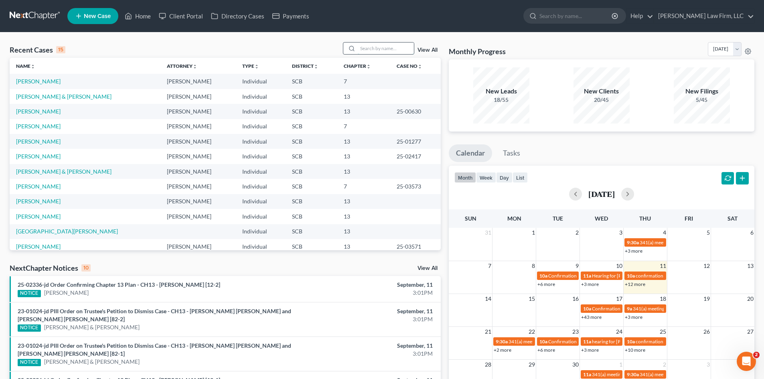
click at [398, 51] on input "search" at bounding box center [386, 48] width 56 height 12
click at [374, 49] on input "search" at bounding box center [386, 48] width 56 height 12
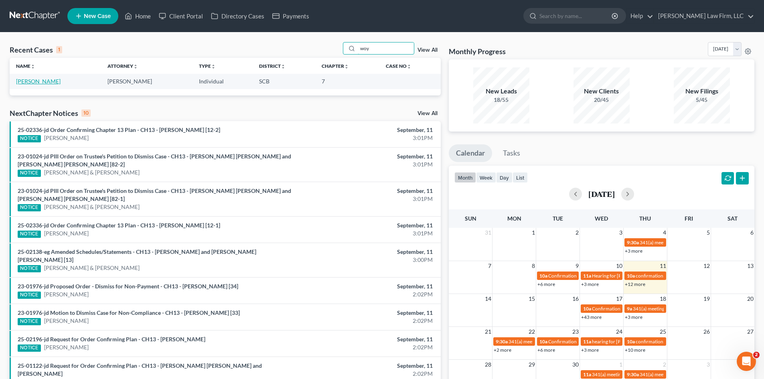
type input "woy"
click at [37, 83] on link "Woytovich, Marissa" at bounding box center [38, 81] width 44 height 7
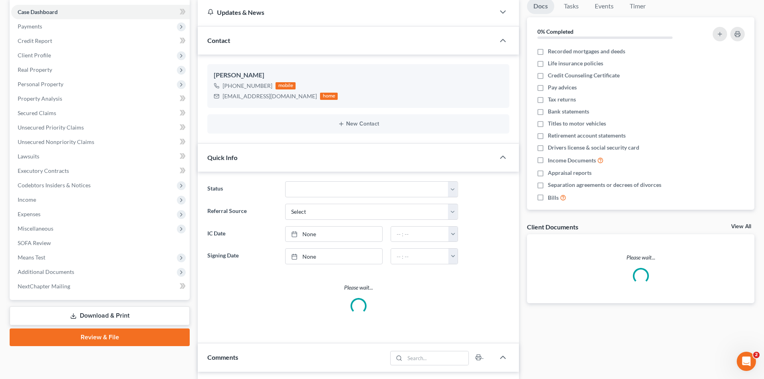
select select "1"
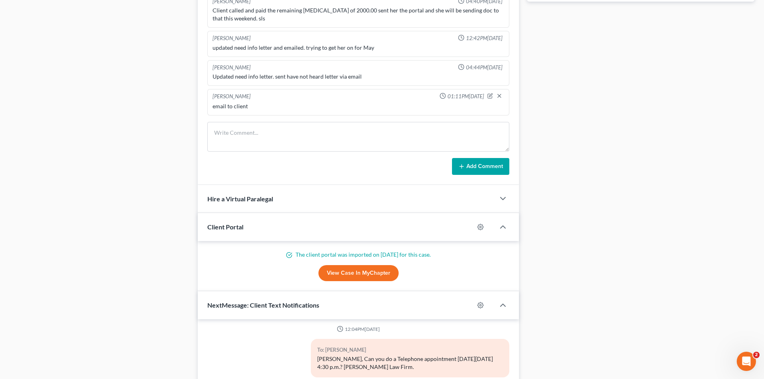
scroll to position [481, 0]
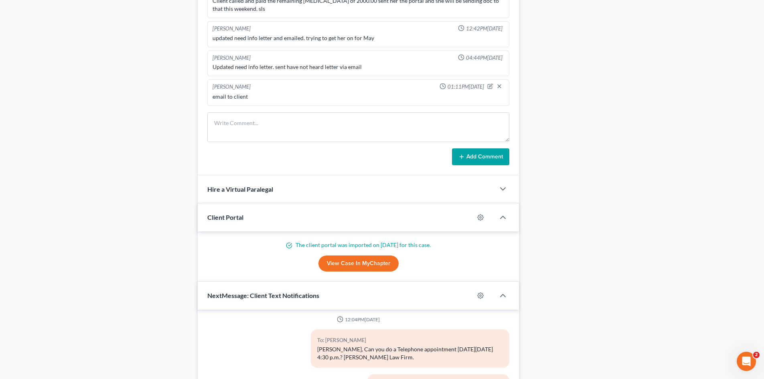
click at [368, 265] on link "View Case in MyChapter" at bounding box center [358, 263] width 80 height 16
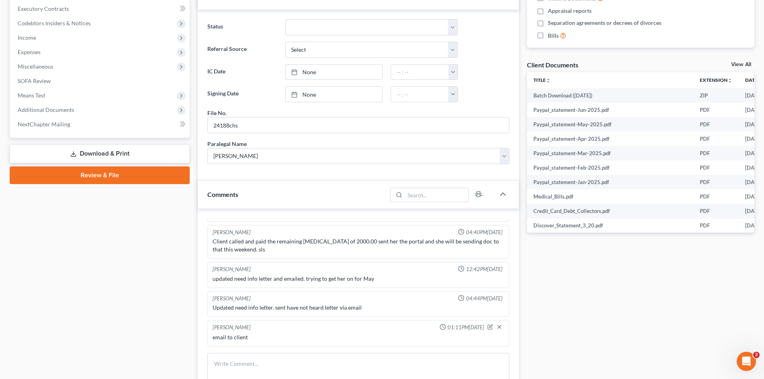
scroll to position [200, 0]
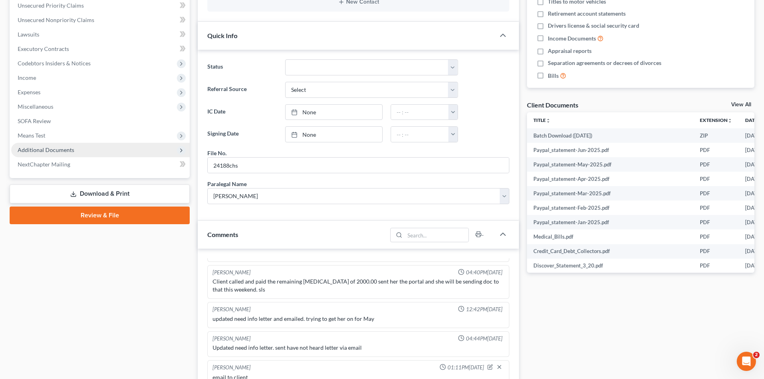
click at [67, 154] on span "Additional Documents" at bounding box center [100, 150] width 178 height 14
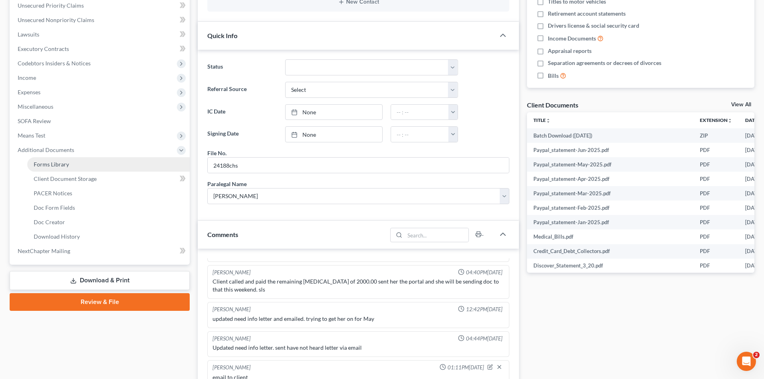
click at [68, 165] on span "Forms Library" at bounding box center [51, 164] width 35 height 7
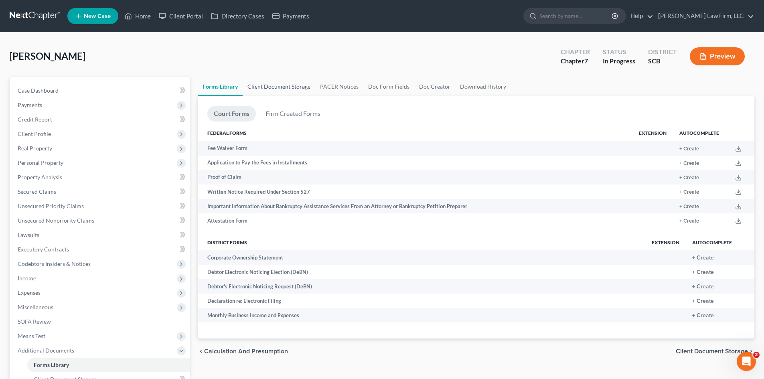
click at [260, 88] on link "Client Document Storage" at bounding box center [279, 86] width 73 height 19
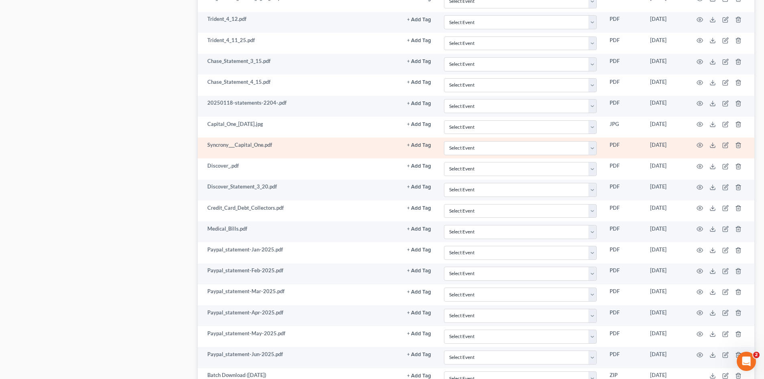
scroll to position [2117, 0]
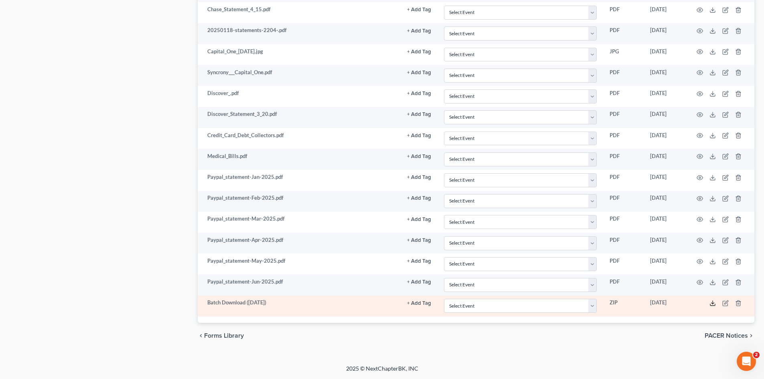
click at [715, 305] on icon at bounding box center [712, 305] width 5 height 2
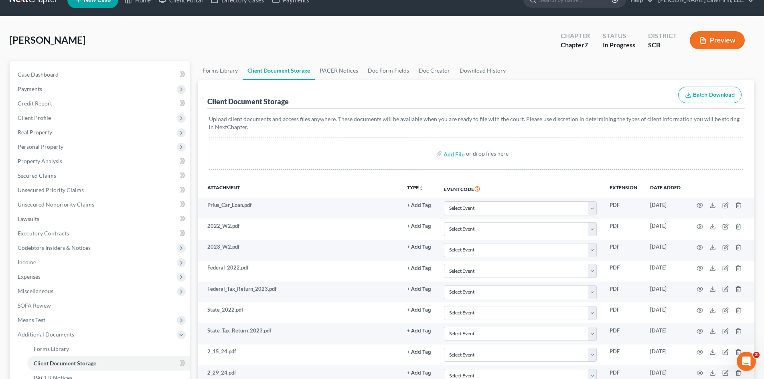
scroll to position [0, 0]
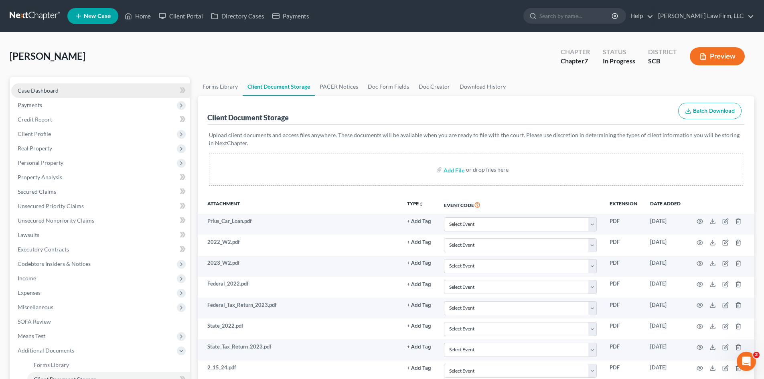
drag, startPoint x: 43, startPoint y: 87, endPoint x: 727, endPoint y: 89, distance: 683.9
click at [43, 87] on span "Case Dashboard" at bounding box center [38, 90] width 41 height 7
select select "1"
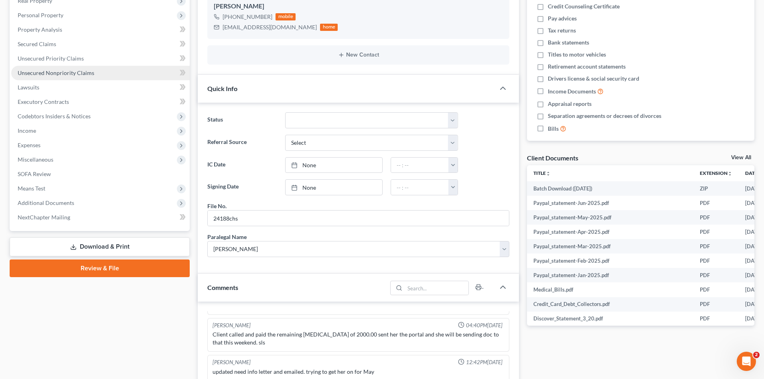
scroll to position [160, 0]
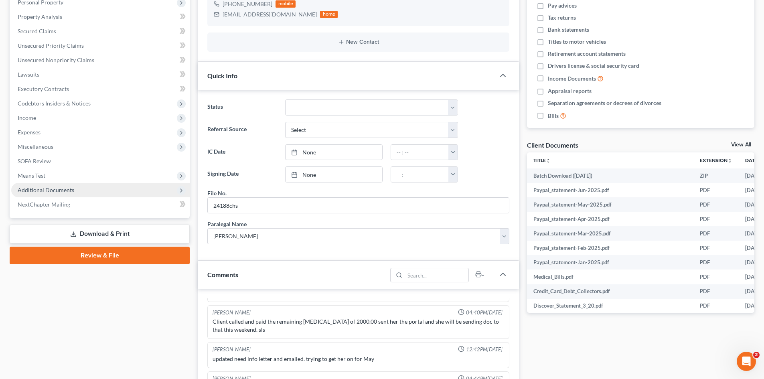
click at [61, 192] on span "Additional Documents" at bounding box center [46, 189] width 57 height 7
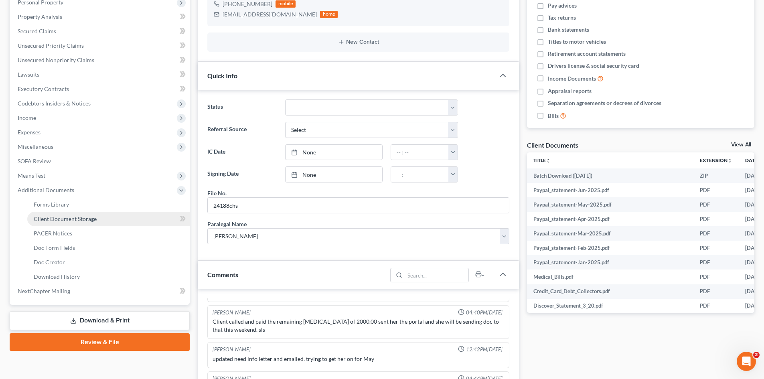
click at [53, 214] on link "Client Document Storage" at bounding box center [108, 219] width 162 height 14
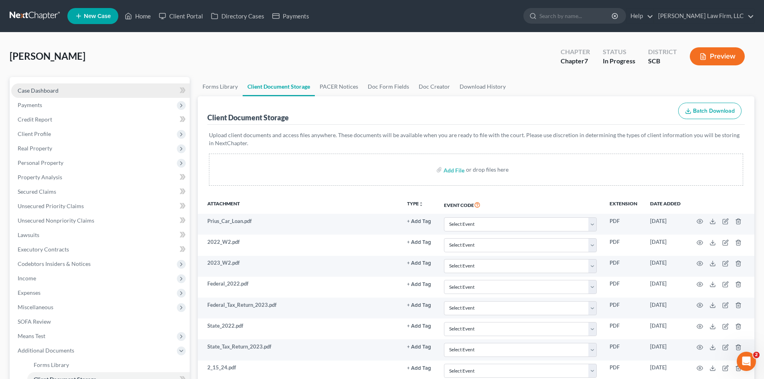
click at [25, 90] on span "Case Dashboard" at bounding box center [38, 90] width 41 height 7
select select "1"
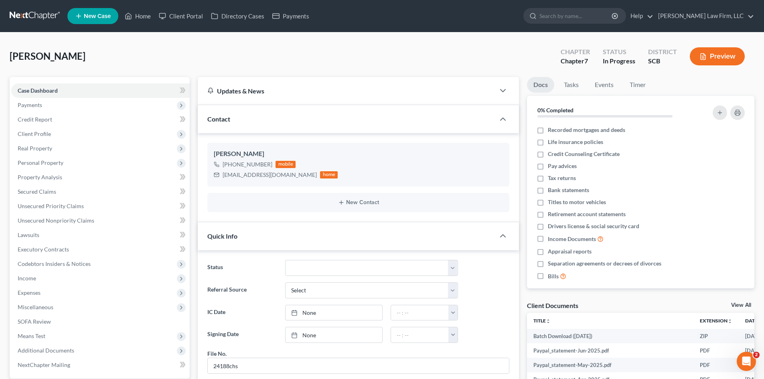
scroll to position [3, 0]
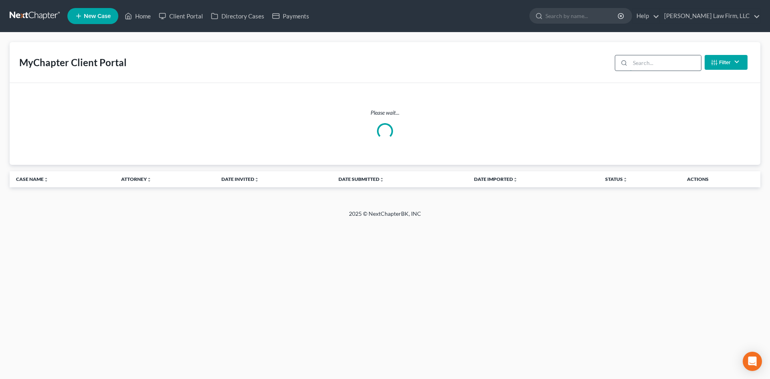
click at [643, 66] on input "search" at bounding box center [665, 62] width 71 height 15
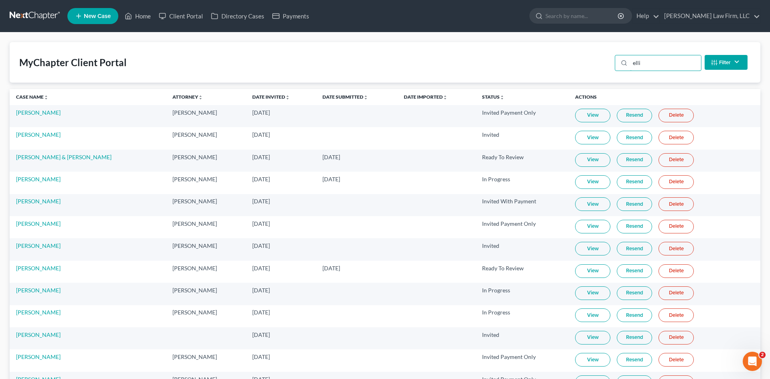
type input "[PERSON_NAME]"
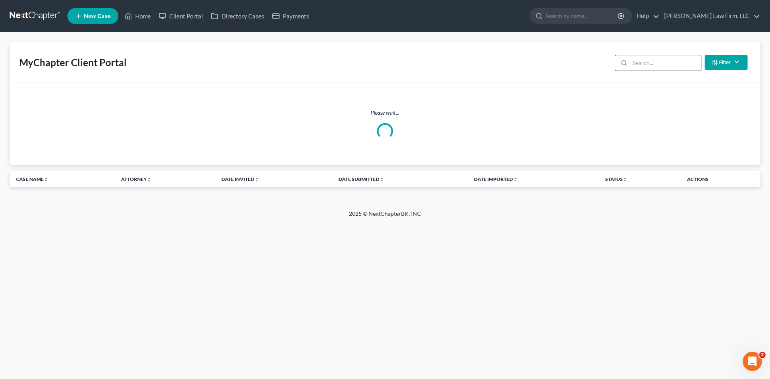
click at [659, 68] on input "search" at bounding box center [665, 62] width 71 height 15
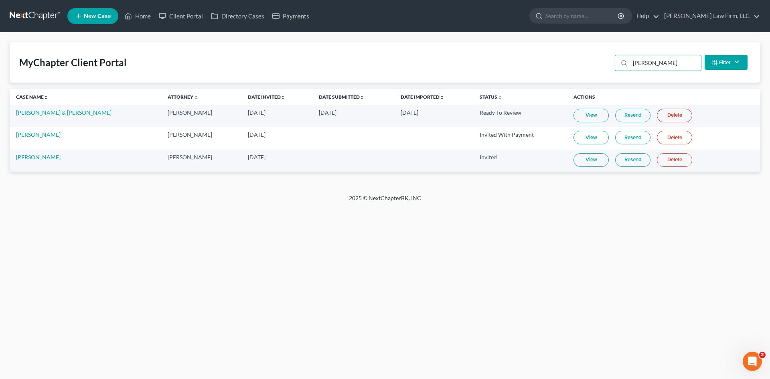
type input "[PERSON_NAME]"
click at [588, 160] on link "View" at bounding box center [590, 160] width 35 height 14
click at [625, 161] on link "Resend" at bounding box center [632, 160] width 35 height 14
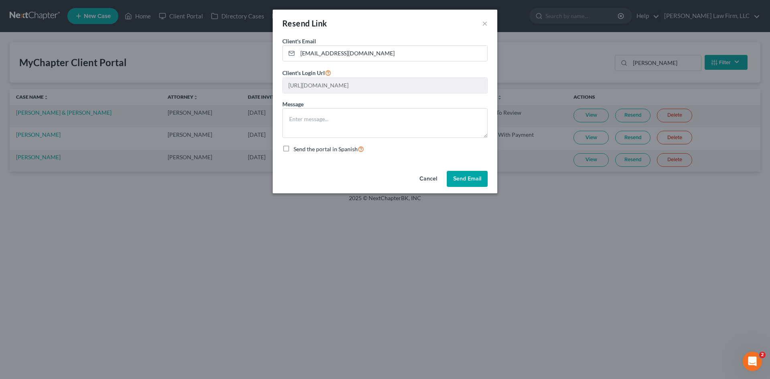
drag, startPoint x: 467, startPoint y: 172, endPoint x: 467, endPoint y: 177, distance: 4.9
click at [467, 174] on button "Send Email" at bounding box center [467, 179] width 41 height 16
